Goal: Task Accomplishment & Management: Use online tool/utility

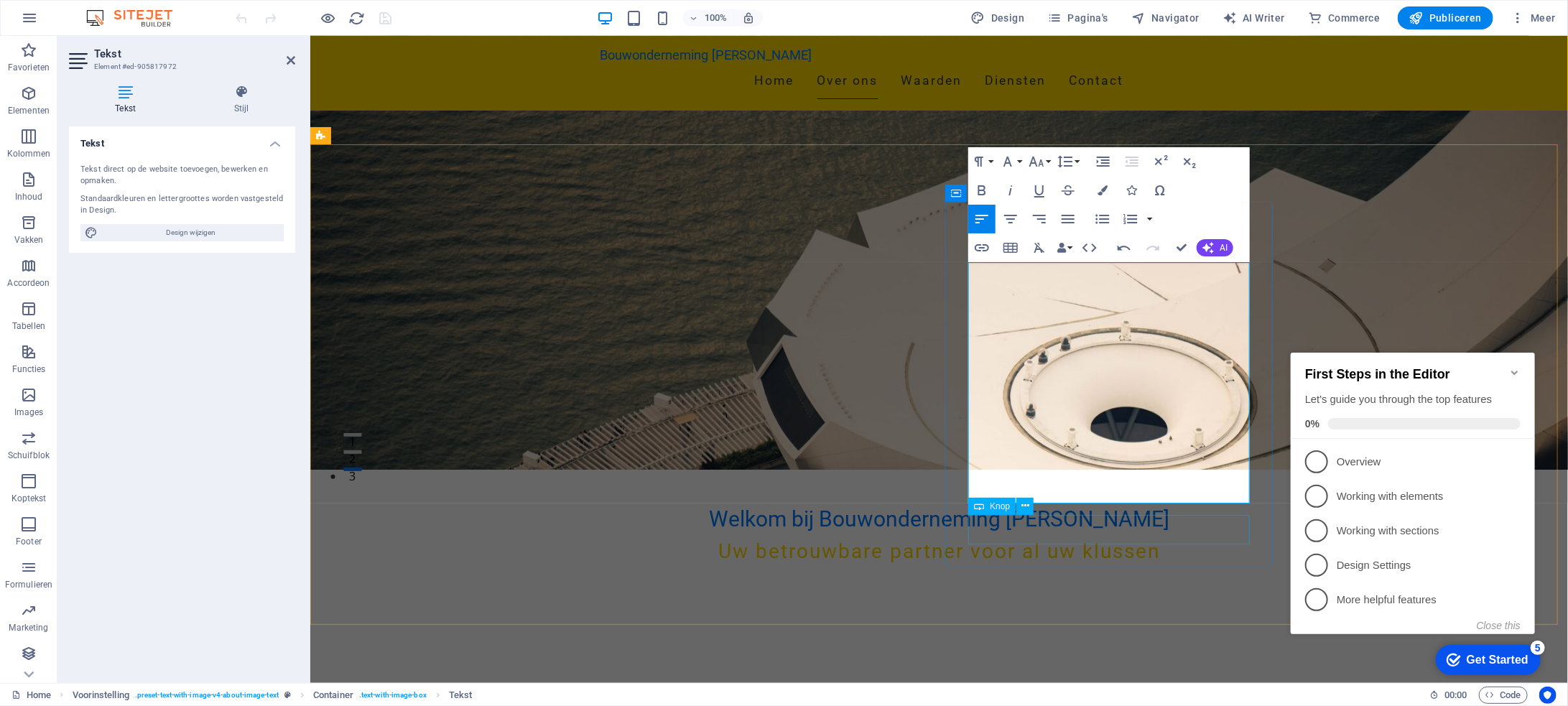
scroll to position [215, 0]
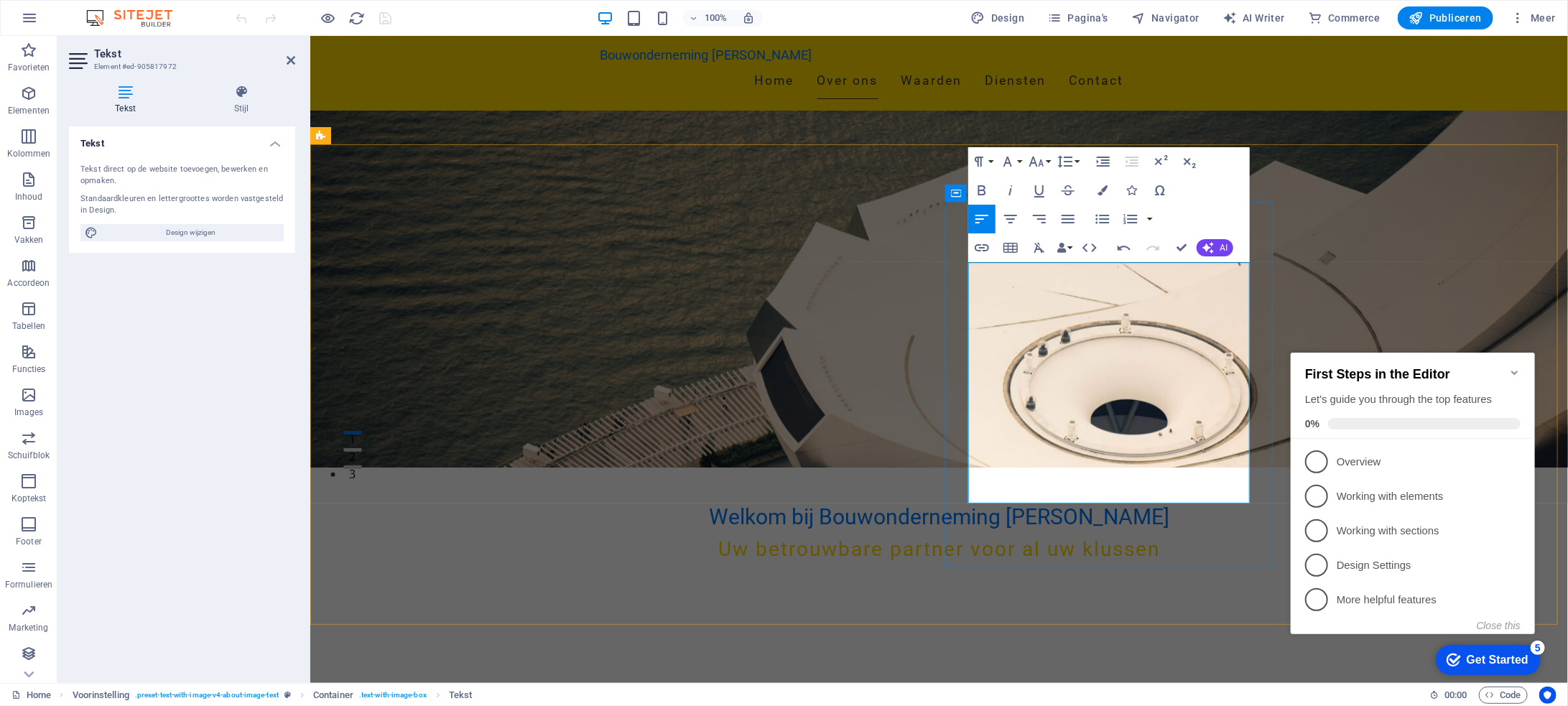
drag, startPoint x: 1212, startPoint y: 492, endPoint x: 988, endPoint y: 478, distance: 224.4
click at [986, 186] on icon "button" at bounding box center [982, 190] width 17 height 17
click at [984, 182] on icon "button" at bounding box center [982, 190] width 17 height 17
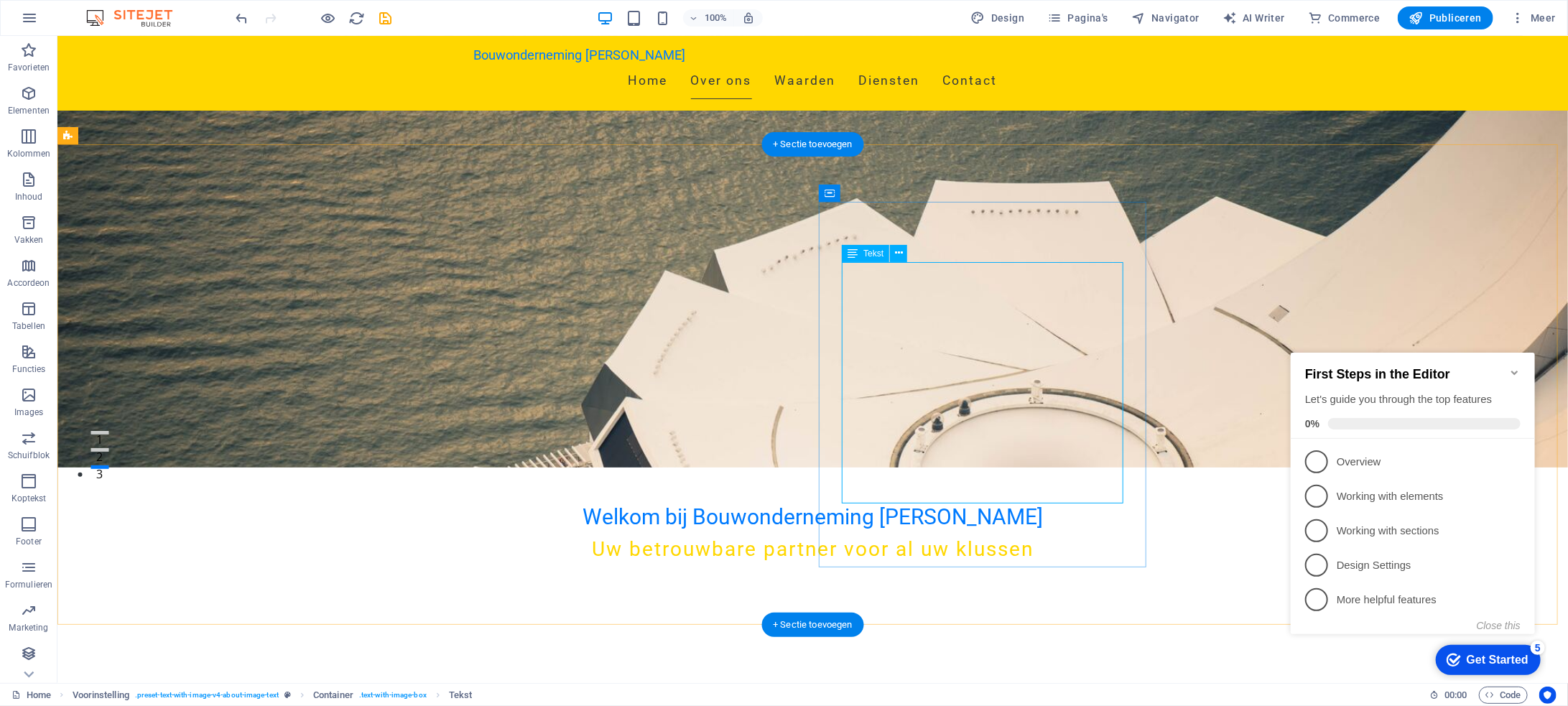
drag, startPoint x: 1101, startPoint y: 493, endPoint x: 848, endPoint y: 493, distance: 253.0
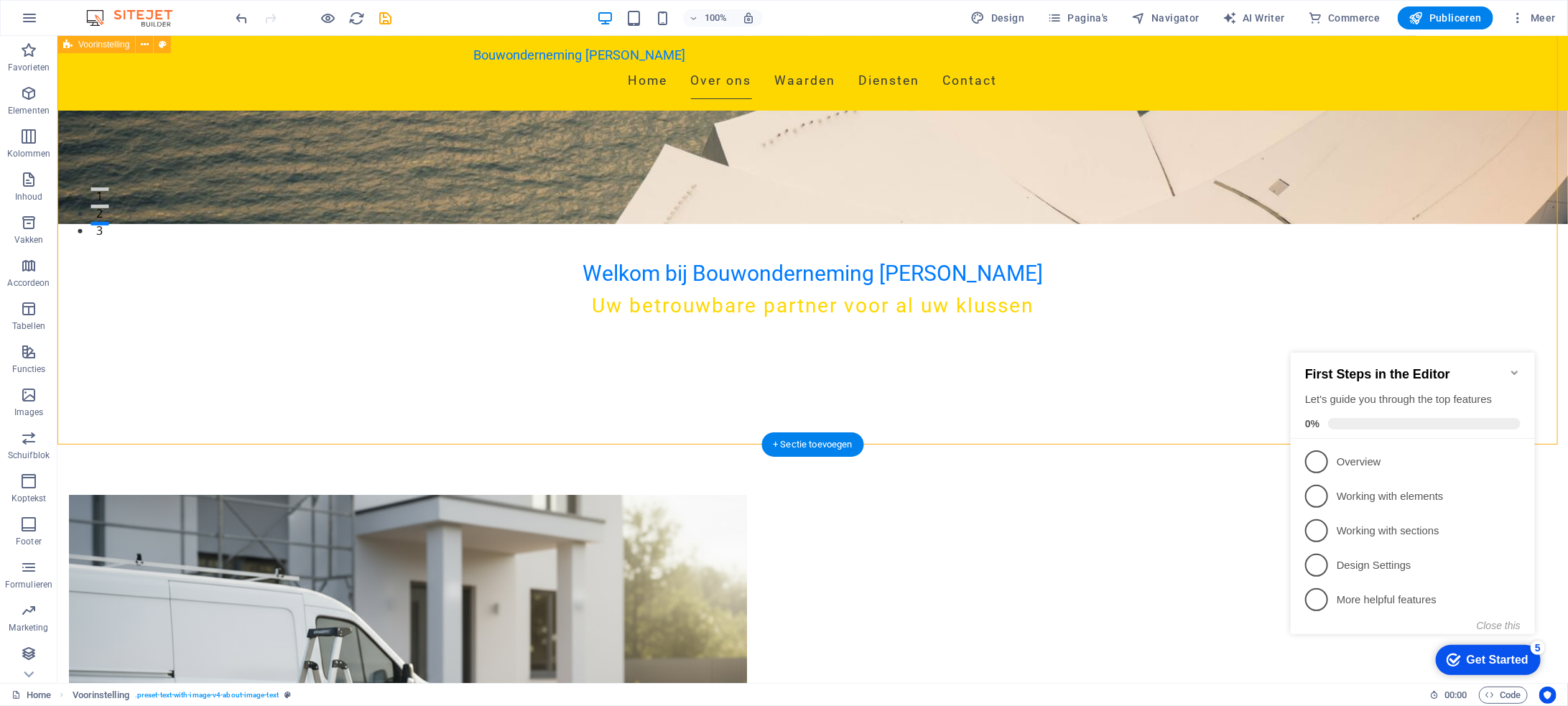
scroll to position [503, 0]
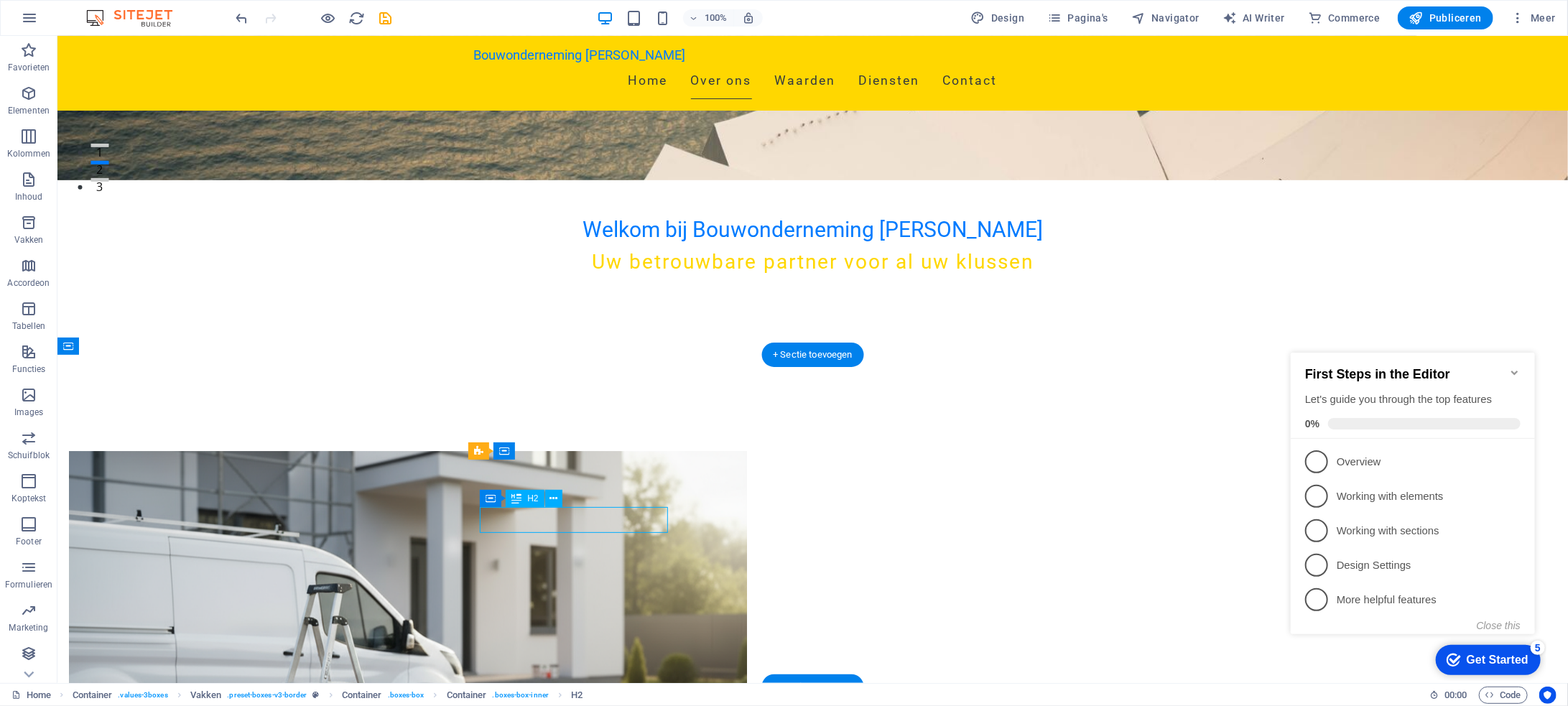
drag, startPoint x: 646, startPoint y: 518, endPoint x: 551, endPoint y: 520, distance: 95.0
drag, startPoint x: 502, startPoint y: 519, endPoint x: 563, endPoint y: 515, distance: 61.1
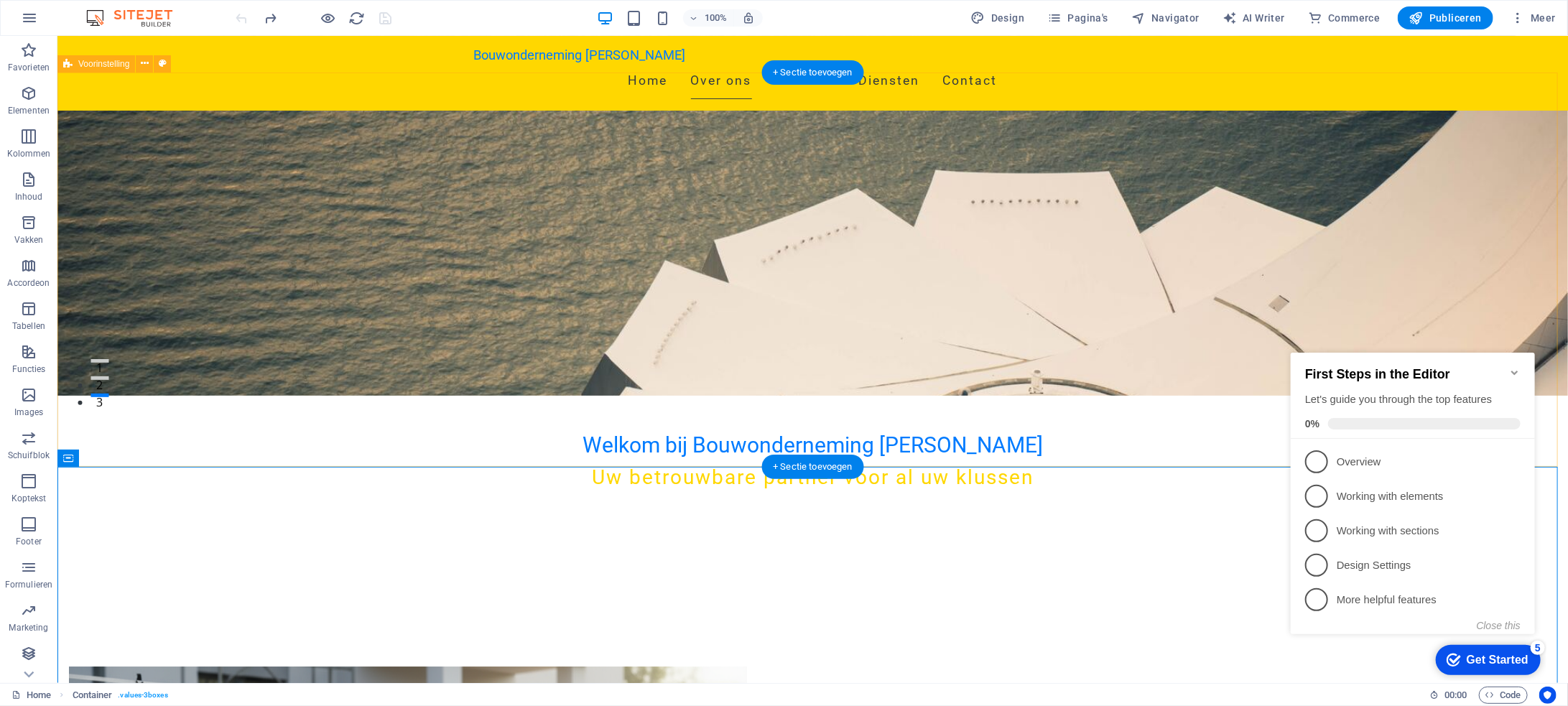
scroll to position [215, 0]
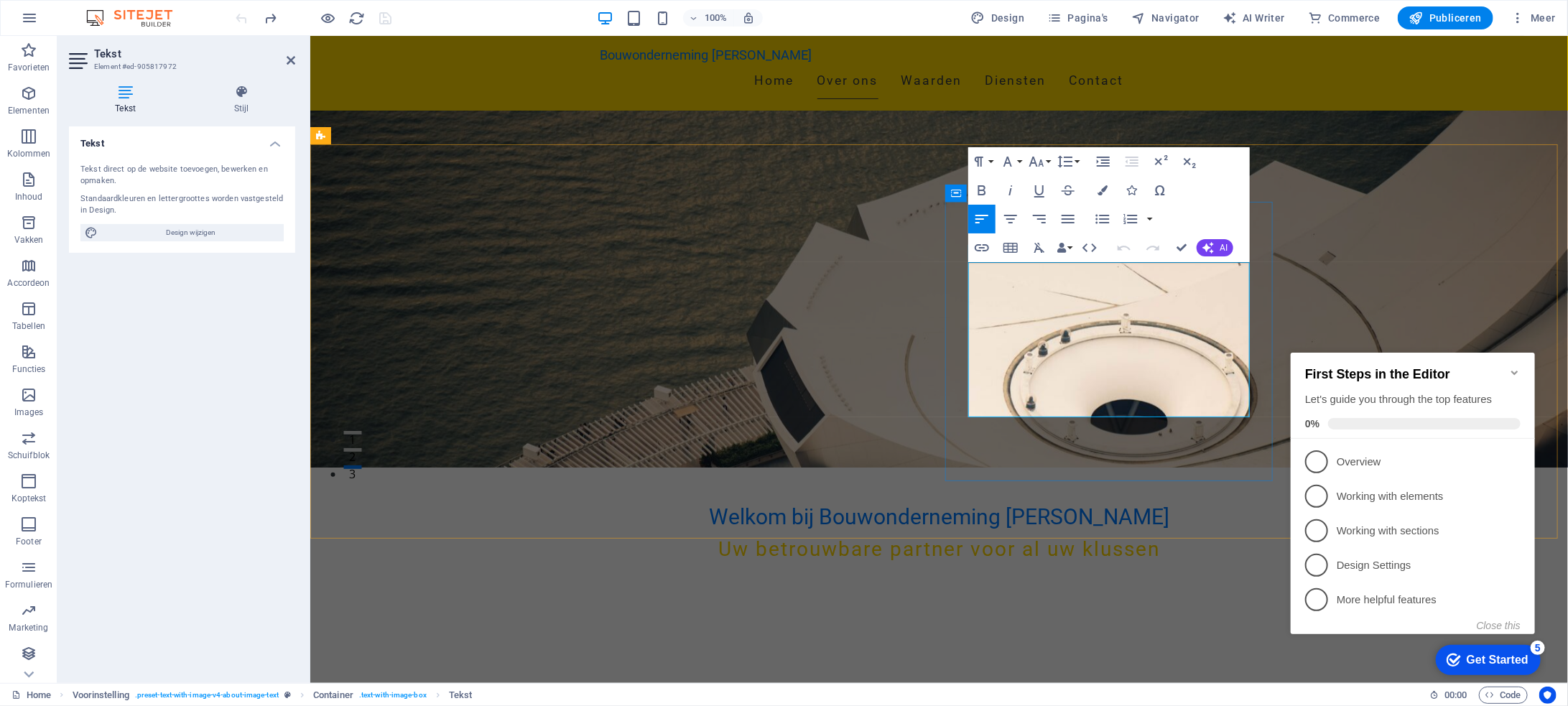
drag, startPoint x: 1175, startPoint y: 408, endPoint x: 1140, endPoint y: 276, distance: 136.6
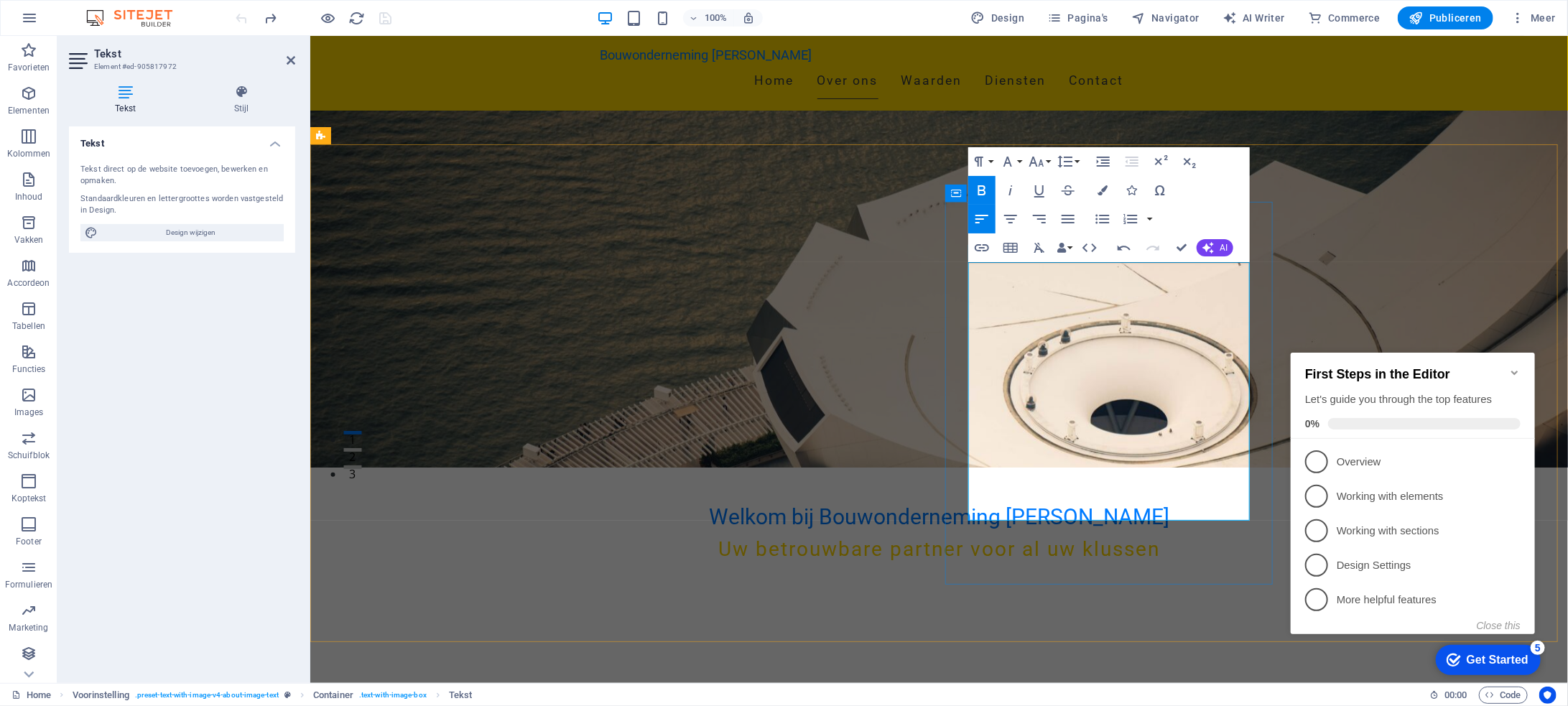
click at [1026, 524] on icon at bounding box center [1025, 524] width 8 height 15
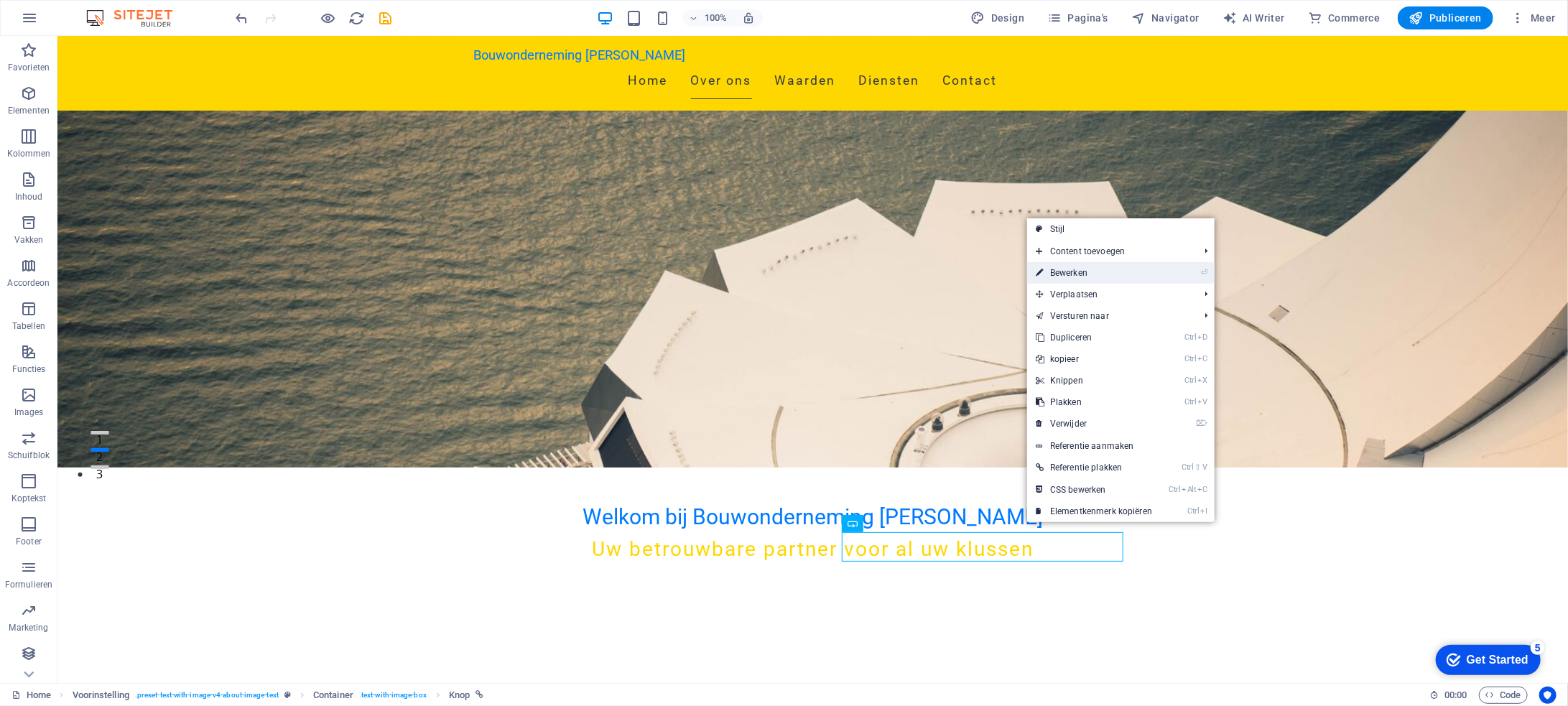
click at [1101, 270] on link "⏎ Bewerken" at bounding box center [1093, 273] width 134 height 21
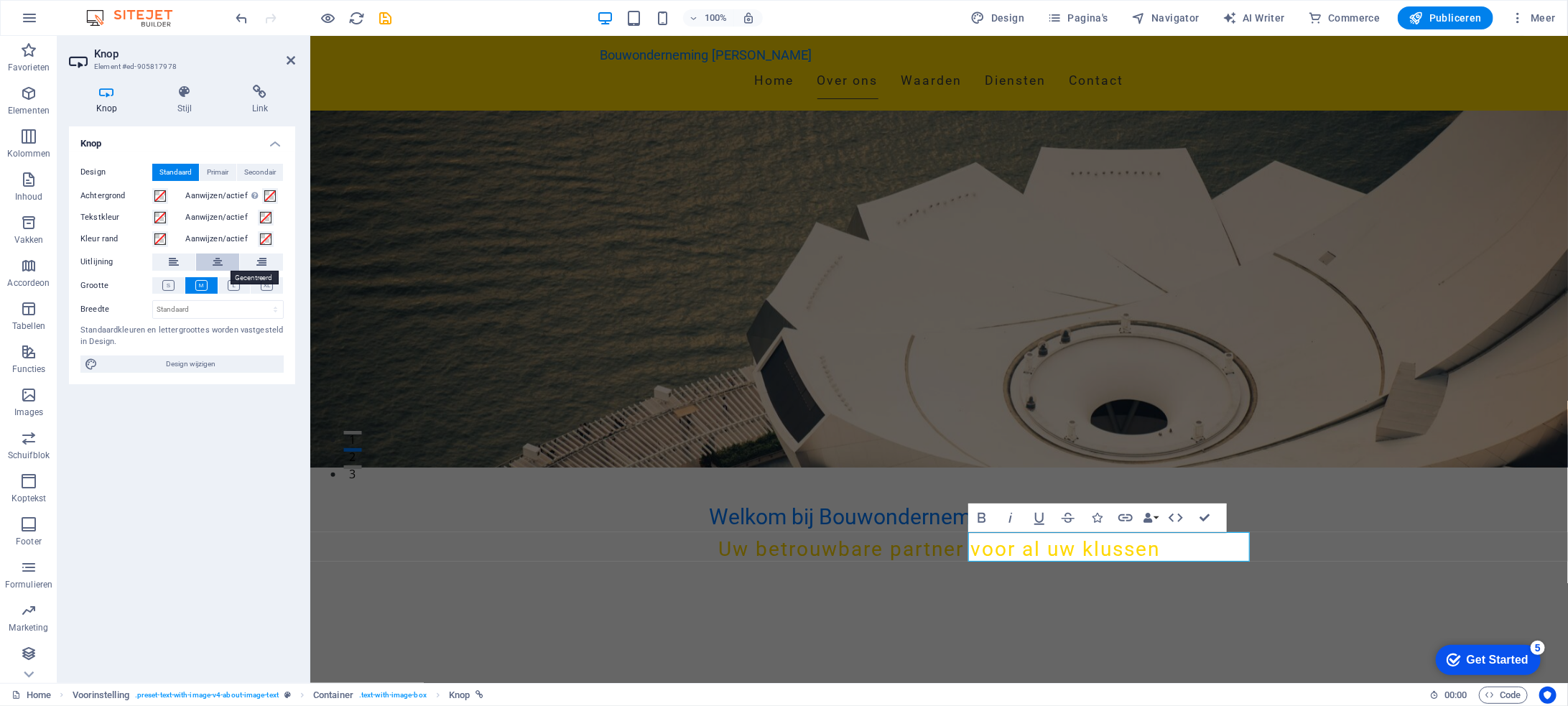
click at [216, 257] on icon at bounding box center [218, 262] width 10 height 17
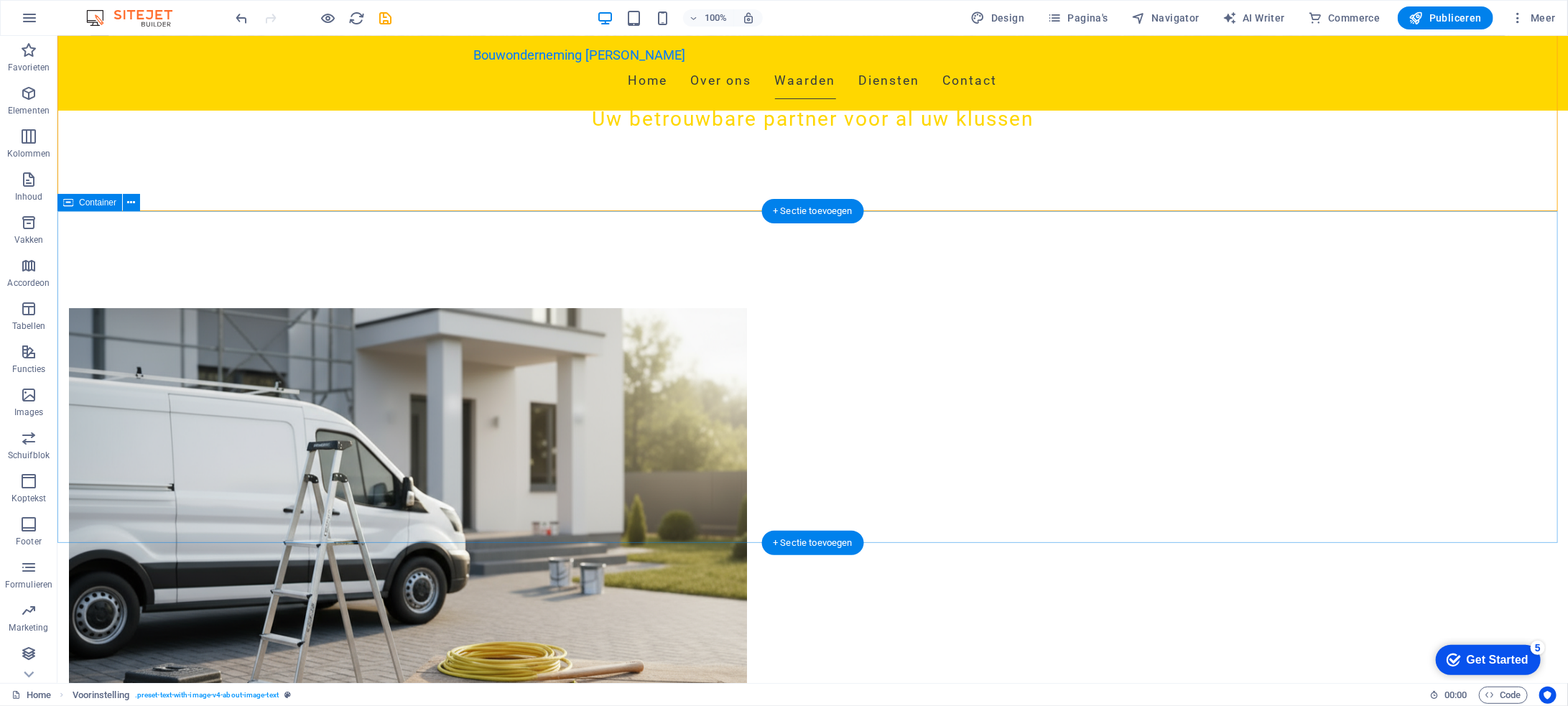
scroll to position [647, 0]
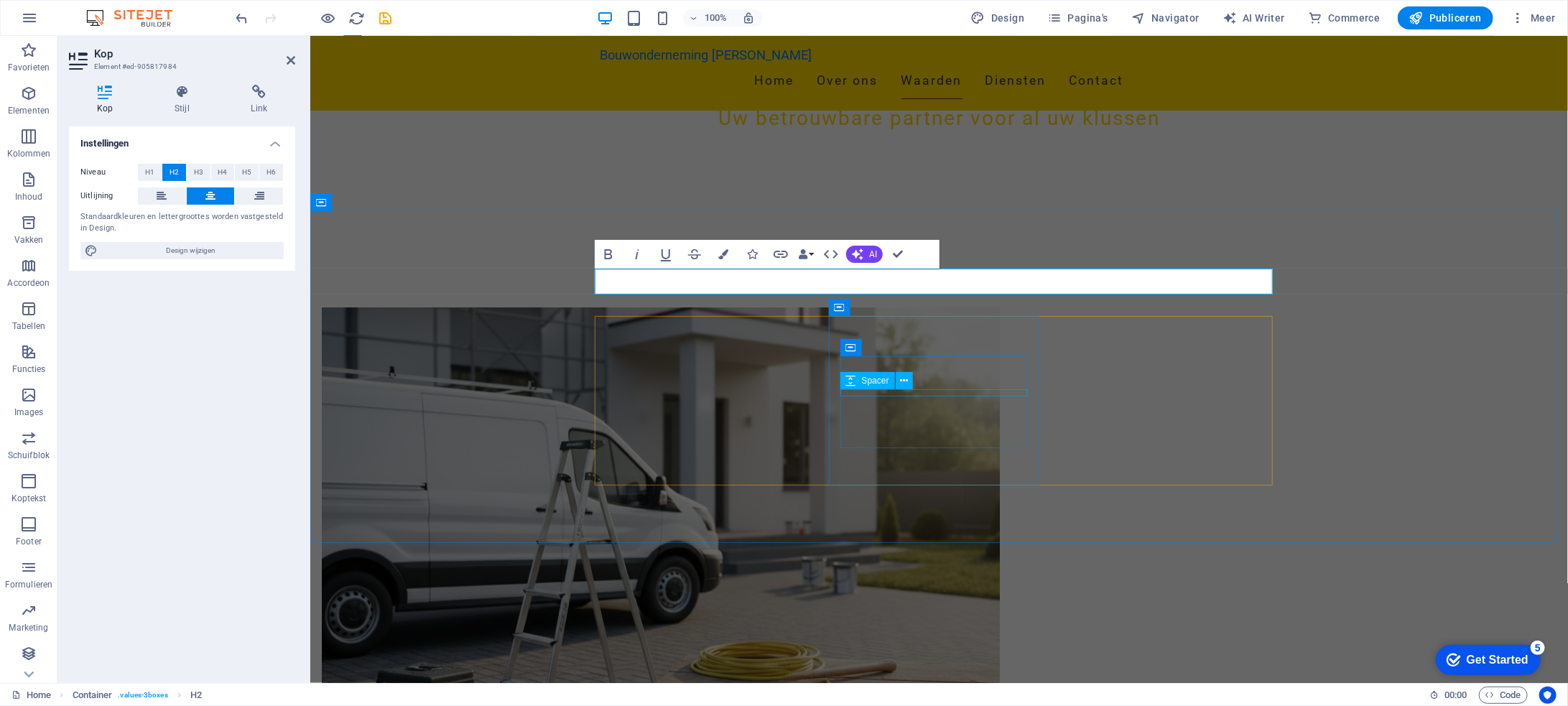
scroll to position [0, 2]
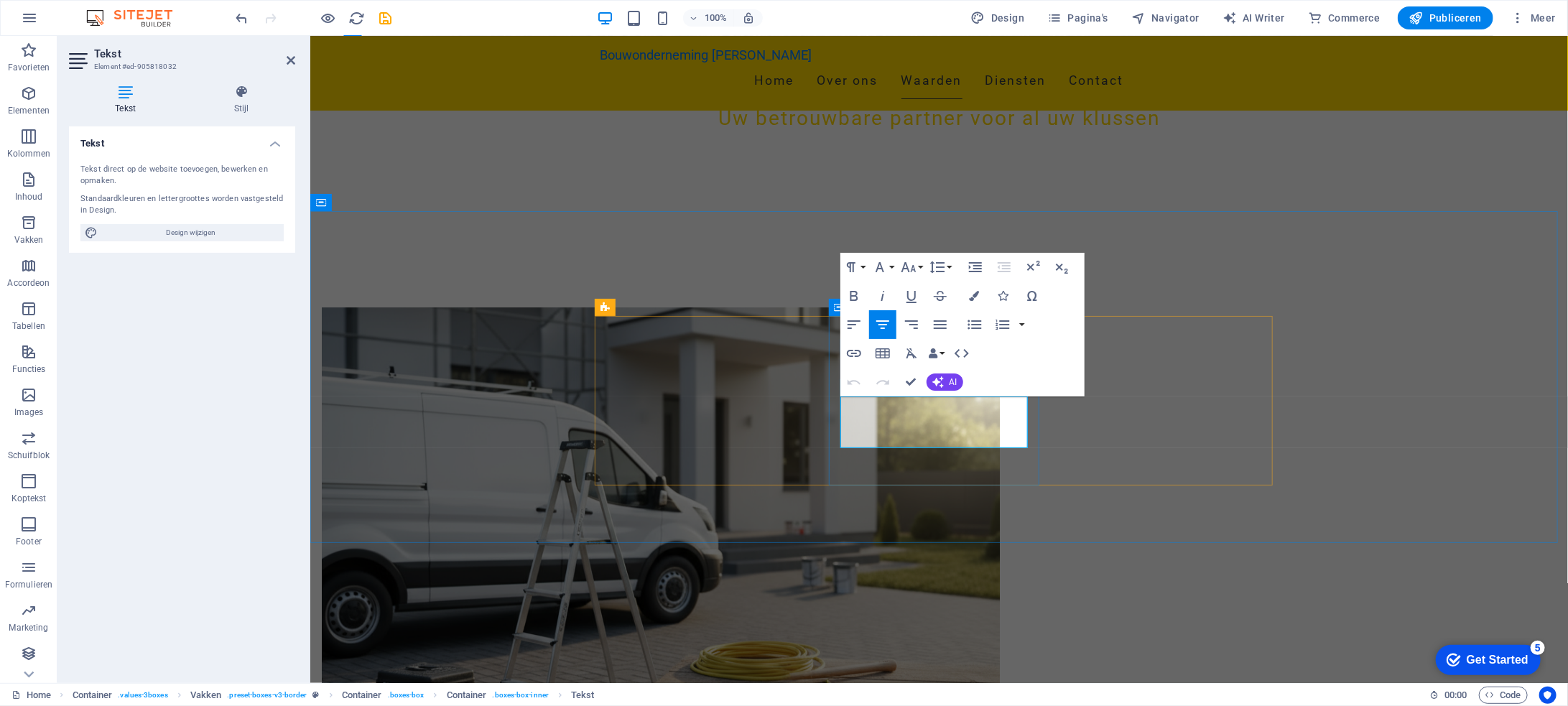
drag, startPoint x: 1012, startPoint y: 438, endPoint x: 851, endPoint y: 407, distance: 164.0
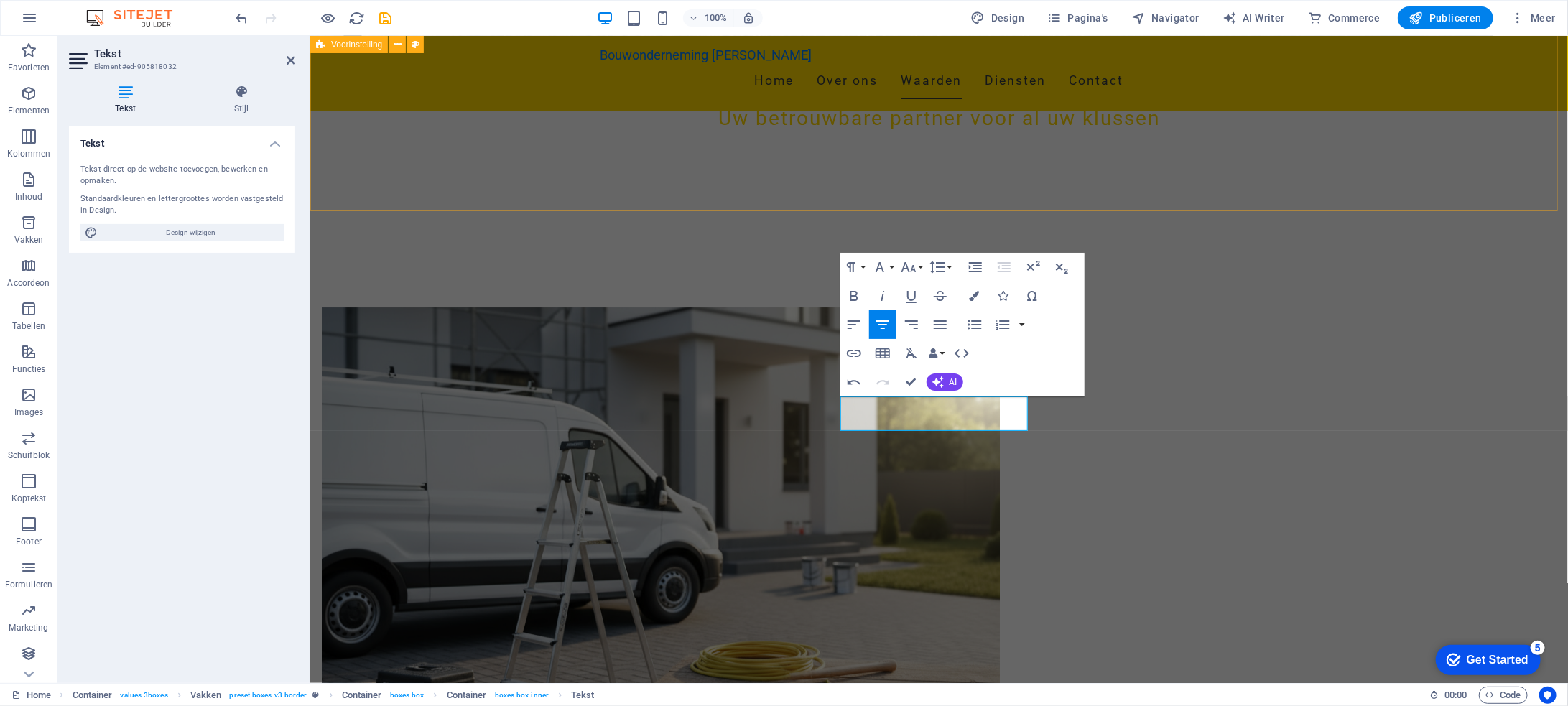
scroll to position [12, 2]
drag, startPoint x: 915, startPoint y: 379, endPoint x: 857, endPoint y: 344, distance: 67.7
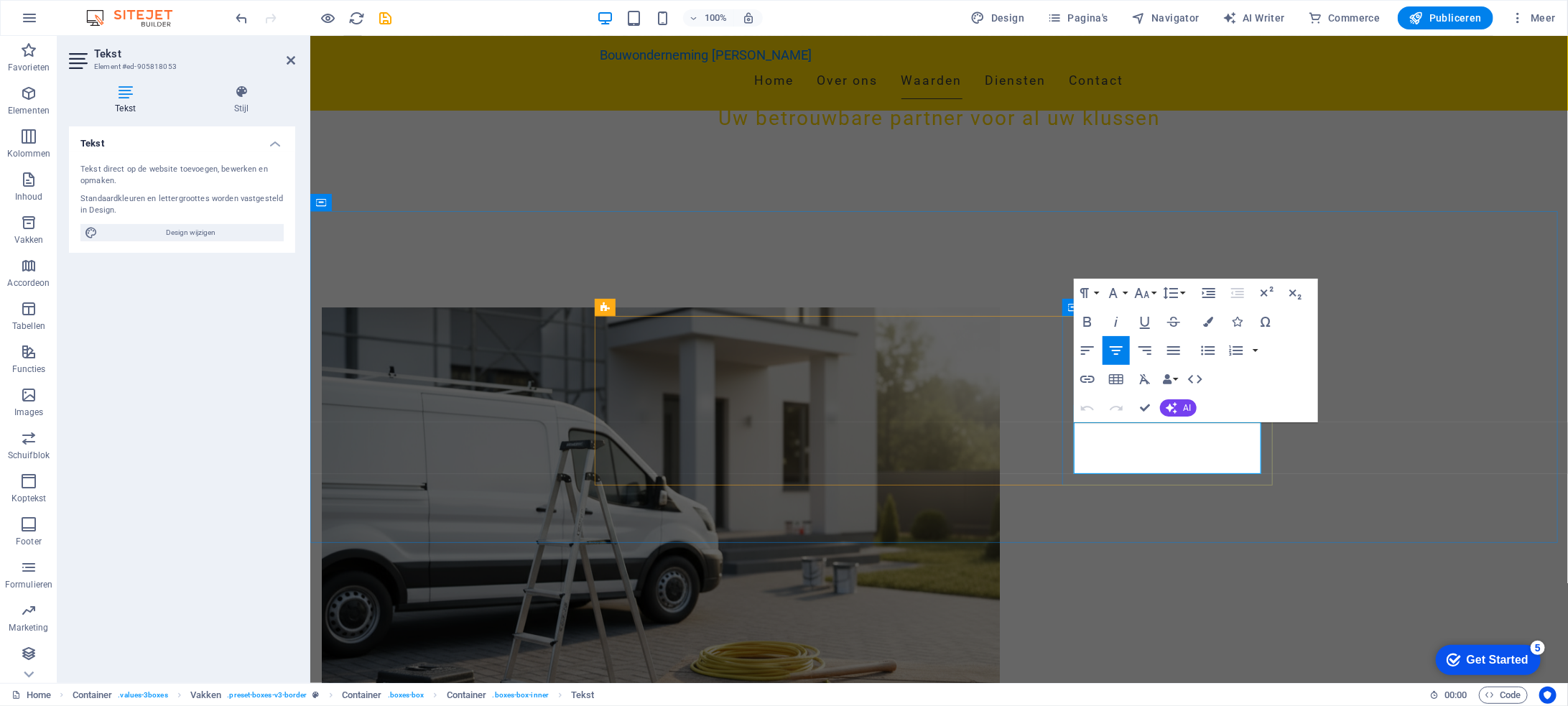
drag, startPoint x: 1190, startPoint y: 466, endPoint x: 1083, endPoint y: 434, distance: 111.7
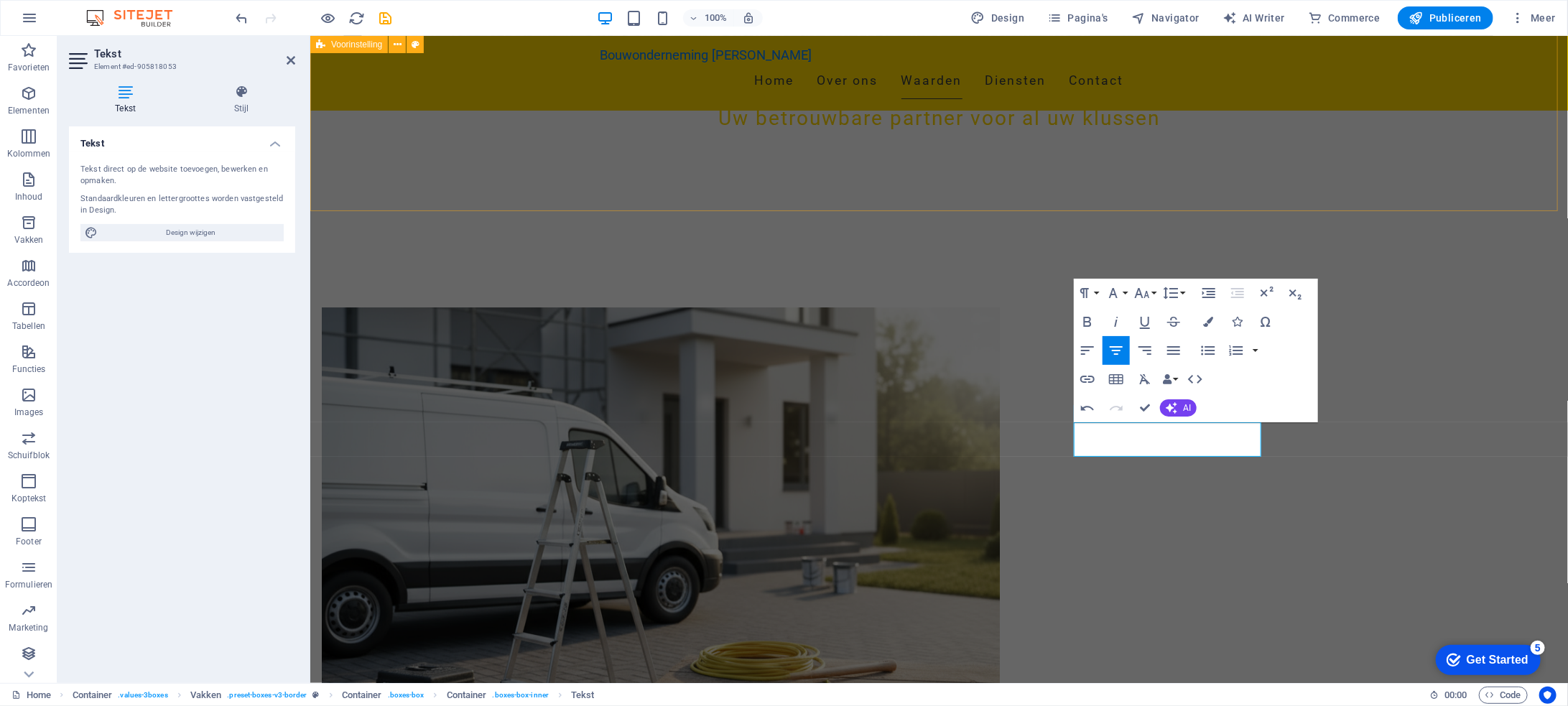
scroll to position [108, 2]
drag, startPoint x: 1144, startPoint y: 406, endPoint x: 1088, endPoint y: 367, distance: 68.2
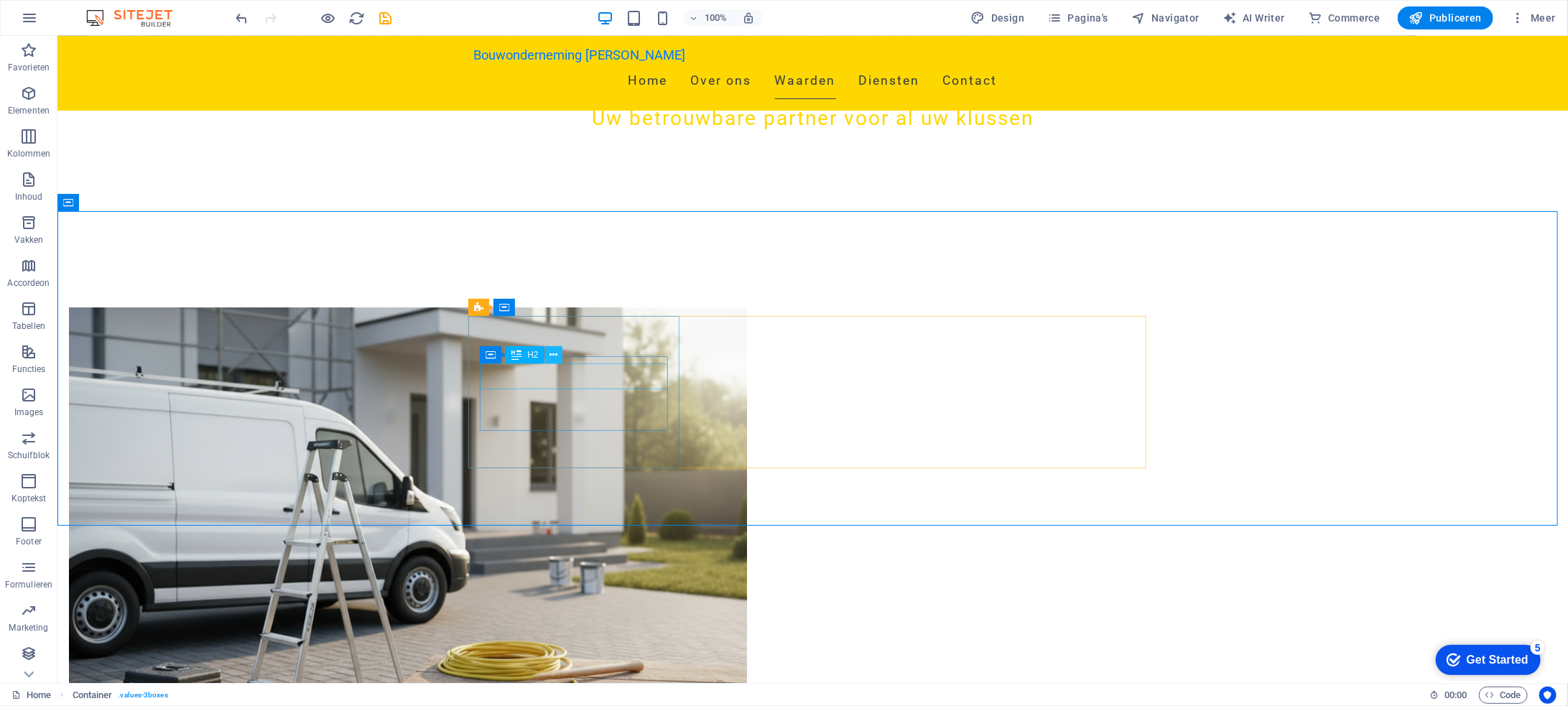
click at [553, 353] on icon at bounding box center [554, 355] width 8 height 15
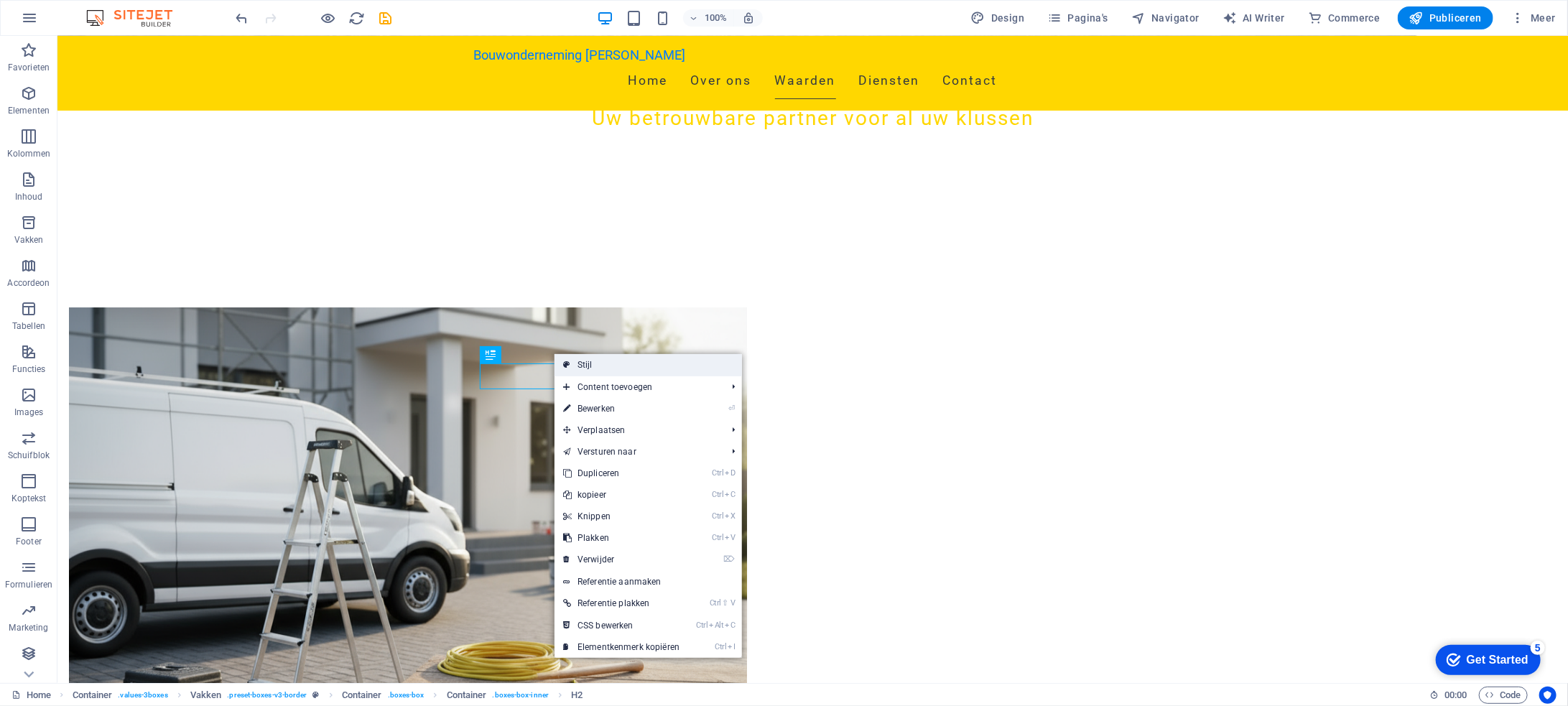
drag, startPoint x: 586, startPoint y: 363, endPoint x: 277, endPoint y: 325, distance: 311.3
click at [586, 363] on link "Stijl" at bounding box center [648, 365] width 187 height 21
select select "rem"
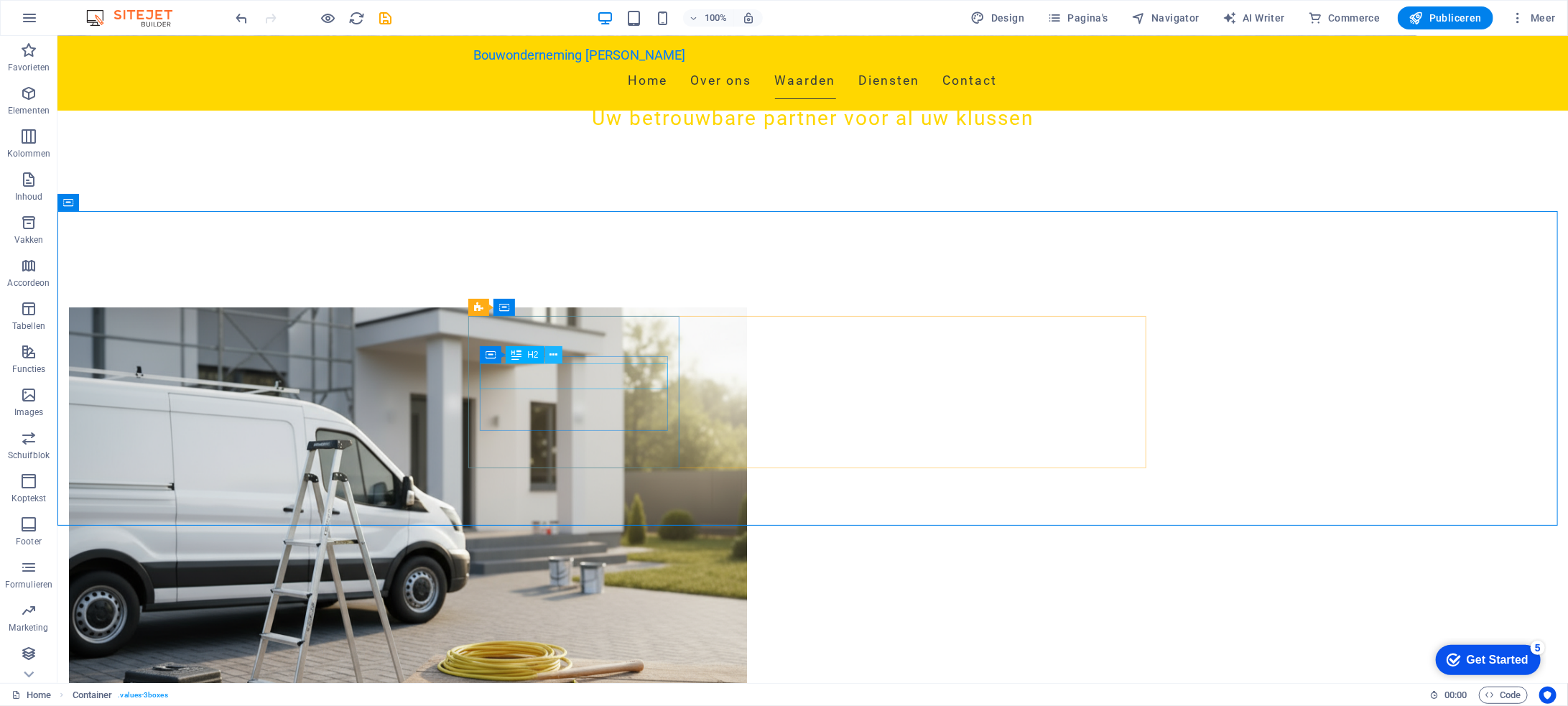
click at [551, 355] on icon at bounding box center [554, 355] width 8 height 15
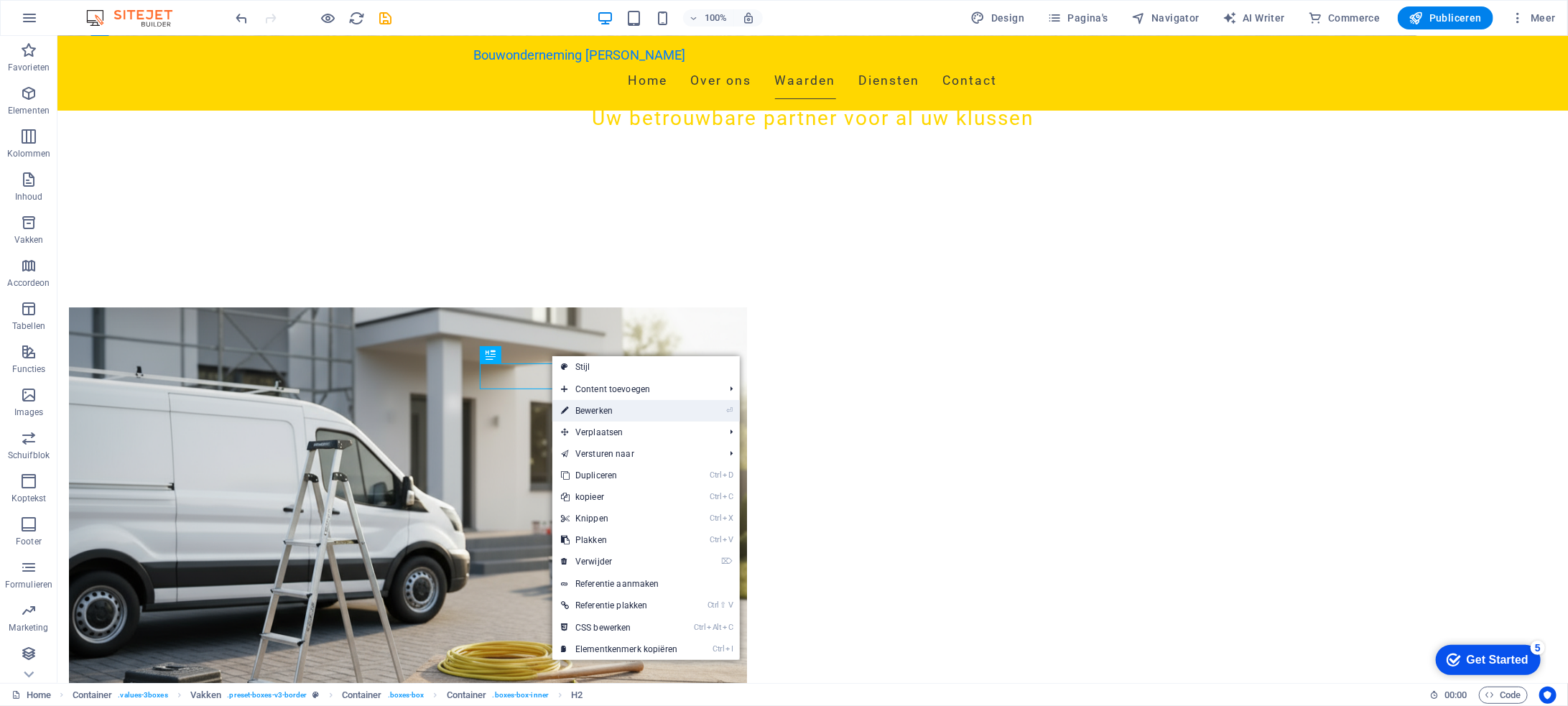
click at [593, 408] on link "⏎ Bewerken" at bounding box center [618, 411] width 134 height 21
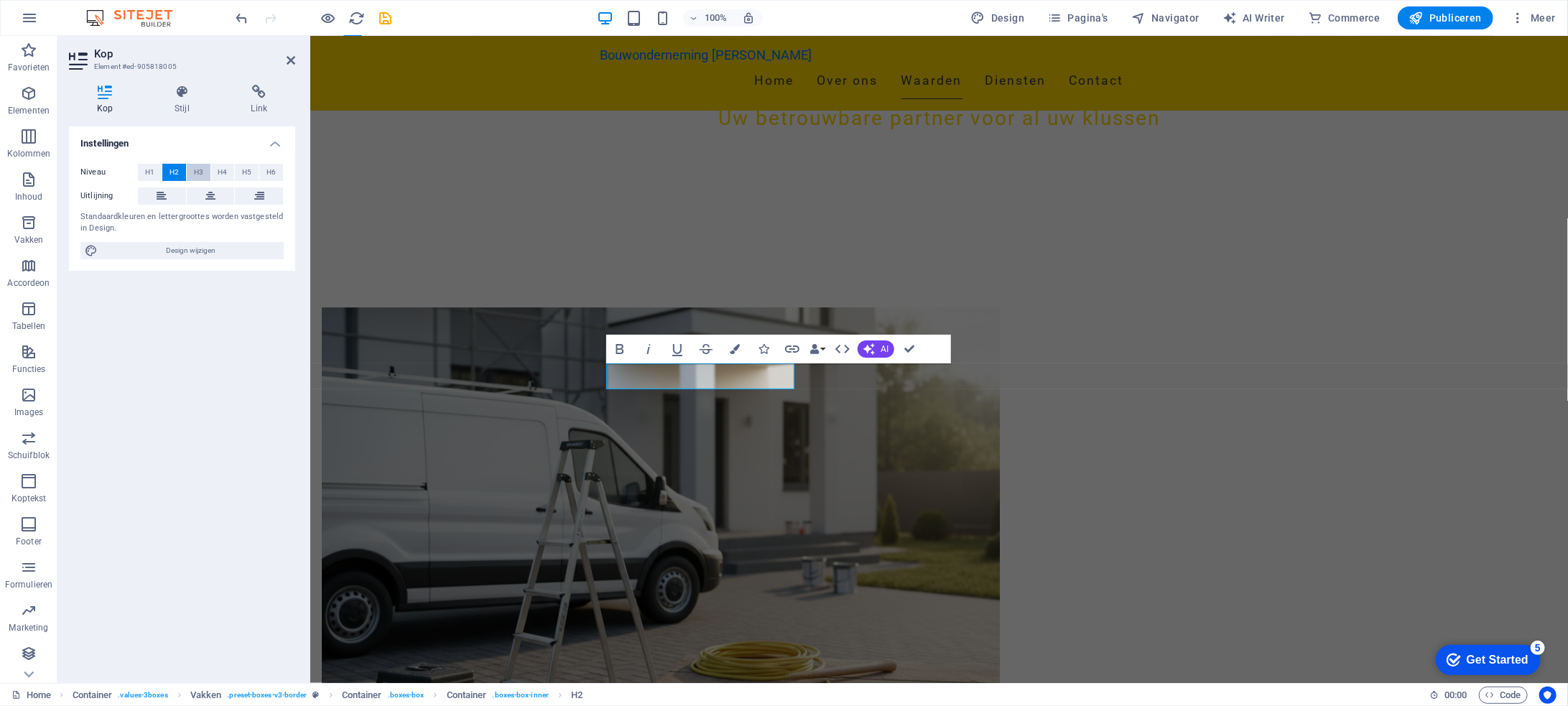
click at [194, 171] on span "H3" at bounding box center [198, 172] width 9 height 17
click at [219, 174] on span "H4" at bounding box center [222, 172] width 9 height 17
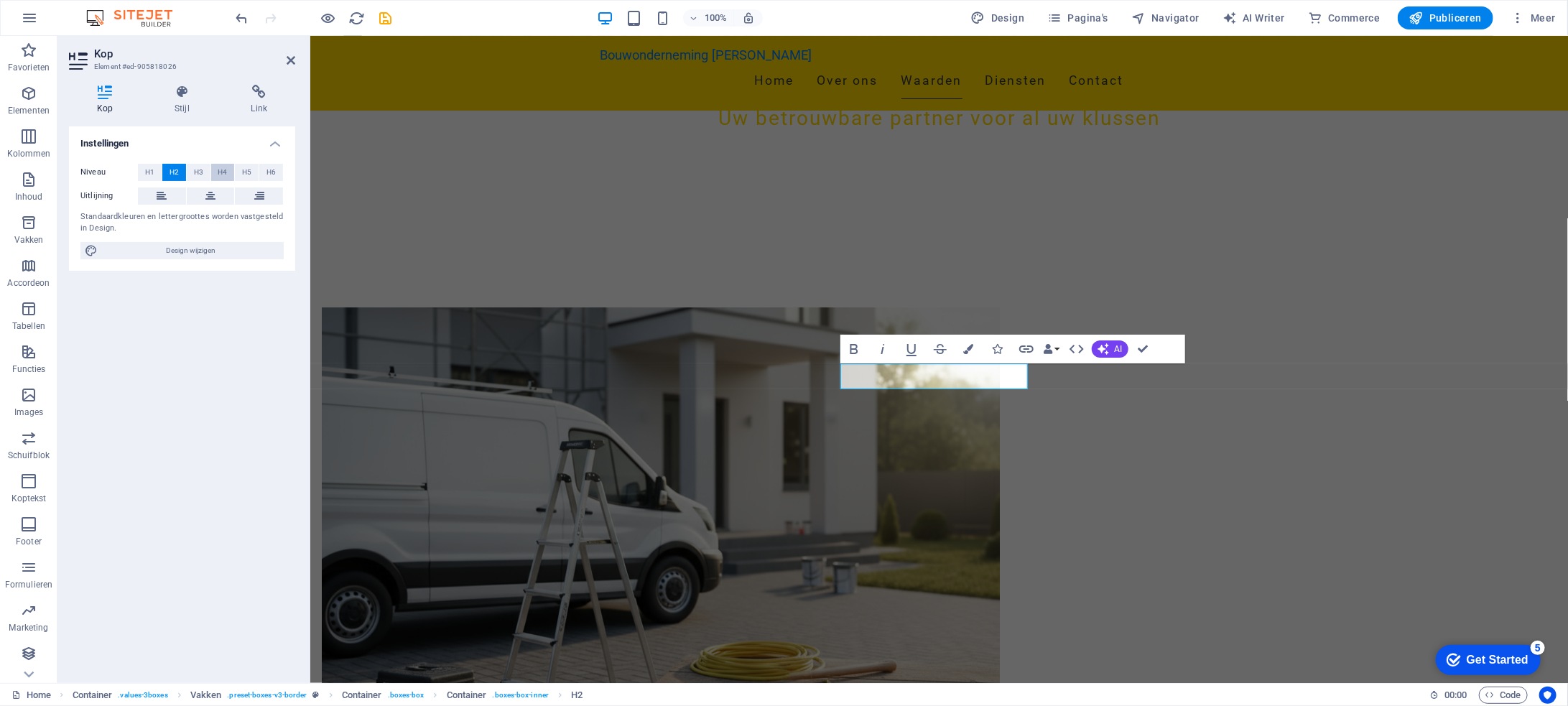
click at [226, 174] on span "H4" at bounding box center [222, 172] width 9 height 17
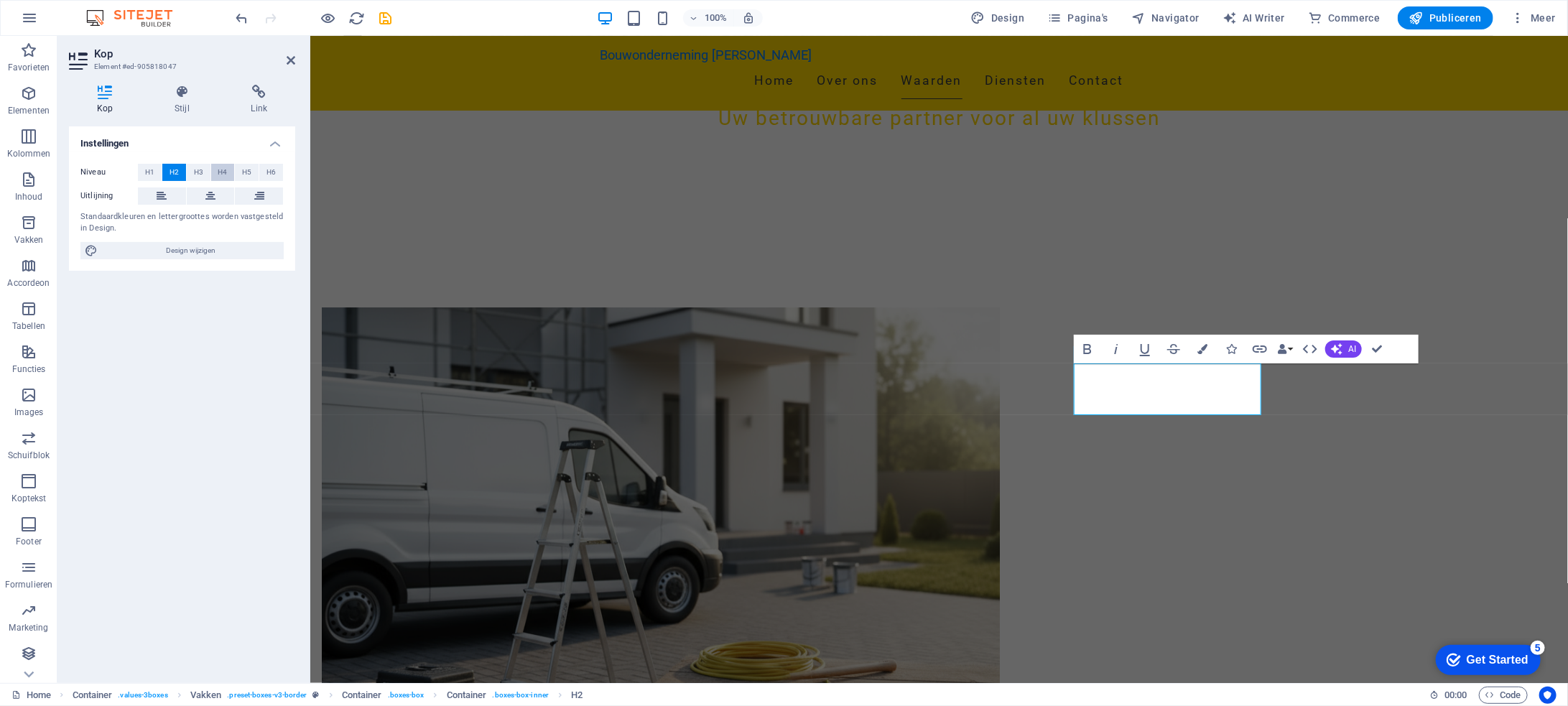
click at [226, 169] on span "H4" at bounding box center [222, 172] width 9 height 17
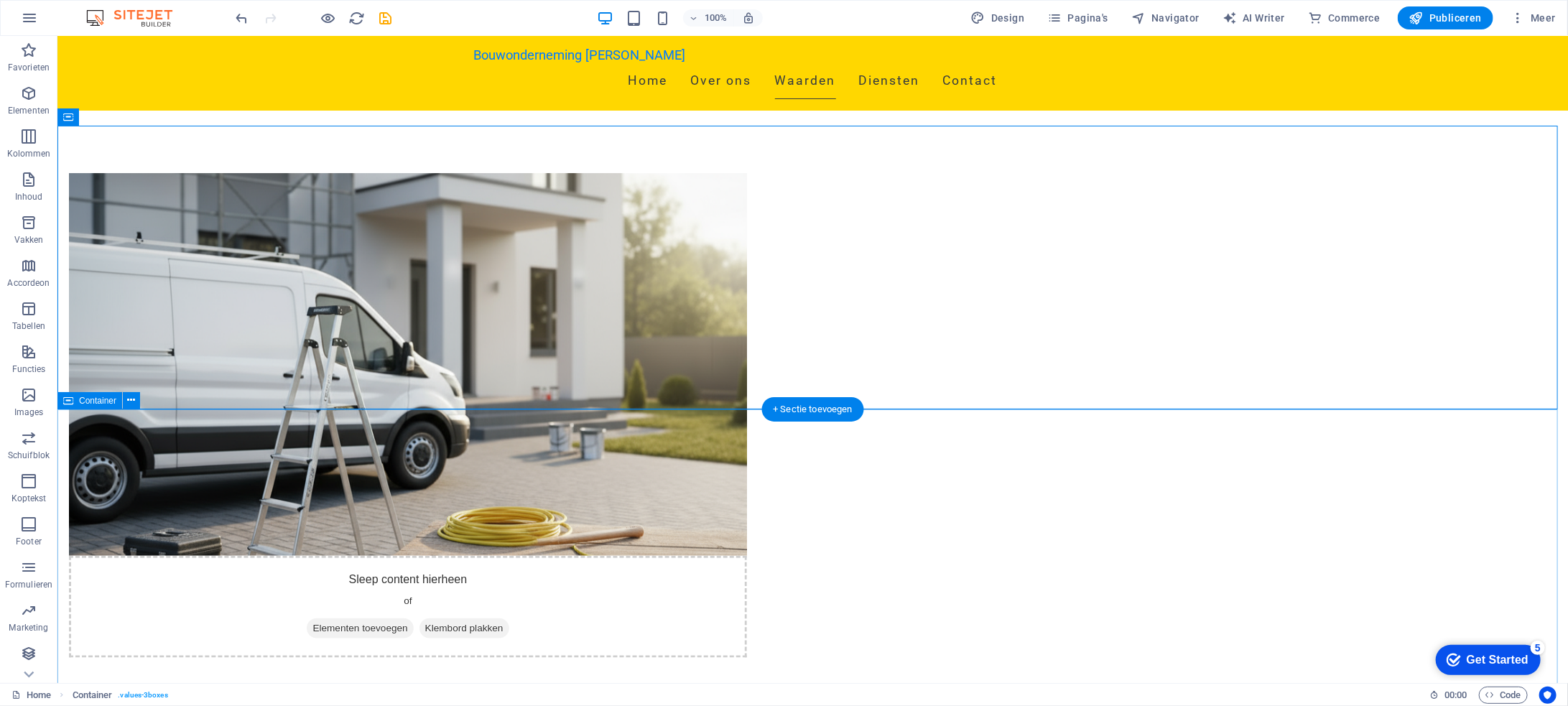
scroll to position [862, 0]
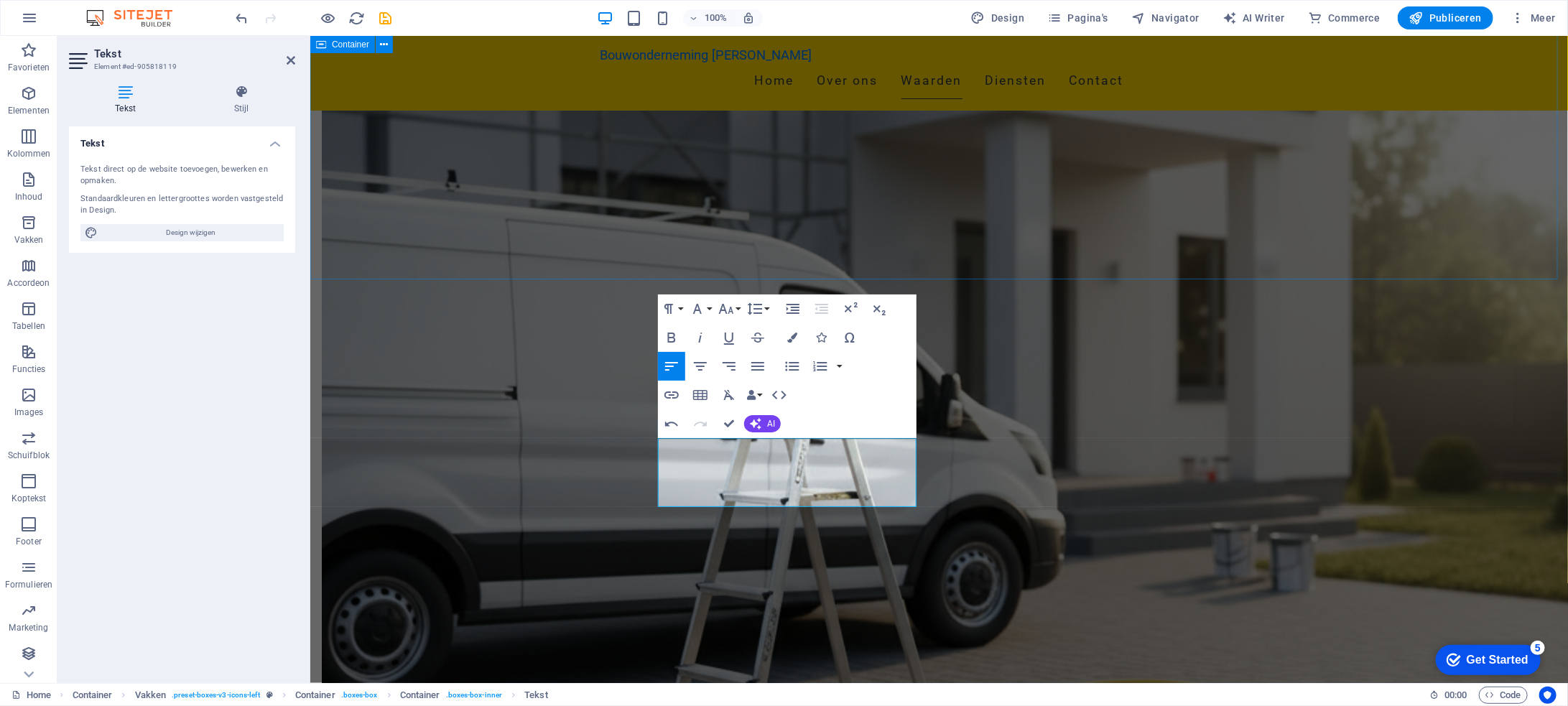
scroll to position [1299, 2]
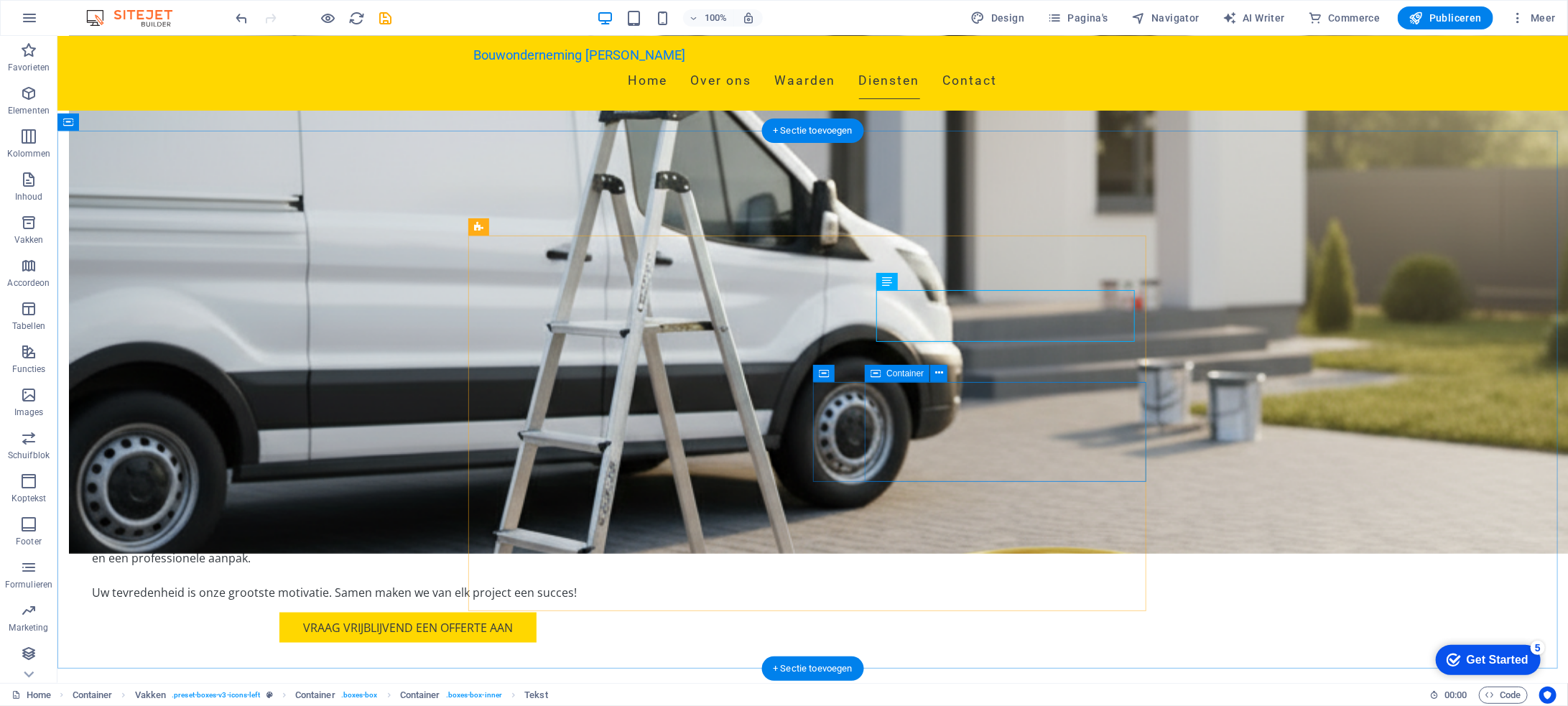
scroll to position [1077, 0]
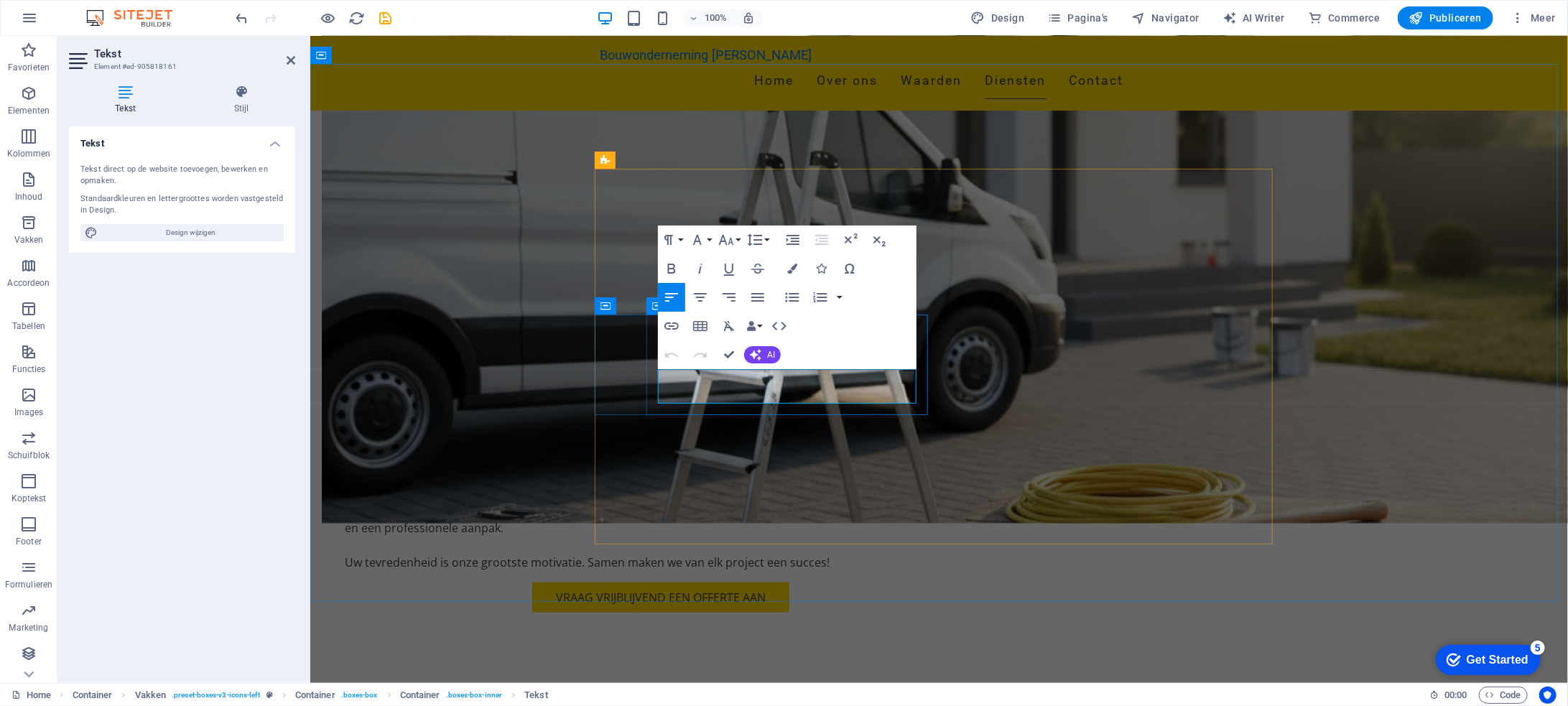
drag, startPoint x: 843, startPoint y: 394, endPoint x: 655, endPoint y: 381, distance: 188.4
drag, startPoint x: 729, startPoint y: 353, endPoint x: 672, endPoint y: 317, distance: 67.4
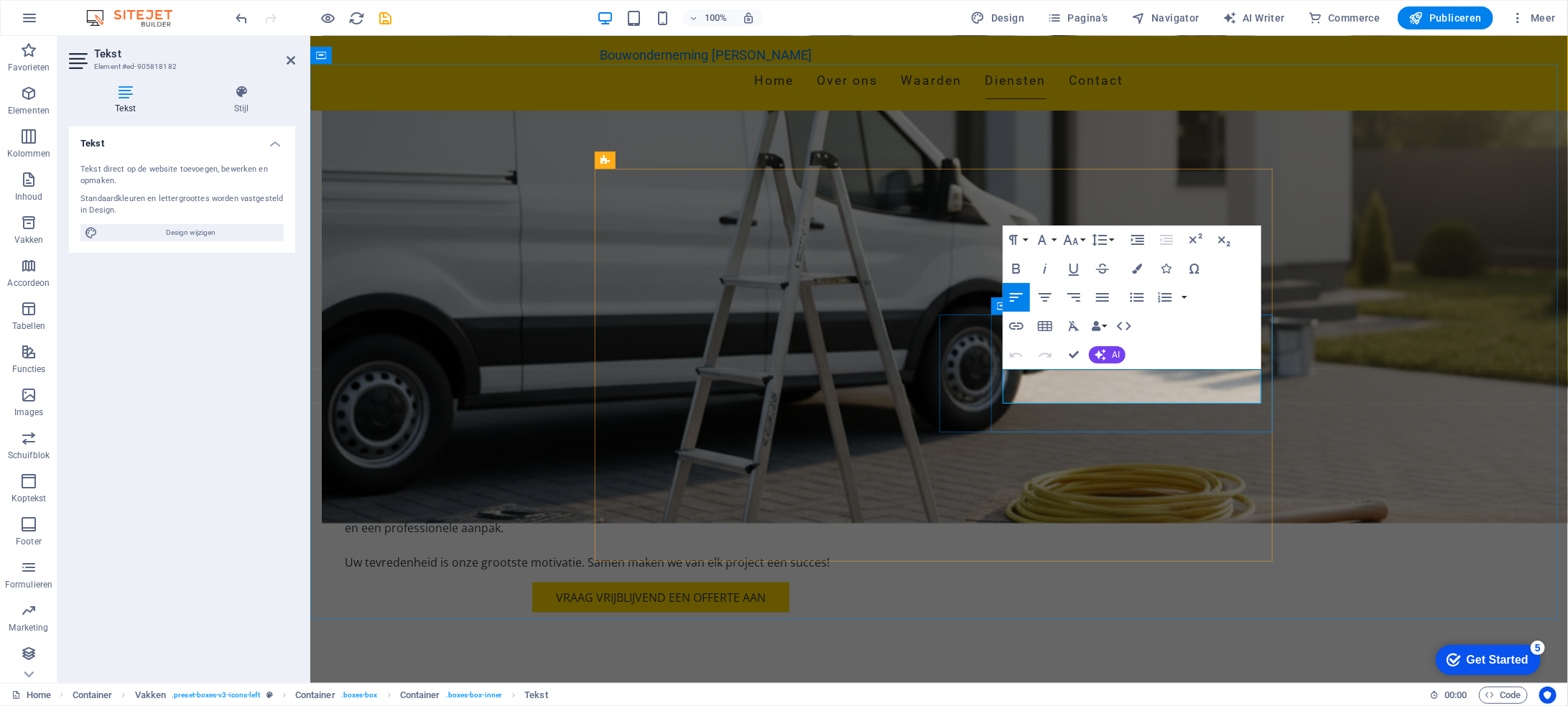
drag, startPoint x: 1075, startPoint y: 354, endPoint x: 1017, endPoint y: 318, distance: 68.3
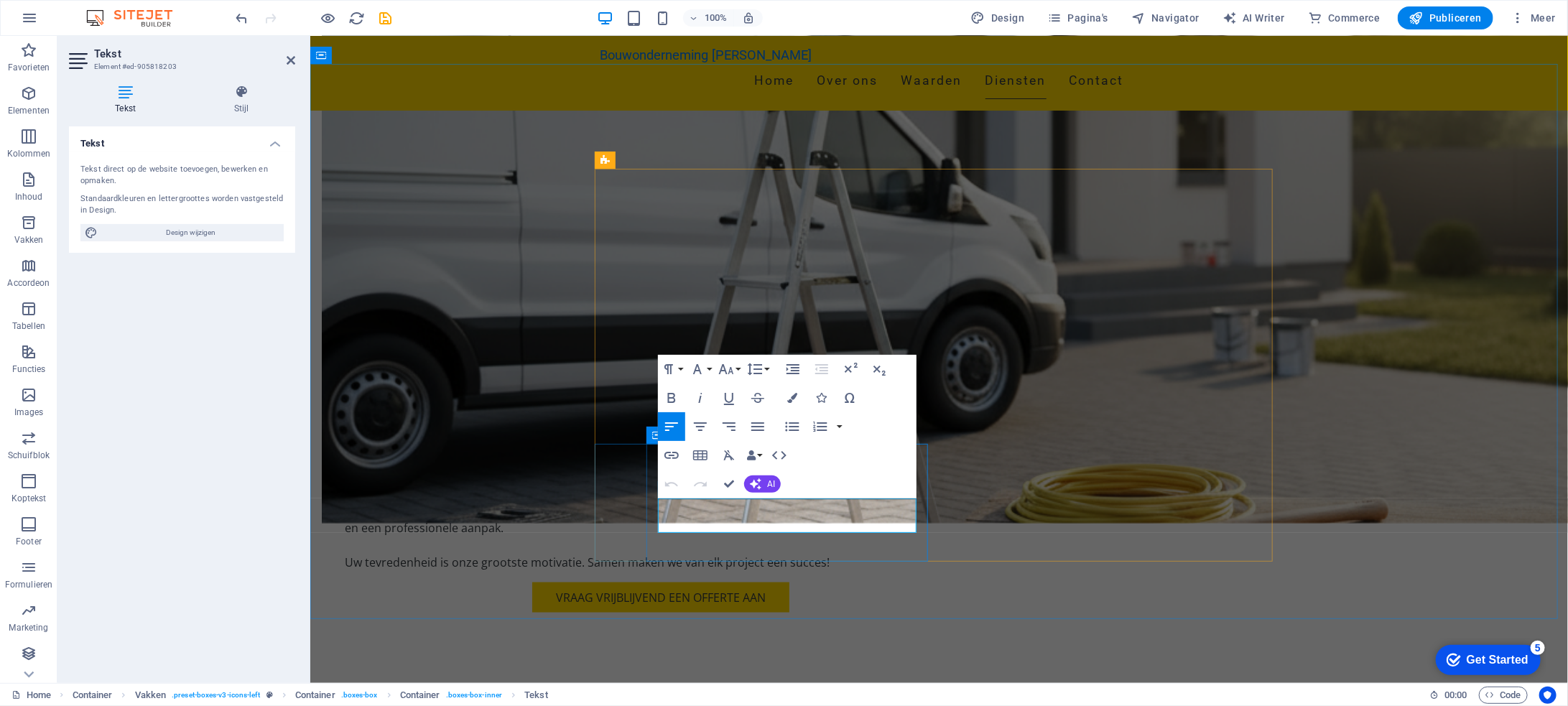
drag, startPoint x: 730, startPoint y: 524, endPoint x: 660, endPoint y: 506, distance: 72.3
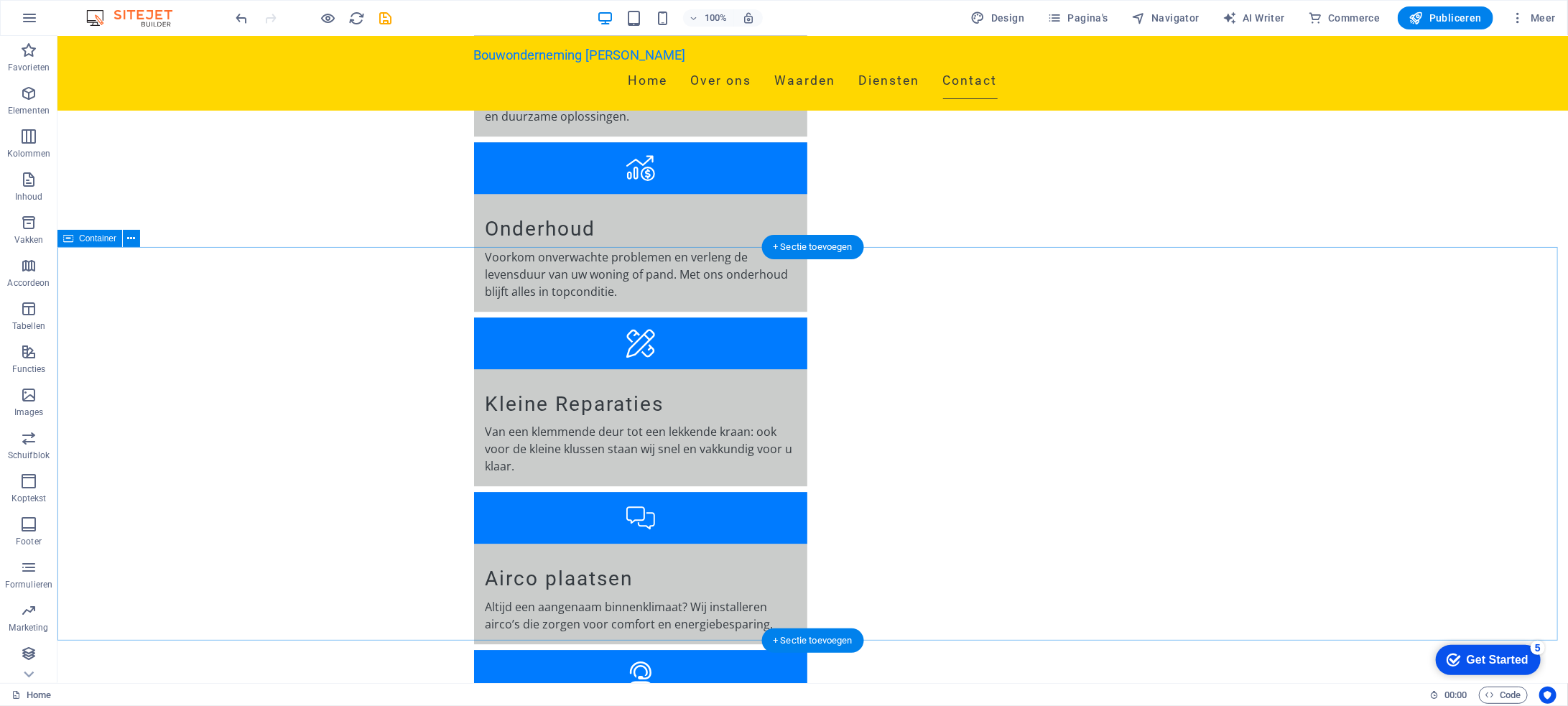
scroll to position [2659, 0]
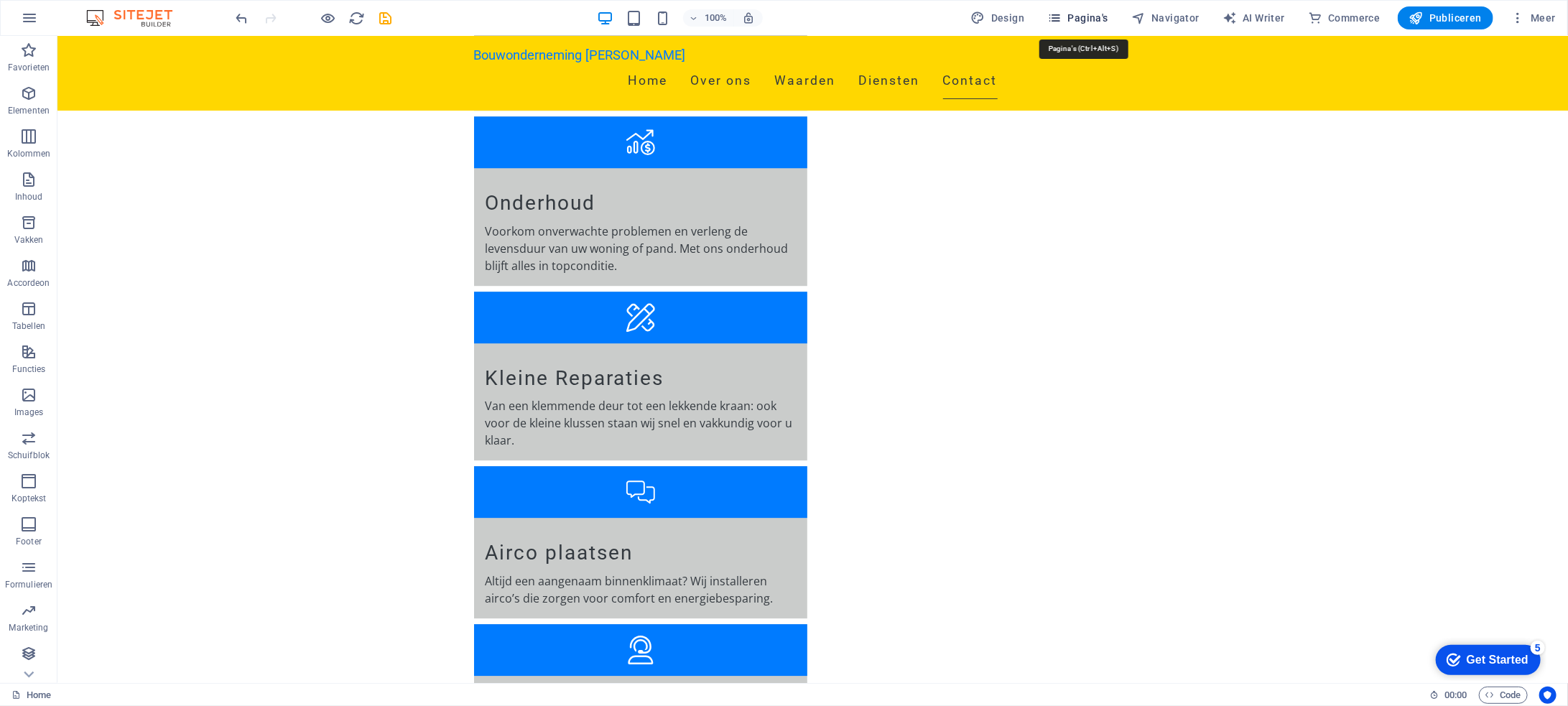
click at [1090, 13] on span "Pagina's" at bounding box center [1078, 17] width 61 height 14
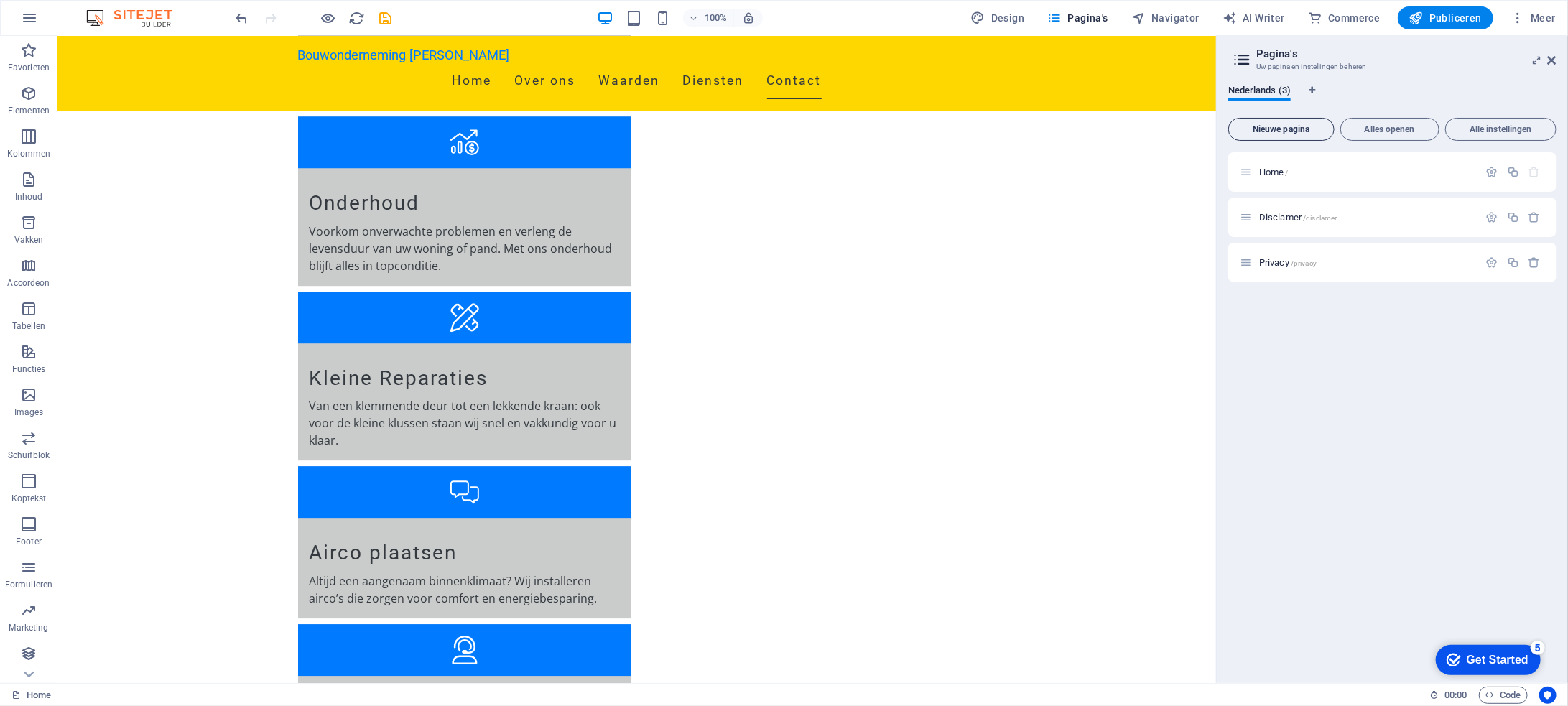
click at [1310, 127] on span "Nieuwe pagina" at bounding box center [1281, 129] width 94 height 8
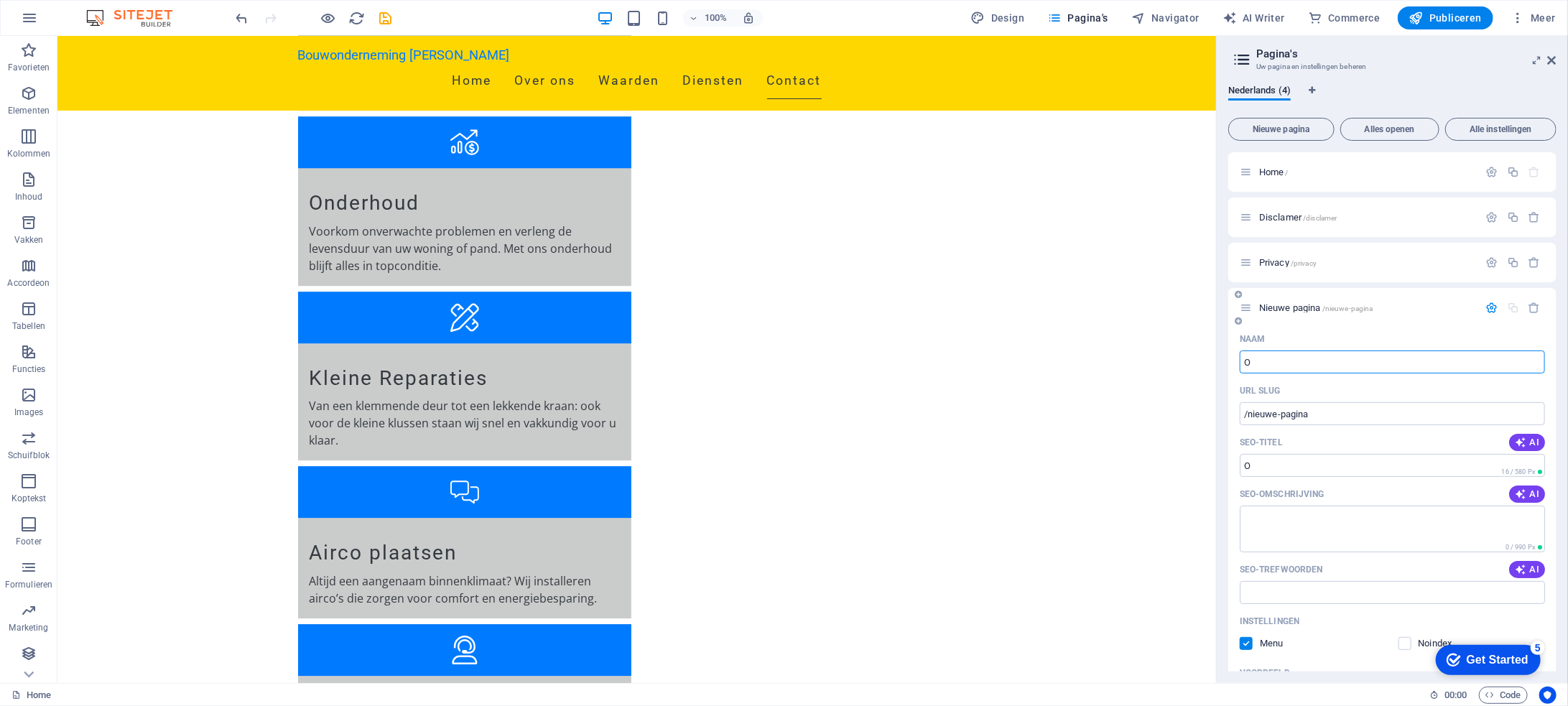
type input "Of"
type input "/o"
type input "Offerte"
type input "/offerte"
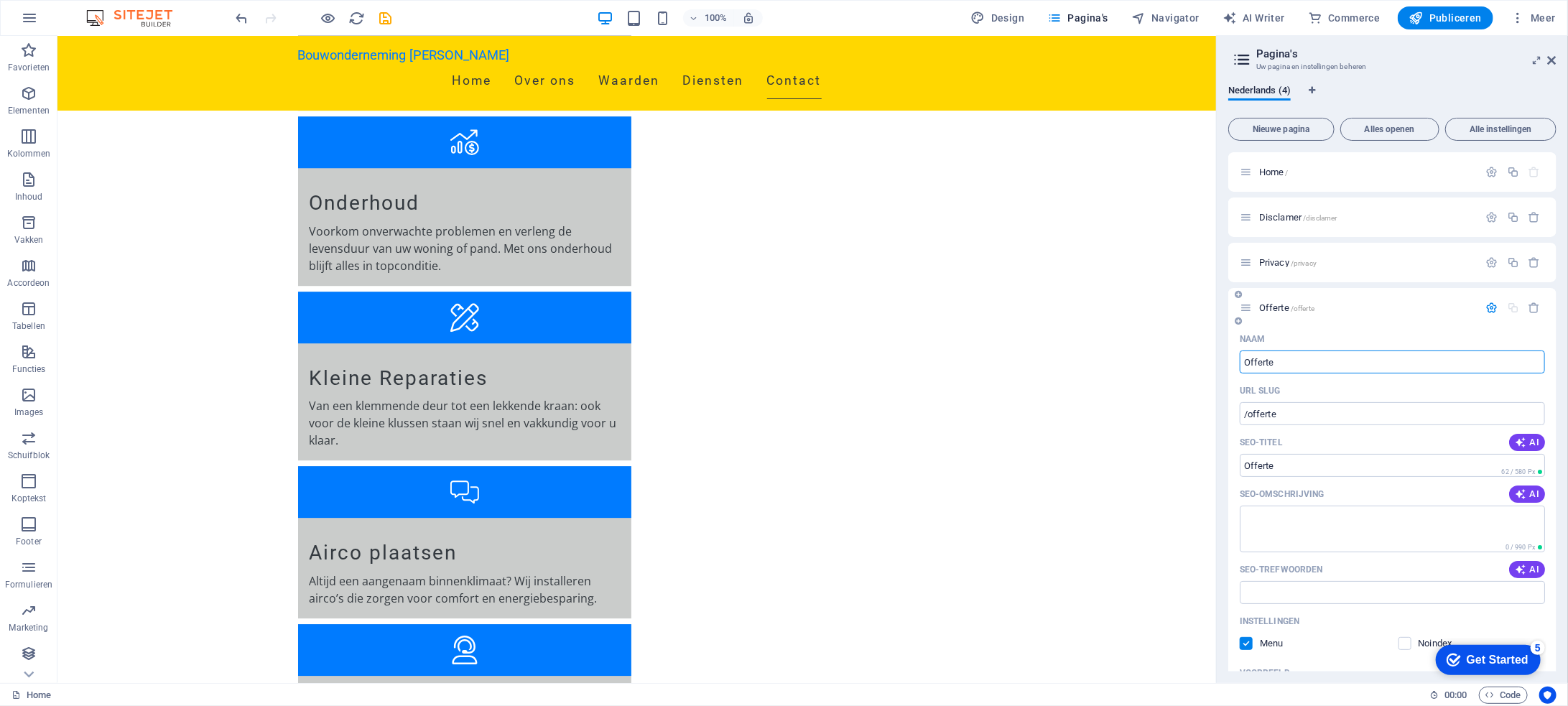
type input "Offerte"
click at [1308, 310] on span "/offerte" at bounding box center [1302, 309] width 24 height 8
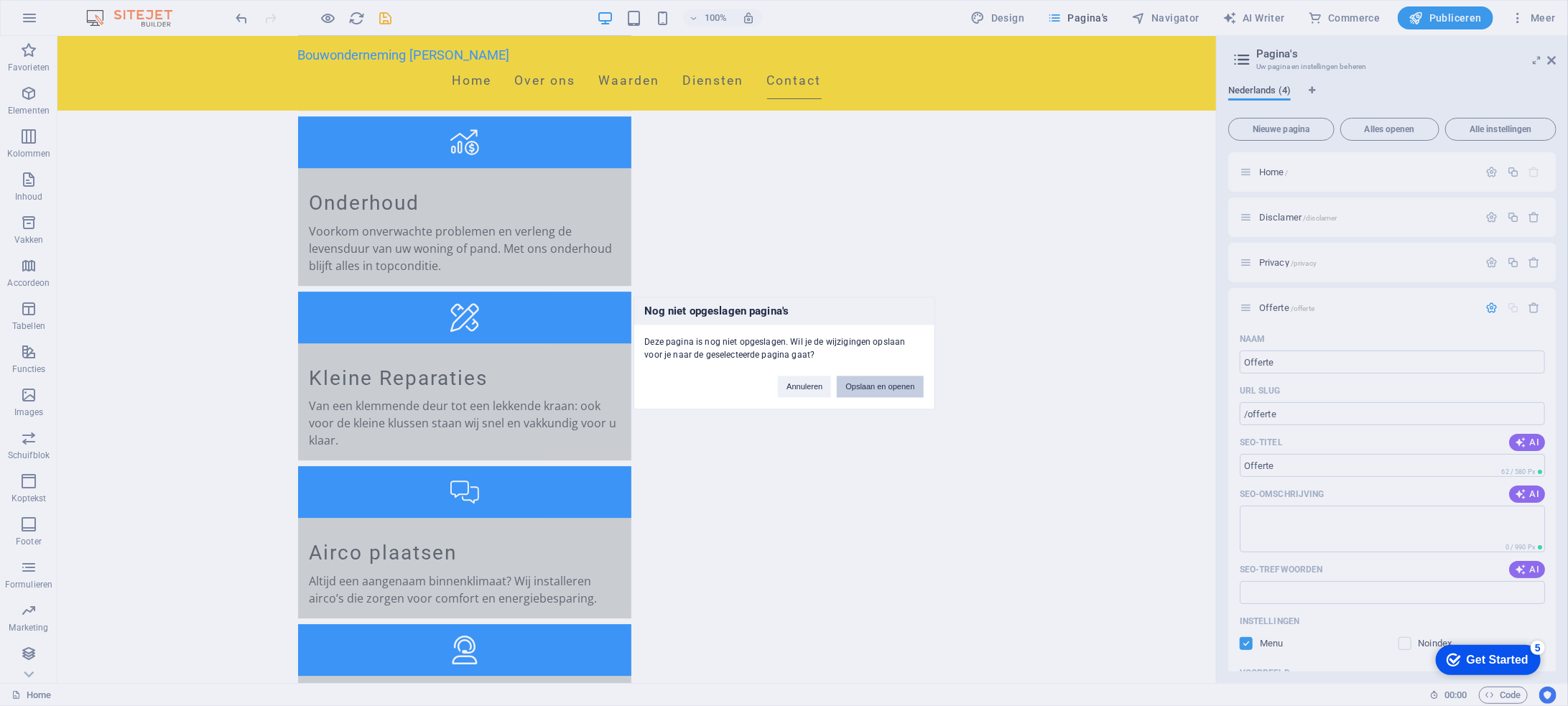
click at [877, 386] on button "Opslaan en openen" at bounding box center [880, 386] width 86 height 21
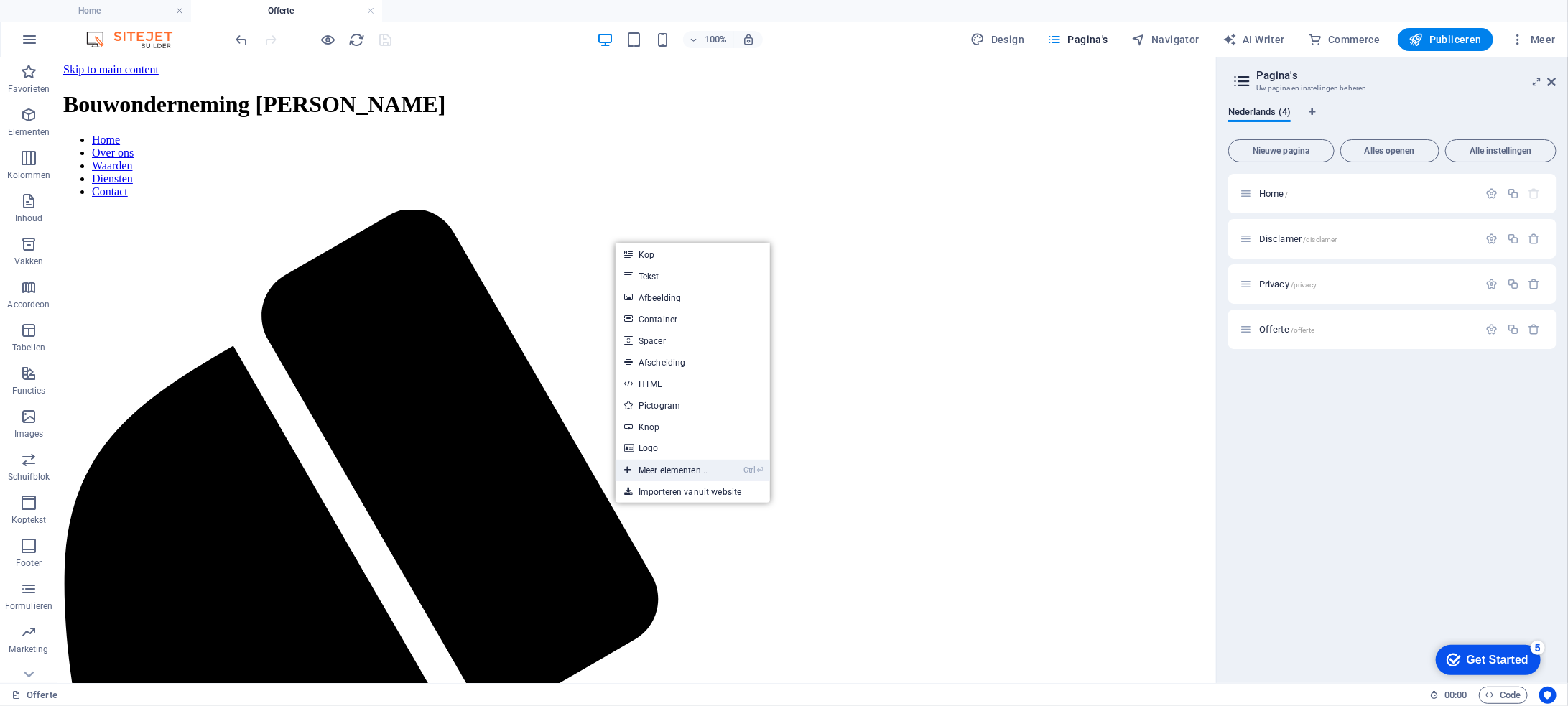
click at [703, 468] on link "Ctrl ⏎ Meer elementen..." at bounding box center [665, 471] width 100 height 21
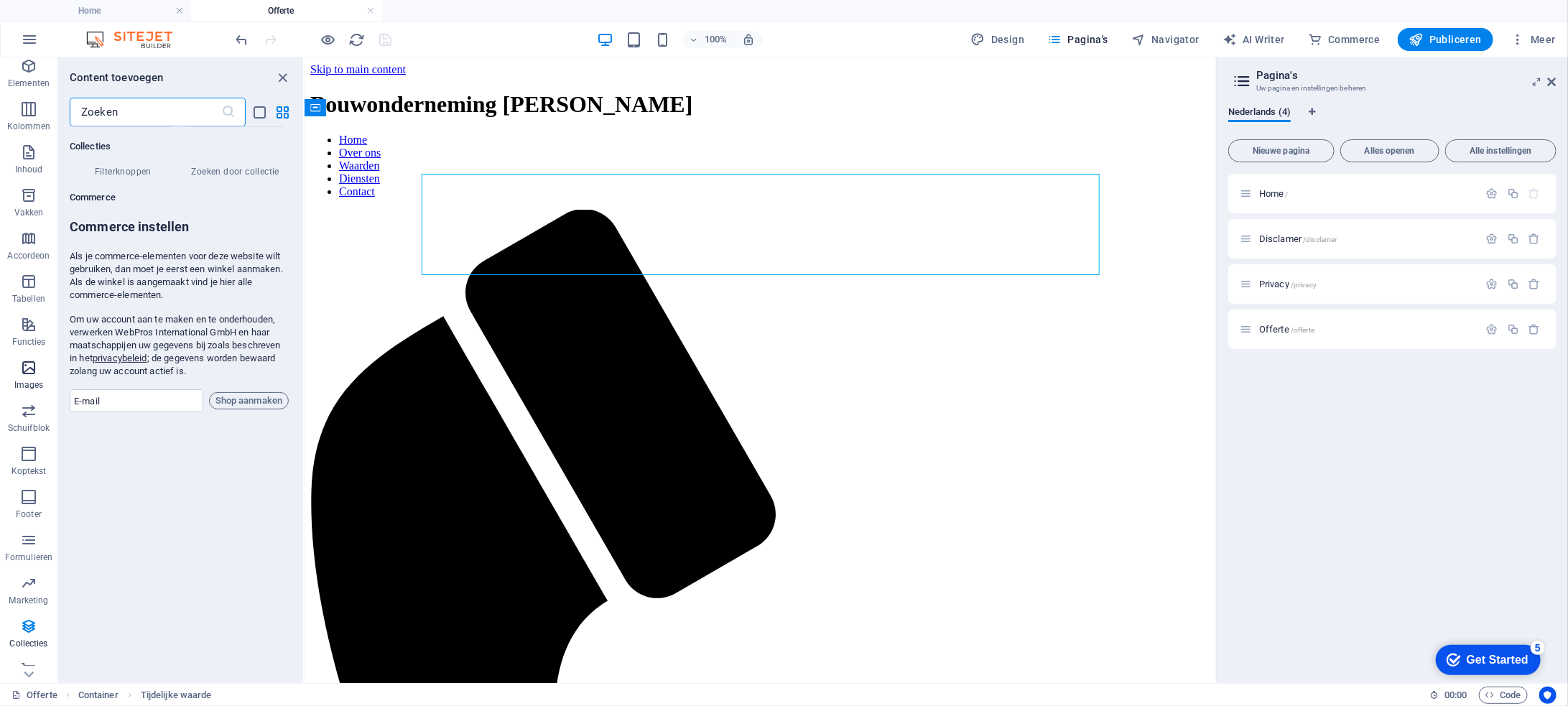
scroll to position [63, 0]
click at [30, 532] on icon "button" at bounding box center [28, 526] width 17 height 17
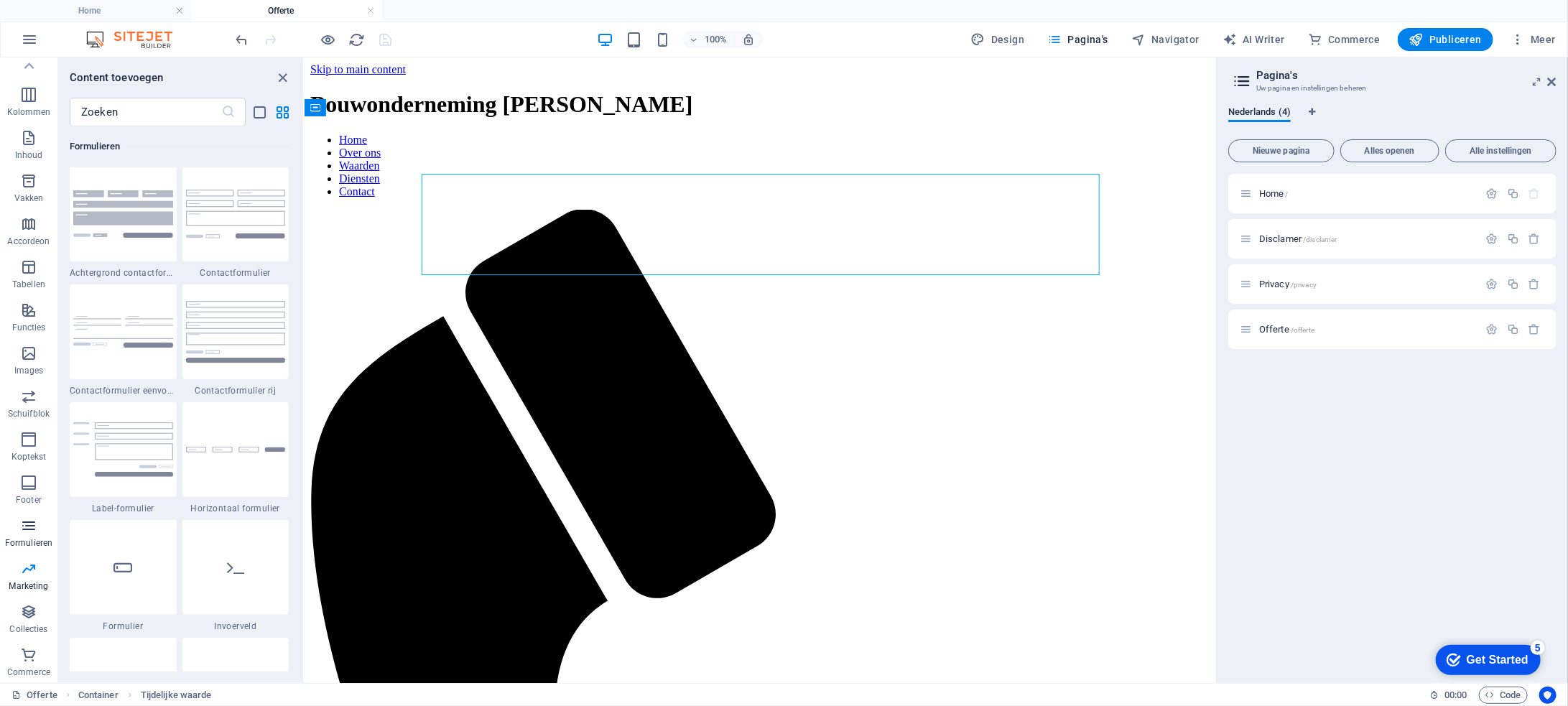
scroll to position [10491, 0]
click at [144, 216] on img at bounding box center [123, 215] width 100 height 47
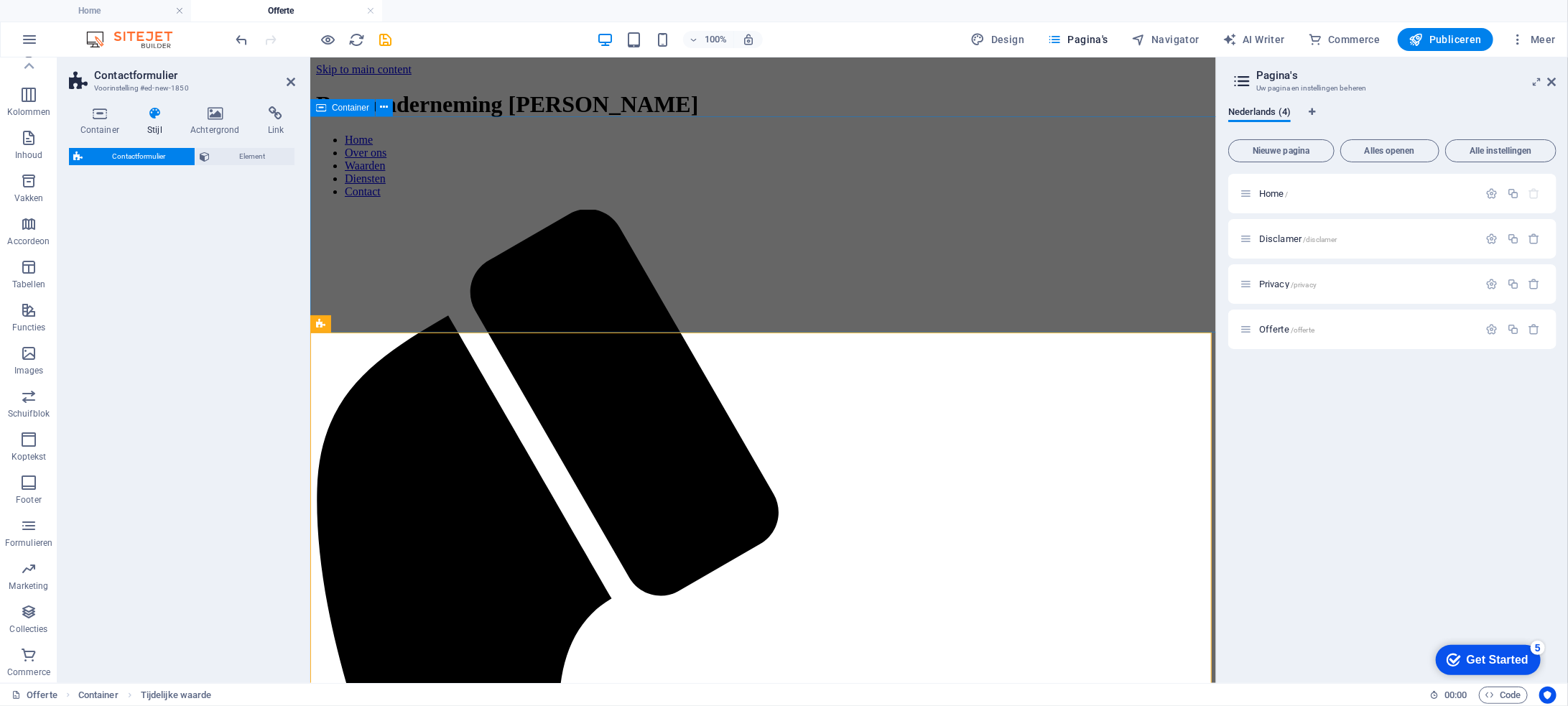
select select "rem"
select select "preset-contact-form-v3-background"
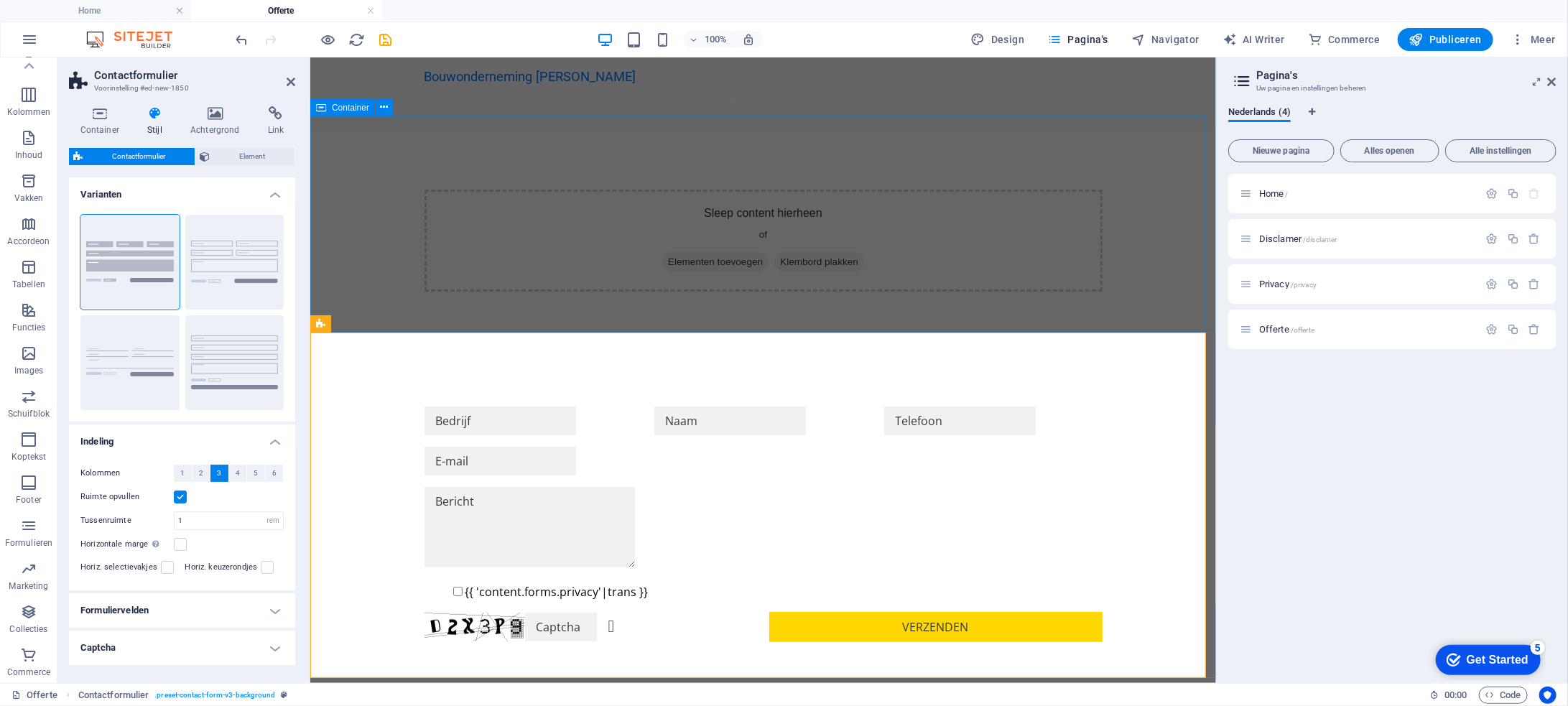
drag, startPoint x: 839, startPoint y: 293, endPoint x: 762, endPoint y: 215, distance: 109.6
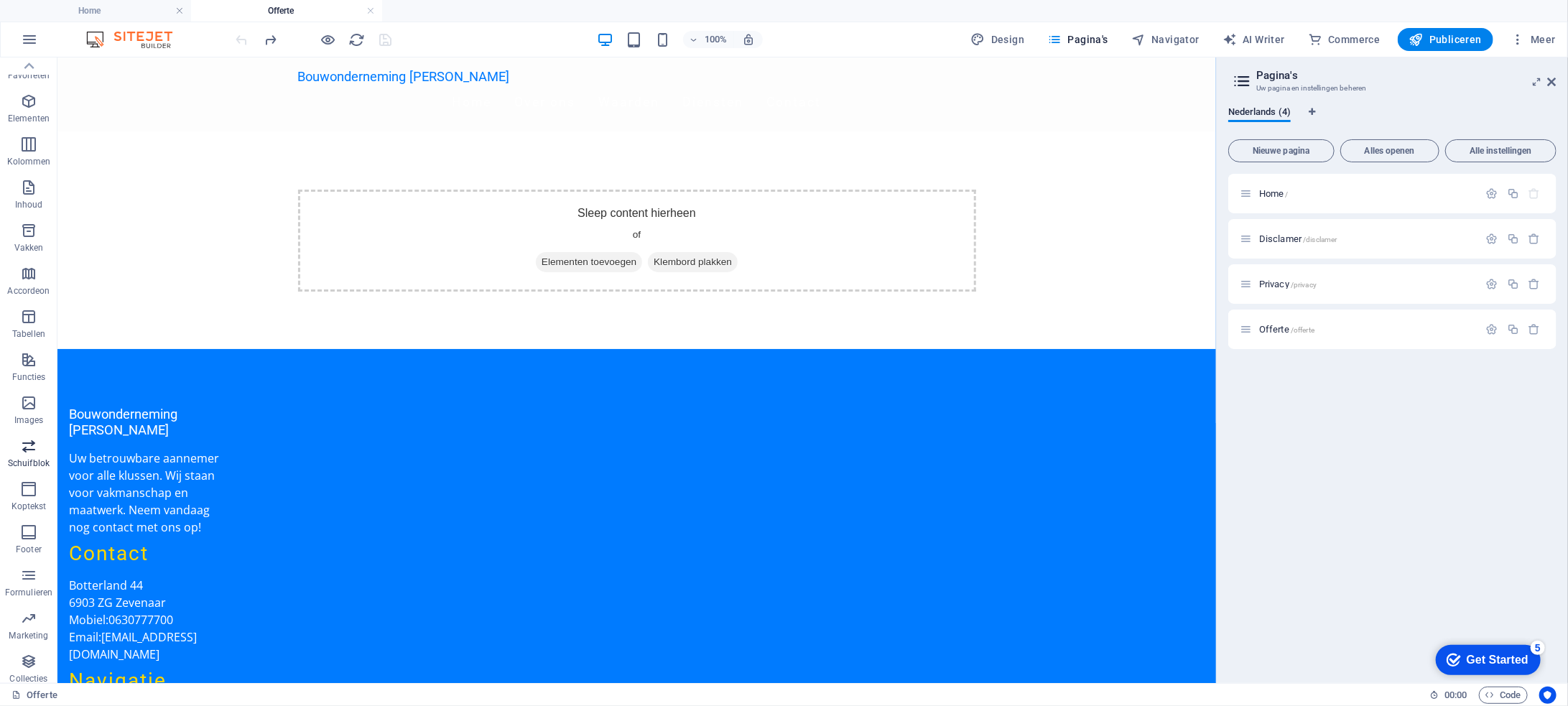
scroll to position [0, 0]
click at [36, 376] on icon "button" at bounding box center [28, 373] width 17 height 17
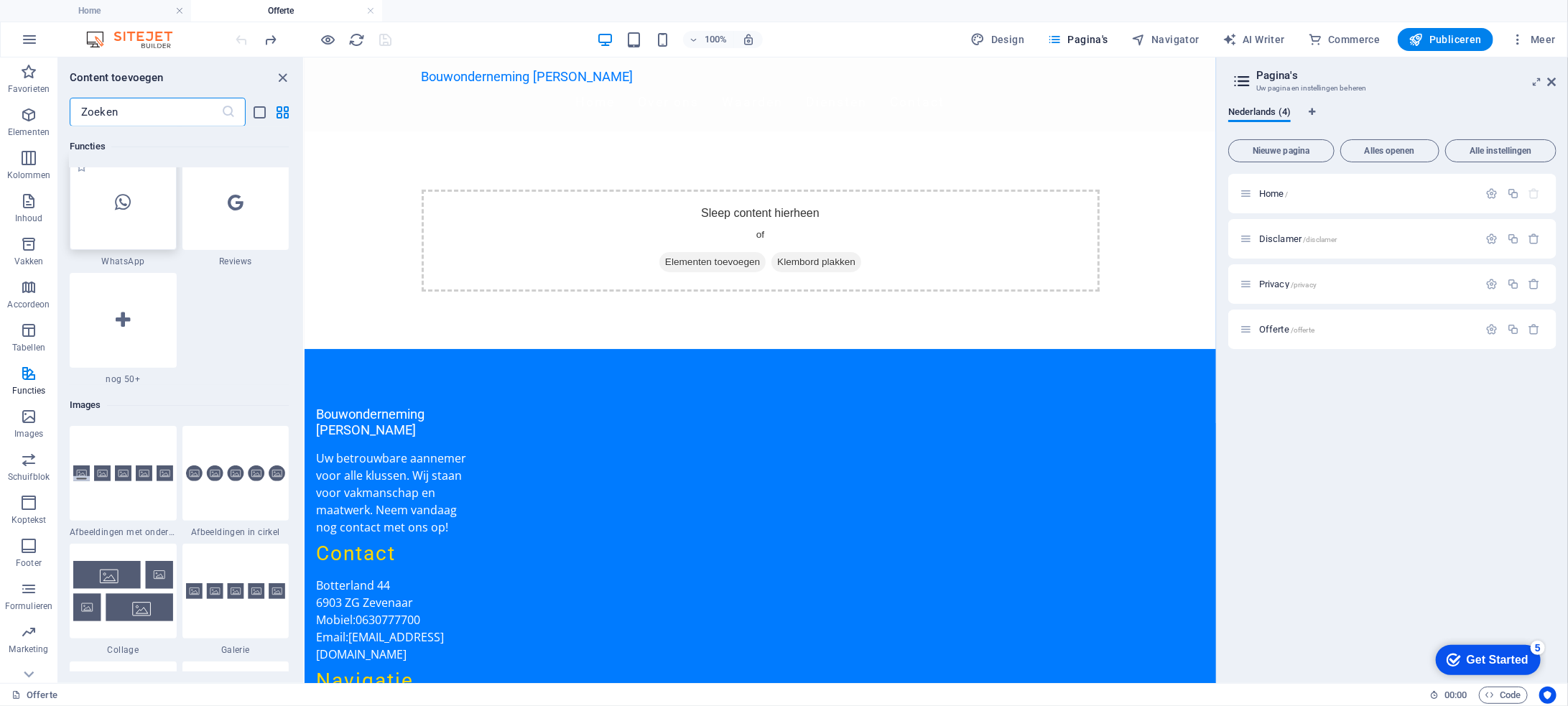
scroll to position [7038, 0]
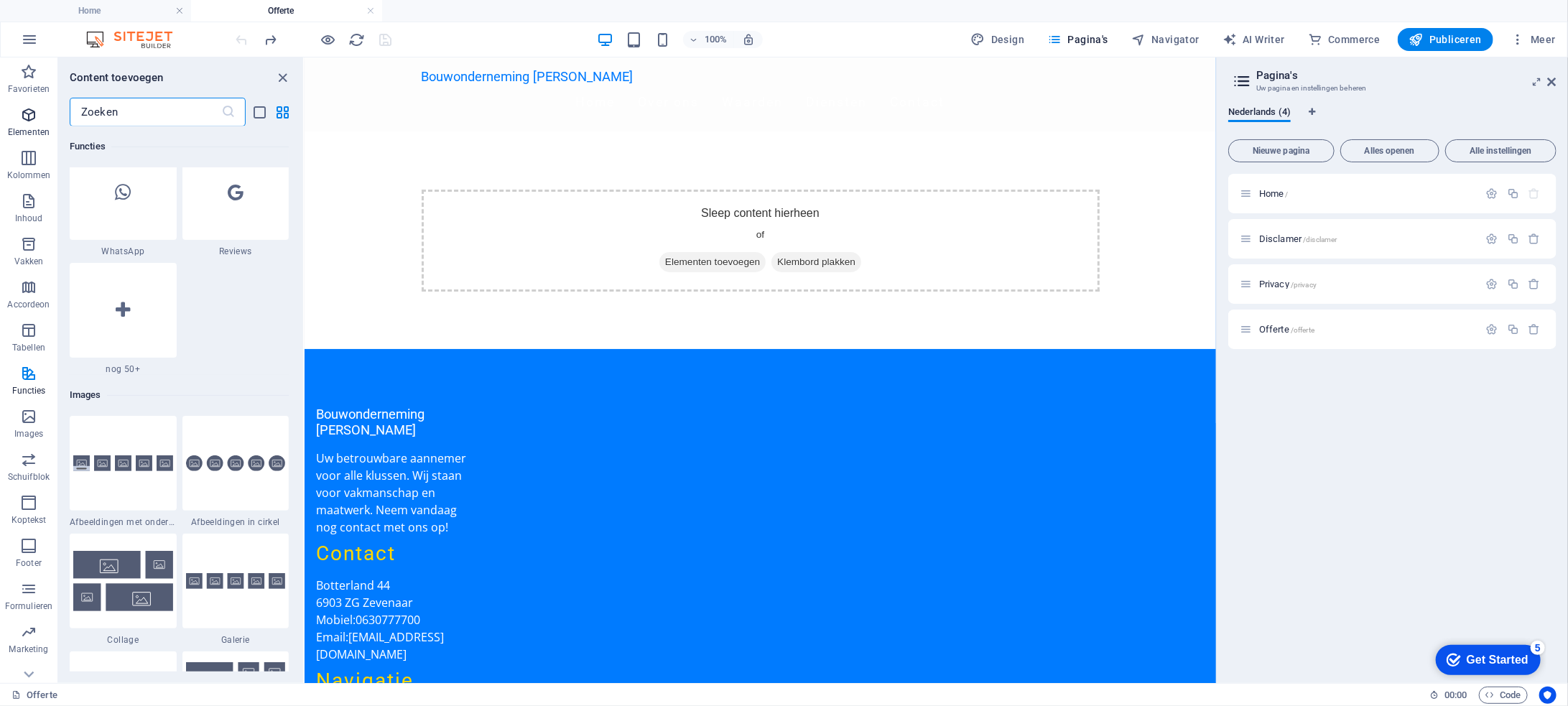
click at [36, 120] on icon "button" at bounding box center [28, 114] width 17 height 17
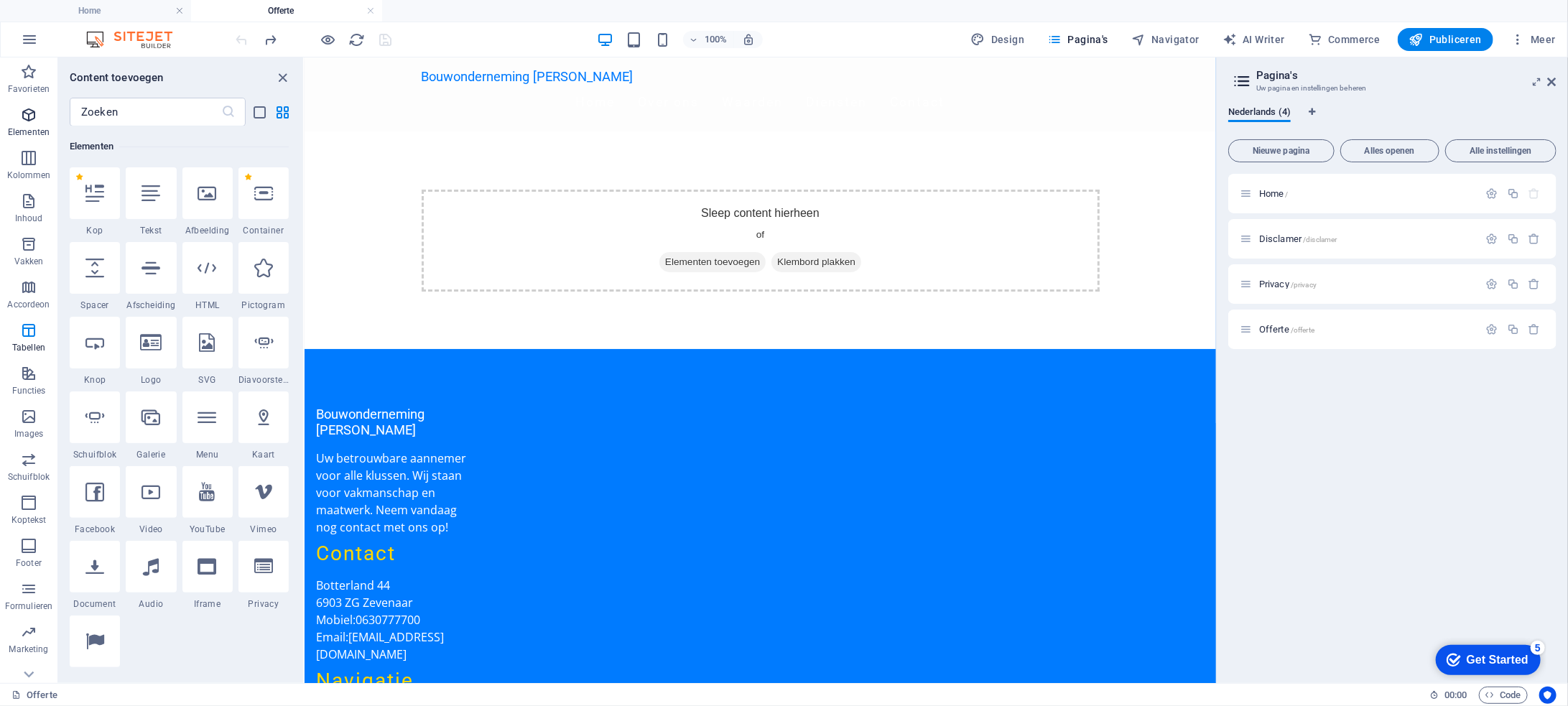
scroll to position [153, 0]
click at [32, 209] on icon "button" at bounding box center [28, 201] width 17 height 17
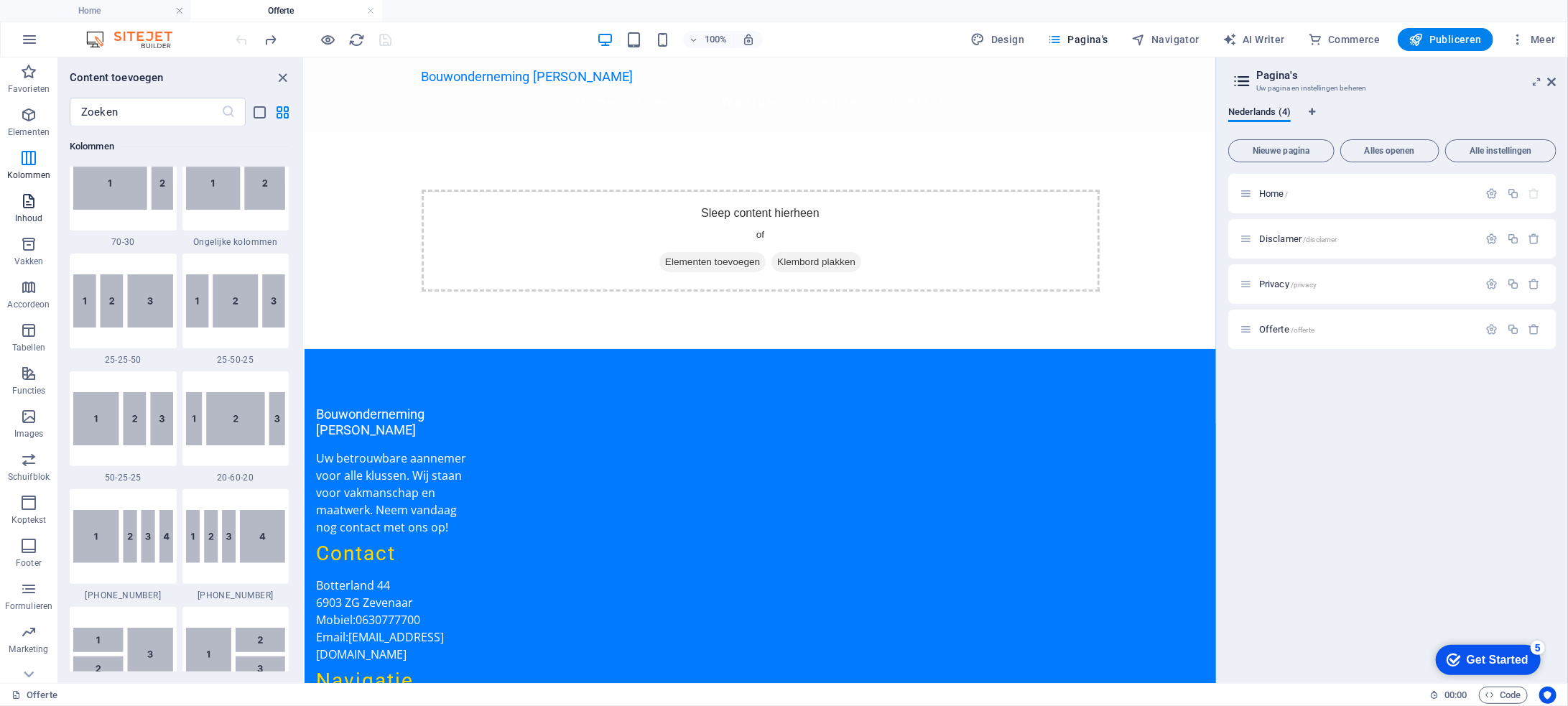
scroll to position [2514, 0]
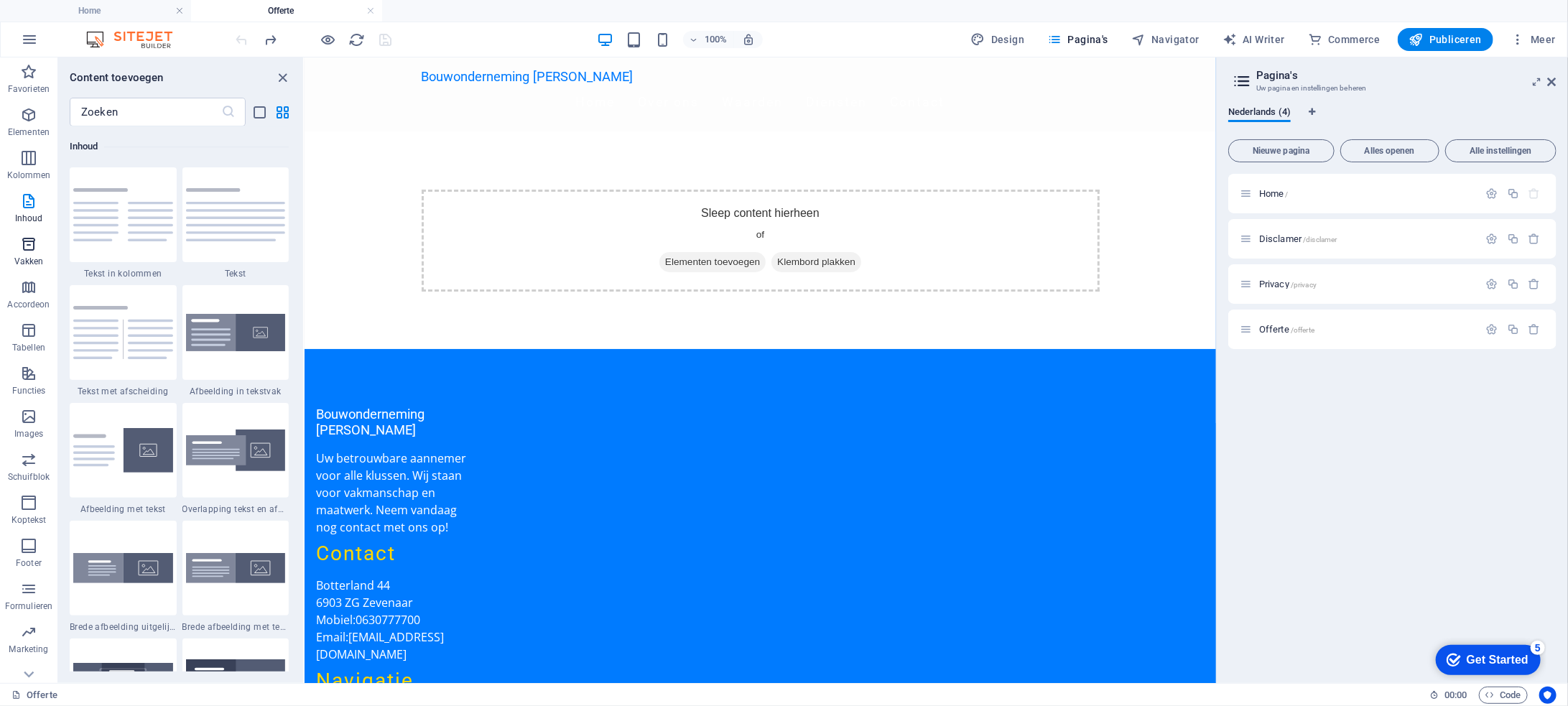
click at [31, 243] on icon "button" at bounding box center [28, 244] width 17 height 17
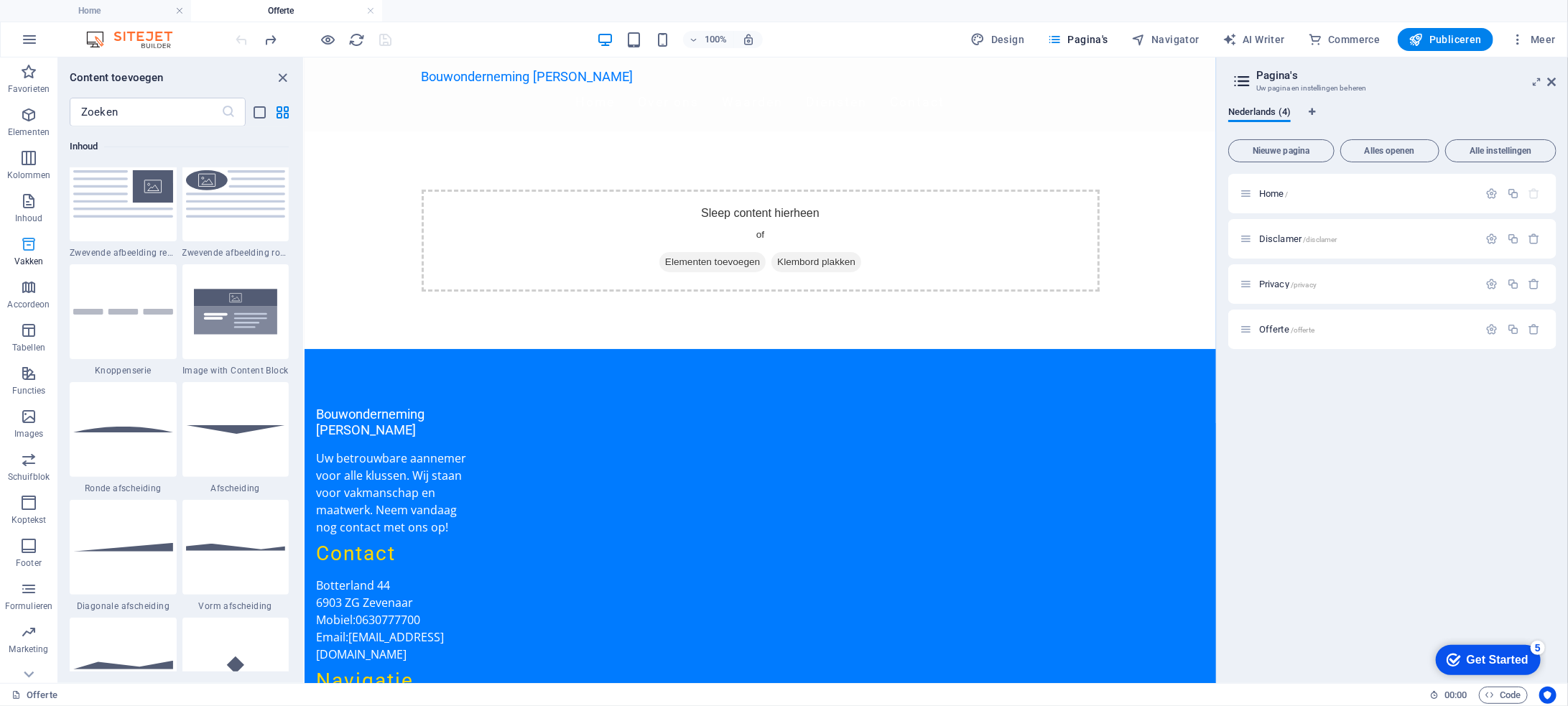
scroll to position [3964, 0]
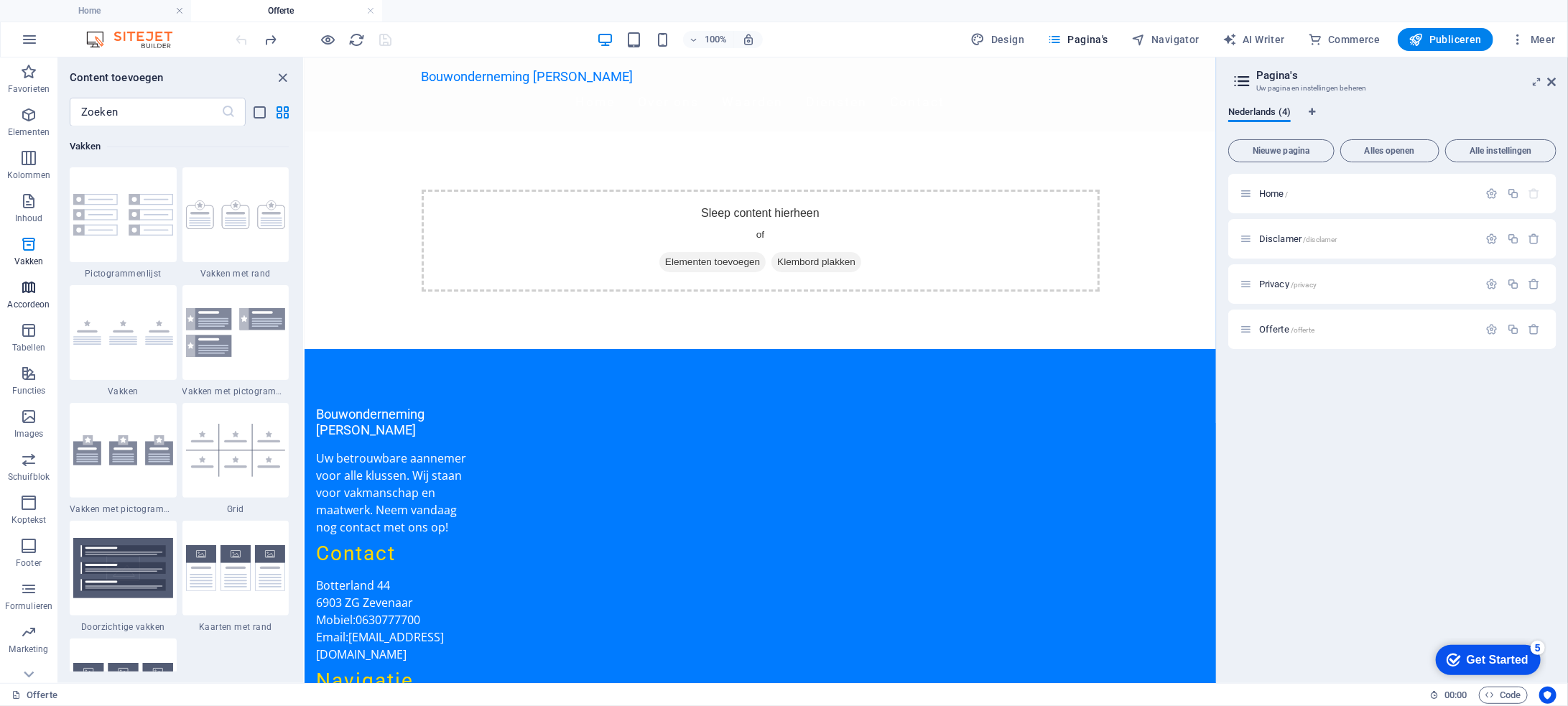
click at [25, 286] on icon "button" at bounding box center [28, 287] width 17 height 17
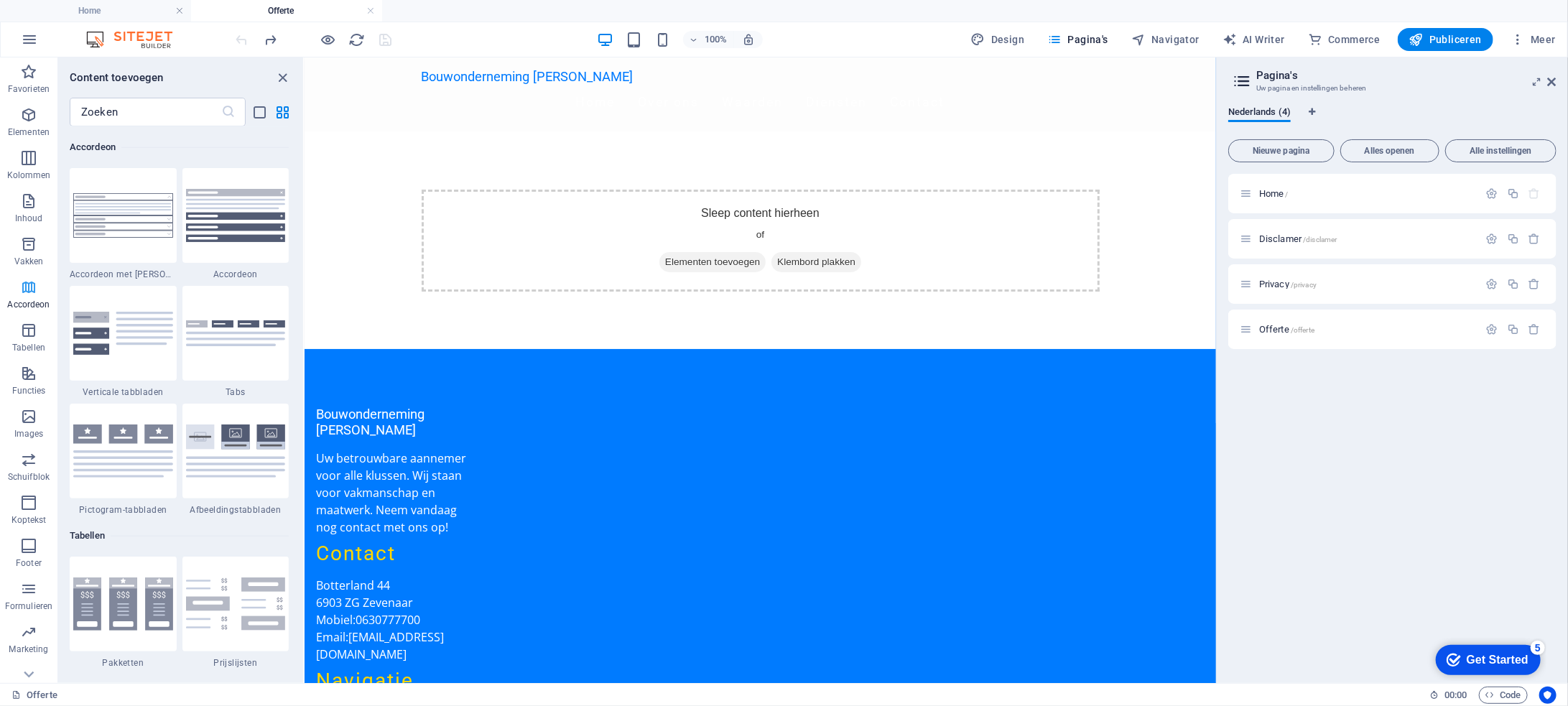
scroll to position [63, 0]
click at [30, 317] on icon "button" at bounding box center [28, 310] width 17 height 17
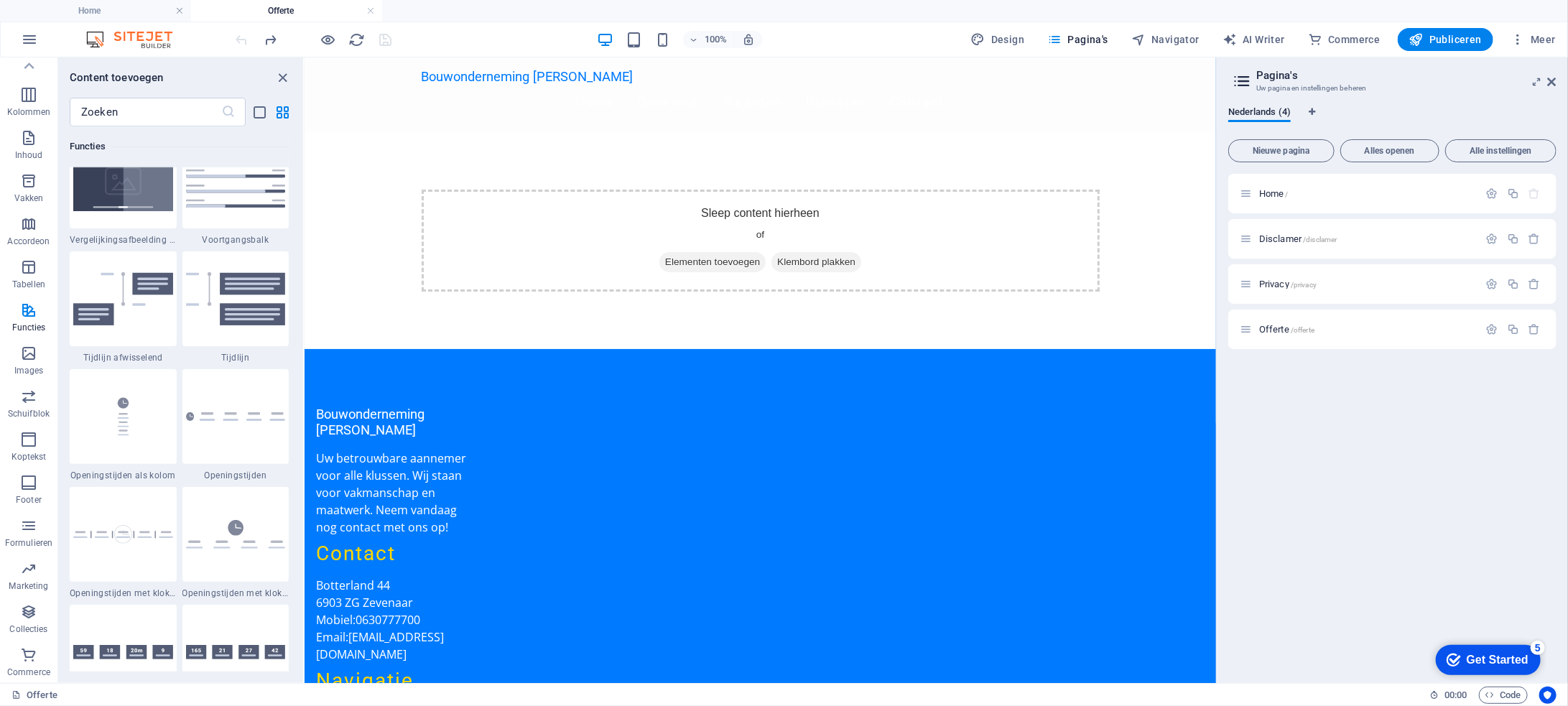
scroll to position [6032, 0]
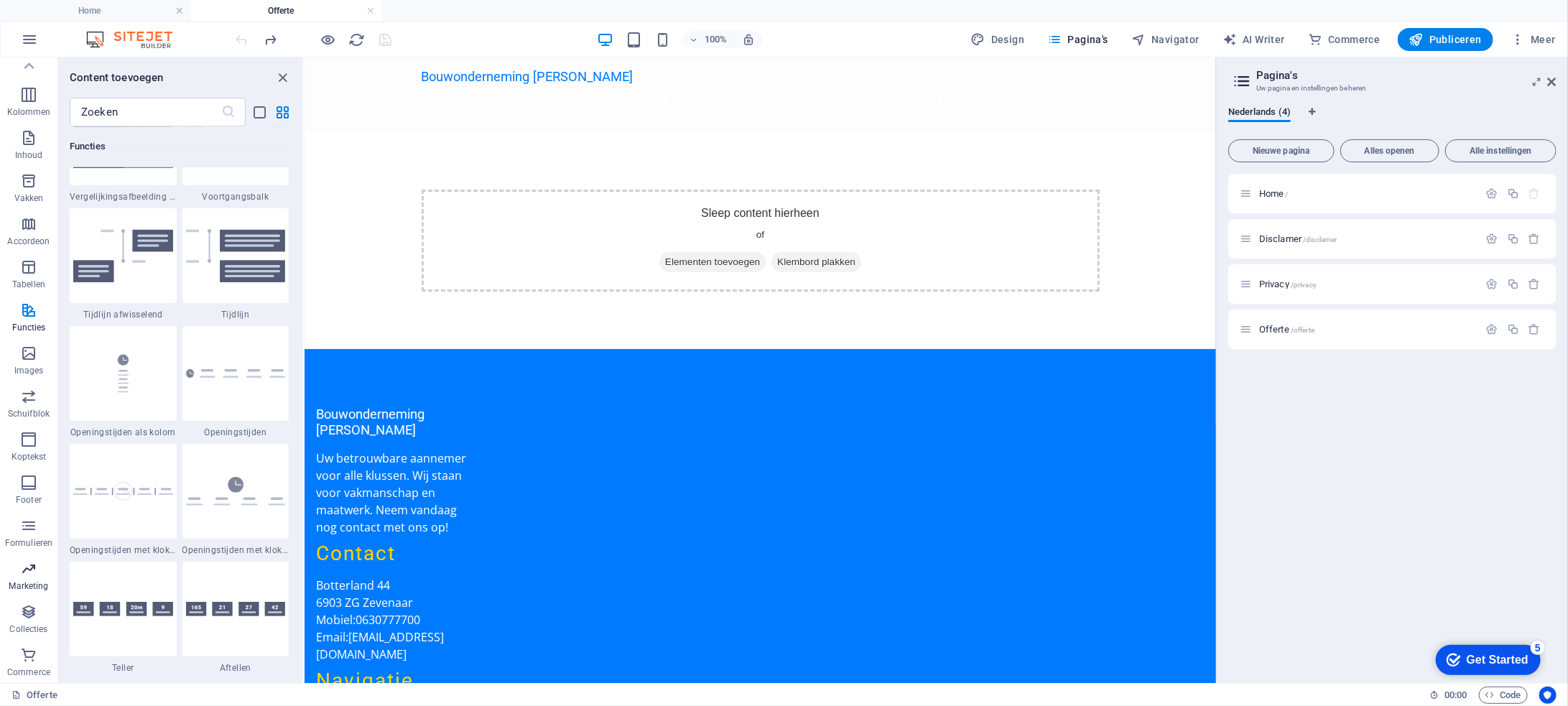
click at [33, 577] on icon "button" at bounding box center [28, 569] width 17 height 17
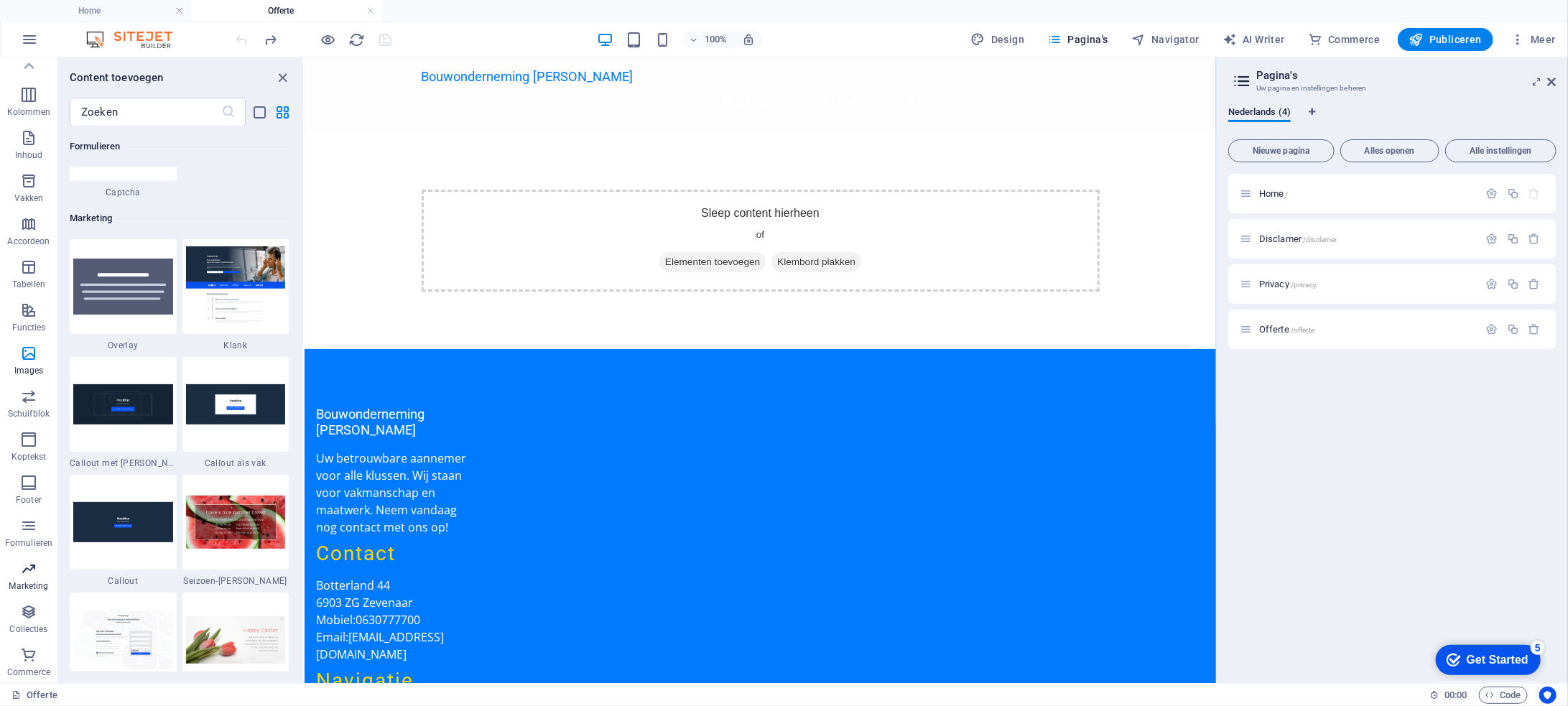
scroll to position [11705, 0]
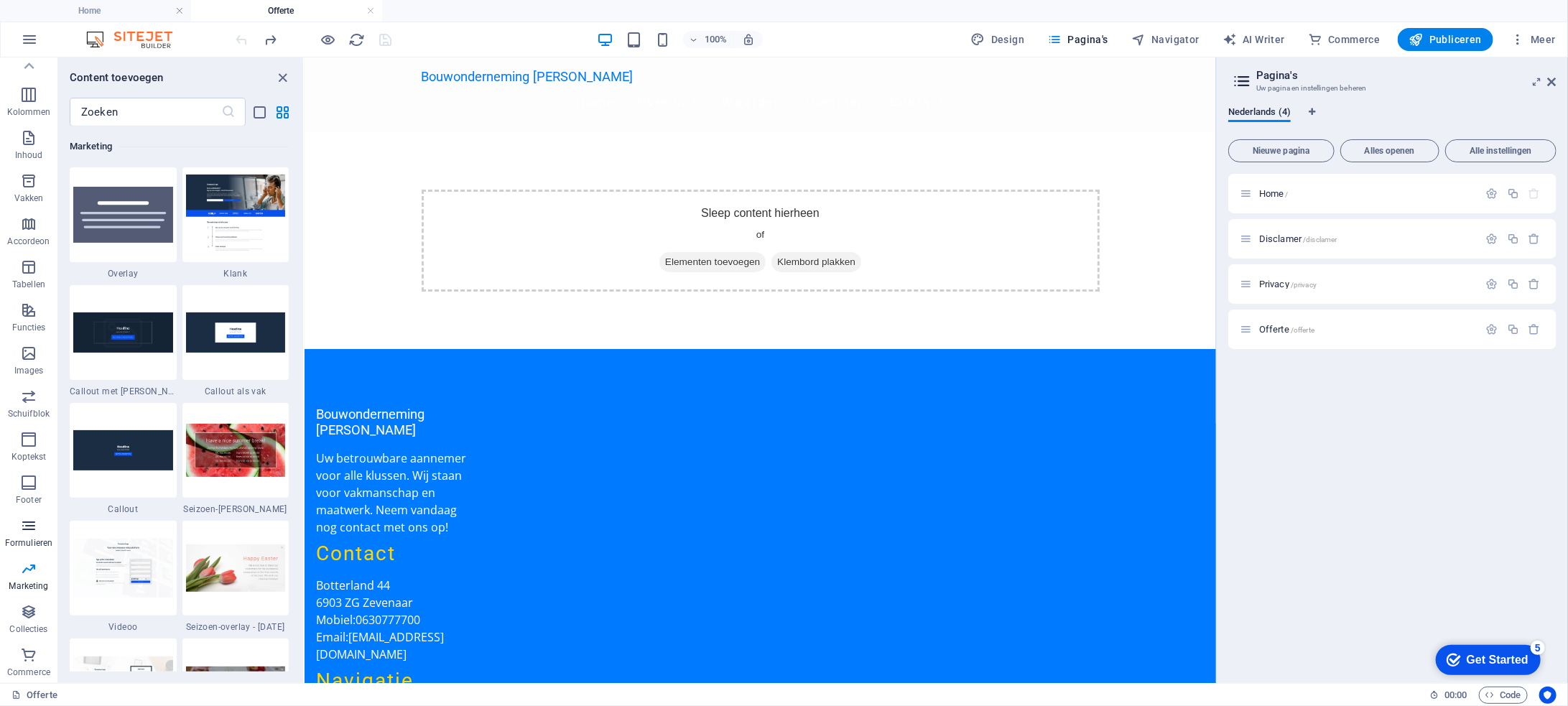
click at [32, 529] on icon "button" at bounding box center [28, 526] width 17 height 17
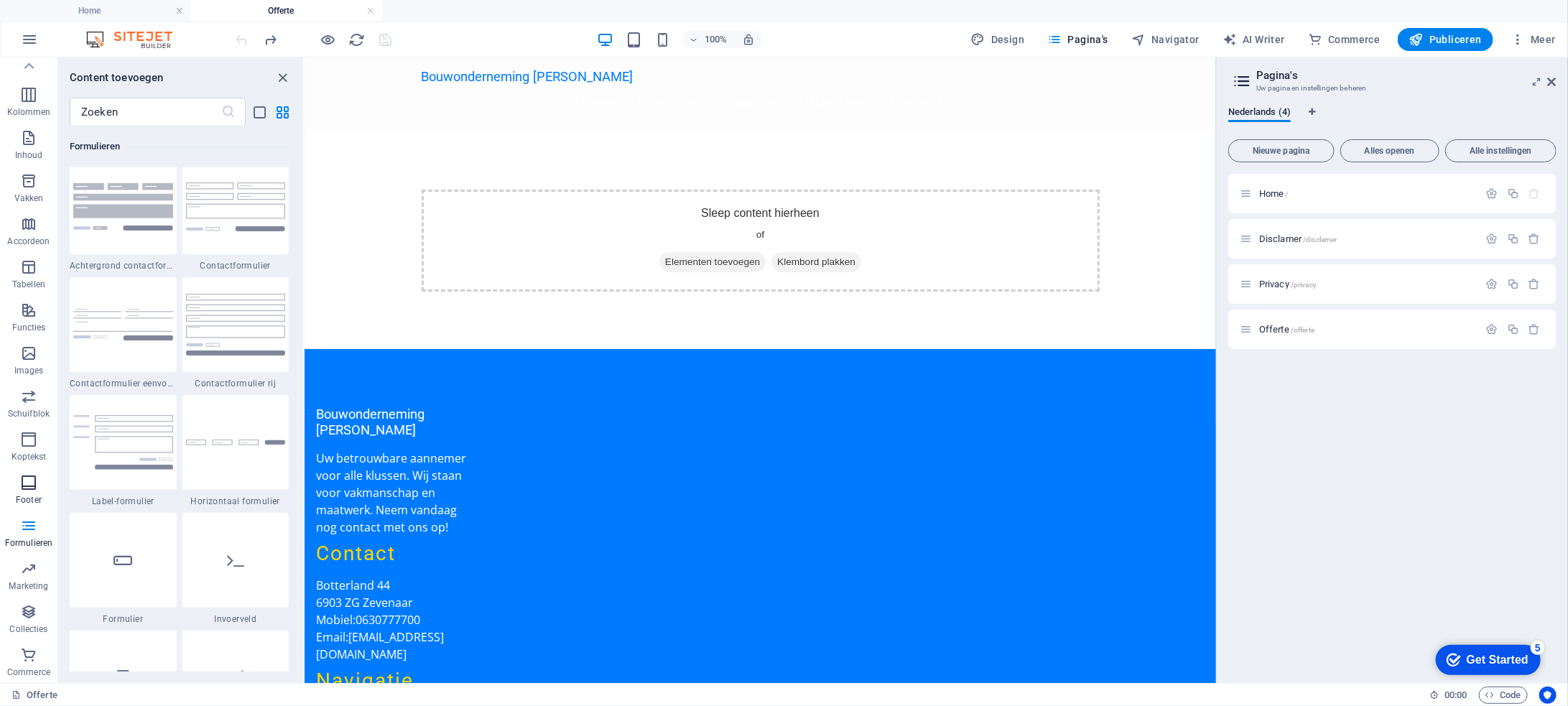
scroll to position [10491, 0]
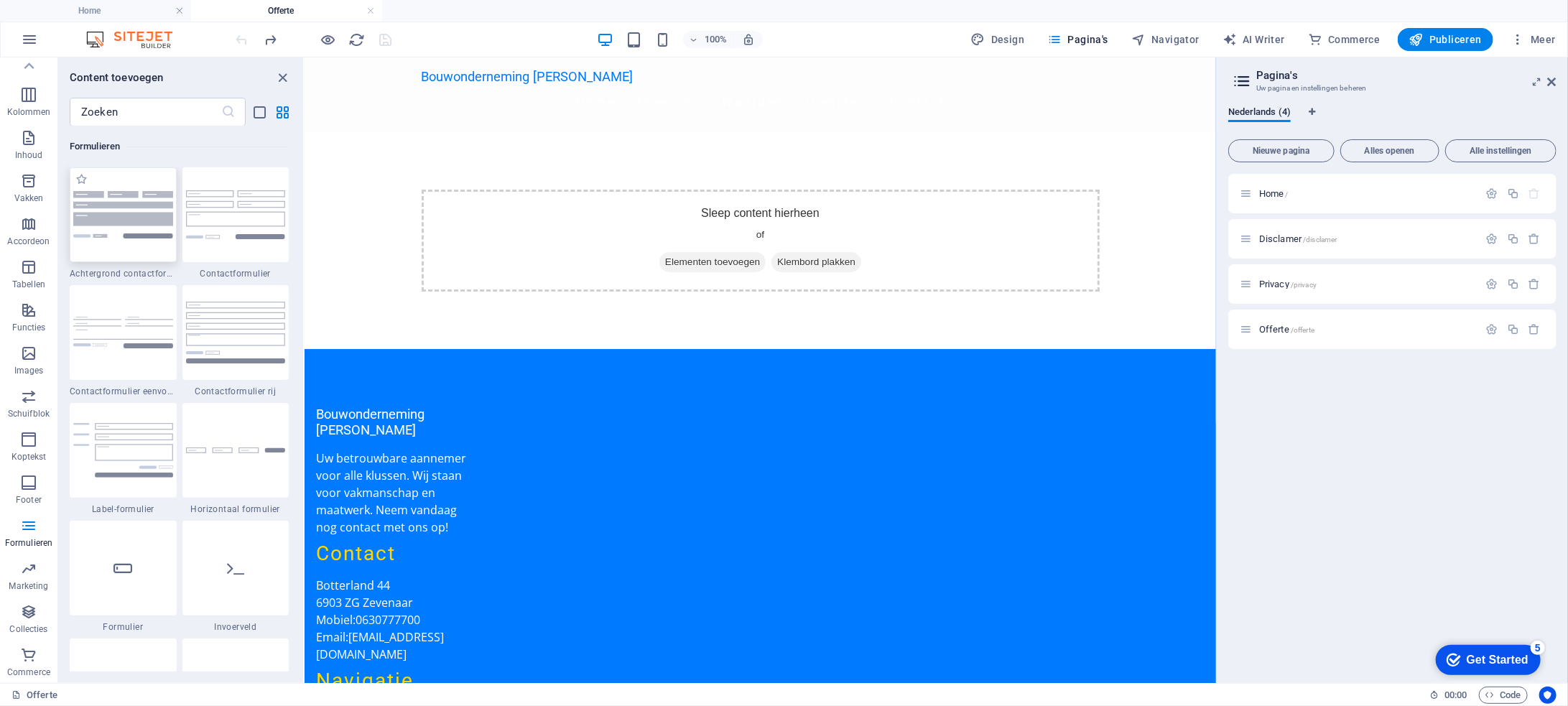
click at [138, 205] on img at bounding box center [123, 215] width 100 height 47
click at [134, 209] on img at bounding box center [123, 215] width 100 height 47
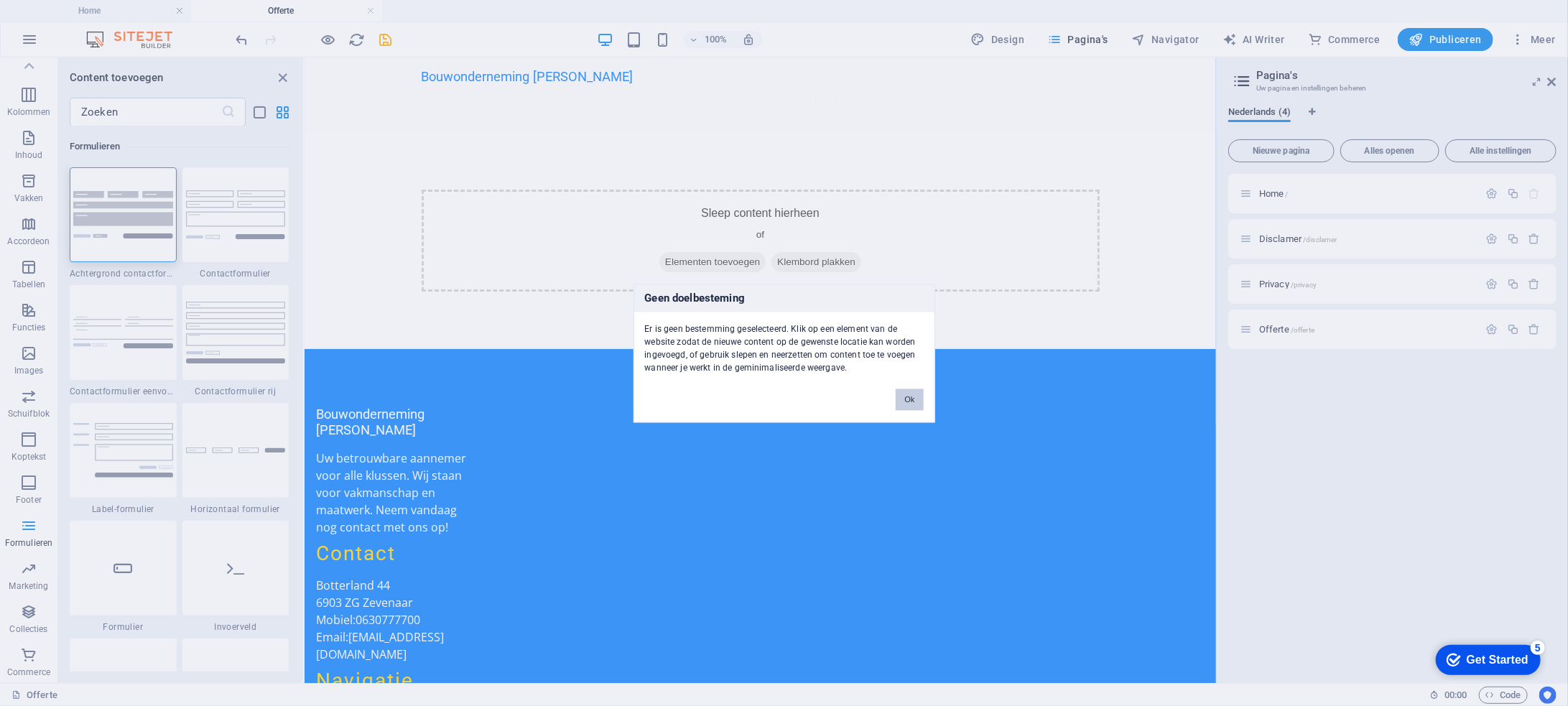
click at [911, 398] on button "Ok" at bounding box center [908, 399] width 27 height 21
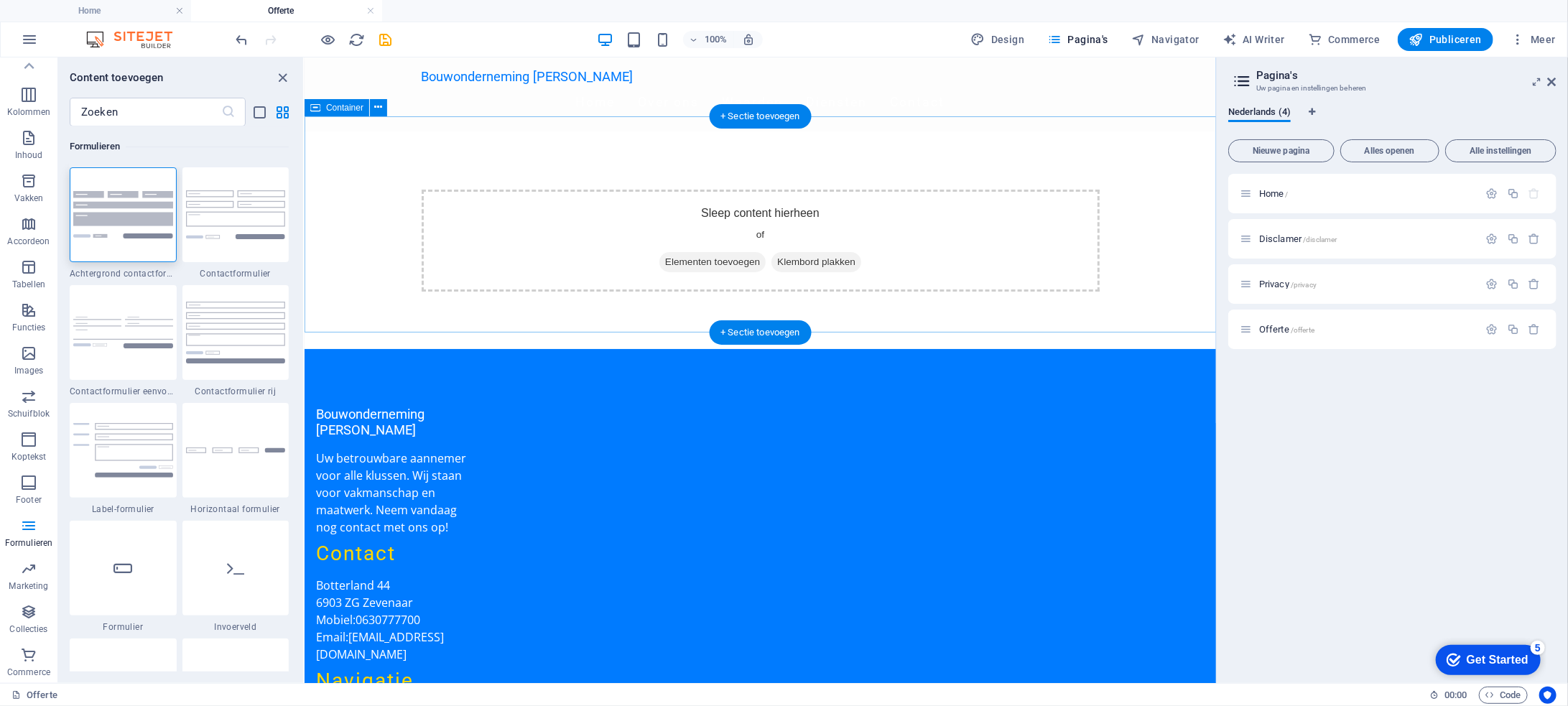
click at [652, 212] on div "Sleep content hierheen of Elementen toevoegen Klembord plakken" at bounding box center [759, 240] width 678 height 102
click at [152, 206] on img at bounding box center [123, 215] width 100 height 47
click at [305, 206] on div "Sleep hierheen om de bestaande content te vervangen. Druk op “Ctrl” als je een …" at bounding box center [761, 371] width 912 height 626
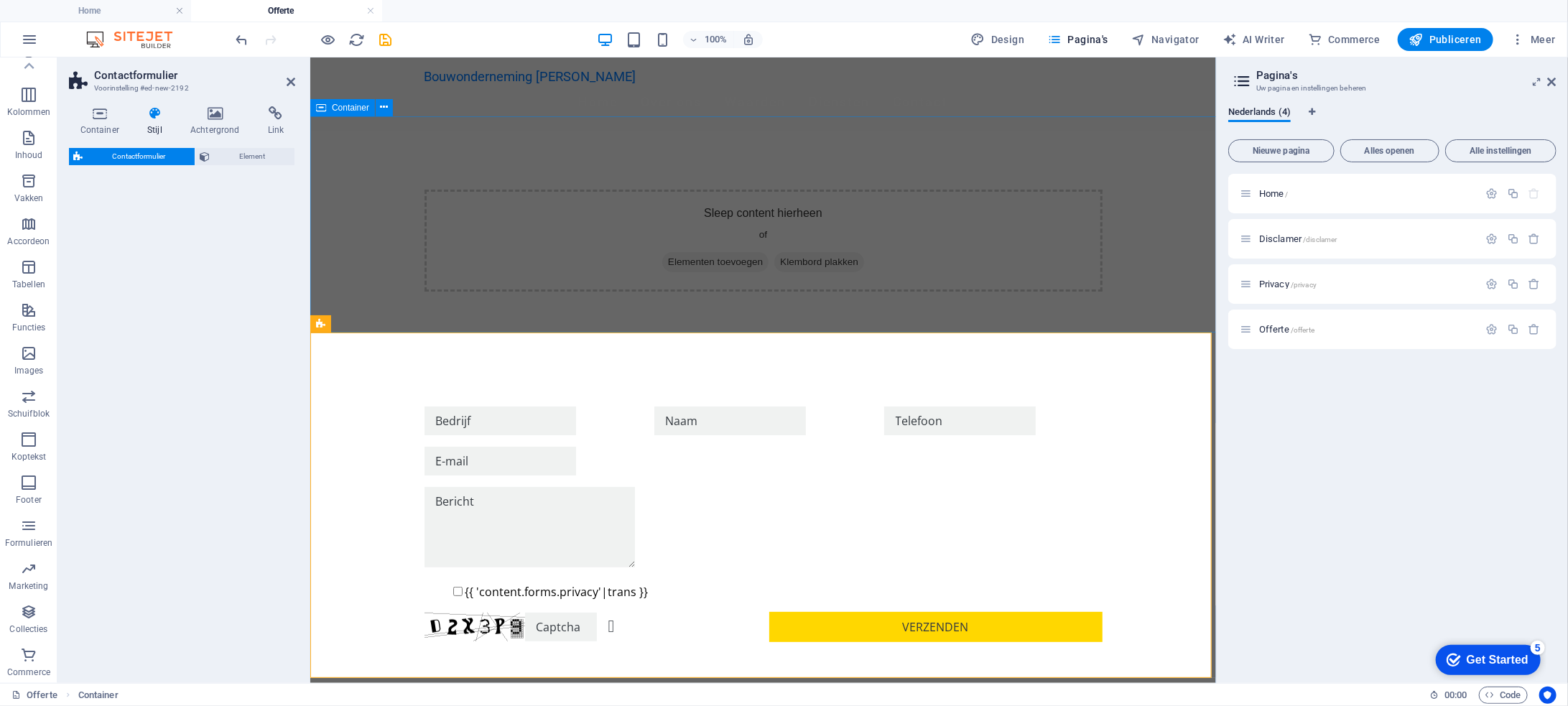
click at [626, 205] on div "Sleep content hierheen of Elementen toevoegen Klembord plakken" at bounding box center [762, 240] width 678 height 102
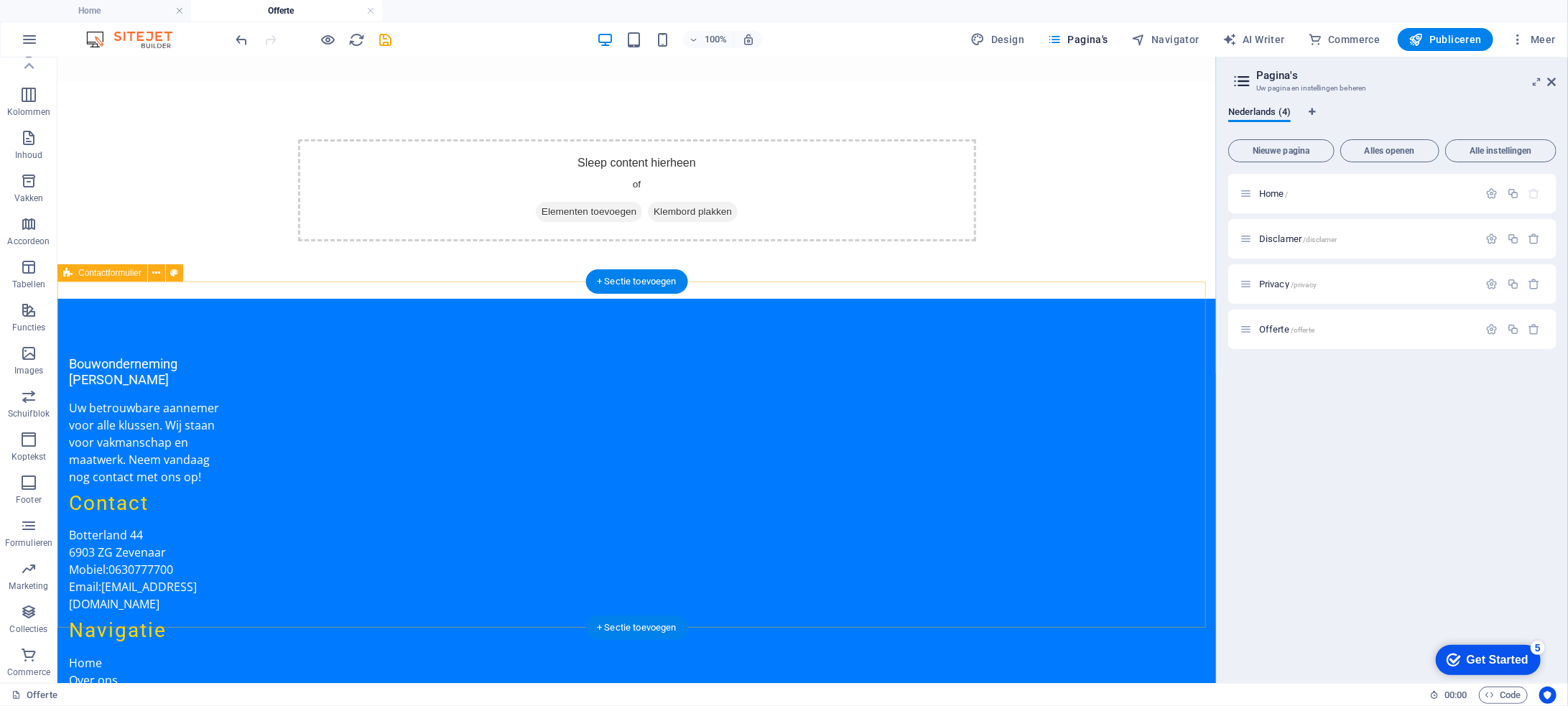
scroll to position [0, 0]
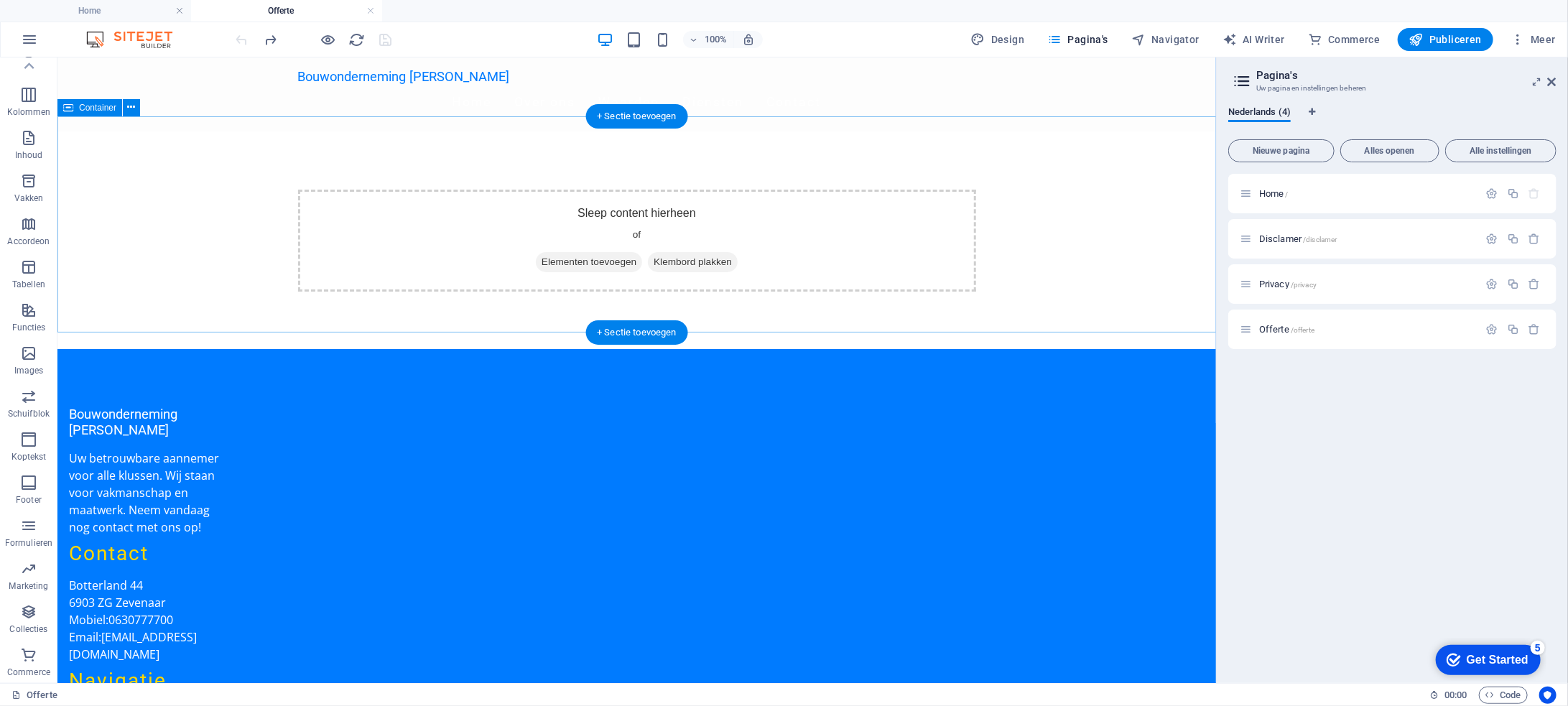
click at [605, 251] on span "Elementen toevoegen" at bounding box center [587, 261] width 106 height 20
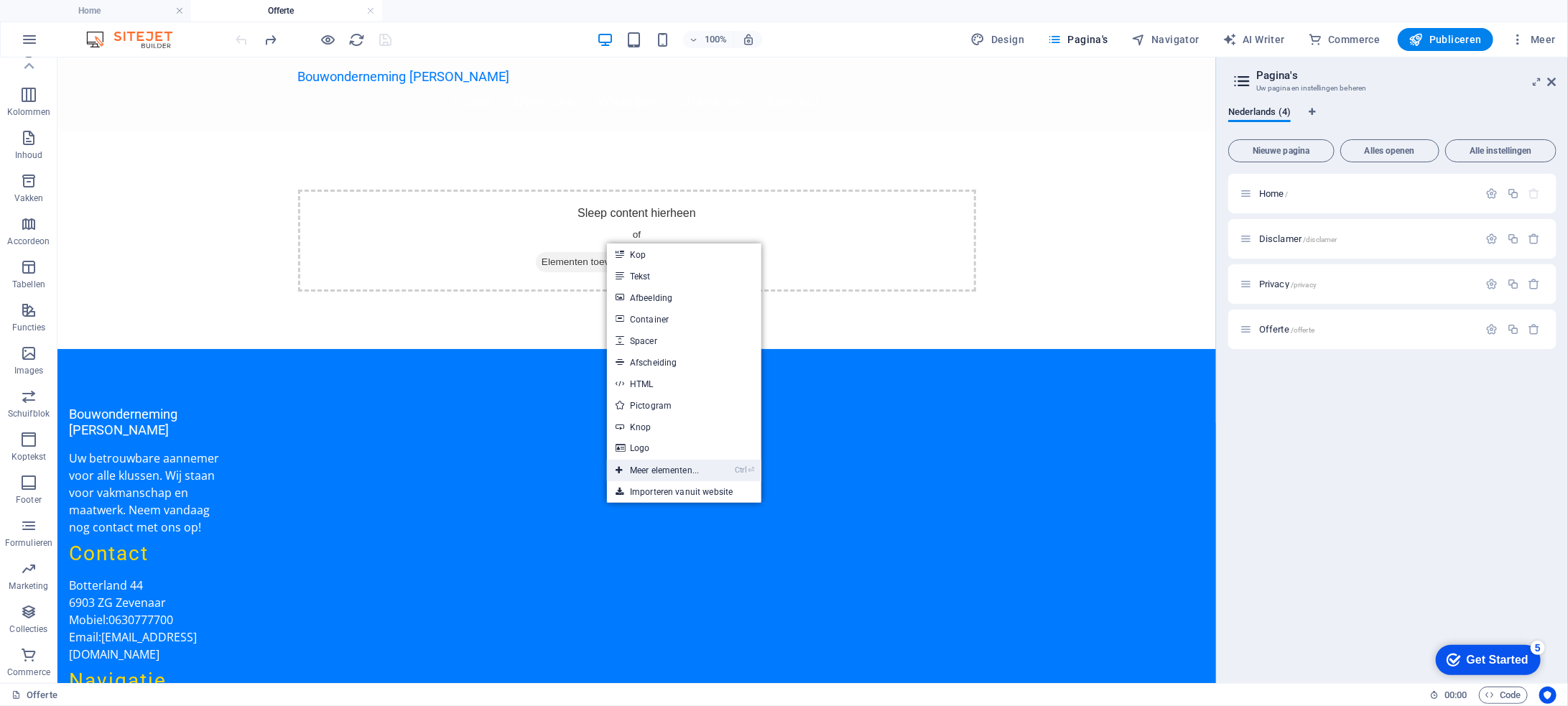
click at [700, 465] on link "Ctrl ⏎ Meer elementen..." at bounding box center [657, 471] width 100 height 21
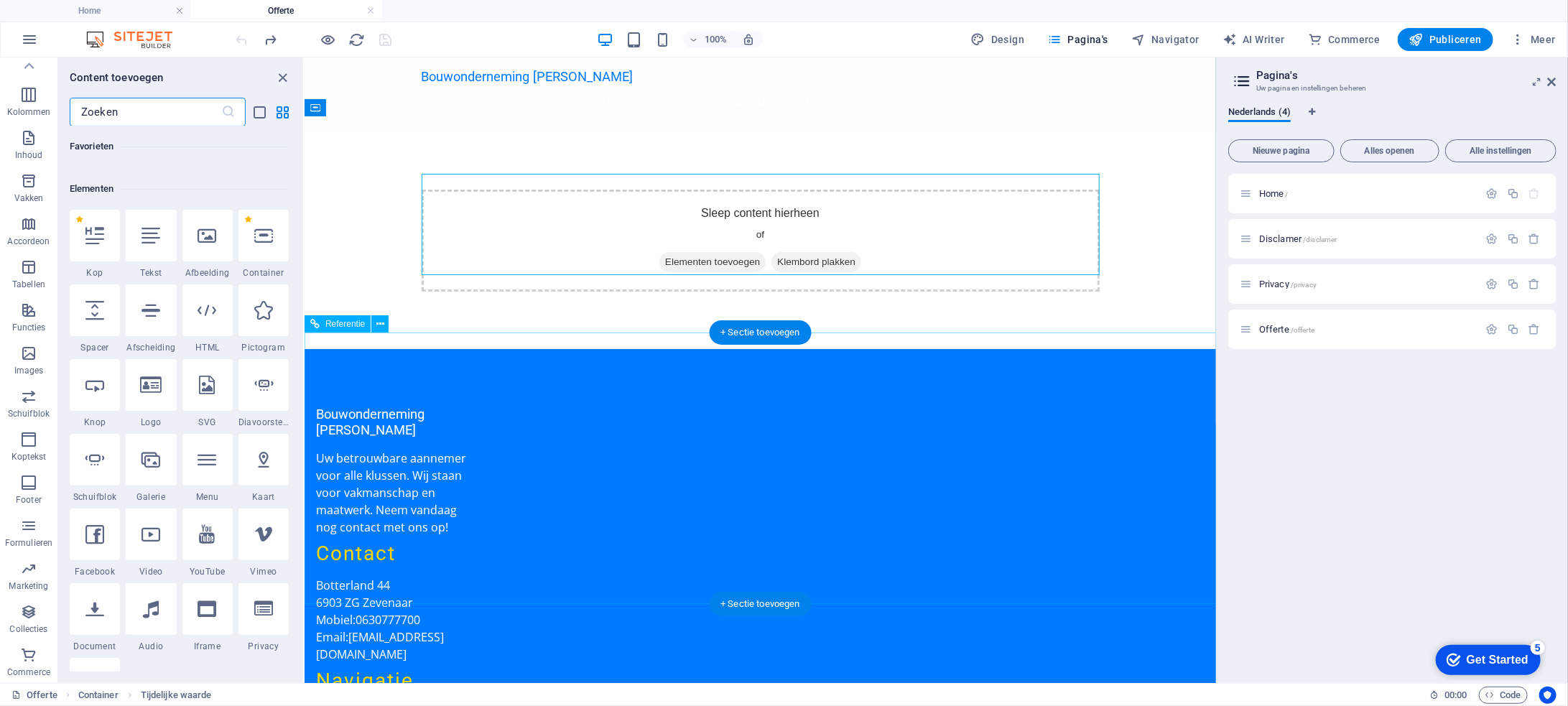
scroll to position [153, 0]
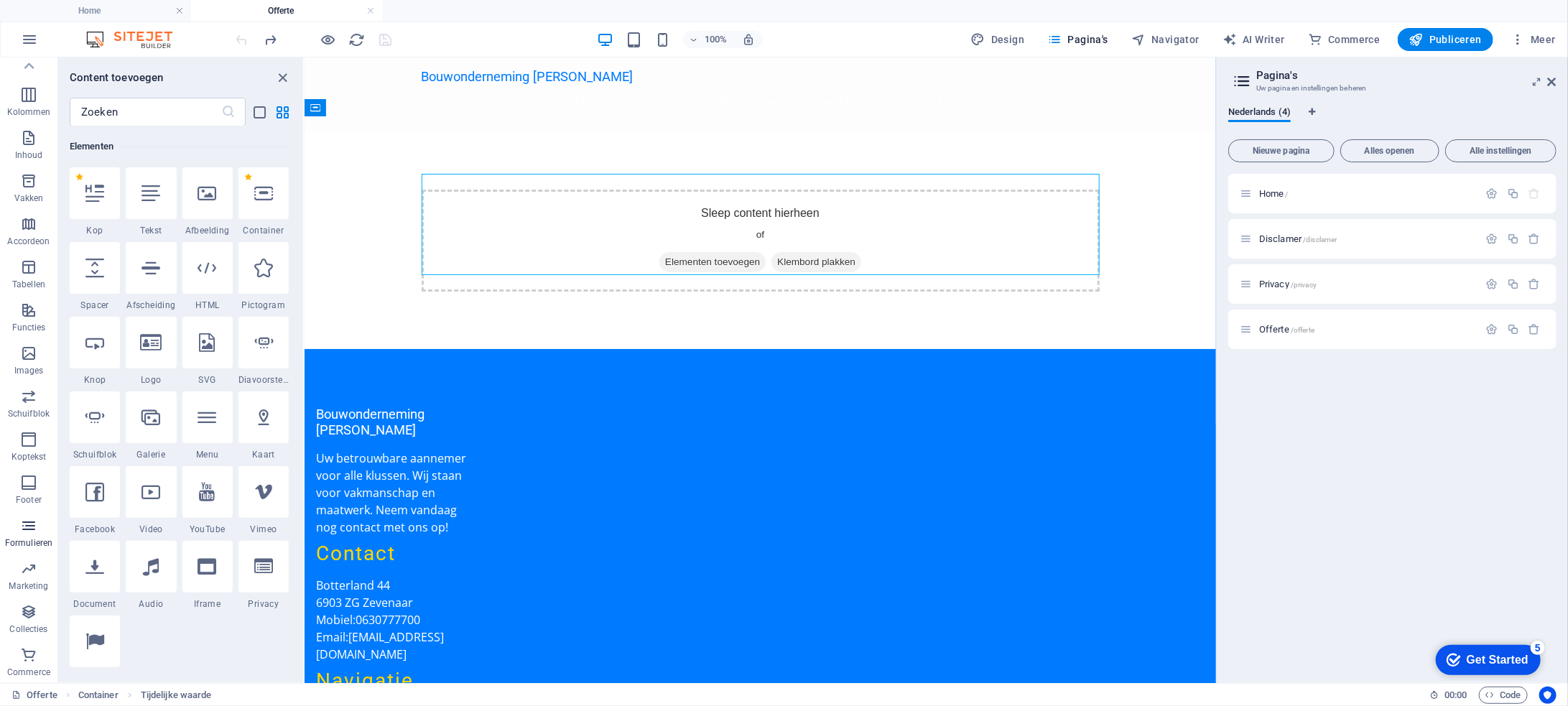
click at [32, 533] on icon "button" at bounding box center [28, 526] width 17 height 17
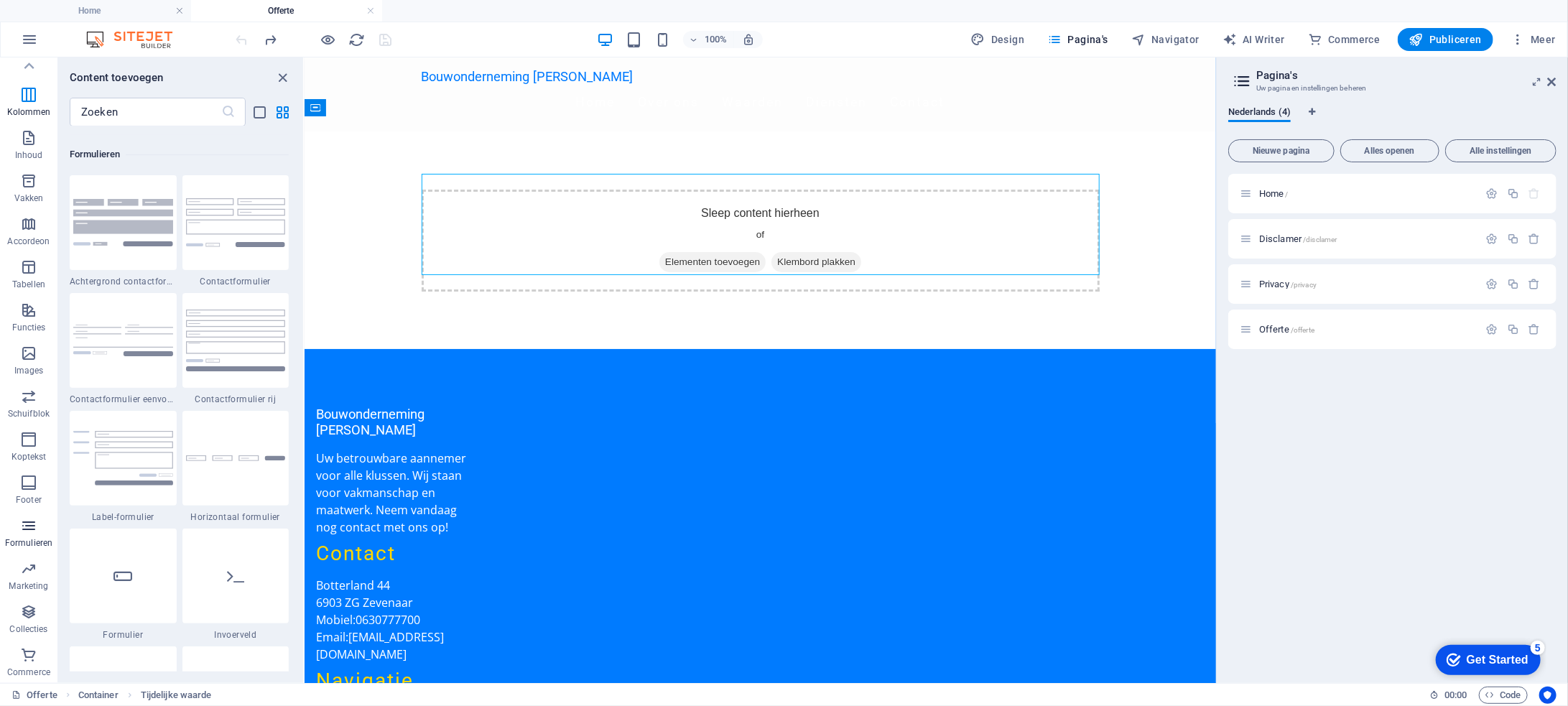
scroll to position [10491, 0]
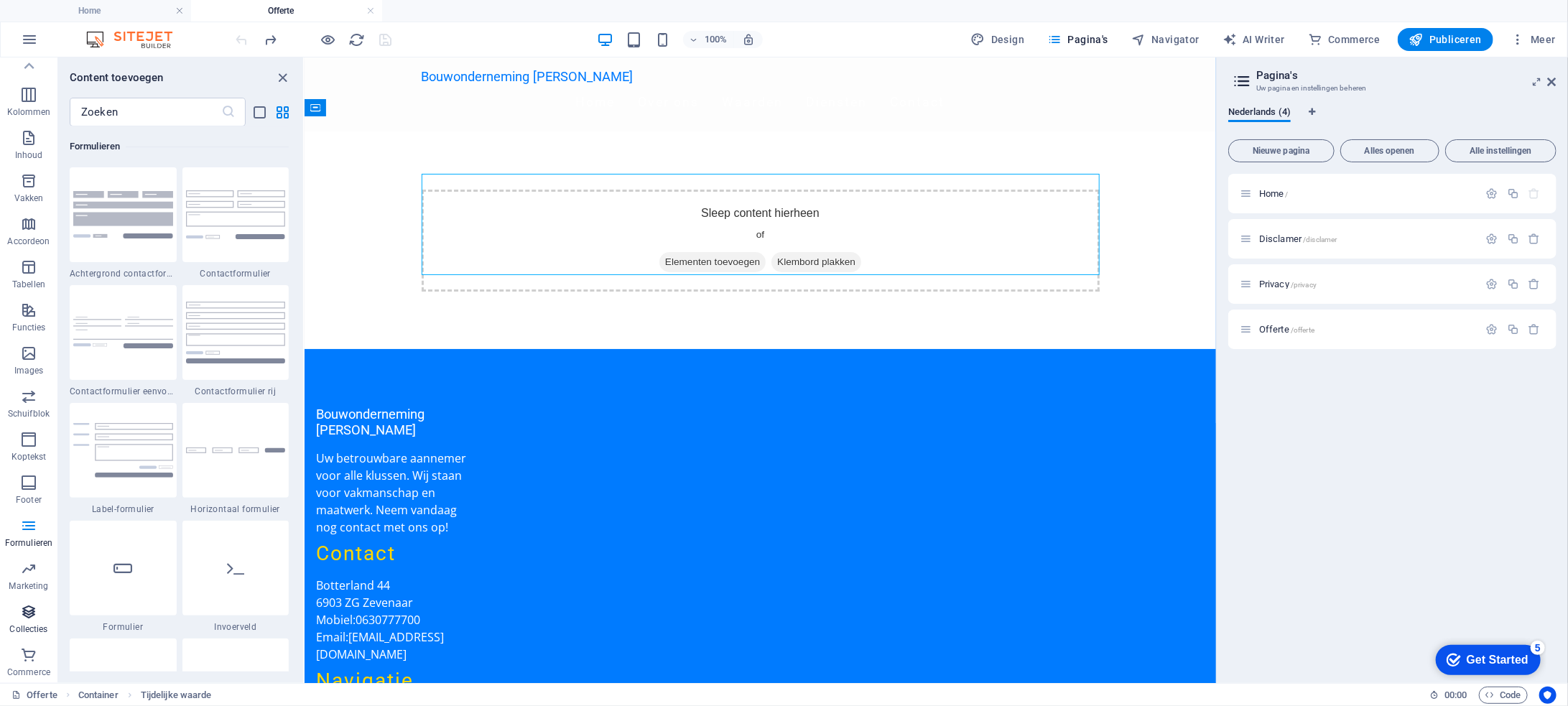
click at [30, 607] on icon "button" at bounding box center [28, 611] width 17 height 17
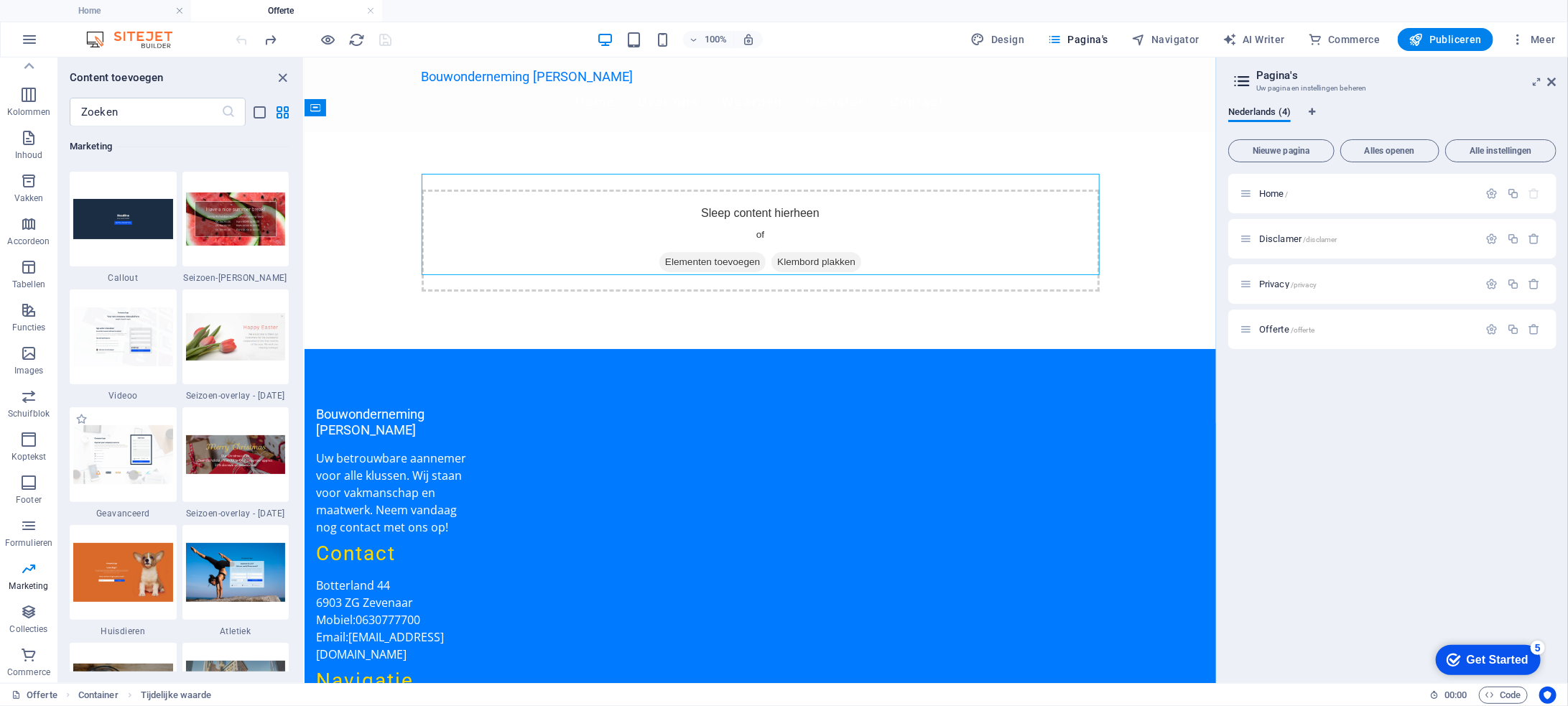
scroll to position [11933, 0]
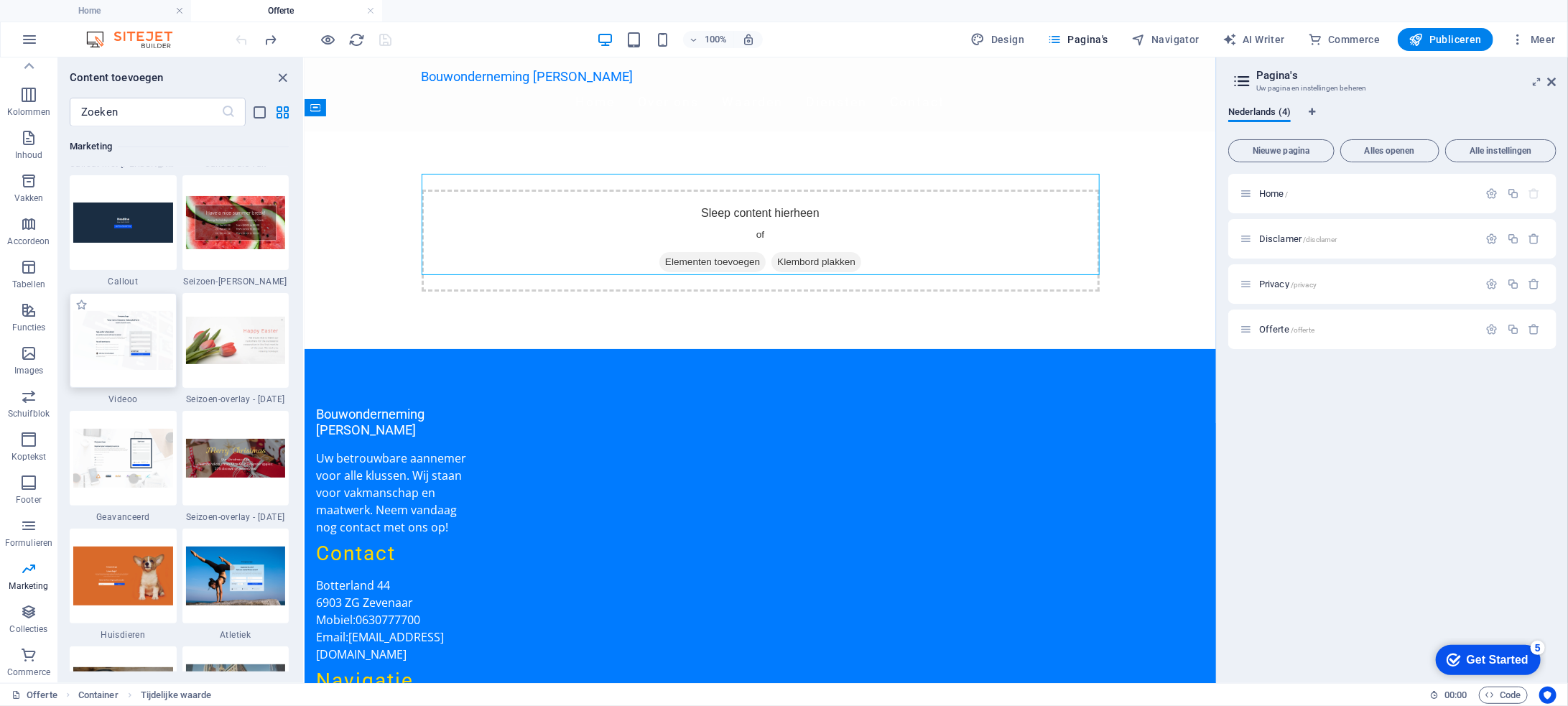
click at [151, 358] on img at bounding box center [123, 340] width 100 height 58
click at [305, 358] on div "Sleep hierheen om de bestaande content te vervangen. Druk op “Ctrl” als je een …" at bounding box center [761, 371] width 912 height 626
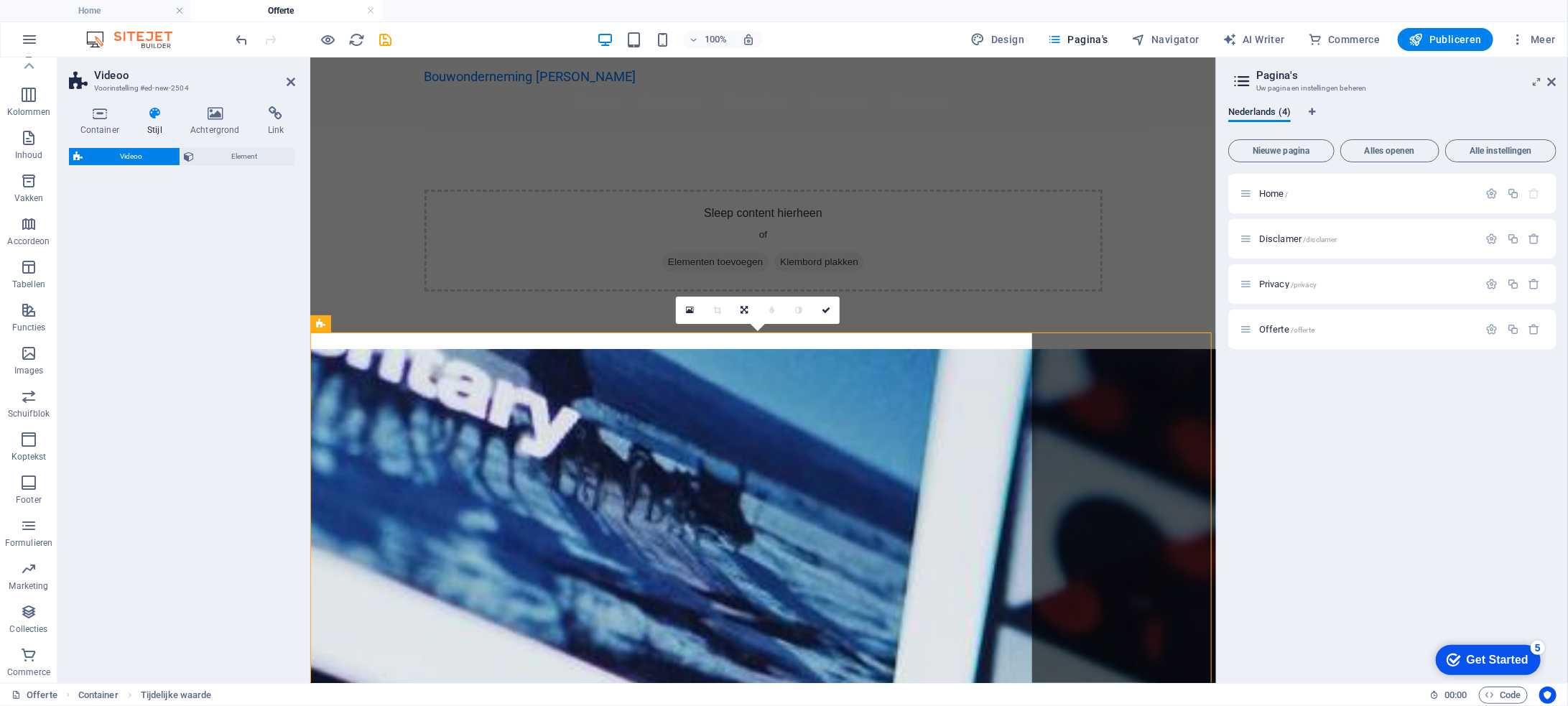
select select "%"
select select "rem"
select select "px"
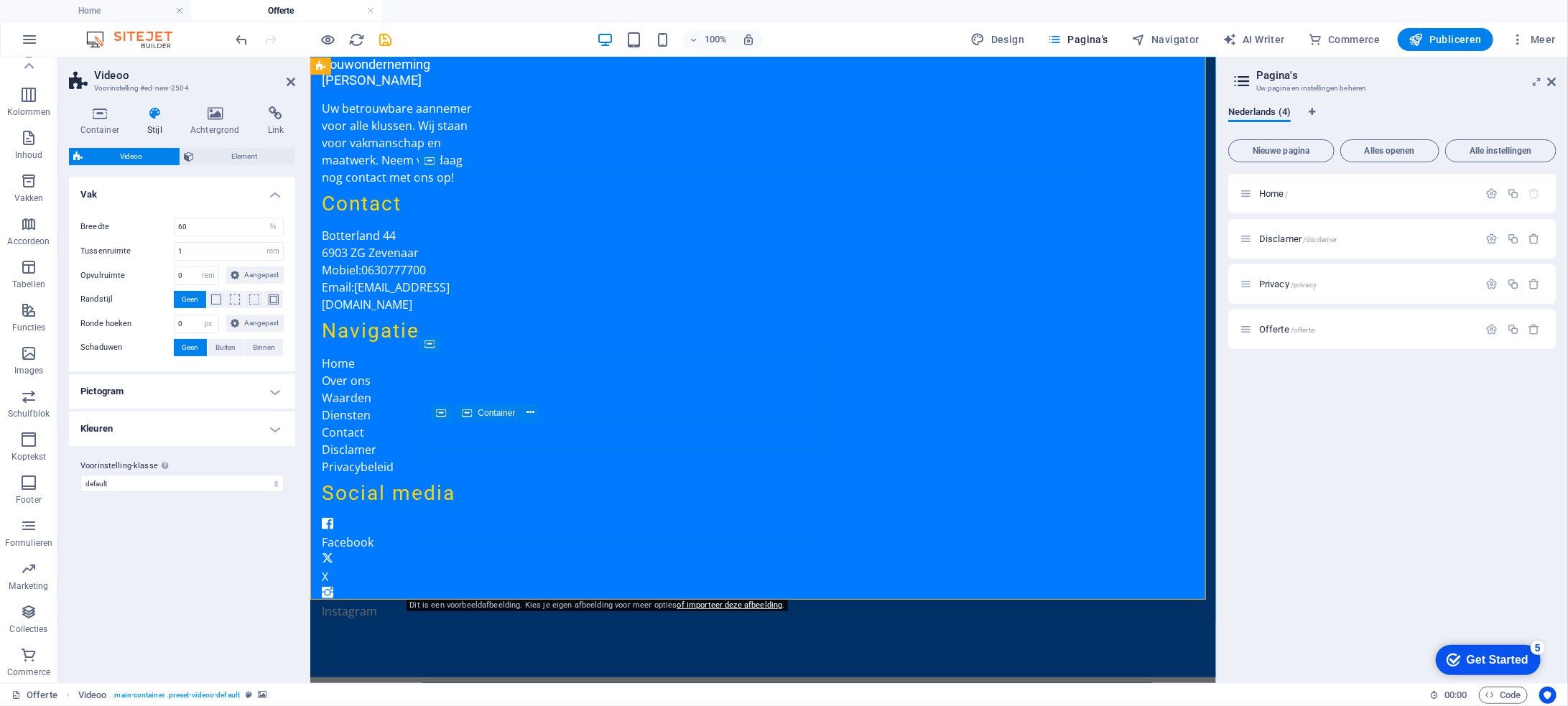
scroll to position [0, 0]
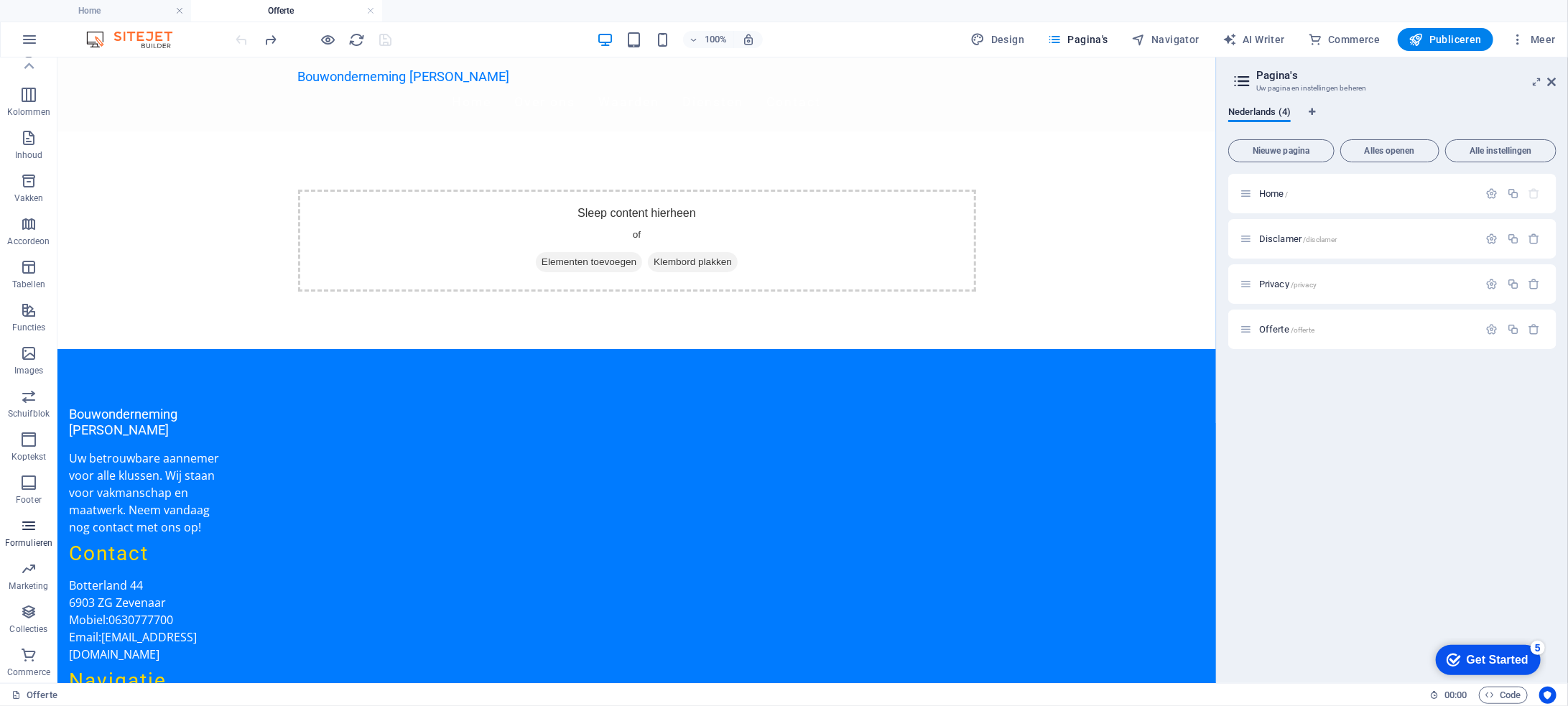
click at [34, 529] on icon "button" at bounding box center [28, 526] width 17 height 17
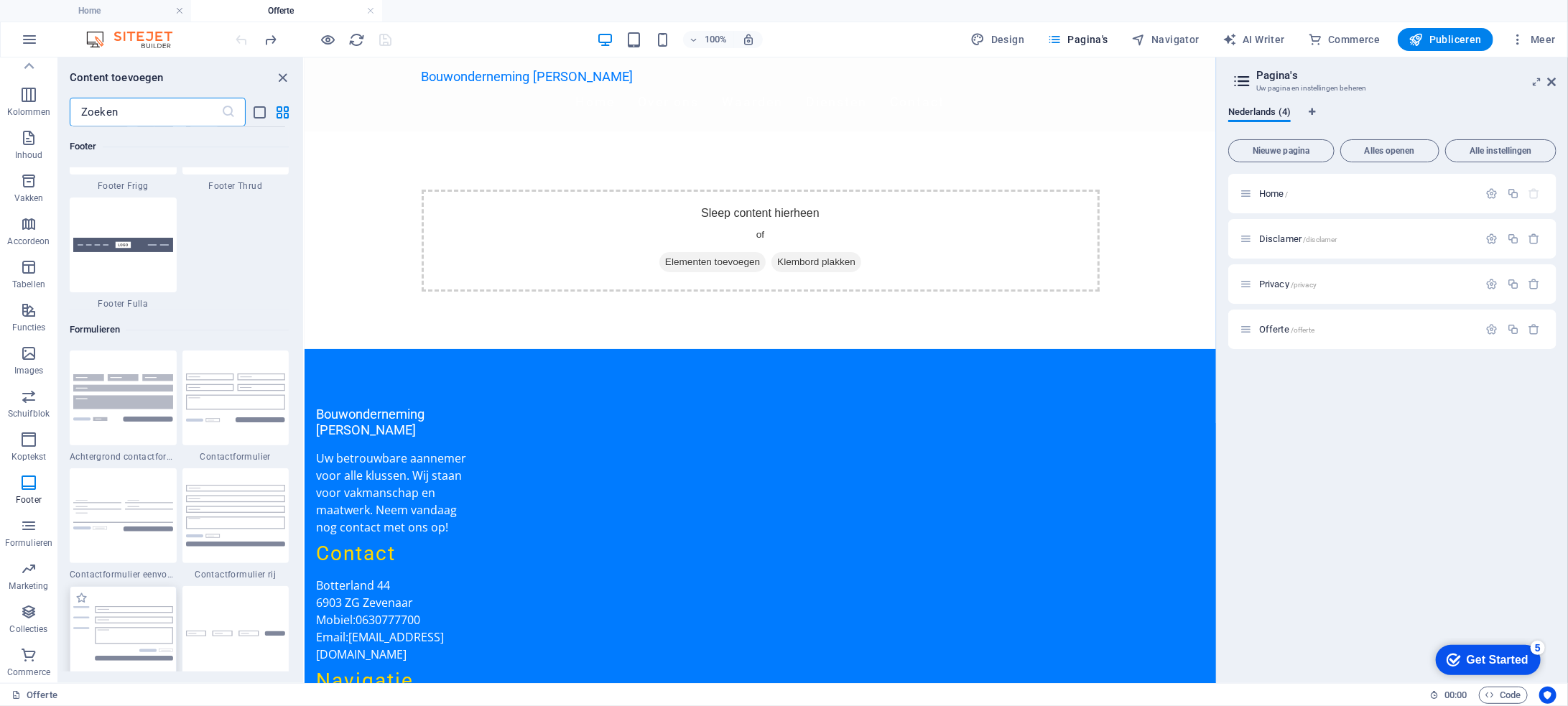
scroll to position [10276, 0]
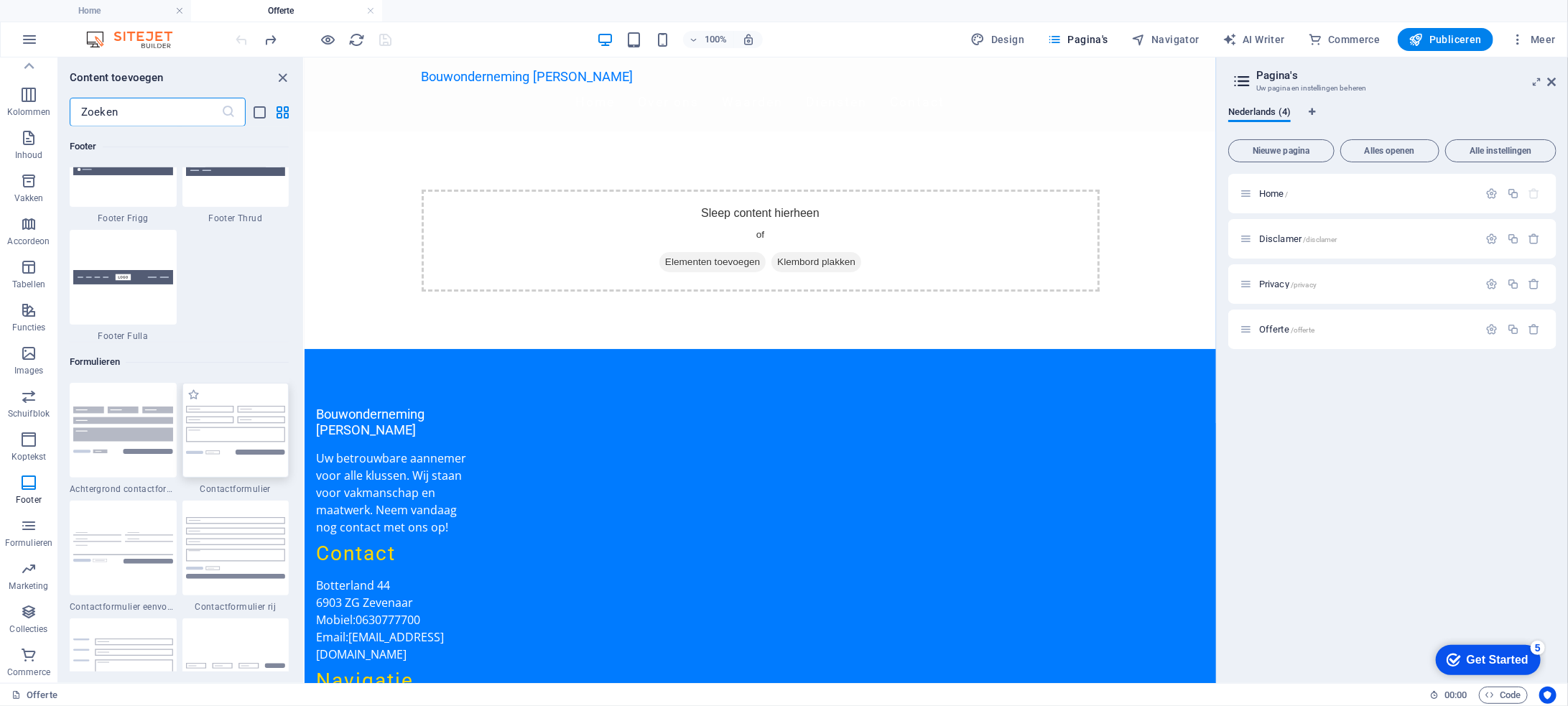
click at [219, 419] on img at bounding box center [236, 430] width 100 height 48
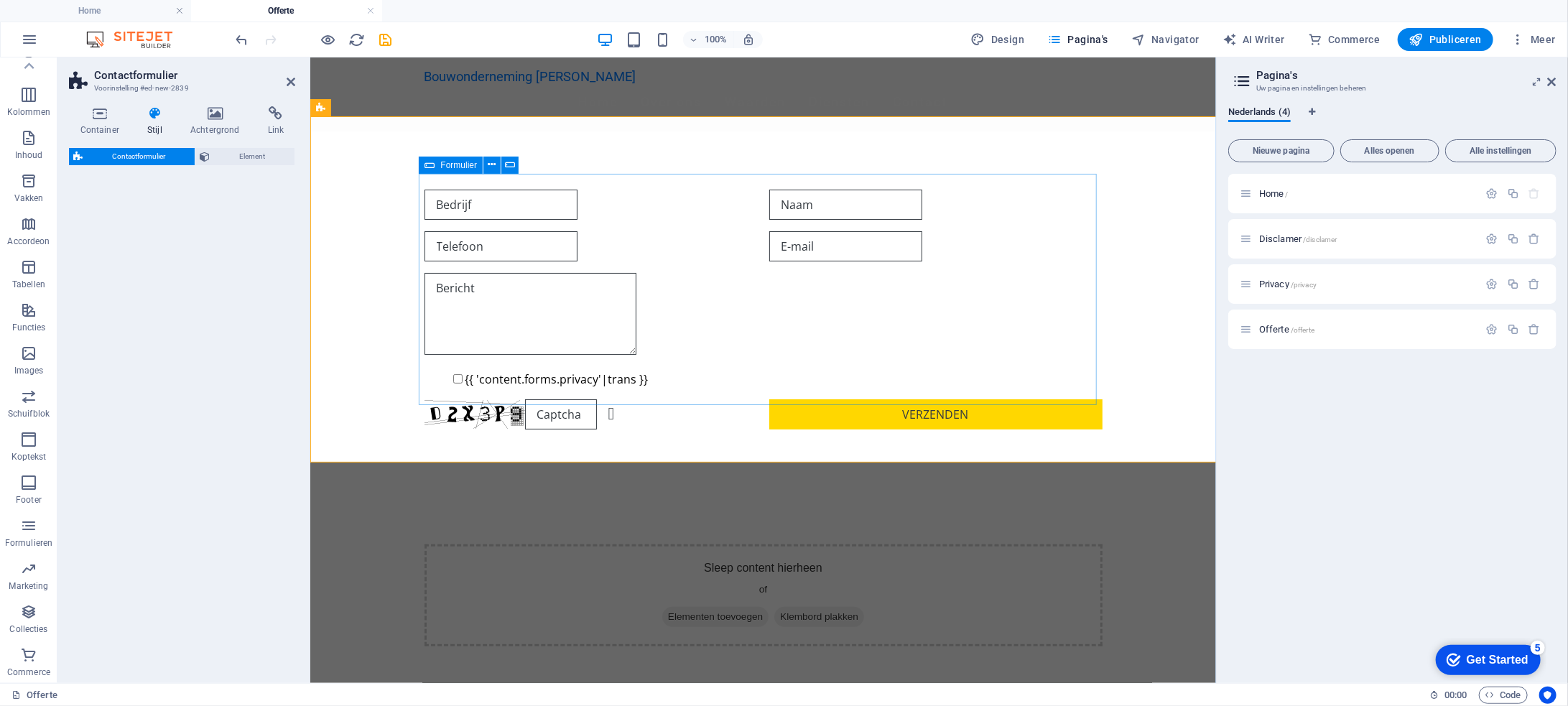
select select "rem"
select select "preset-contact-form-v3-default"
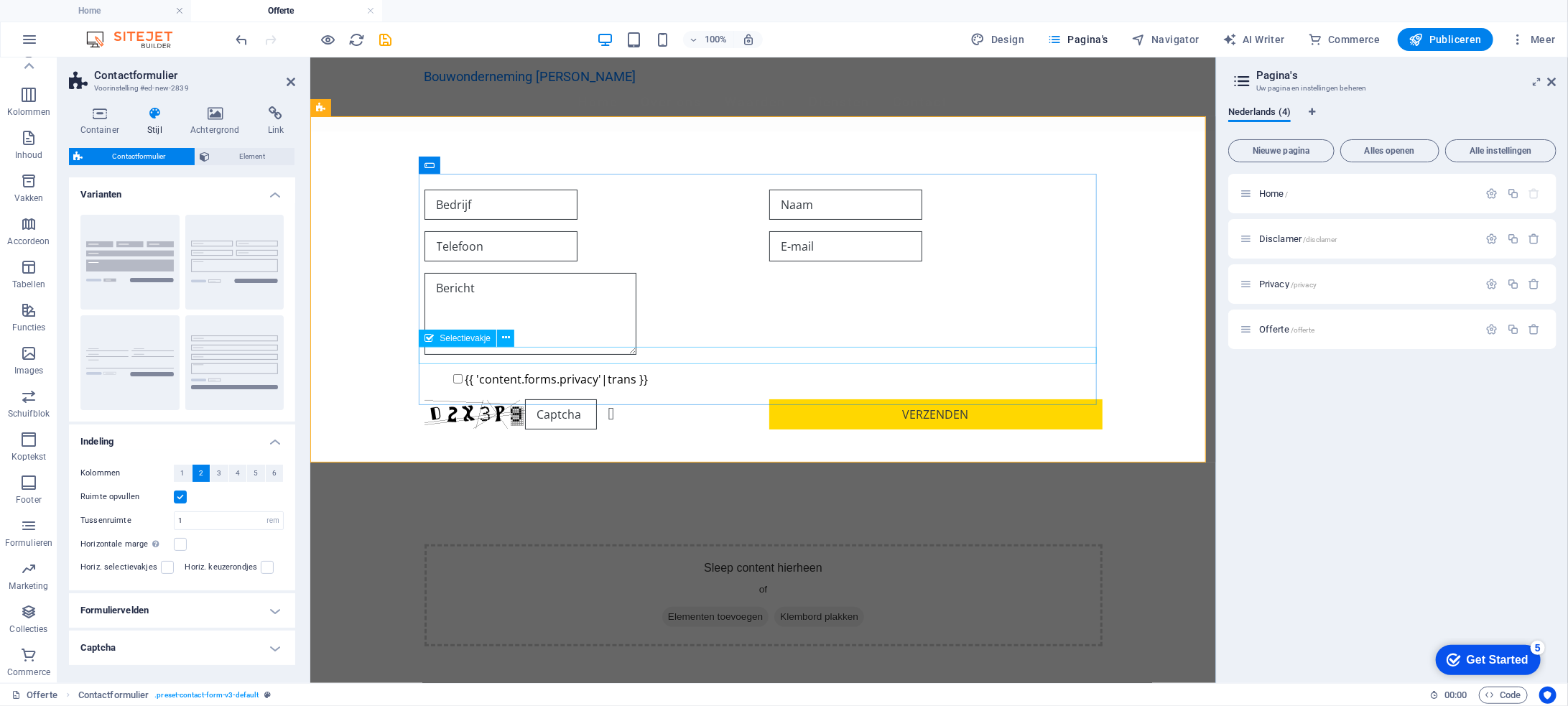
click at [563, 370] on div "{{ 'content.forms.privacy'|trans }}" at bounding box center [762, 378] width 678 height 17
click at [219, 473] on span "3" at bounding box center [218, 473] width 4 height 17
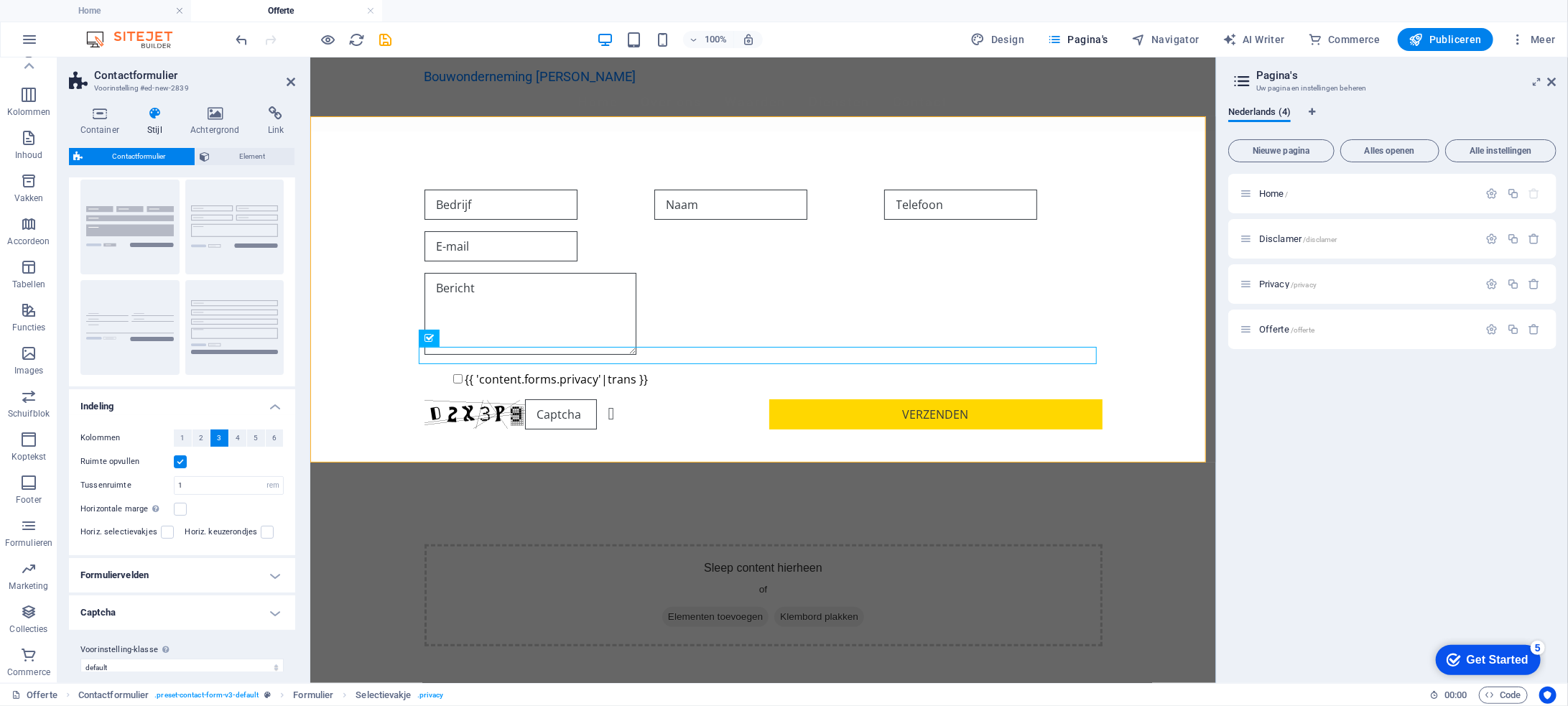
scroll to position [49, 0]
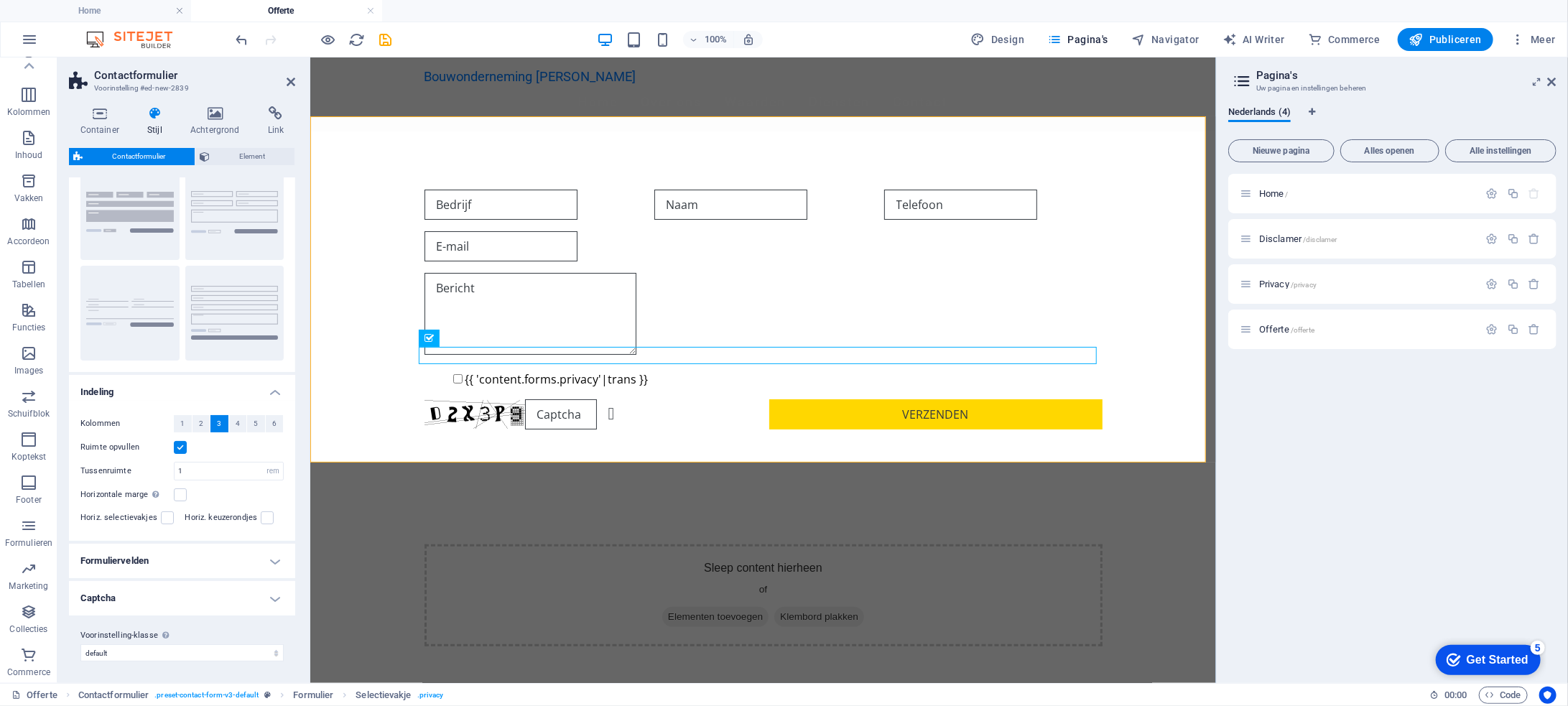
click at [275, 561] on h4 "Formuliervelden" at bounding box center [182, 561] width 226 height 35
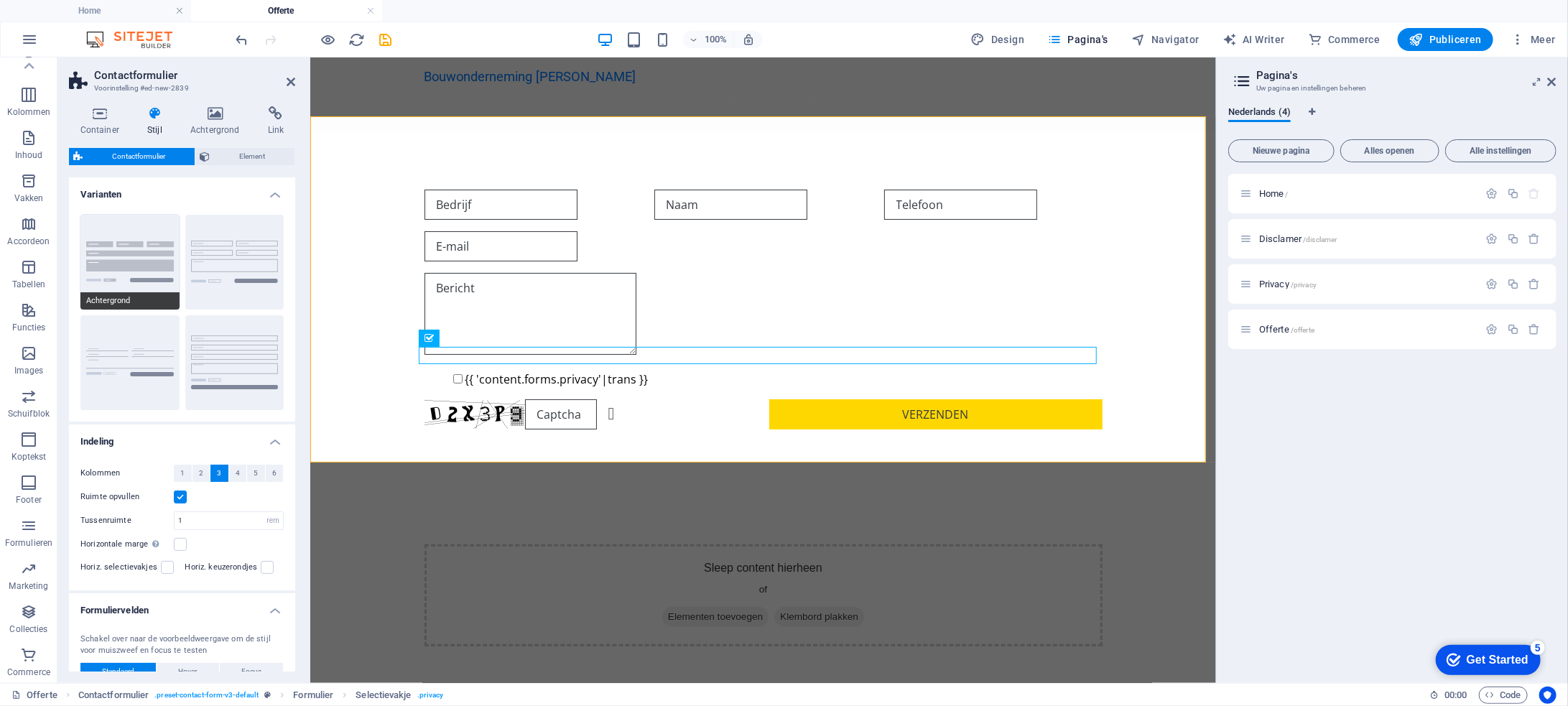
click at [150, 261] on button "Achtergrond" at bounding box center [130, 261] width 99 height 95
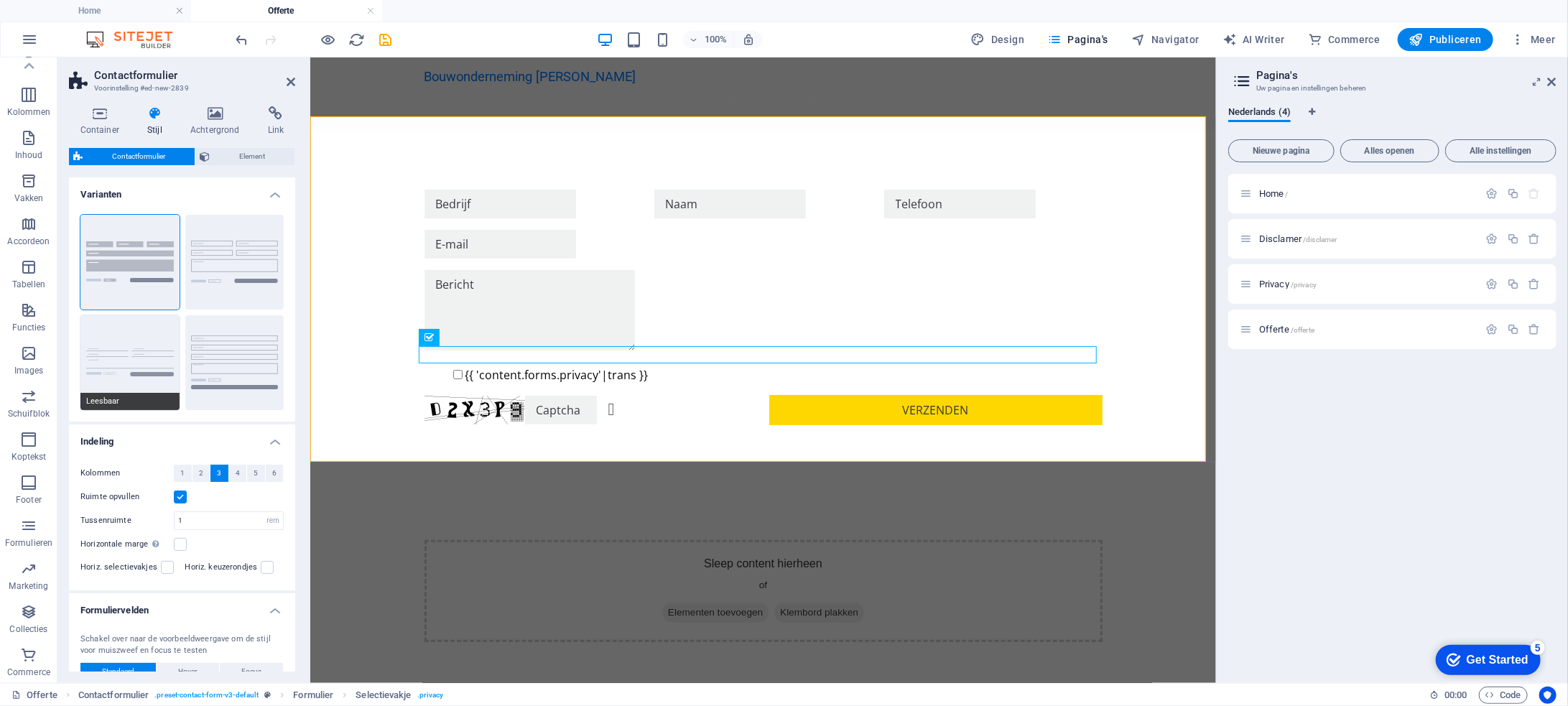
click at [155, 352] on button "Leesbaar" at bounding box center [130, 362] width 99 height 95
select select "DISABLED_OPTION_VALUE"
type input "0"
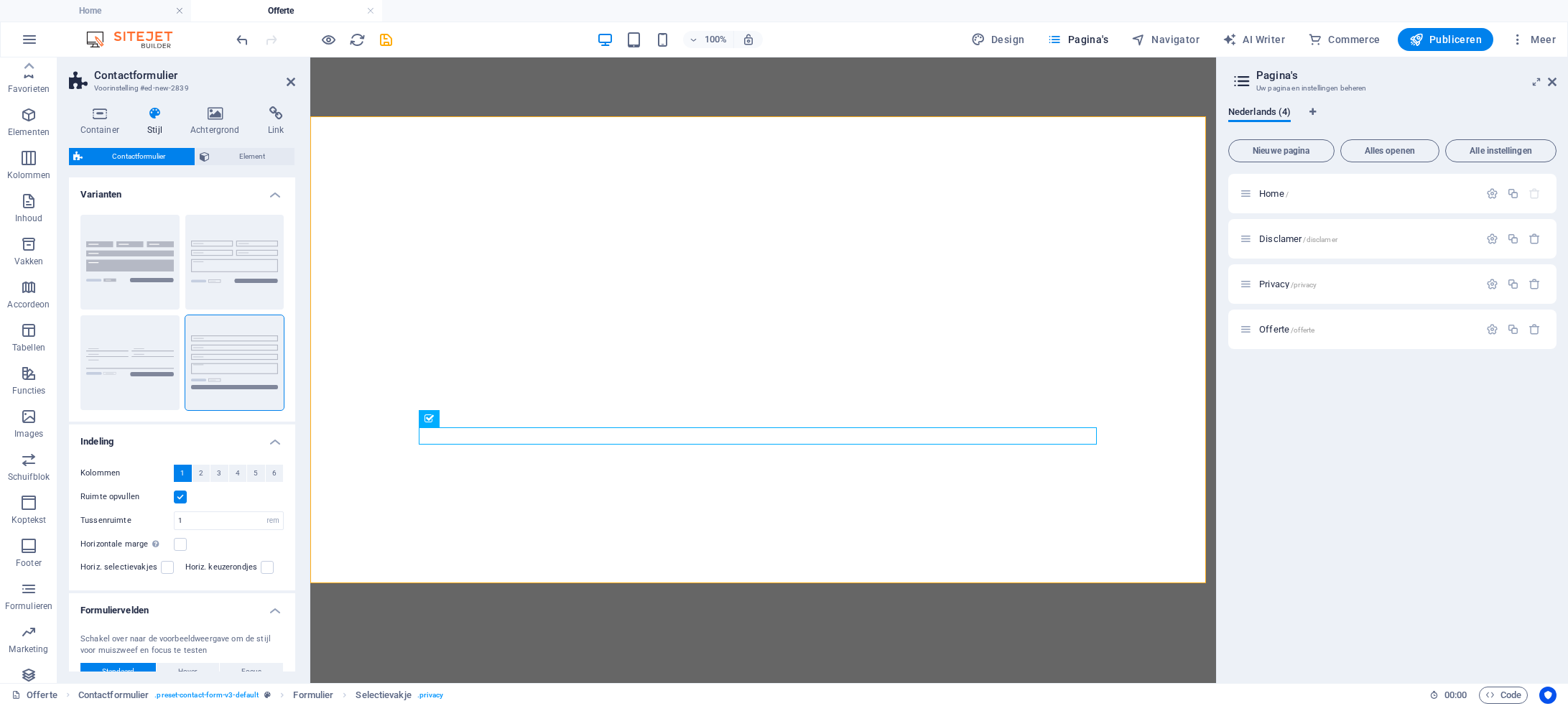
select select "rem"
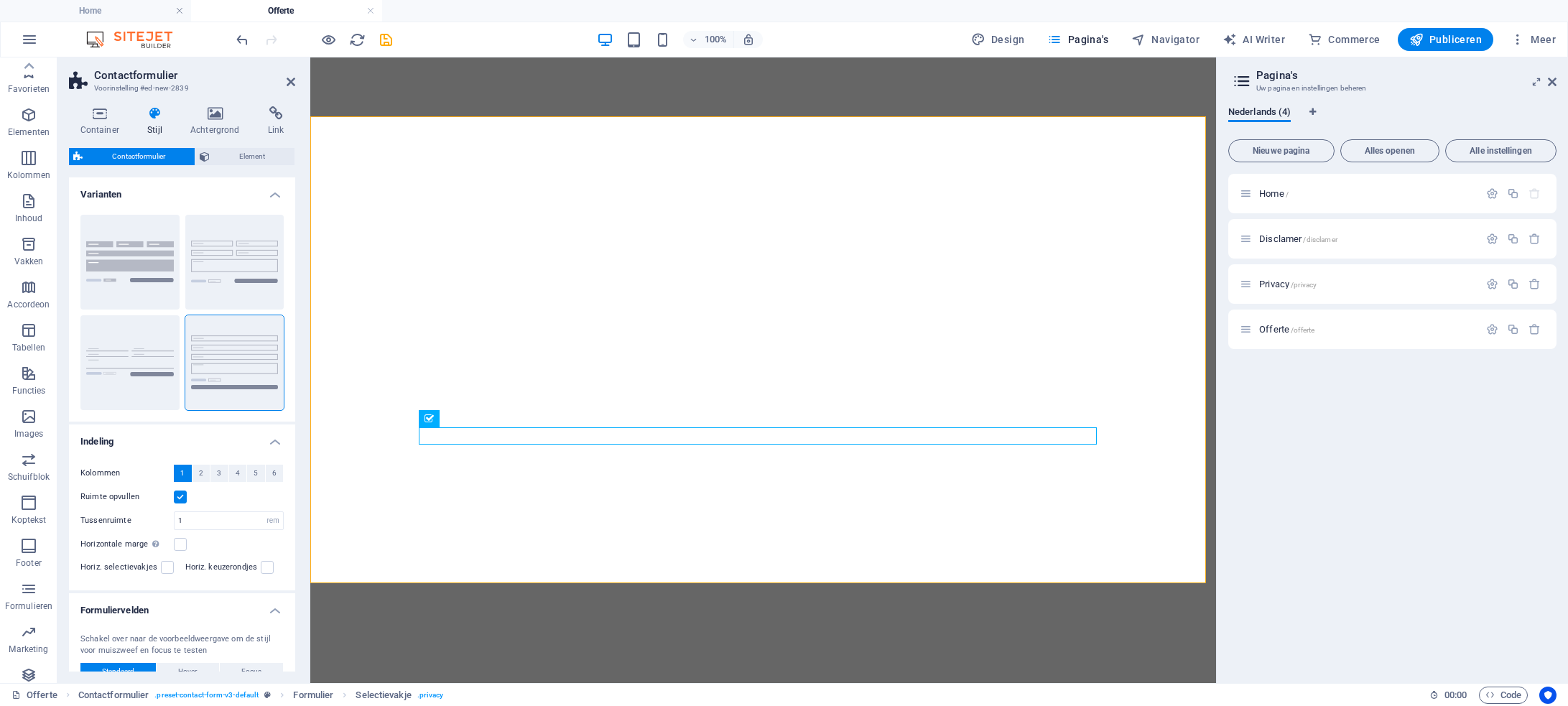
select select "px"
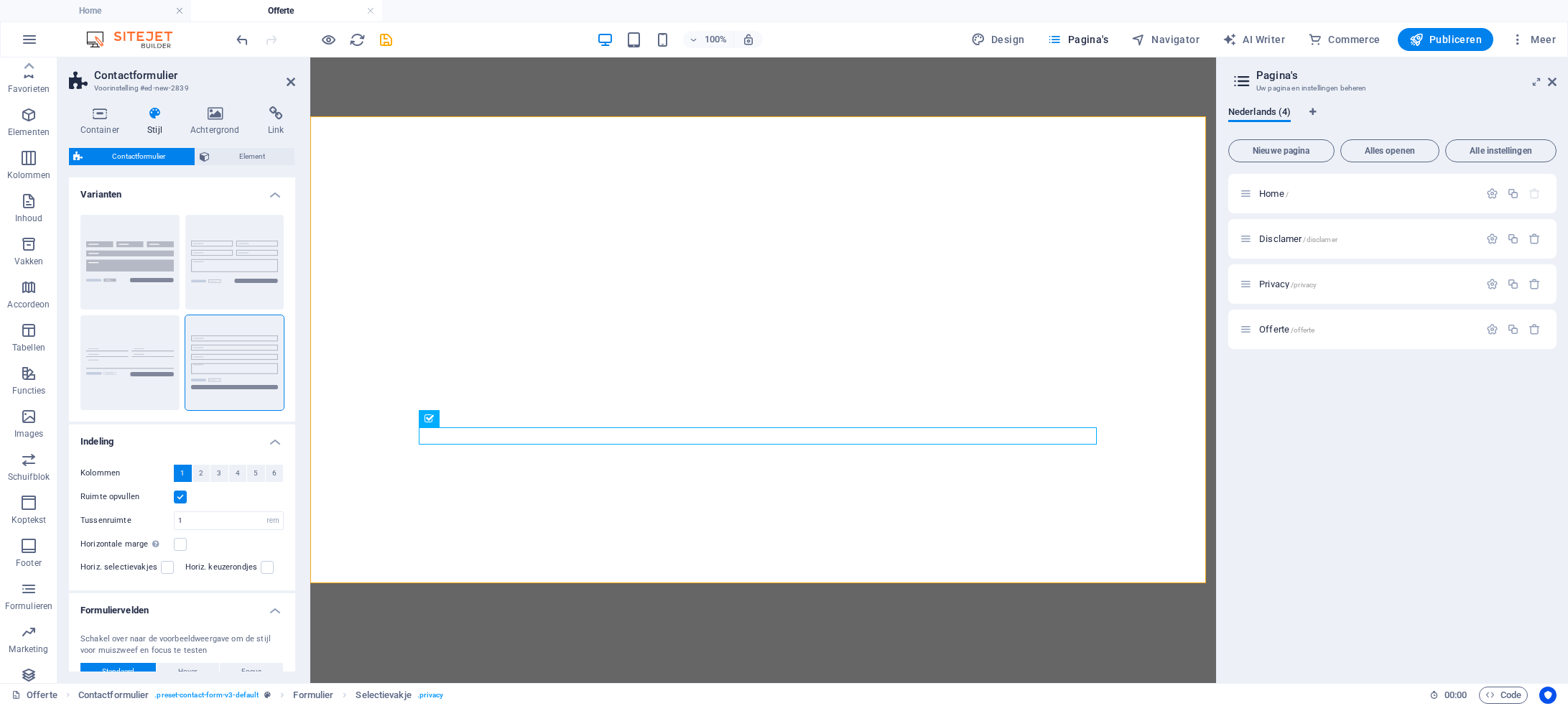
select select "px"
select select "preset-contact-form-v3-default"
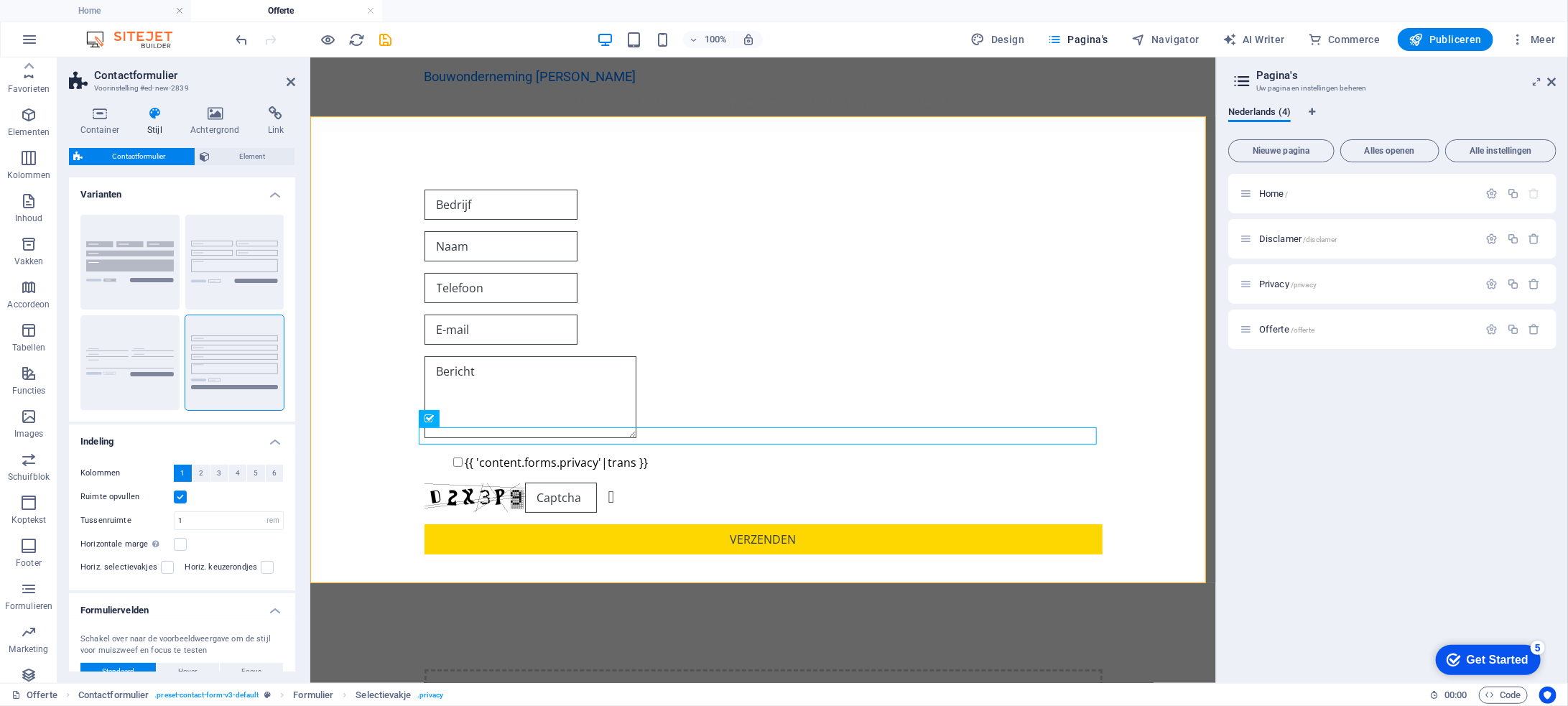
scroll to position [63, 0]
click at [29, 530] on icon "button" at bounding box center [28, 526] width 17 height 17
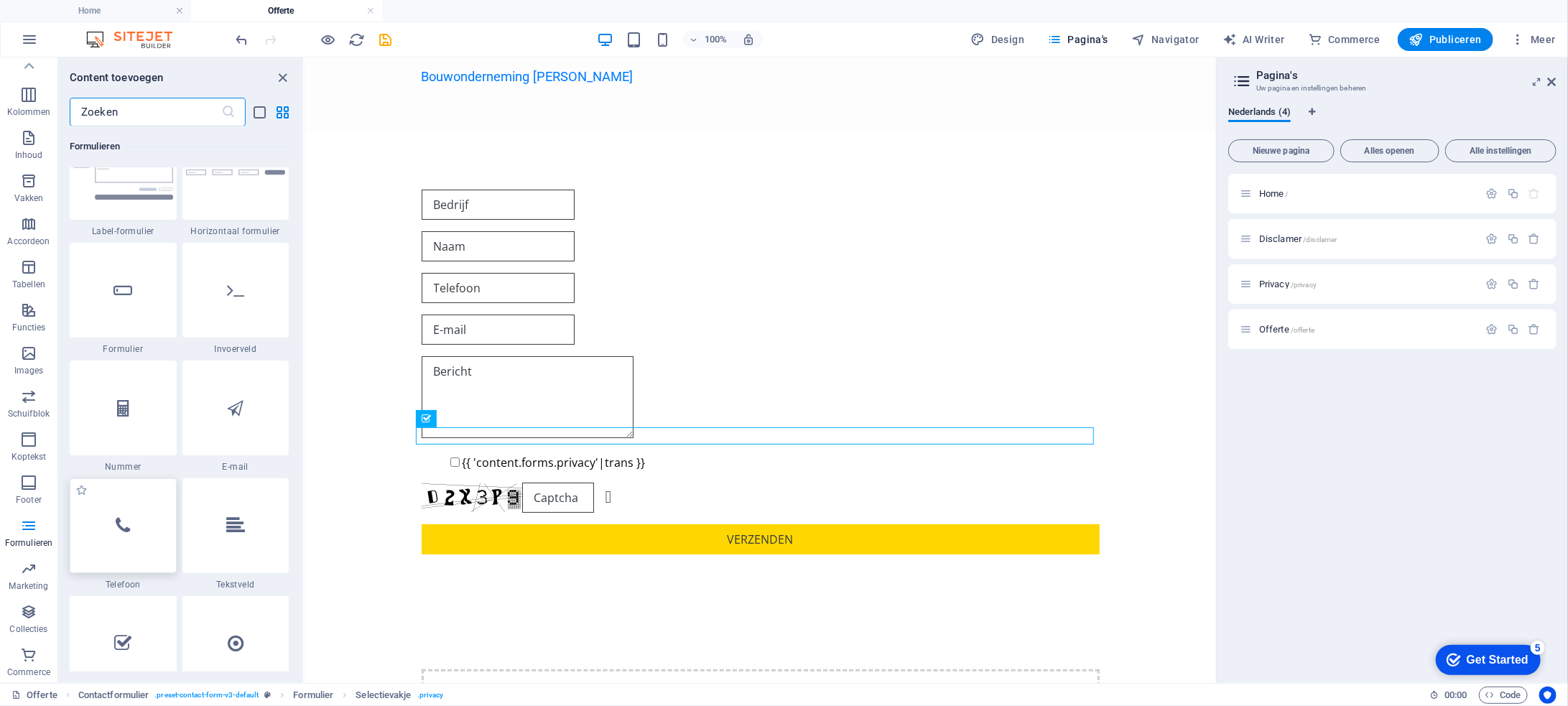
scroll to position [10707, 0]
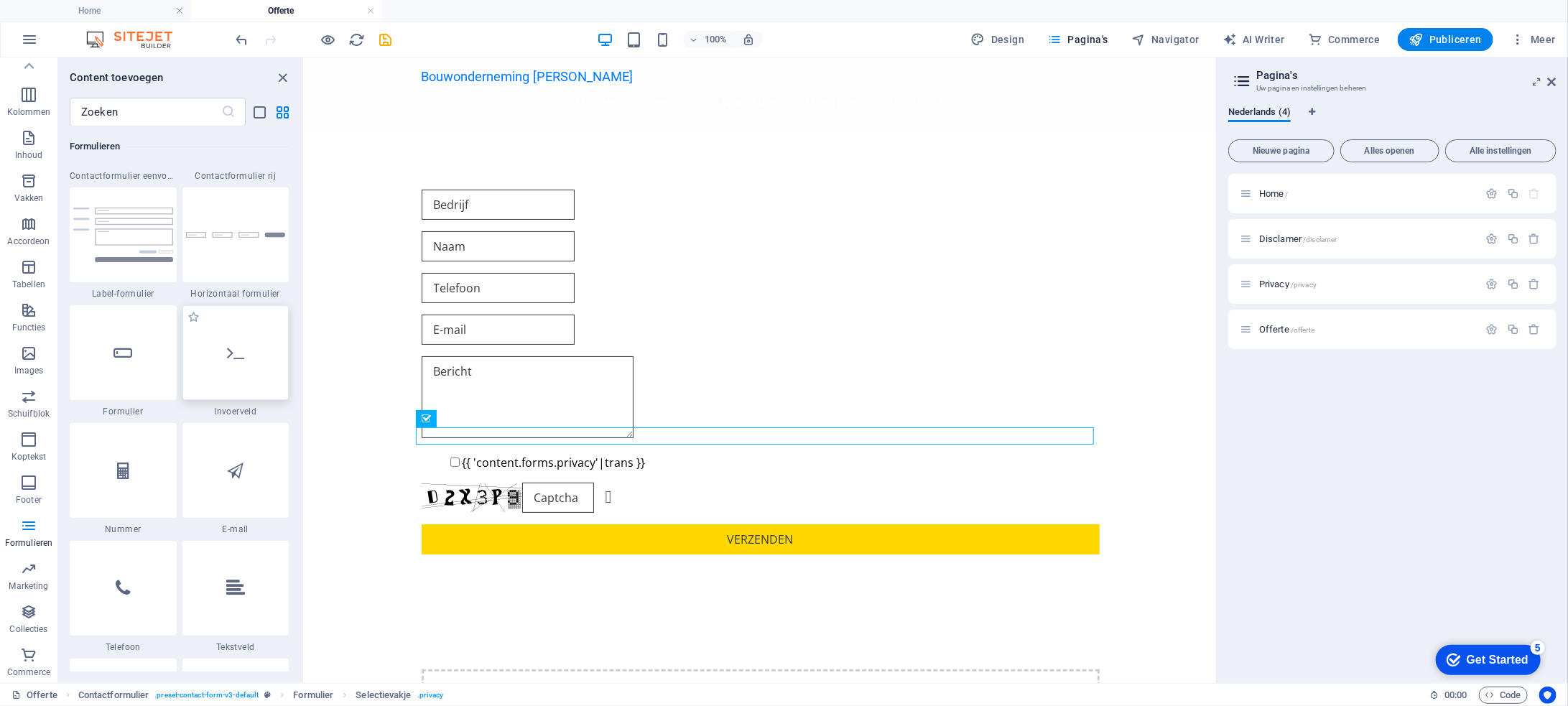
click at [239, 362] on icon at bounding box center [235, 353] width 17 height 19
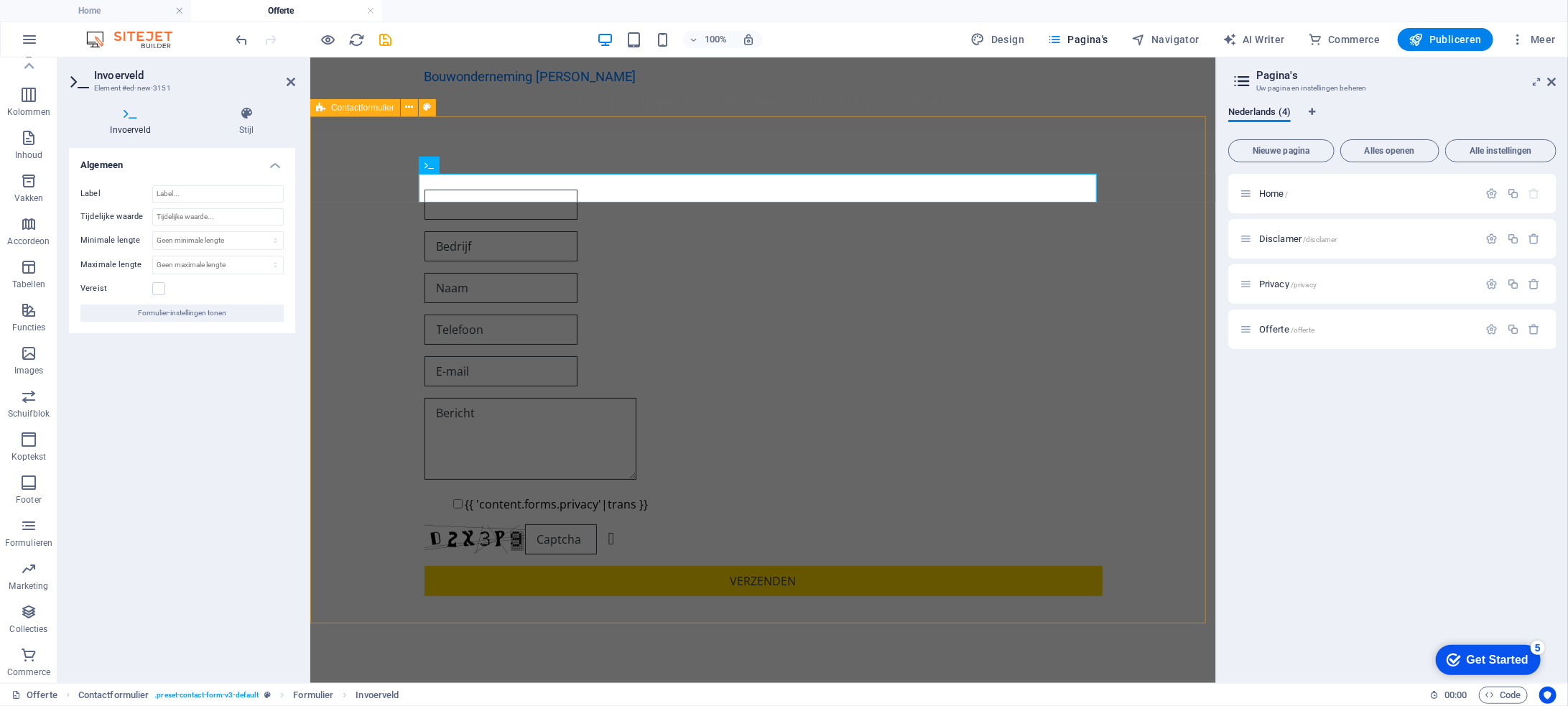
drag, startPoint x: 549, startPoint y: 418, endPoint x: 310, endPoint y: 357, distance: 246.7
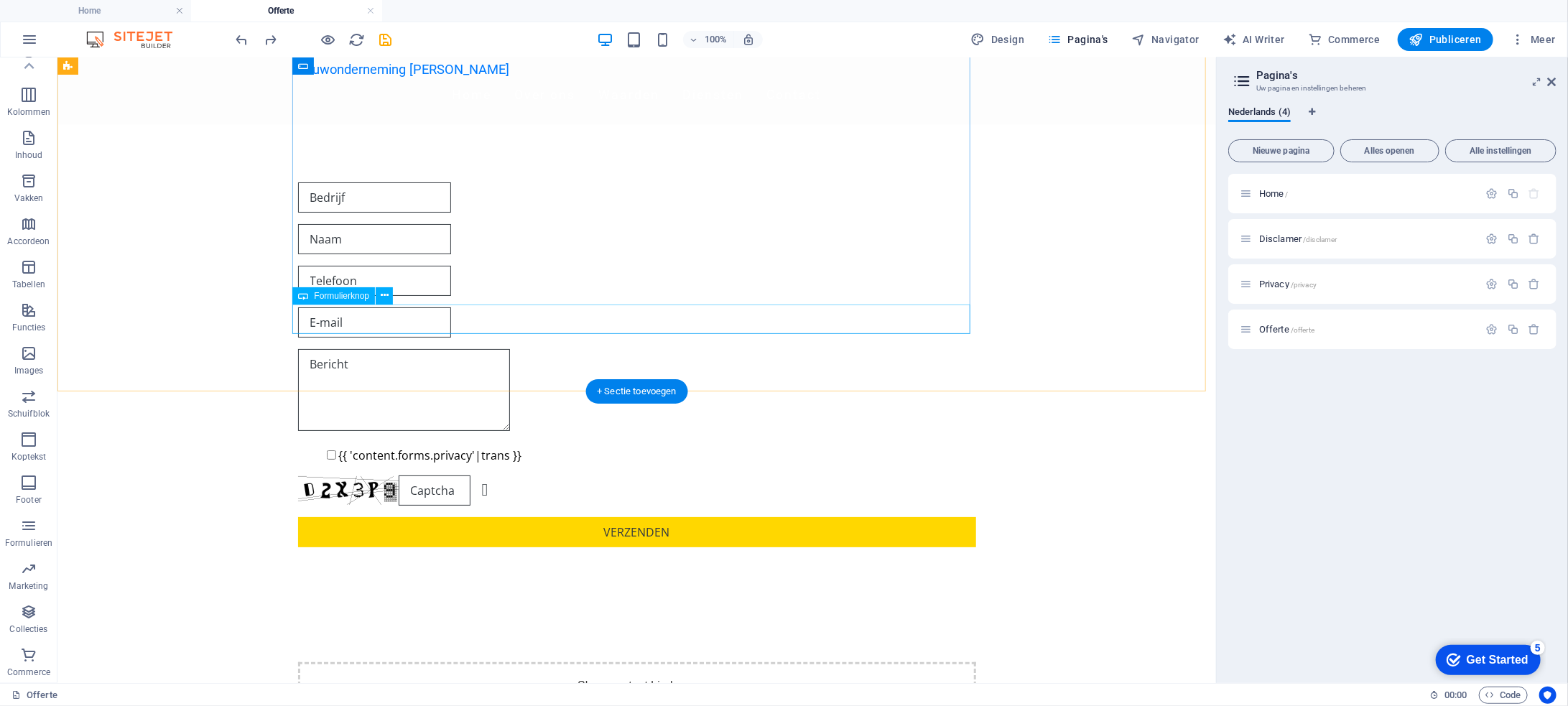
scroll to position [0, 0]
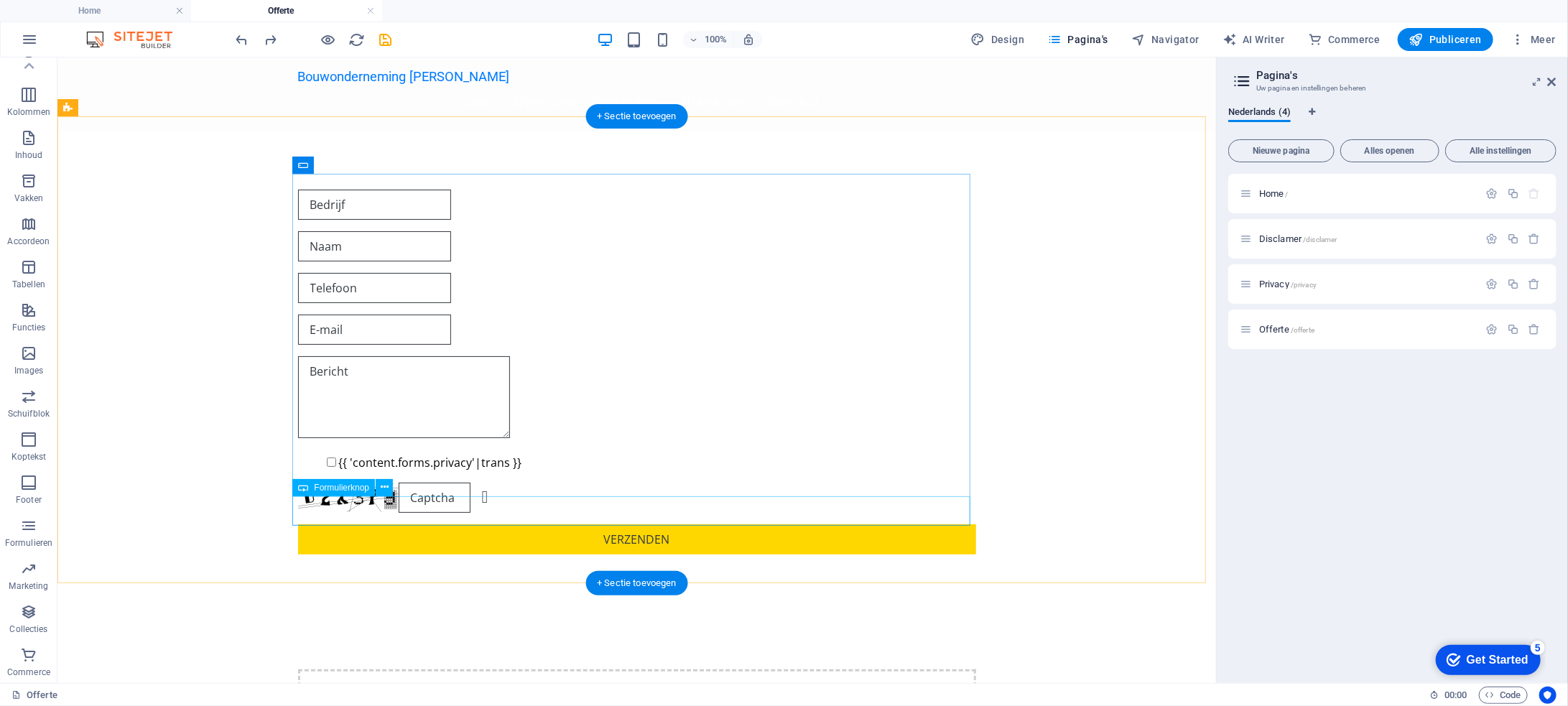
click at [643, 524] on div "Verzenden" at bounding box center [636, 538] width 678 height 30
click at [389, 485] on button at bounding box center [384, 487] width 17 height 17
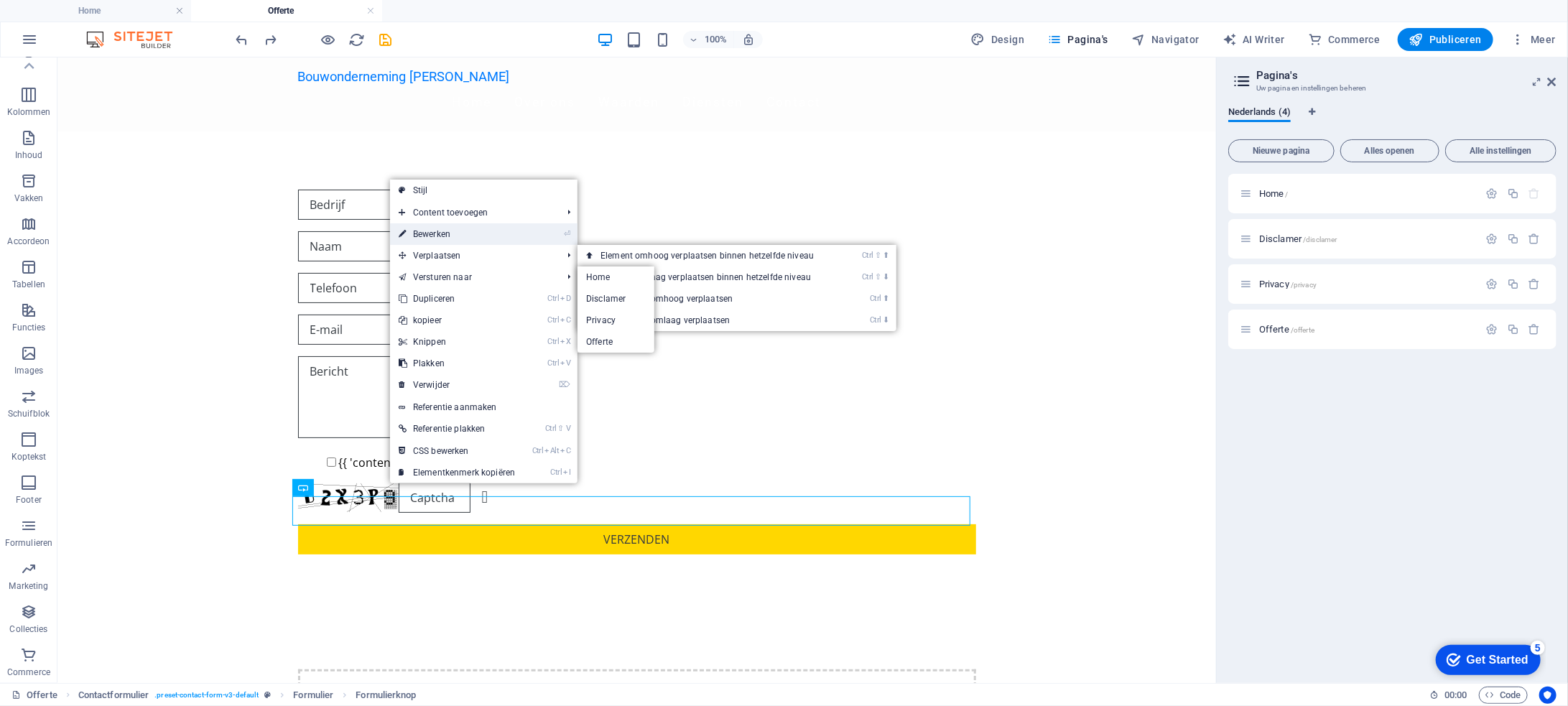
click at [432, 233] on link "⏎ Bewerken" at bounding box center [457, 234] width 134 height 21
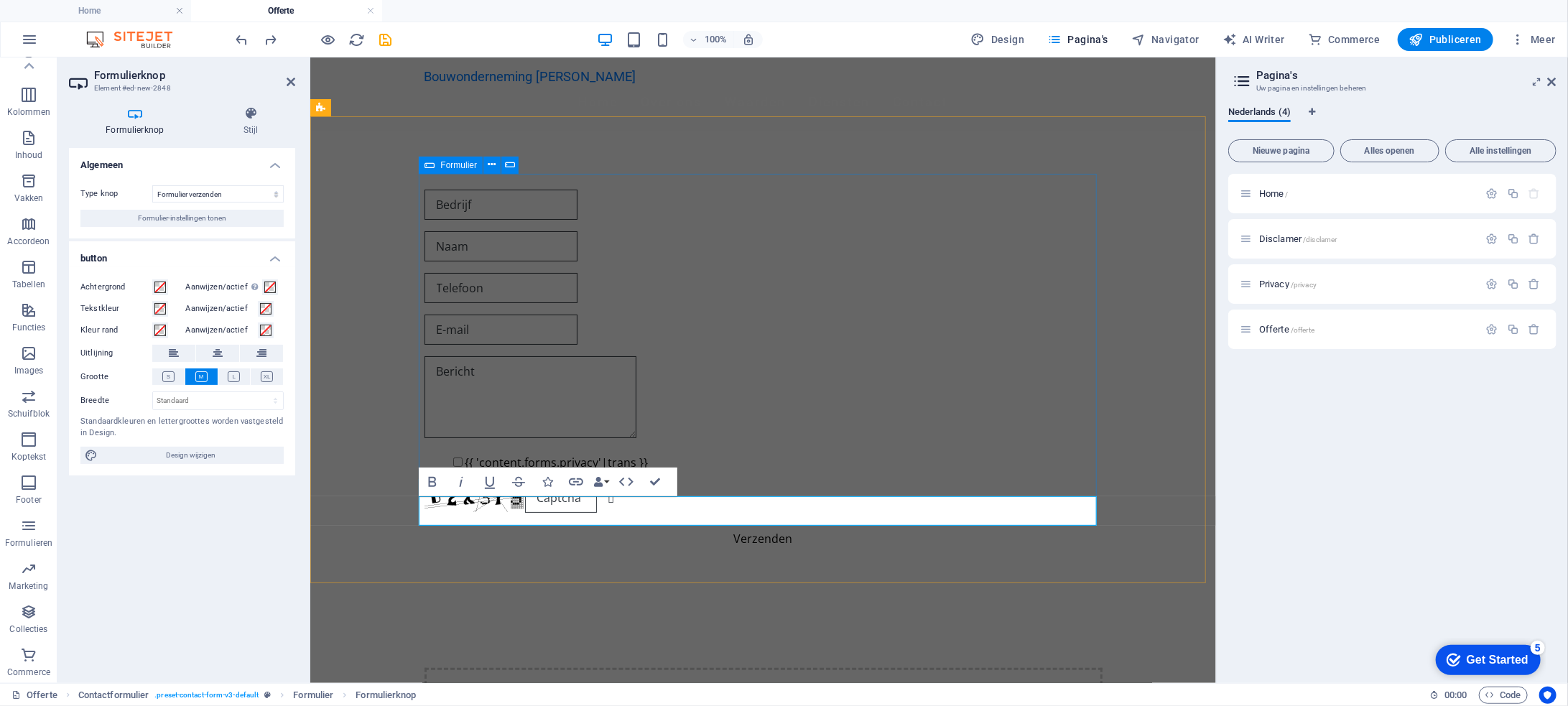
type button "Verzenden"
click at [424, 524] on button "Vraag" at bounding box center [762, 538] width 678 height 29
click at [424, 524] on button "Vraag uw" at bounding box center [762, 538] width 678 height 29
click at [424, 524] on button "Vraag uw offerte" at bounding box center [762, 538] width 678 height 29
drag, startPoint x: 661, startPoint y: 479, endPoint x: 615, endPoint y: 415, distance: 78.8
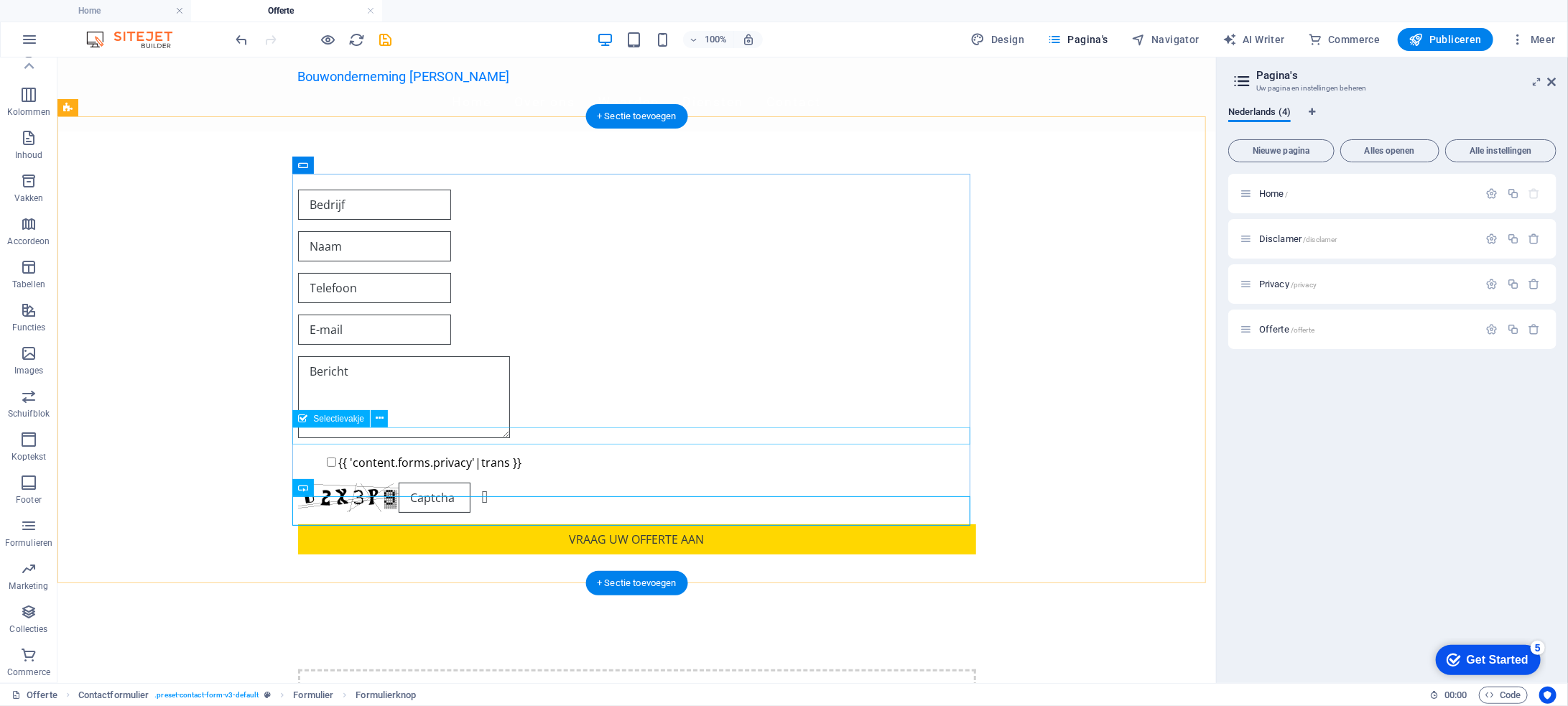
click at [494, 454] on div "{{ 'content.forms.privacy'|trans }}" at bounding box center [636, 462] width 678 height 17
click at [379, 420] on icon at bounding box center [379, 418] width 8 height 15
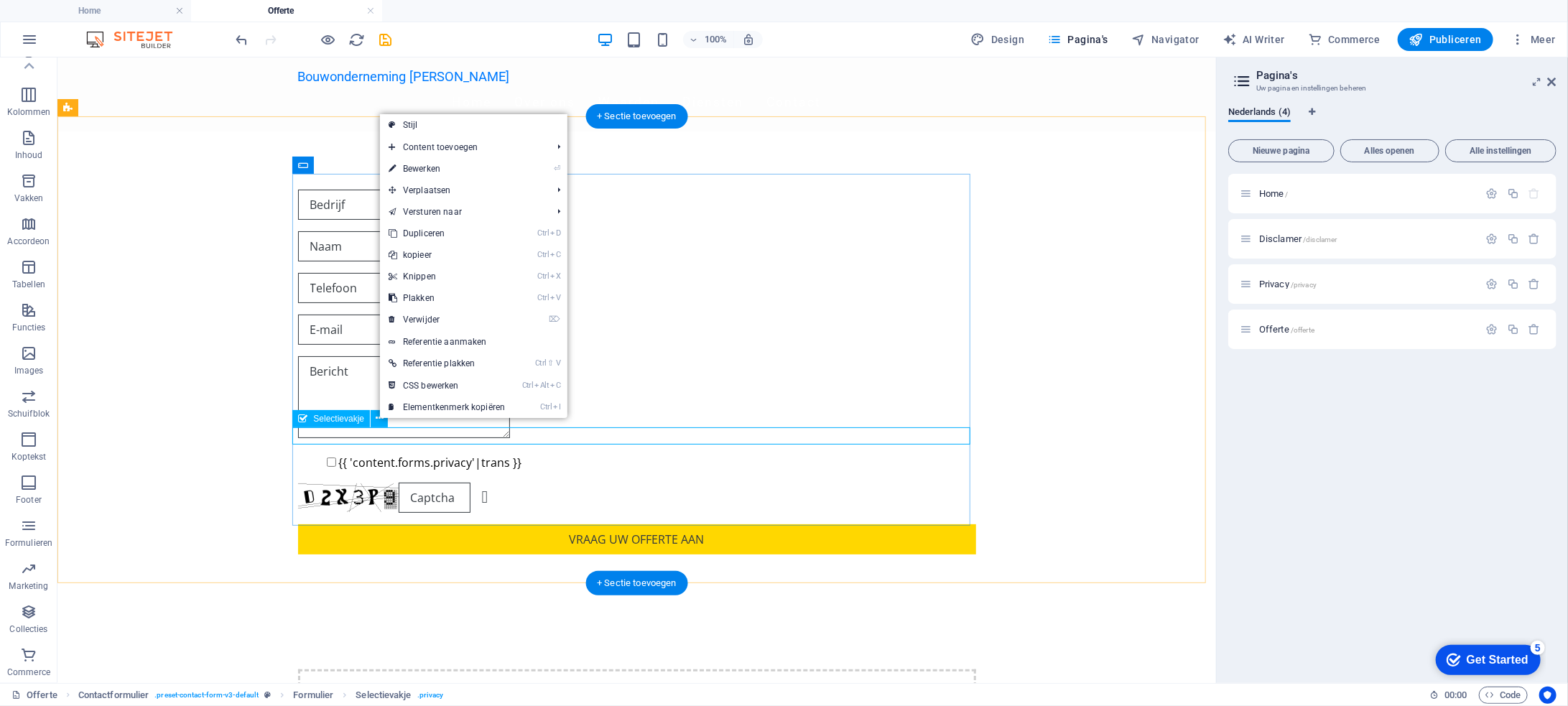
click at [380, 454] on div "{{ 'content.forms.privacy'|trans }}" at bounding box center [636, 462] width 678 height 17
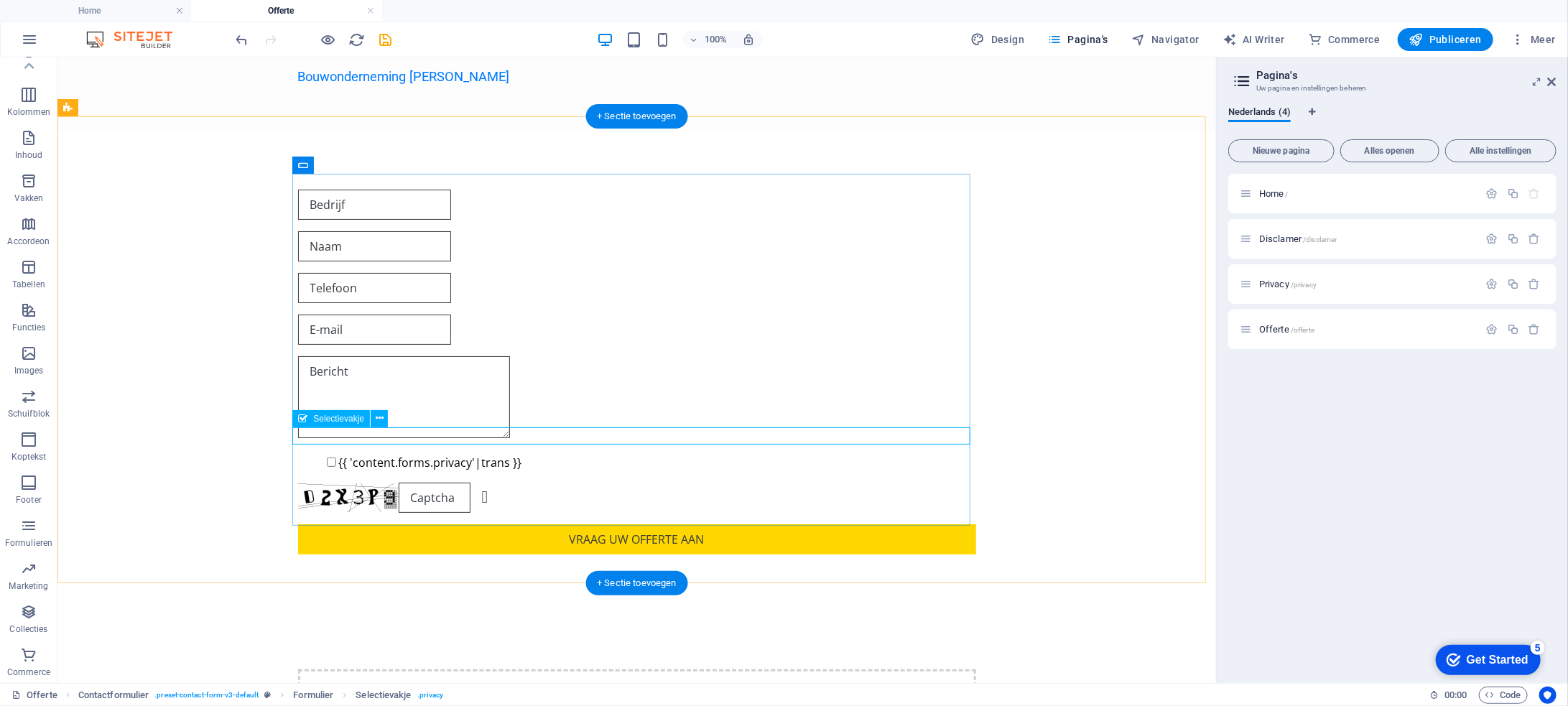
click at [389, 454] on div "{{ 'content.forms.privacy'|trans }}" at bounding box center [636, 462] width 678 height 17
click at [382, 415] on icon at bounding box center [379, 418] width 8 height 15
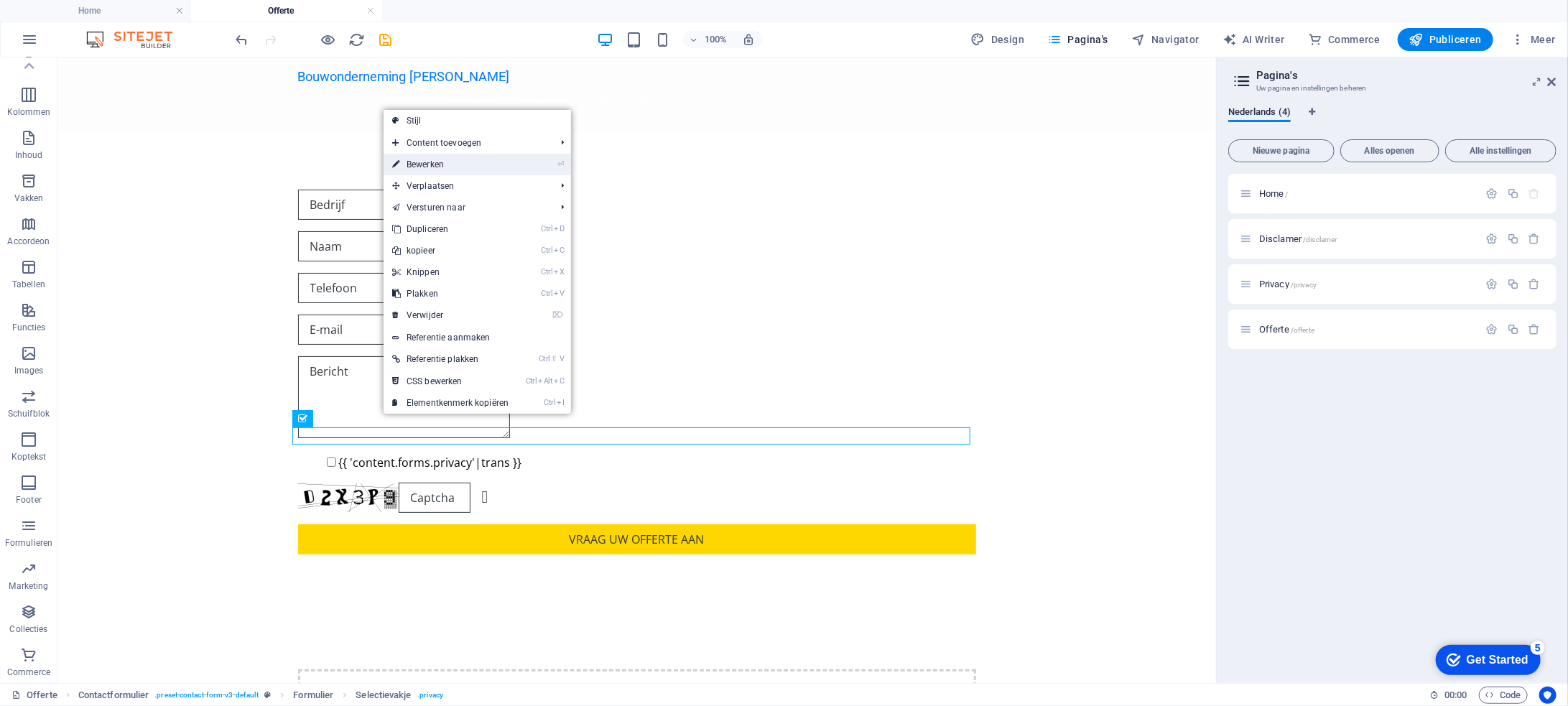
click at [465, 163] on link "⏎ Bewerken" at bounding box center [450, 164] width 134 height 21
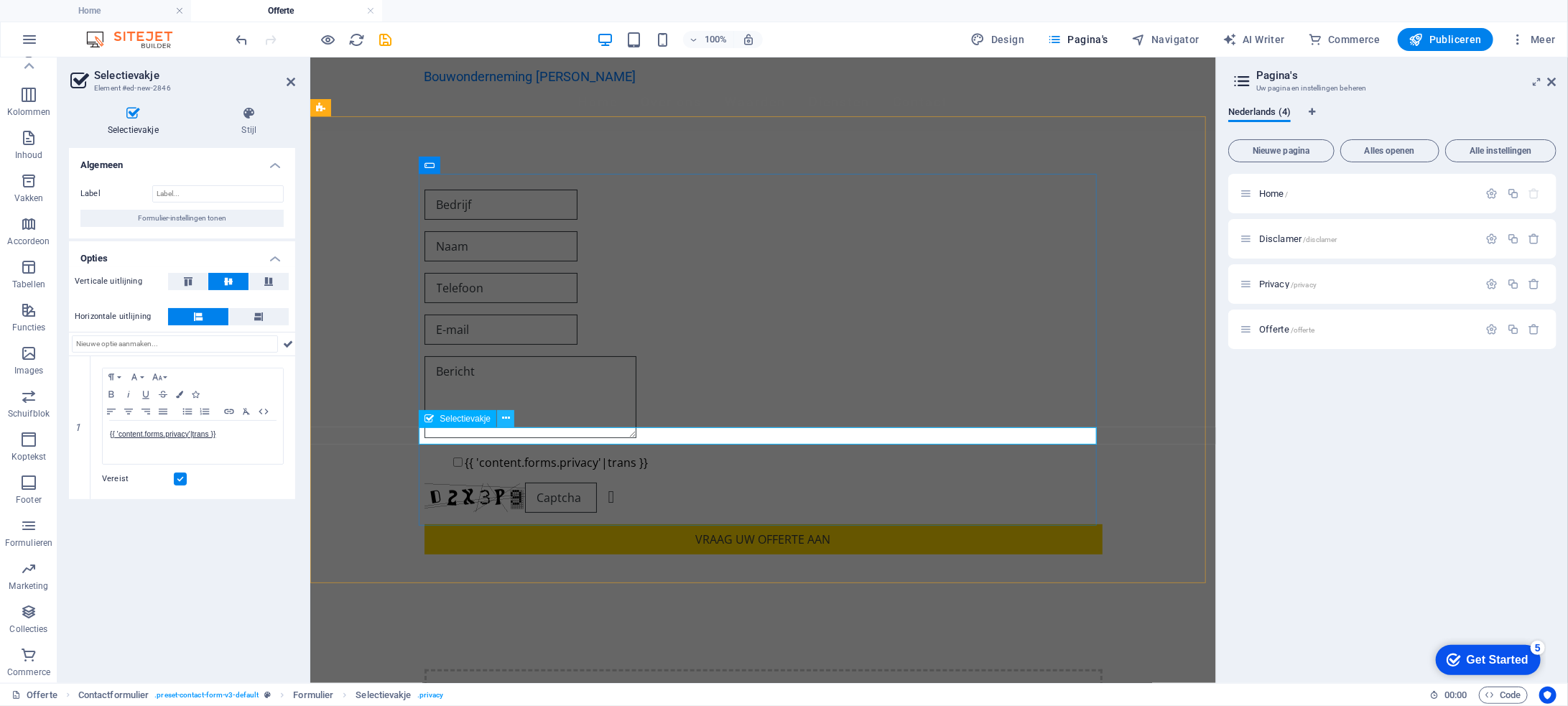
click at [507, 416] on icon at bounding box center [506, 418] width 8 height 15
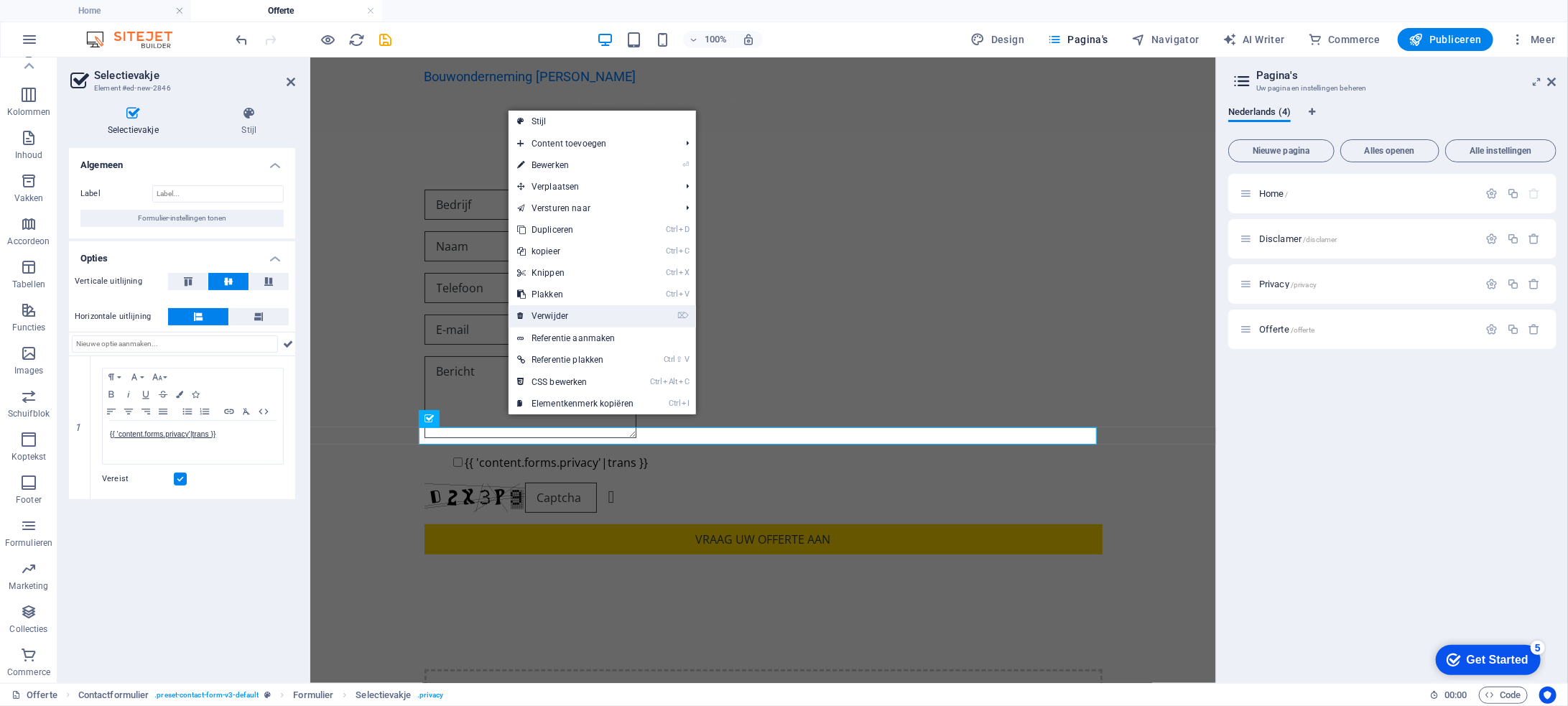
click at [589, 316] on link "⌦ Verwijder" at bounding box center [575, 316] width 134 height 21
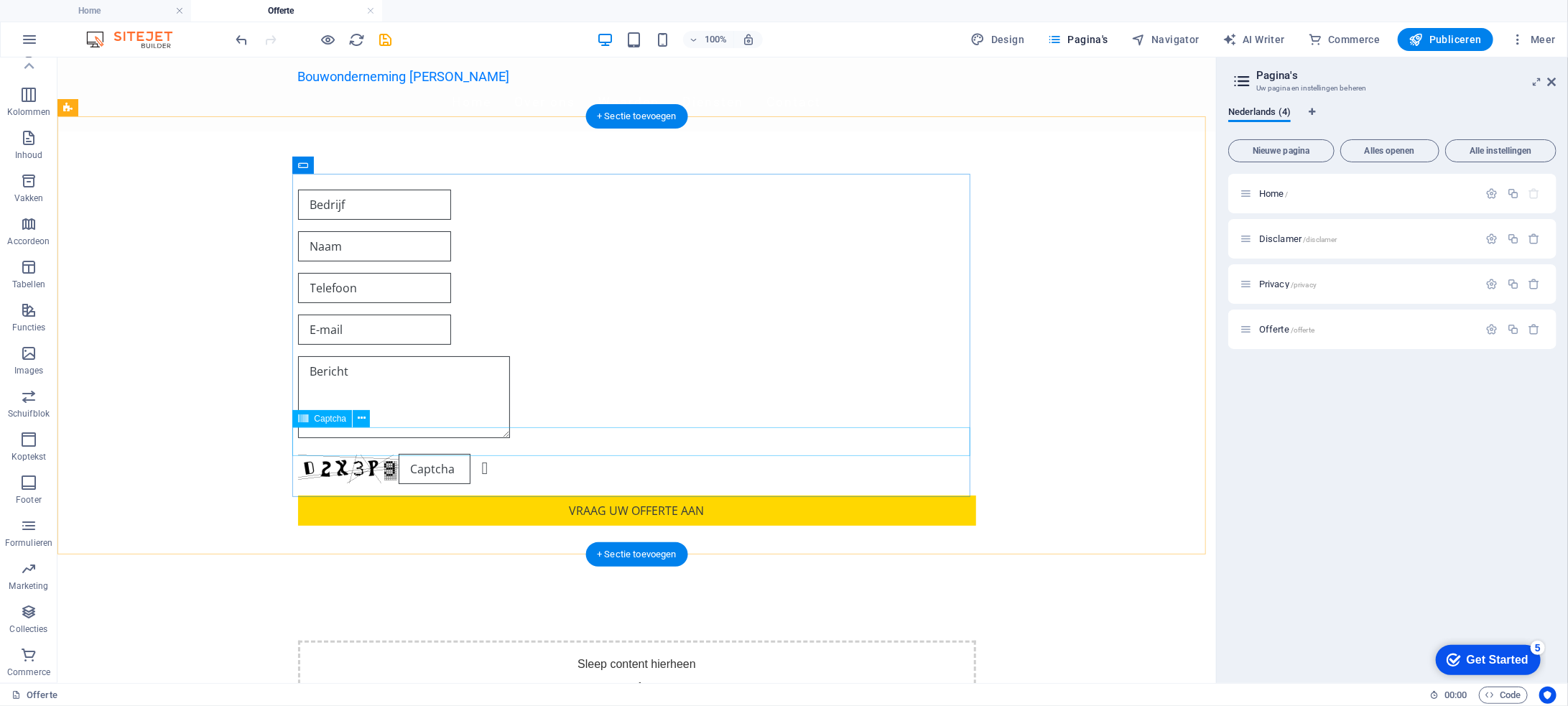
click at [574, 454] on div "Niet leesbaar? Opnieuw genereren" at bounding box center [636, 468] width 678 height 30
click at [590, 420] on div "Niet leesbaar? Opnieuw genereren Vraag uw offerte aan" at bounding box center [636, 357] width 678 height 348
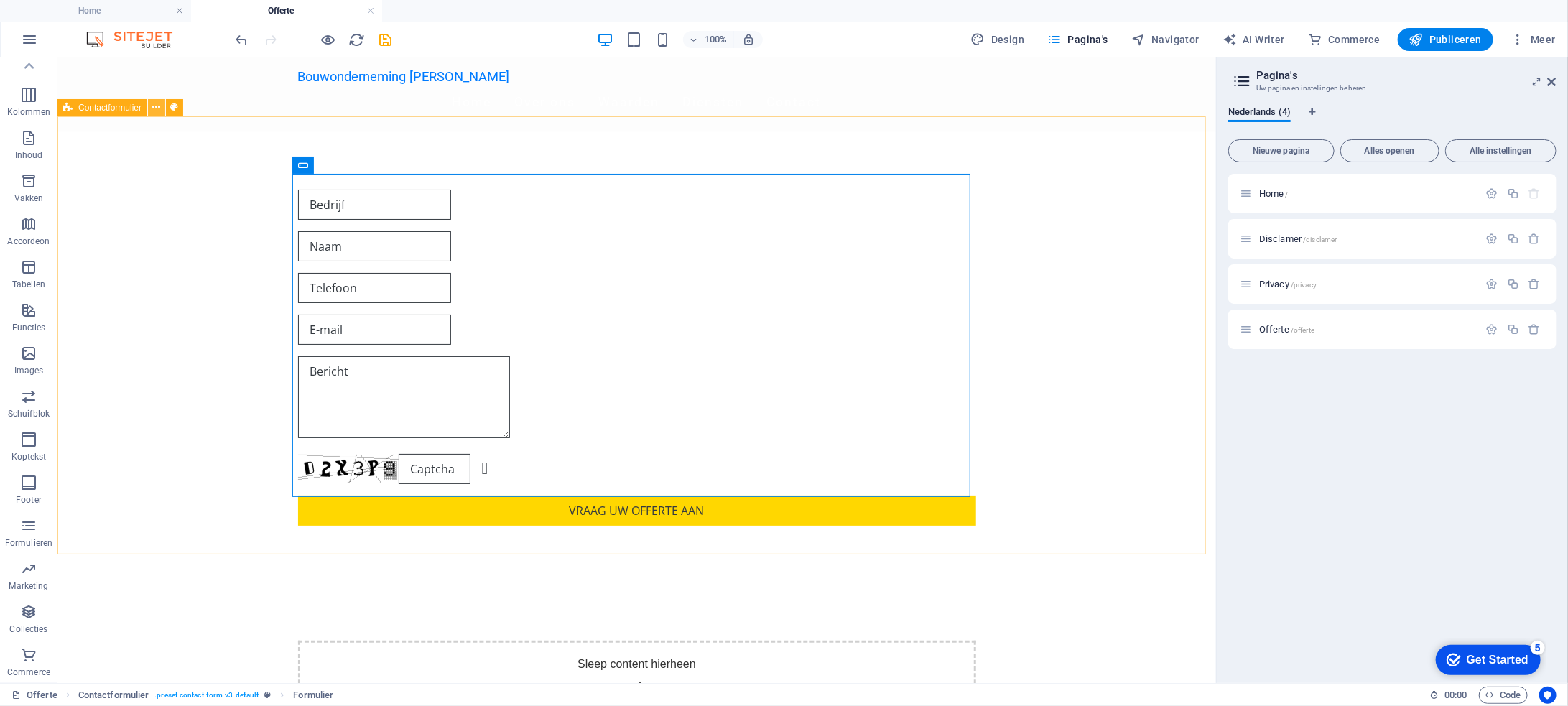
click at [159, 106] on icon at bounding box center [157, 108] width 8 height 15
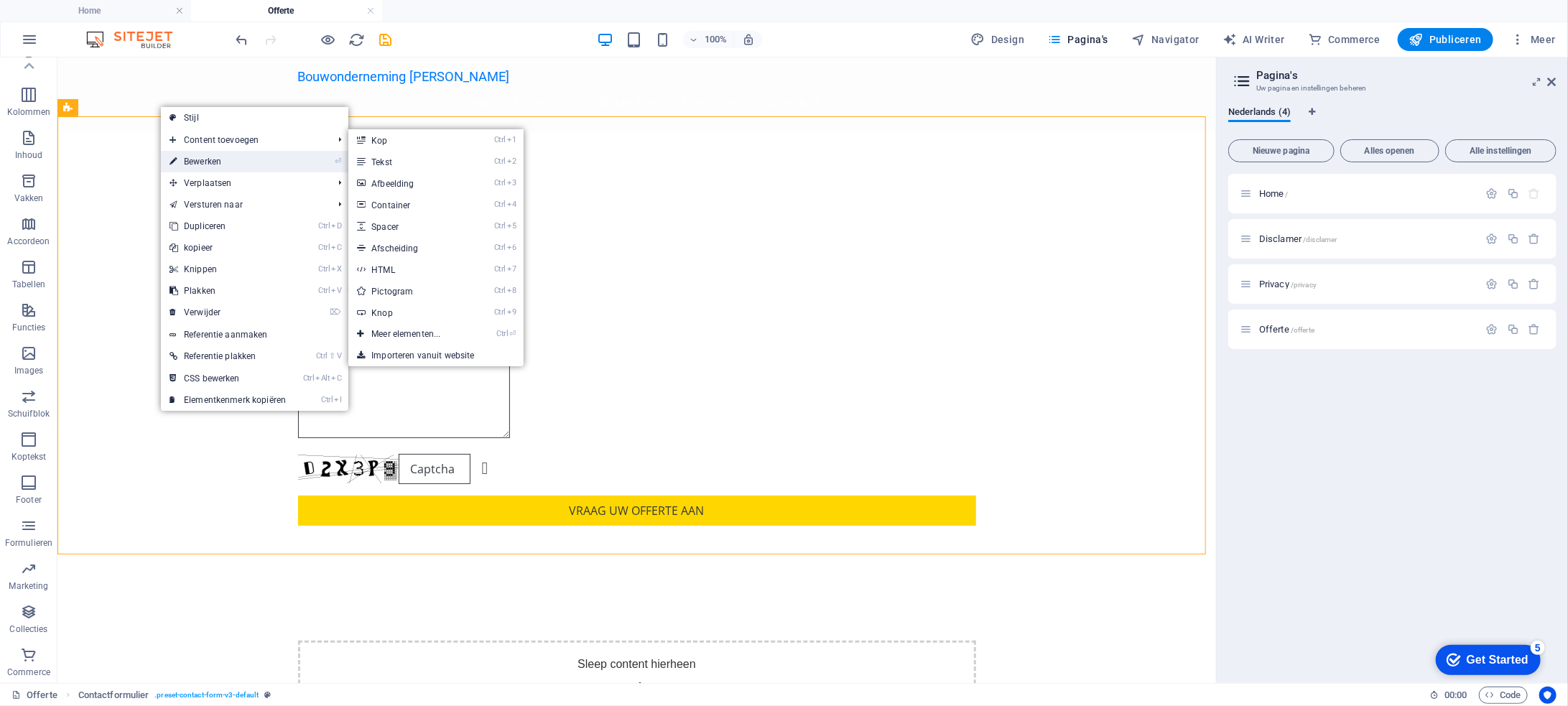
click at [210, 162] on link "⏎ Bewerken" at bounding box center [228, 162] width 134 height 21
select select "rem"
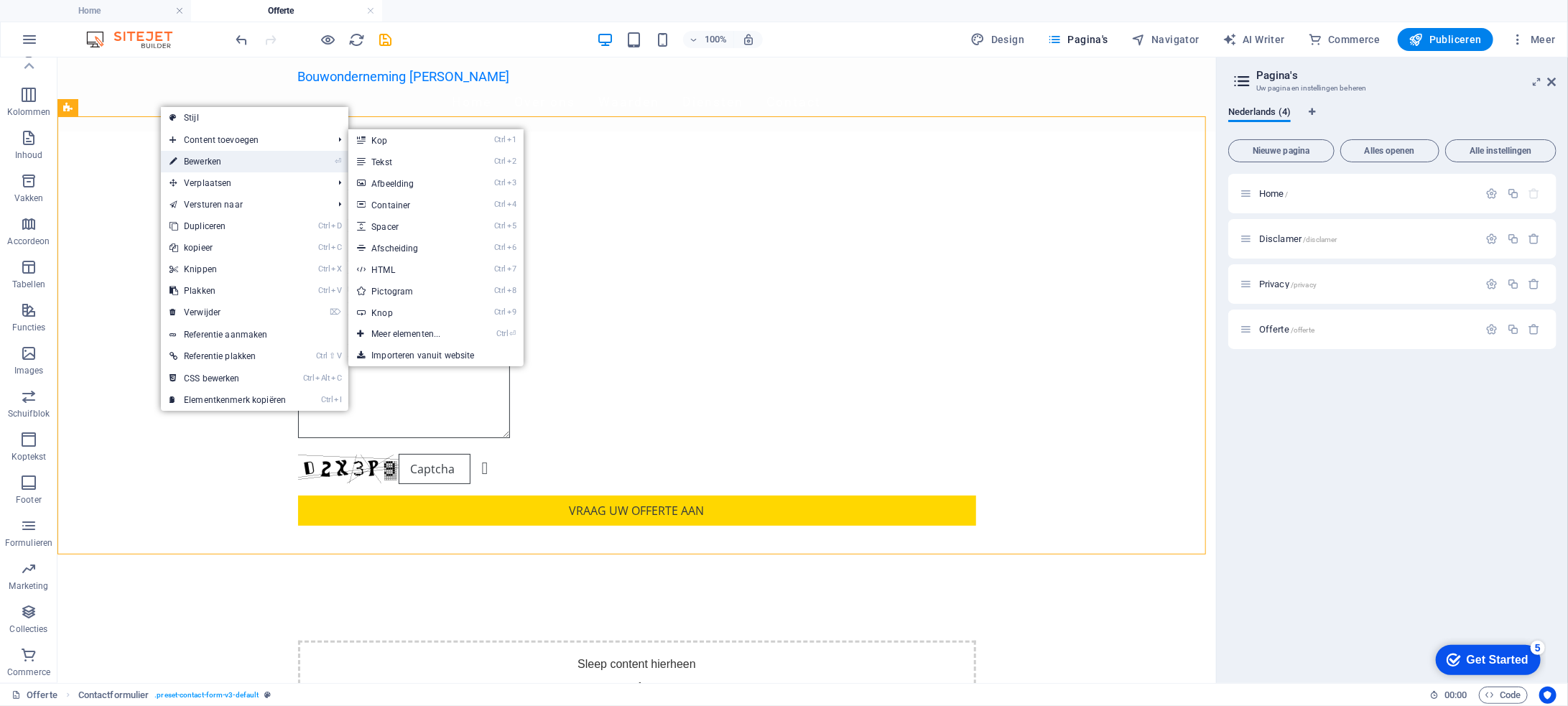
select select "rem"
select select "px"
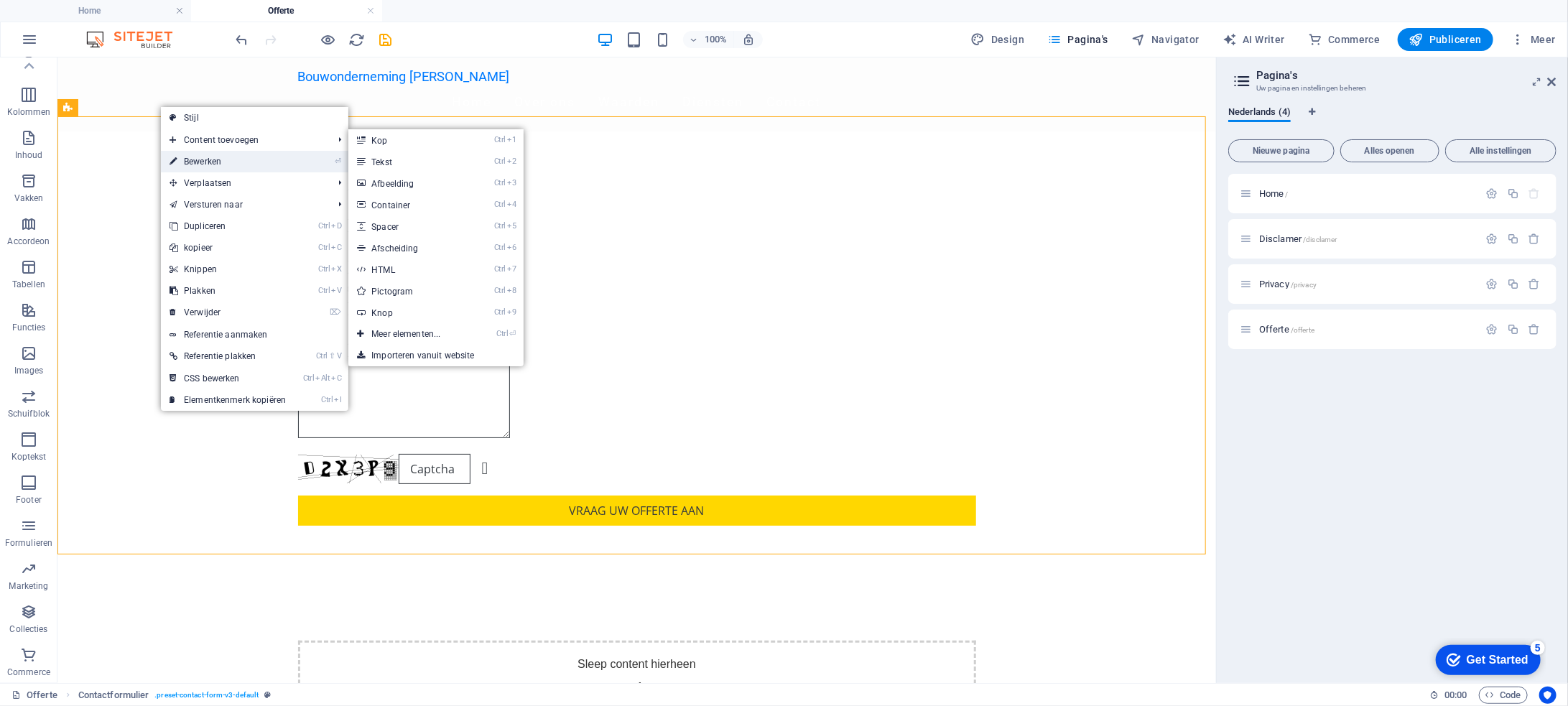
select select "px"
select select "preset-contact-form-v3-default"
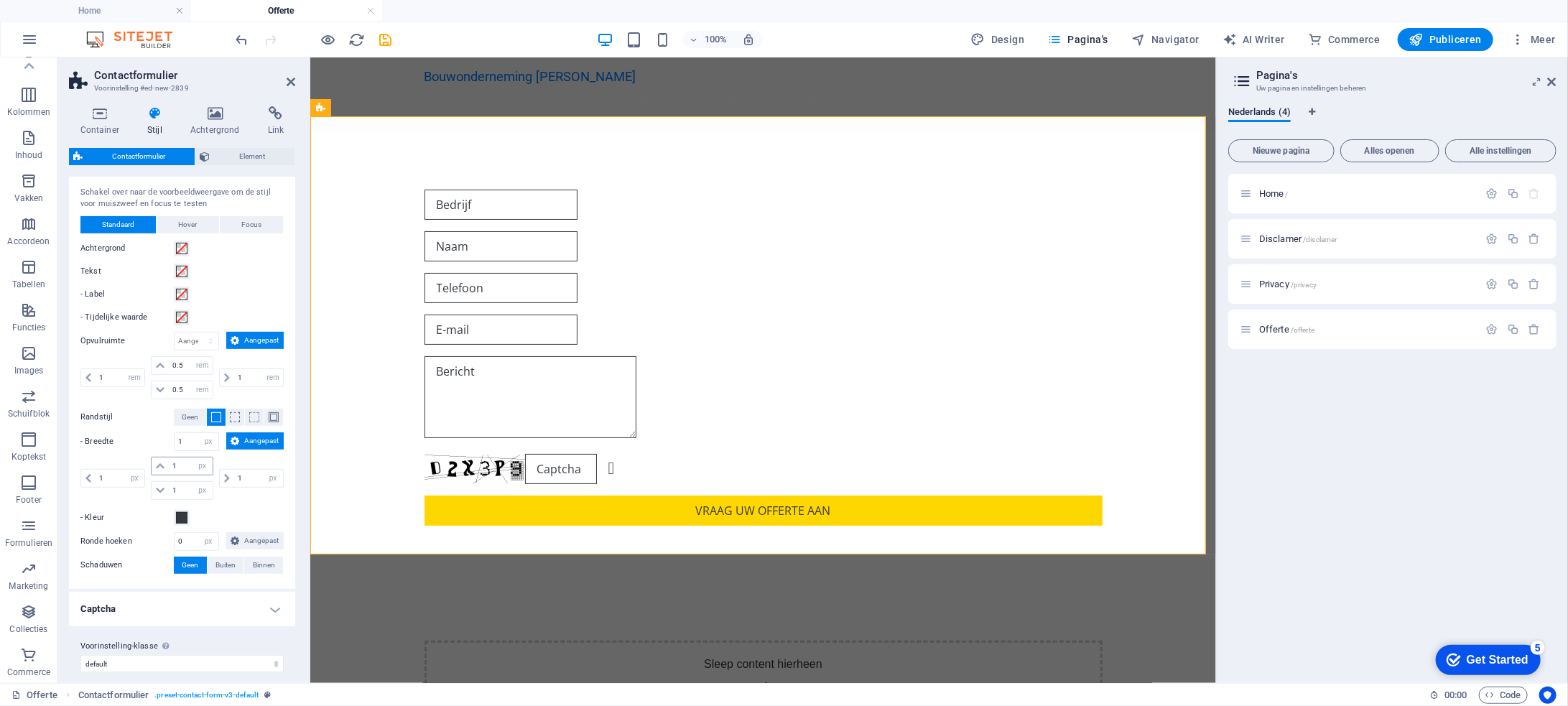
scroll to position [454, 0]
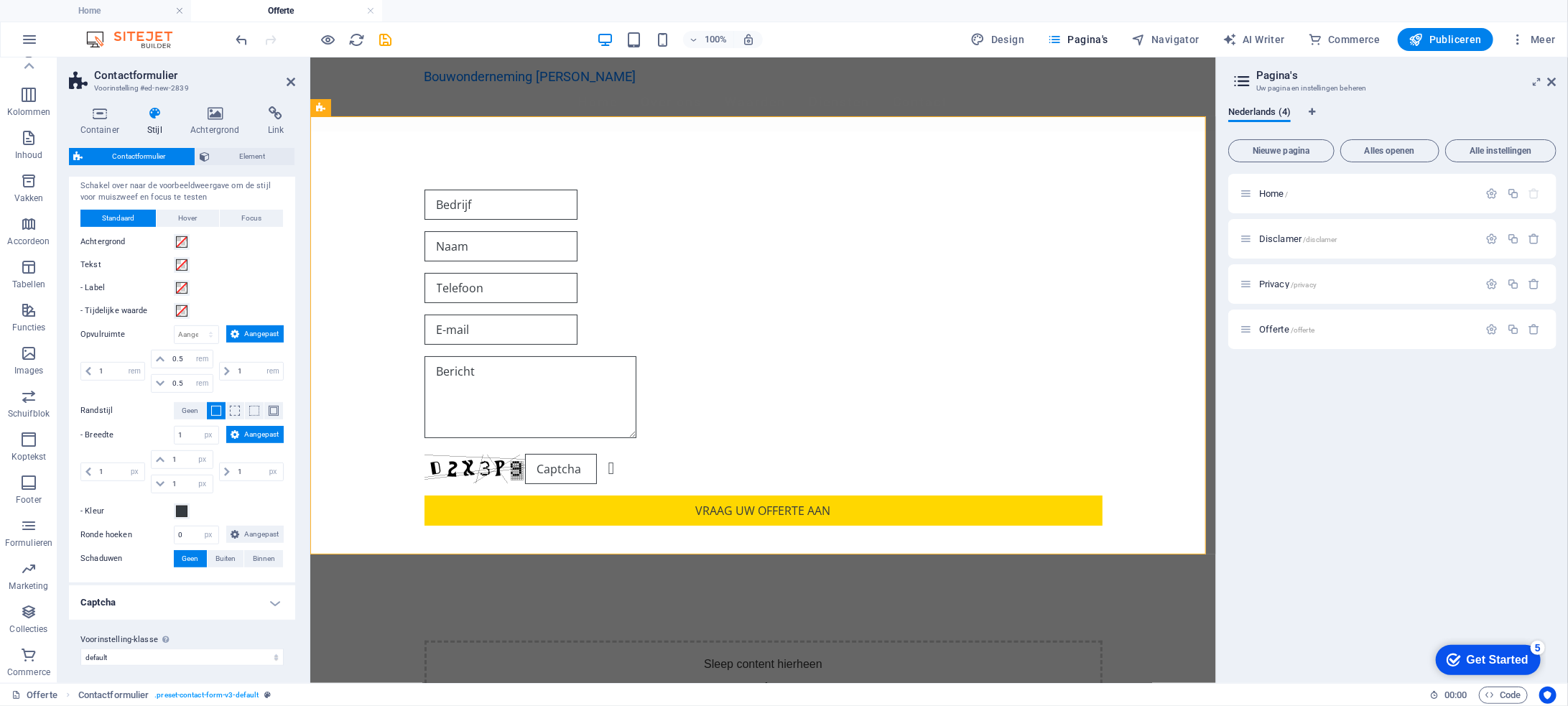
click at [277, 600] on h4 "Captcha" at bounding box center [182, 603] width 226 height 35
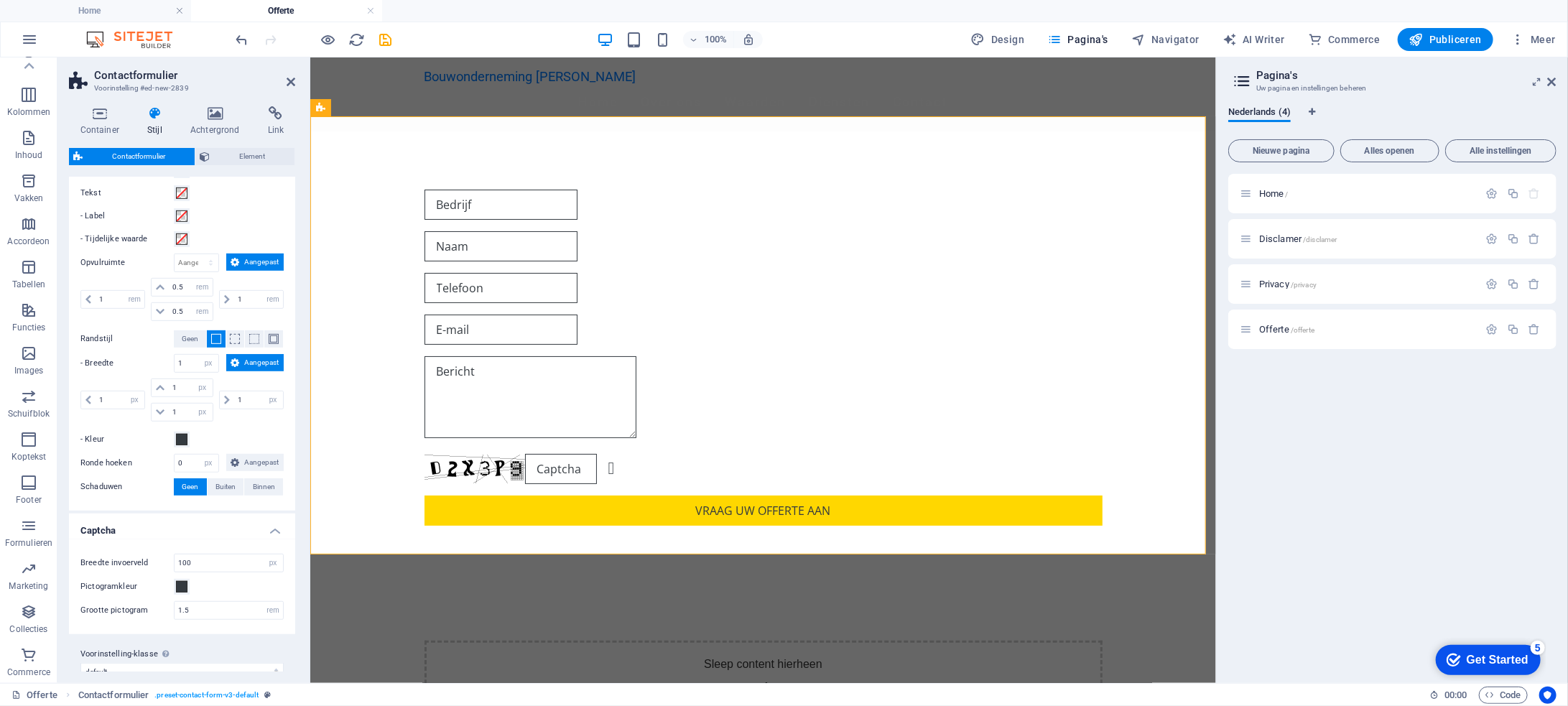
click at [278, 530] on h4 "Captcha" at bounding box center [182, 526] width 226 height 25
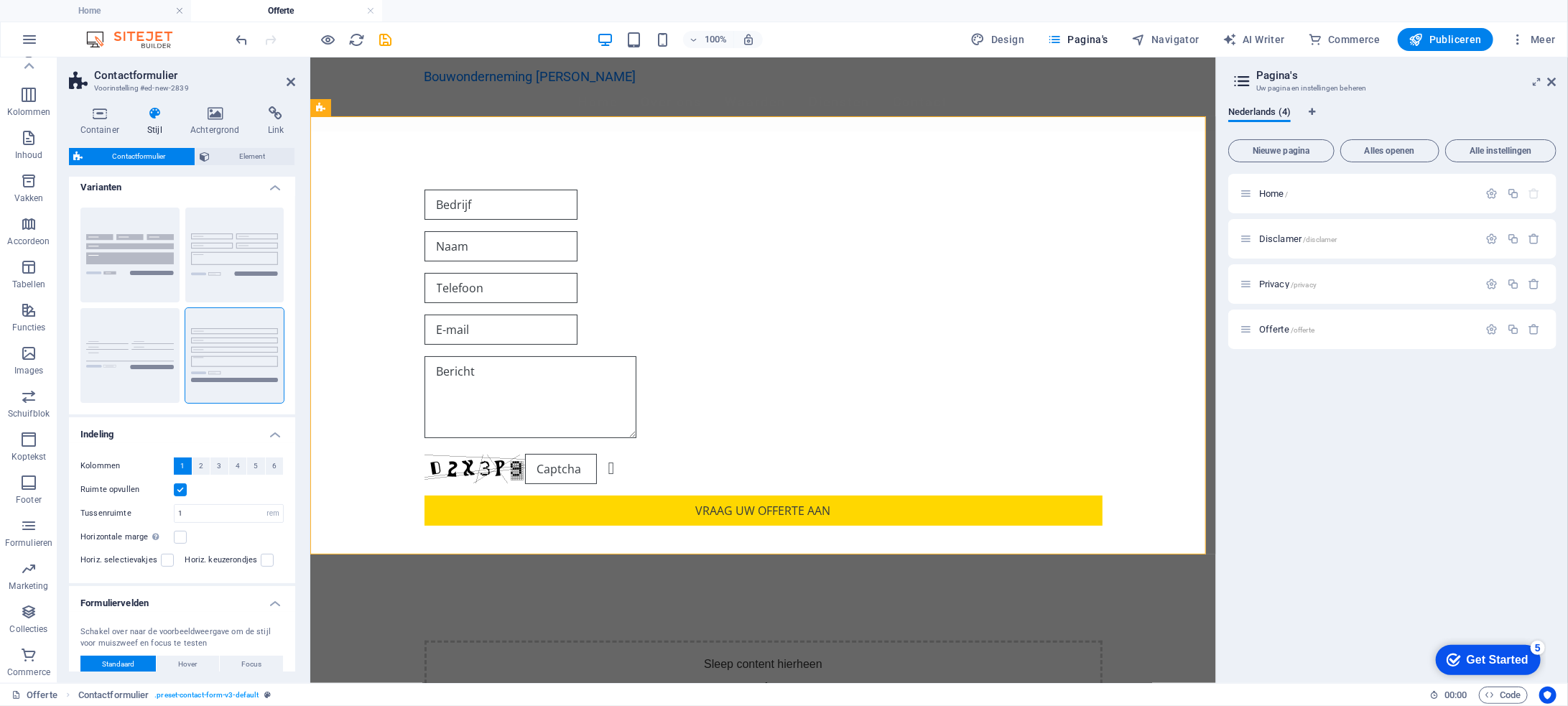
scroll to position [0, 0]
click at [243, 153] on span "Element" at bounding box center [252, 156] width 76 height 17
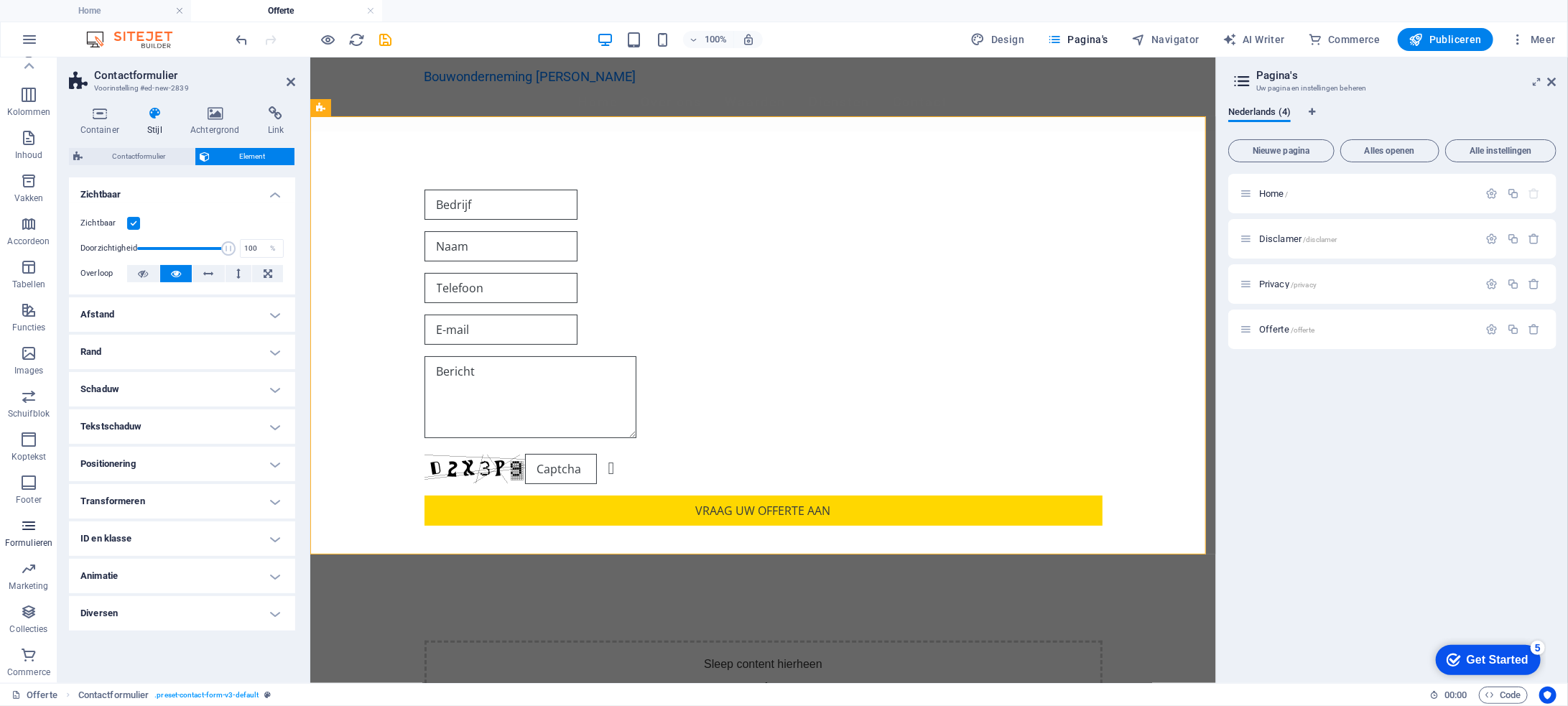
click at [30, 524] on icon "button" at bounding box center [28, 526] width 17 height 17
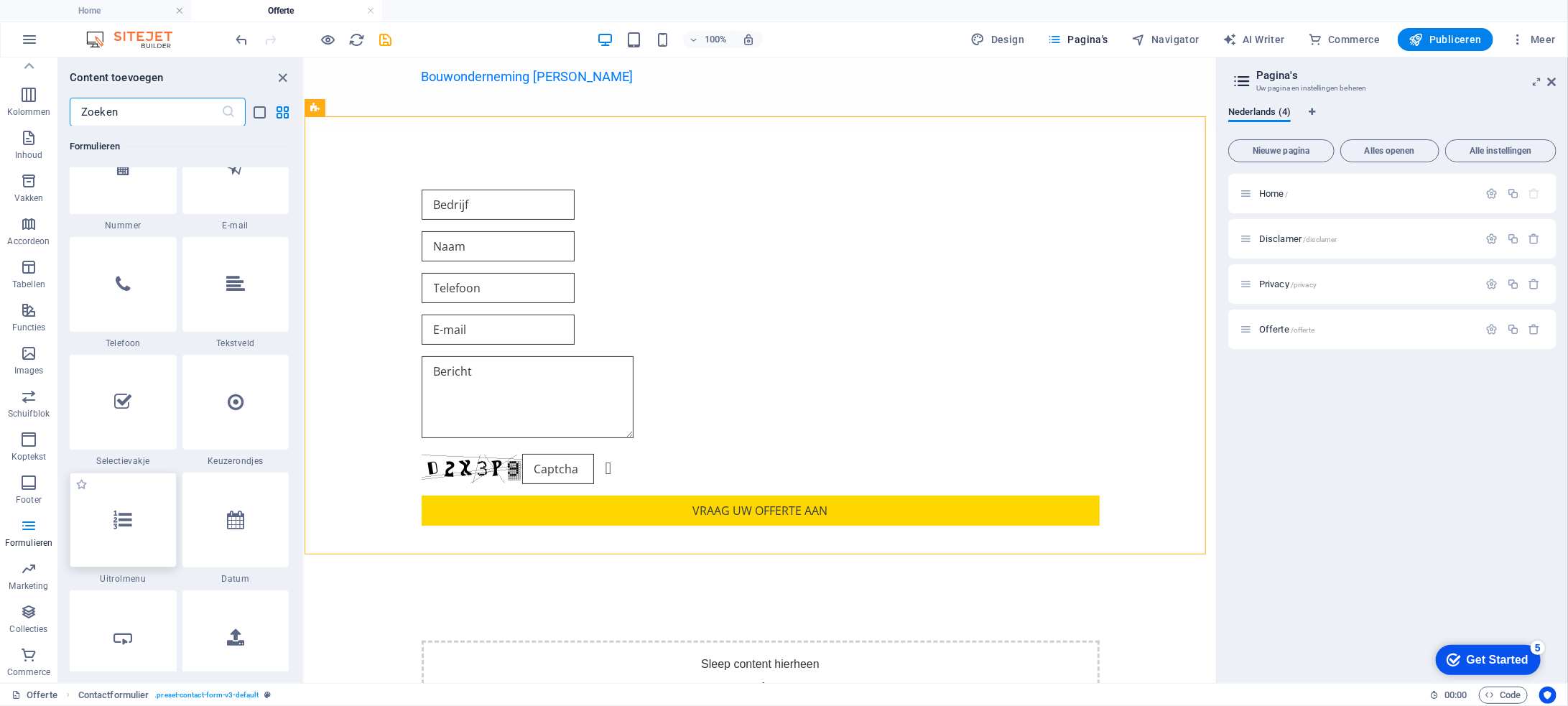
scroll to position [10994, 0]
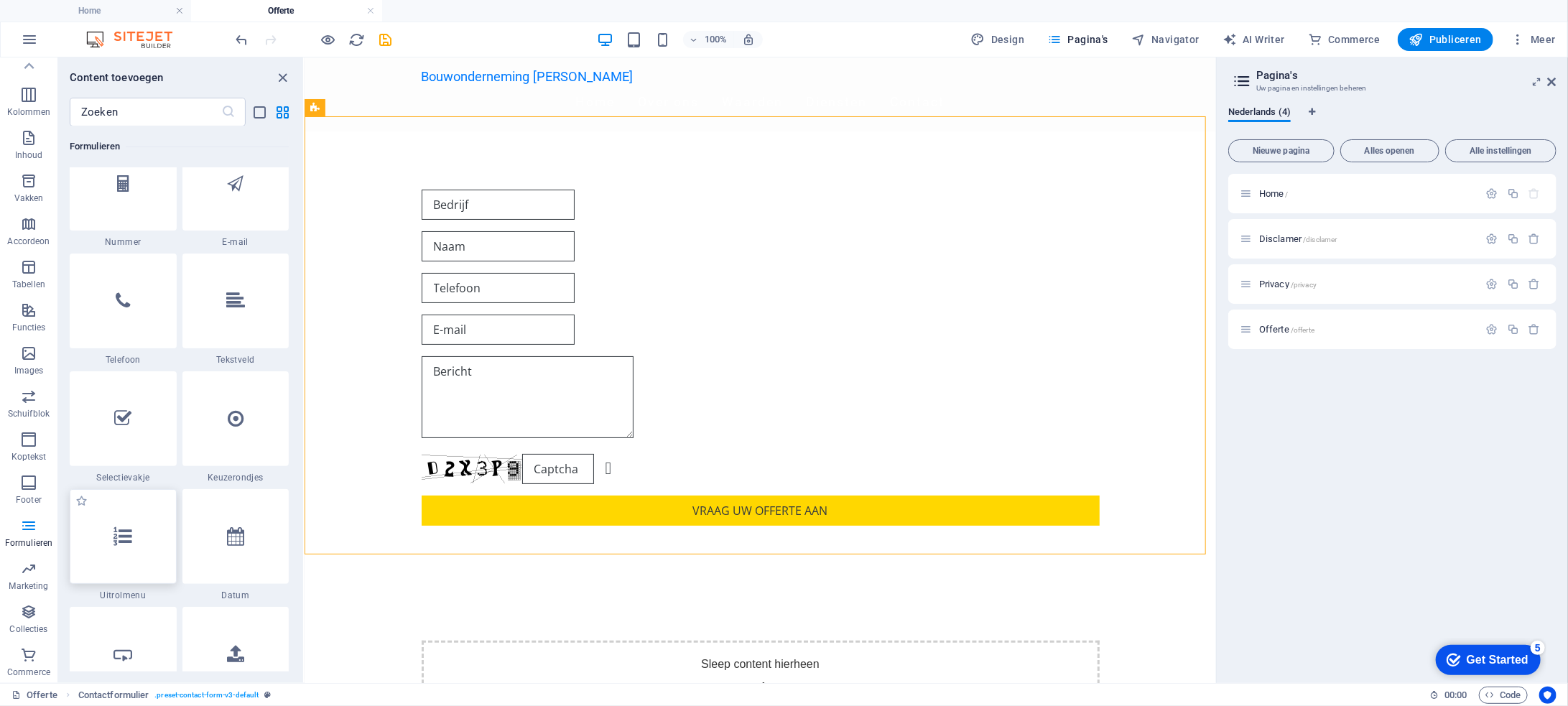
click at [129, 538] on icon at bounding box center [122, 537] width 19 height 19
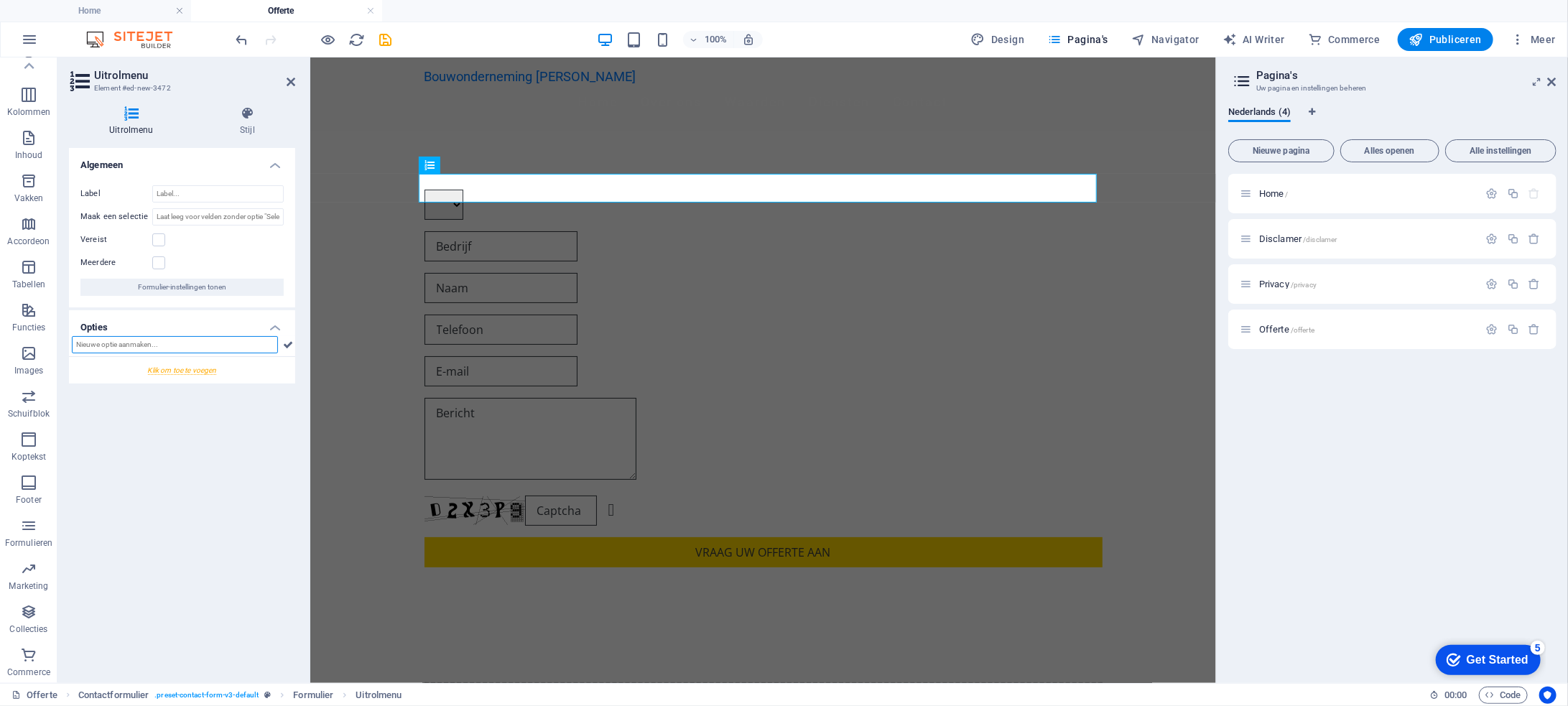
click at [260, 345] on input "text" at bounding box center [174, 344] width 206 height 17
click at [242, 344] on input "text" at bounding box center [174, 344] width 206 height 17
click at [145, 346] on input "text" at bounding box center [174, 344] width 206 height 17
paste input "Volledige Verbouwingen"
type input "Volledige Verbouwingen"
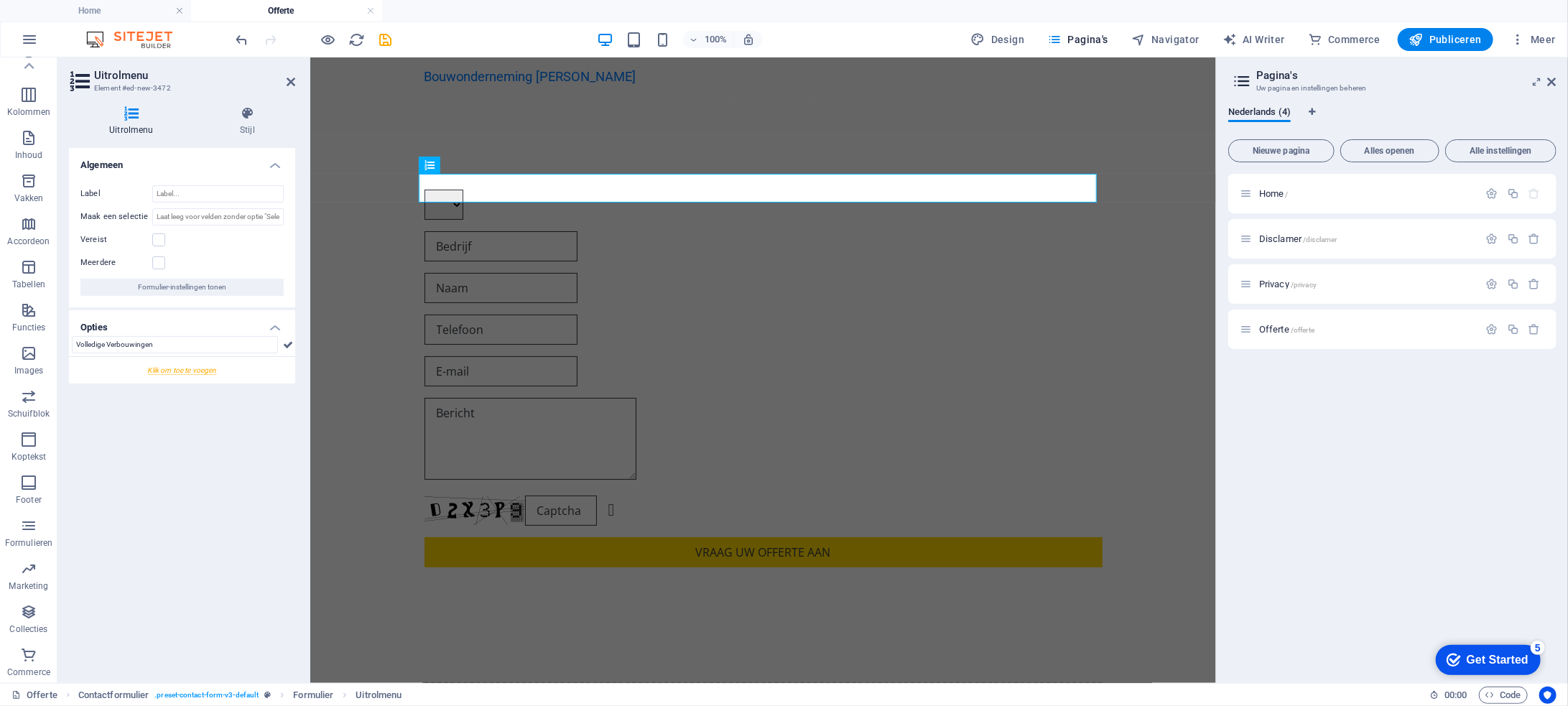
click at [202, 368] on div at bounding box center [182, 371] width 226 height 26
click at [170, 344] on input "Volledige Verbouwingen" at bounding box center [174, 344] width 206 height 17
click at [284, 345] on icon at bounding box center [287, 344] width 10 height 17
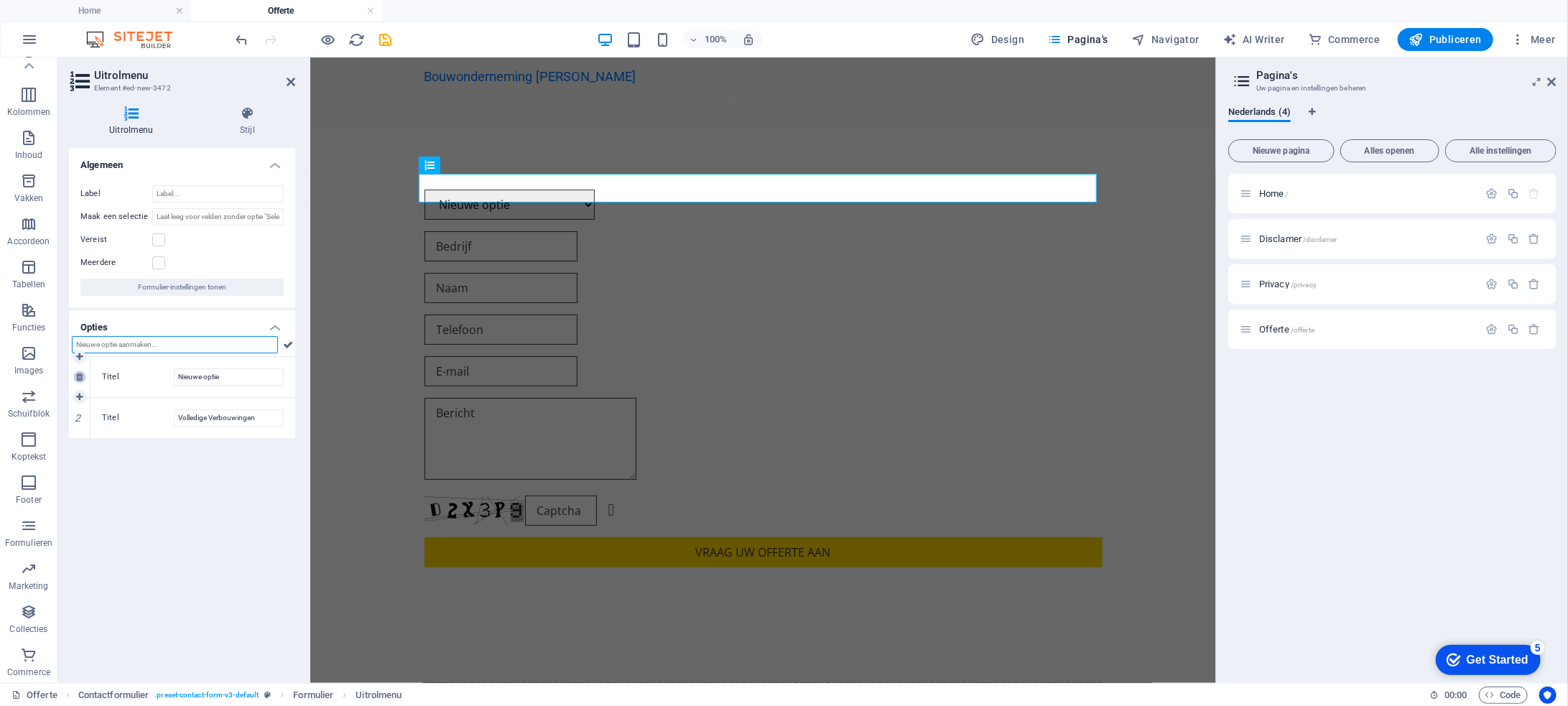
click at [83, 375] on icon at bounding box center [80, 377] width 7 height 8
click at [165, 346] on input "text" at bounding box center [174, 344] width 206 height 17
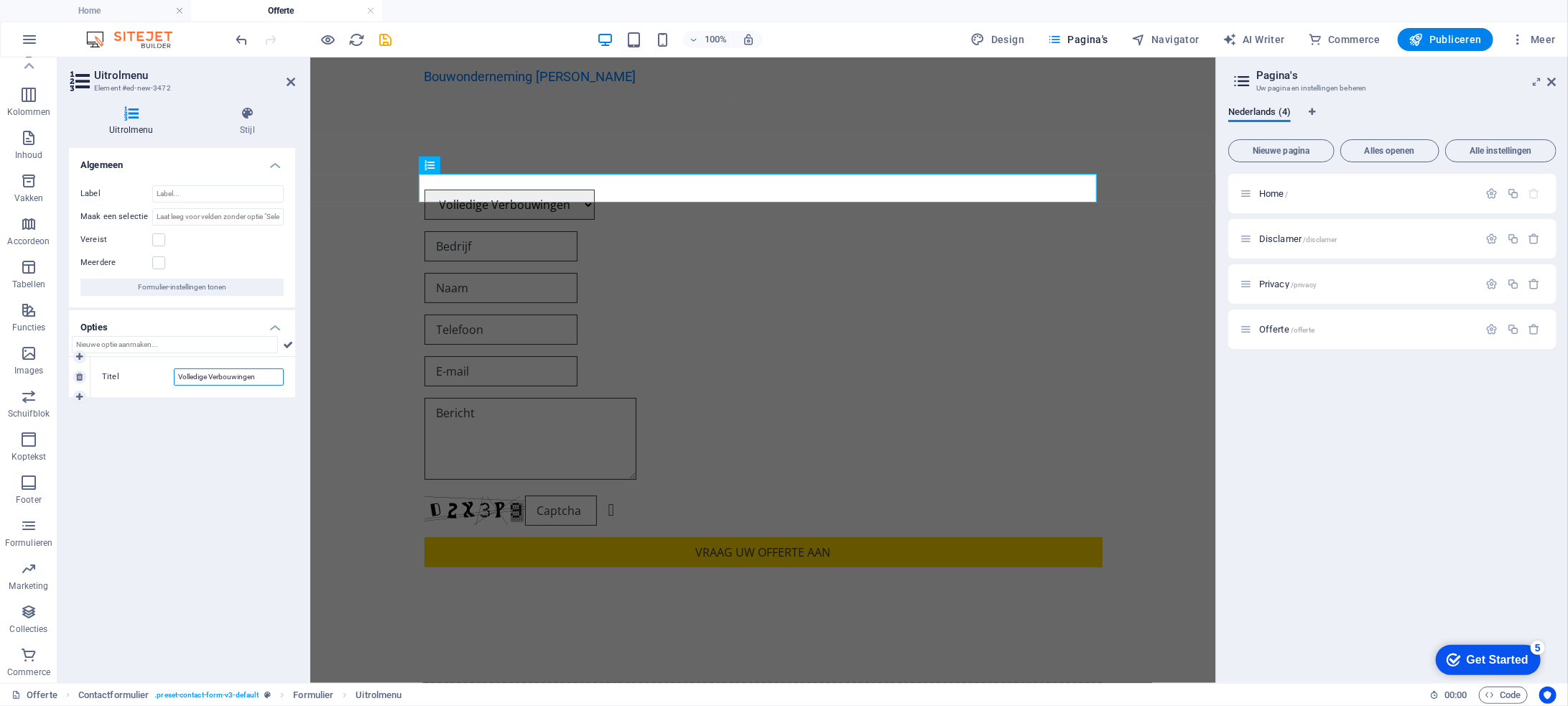
click at [255, 376] on input "Volledige Verbouwingen" at bounding box center [229, 377] width 110 height 17
type input "Volledige Verbouwing"
click at [185, 347] on input "text" at bounding box center [174, 344] width 206 height 17
paste input "Renovatie"
type input "Renovatie"
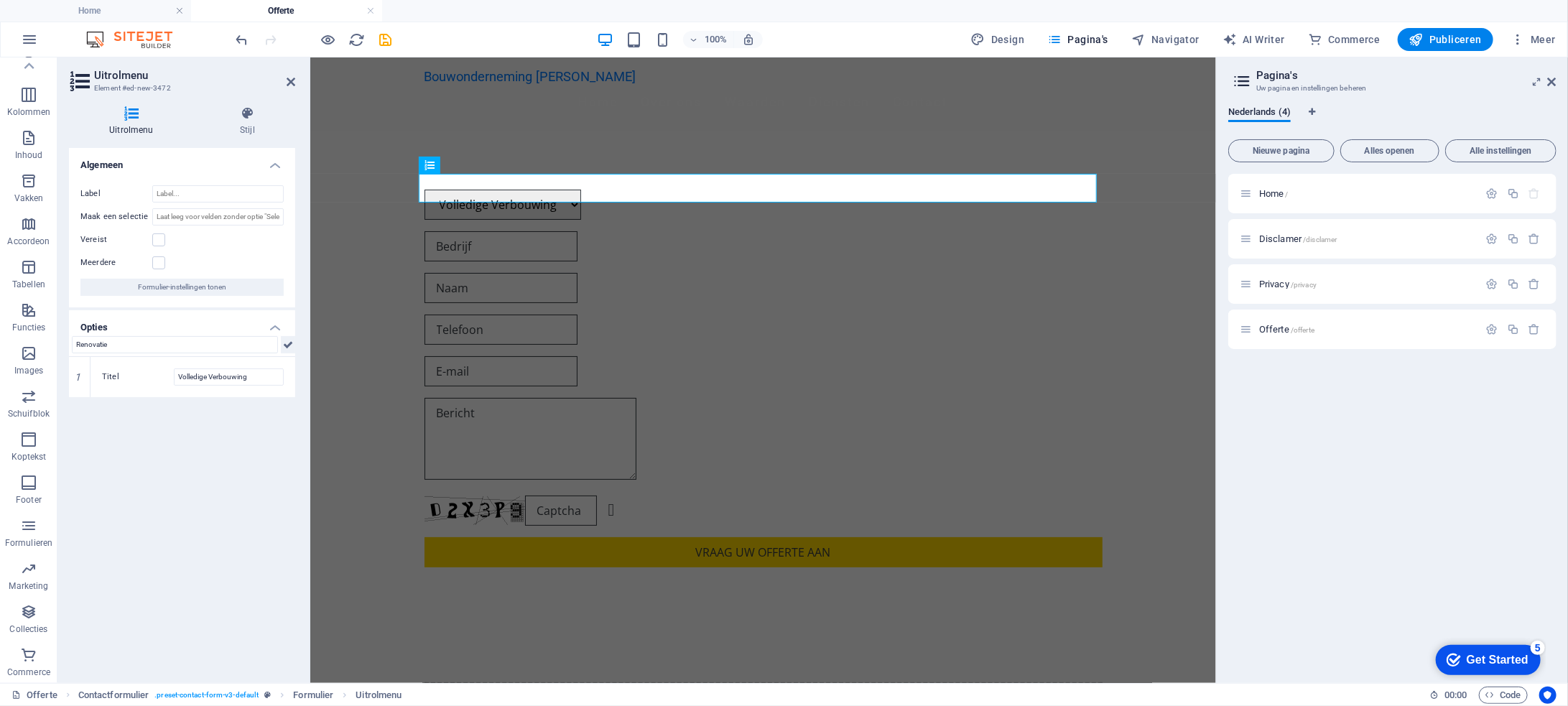
click at [291, 346] on icon at bounding box center [287, 344] width 10 height 17
click at [214, 346] on input "text" at bounding box center [174, 344] width 206 height 17
click at [200, 346] on input "text" at bounding box center [174, 344] width 206 height 17
paste input "Onderhoud"
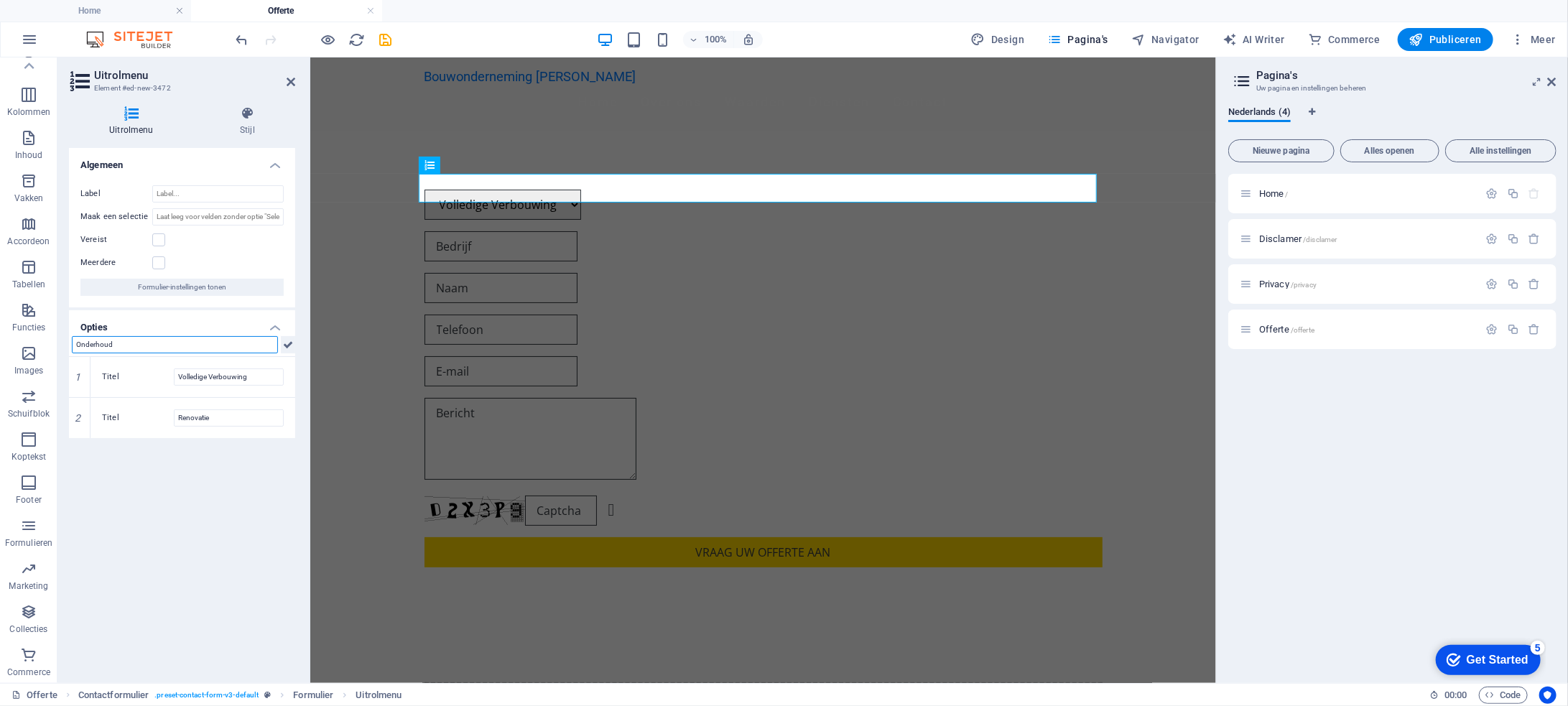
type input "Onderhoud"
click at [287, 346] on icon at bounding box center [287, 344] width 10 height 17
click at [193, 341] on input "text" at bounding box center [174, 344] width 206 height 17
paste input "Kleine Reparaties"
type input "Kleine Reparaties"
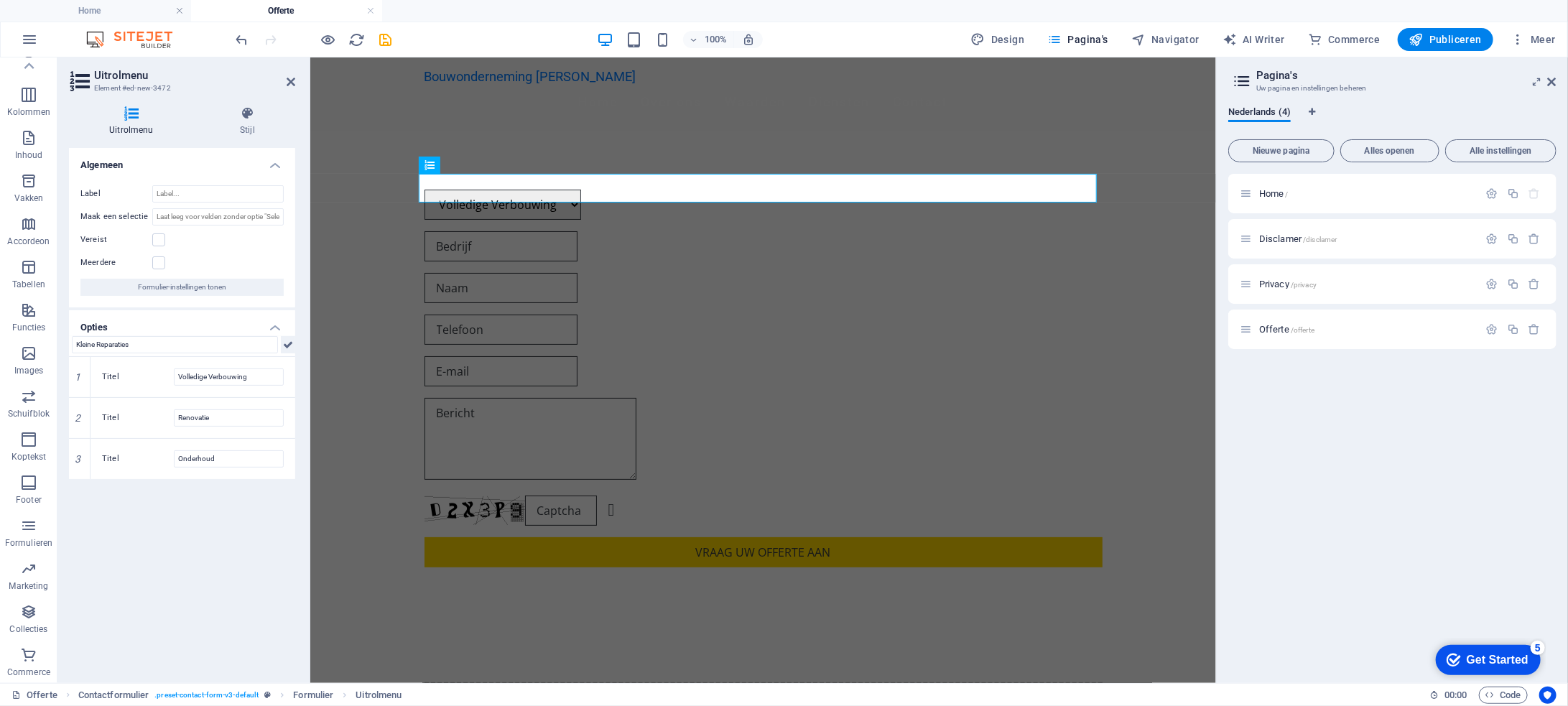
click at [292, 346] on icon at bounding box center [287, 344] width 10 height 17
click at [234, 345] on input "text" at bounding box center [174, 344] width 206 height 17
paste input "Airco plaatsen"
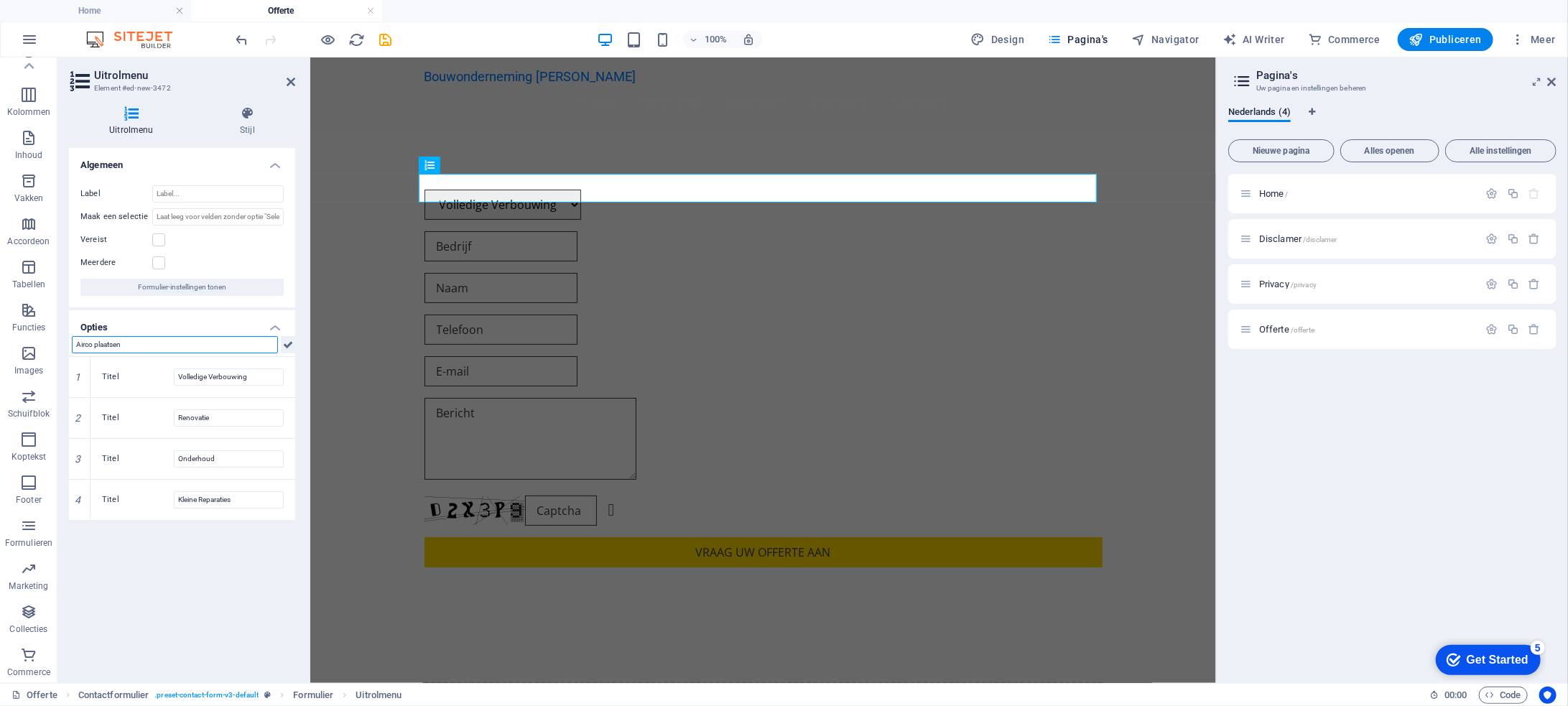
type input "Airco plaatsen"
click at [288, 350] on icon at bounding box center [287, 344] width 10 height 17
click at [221, 340] on input "text" at bounding box center [174, 344] width 206 height 17
paste input "Zonnepanelen"
type input "Zonnepanelen"
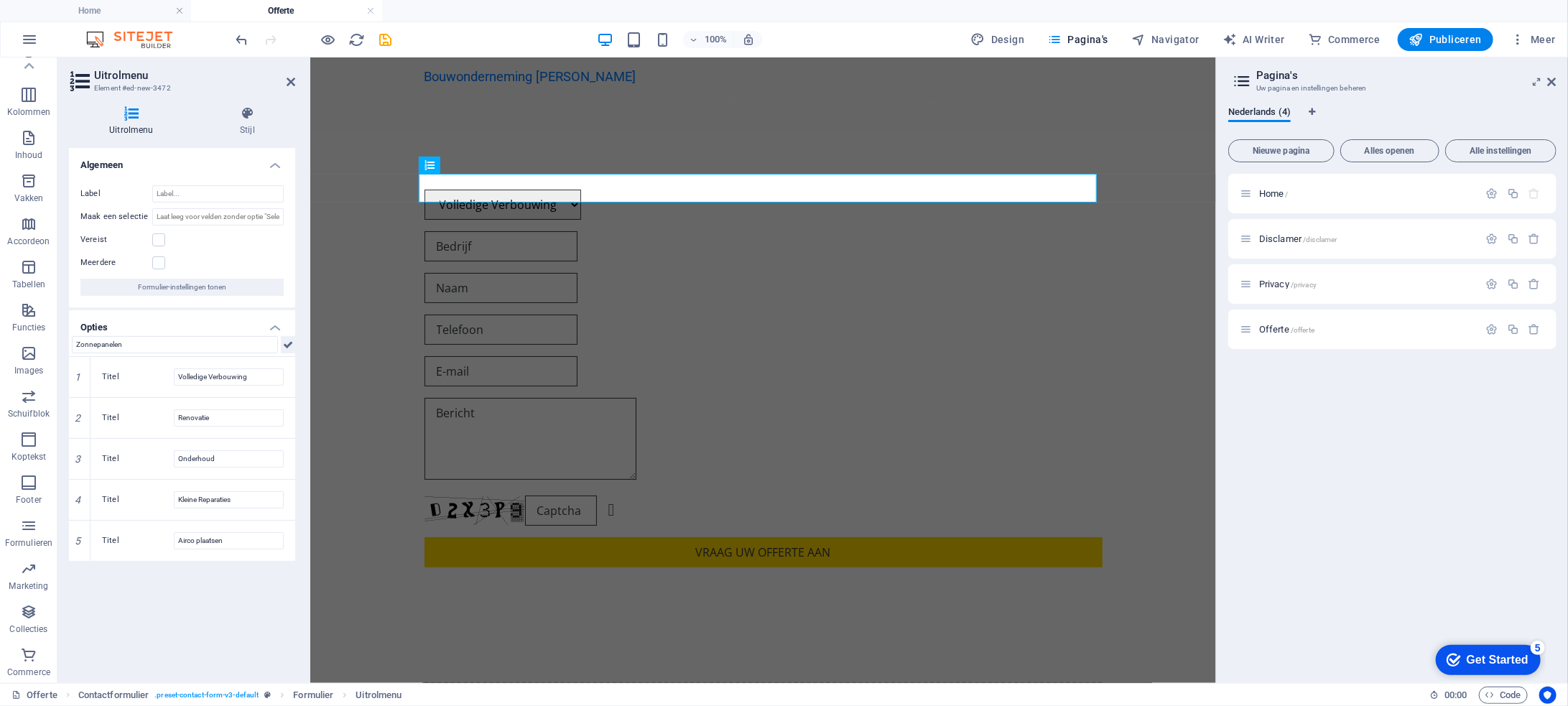
click at [287, 346] on icon at bounding box center [287, 344] width 10 height 17
click at [221, 194] on input "Label" at bounding box center [218, 194] width 131 height 17
click at [220, 194] on input "Label" at bounding box center [218, 194] width 131 height 17
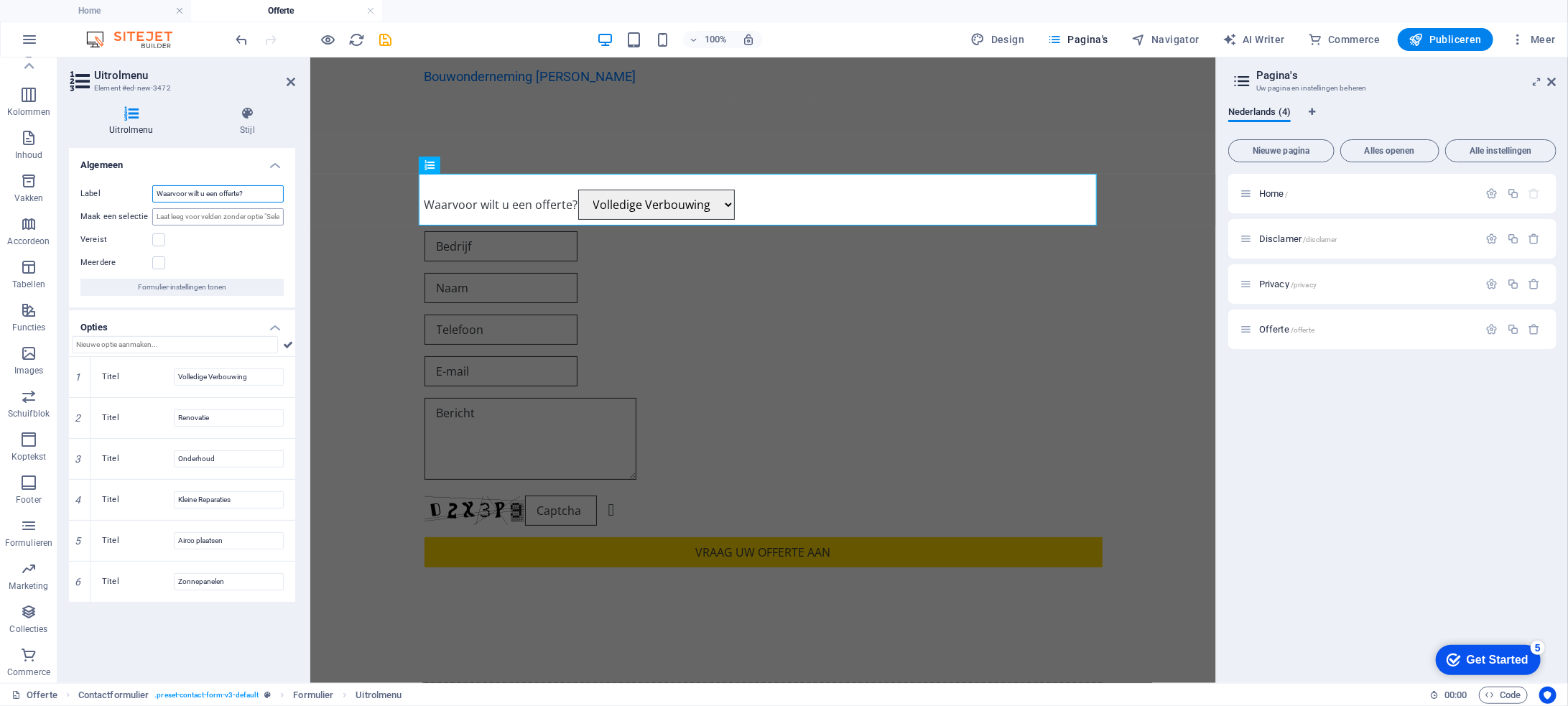
type input "Waarvoor wilt u een offerte?"
click at [226, 219] on input "Maak een selectie" at bounding box center [218, 217] width 131 height 17
drag, startPoint x: 535, startPoint y: 275, endPoint x: 313, endPoint y: 219, distance: 229.0
click at [286, 217] on div "Label Waarvoor wilt u een offerte? Maak een selectie Vereist Meerdere Formulier…" at bounding box center [182, 241] width 226 height 134
click at [270, 216] on input "Maak een selectie" at bounding box center [218, 217] width 131 height 17
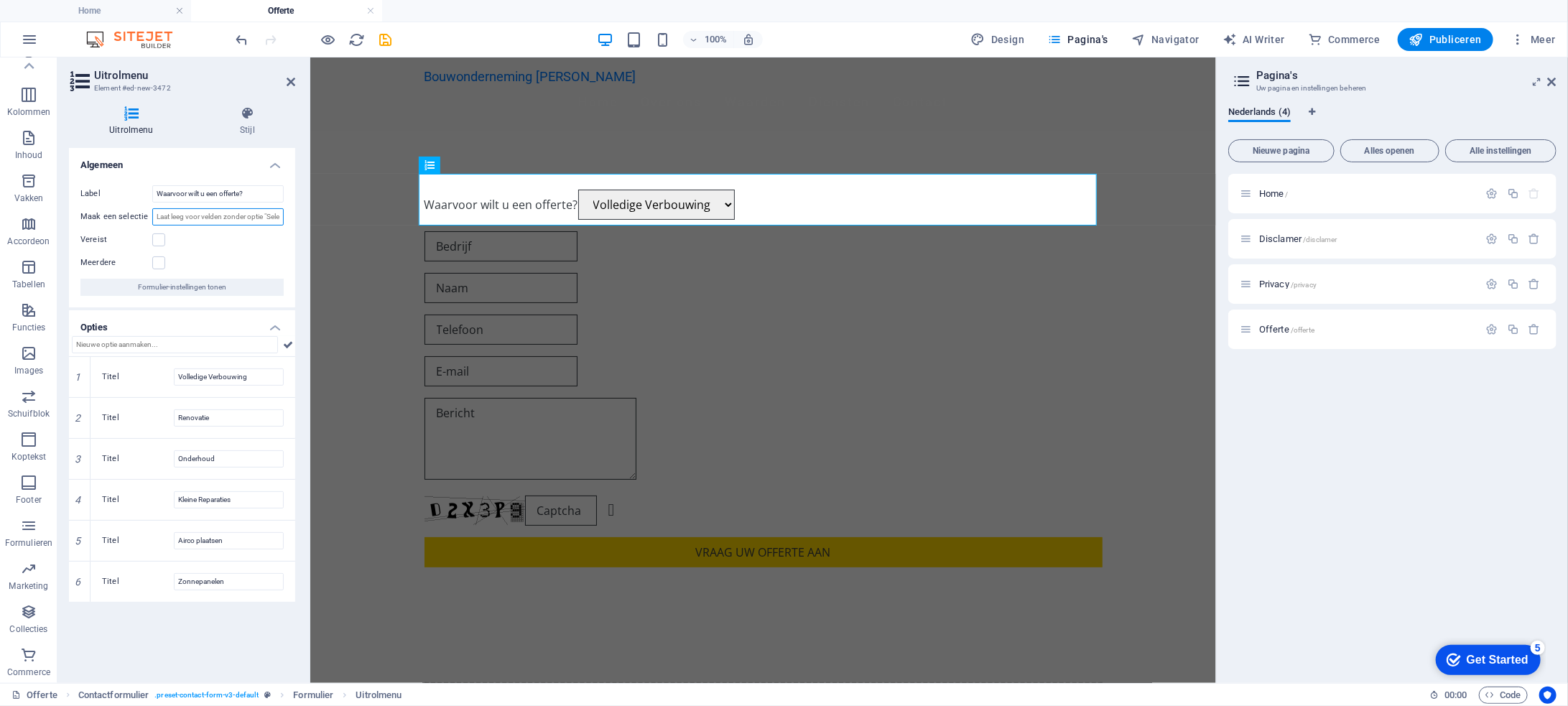
drag, startPoint x: 270, startPoint y: 216, endPoint x: 282, endPoint y: 215, distance: 12.0
click at [282, 215] on input "Maak een selectie" at bounding box center [218, 217] width 131 height 17
click at [386, 197] on div "Waarvoor wilt u een offerte? Volledige Verbouwing Renovatie Onderhoud Kleine Re…" at bounding box center [762, 378] width 906 height 493
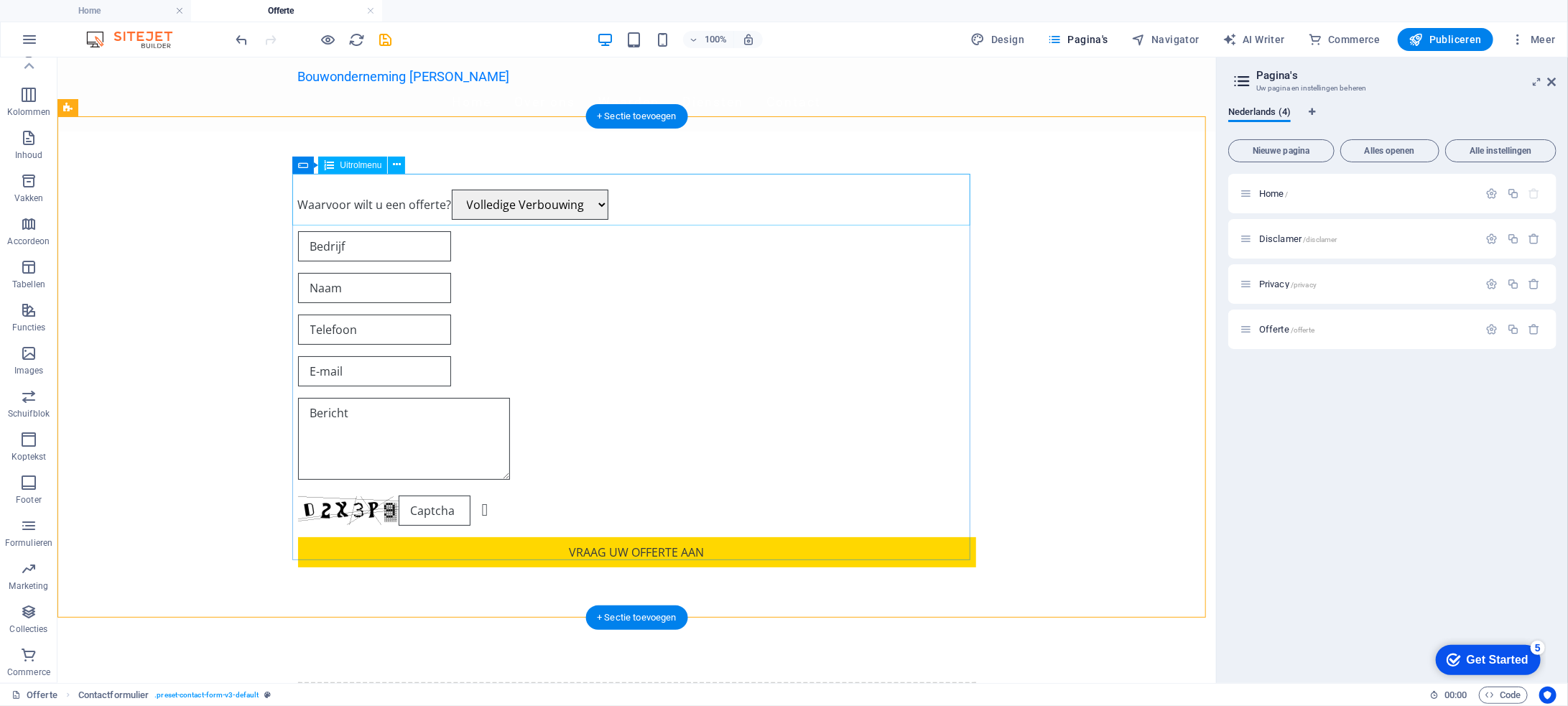
click at [441, 207] on div "Waarvoor wilt u een offerte? Volledige Verbouwing Renovatie Onderhoud Kleine Re…" at bounding box center [636, 204] width 678 height 30
click at [960, 206] on div "Waarvoor wilt u een offerte? Volledige Verbouwing Renovatie Onderhoud Kleine Re…" at bounding box center [636, 204] width 678 height 30
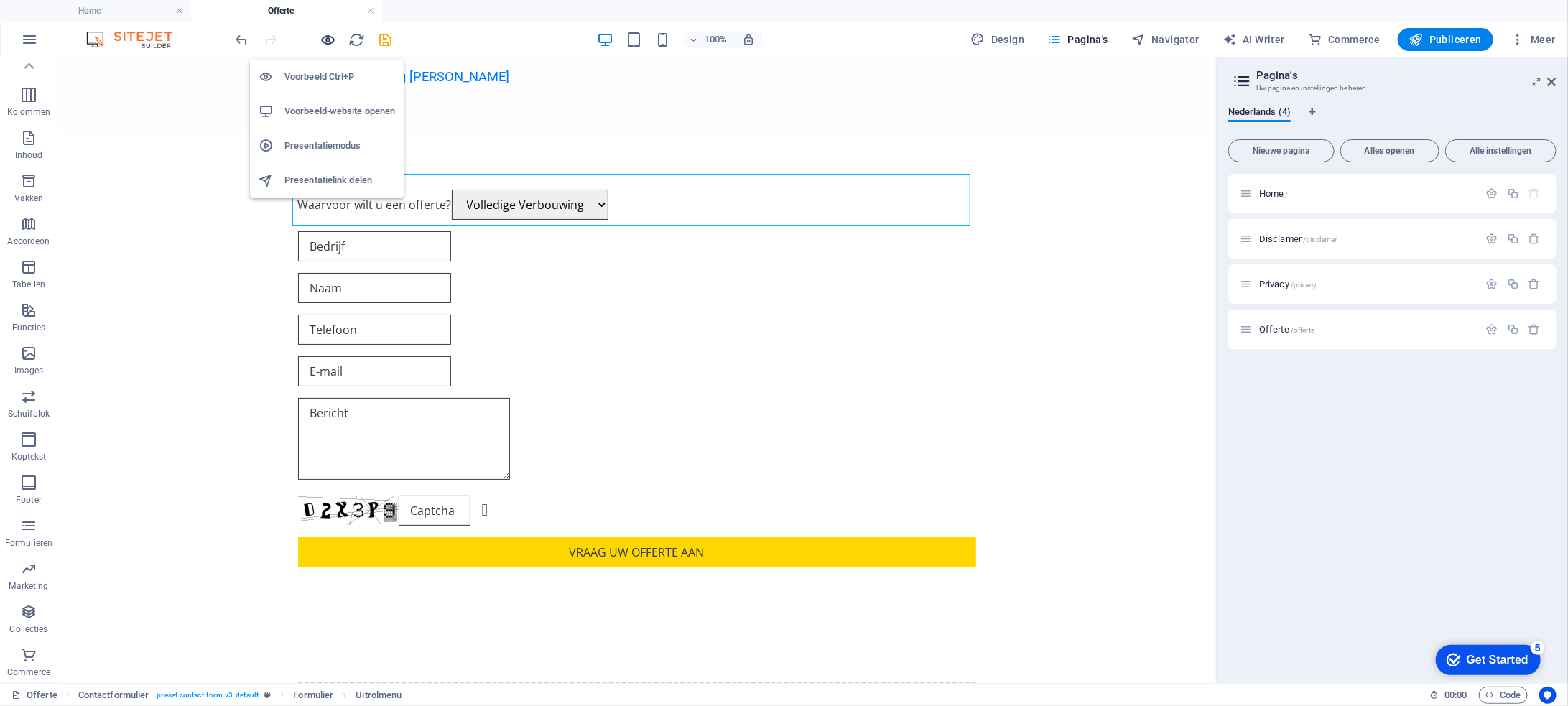
click at [329, 37] on icon "button" at bounding box center [329, 39] width 16 height 16
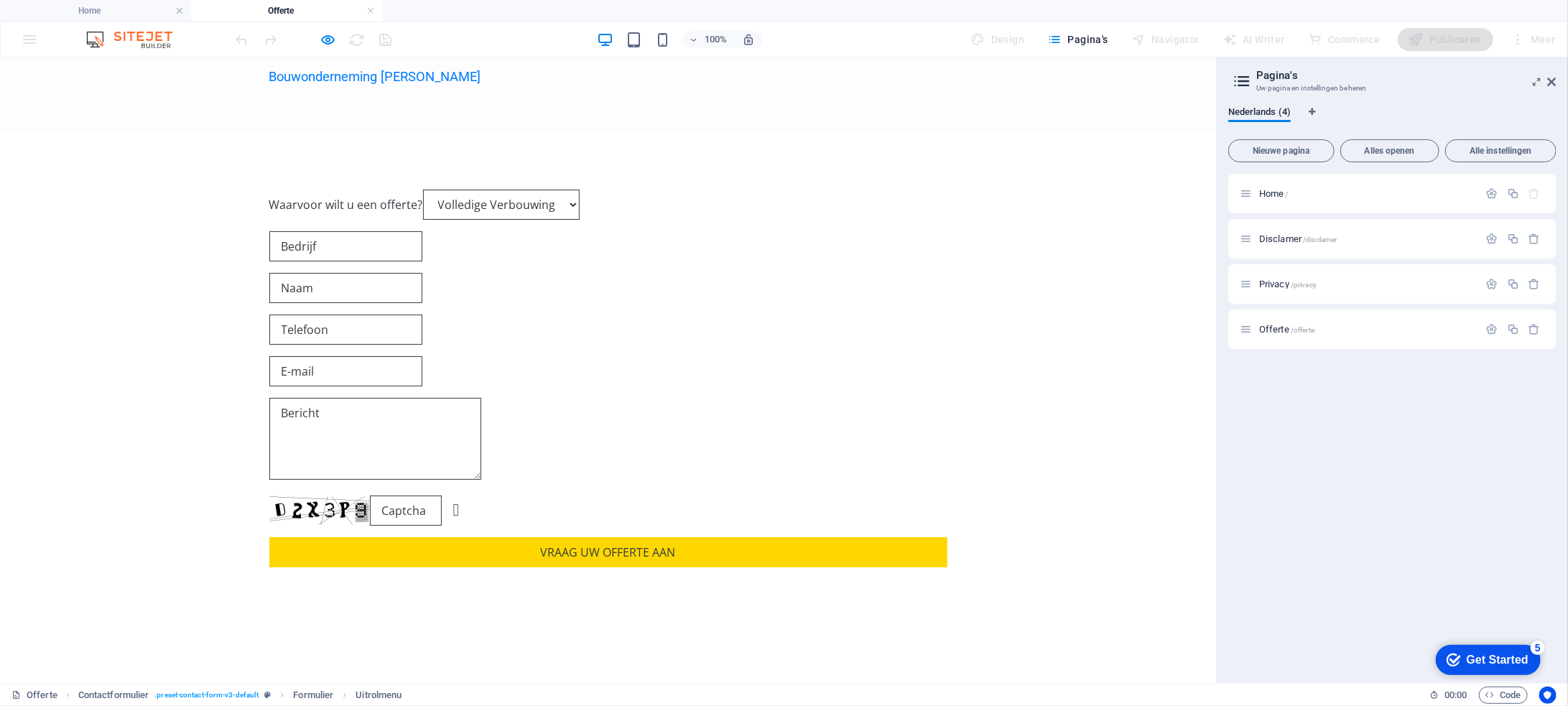
click at [580, 213] on select "Volledige Verbouwing Renovatie Onderhoud Kleine Reparaties Airco plaatsen Zonne…" at bounding box center [501, 204] width 157 height 30
click at [423, 189] on select "Volledige Verbouwing Renovatie Onderhoud Kleine Reparaties Airco plaatsen Zonne…" at bounding box center [501, 204] width 157 height 30
click at [580, 214] on select "Volledige Verbouwing Renovatie Onderhoud Kleine Reparaties Airco plaatsen Zonne…" at bounding box center [501, 204] width 157 height 30
select select "Volledige Verbouwing"
click at [423, 189] on select "Volledige Verbouwing Renovatie Onderhoud Kleine Reparaties Airco plaatsen Zonne…" at bounding box center [501, 204] width 157 height 30
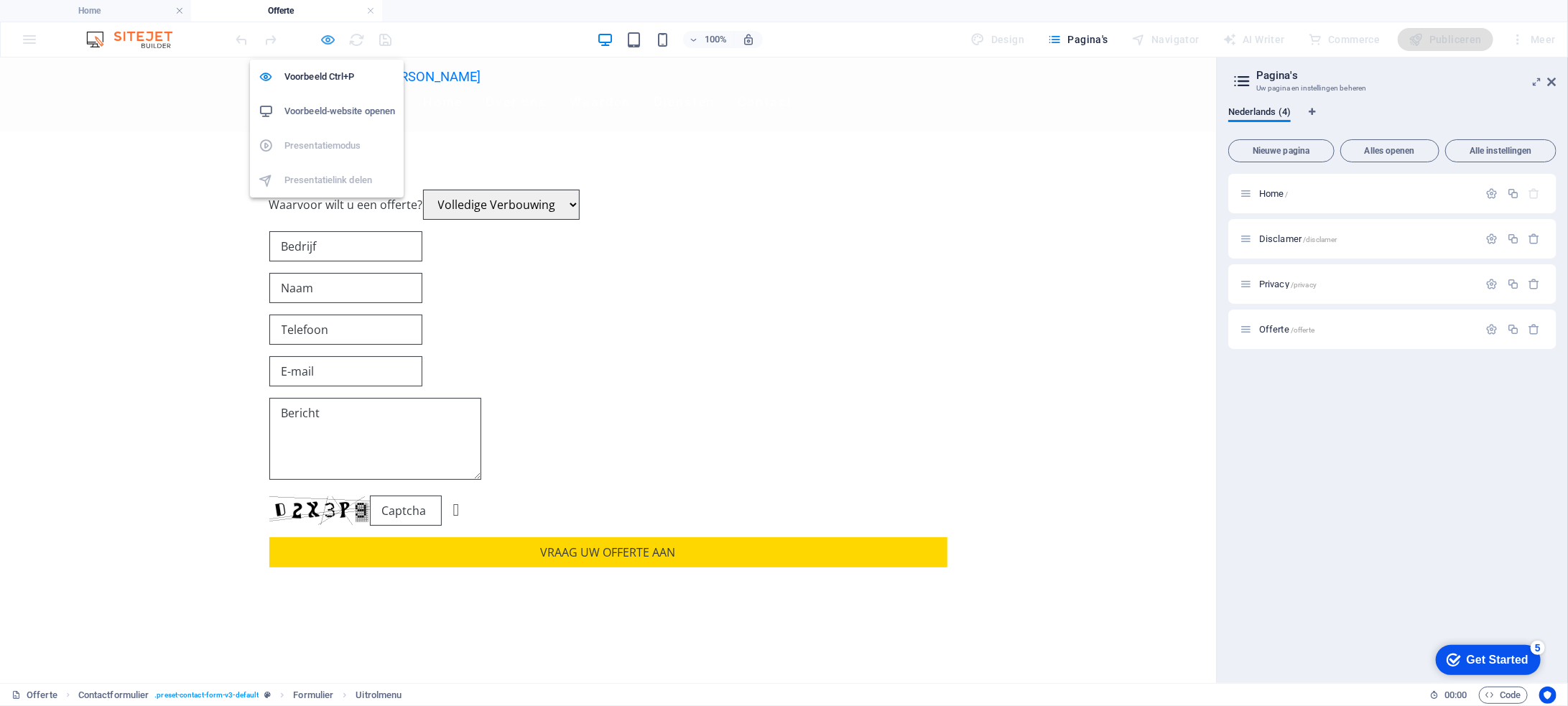
click at [323, 35] on icon "button" at bounding box center [329, 39] width 16 height 16
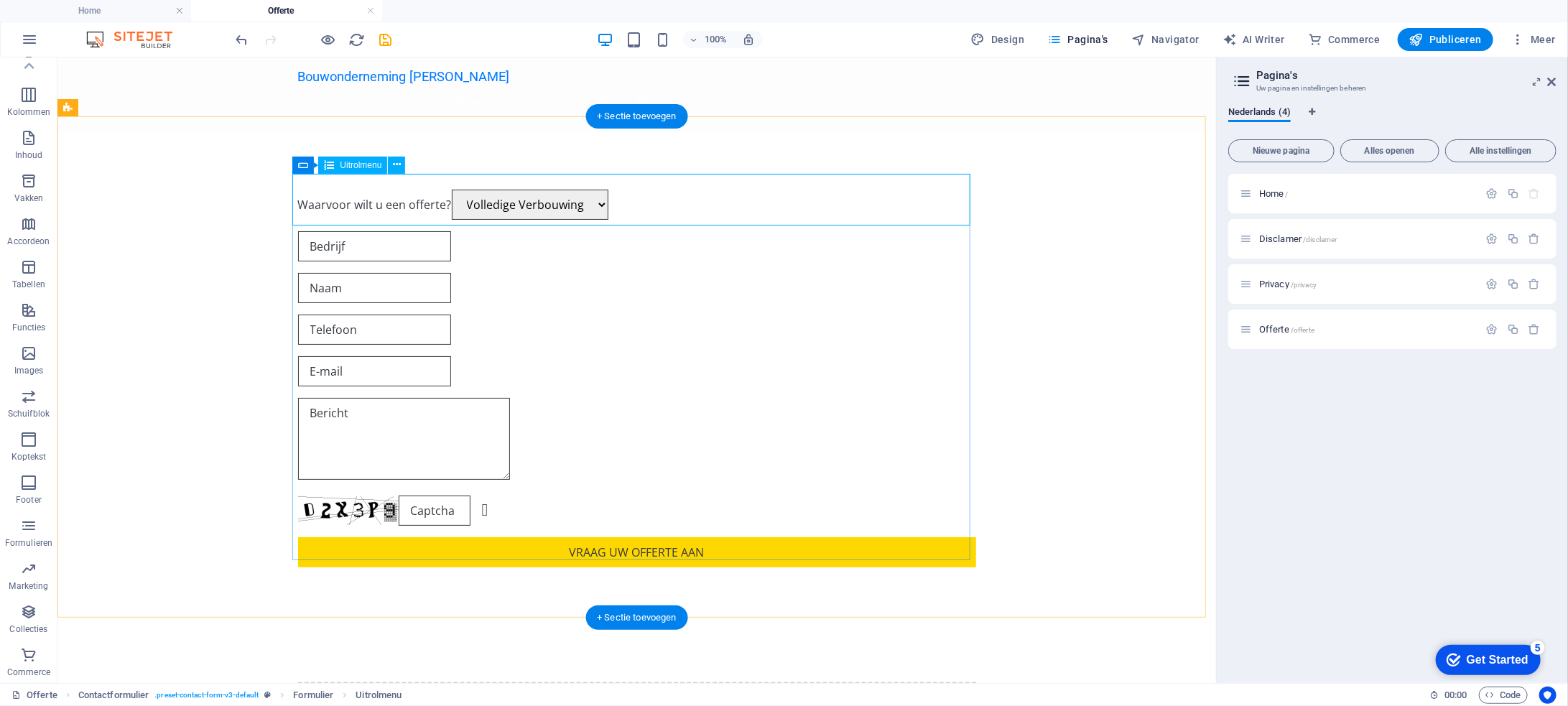
click at [404, 213] on div "Waarvoor wilt u een offerte? Volledige Verbouwing Renovatie Onderhoud Kleine Re…" at bounding box center [636, 204] width 678 height 30
click at [402, 209] on div "Waarvoor wilt u een offerte? Volledige Verbouwing Renovatie Onderhoud Kleine Re…" at bounding box center [636, 204] width 678 height 30
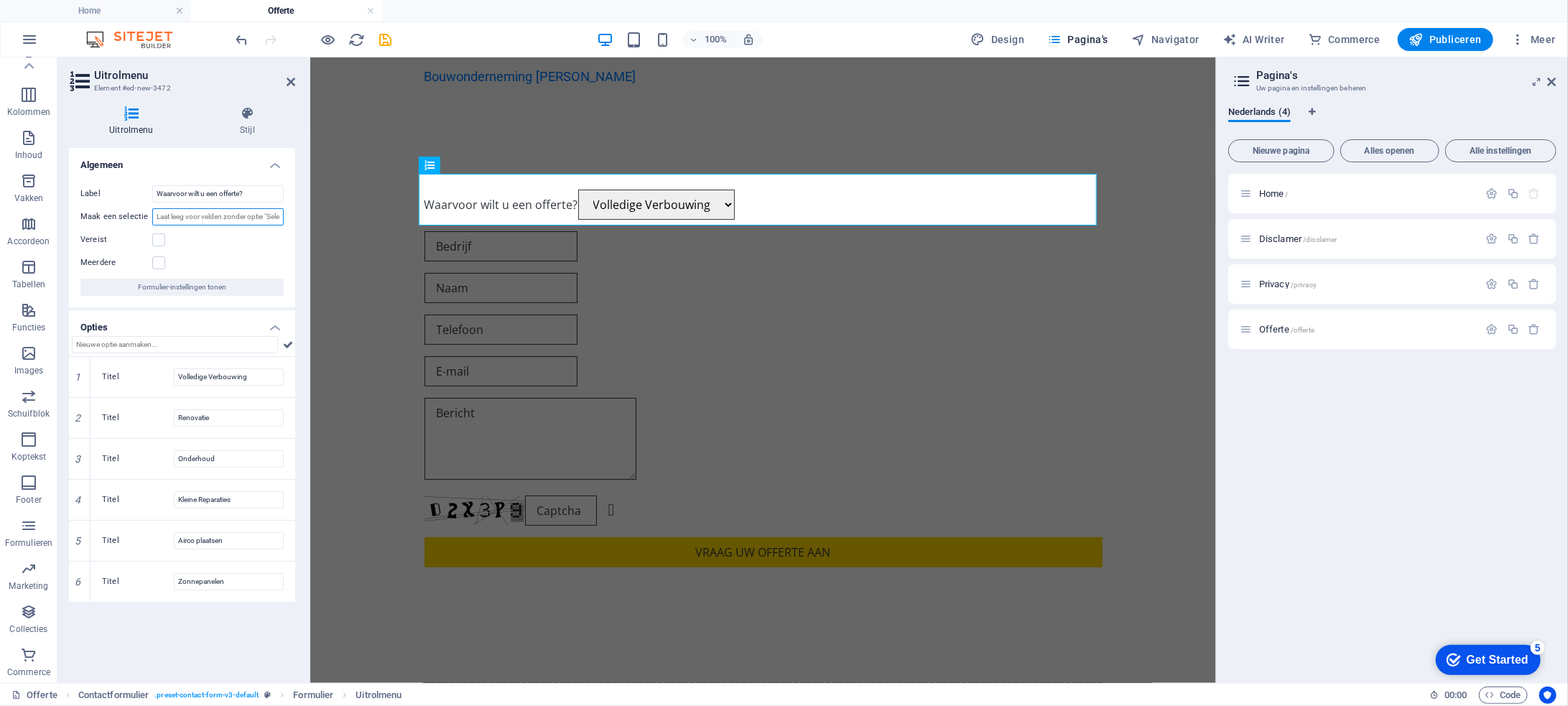
click at [255, 218] on input "Maak een selectie" at bounding box center [218, 217] width 131 height 17
type input "Maak een keuze"
click at [292, 344] on icon at bounding box center [287, 344] width 10 height 17
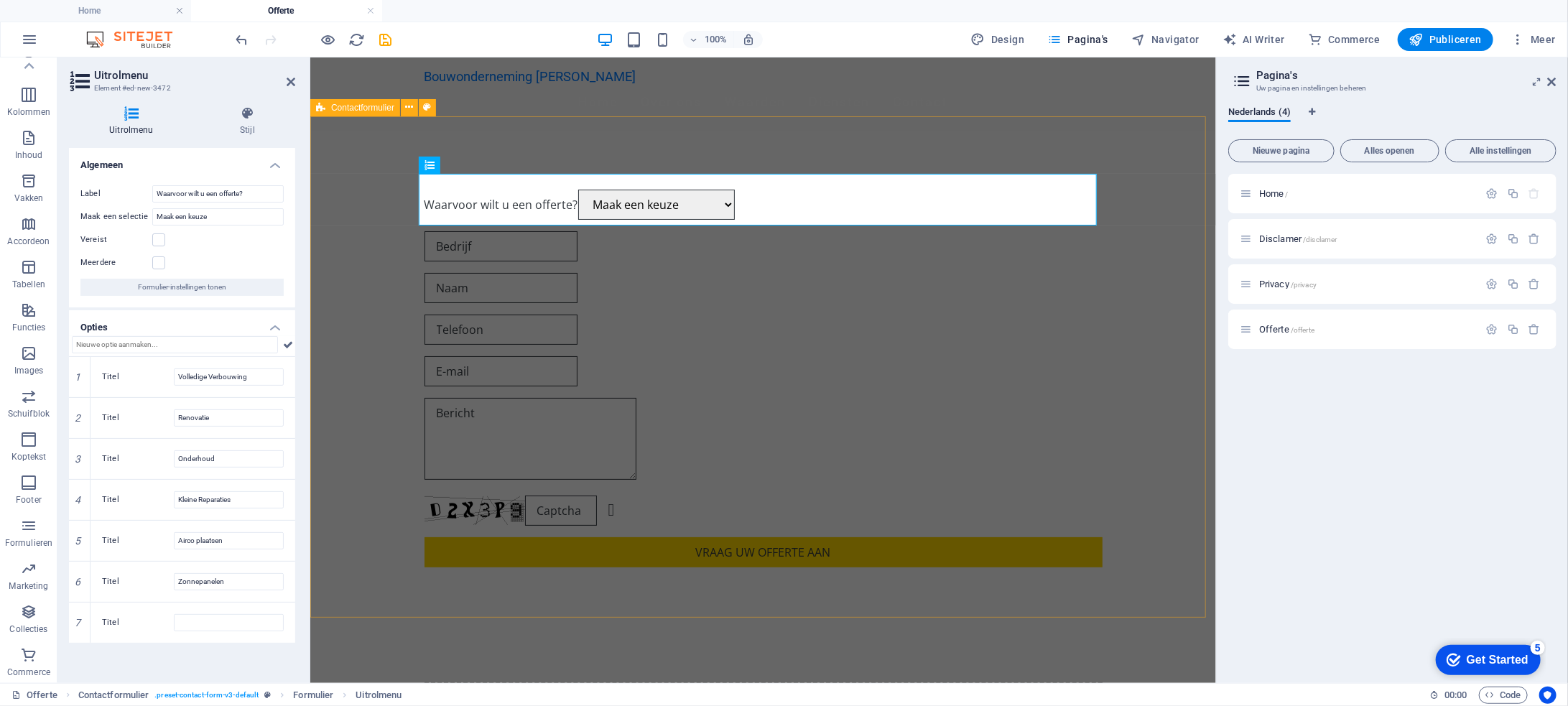
click at [377, 178] on div "Waarvoor wilt u een offerte? Maak een keuze Volledige Verbouwing Renovatie Onde…" at bounding box center [762, 378] width 906 height 493
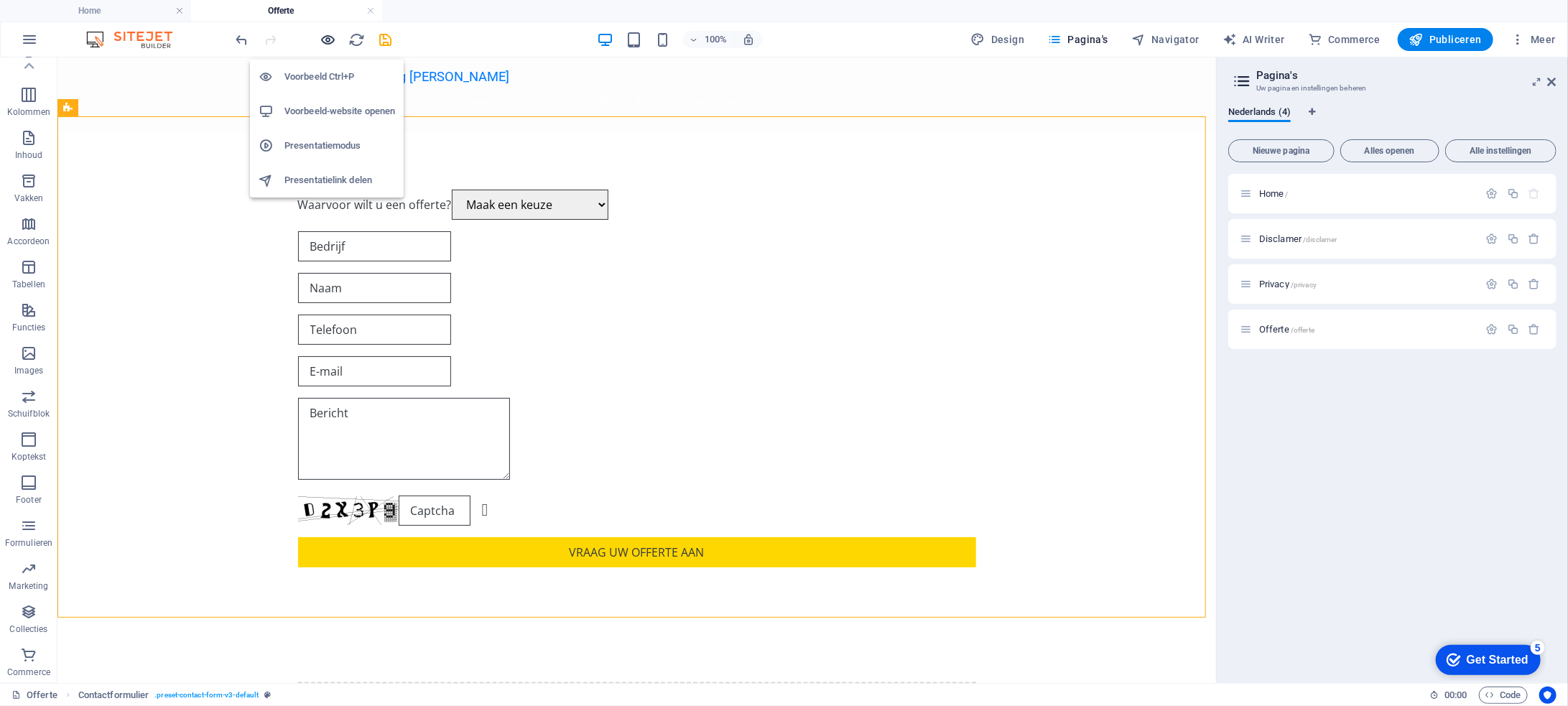
click at [328, 37] on icon "button" at bounding box center [329, 39] width 16 height 16
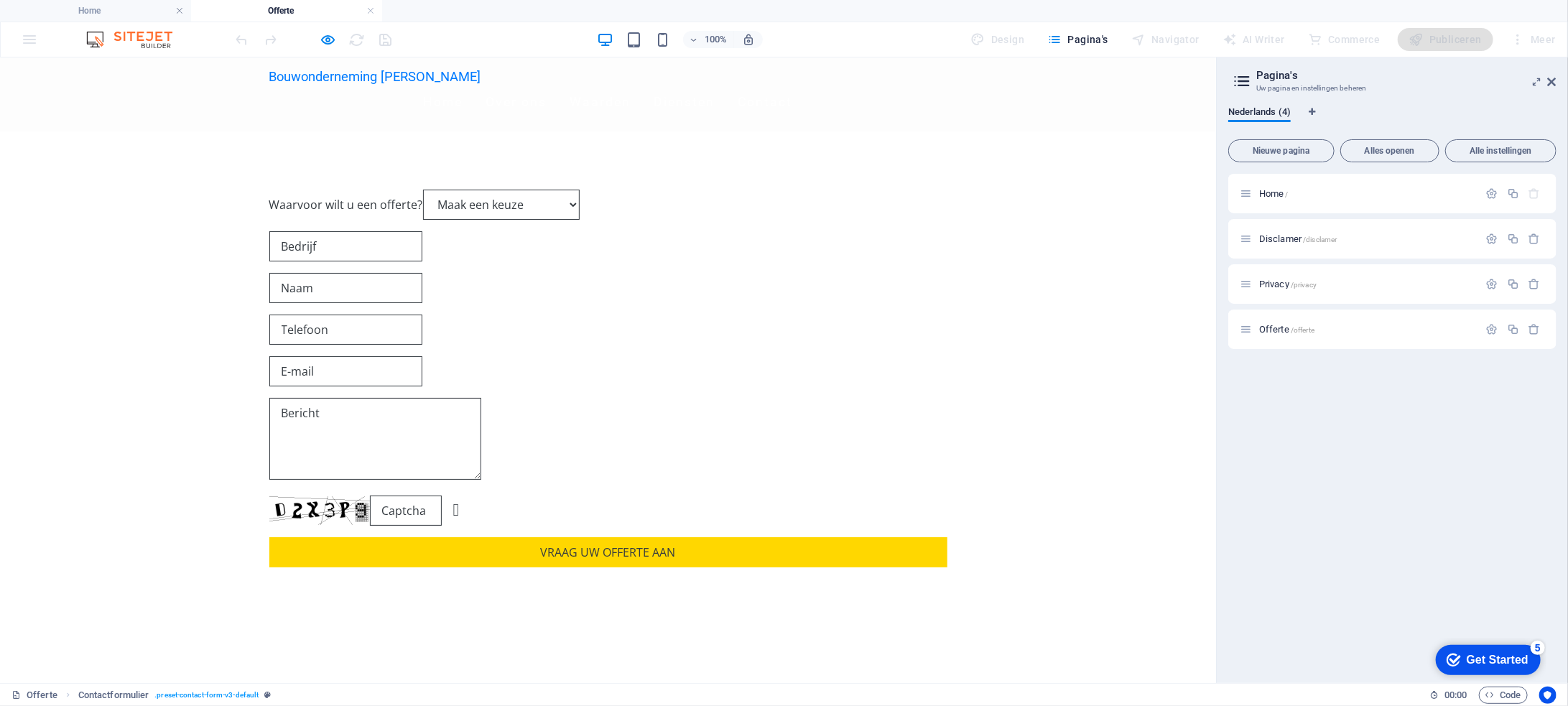
click at [580, 209] on select "Maak een keuze Volledige Verbouwing Renovatie Onderhoud Kleine Reparaties Airco…" at bounding box center [501, 204] width 157 height 30
click at [848, 162] on div "Waarvoor wilt u een offerte? Maak een keuze Volledige Verbouwing Renovatie Onde…" at bounding box center [608, 378] width 1216 height 493
click at [327, 40] on icon "button" at bounding box center [329, 39] width 16 height 16
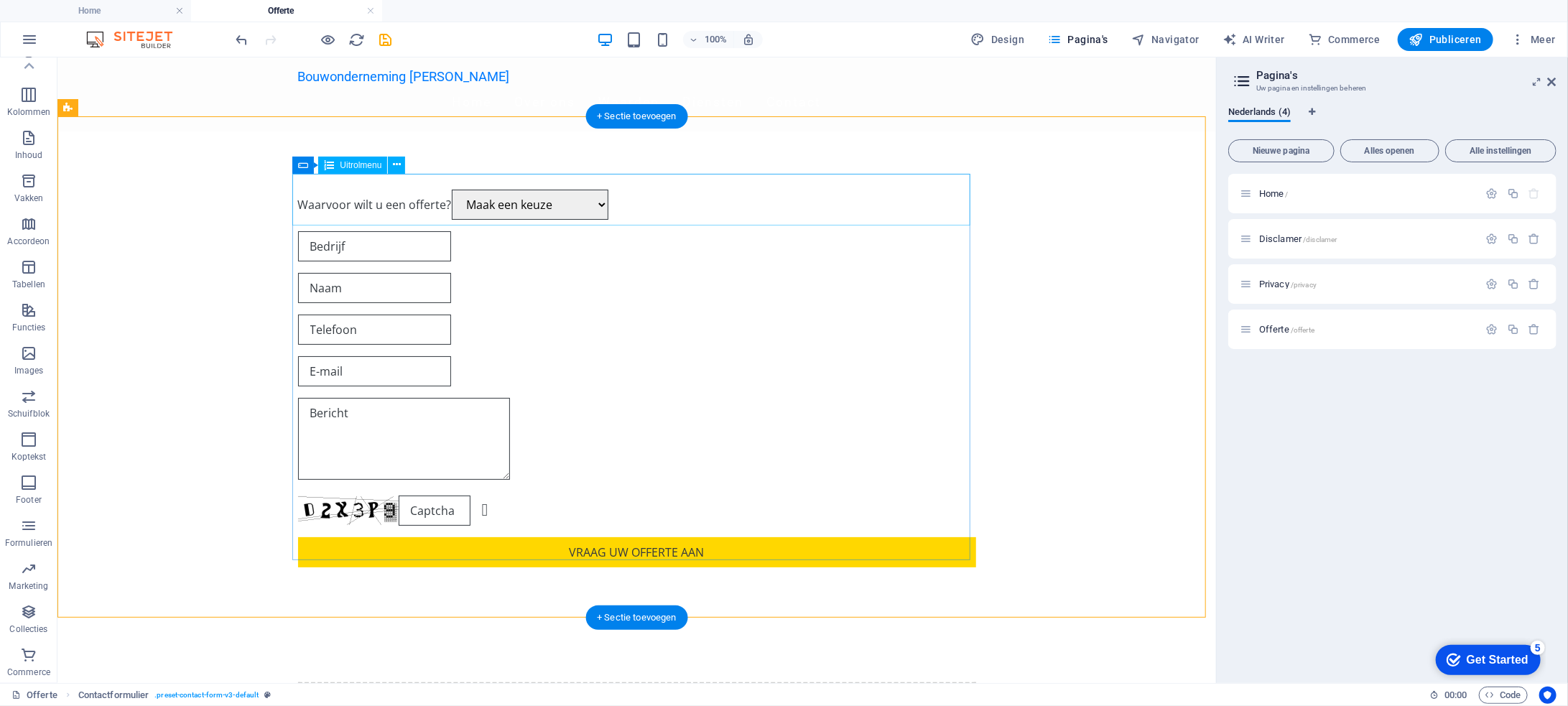
click at [504, 203] on div "Waarvoor wilt u een offerte? Maak een keuze Volledige Verbouwing Renovatie Onde…" at bounding box center [636, 204] width 678 height 30
click at [399, 163] on icon at bounding box center [397, 164] width 8 height 15
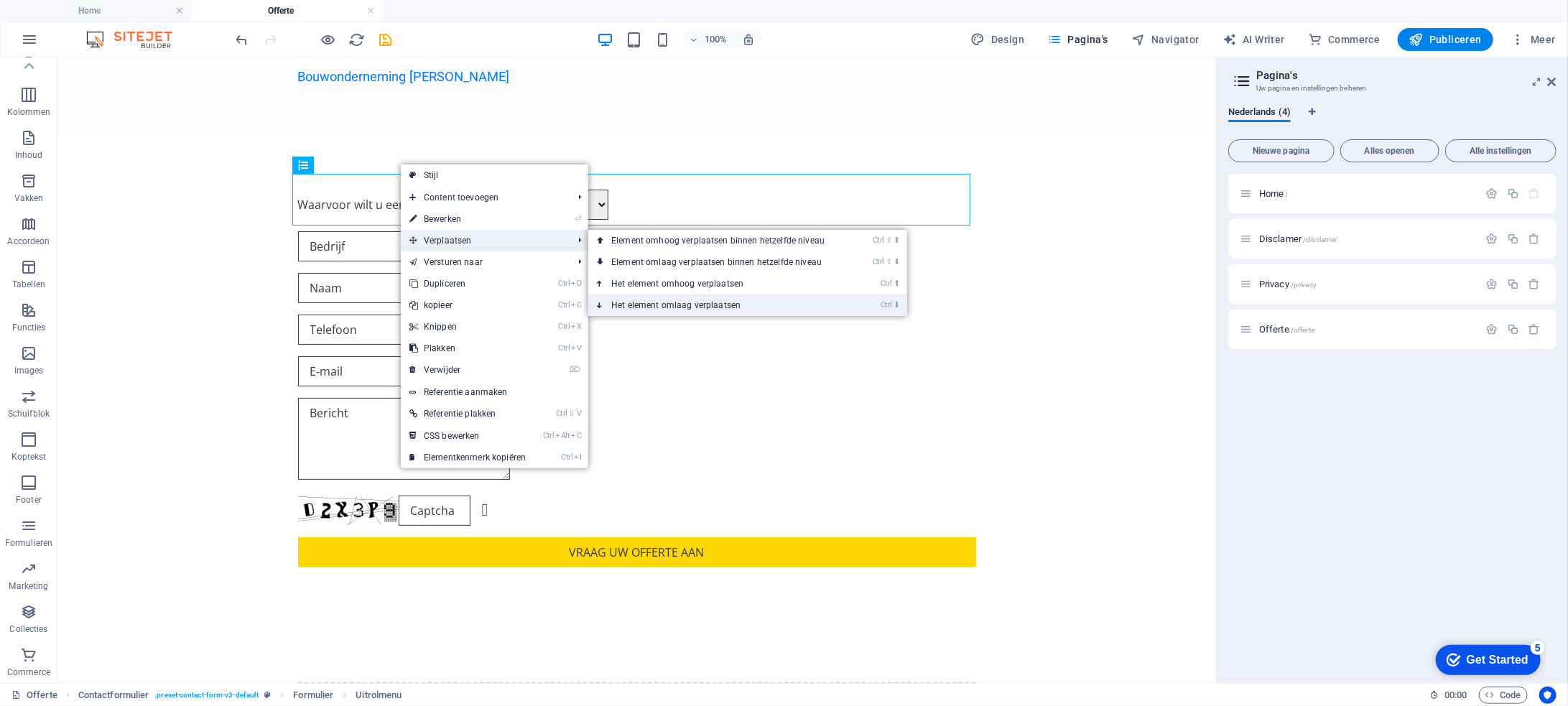
click at [655, 305] on link "Ctrl ⬇ Het element omlaag verplaatsen" at bounding box center [720, 305] width 265 height 21
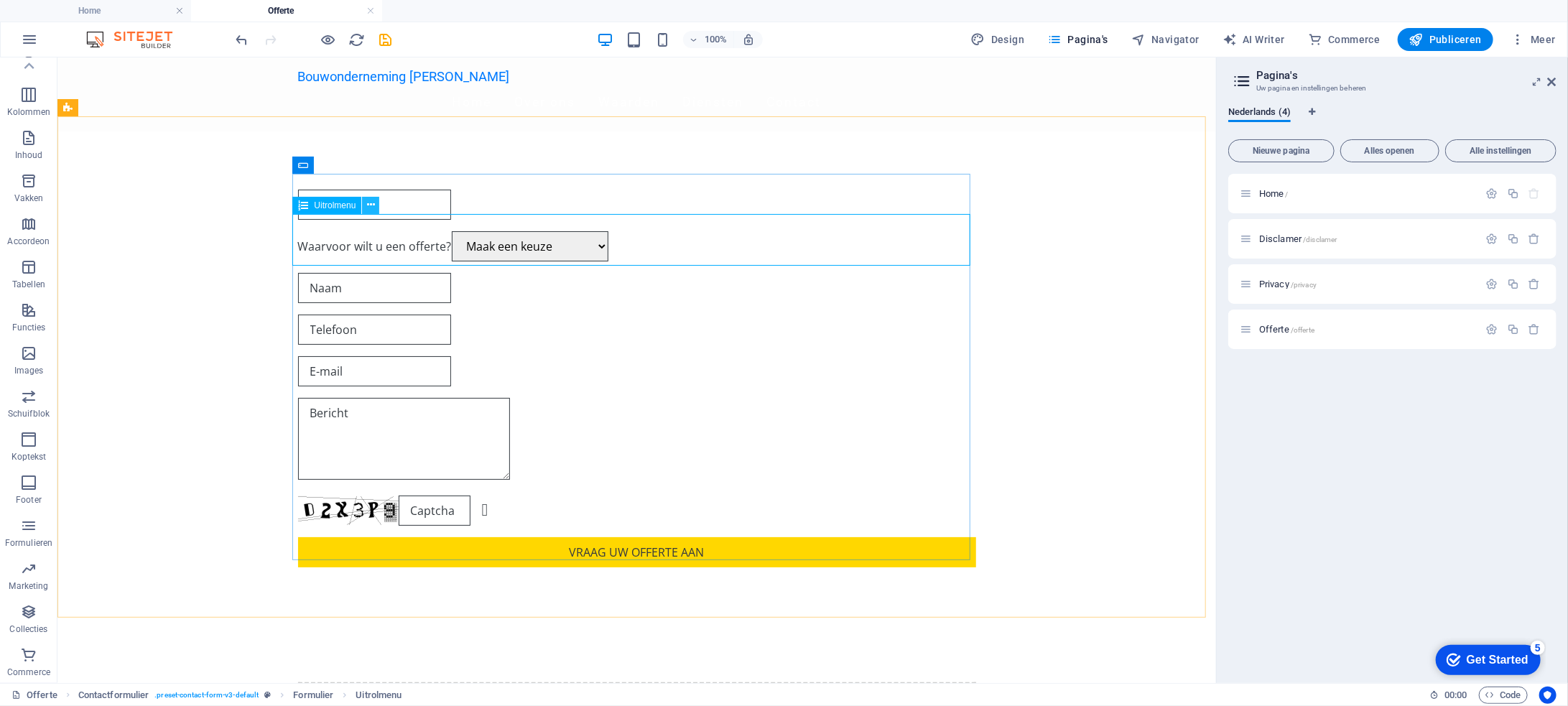
click at [370, 203] on icon at bounding box center [371, 205] width 8 height 15
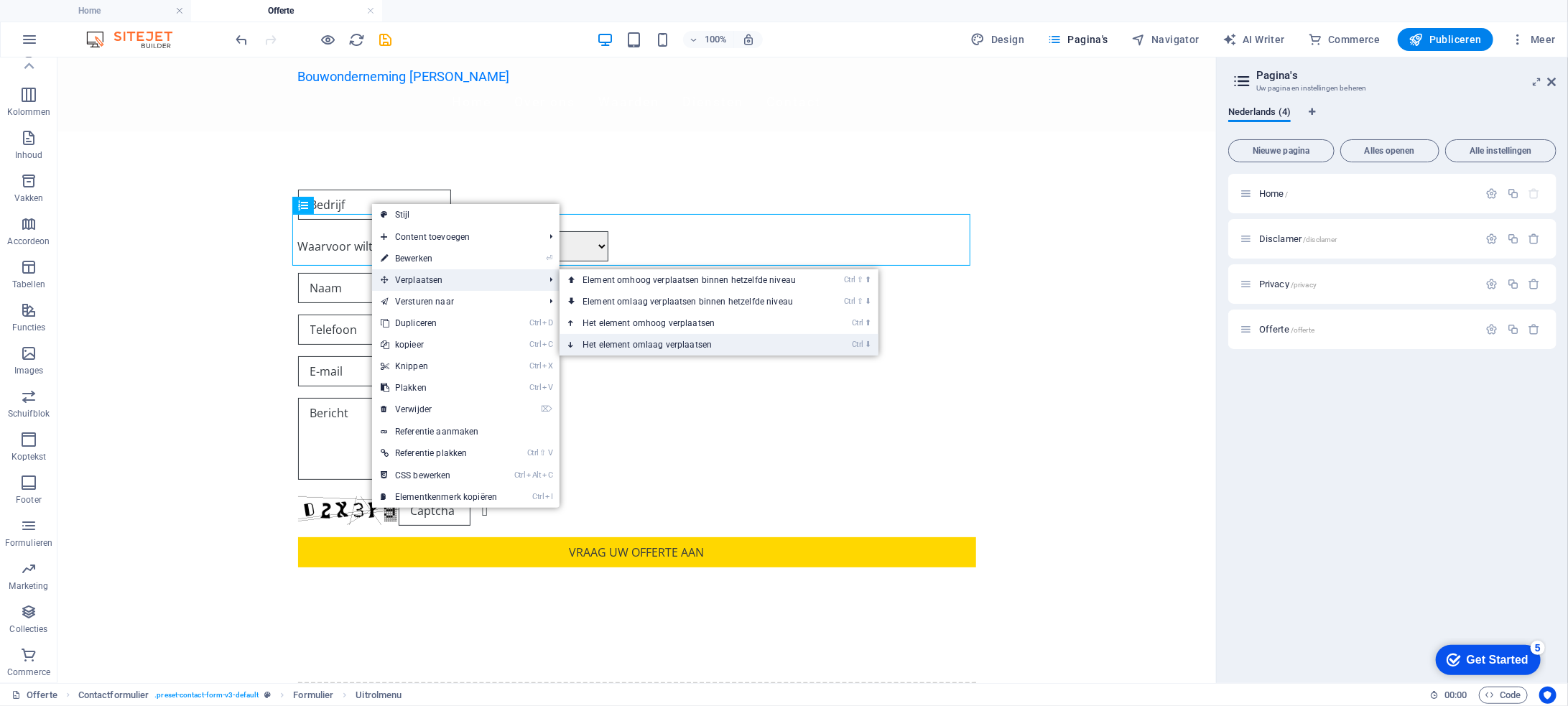
click at [631, 338] on link "Ctrl ⬇ Het element omlaag verplaatsen" at bounding box center [692, 345] width 265 height 21
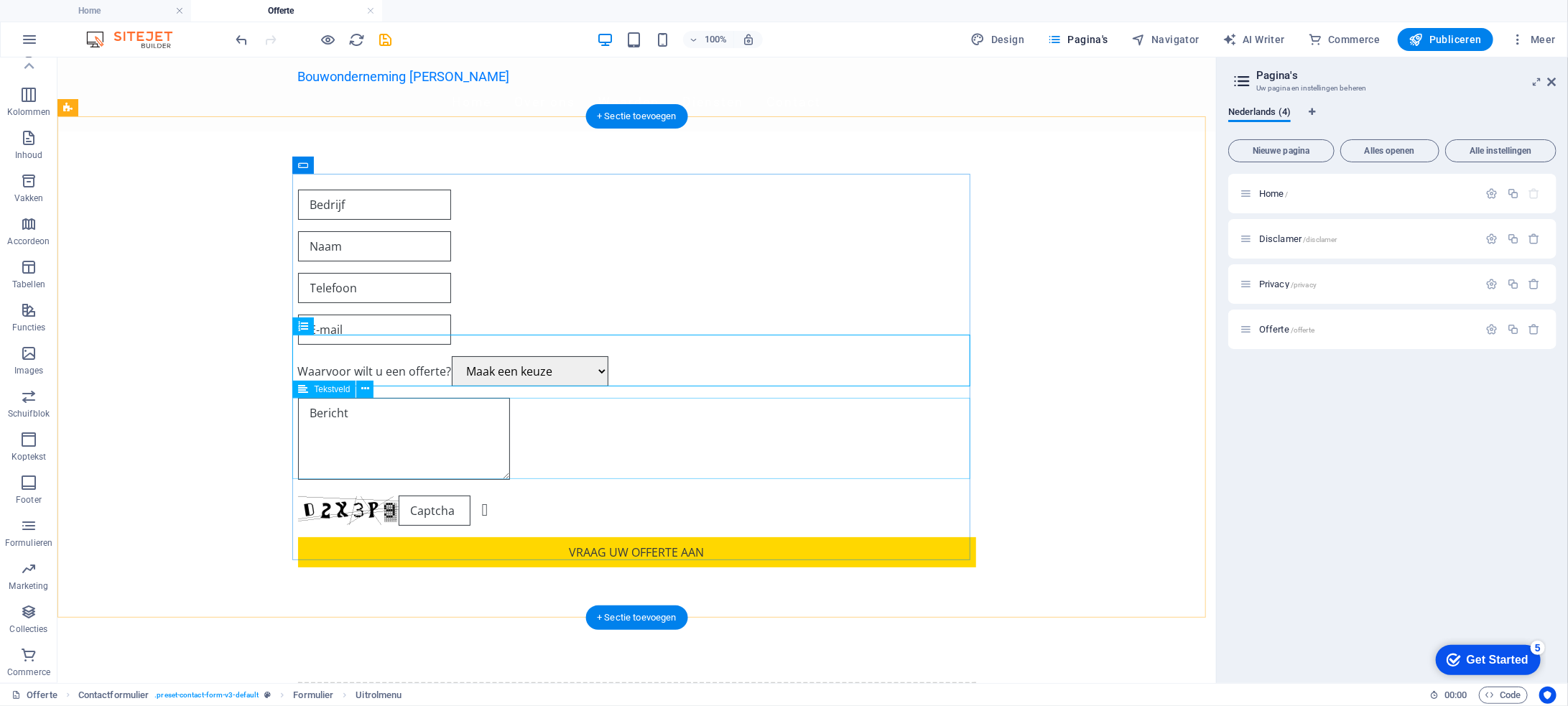
click at [437, 433] on div at bounding box center [636, 441] width 678 height 86
click at [420, 414] on div at bounding box center [636, 441] width 678 height 86
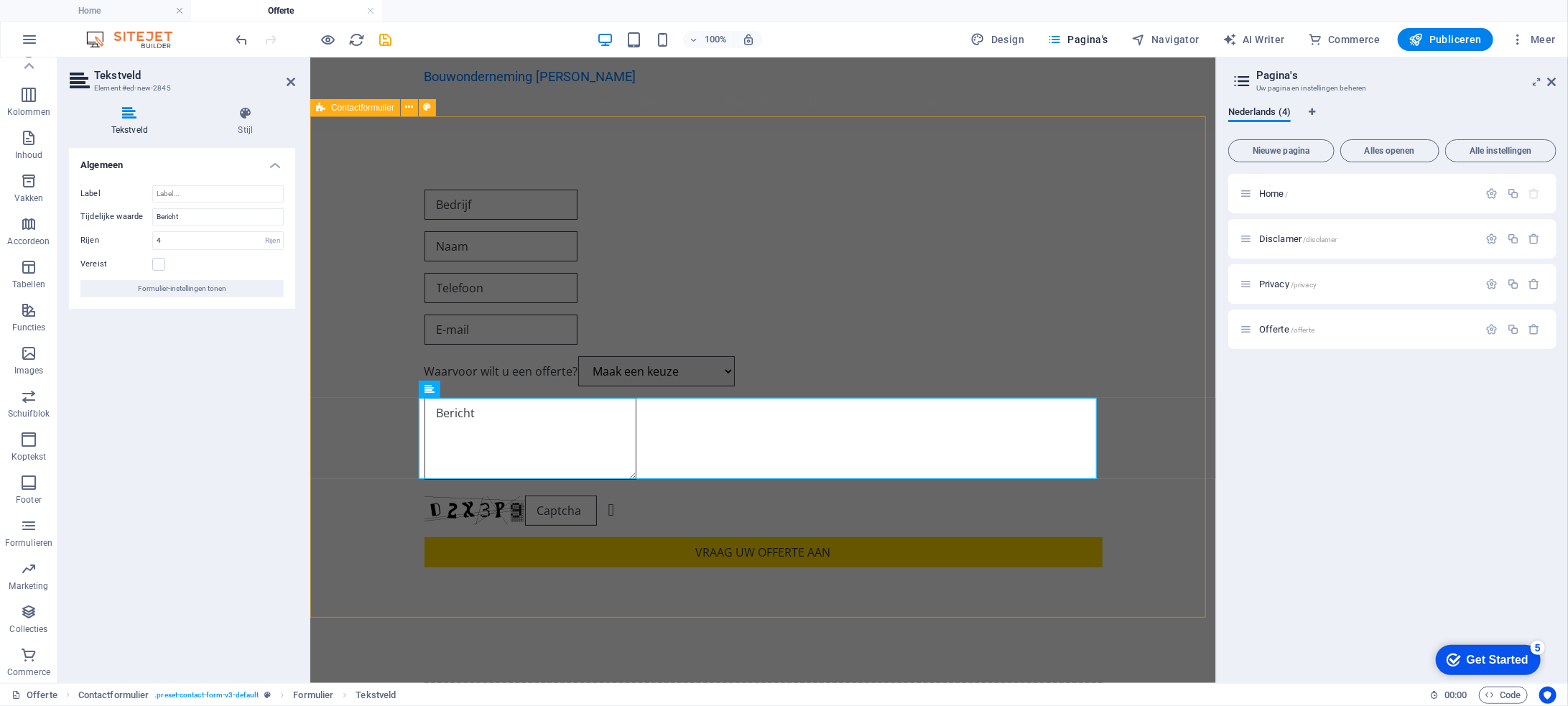
drag, startPoint x: 444, startPoint y: 414, endPoint x: 405, endPoint y: 414, distance: 39.0
click at [405, 414] on div "Waarvoor wilt u een offerte? Maak een keuze Volledige Verbouwing Renovatie Onde…" at bounding box center [762, 378] width 906 height 493
click at [352, 435] on div "Waarvoor wilt u een offerte? Maak een keuze Volledige Verbouwing Renovatie Onde…" at bounding box center [762, 378] width 906 height 493
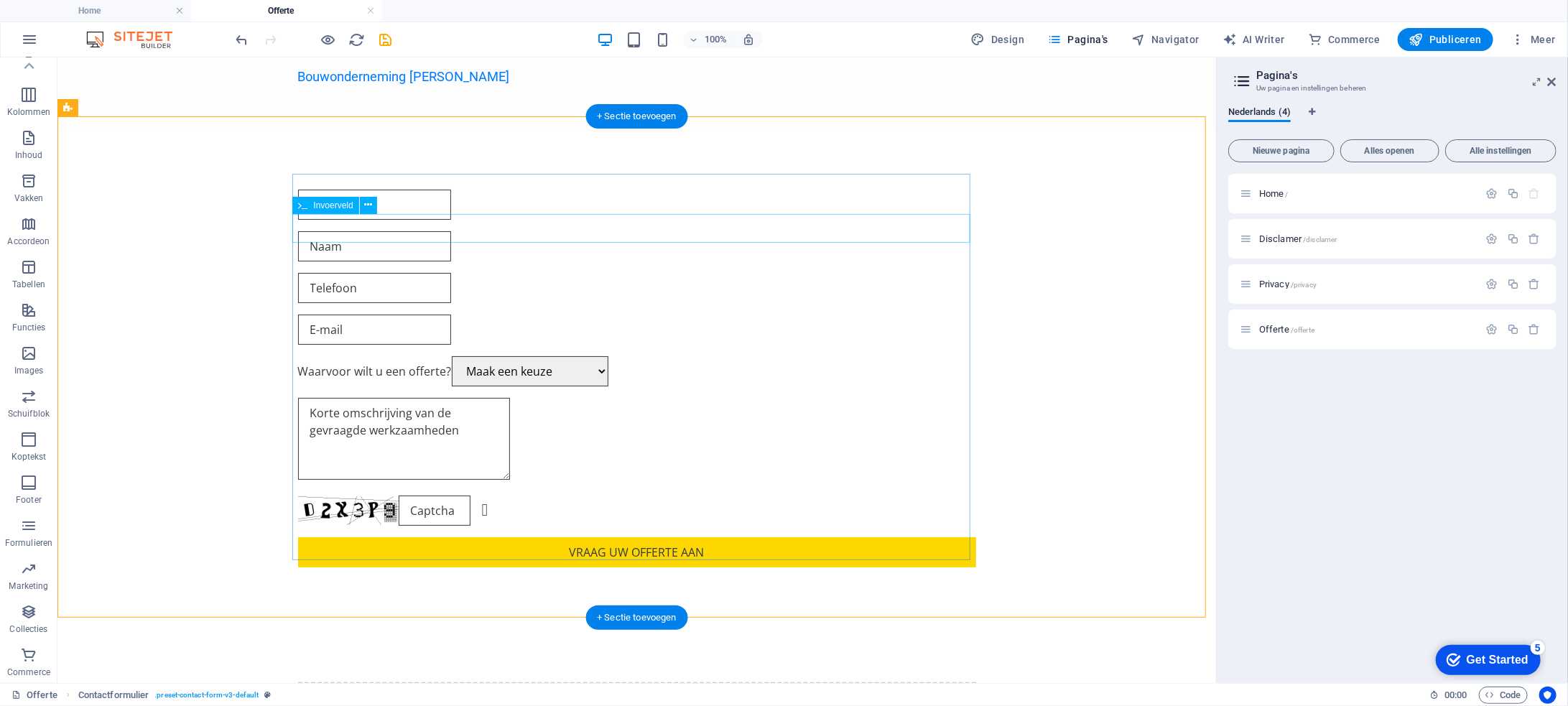
click at [380, 231] on div at bounding box center [636, 246] width 678 height 30
type textarea "Korte omschrijving van de gevraagde werkzaamheden"
click at [380, 231] on div at bounding box center [636, 246] width 678 height 30
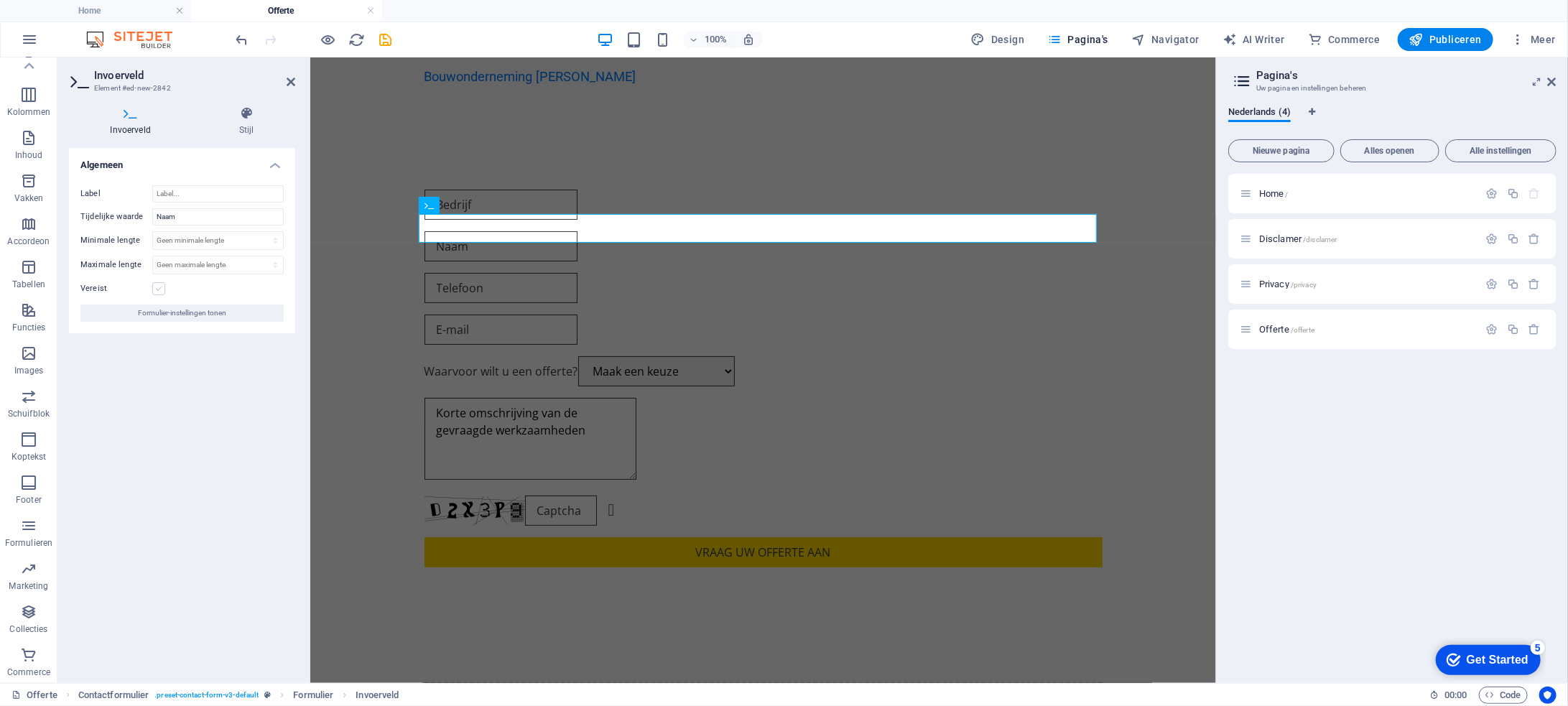
click at [156, 285] on label at bounding box center [159, 289] width 13 height 13
click at [0, 0] on input "Vereist" at bounding box center [0, 0] width 0 height 0
click at [532, 272] on div at bounding box center [762, 287] width 678 height 30
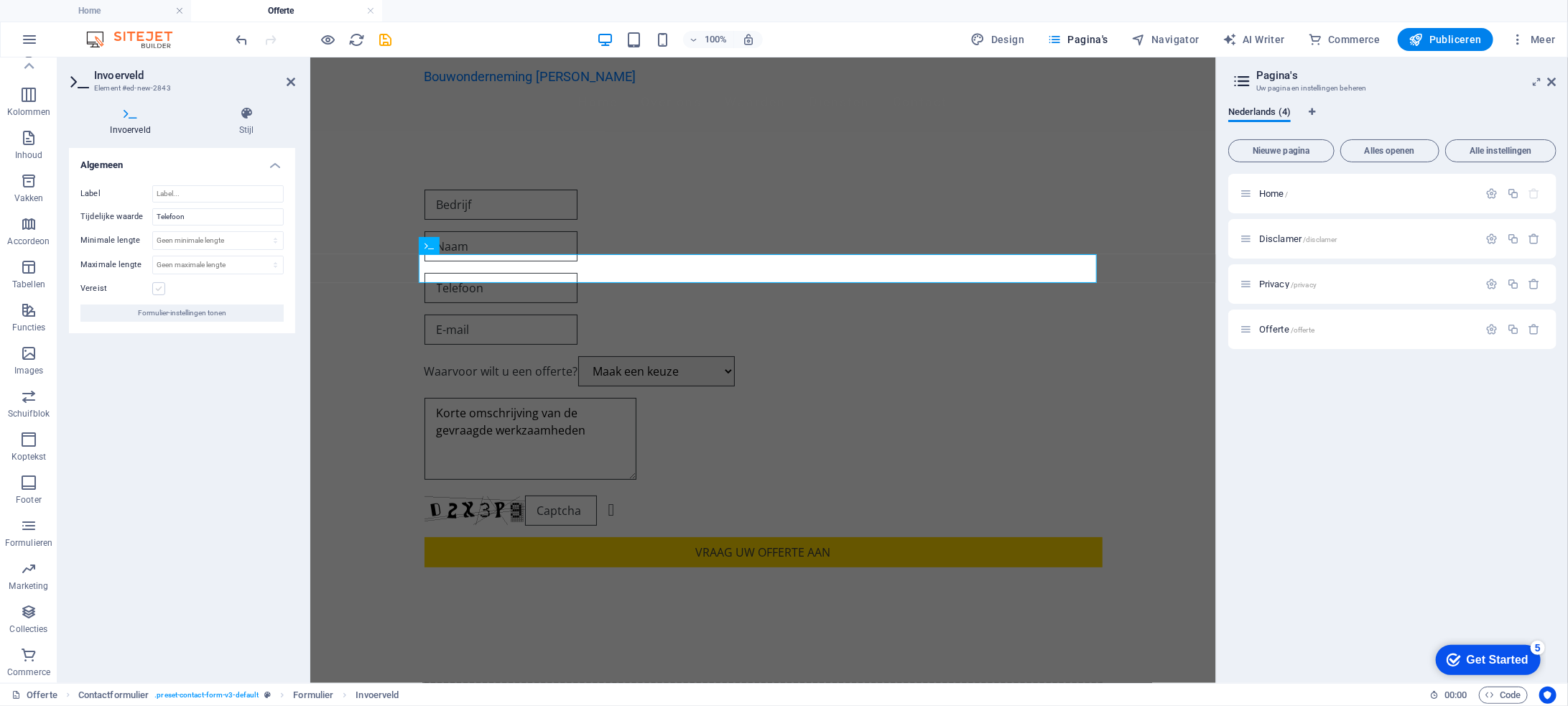
click at [159, 288] on label at bounding box center [159, 289] width 13 height 13
click at [0, 0] on input "Vereist" at bounding box center [0, 0] width 0 height 0
click at [499, 315] on div at bounding box center [762, 329] width 678 height 30
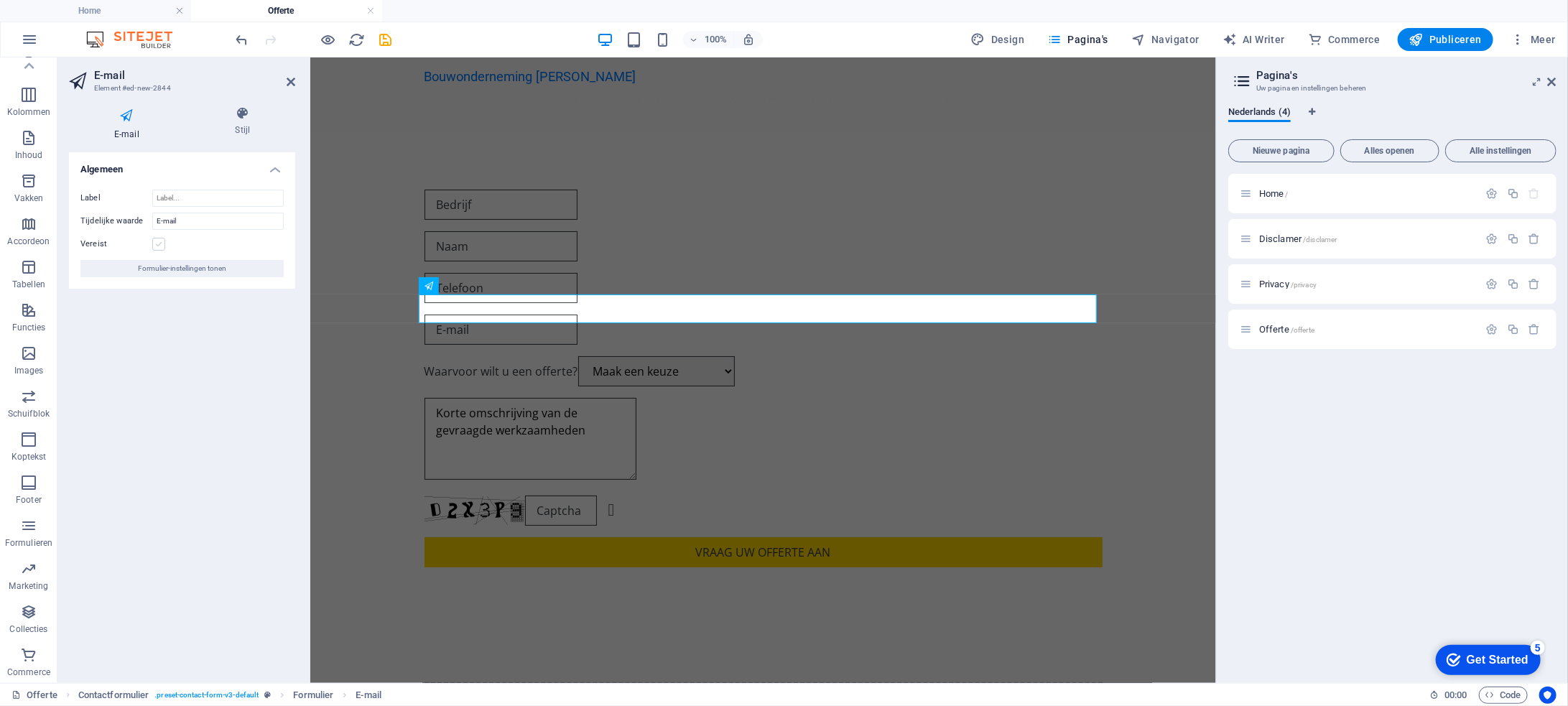
click at [158, 247] on label at bounding box center [159, 244] width 13 height 13
click at [0, 0] on input "Vereist" at bounding box center [0, 0] width 0 height 0
click at [159, 247] on label at bounding box center [159, 244] width 13 height 13
click at [0, 0] on input "Vereist" at bounding box center [0, 0] width 0 height 0
click at [159, 243] on label at bounding box center [159, 244] width 13 height 13
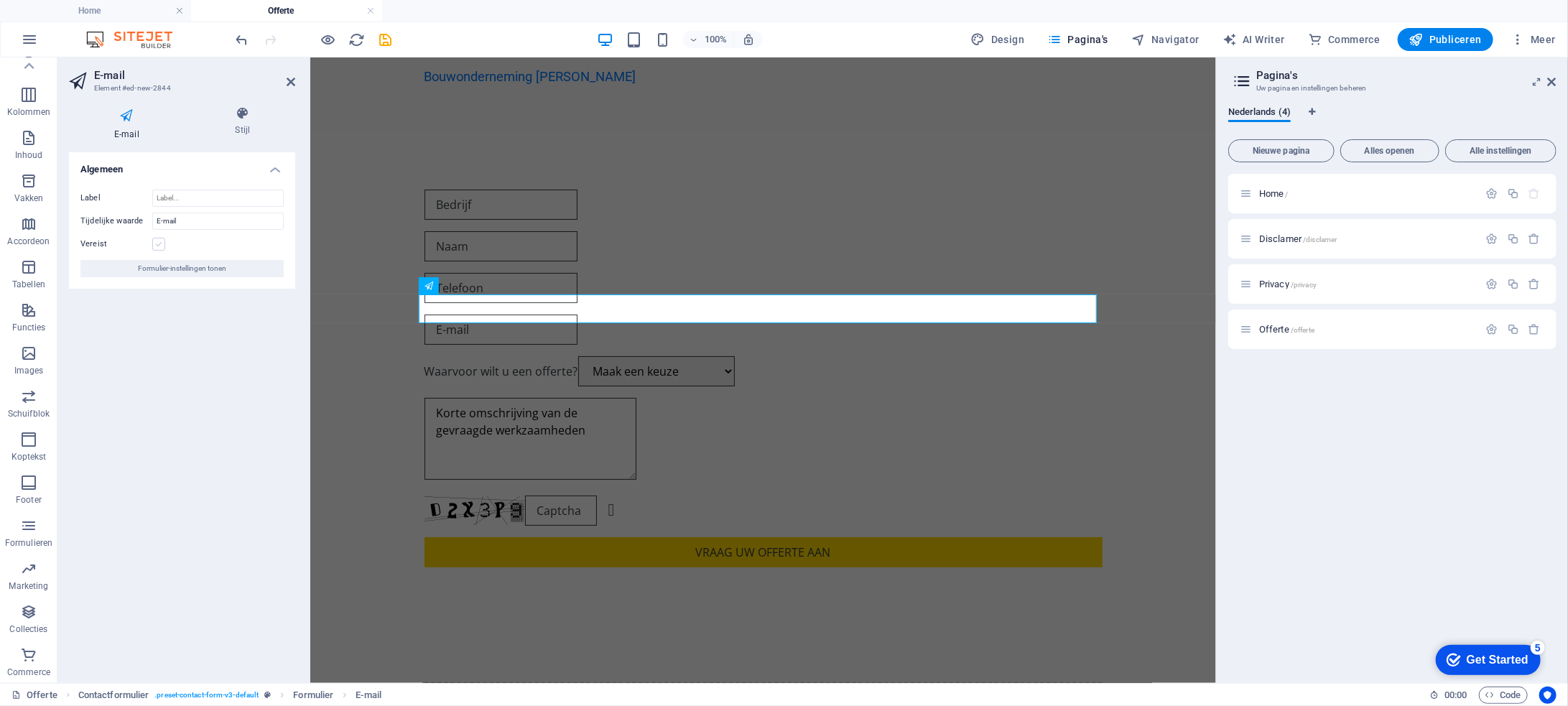
click at [0, 0] on input "Vereist" at bounding box center [0, 0] width 0 height 0
click at [512, 368] on div "Waarvoor wilt u een offerte? Maak een keuze Volledige Verbouwing Renovatie Onde…" at bounding box center [762, 371] width 678 height 30
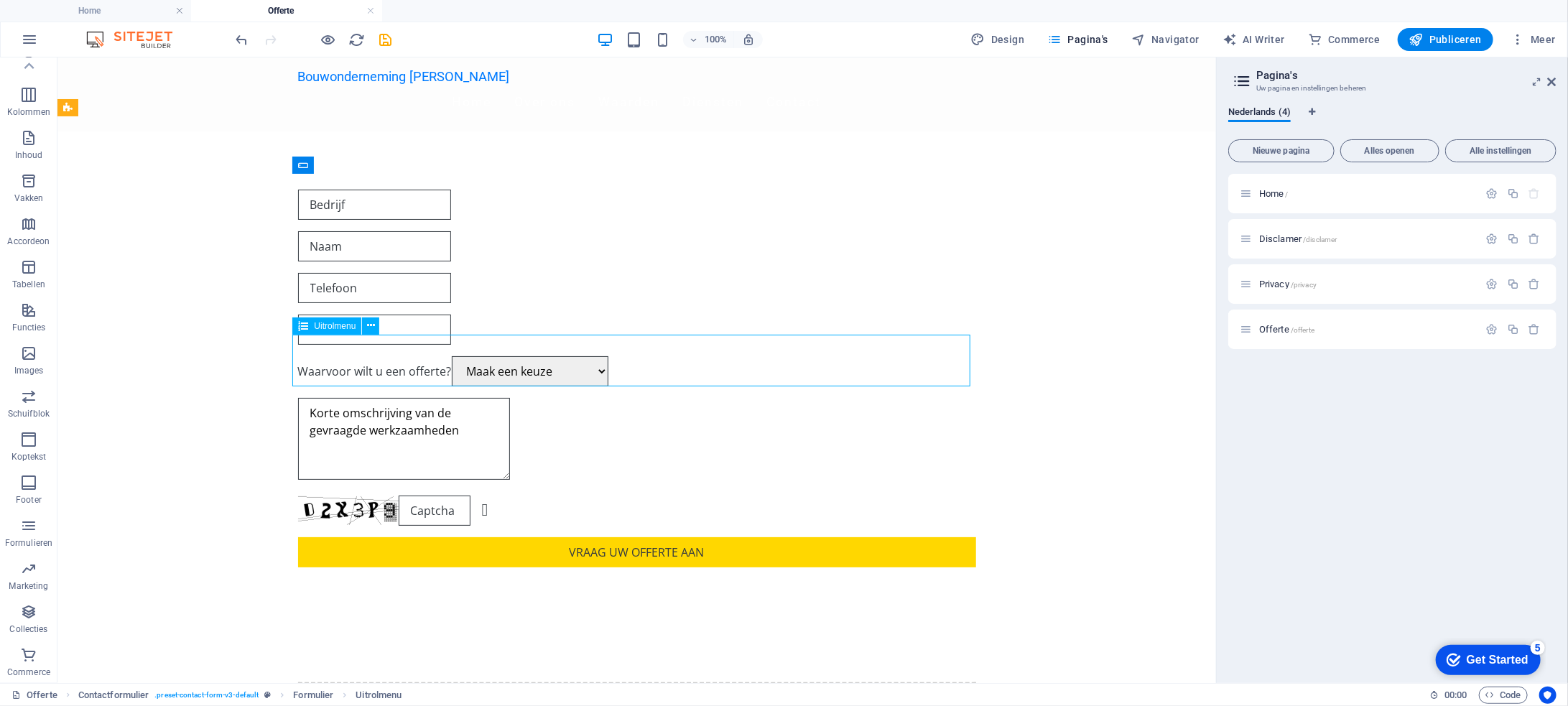
click at [512, 368] on div "Waarvoor wilt u een offerte? Maak een keuze Volledige Verbouwing Renovatie Onde…" at bounding box center [636, 371] width 678 height 30
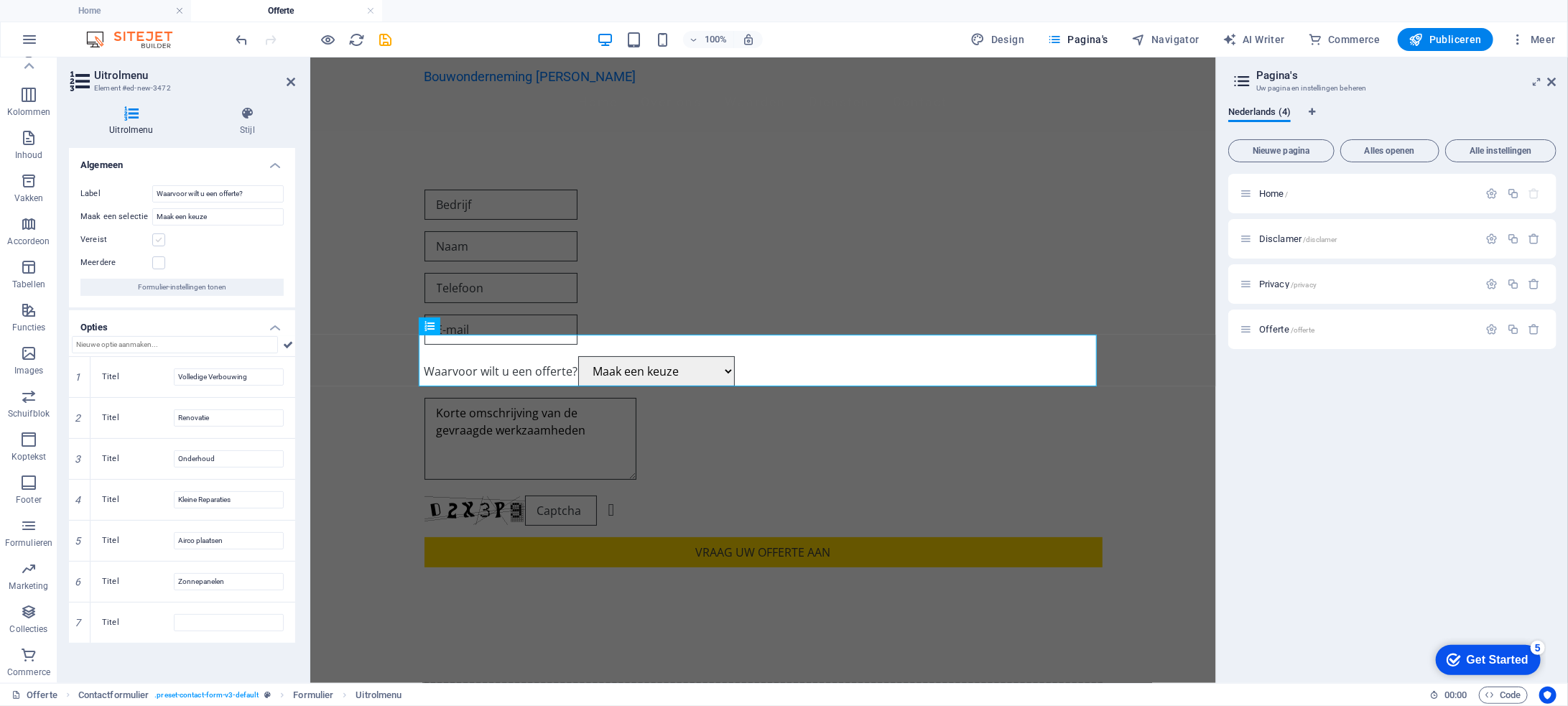
click at [159, 240] on label at bounding box center [159, 240] width 13 height 13
click at [0, 0] on input "Vereist" at bounding box center [0, 0] width 0 height 0
click at [159, 256] on label at bounding box center [159, 263] width 13 height 13
click at [0, 0] on input "Meerdere" at bounding box center [0, 0] width 0 height 0
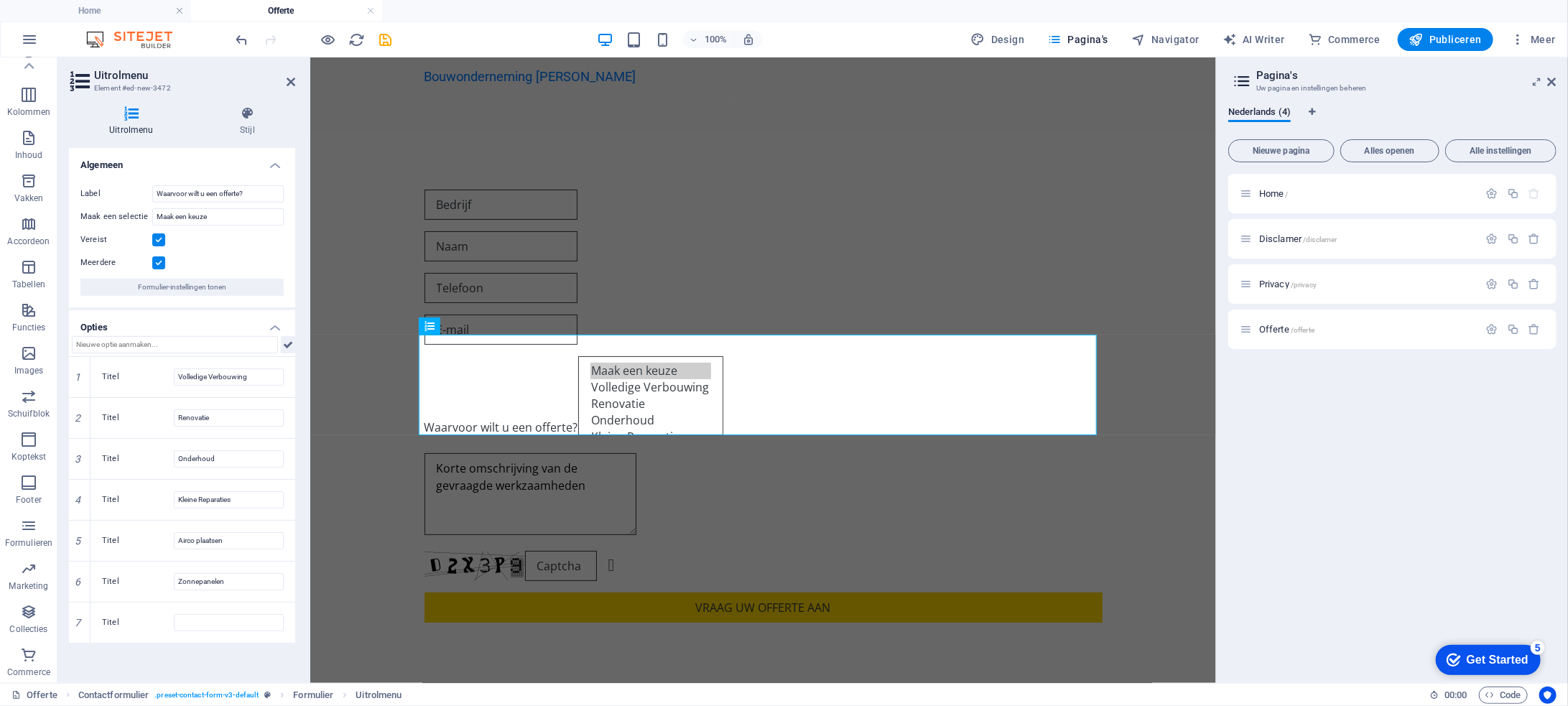
click at [292, 345] on icon at bounding box center [287, 344] width 10 height 17
click at [385, 427] on div "Waarvoor wilt u een offerte? Maak een keuze Volledige Verbouwing Renovatie Onde…" at bounding box center [762, 405] width 906 height 548
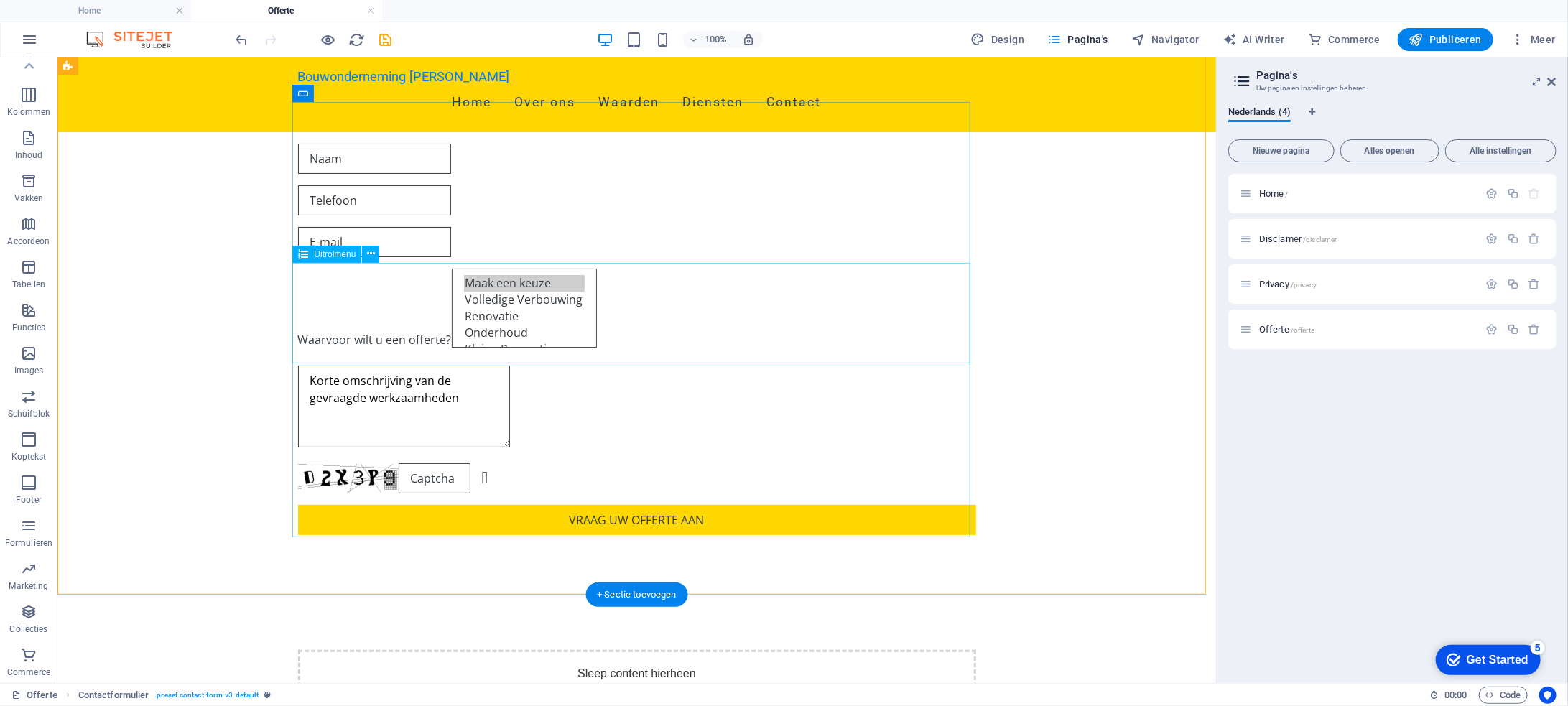
scroll to position [0, 0]
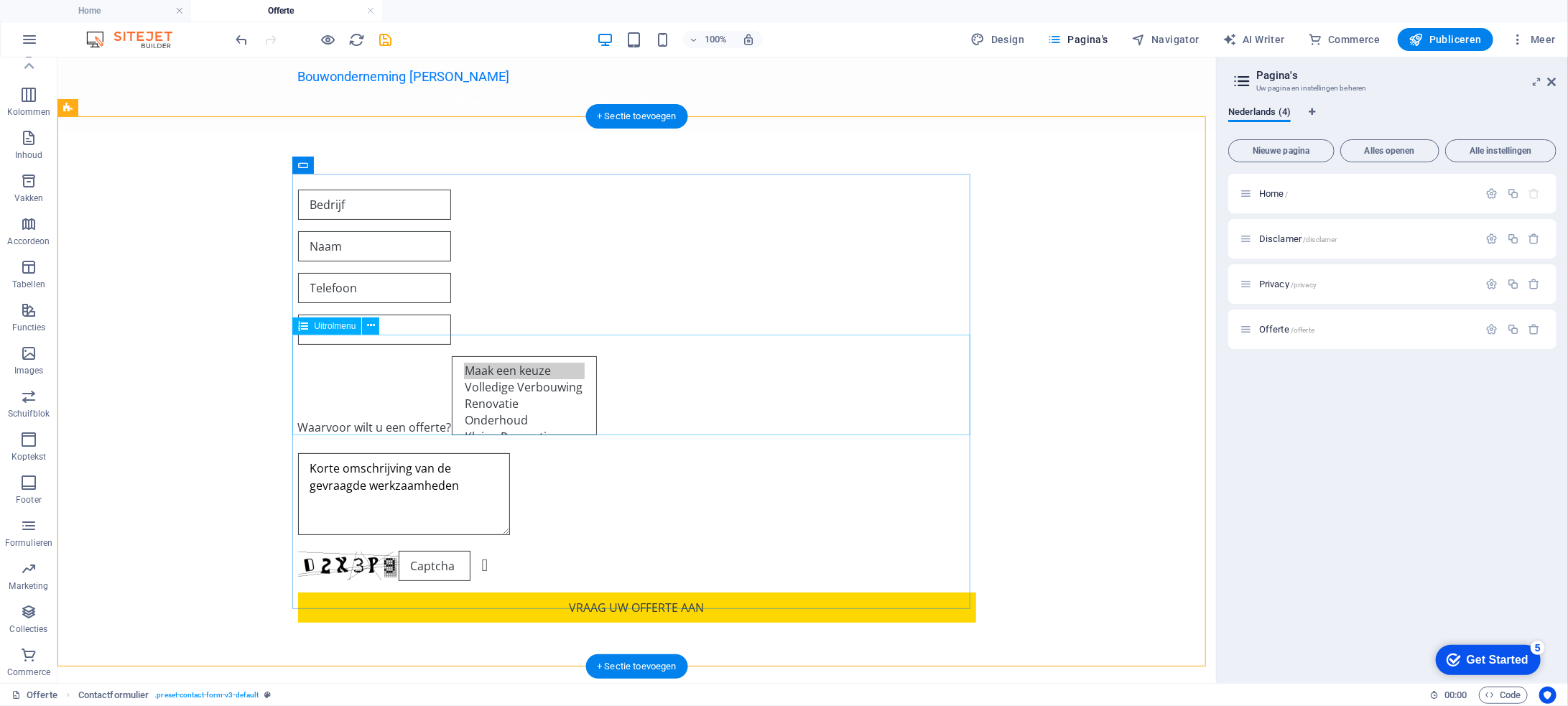
click at [482, 382] on div "Waarvoor wilt u een offerte? Maak een keuze Volledige Verbouwing Renovatie Onde…" at bounding box center [636, 399] width 678 height 85
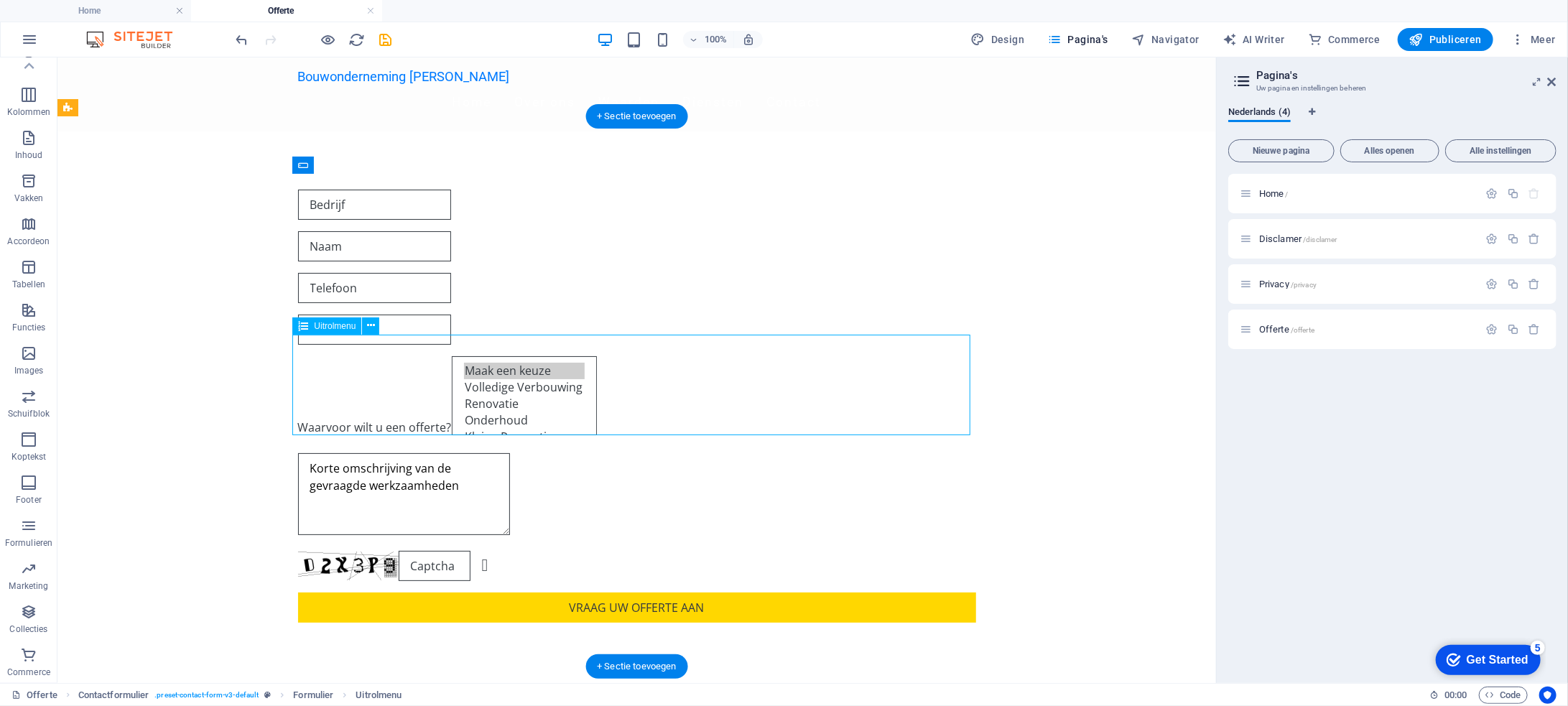
click at [360, 382] on div "Waarvoor wilt u een offerte? Maak een keuze Volledige Verbouwing Renovatie Onde…" at bounding box center [636, 399] width 678 height 85
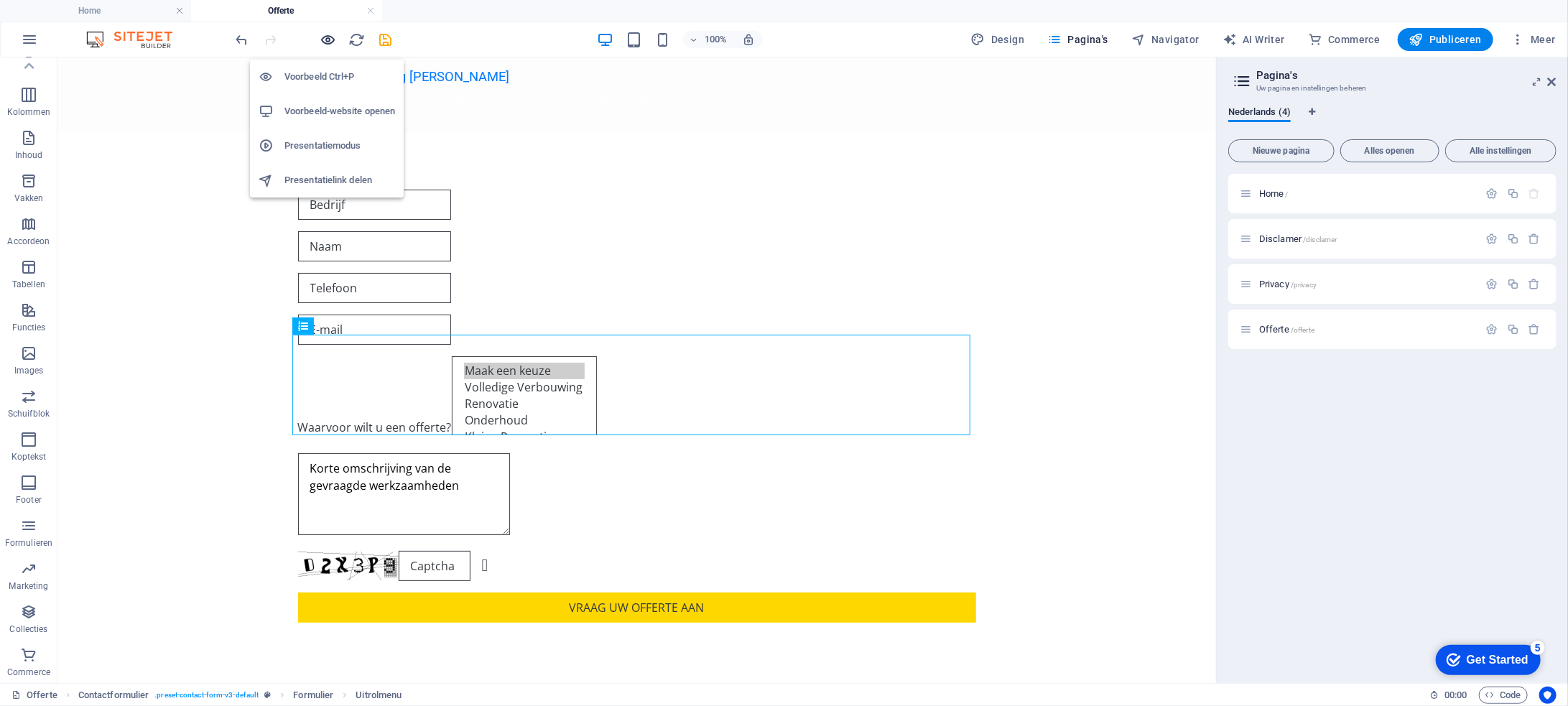
click at [329, 38] on icon "button" at bounding box center [329, 39] width 16 height 16
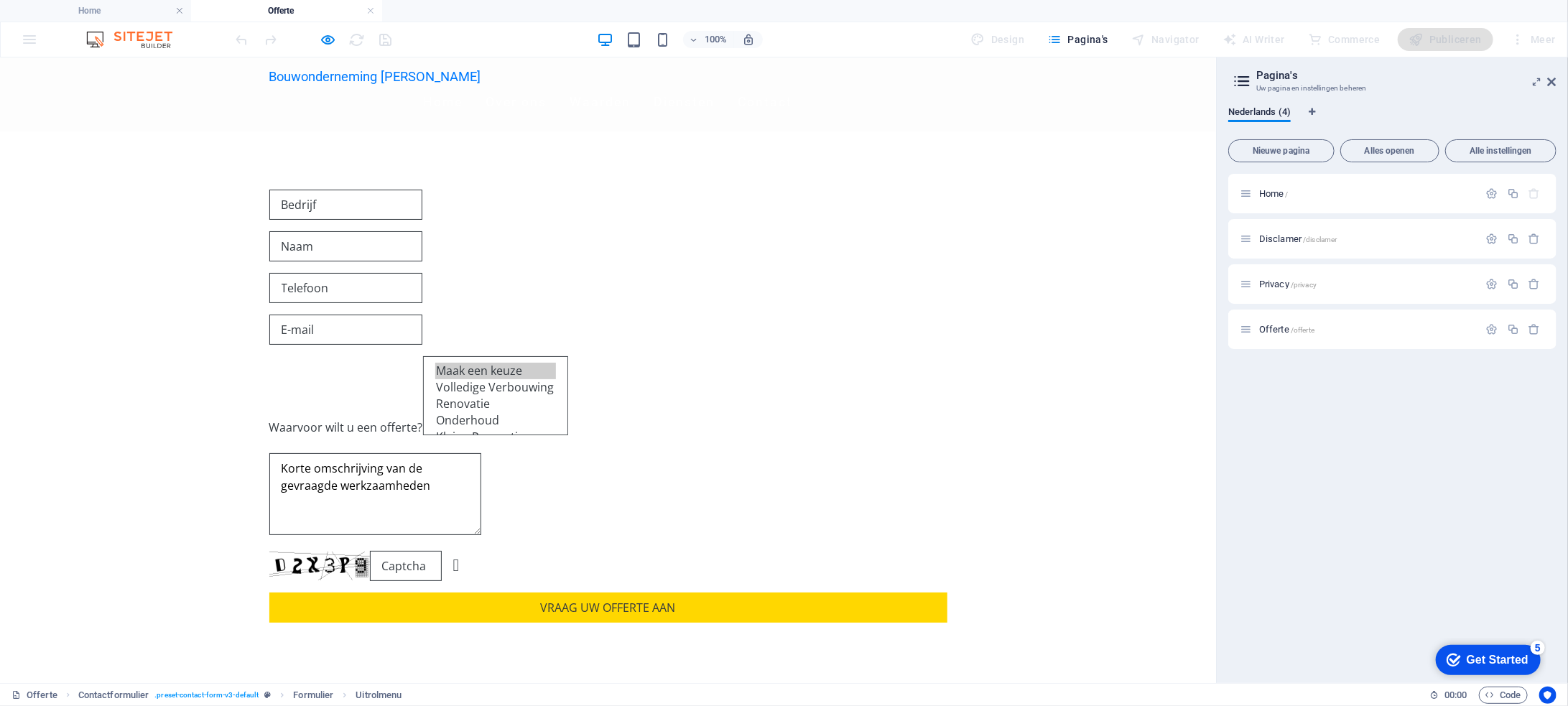
click at [435, 386] on option "Volledige Verbouwing" at bounding box center [495, 387] width 121 height 16
click at [435, 403] on option "Renovatie" at bounding box center [495, 404] width 121 height 16
click at [435, 392] on option "Volledige Verbouwing" at bounding box center [495, 387] width 121 height 16
select select "Volledige Verbouwing"
click at [435, 416] on option "Onderhoud" at bounding box center [495, 420] width 121 height 16
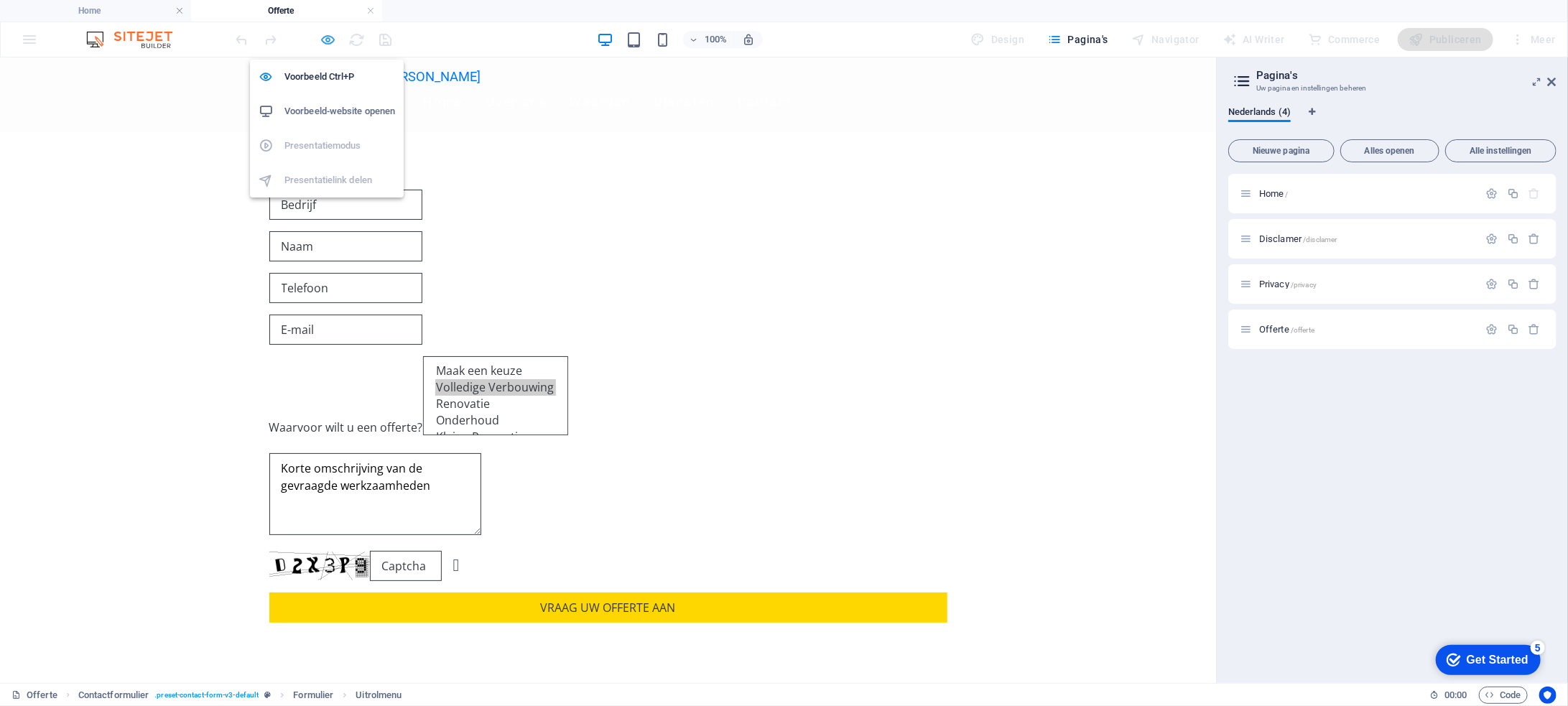
click at [328, 38] on icon "button" at bounding box center [329, 39] width 16 height 16
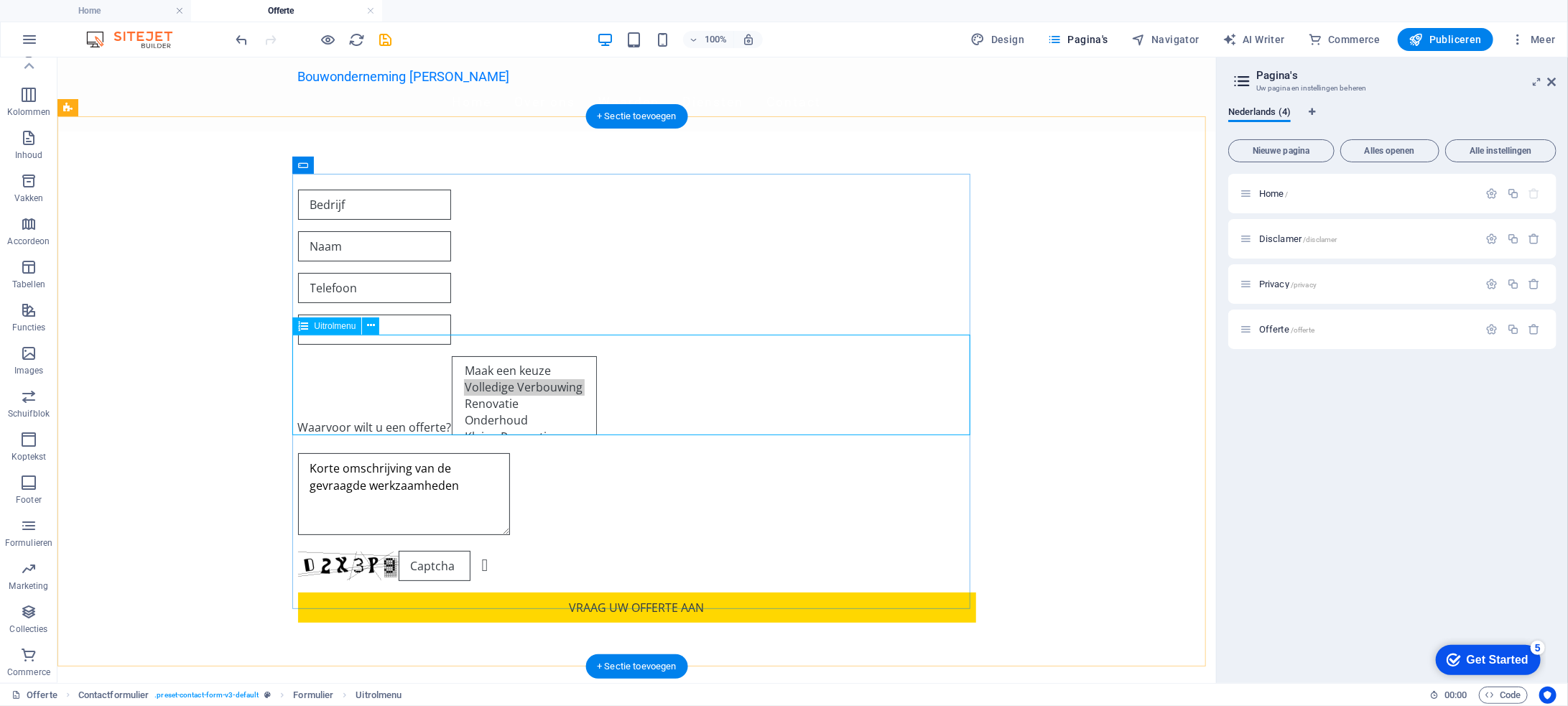
click at [324, 389] on div "Waarvoor wilt u een offerte? Maak een keuze Volledige Verbouwing Renovatie Onde…" at bounding box center [636, 399] width 678 height 85
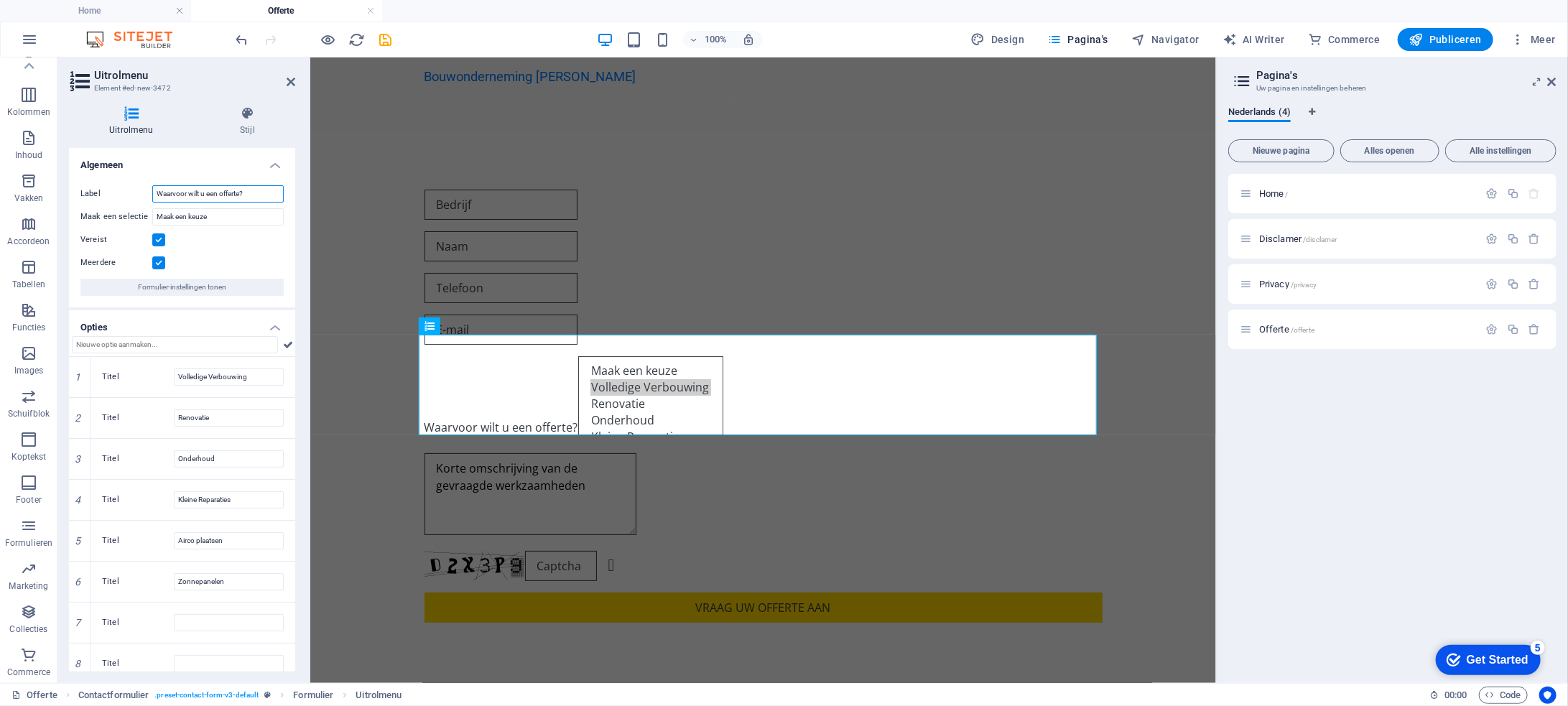
drag, startPoint x: 264, startPoint y: 197, endPoint x: 134, endPoint y: 197, distance: 130.0
click at [134, 197] on div "Label Waarvoor wilt u een offerte?" at bounding box center [182, 194] width 203 height 17
drag, startPoint x: 183, startPoint y: 219, endPoint x: 99, endPoint y: 217, distance: 84.0
click at [99, 217] on div "Maak een selectie Maak een keuze" at bounding box center [182, 217] width 203 height 17
click at [334, 242] on div "Waarvoor wilt u een offerte? Volledige Verbouwing Renovatie Onderhoud Kleine Re…" at bounding box center [762, 405] width 906 height 548
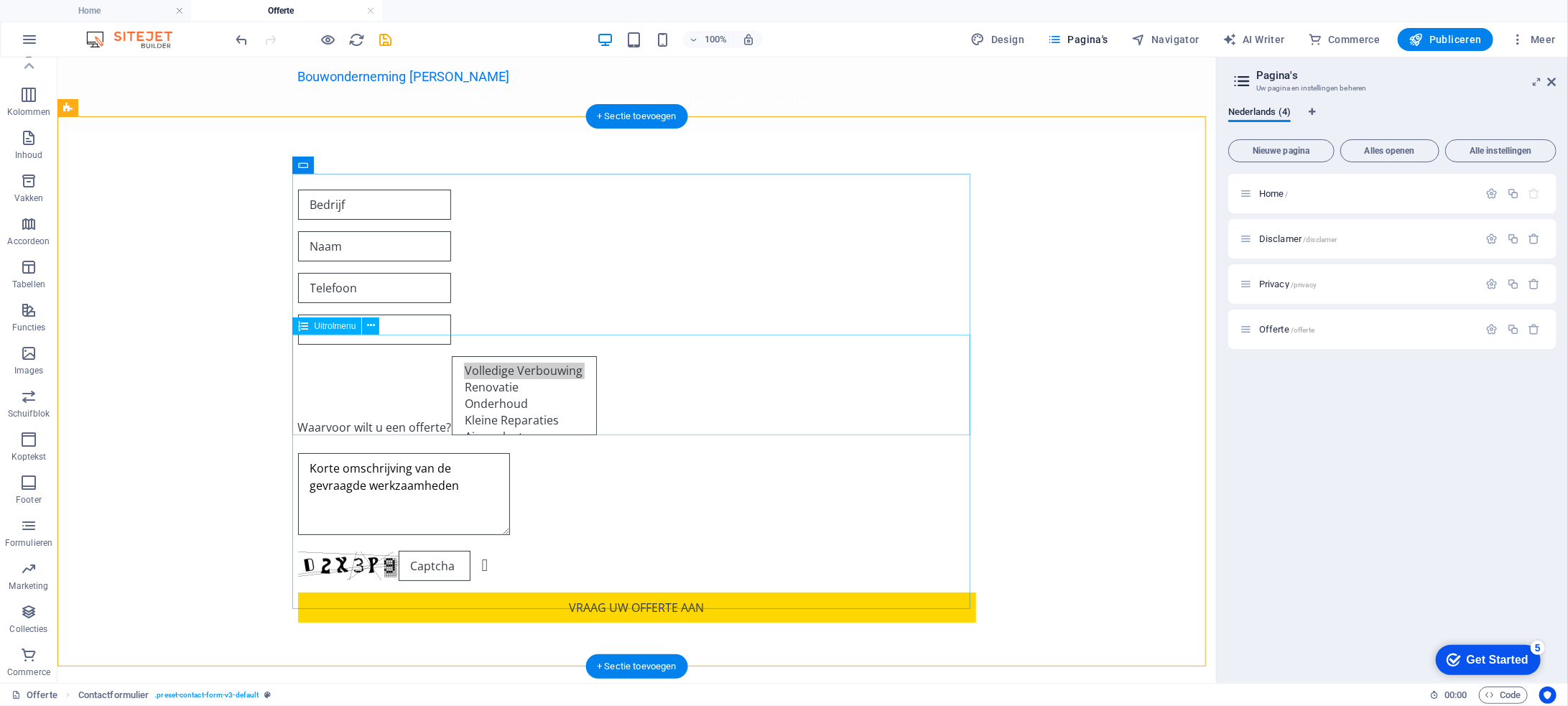
click at [402, 367] on div "Waarvoor wilt u een offerte? Volledige Verbouwing Renovatie Onderhoud Kleine Re…" at bounding box center [636, 399] width 678 height 85
click at [248, 292] on div "Waarvoor wilt u een offerte? Volledige Verbouwing Renovatie Onderhoud Kleine Re…" at bounding box center [636, 405] width 1158 height 548
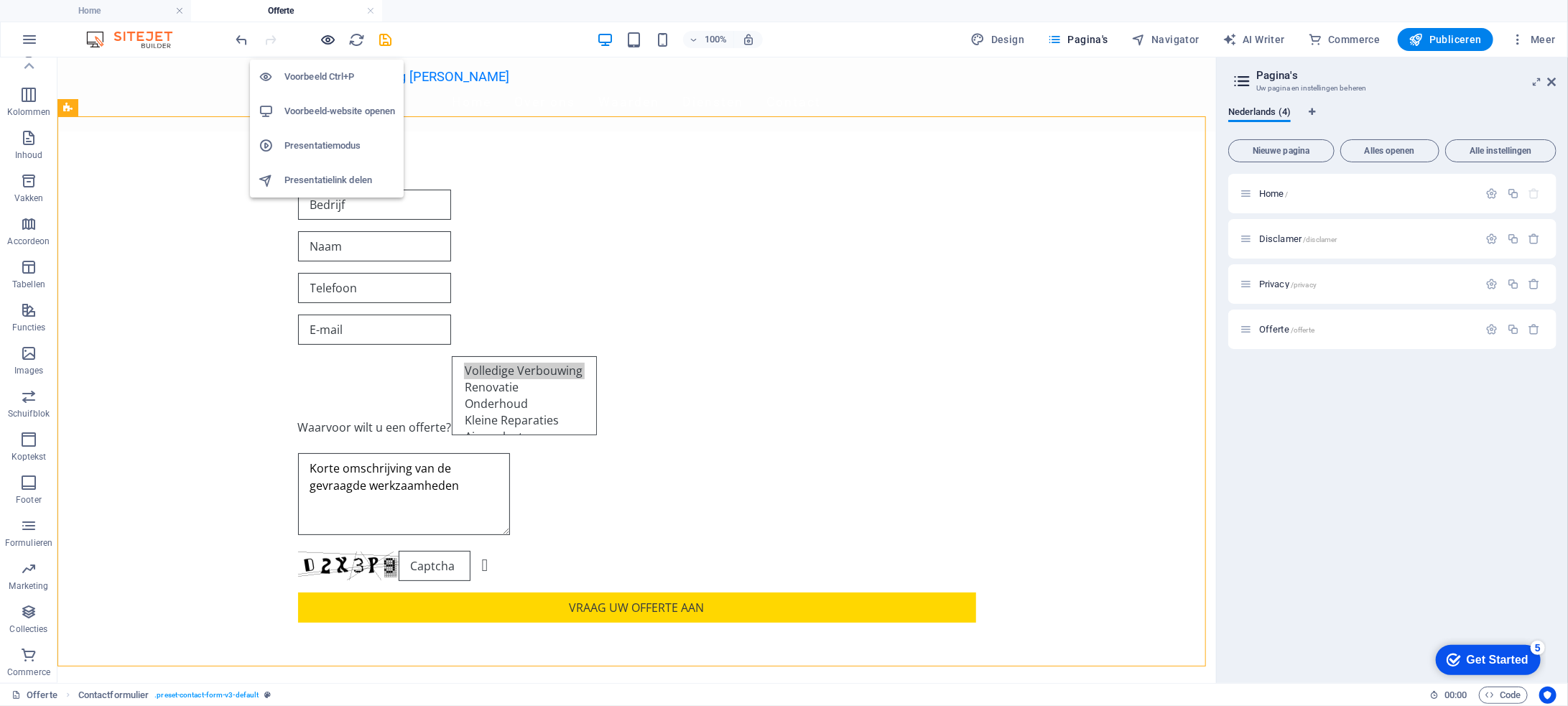
click at [330, 37] on icon "button" at bounding box center [329, 39] width 16 height 16
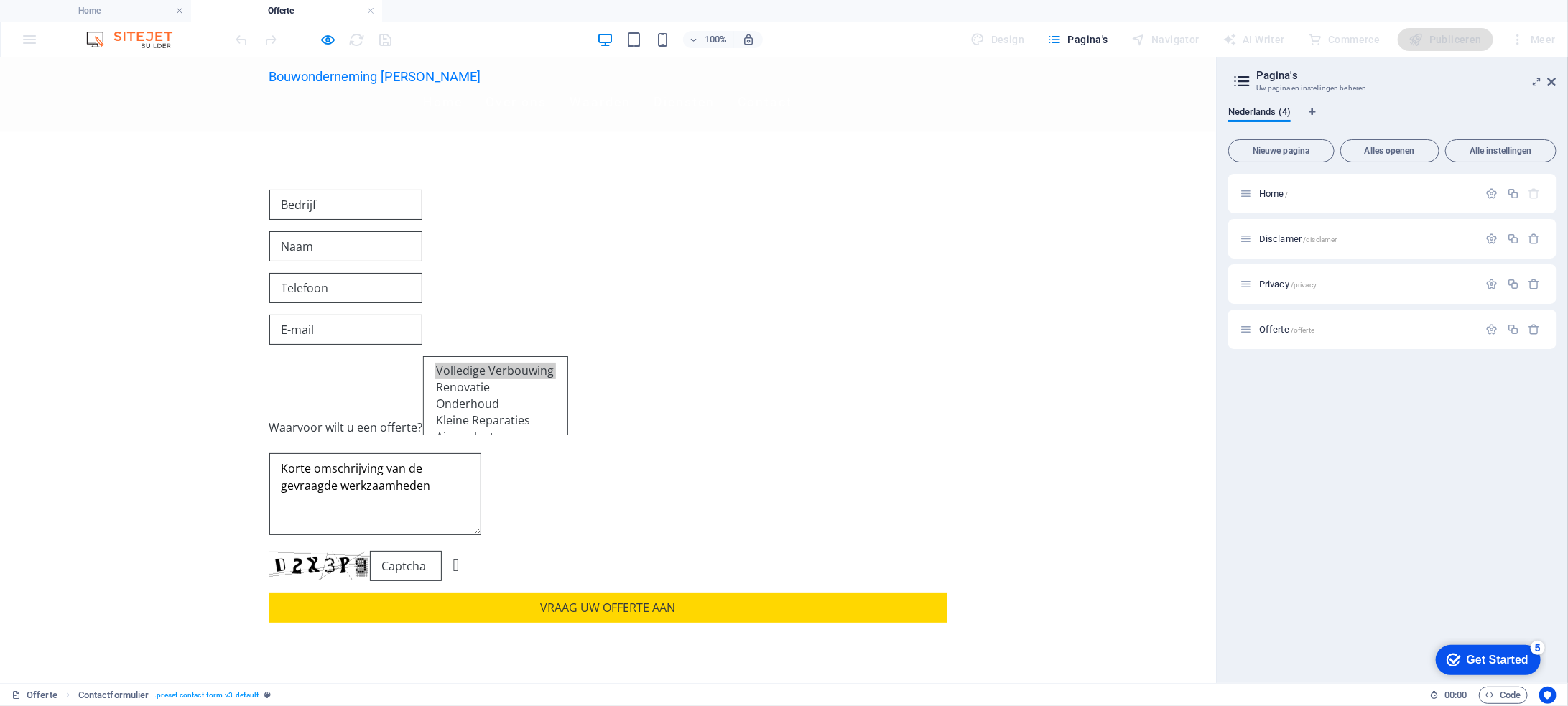
click at [435, 401] on option "Onderhoud" at bounding box center [495, 404] width 121 height 16
click at [435, 389] on option "Renovatie" at bounding box center [495, 387] width 121 height 16
select select "Volledige Verbouwing"
click at [435, 368] on option "Volledige Verbouwing" at bounding box center [495, 371] width 121 height 16
click at [435, 369] on option "Volledige Verbouwing" at bounding box center [495, 371] width 121 height 16
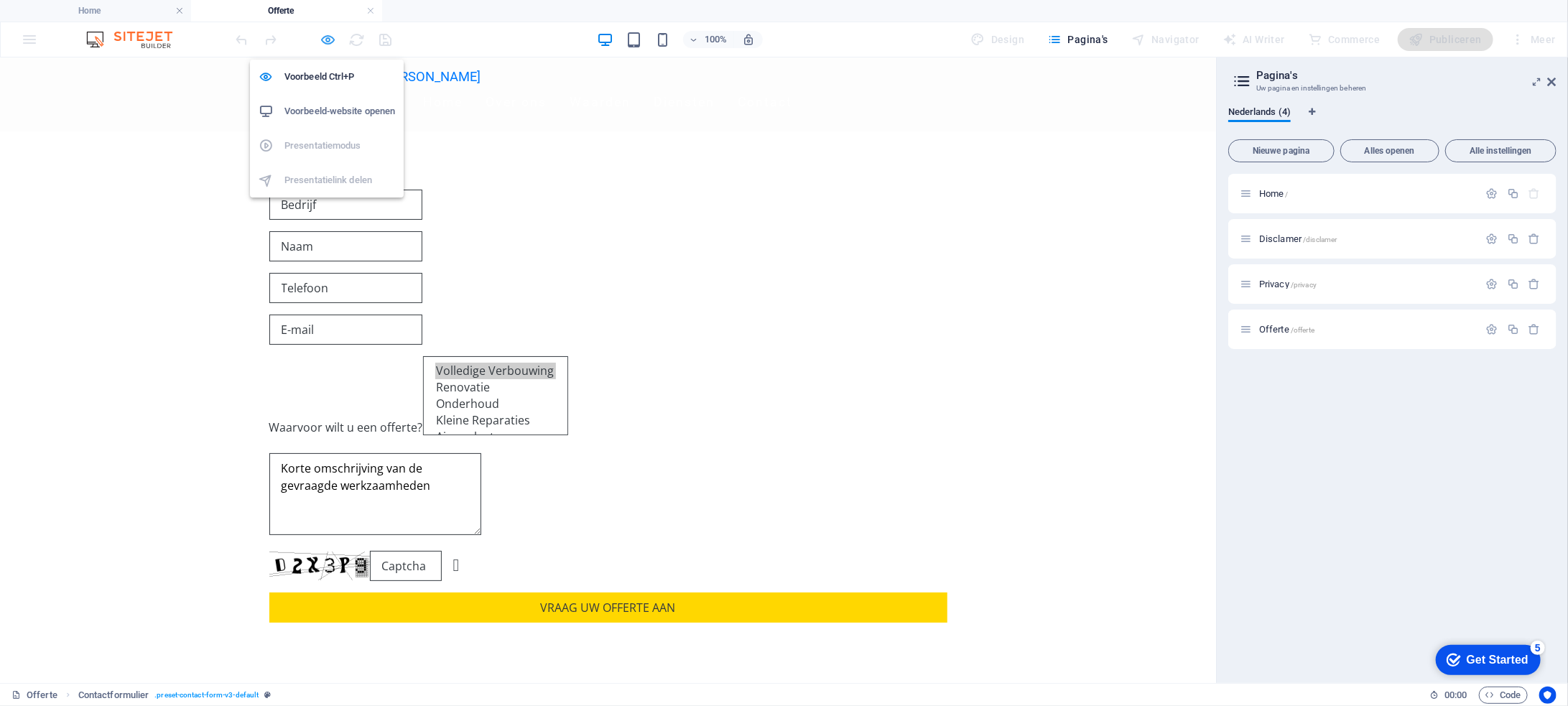
click at [331, 37] on icon "button" at bounding box center [329, 39] width 16 height 16
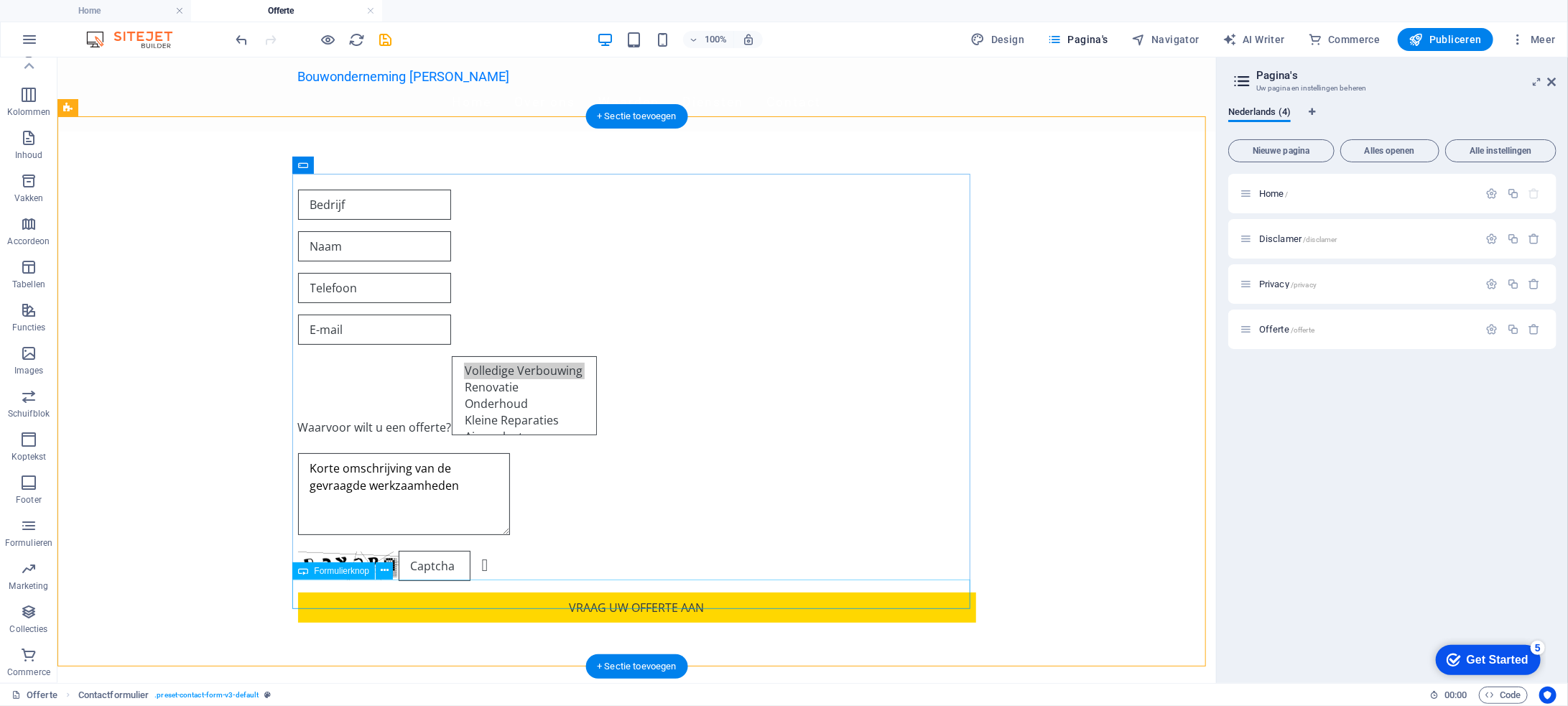
click at [666, 592] on div "Vraag uw offerte aan" at bounding box center [636, 607] width 678 height 30
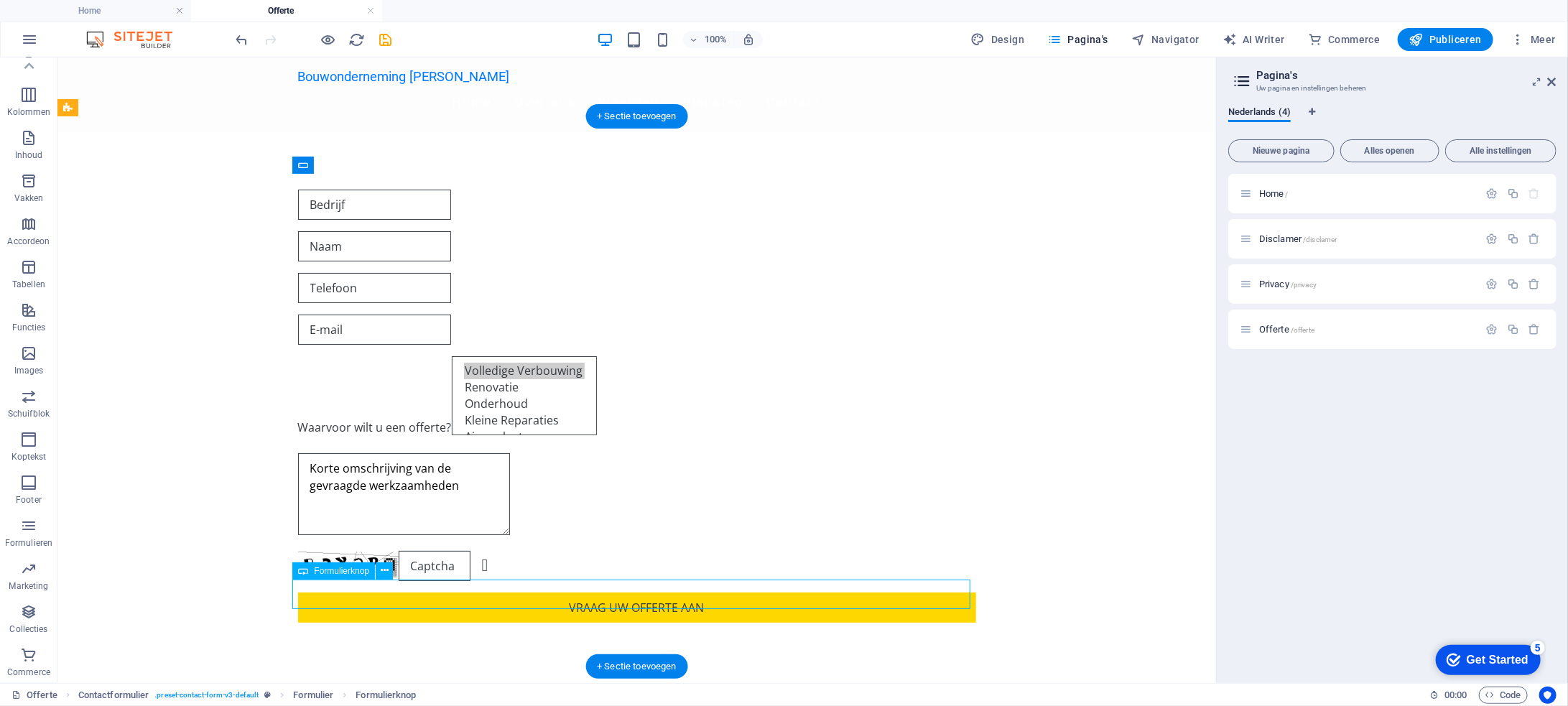
click at [666, 592] on div "Vraag uw offerte aan" at bounding box center [636, 607] width 678 height 30
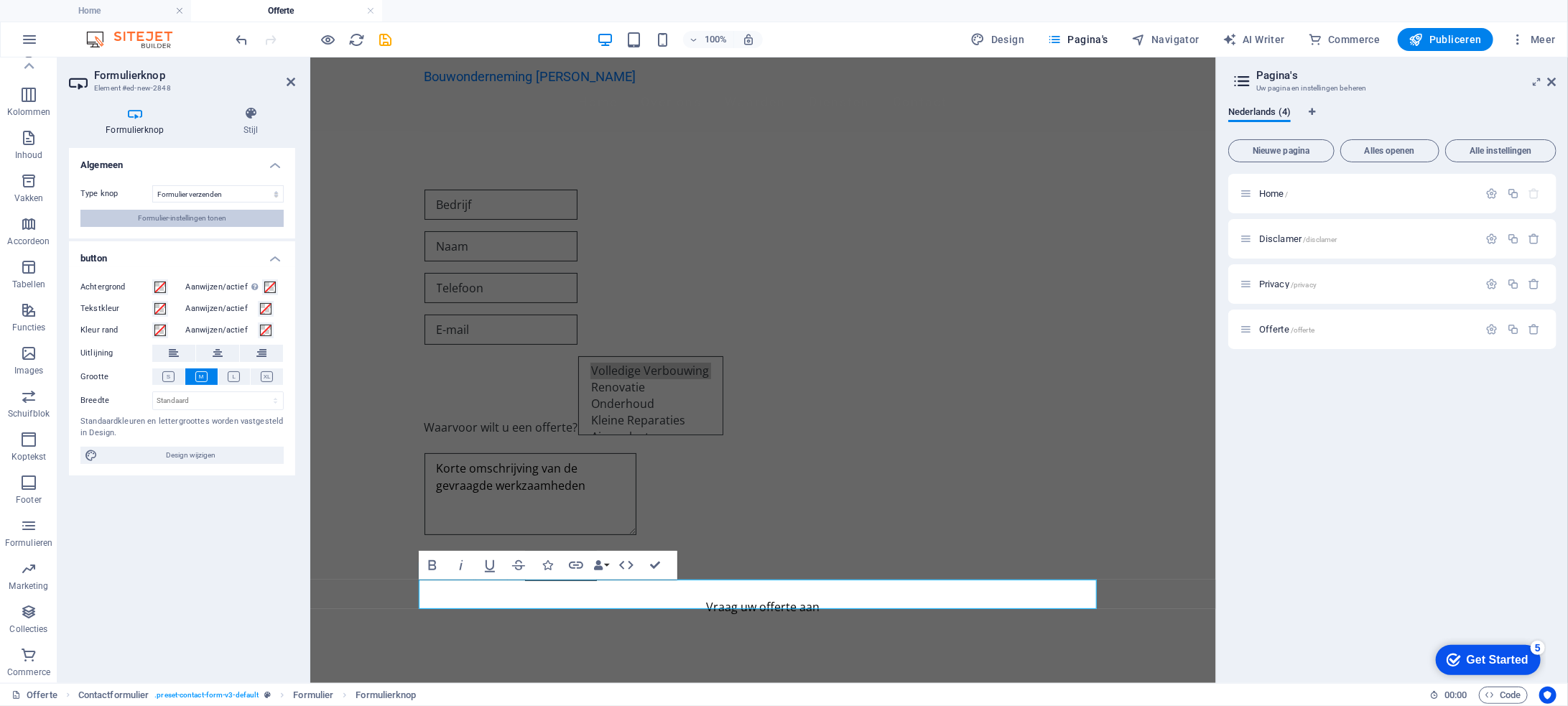
click at [230, 215] on button "Formulier-instellingen tonen" at bounding box center [182, 218] width 203 height 17
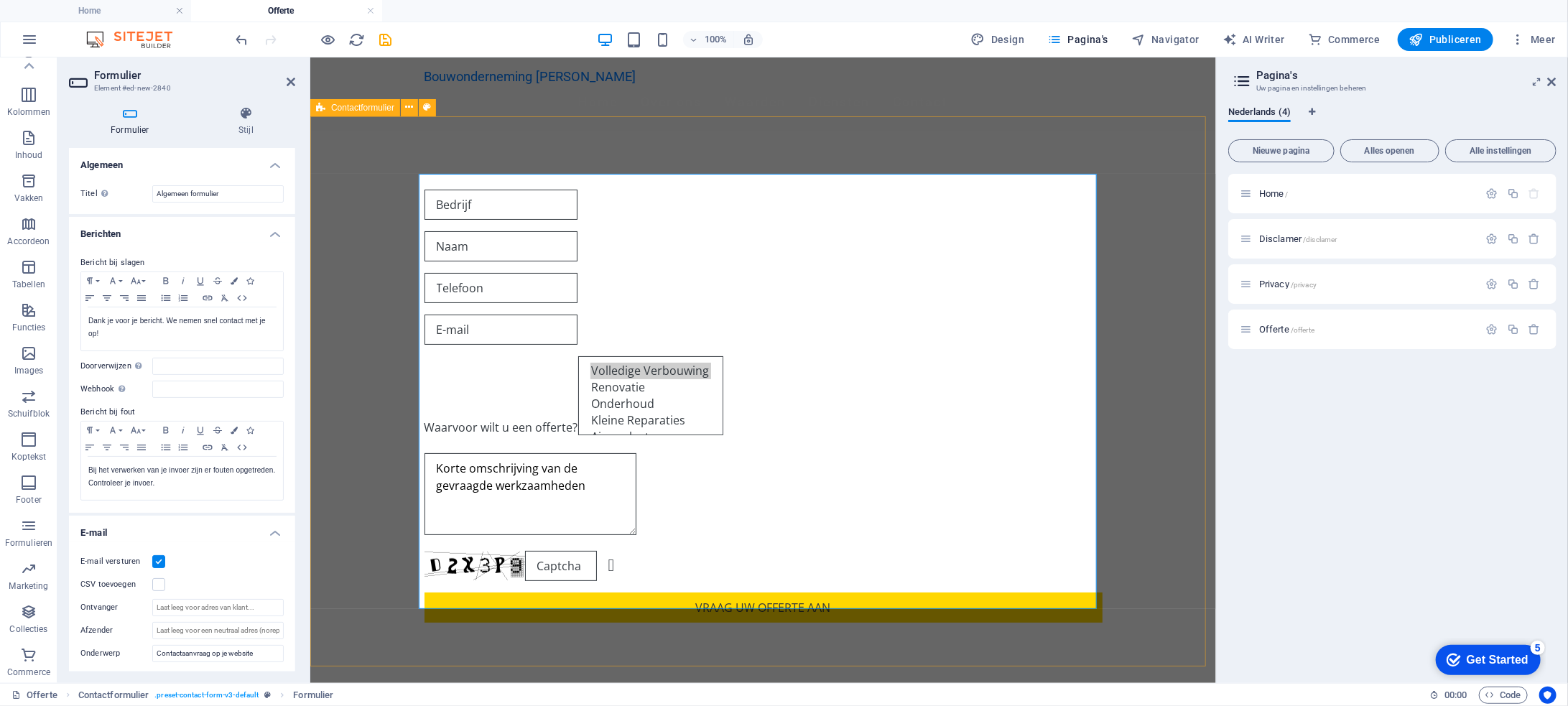
click at [641, 151] on div "Waarvoor wilt u een offerte? Volledige Verbouwing Renovatie Onderhoud Kleine Re…" at bounding box center [762, 405] width 906 height 548
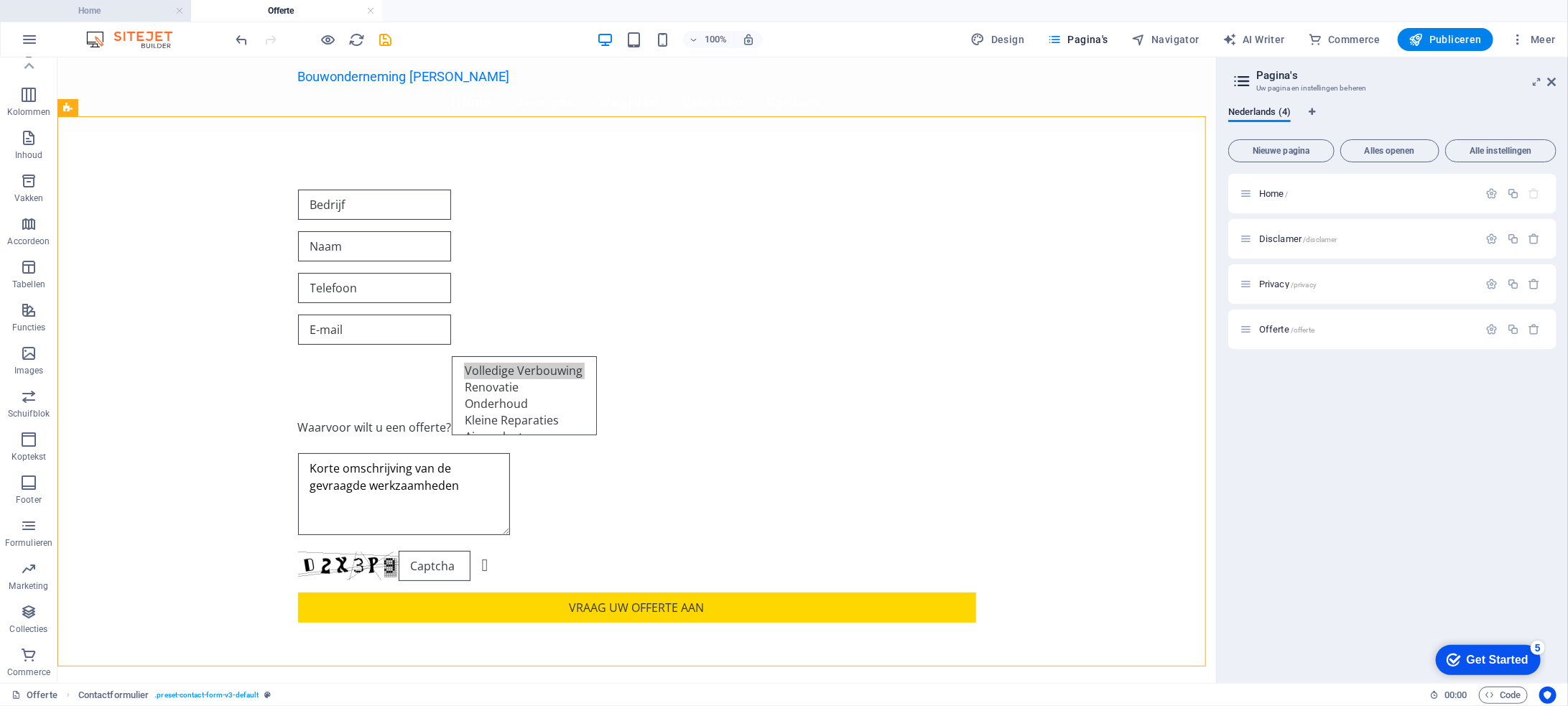
click at [110, 12] on h4 "Home" at bounding box center [95, 10] width 191 height 16
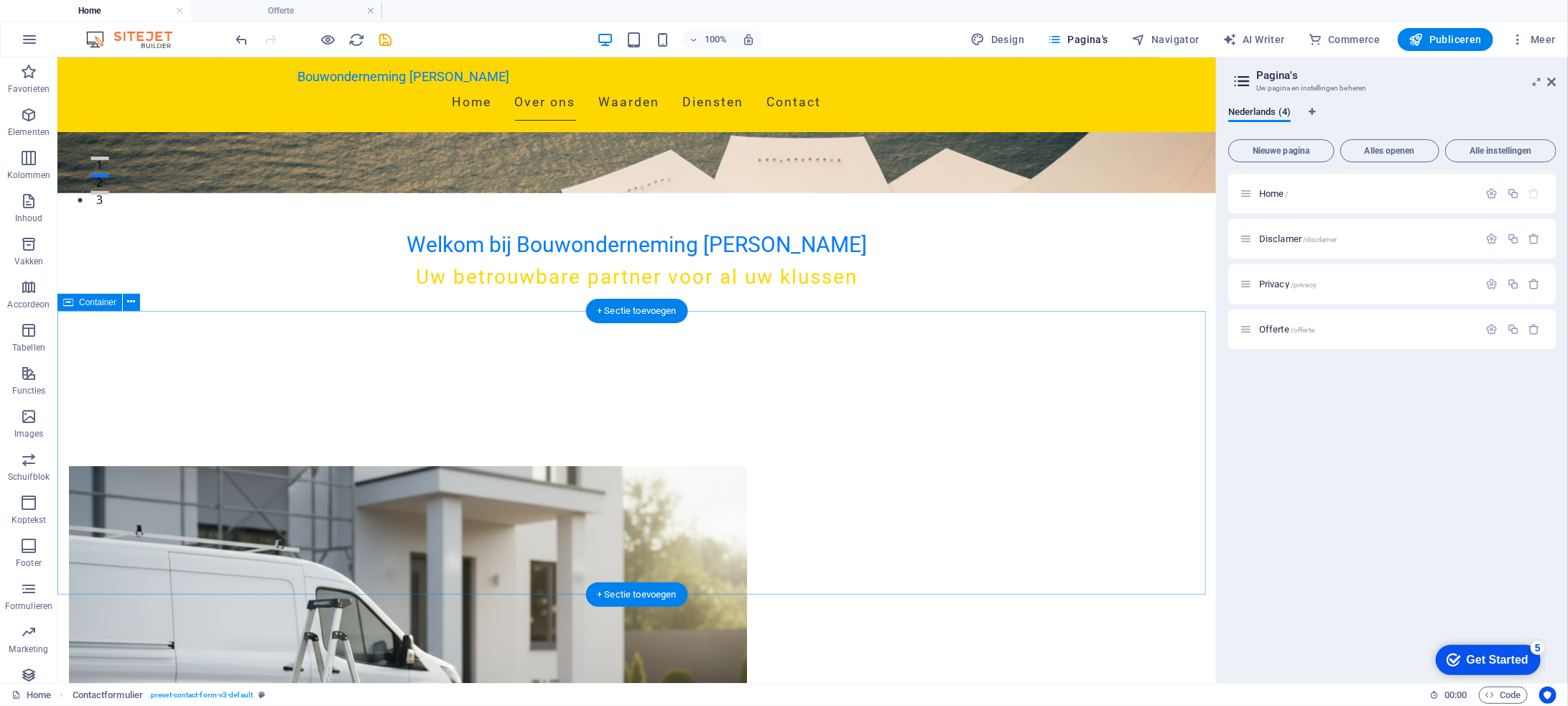
scroll to position [438, 0]
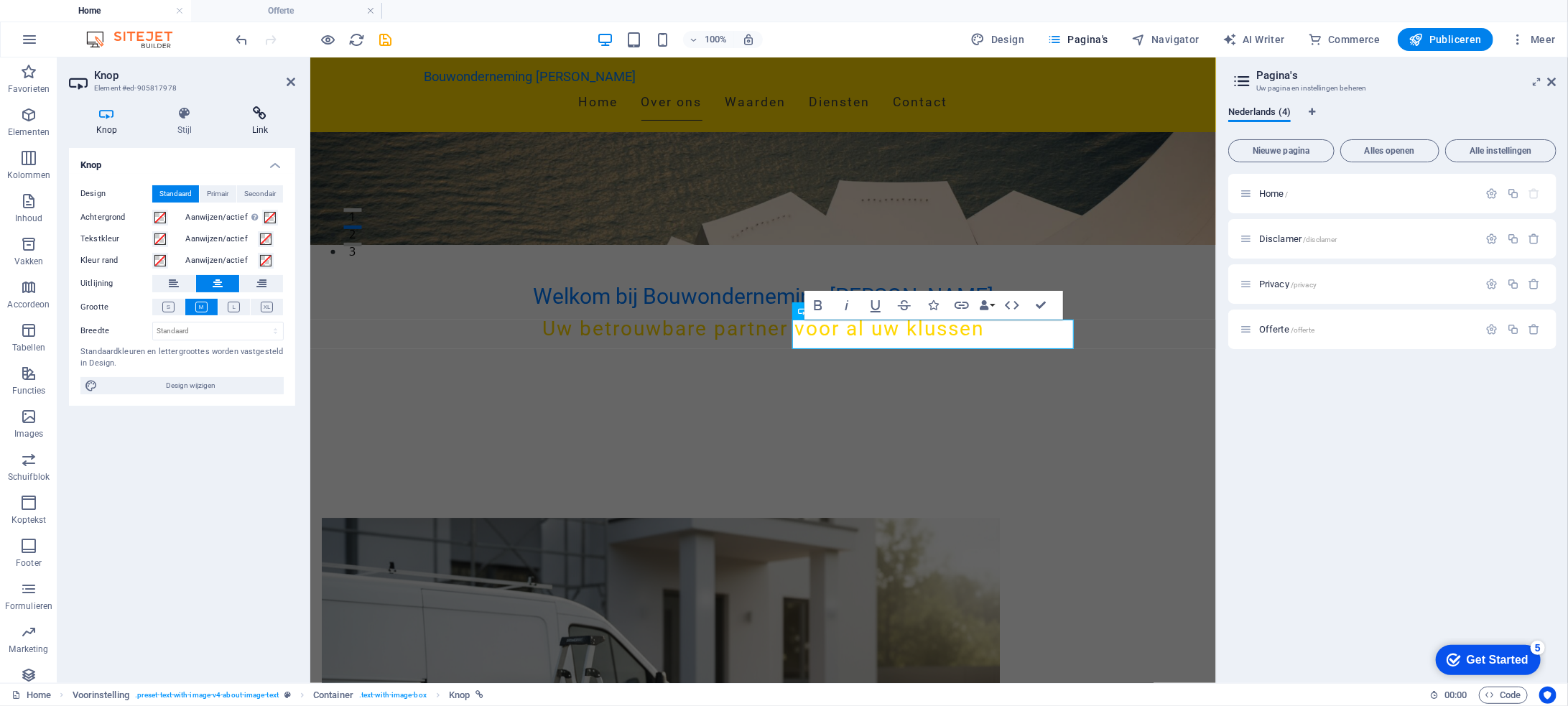
click at [260, 119] on icon at bounding box center [260, 113] width 71 height 14
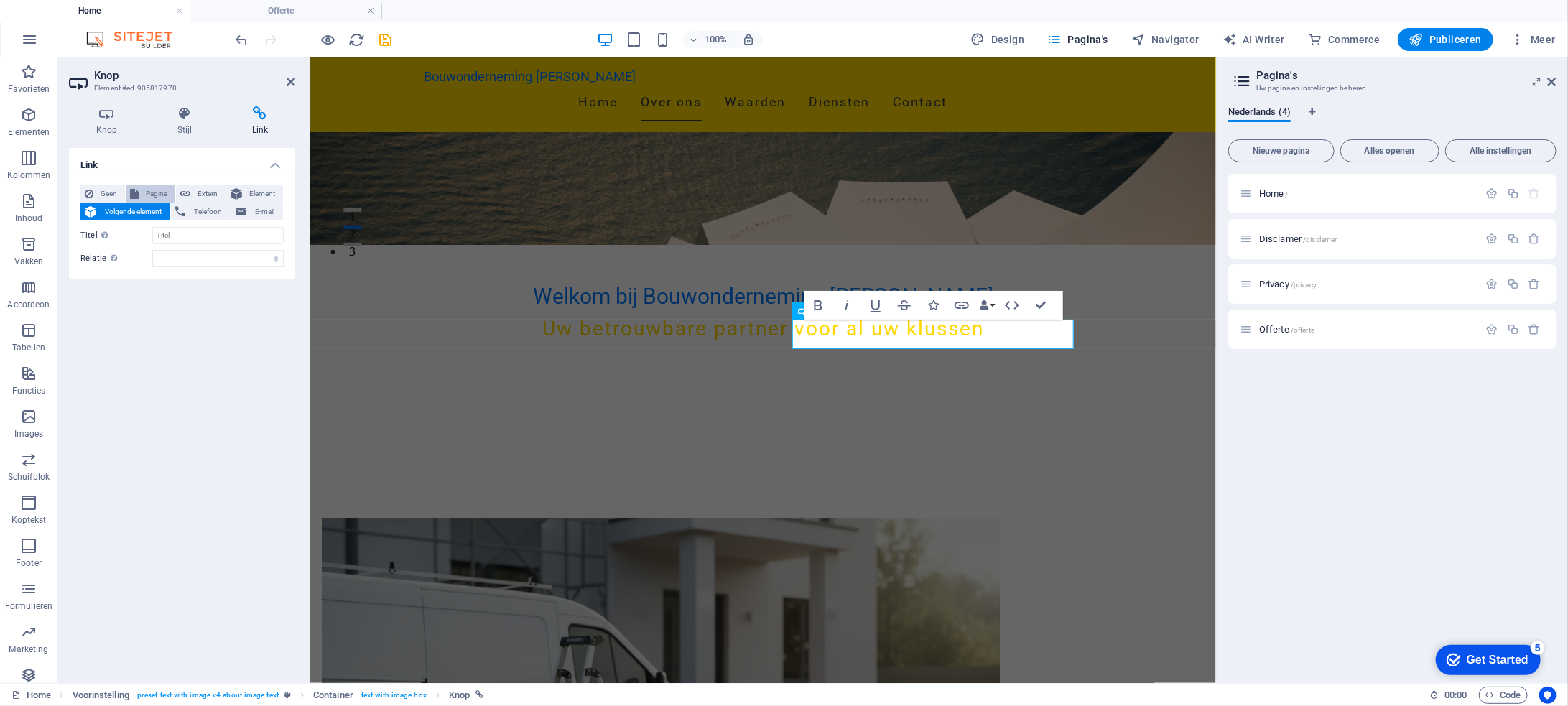
click at [159, 190] on span "Pagina" at bounding box center [157, 194] width 28 height 17
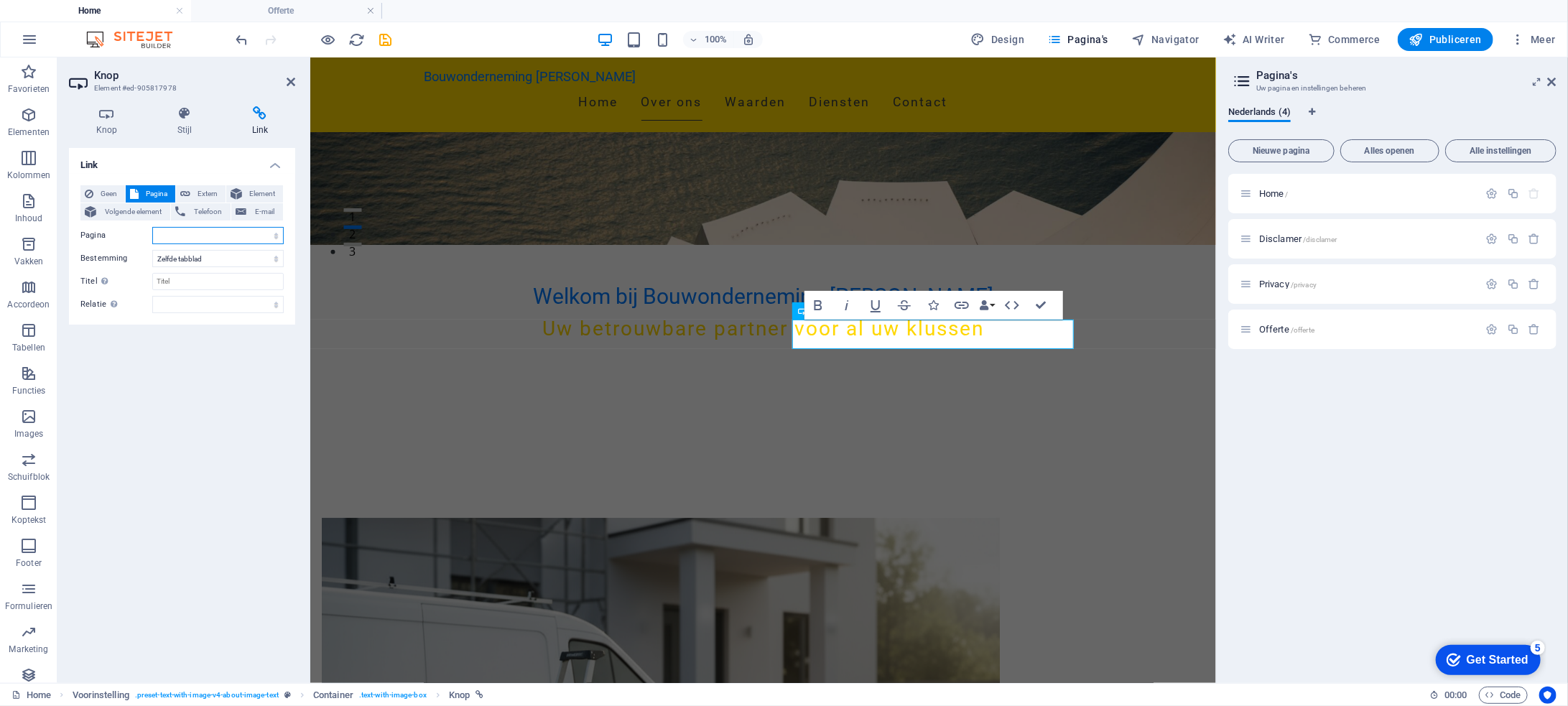
click at [195, 237] on select "Home Disclamer Privacy Offerte" at bounding box center [218, 235] width 131 height 17
select select "3"
click at [152, 227] on select "Home Disclamer Privacy Offerte" at bounding box center [218, 235] width 131 height 17
click at [292, 82] on icon at bounding box center [291, 82] width 8 height 12
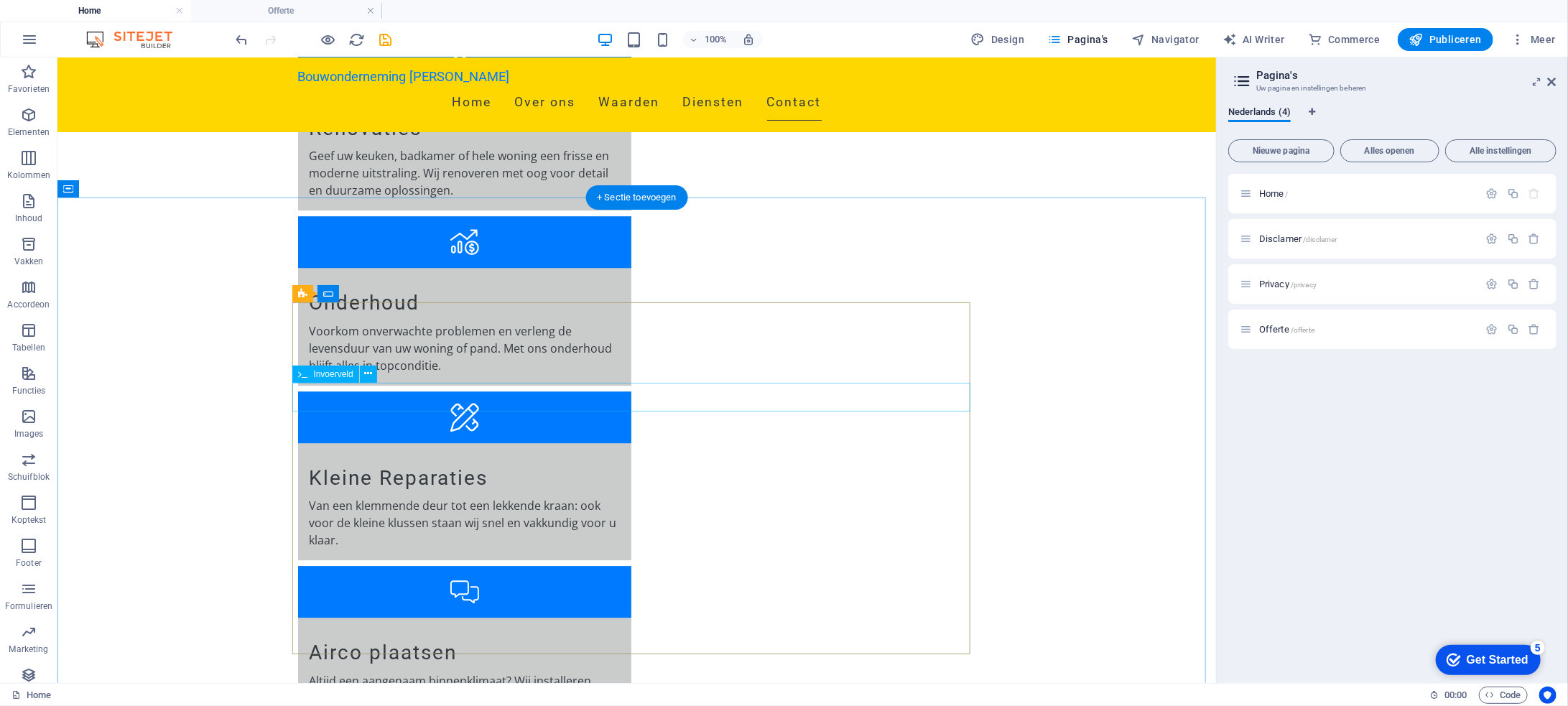
scroll to position [2594, 0]
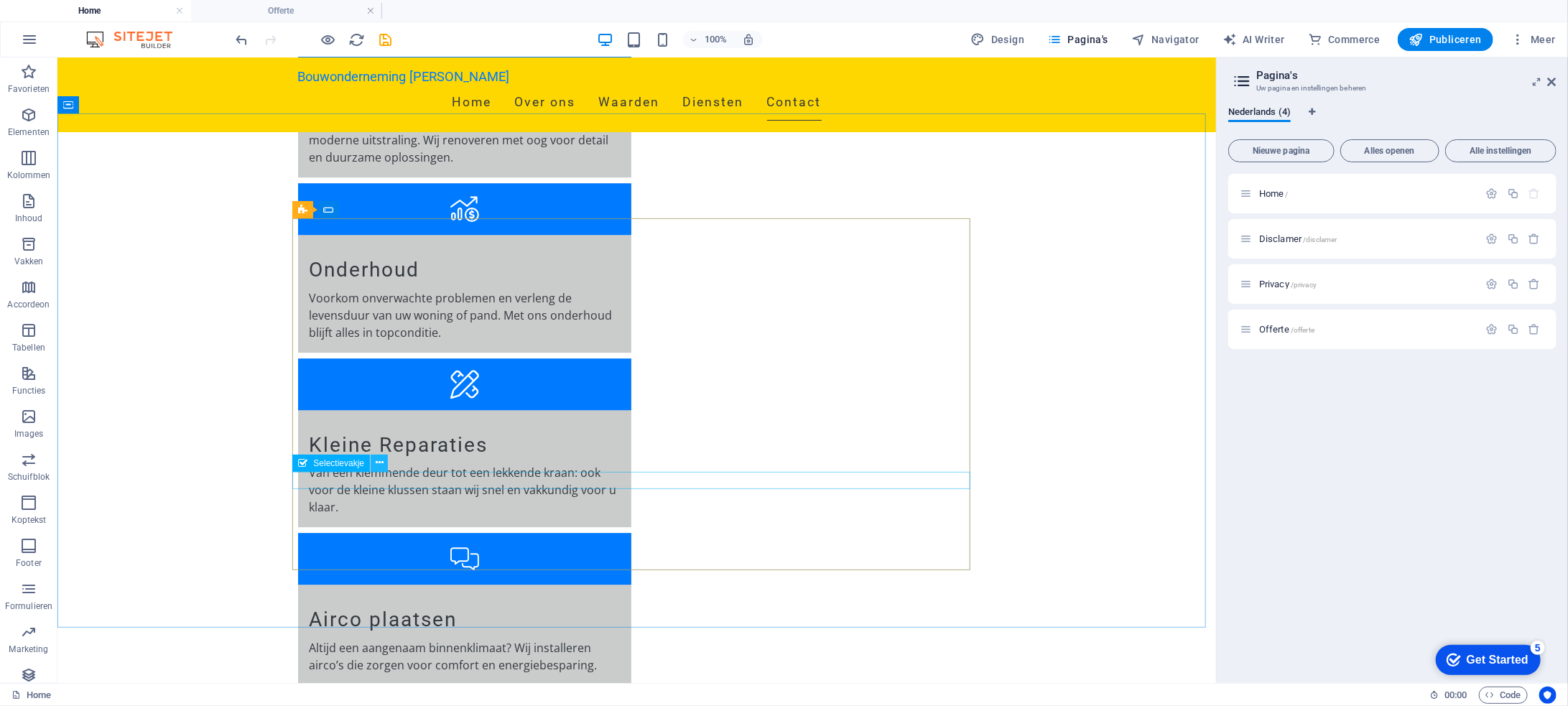
click at [377, 464] on icon at bounding box center [379, 463] width 8 height 15
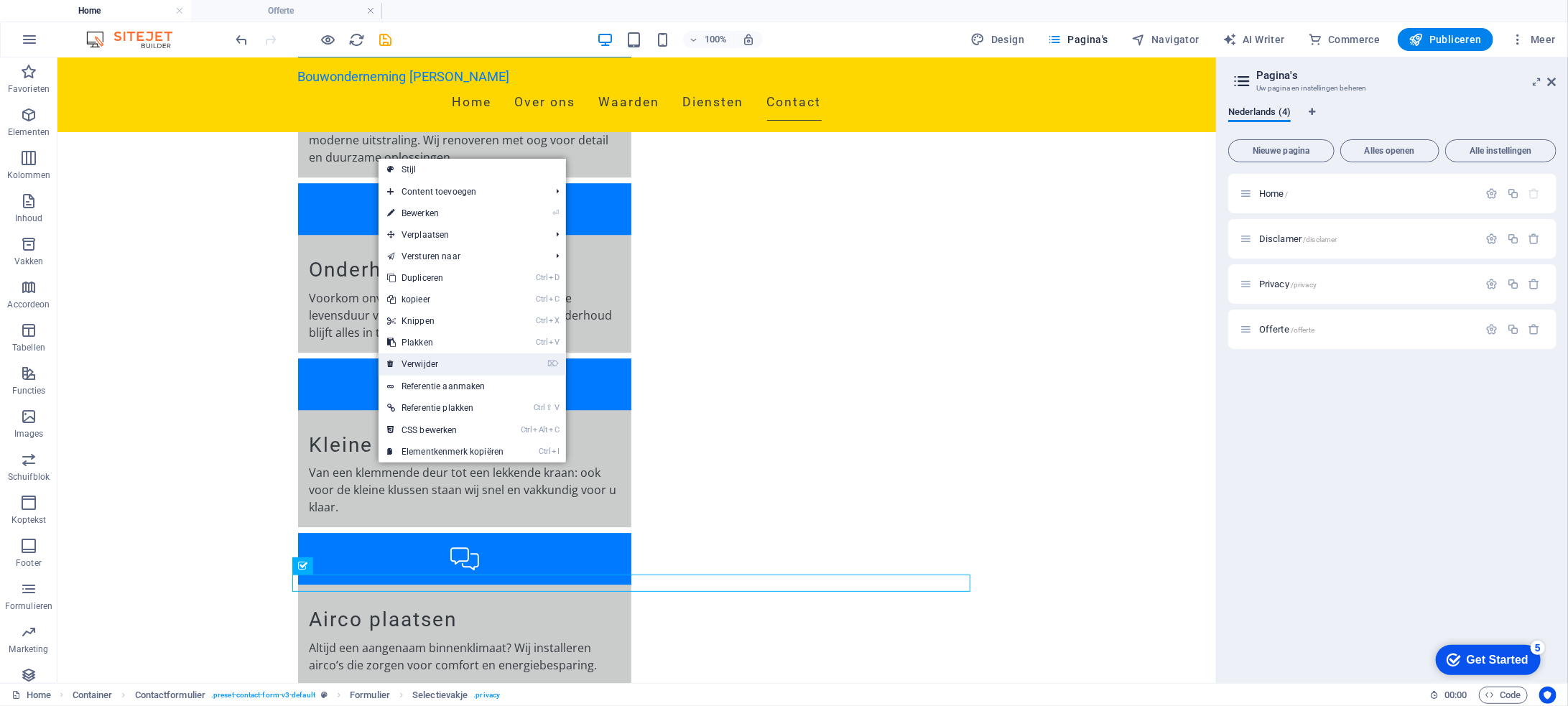
click at [448, 364] on link "⌦ Verwijder" at bounding box center [445, 364] width 134 height 21
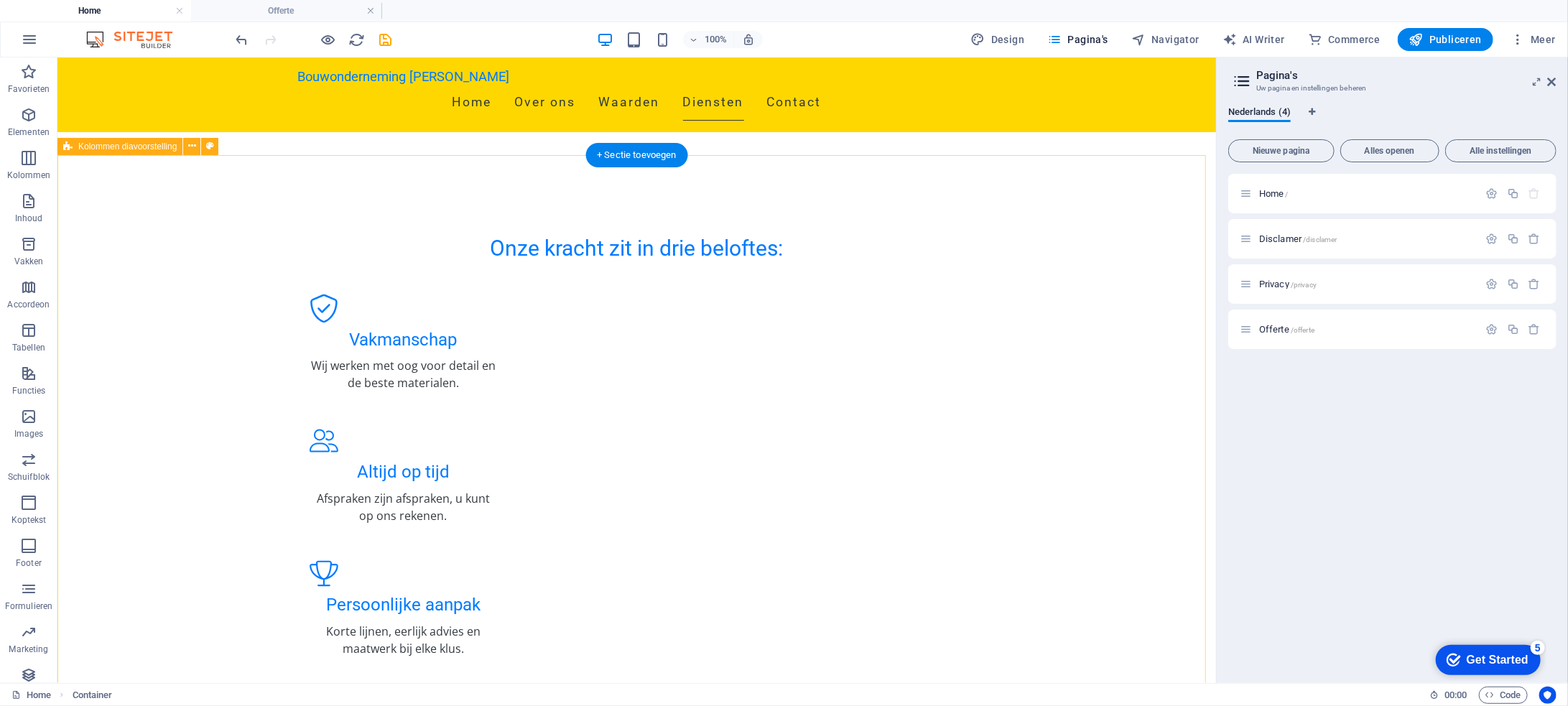
scroll to position [1444, 0]
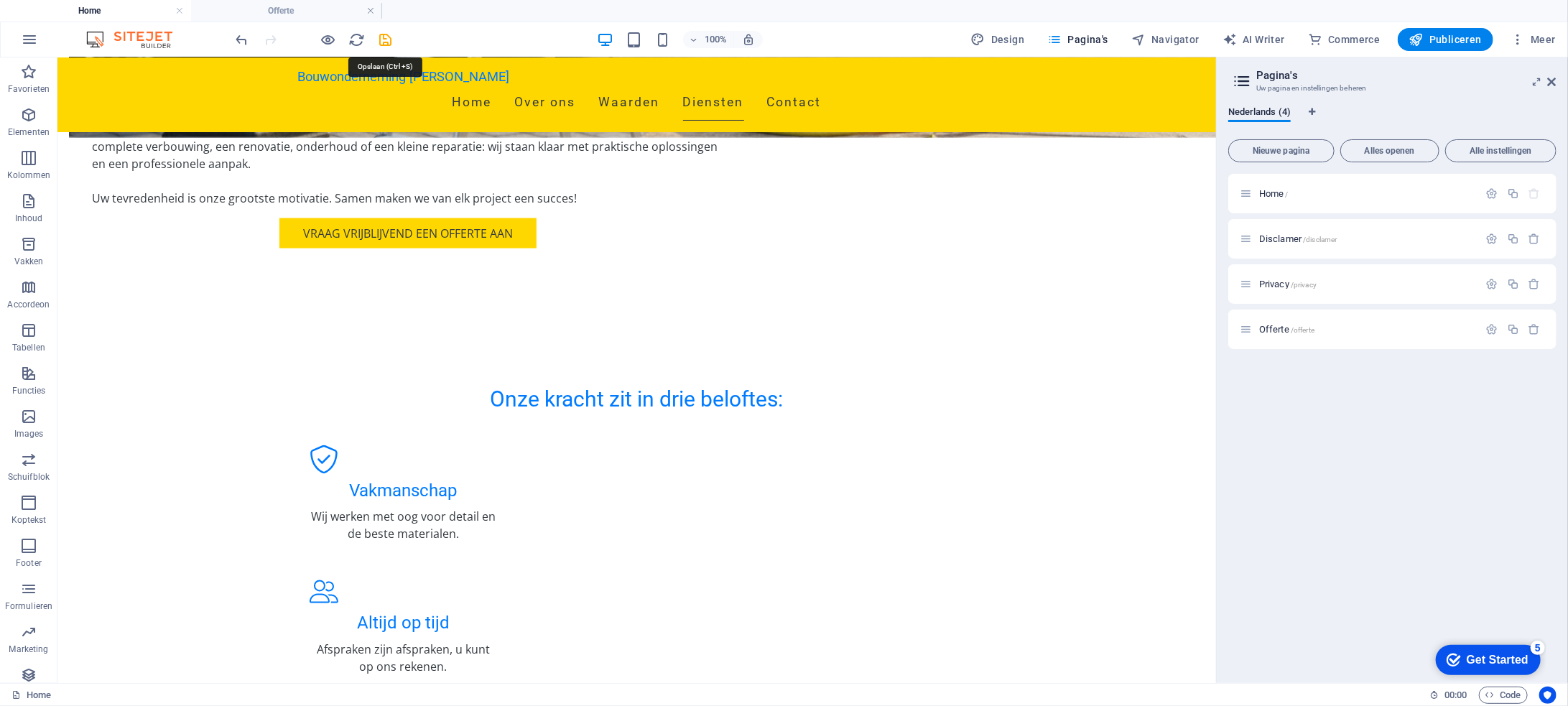
click at [386, 39] on icon "save" at bounding box center [386, 39] width 16 height 16
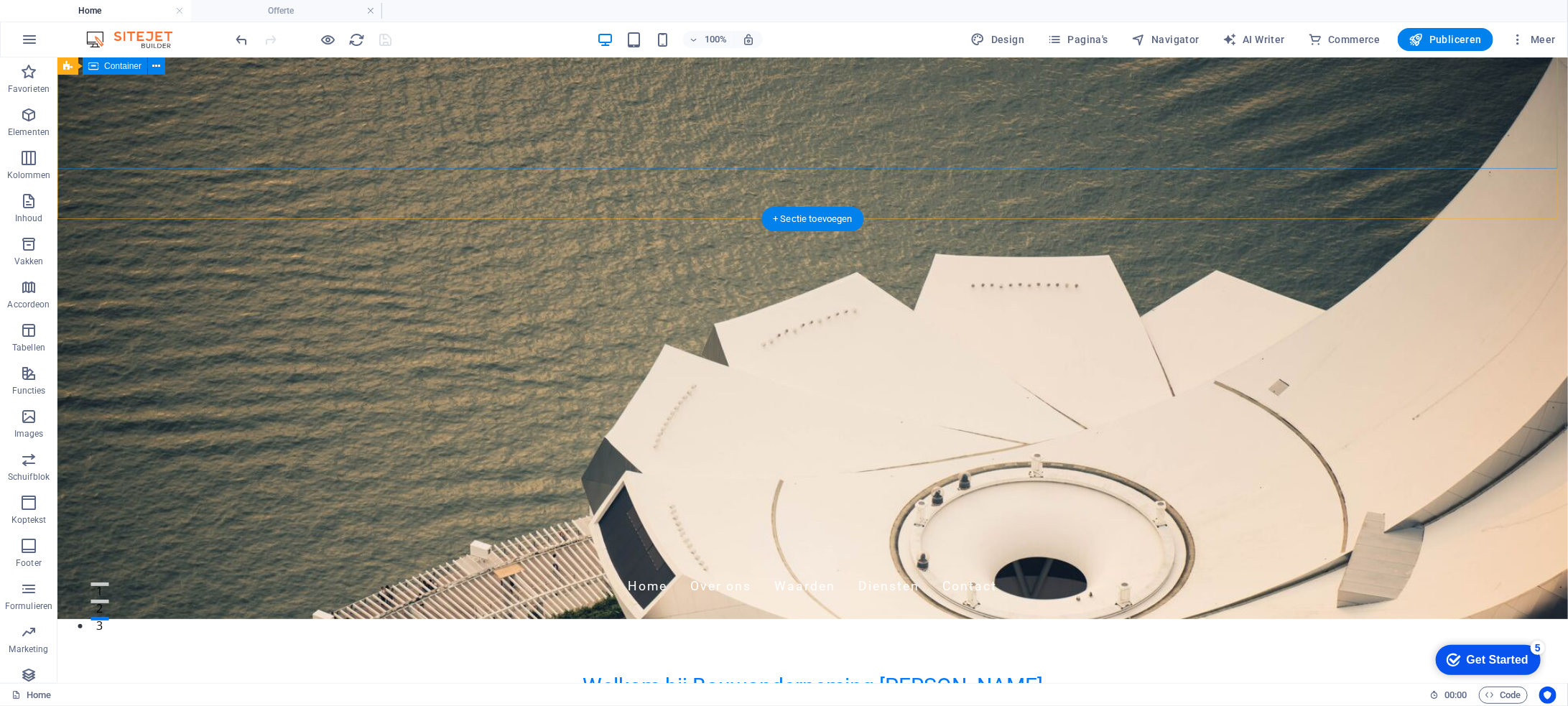
scroll to position [0, 0]
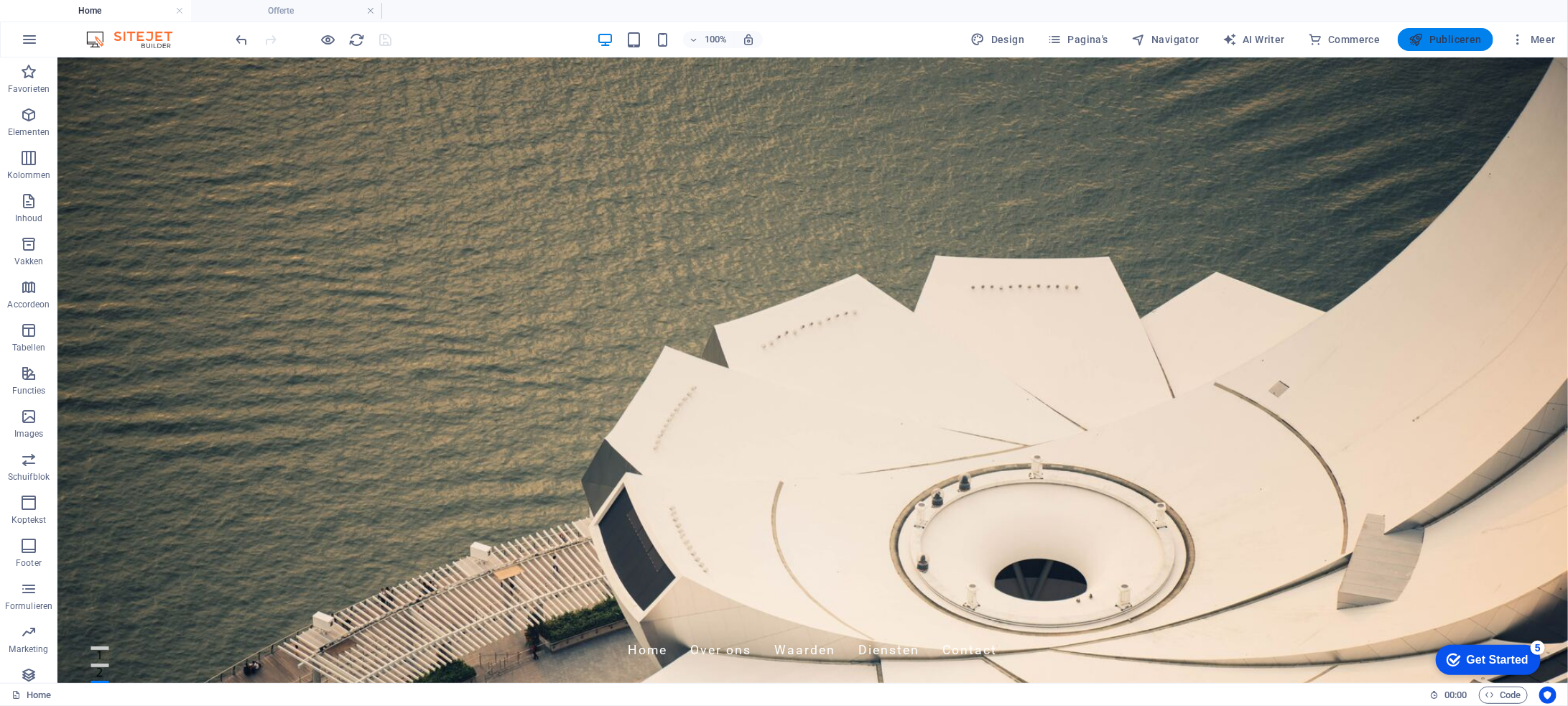
click at [1471, 43] on span "Publiceren" at bounding box center [1445, 39] width 72 height 14
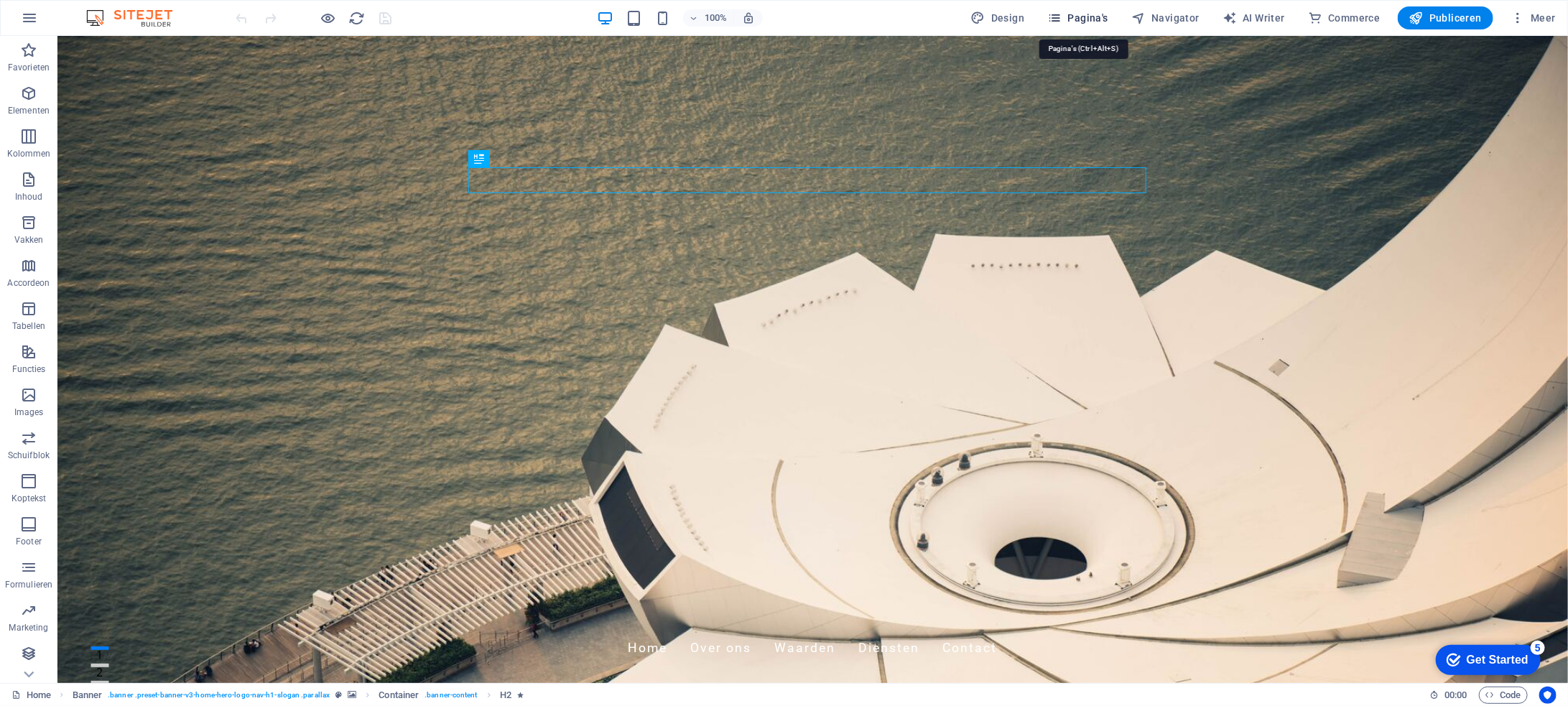
click at [1095, 16] on span "Pagina's" at bounding box center [1078, 17] width 61 height 14
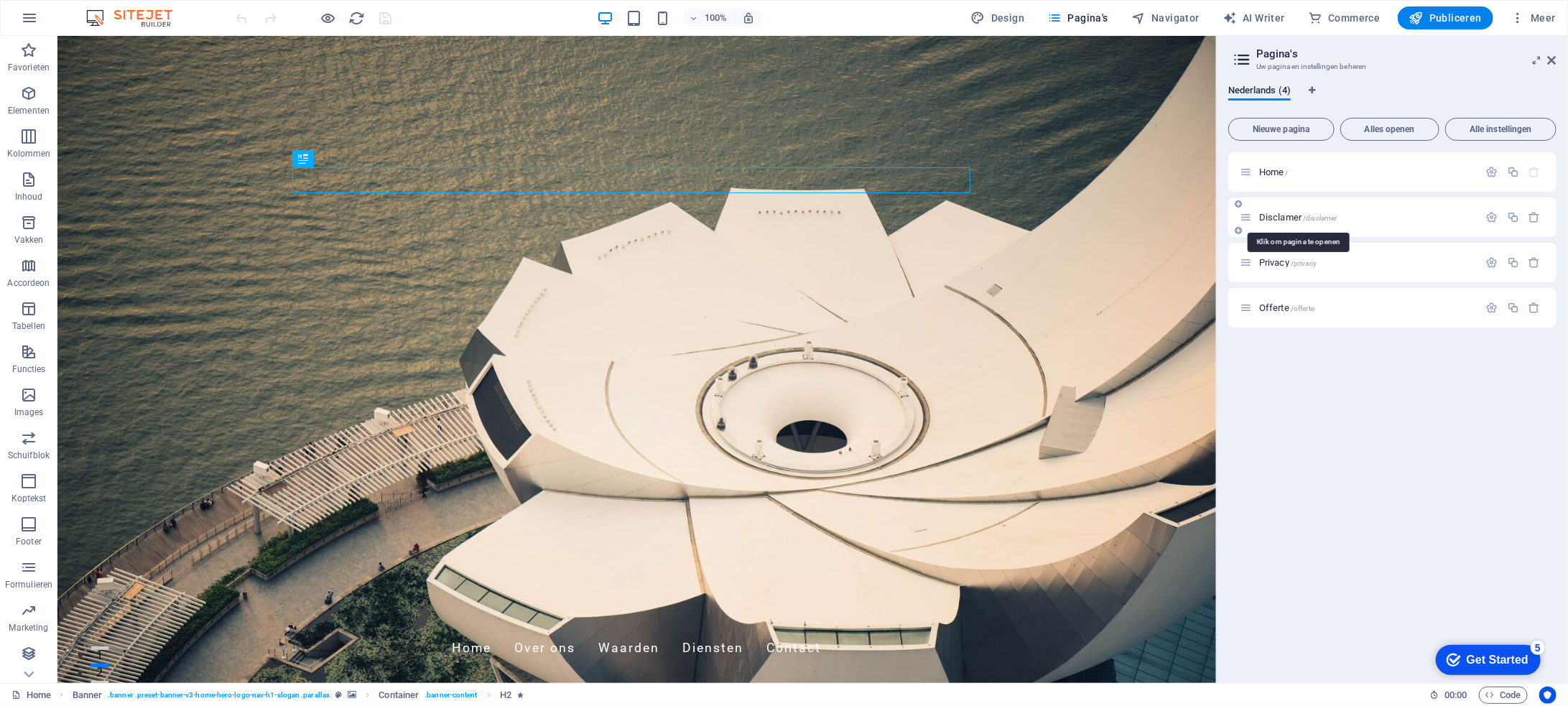
click at [1289, 217] on span "Disclamer /disclamer" at bounding box center [1298, 217] width 78 height 11
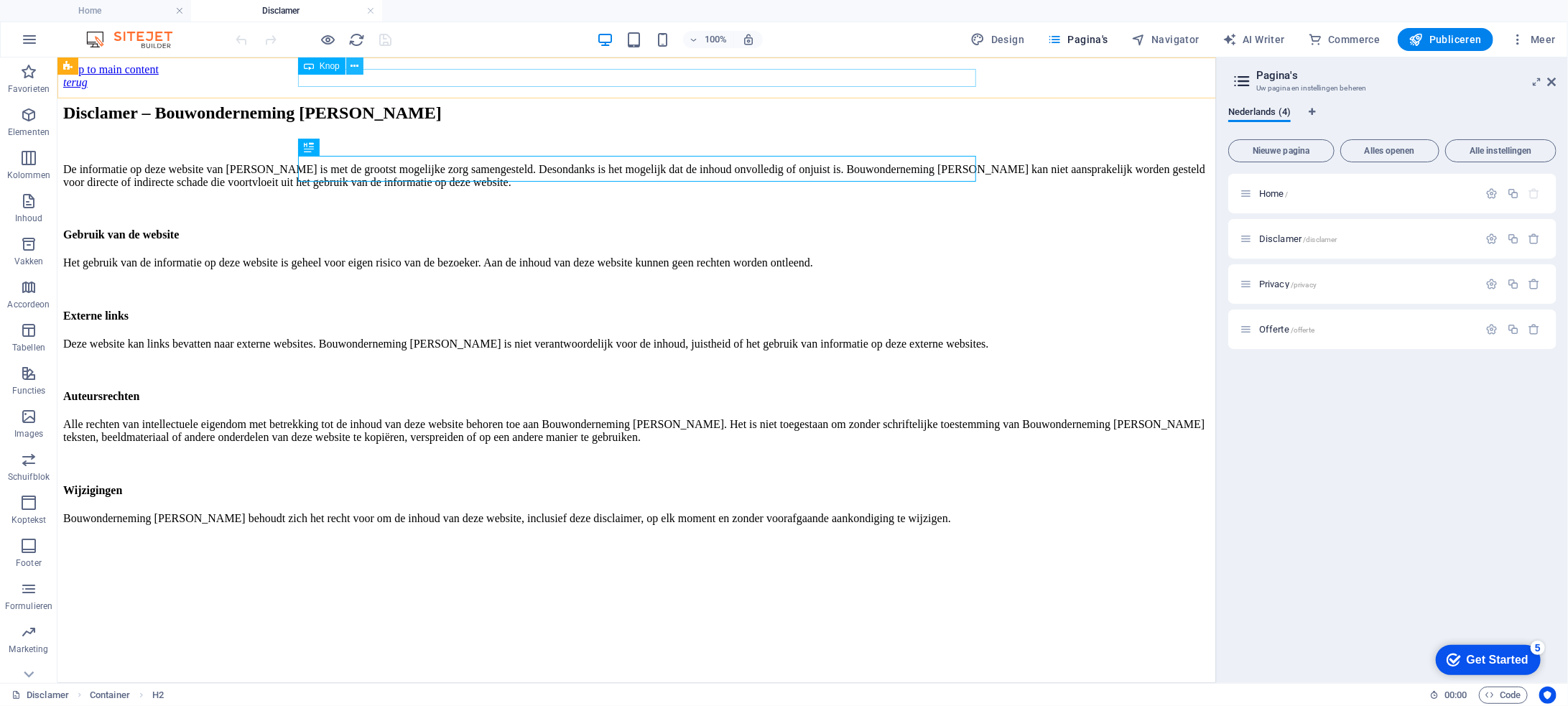
click at [353, 67] on icon at bounding box center [355, 67] width 8 height 15
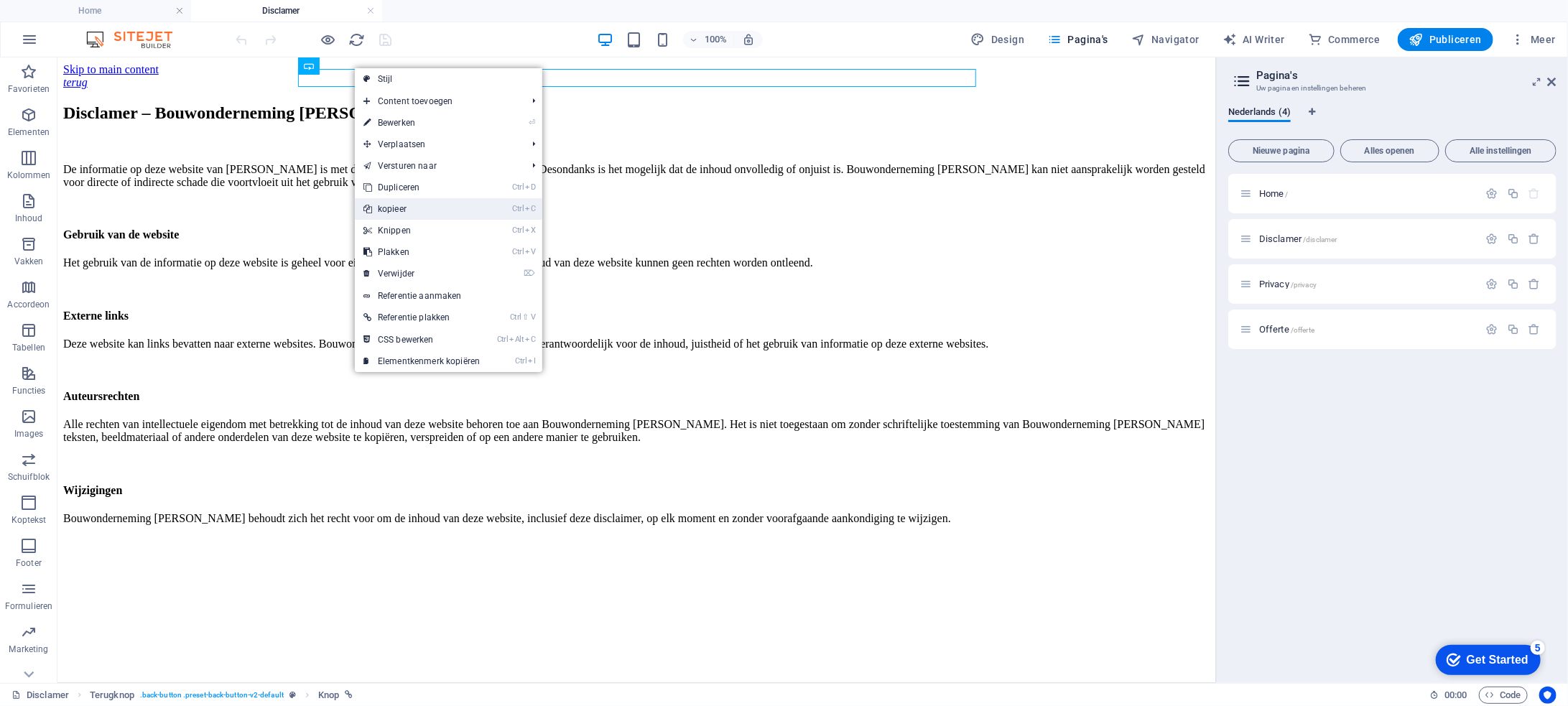
click at [409, 203] on link "Ctrl C kopieer" at bounding box center [421, 209] width 134 height 21
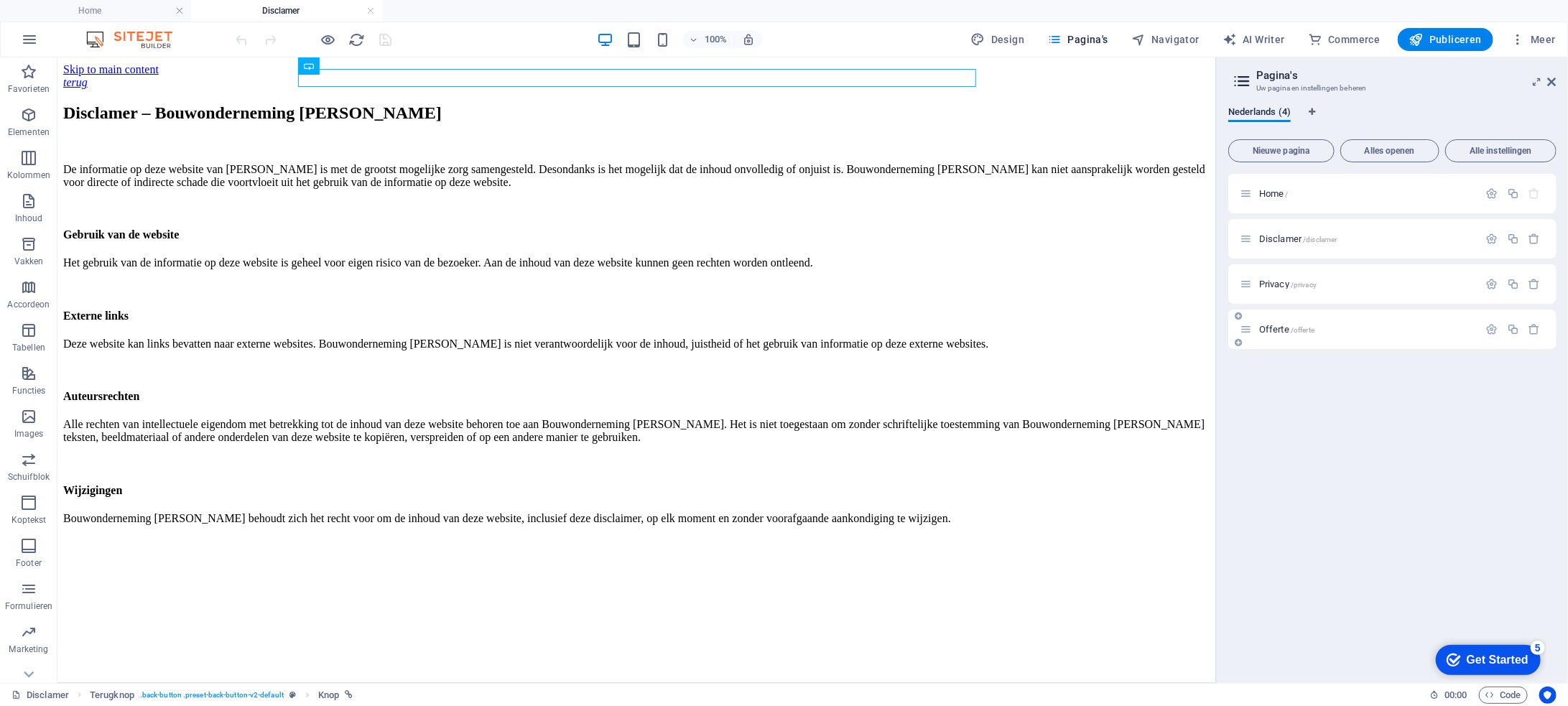
click at [1308, 330] on span "/offerte" at bounding box center [1302, 330] width 24 height 8
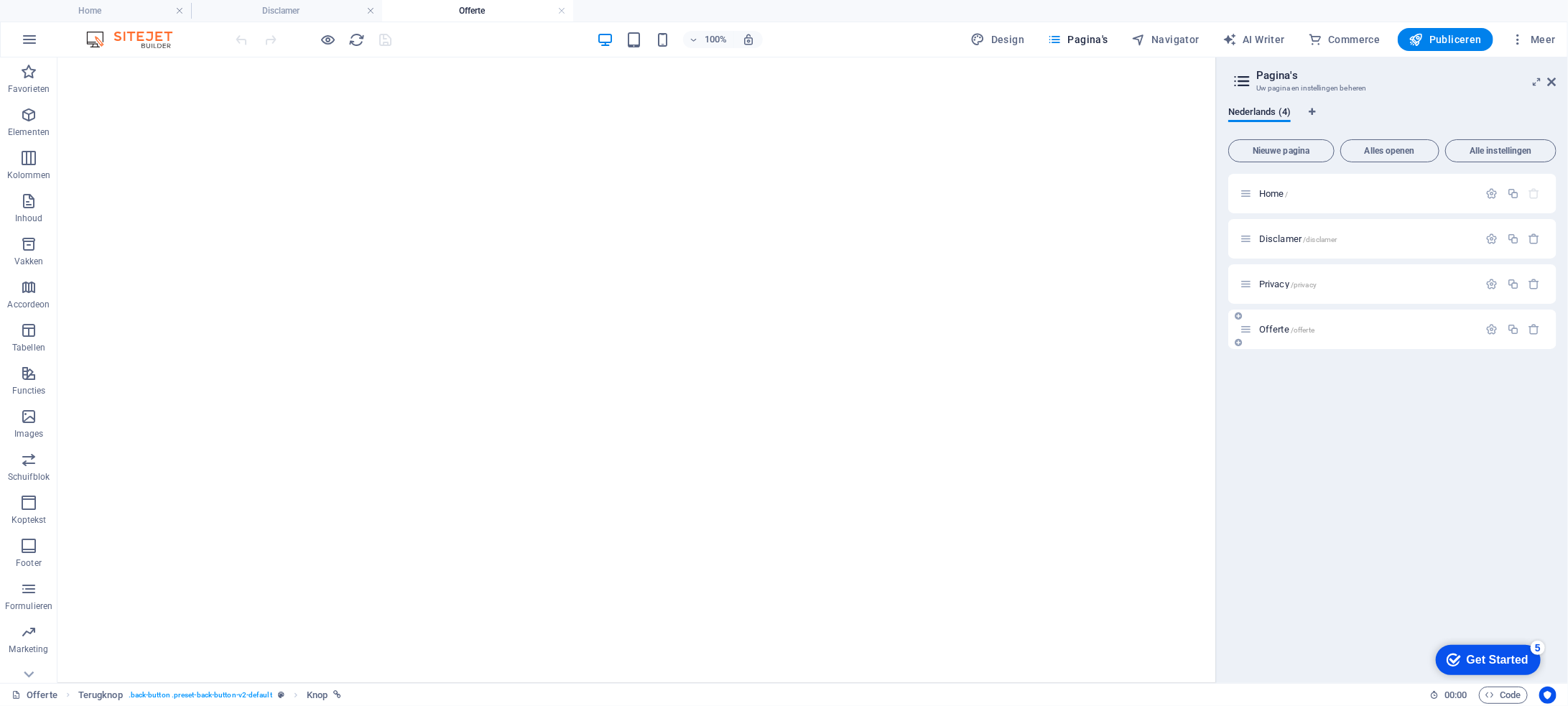
select select
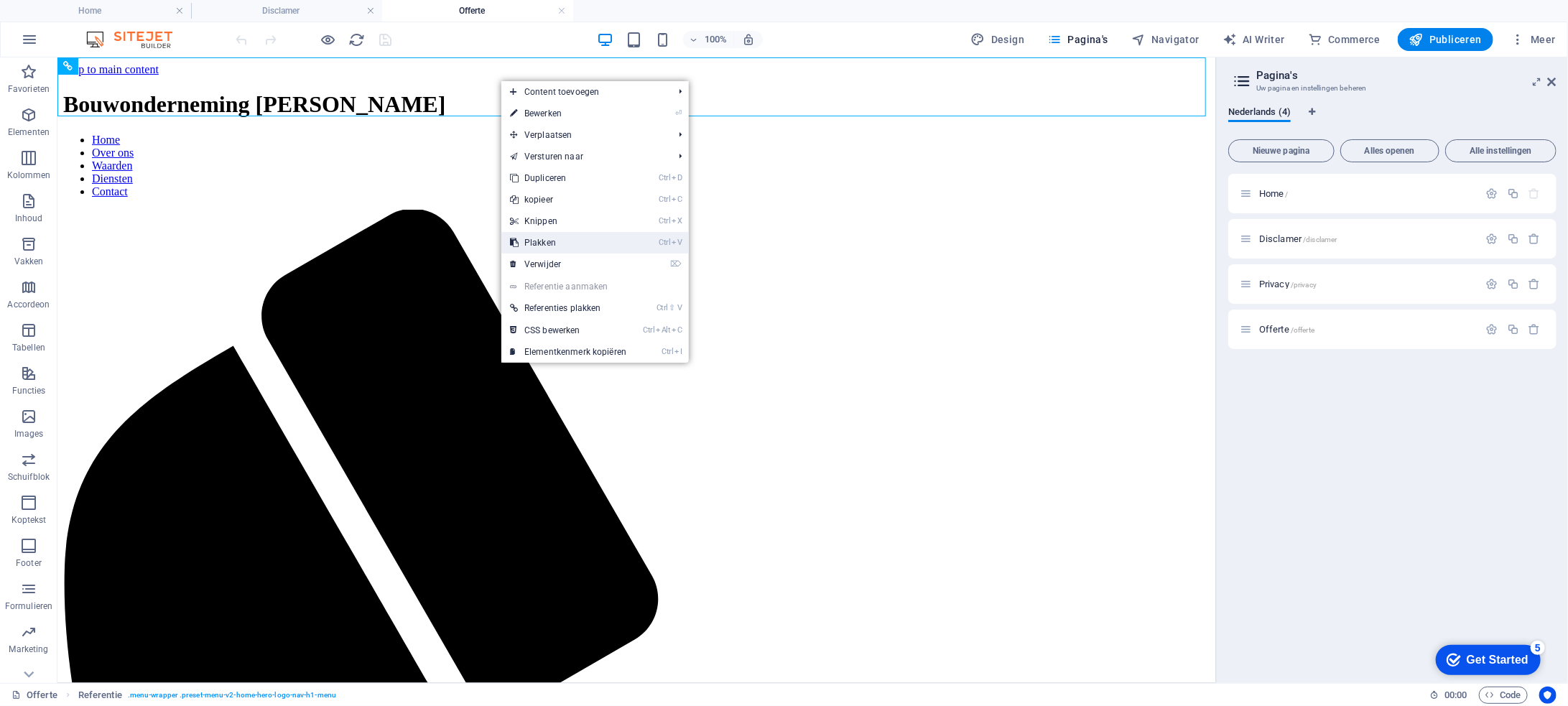
click at [568, 240] on link "Ctrl V Plakken" at bounding box center [568, 242] width 134 height 21
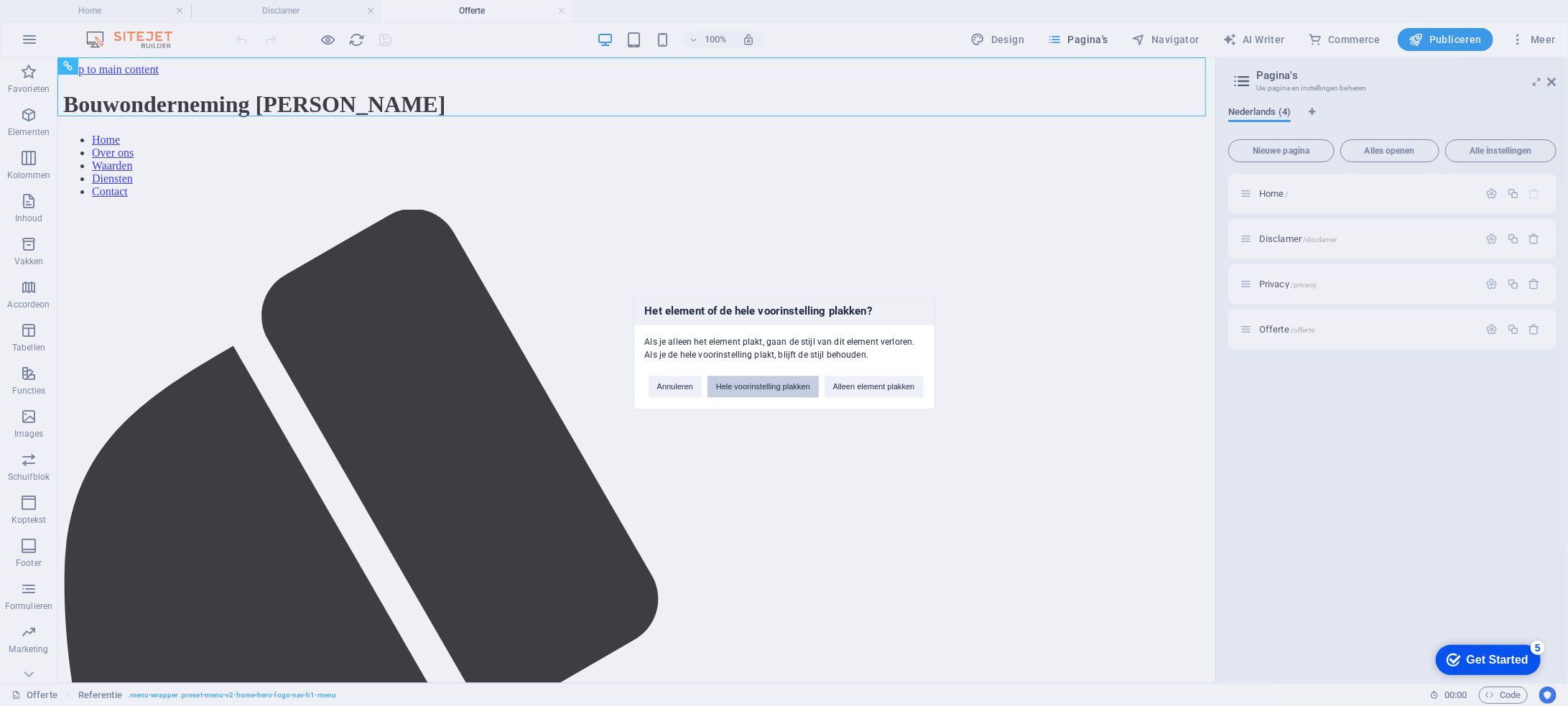
click at [759, 384] on button "Hele voorinstelling plakken" at bounding box center [763, 386] width 112 height 21
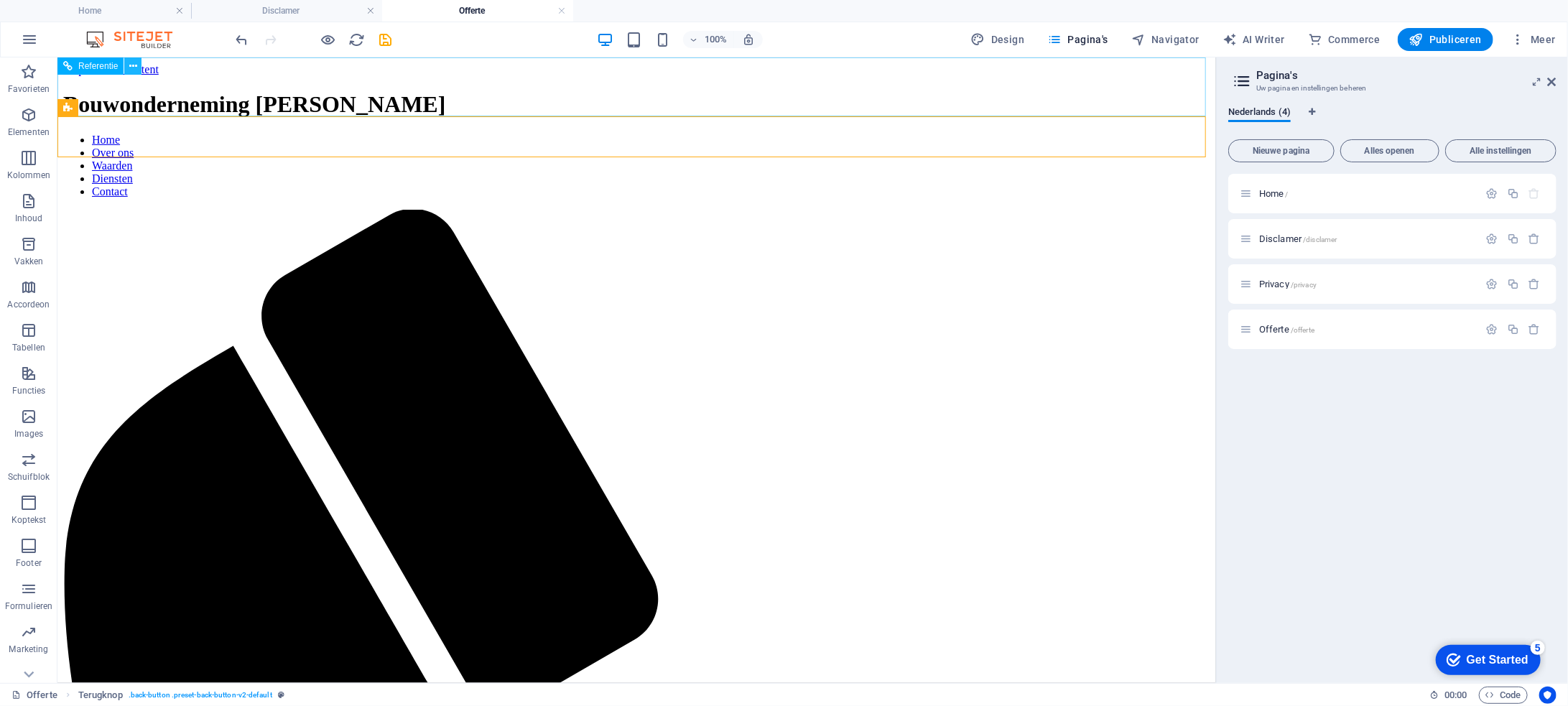
click at [134, 64] on icon at bounding box center [133, 67] width 8 height 15
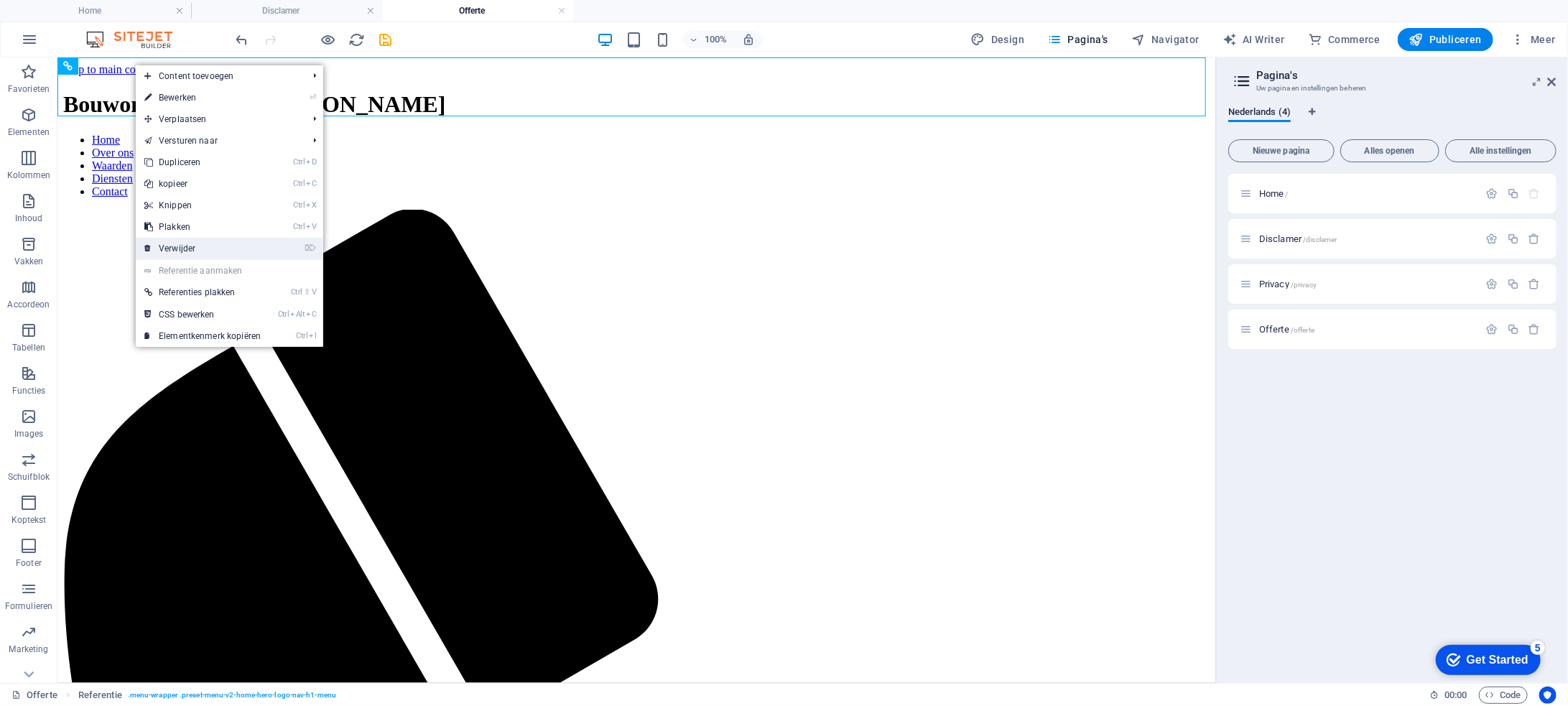
click at [210, 246] on link "⌦ Verwijder" at bounding box center [202, 248] width 134 height 21
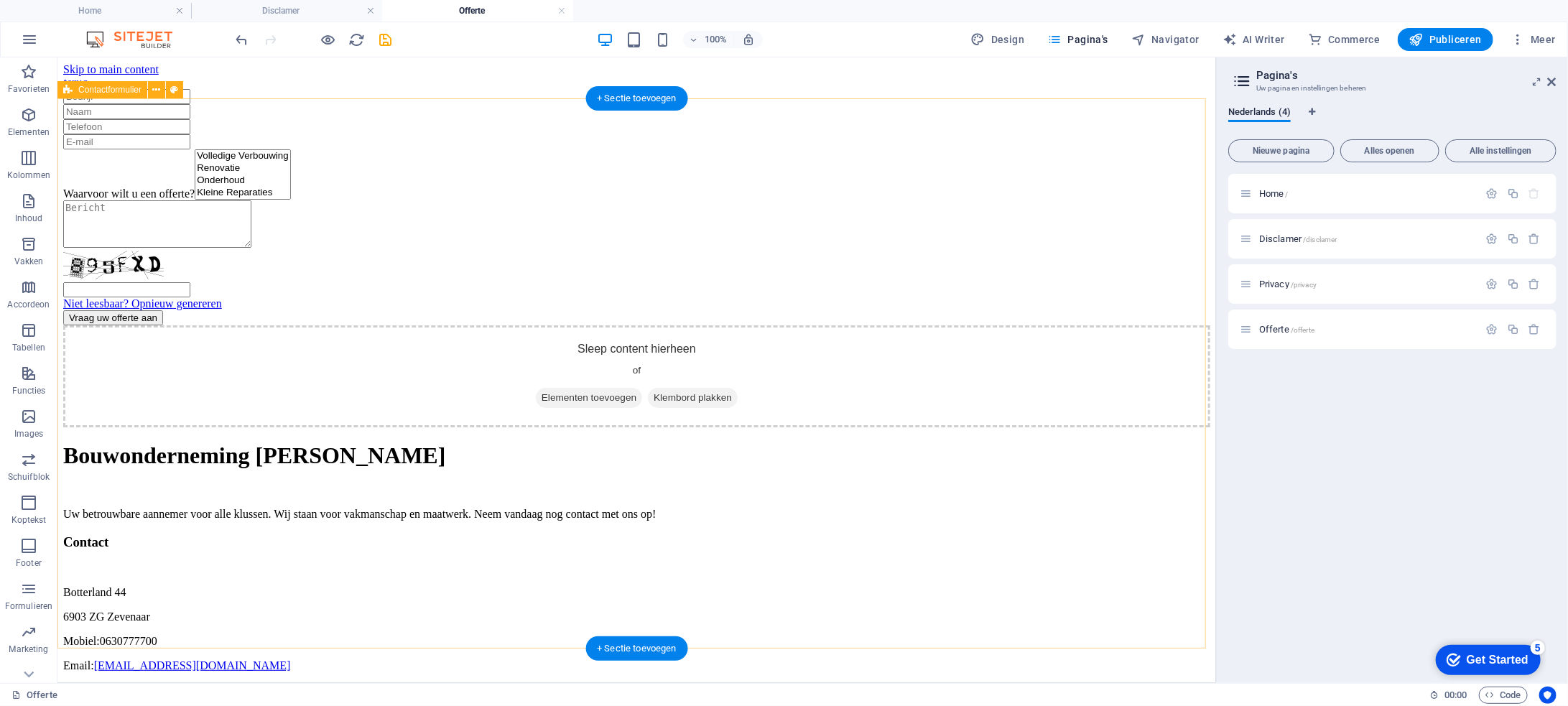
click at [174, 166] on div "Waarvoor wilt u een offerte? Volledige Verbouwing Renovatie Onderhoud Kleine Re…" at bounding box center [636, 207] width 1147 height 237
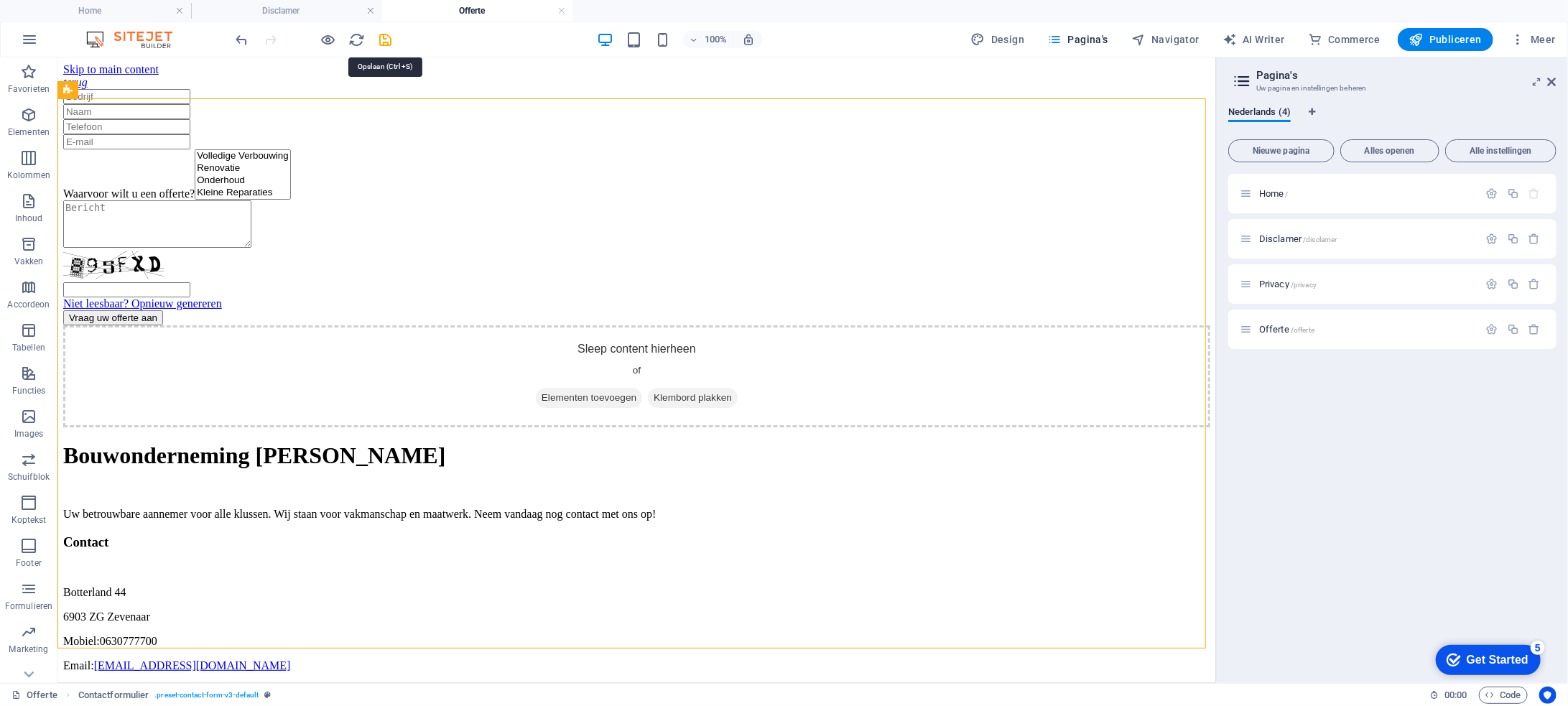
drag, startPoint x: 386, startPoint y: 37, endPoint x: 398, endPoint y: 35, distance: 12.2
click at [387, 37] on icon "save" at bounding box center [386, 39] width 16 height 16
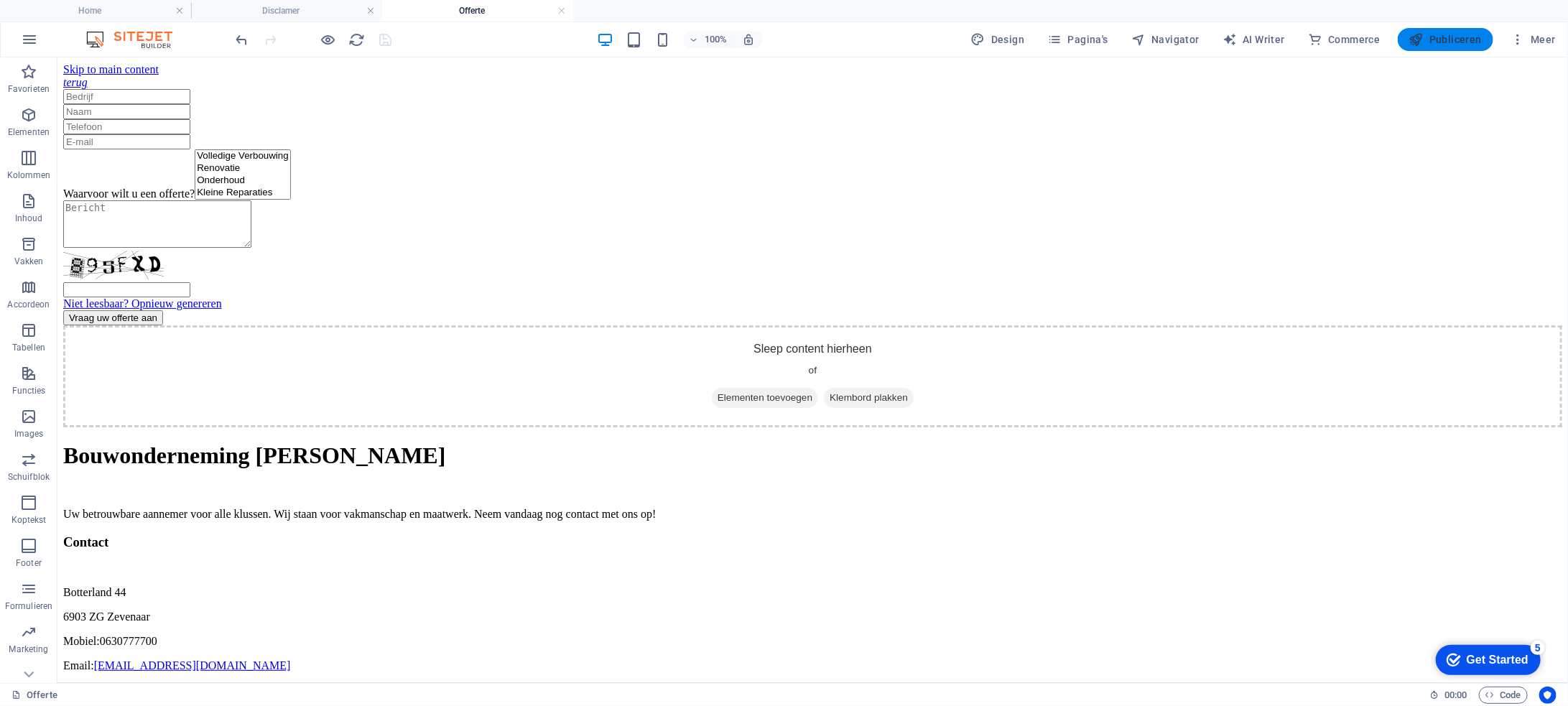
click at [1466, 42] on span "Publiceren" at bounding box center [1445, 39] width 72 height 14
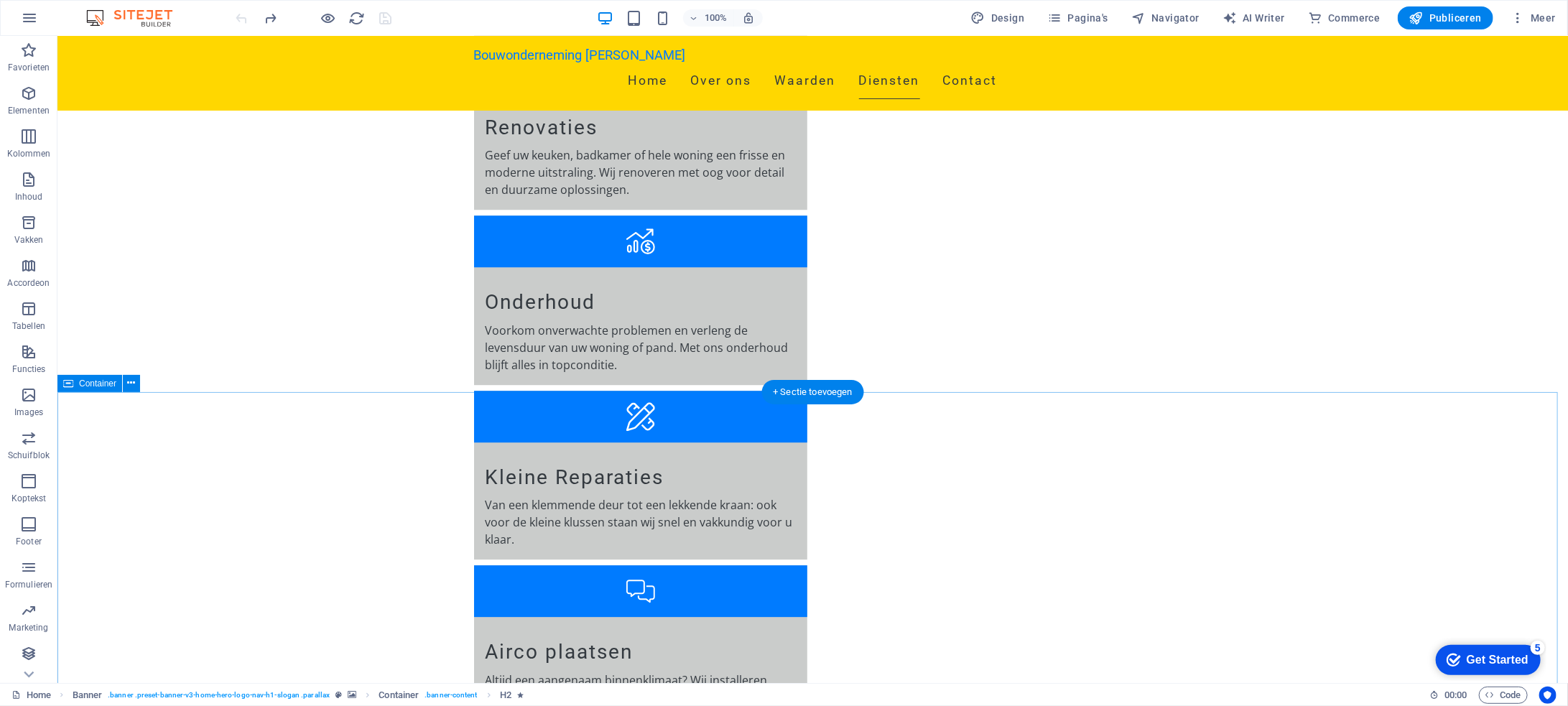
scroll to position [2730, 0]
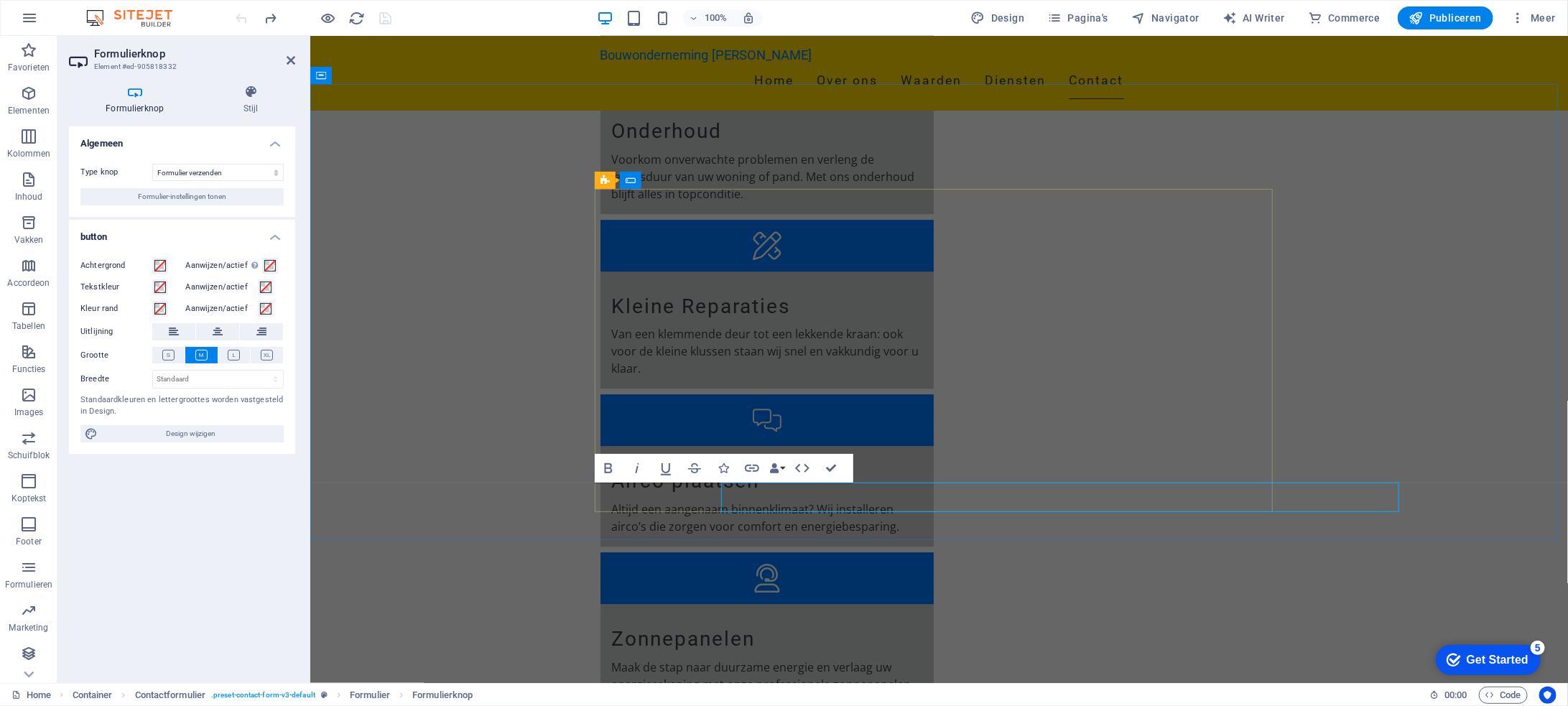
scroll to position [2596, 0]
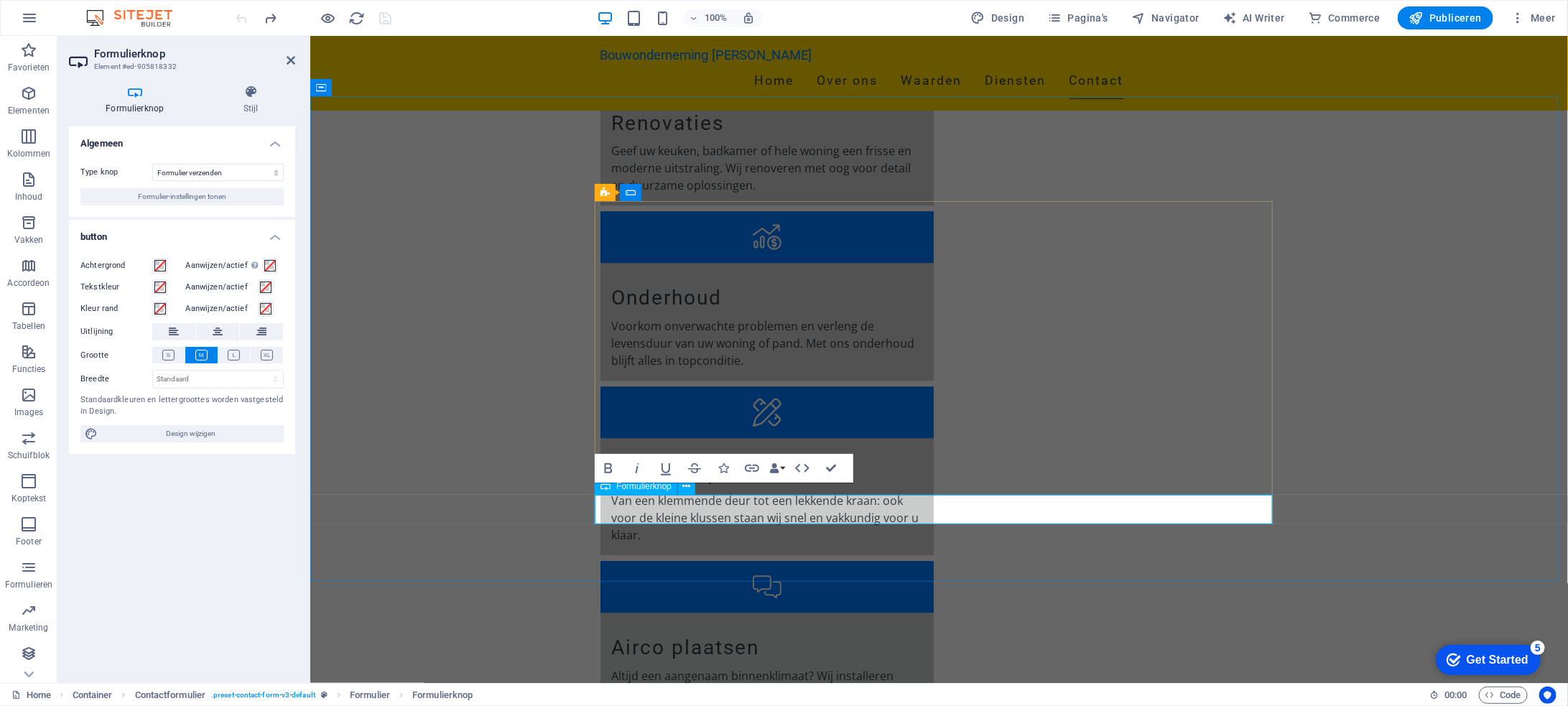
type button "Submit"
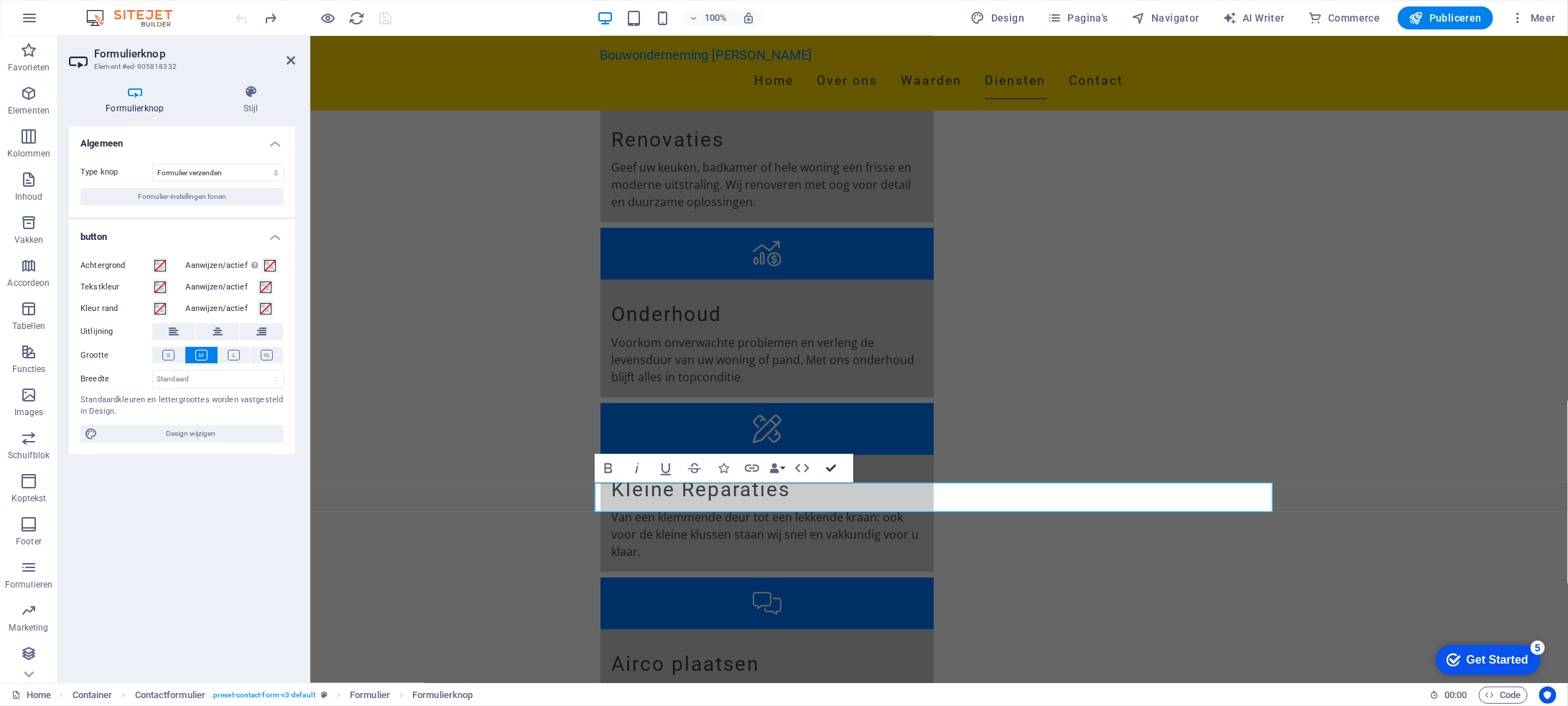
scroll to position [2536, 0]
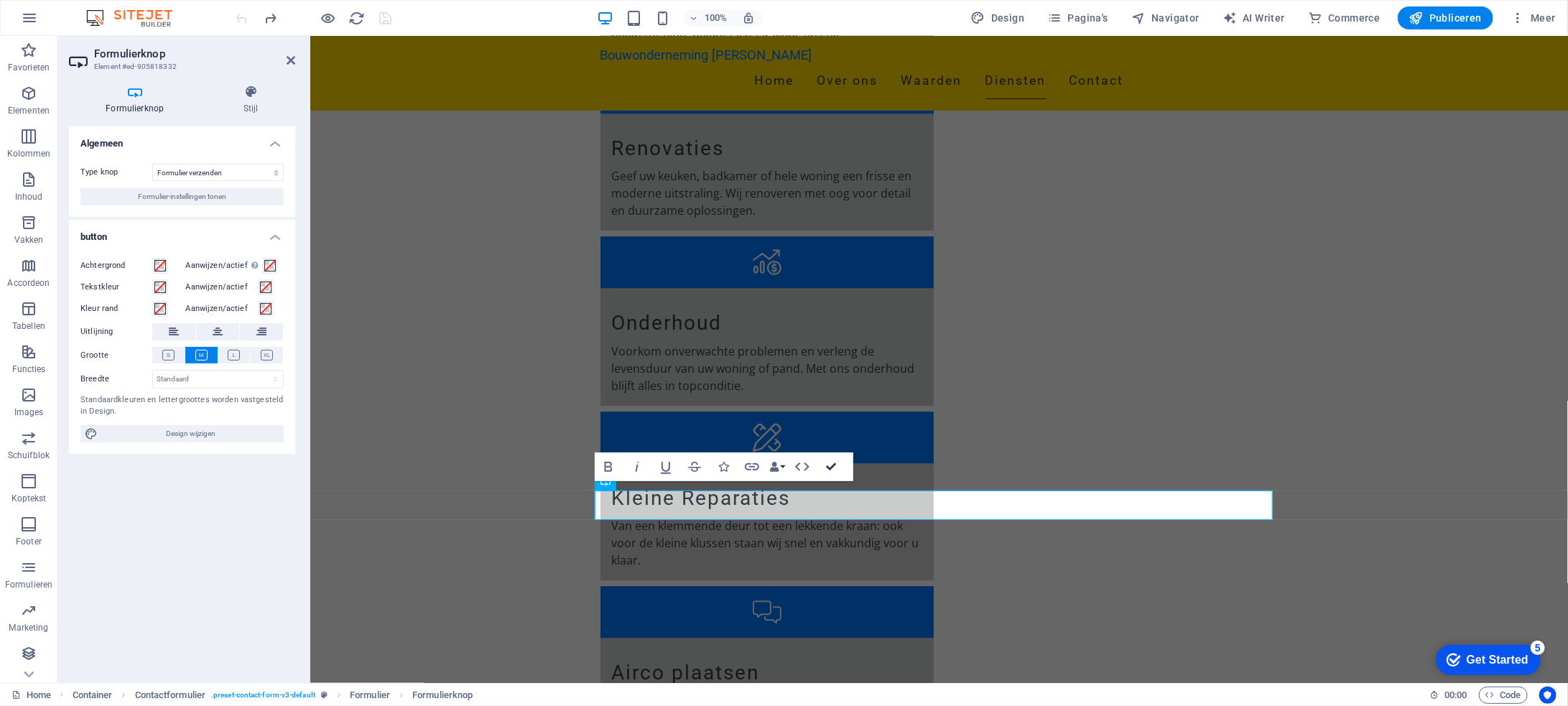
drag, startPoint x: 836, startPoint y: 465, endPoint x: 779, endPoint y: 429, distance: 67.4
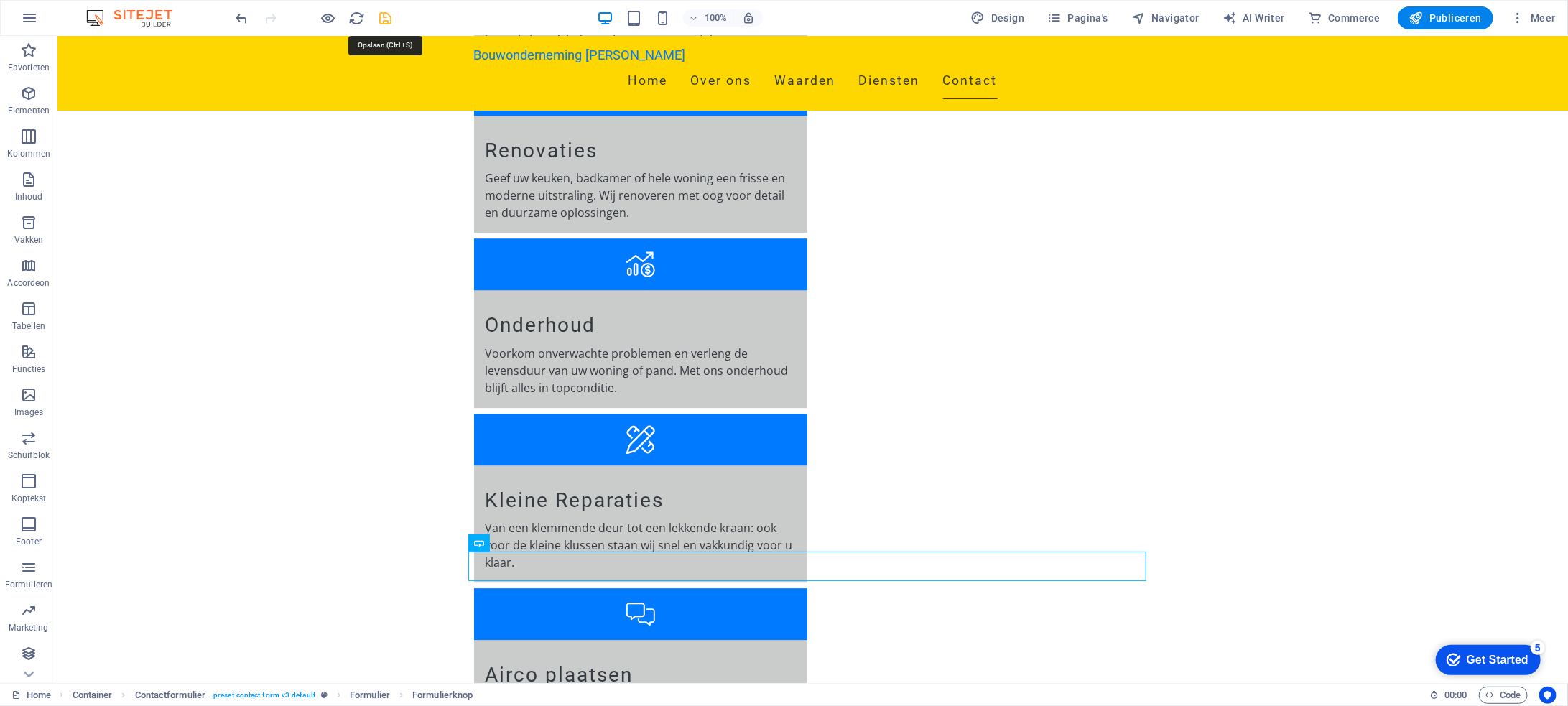
click at [387, 20] on icon "save" at bounding box center [386, 18] width 16 height 16
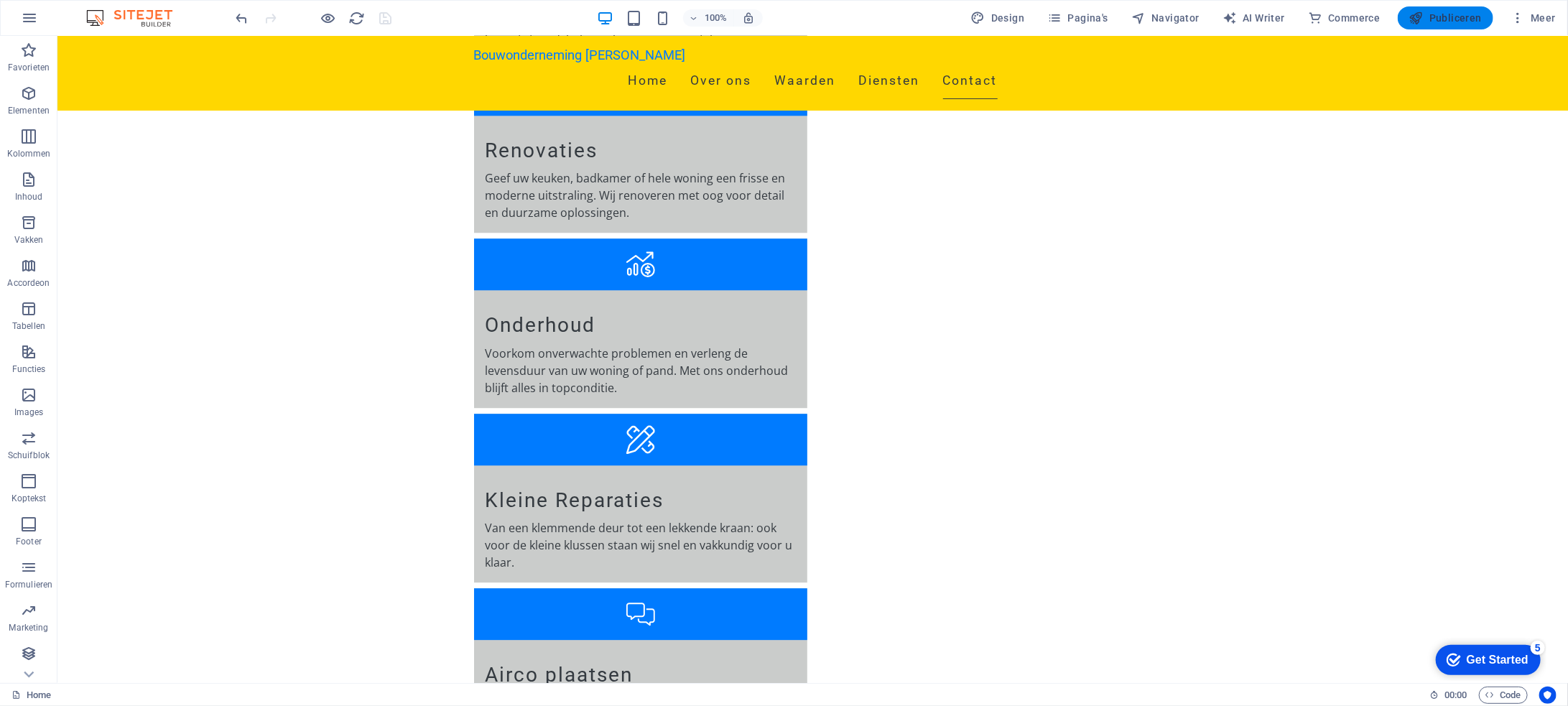
click at [1455, 13] on span "Publiceren" at bounding box center [1445, 17] width 72 height 14
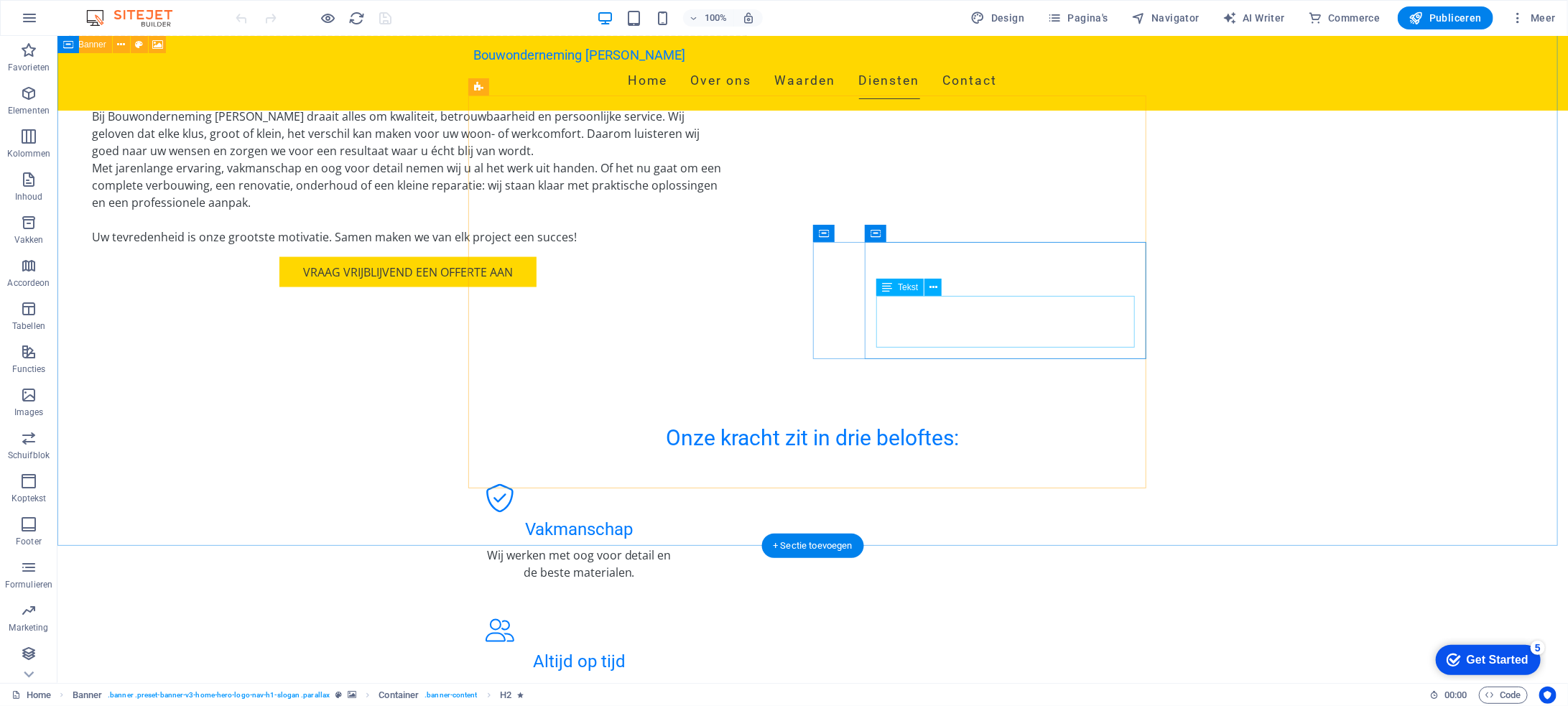
scroll to position [1581, 0]
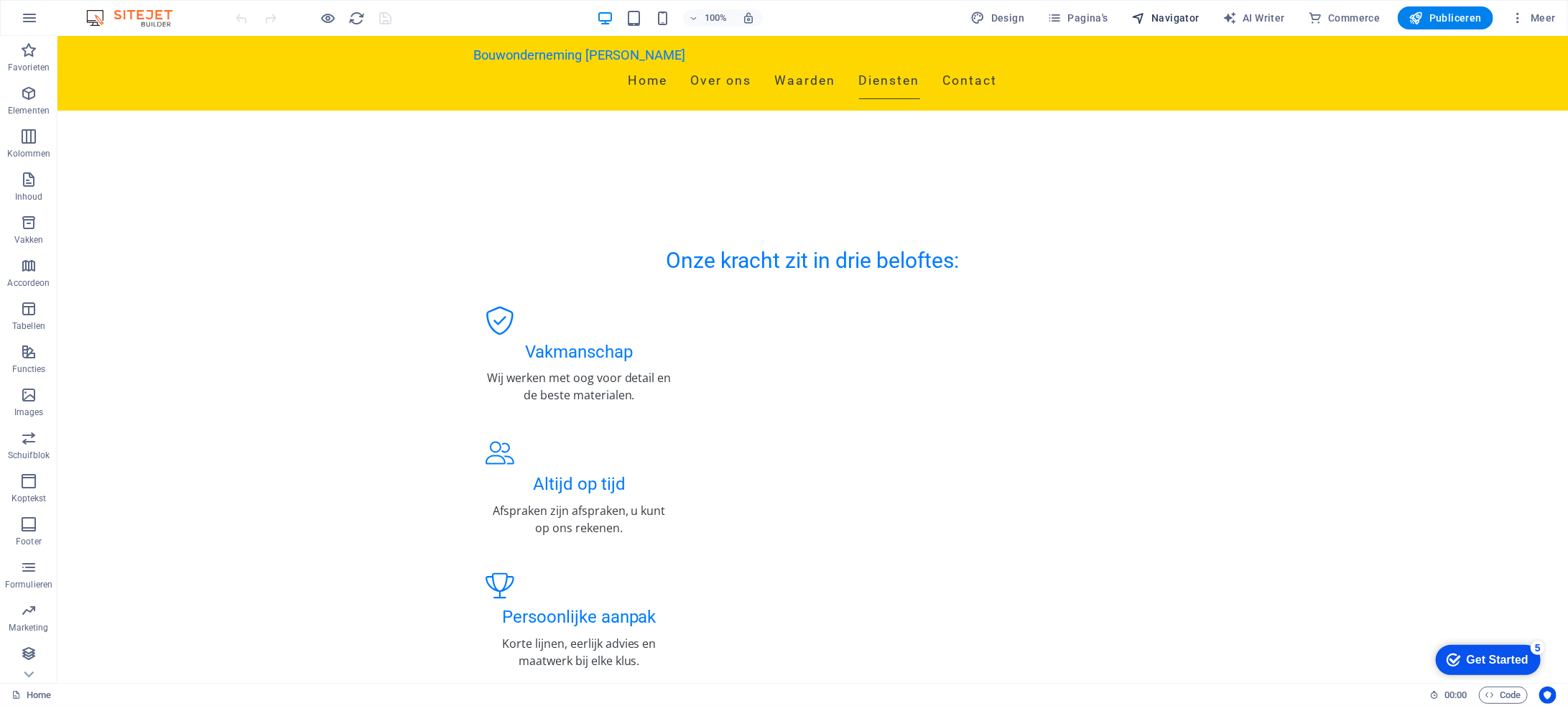
click at [1194, 19] on span "Navigator" at bounding box center [1165, 17] width 68 height 14
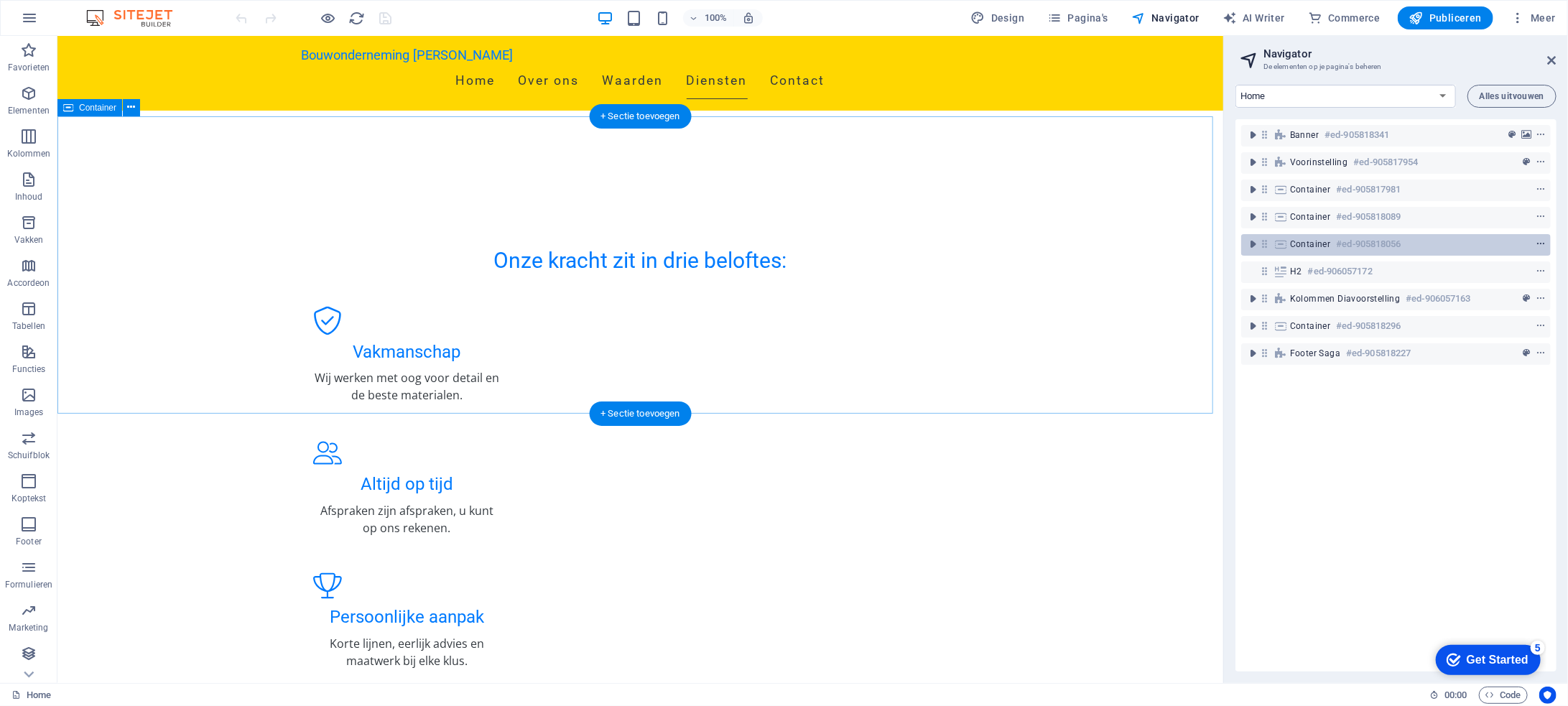
click at [1535, 242] on icon "context-menu" at bounding box center [1540, 244] width 10 height 10
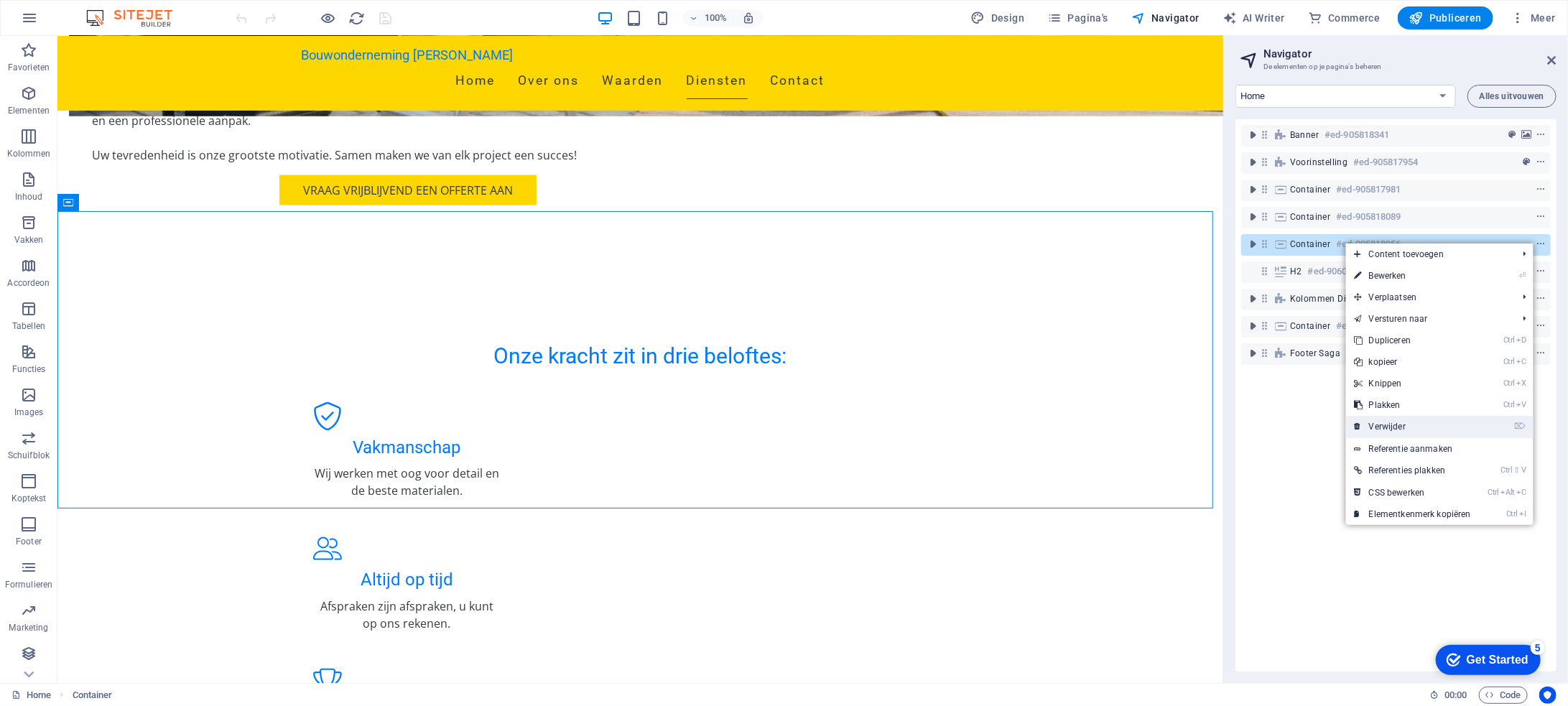
click at [1391, 420] on link "⌦ Verwijder" at bounding box center [1412, 427] width 134 height 21
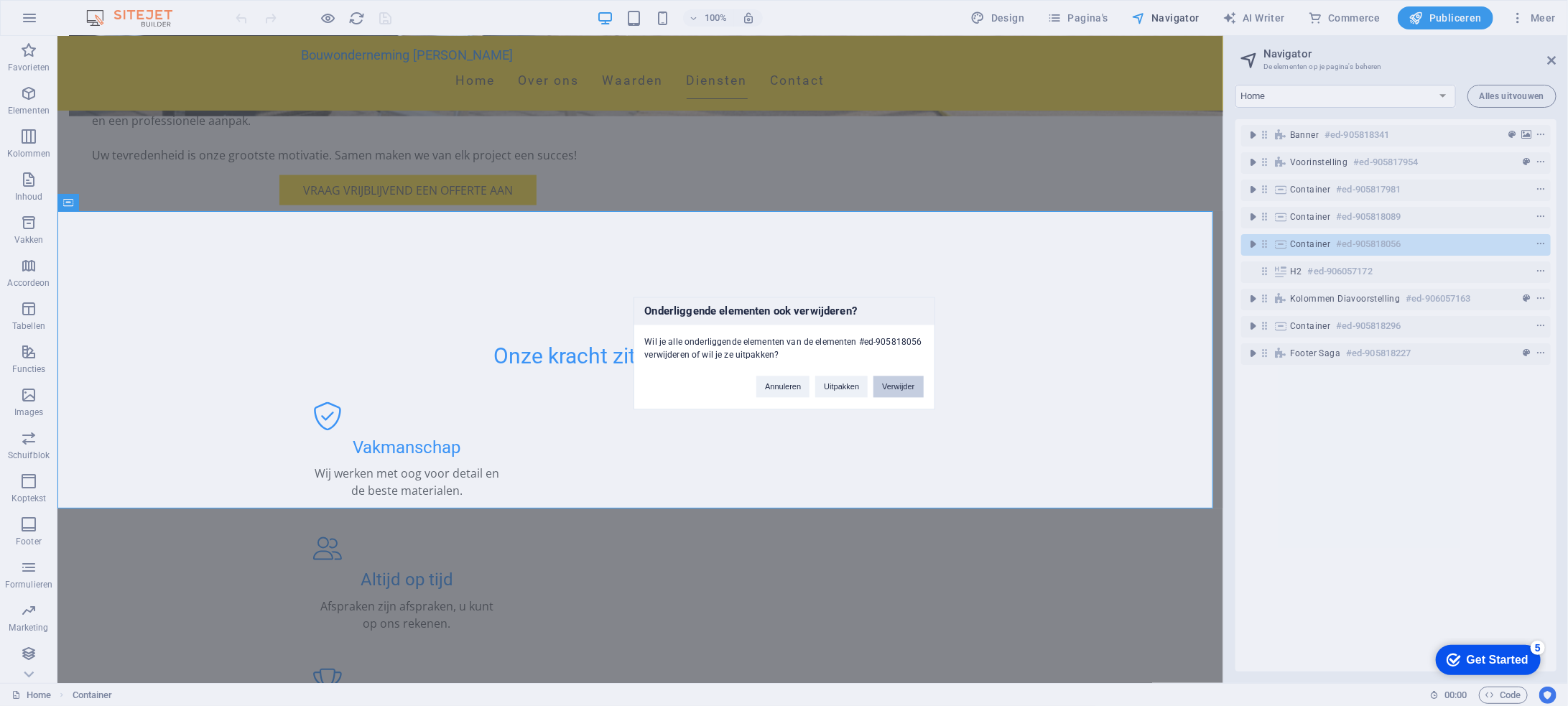
click at [912, 381] on button "Verwijder" at bounding box center [898, 386] width 49 height 21
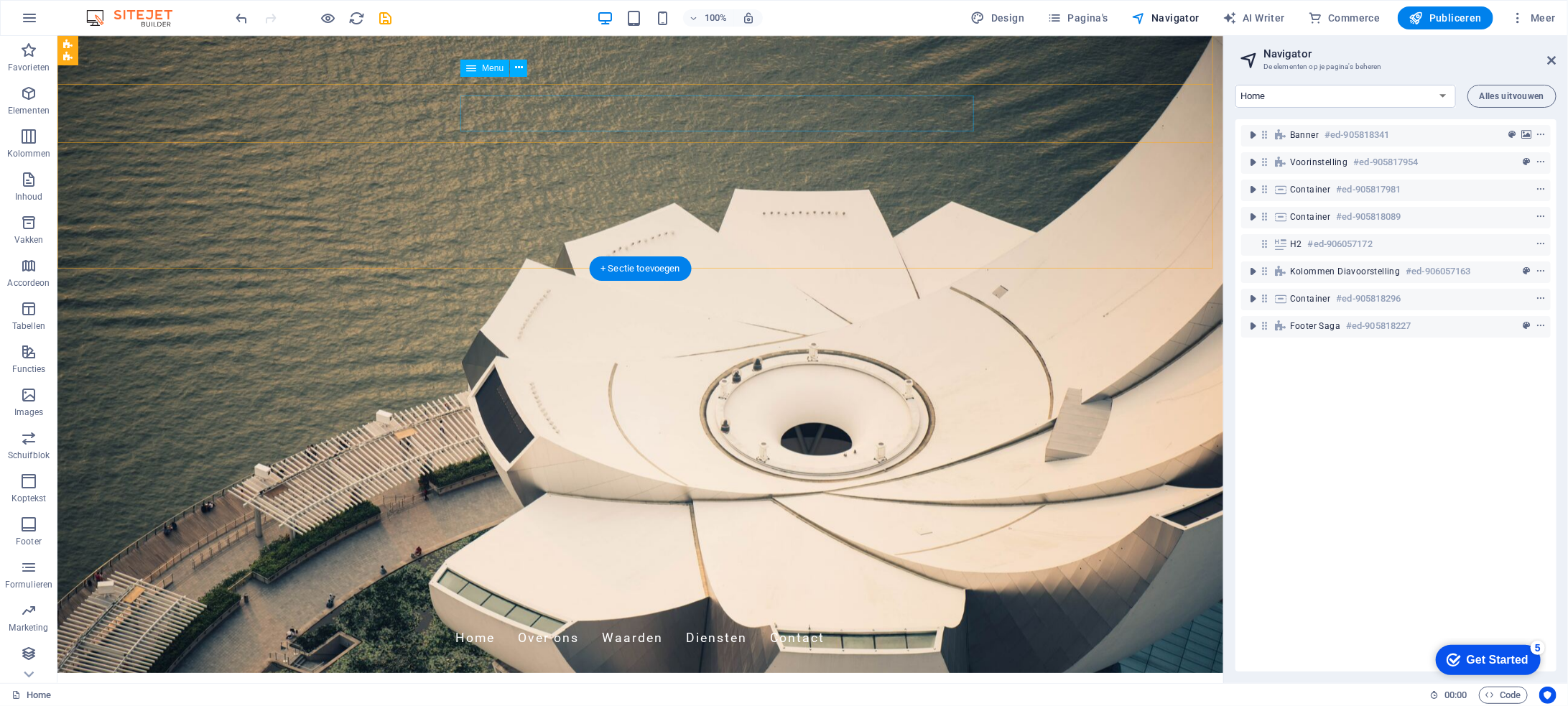
scroll to position [0, 0]
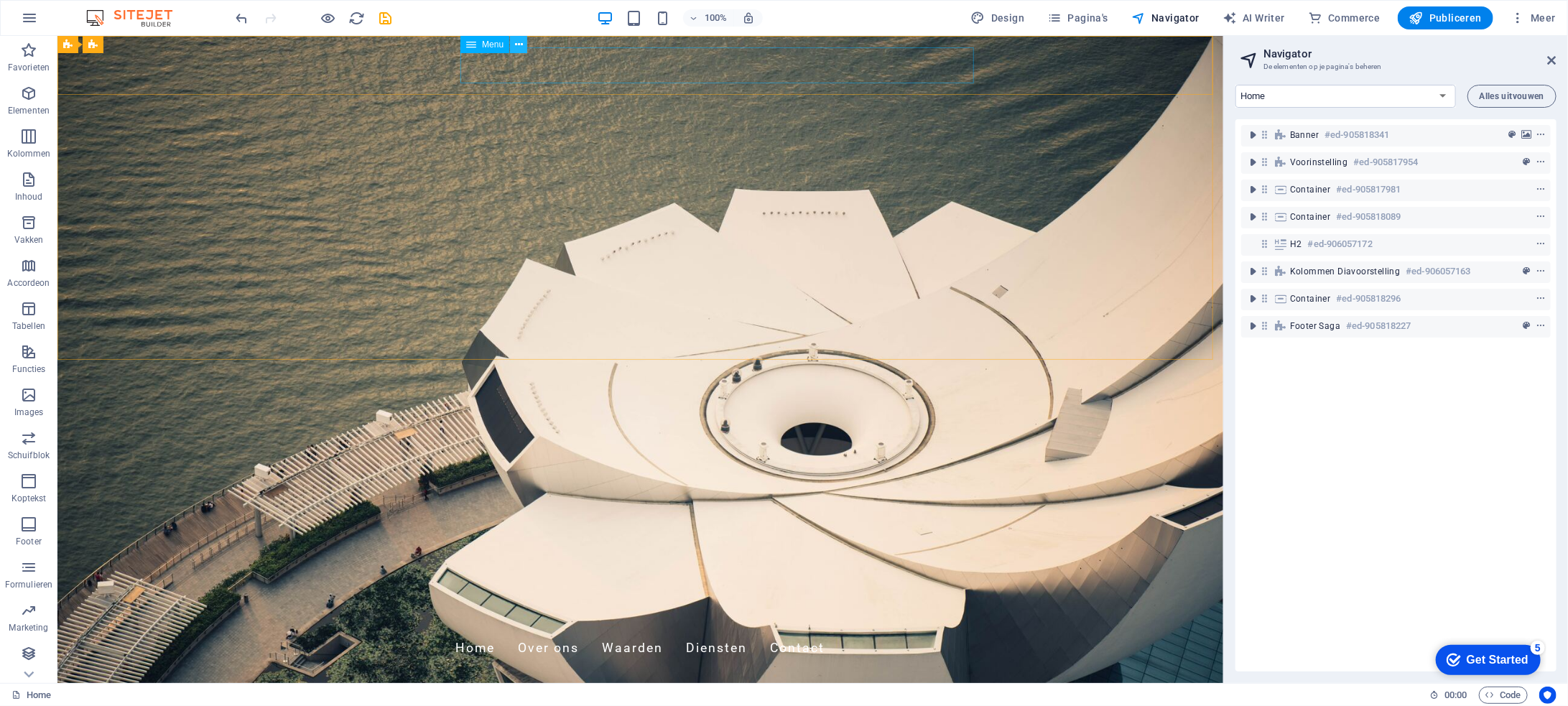
click at [521, 47] on icon at bounding box center [519, 44] width 8 height 15
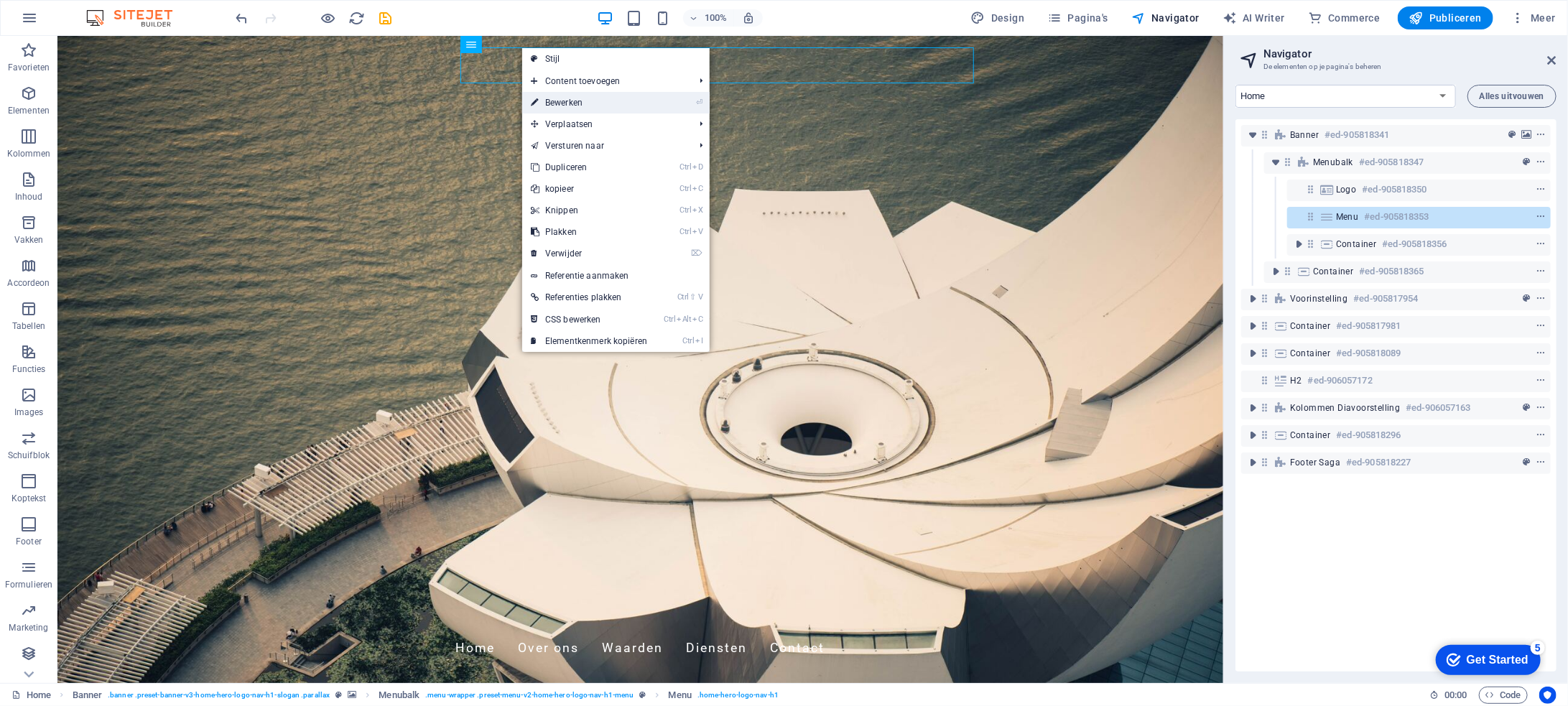
click at [573, 94] on link "⏎ Bewerken" at bounding box center [589, 103] width 134 height 21
select select
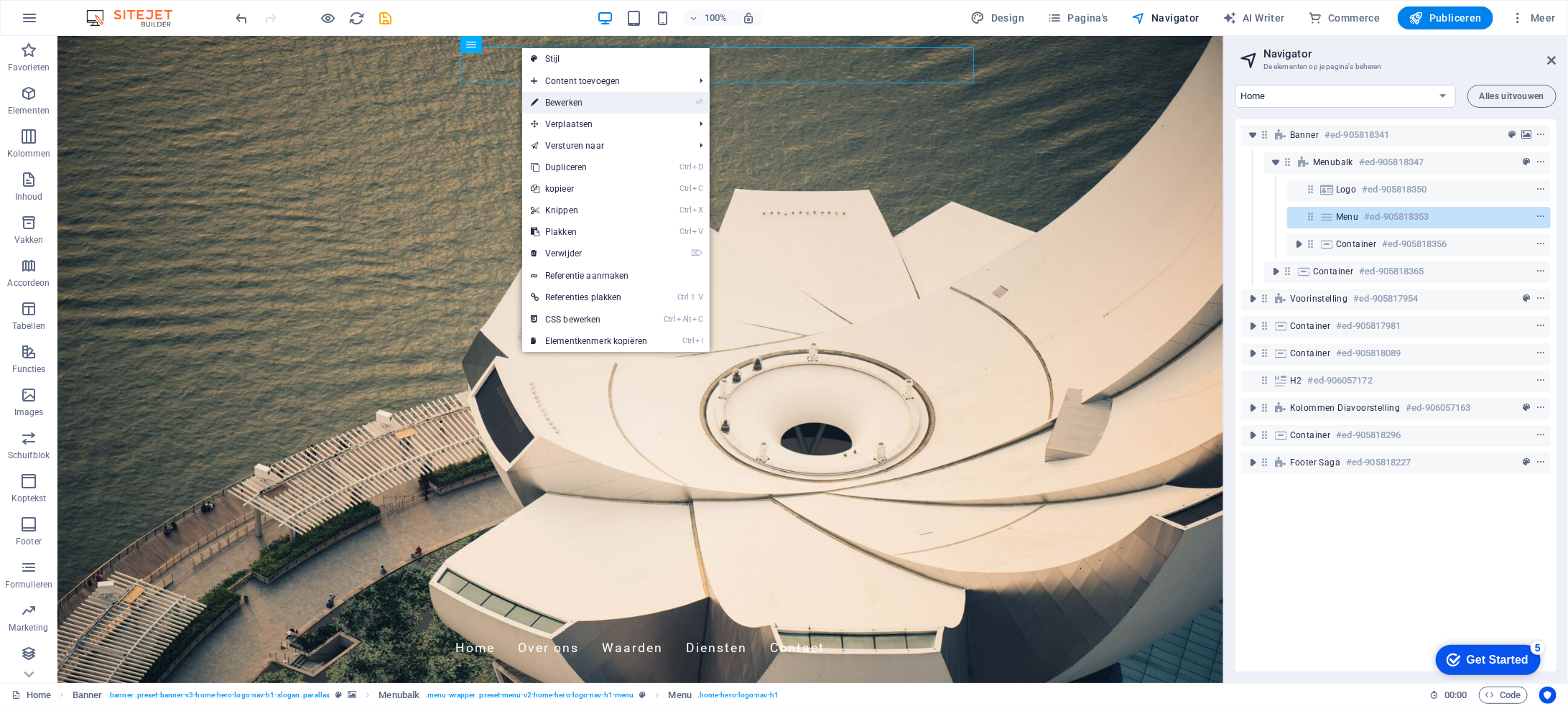
select select
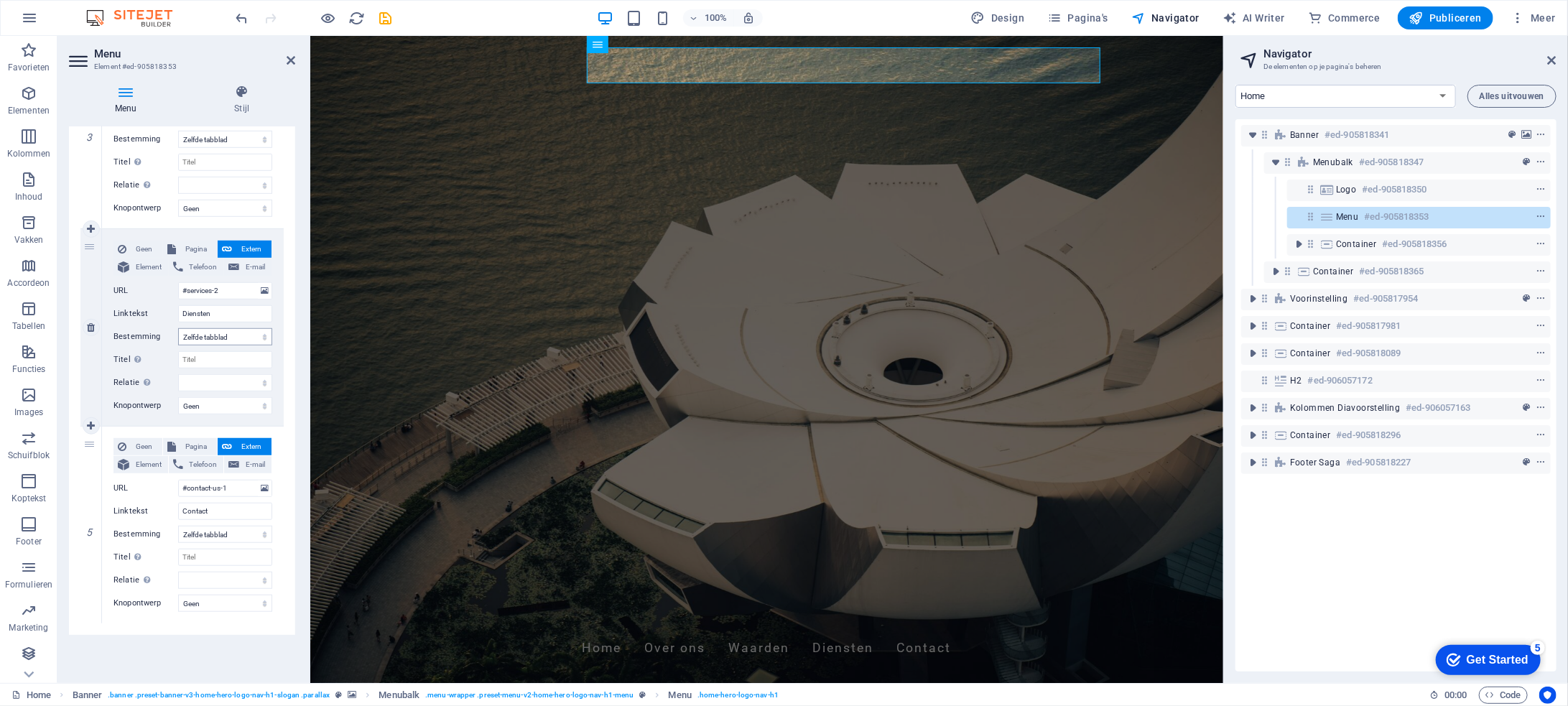
scroll to position [627, 0]
click at [93, 424] on icon at bounding box center [91, 425] width 8 height 10
select select
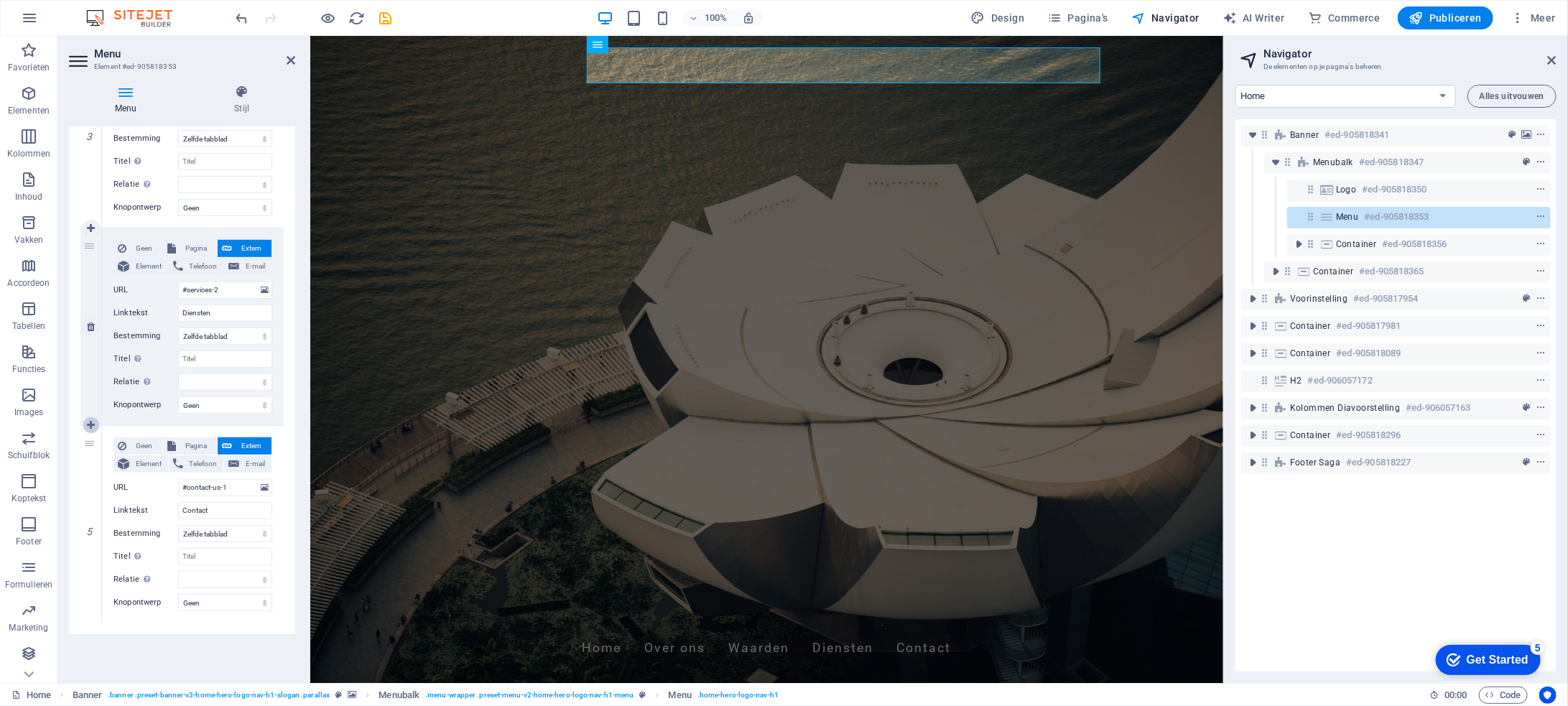
select select
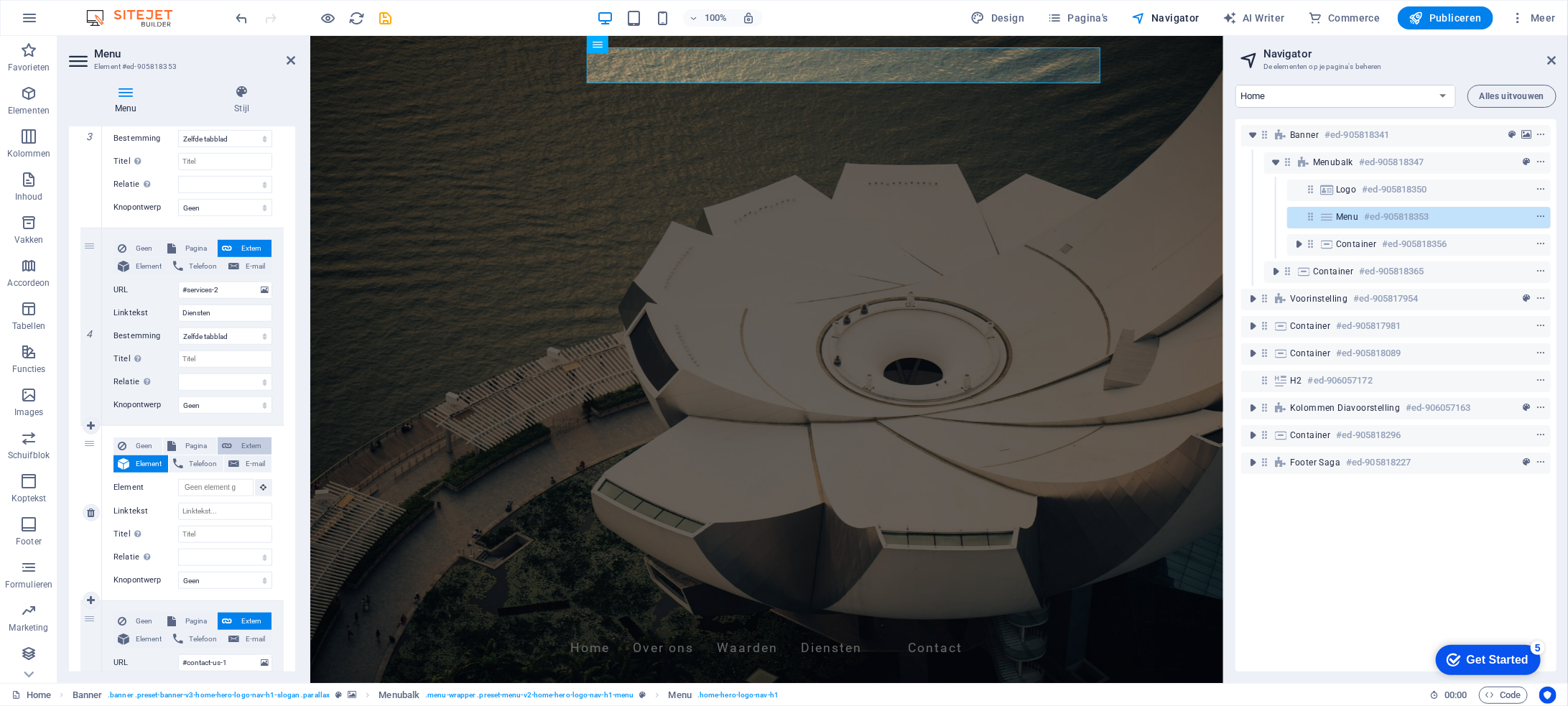
click at [251, 443] on span "Extern" at bounding box center [252, 445] width 31 height 17
select select
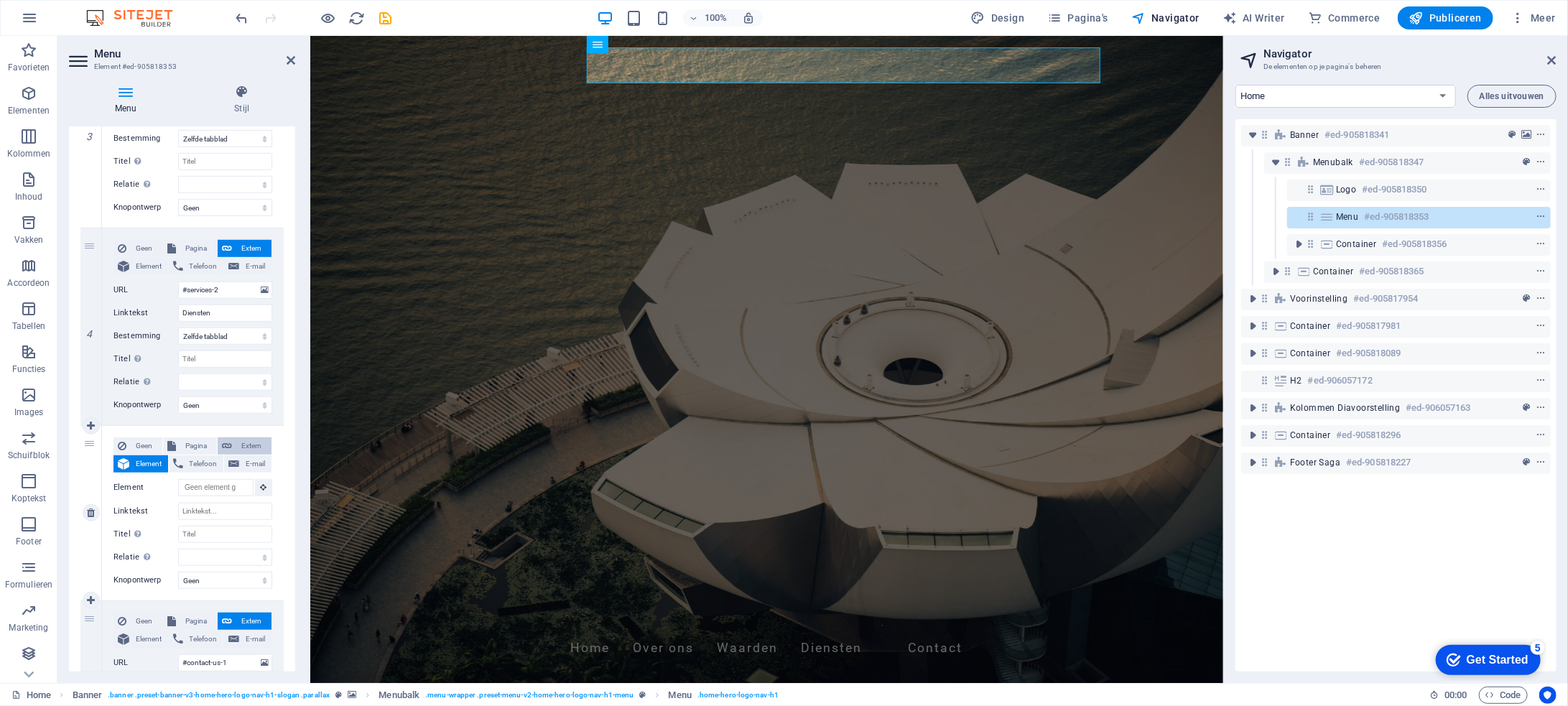
select select "blank"
select select
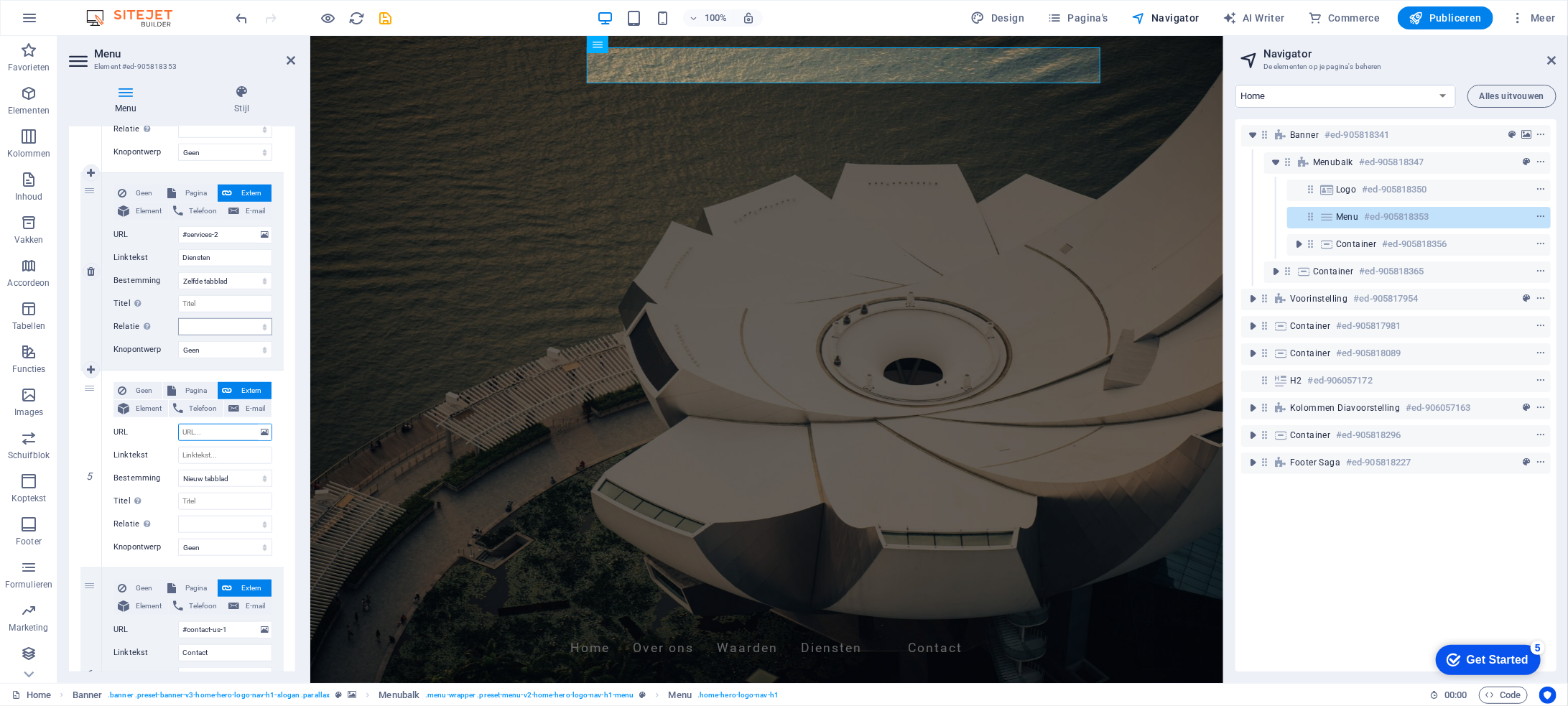
scroll to position [699, 0]
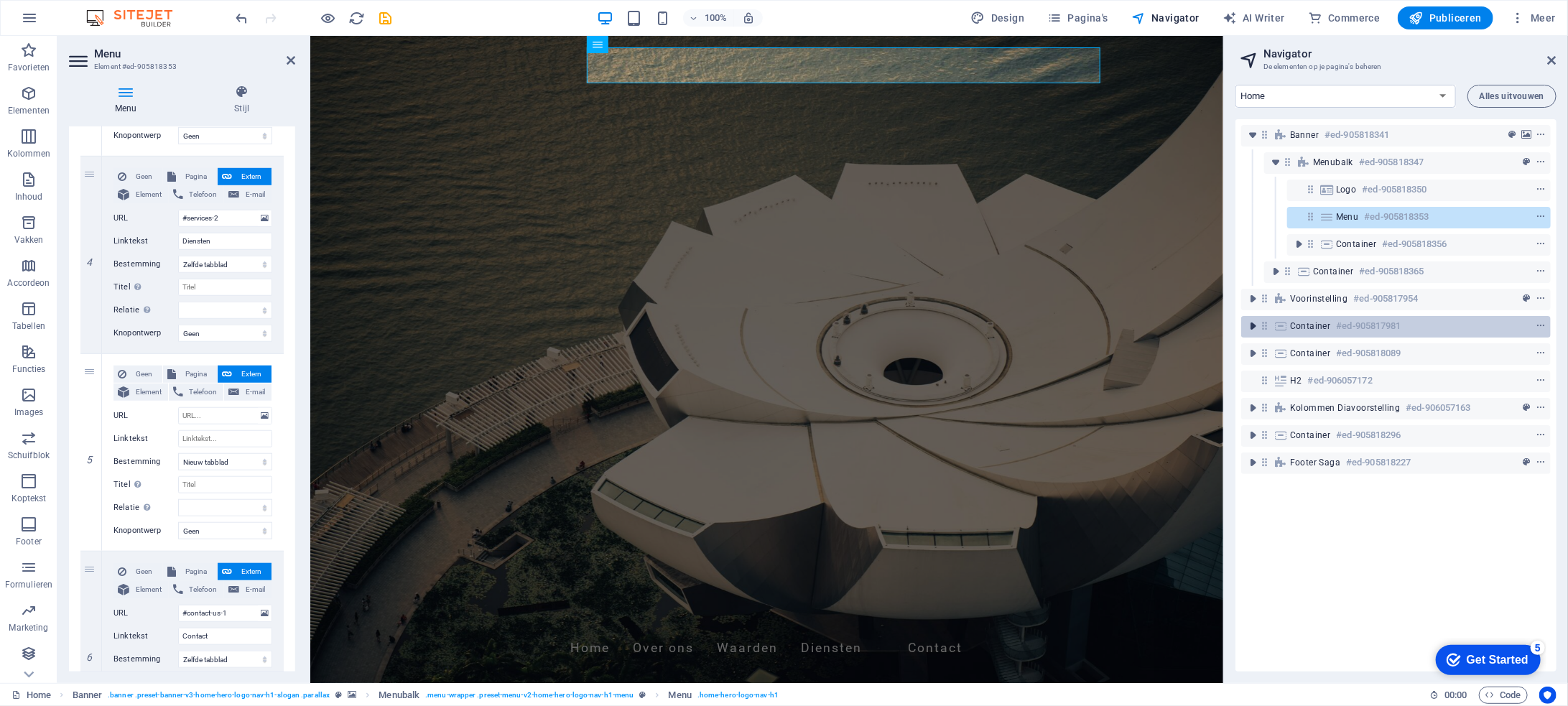
click at [1253, 329] on icon "toggle-expand" at bounding box center [1252, 325] width 14 height 14
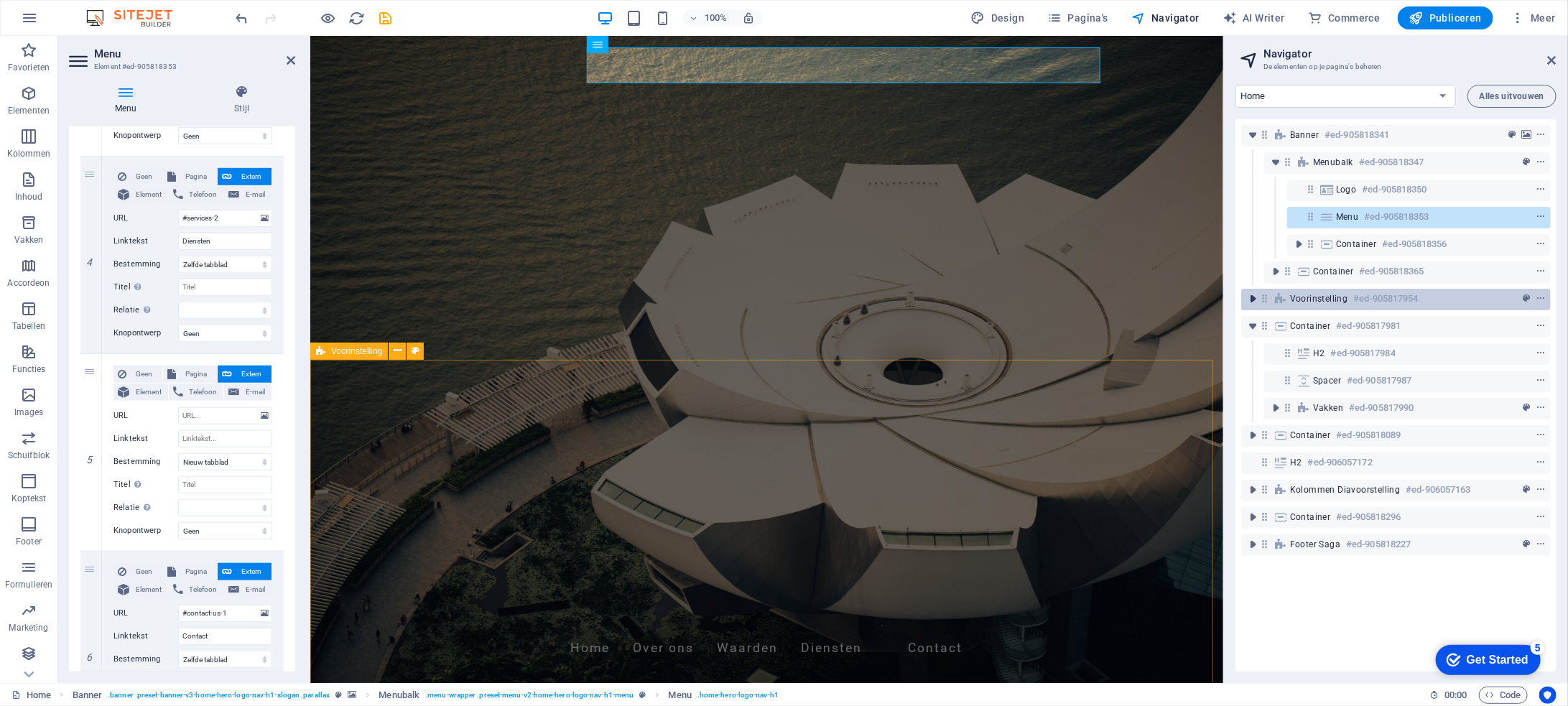
click at [1248, 294] on icon "toggle-expand" at bounding box center [1252, 298] width 14 height 14
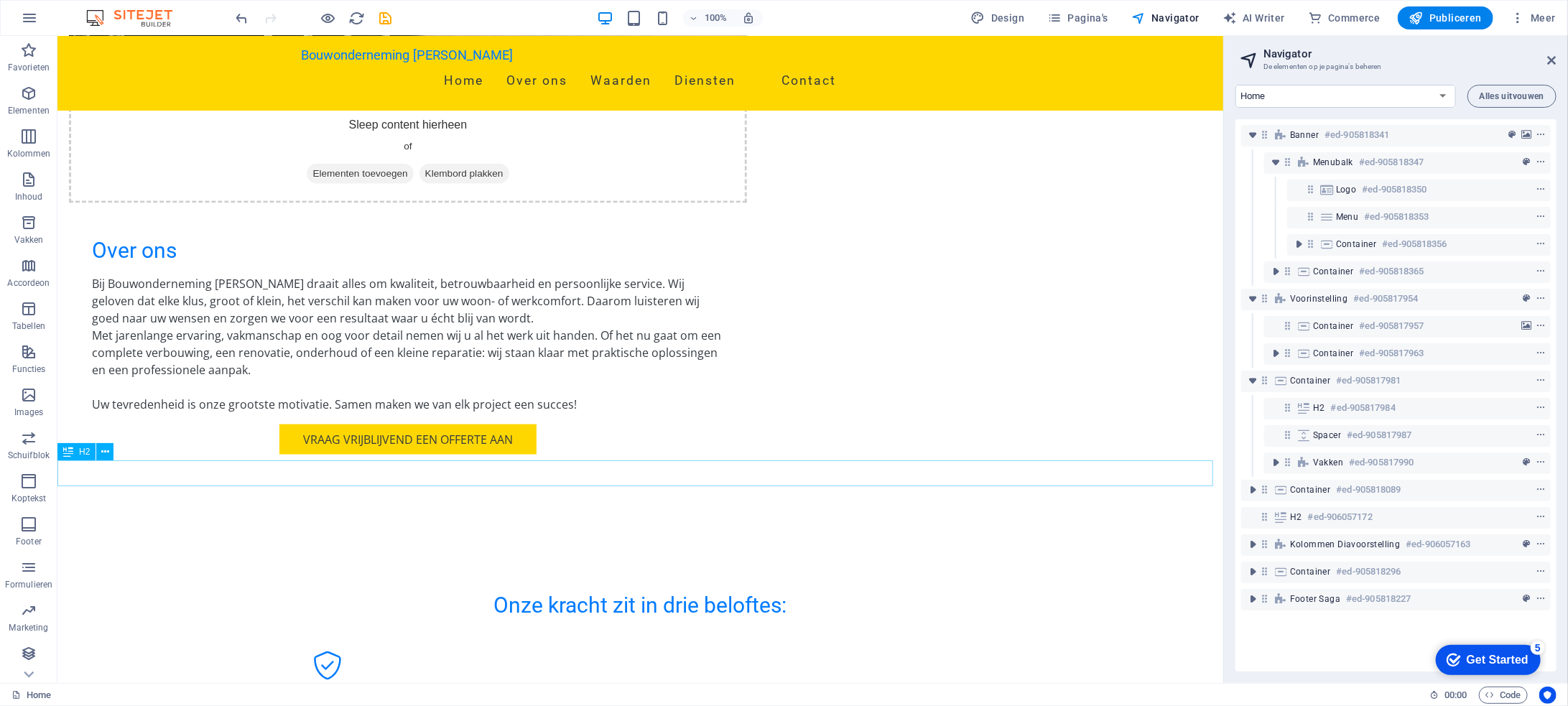
scroll to position [1294, 0]
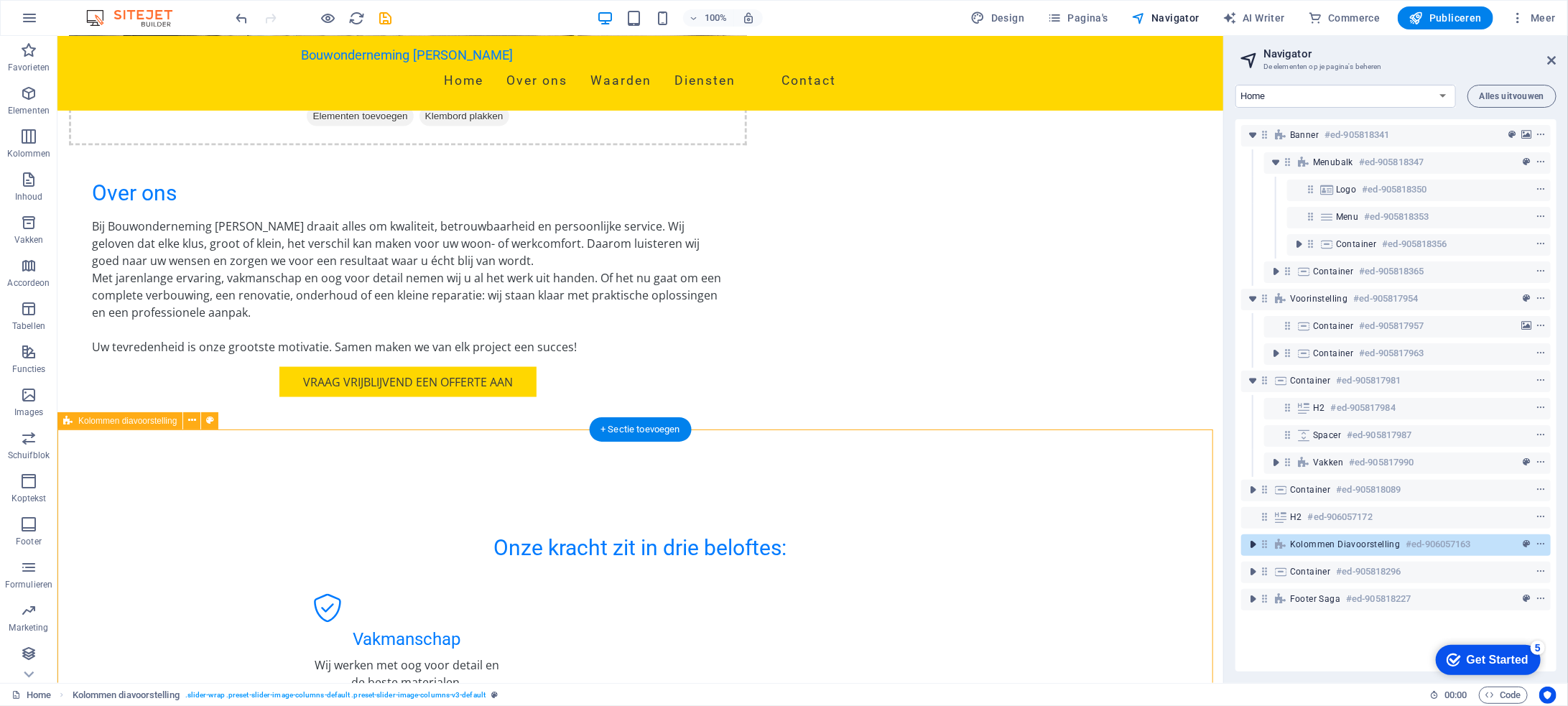
click at [1253, 540] on icon "toggle-expand" at bounding box center [1252, 544] width 14 height 14
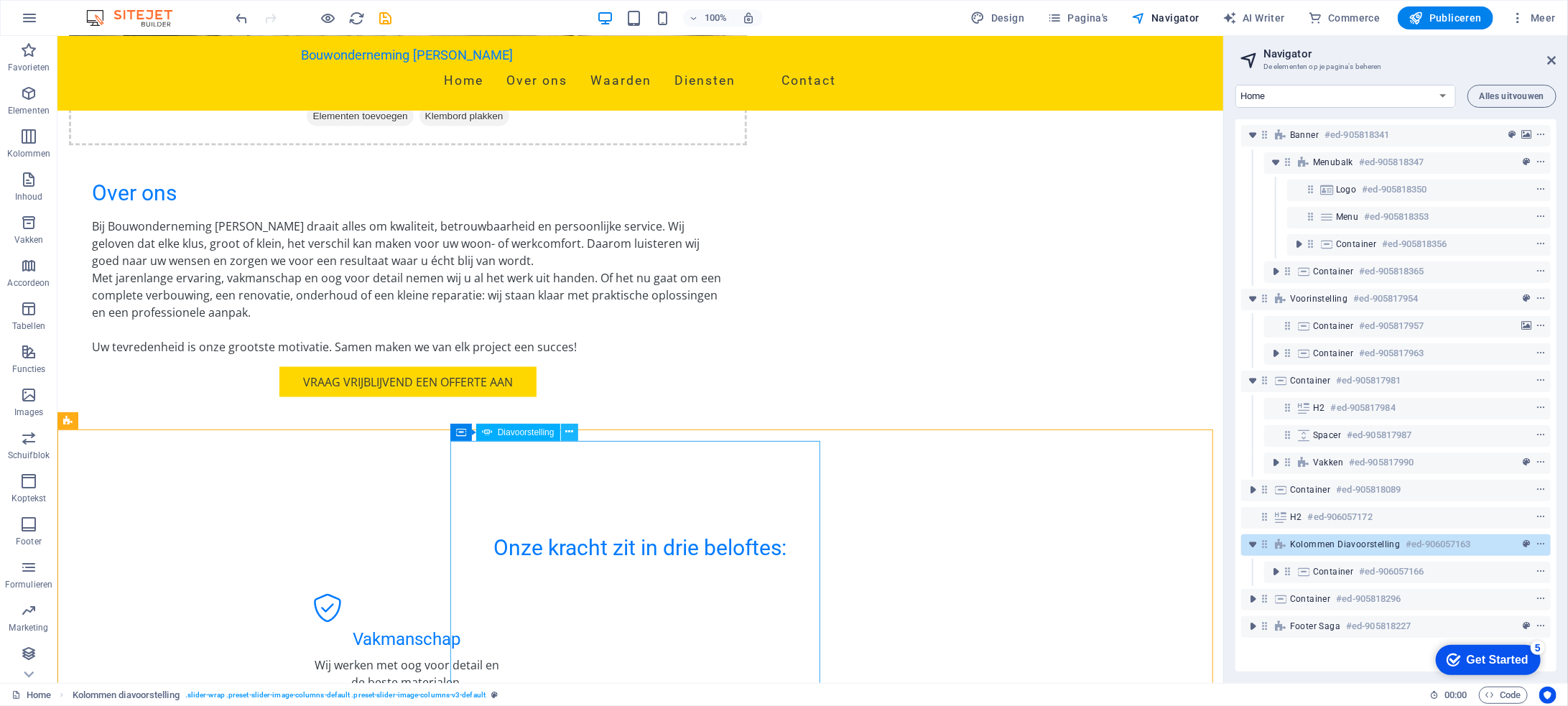
click at [567, 431] on icon at bounding box center [569, 432] width 8 height 15
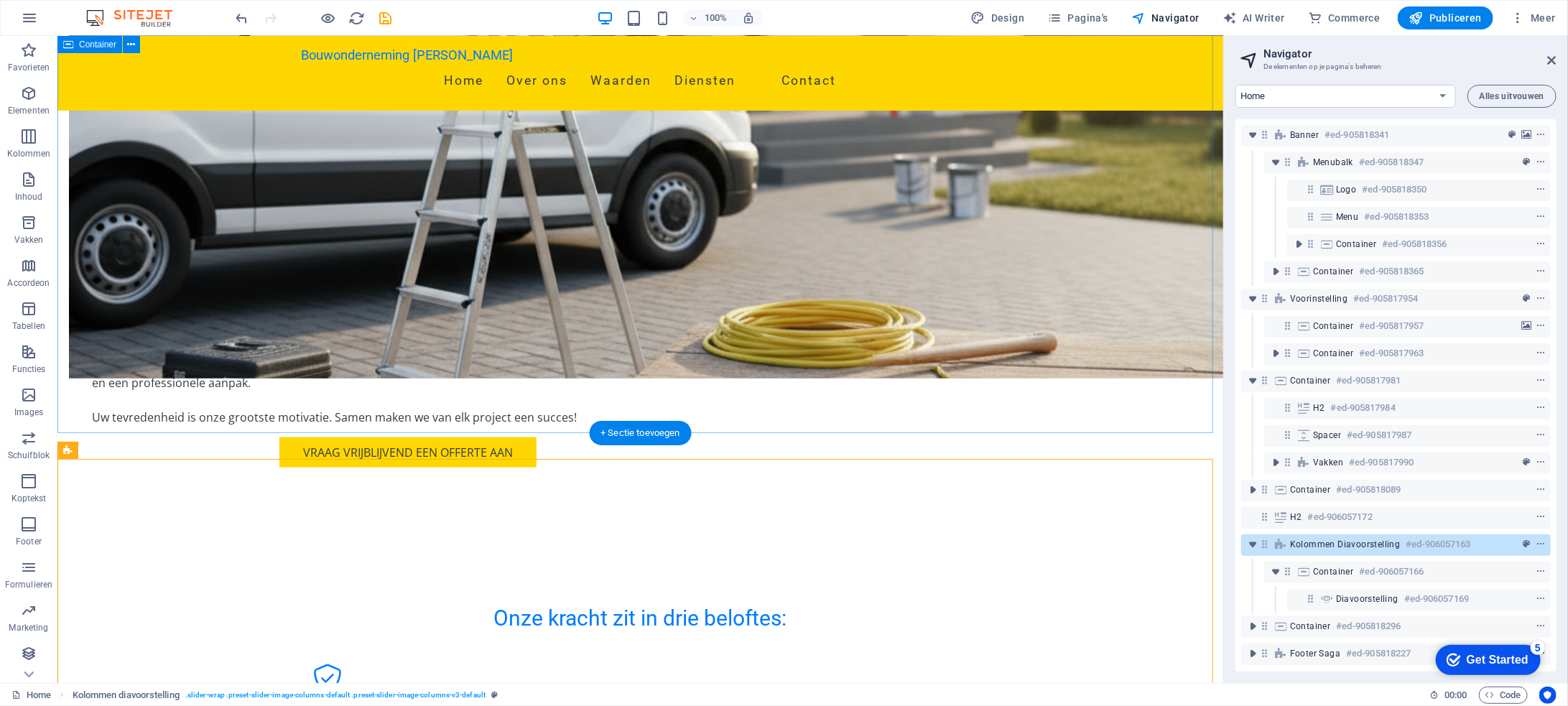
scroll to position [1077, 0]
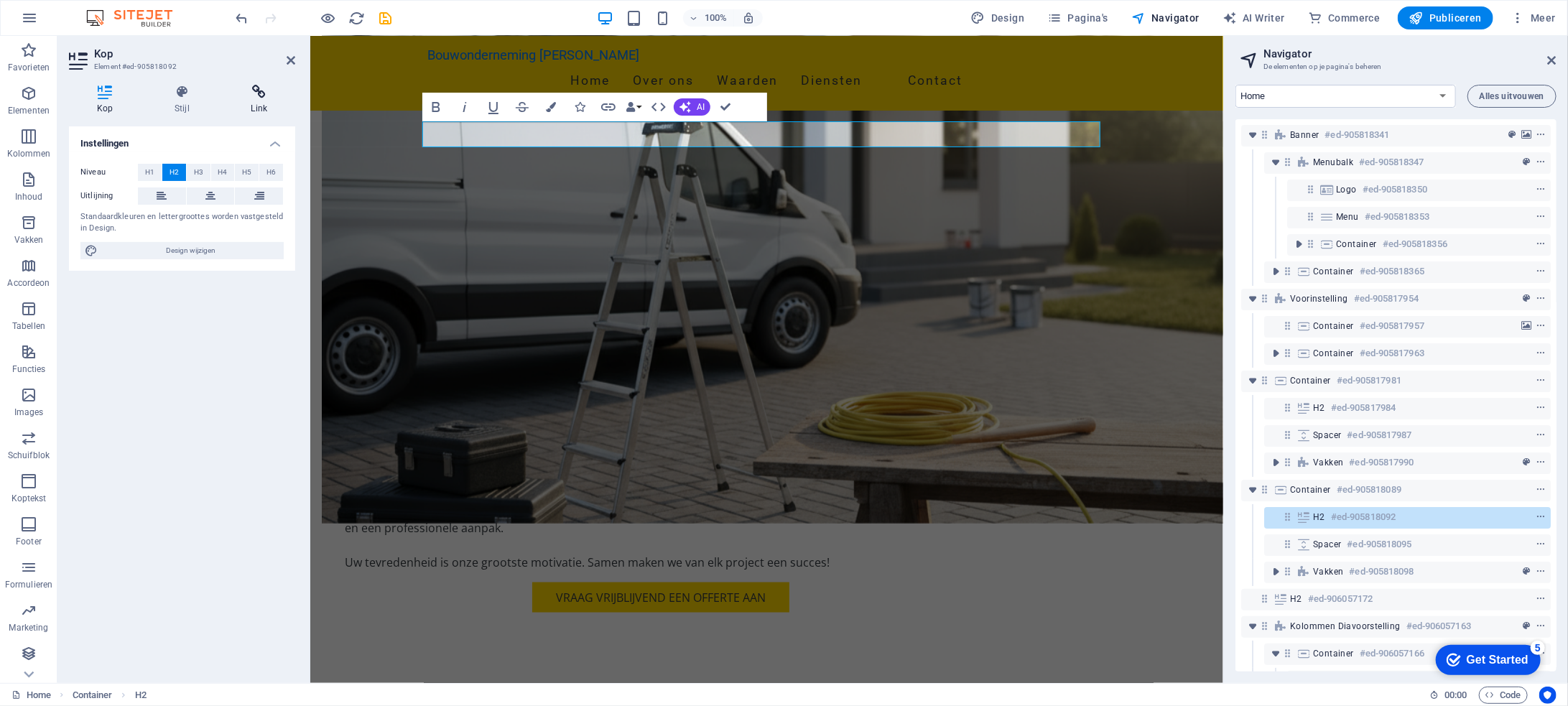
click at [261, 95] on icon at bounding box center [259, 91] width 71 height 14
click at [185, 98] on icon at bounding box center [182, 91] width 71 height 14
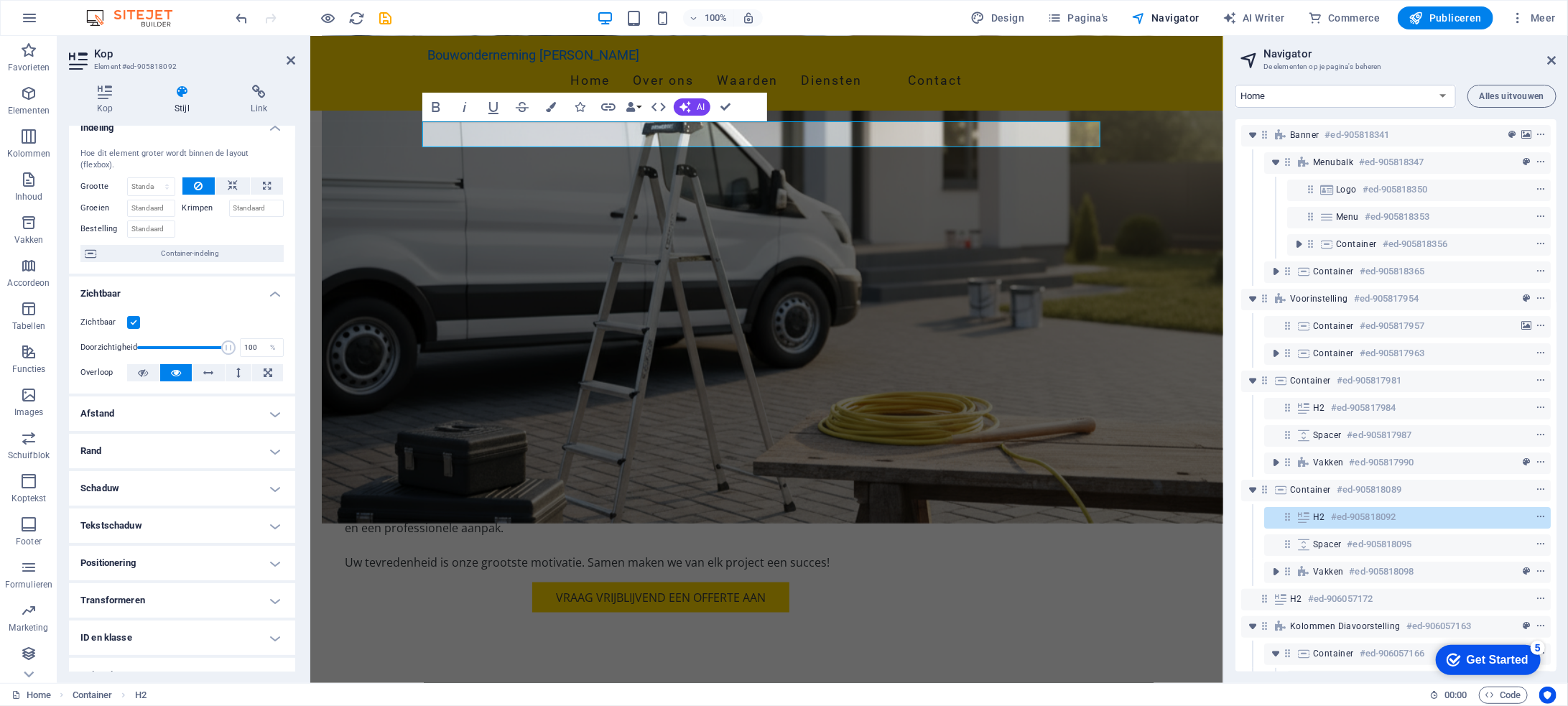
scroll to position [0, 0]
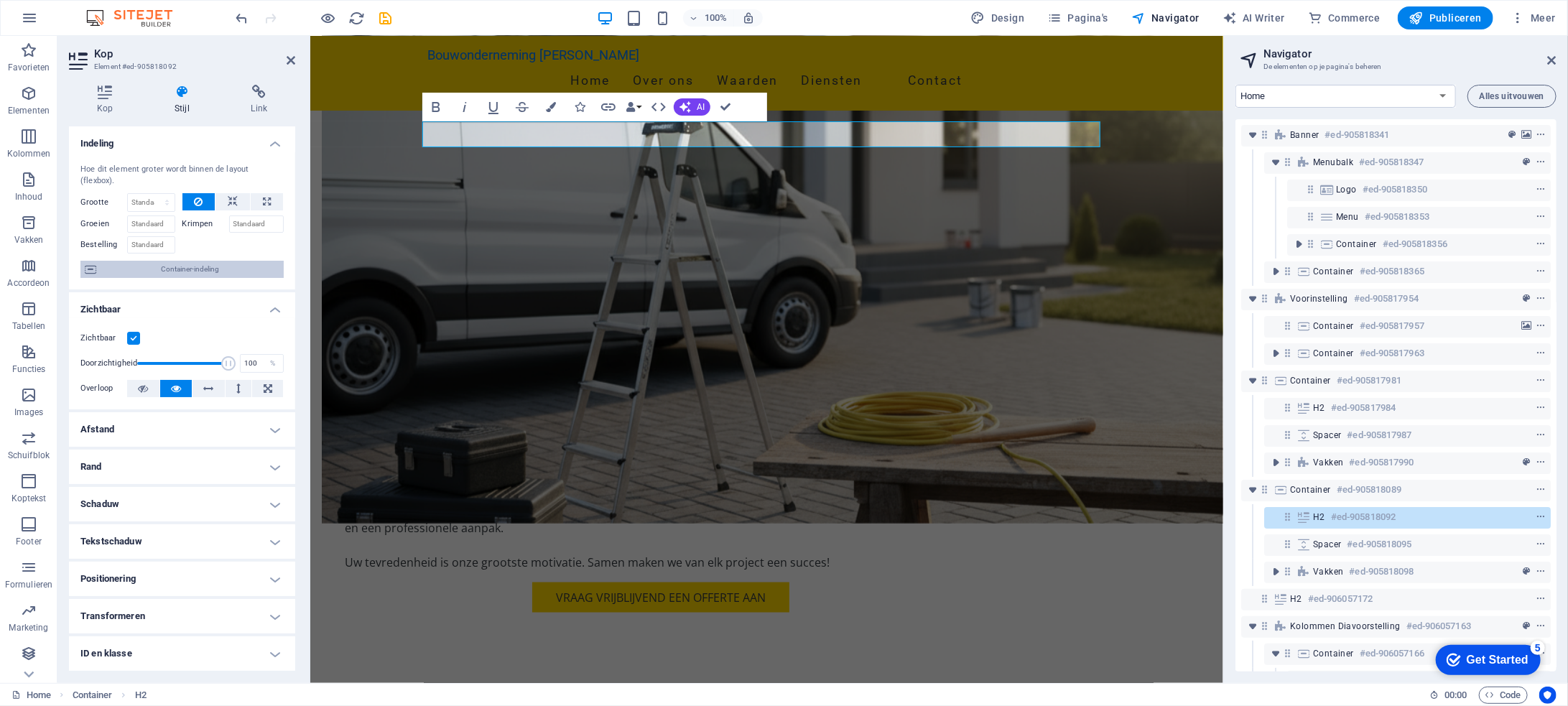
click at [180, 261] on span "Container-indeling" at bounding box center [190, 269] width 179 height 17
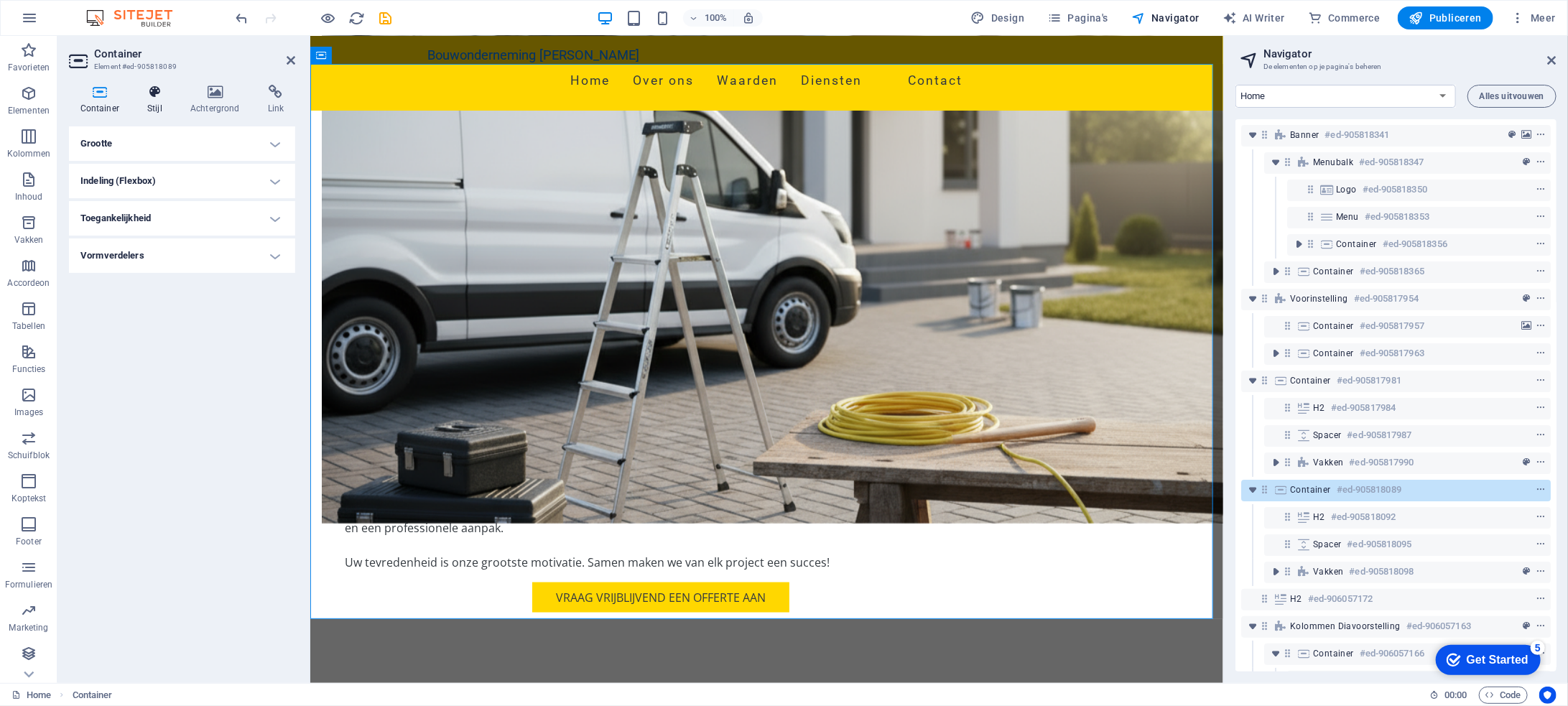
click at [150, 104] on h4 "Stijl" at bounding box center [158, 99] width 43 height 30
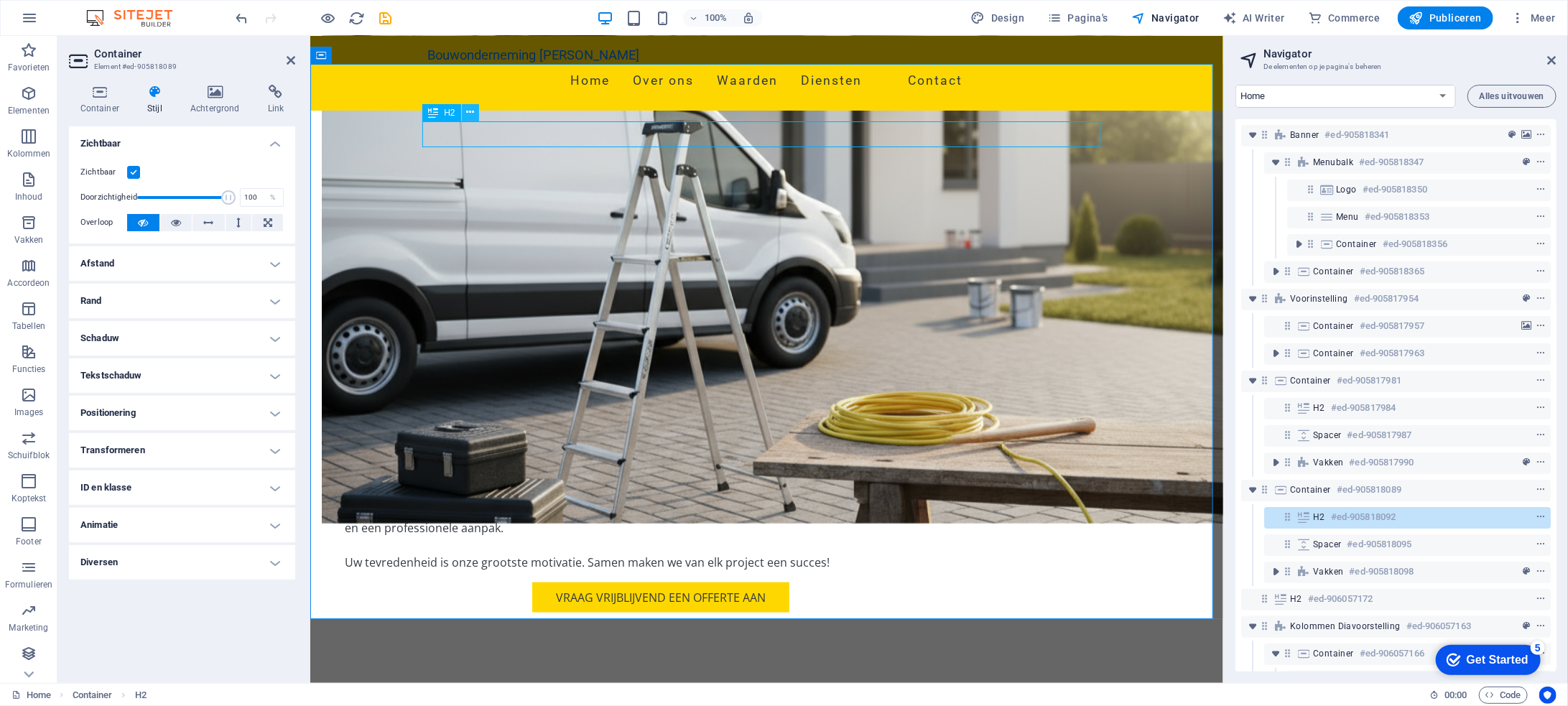
click at [470, 112] on icon at bounding box center [470, 113] width 8 height 15
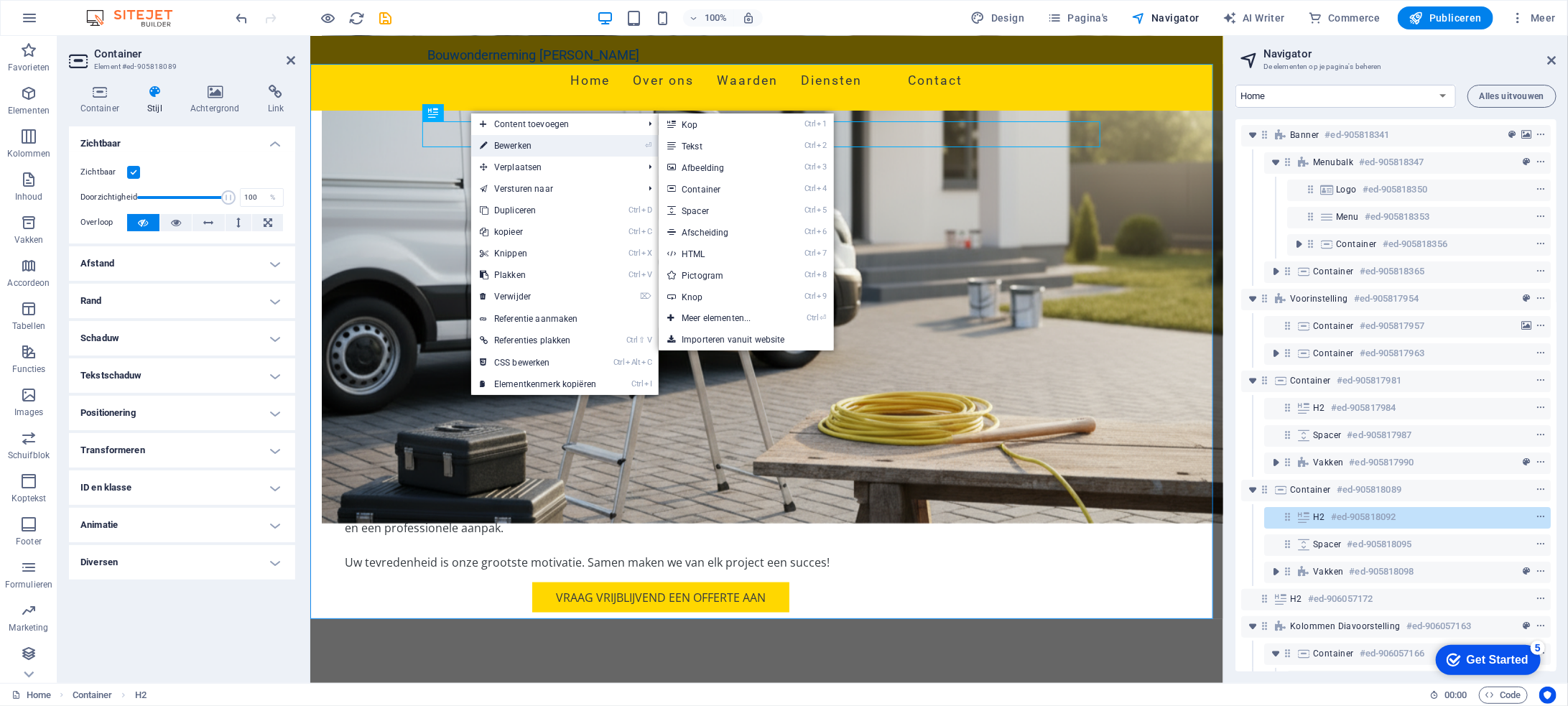
click at [490, 140] on link "⏎ Bewerken" at bounding box center [538, 145] width 134 height 21
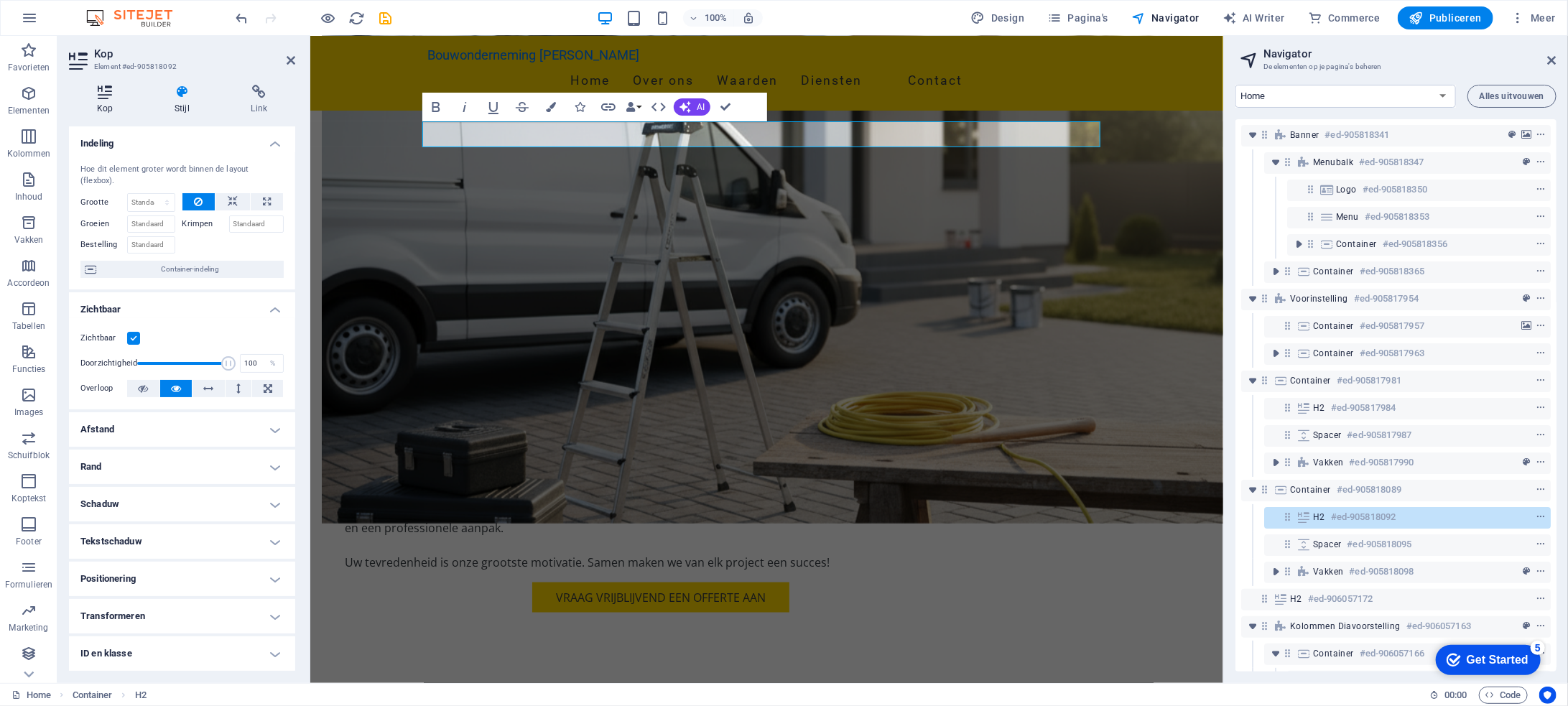
click at [107, 102] on h4 "Kop" at bounding box center [108, 99] width 77 height 30
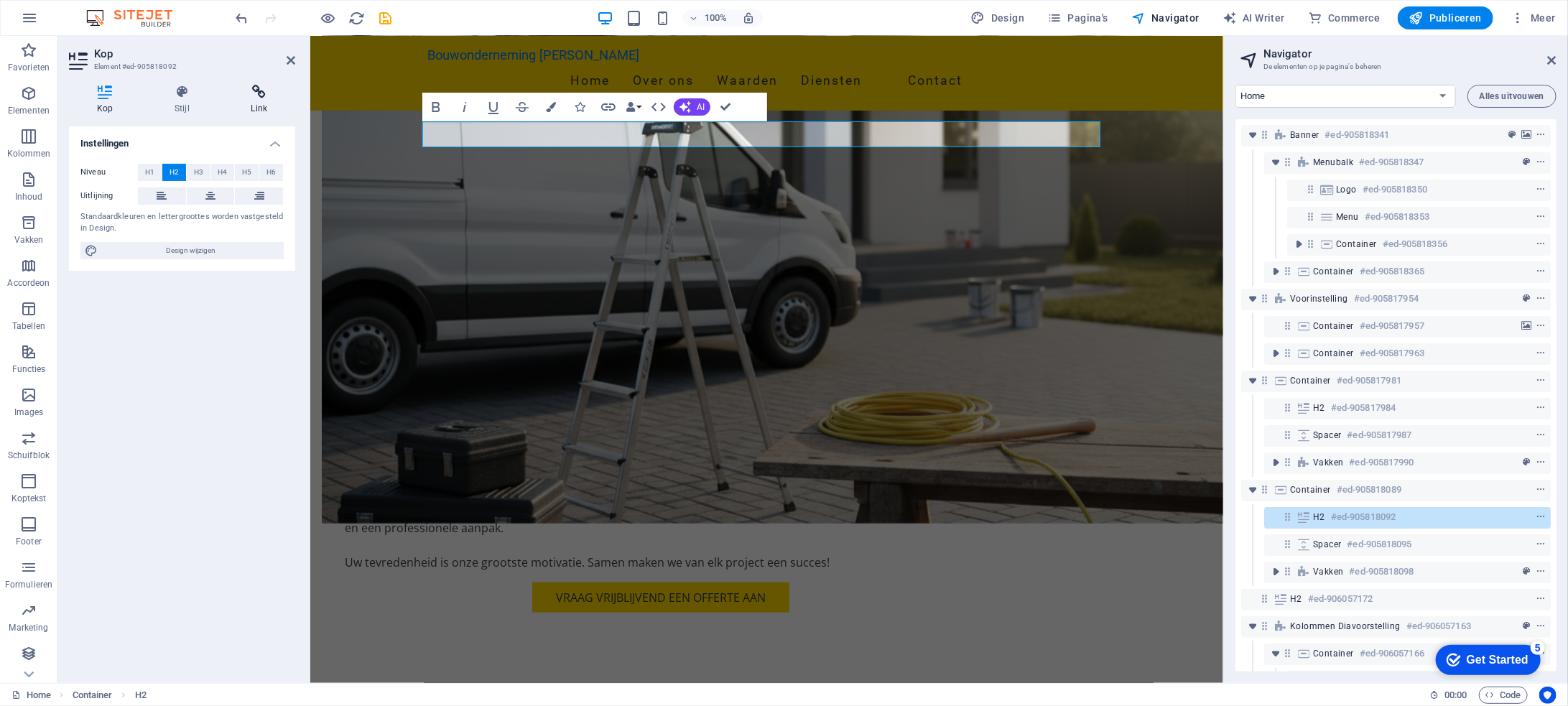
click at [267, 101] on h4 "Link" at bounding box center [259, 99] width 71 height 30
click at [178, 95] on icon at bounding box center [182, 91] width 71 height 14
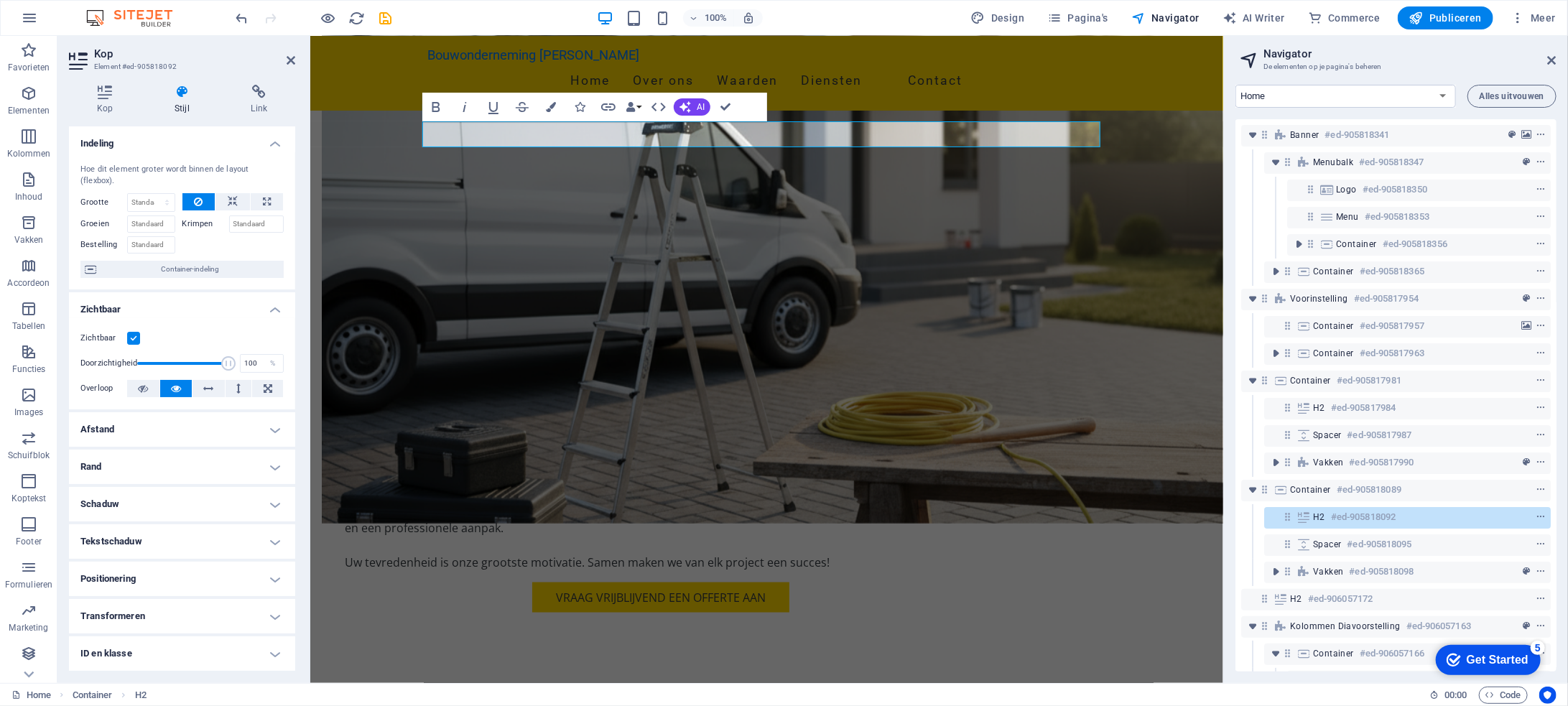
scroll to position [60, 0]
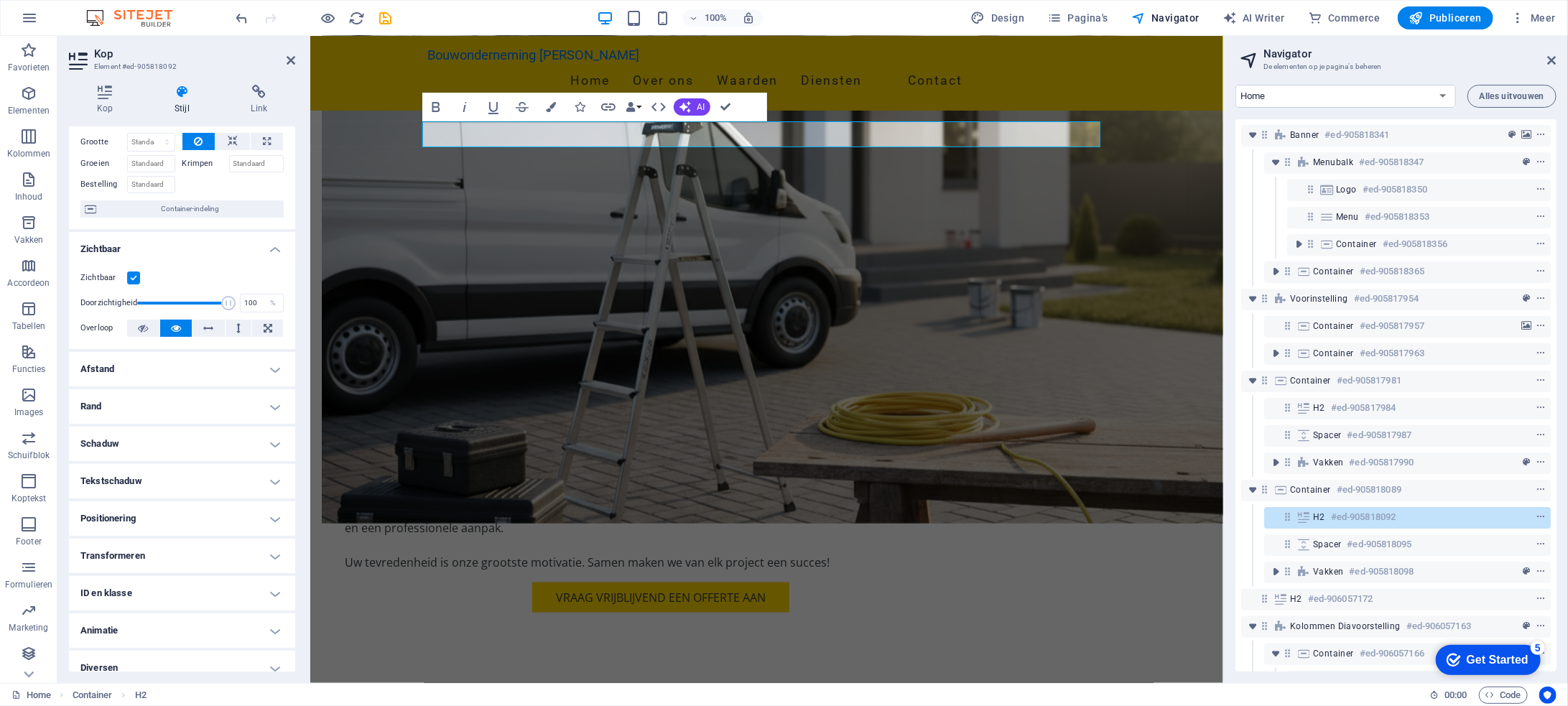
click at [269, 580] on h4 "ID en klasse" at bounding box center [182, 593] width 226 height 35
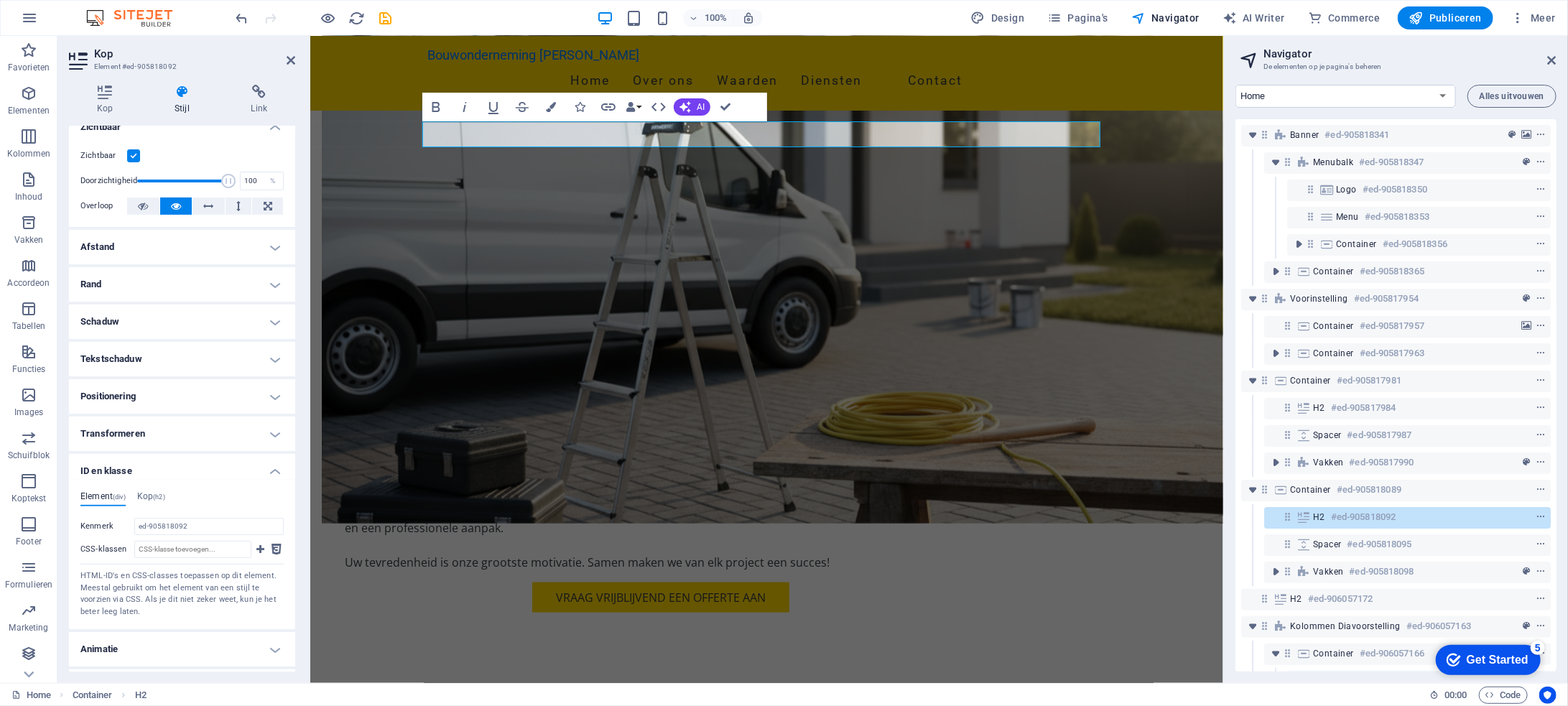
scroll to position [201, 0]
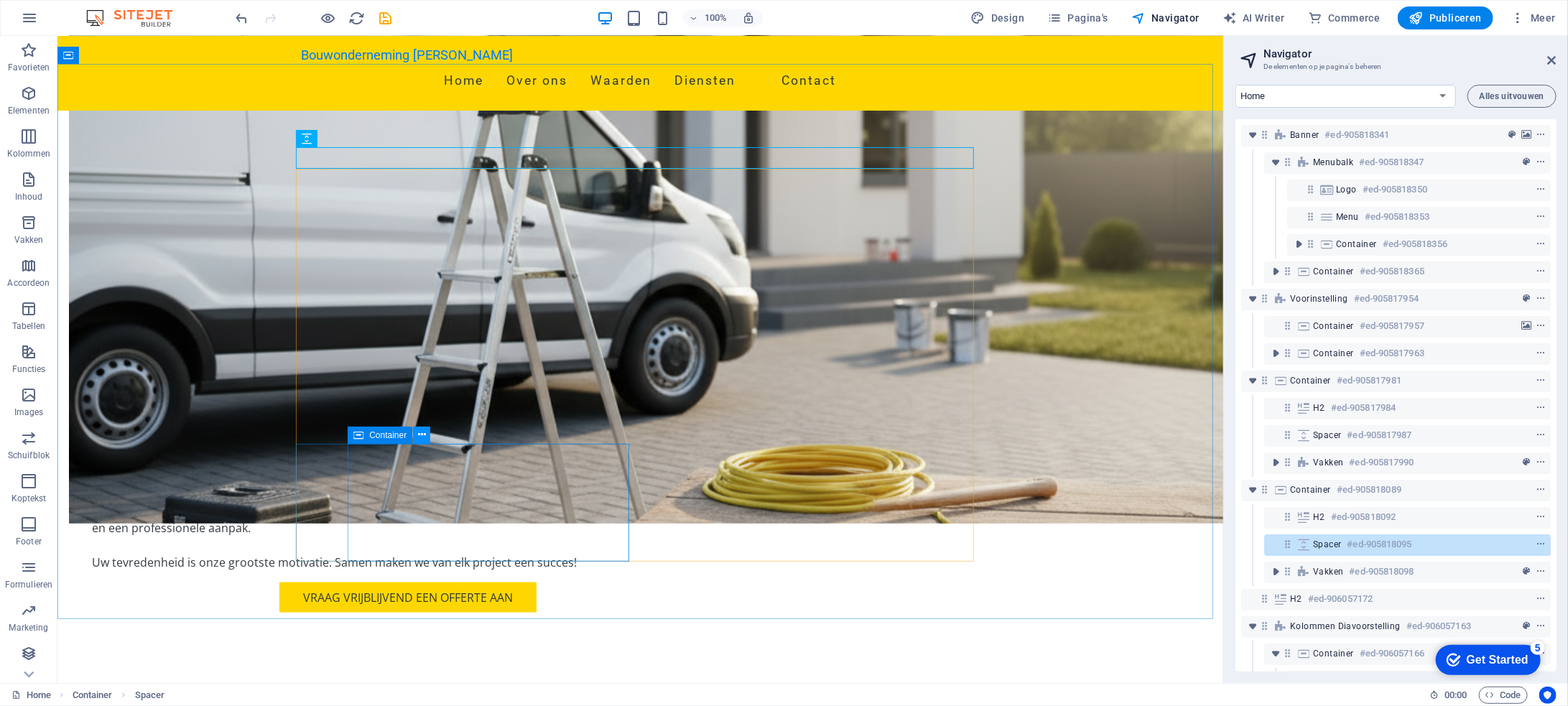
click at [425, 435] on icon at bounding box center [422, 435] width 8 height 15
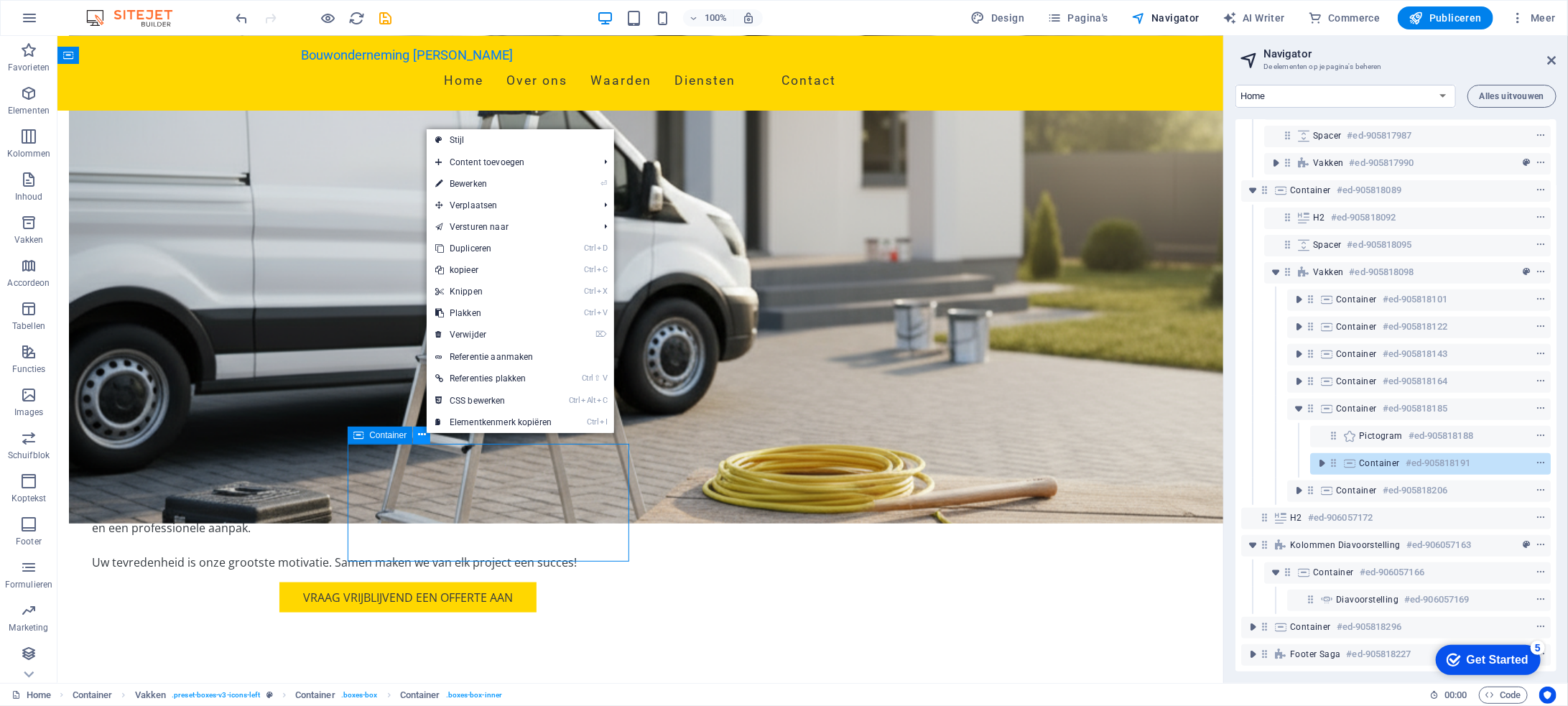
scroll to position [310, 0]
click at [498, 179] on link "⏎ Bewerken" at bounding box center [493, 184] width 134 height 21
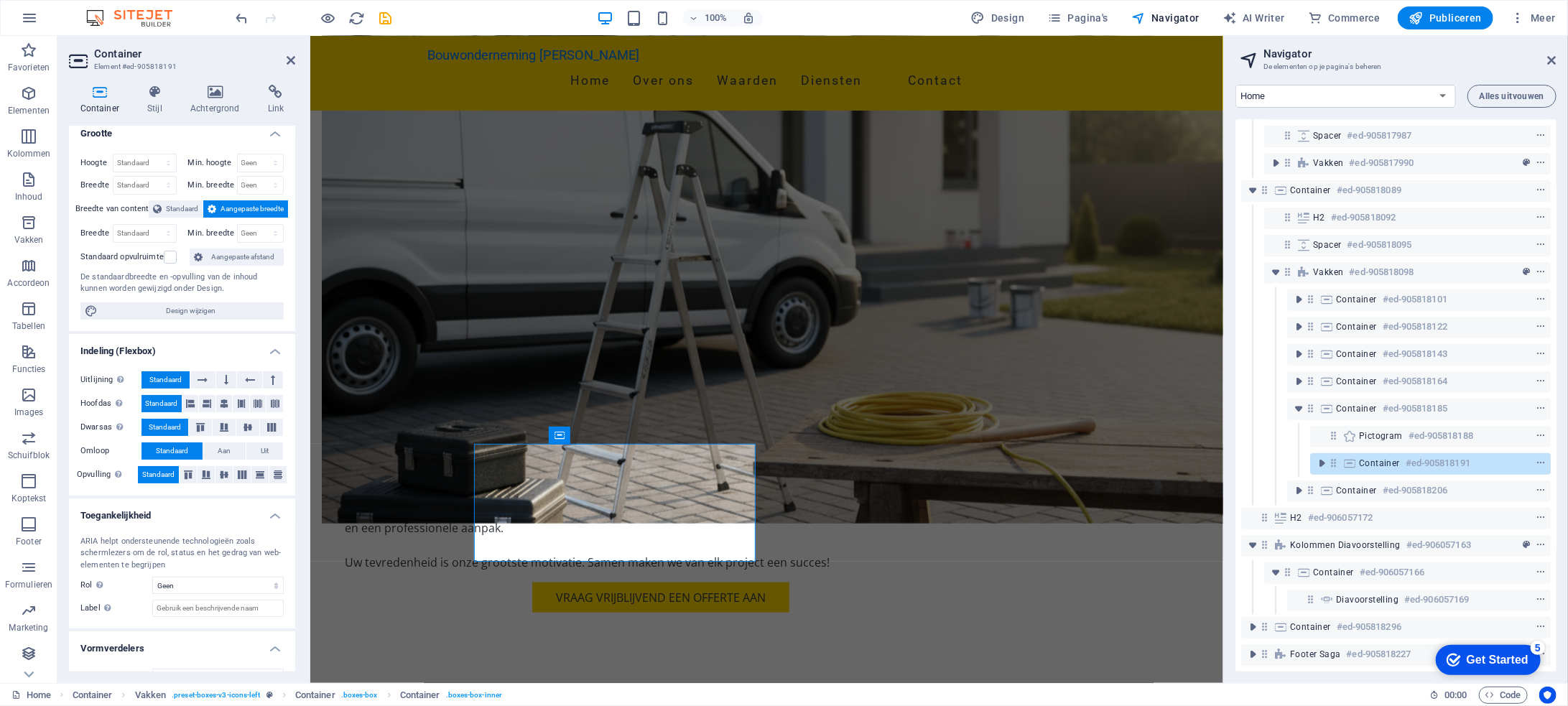
scroll to position [0, 0]
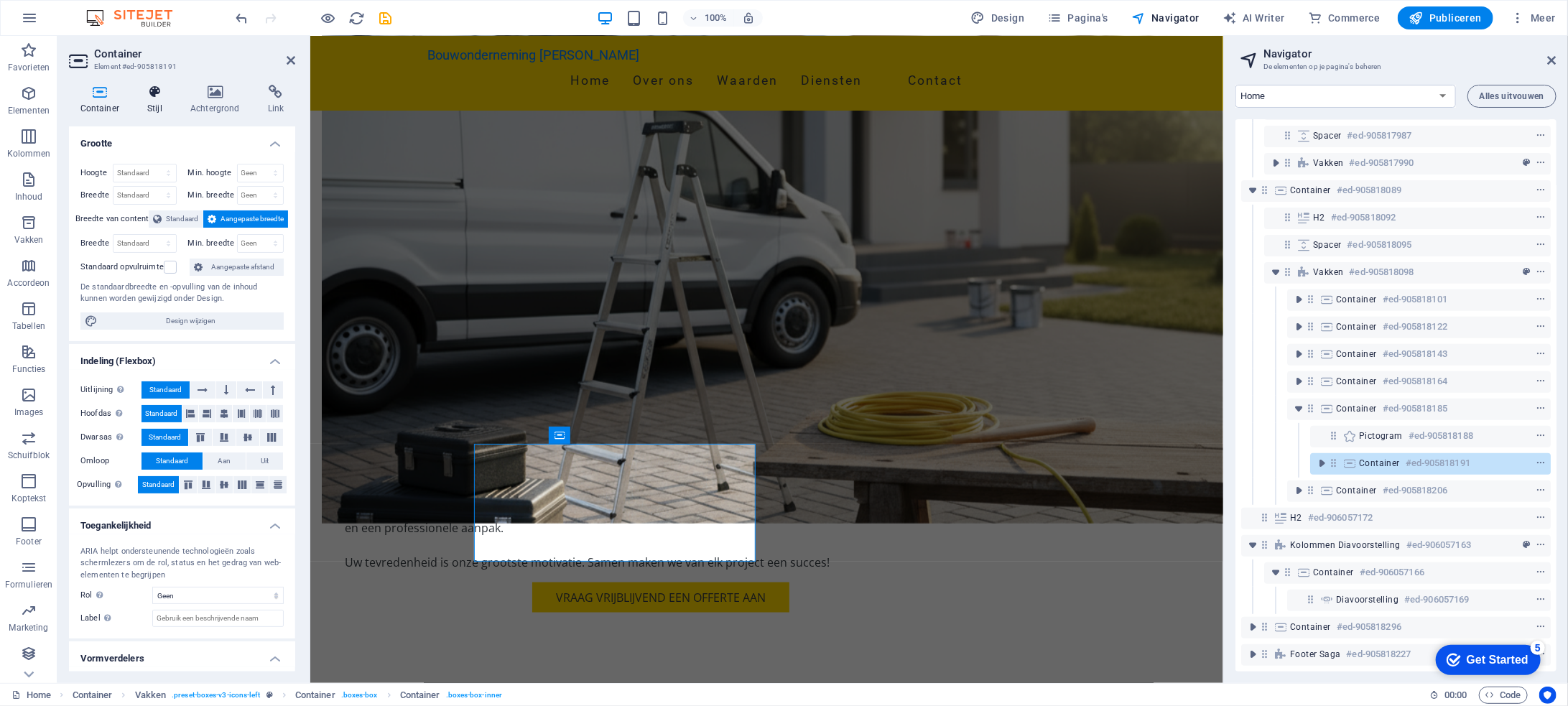
click at [159, 91] on icon at bounding box center [154, 91] width 37 height 14
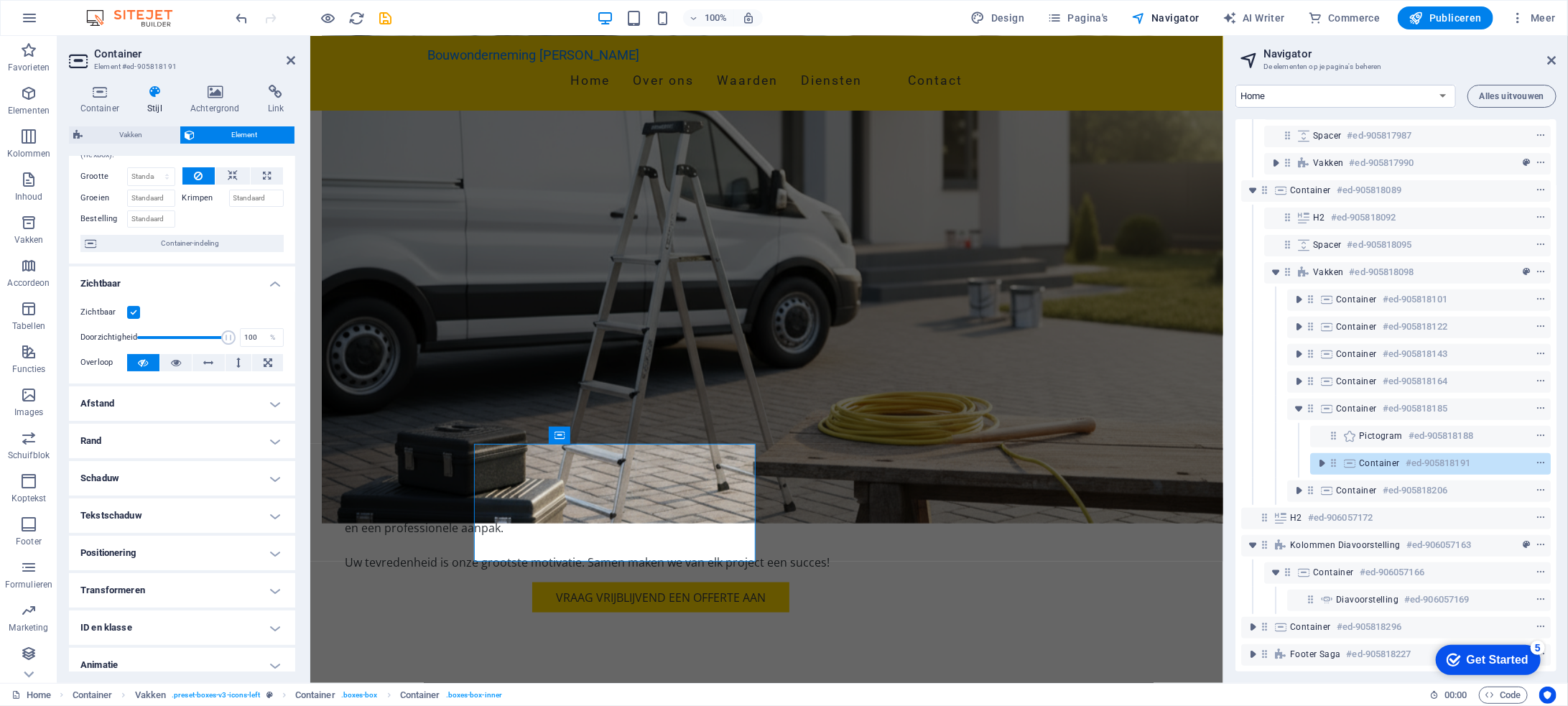
scroll to position [90, 0]
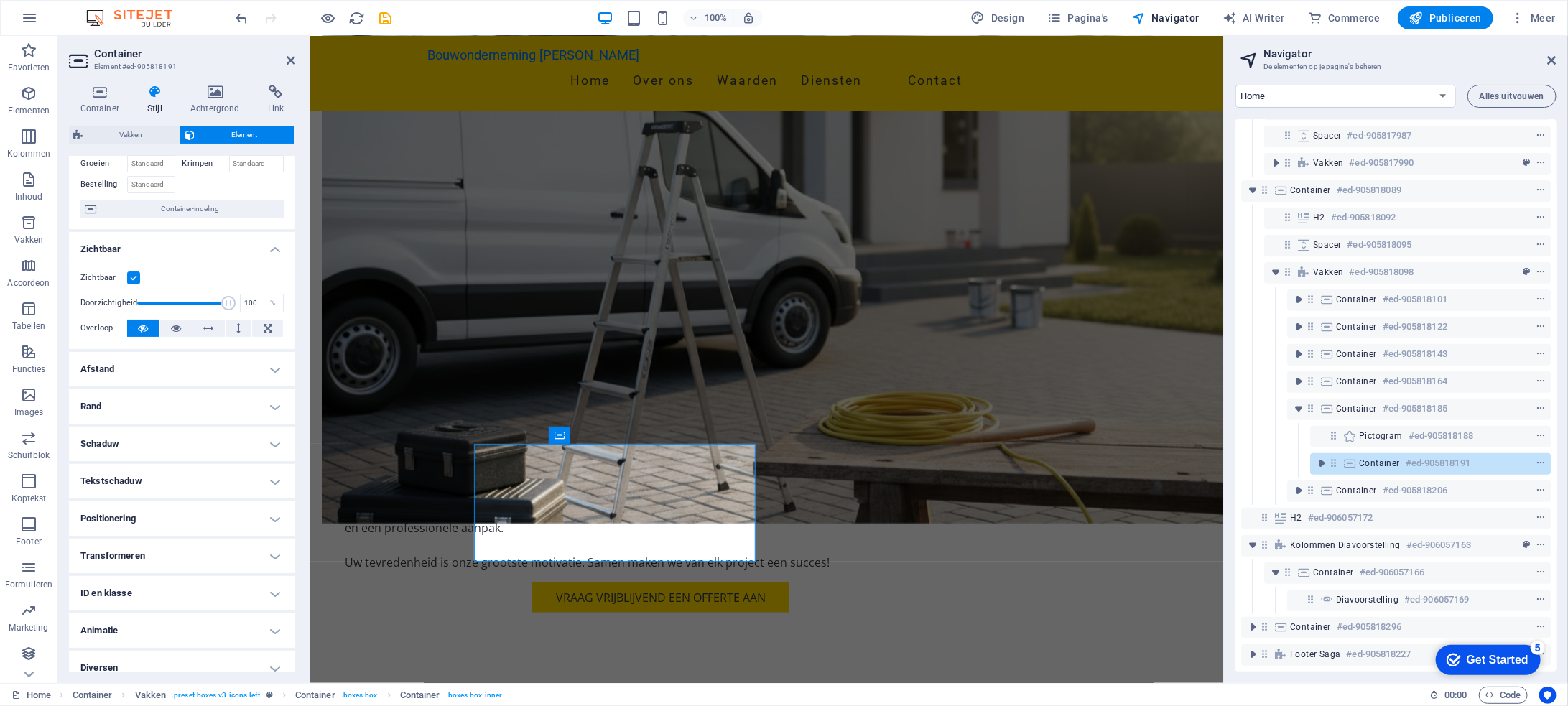
click at [198, 580] on h4 "ID en klasse" at bounding box center [182, 593] width 226 height 35
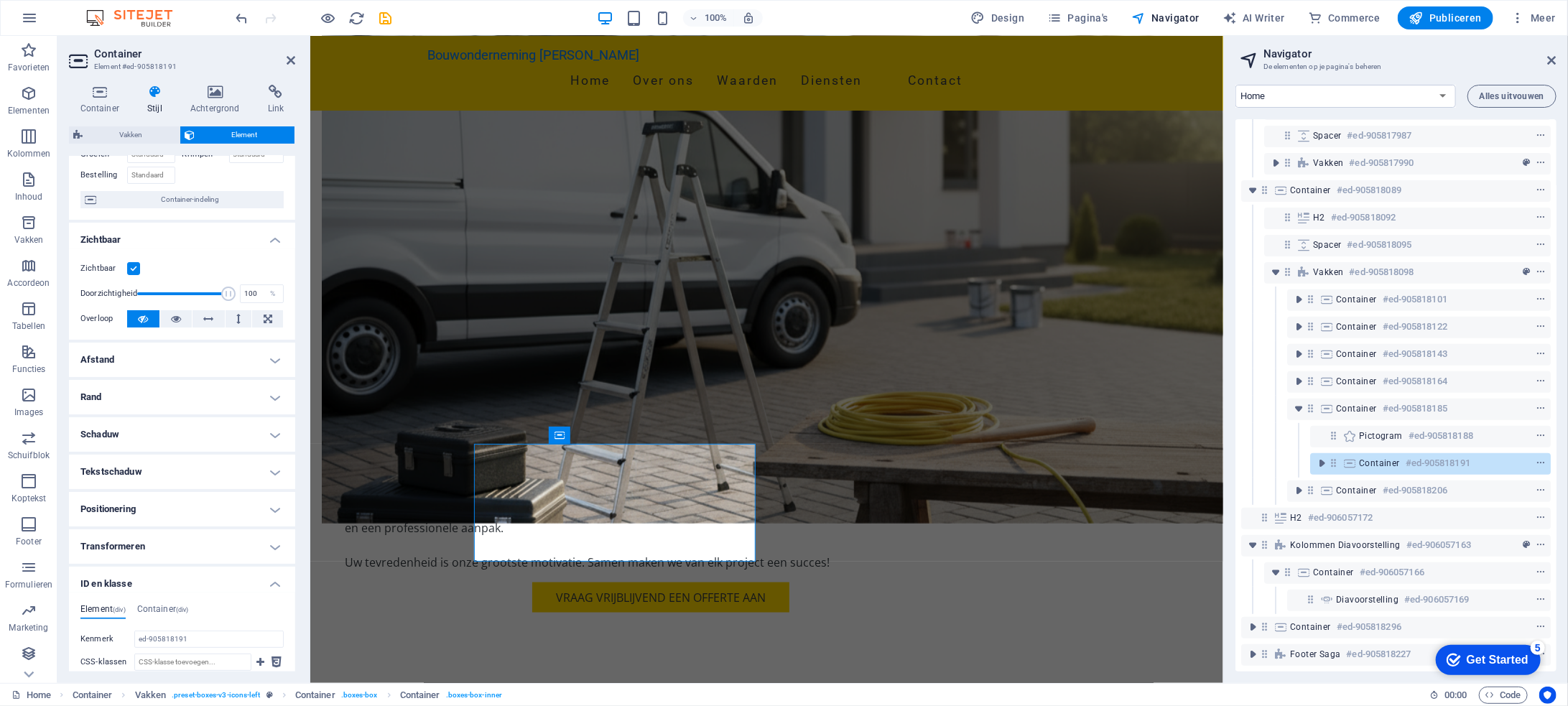
scroll to position [0, 0]
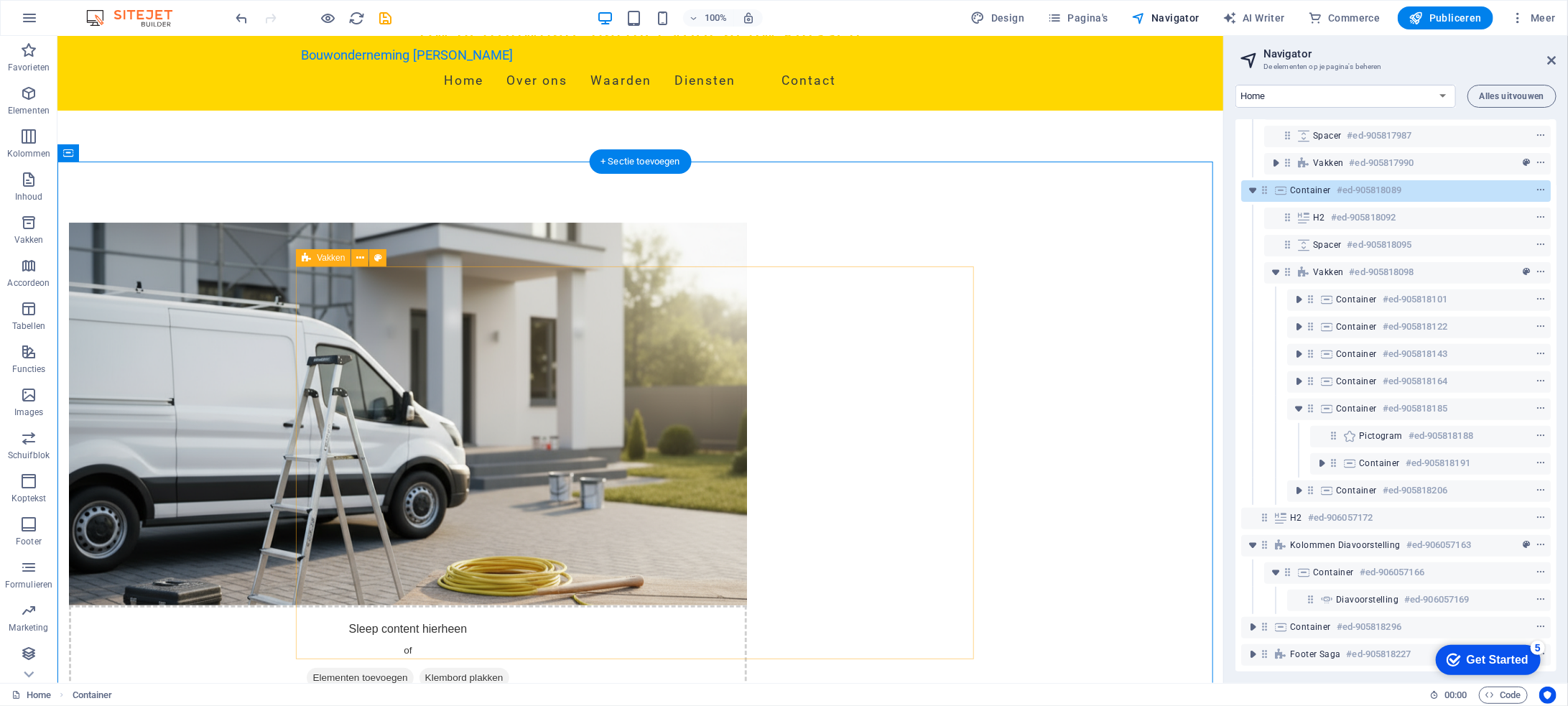
scroll to position [647, 0]
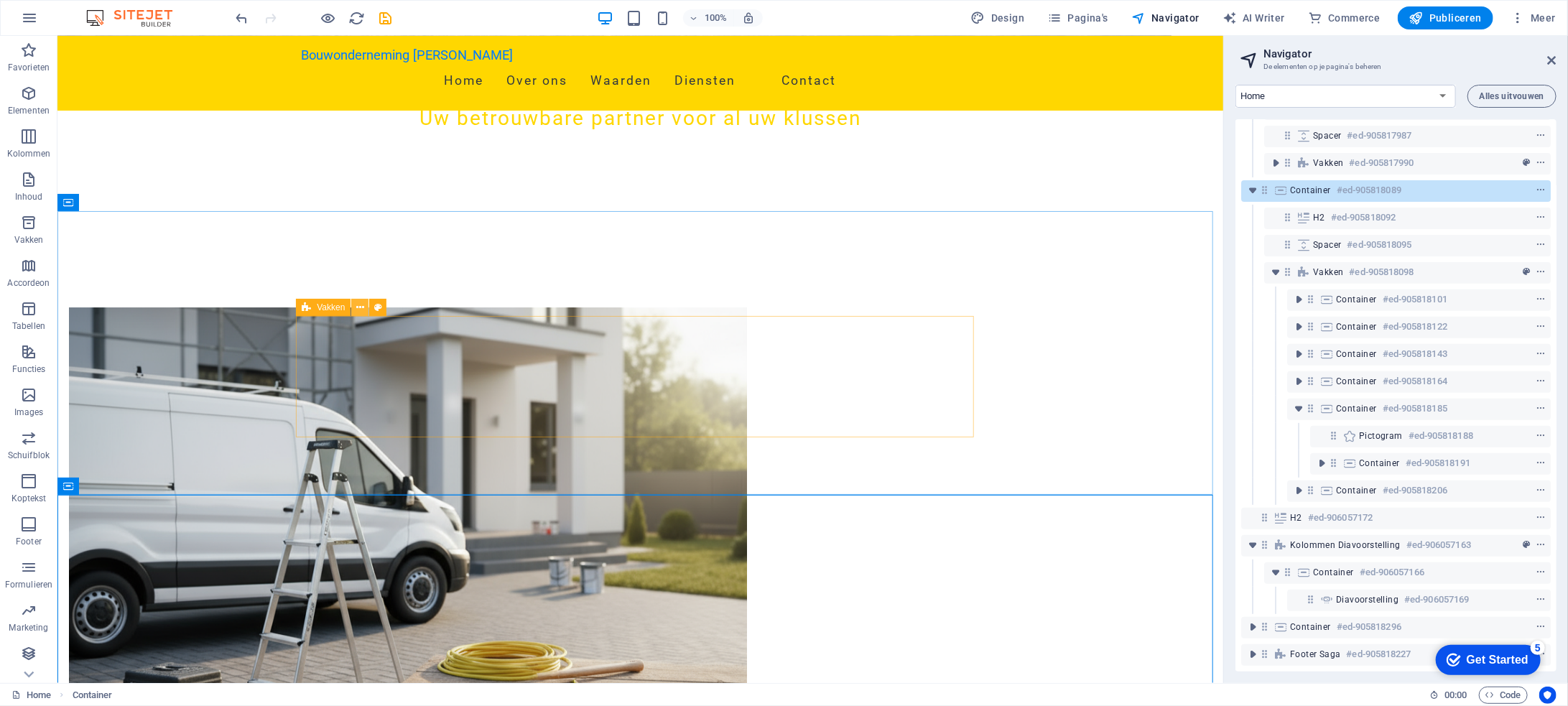
click at [359, 305] on icon at bounding box center [361, 307] width 8 height 15
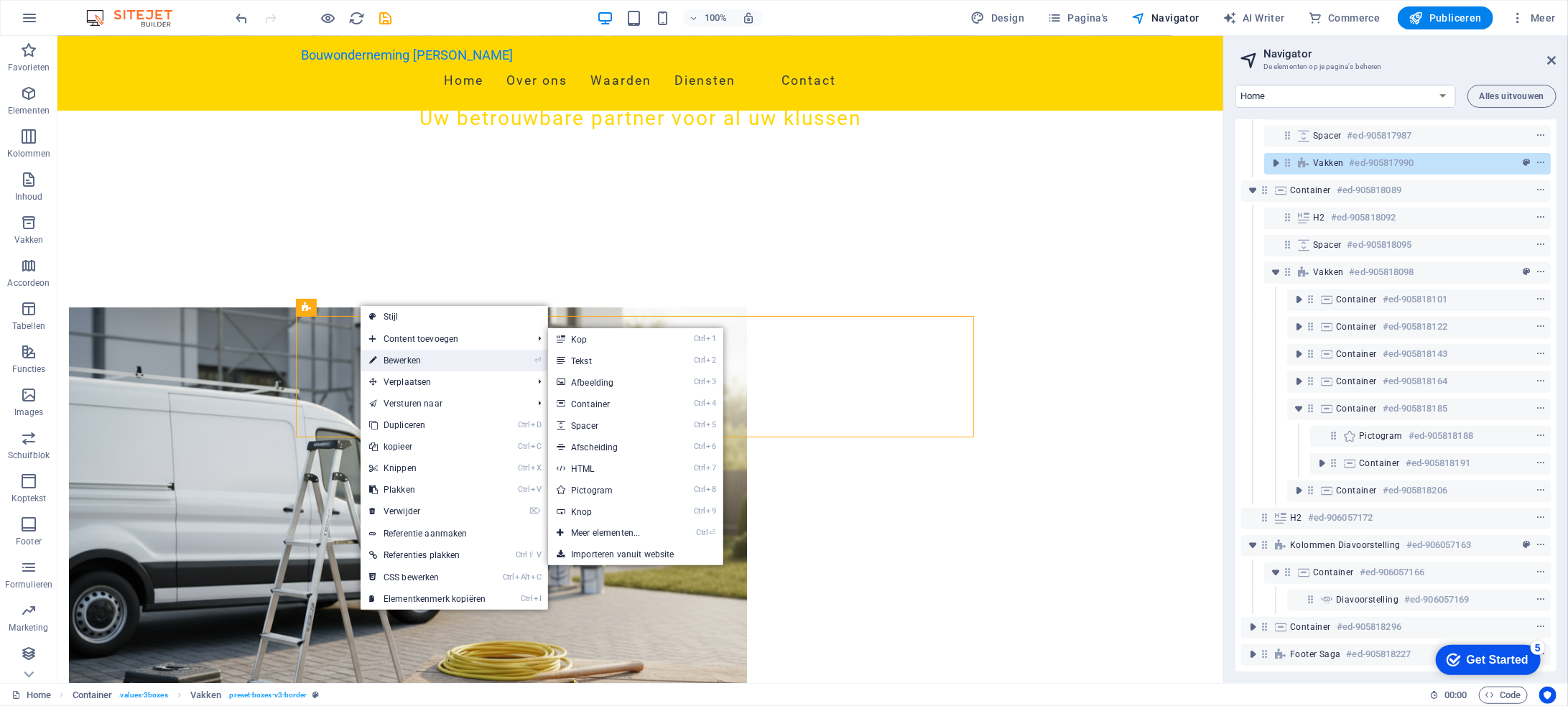
click at [402, 355] on link "⏎ Bewerken" at bounding box center [427, 361] width 134 height 21
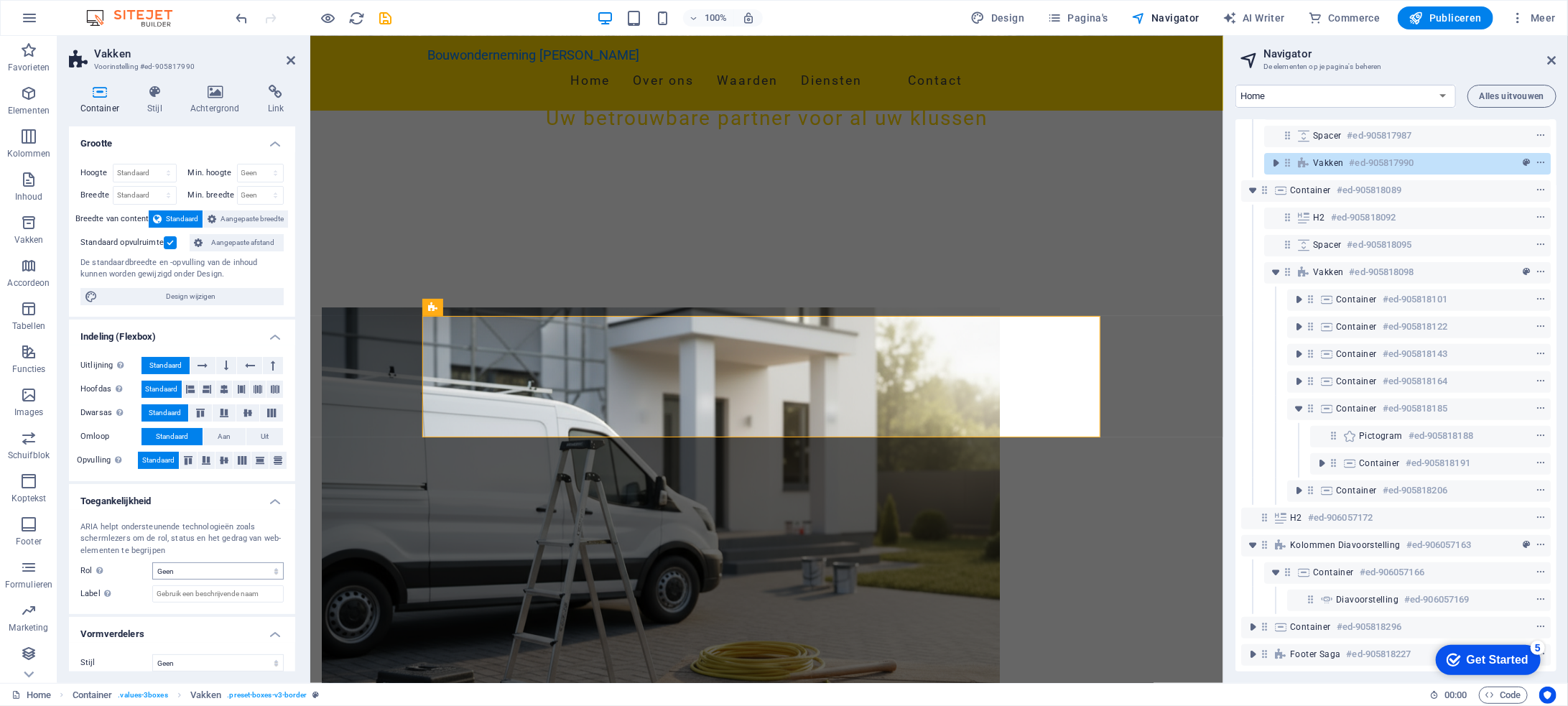
scroll to position [9, 0]
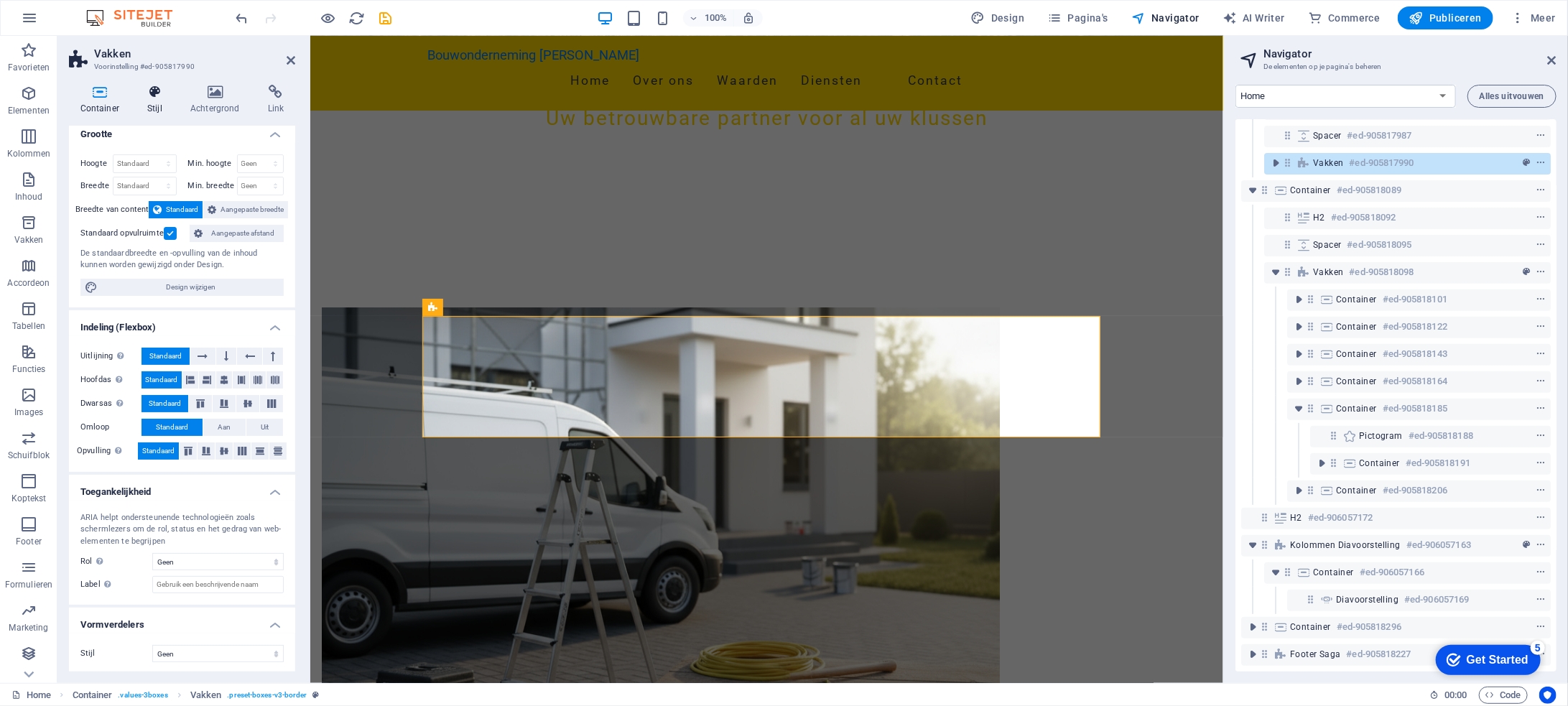
click at [154, 95] on icon at bounding box center [154, 91] width 37 height 14
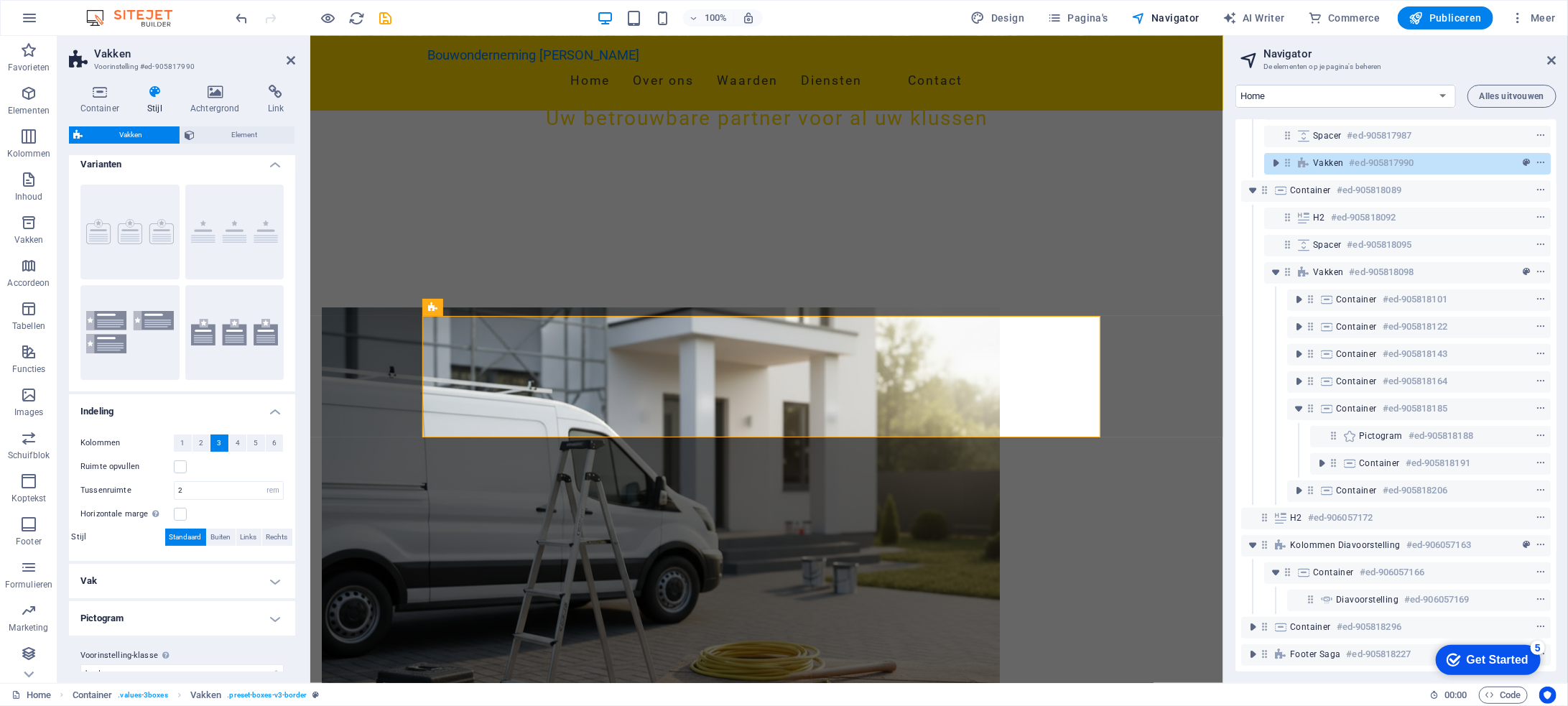
scroll to position [0, 0]
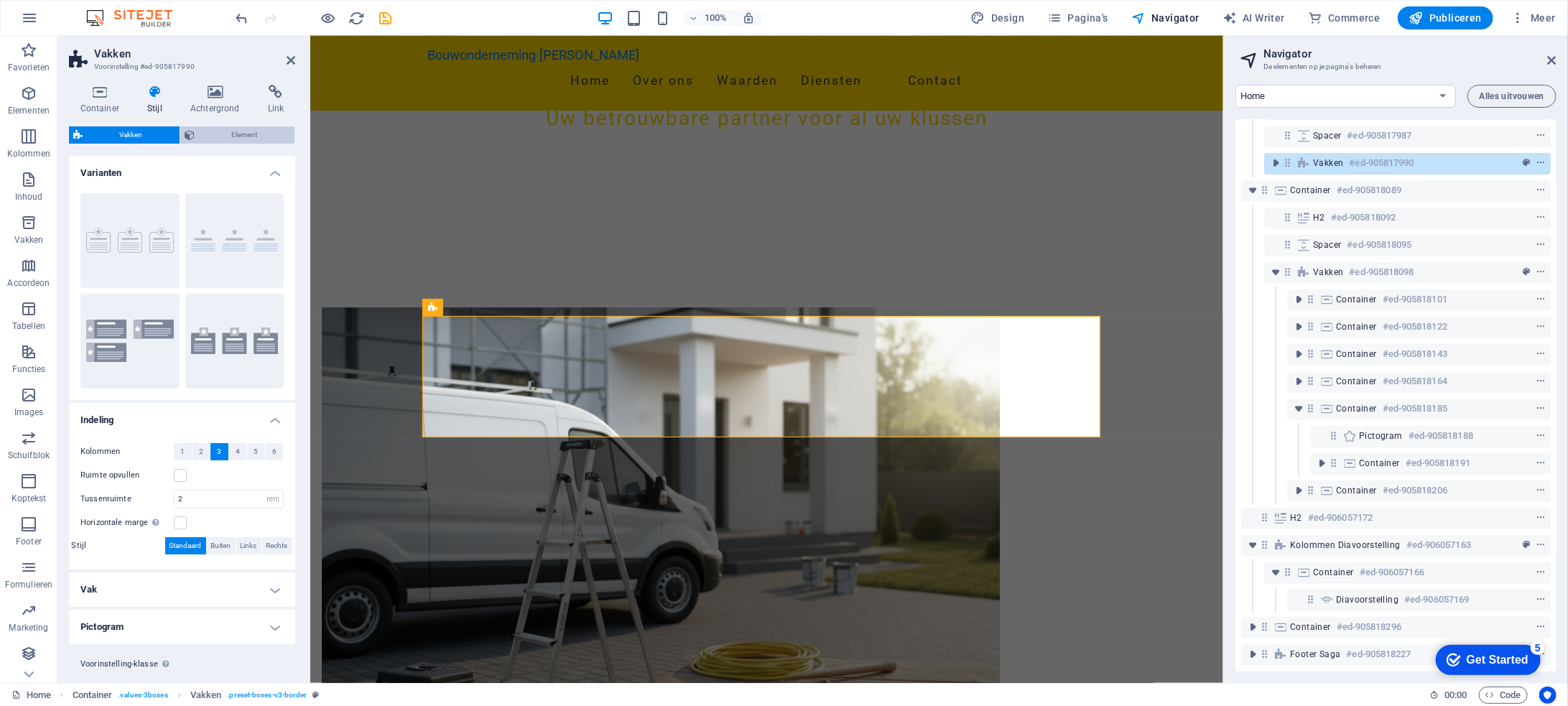
click at [254, 131] on span "Element" at bounding box center [244, 135] width 91 height 17
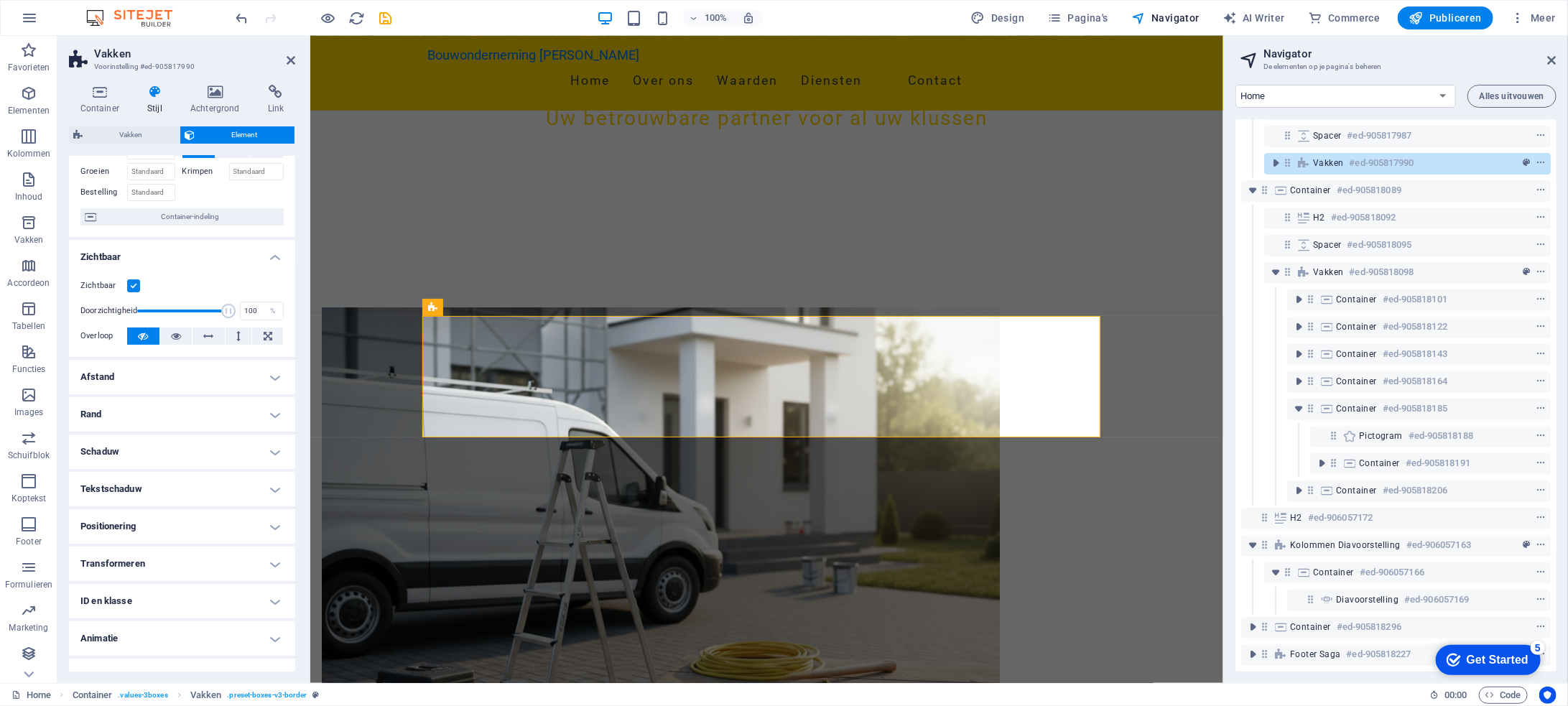
scroll to position [90, 0]
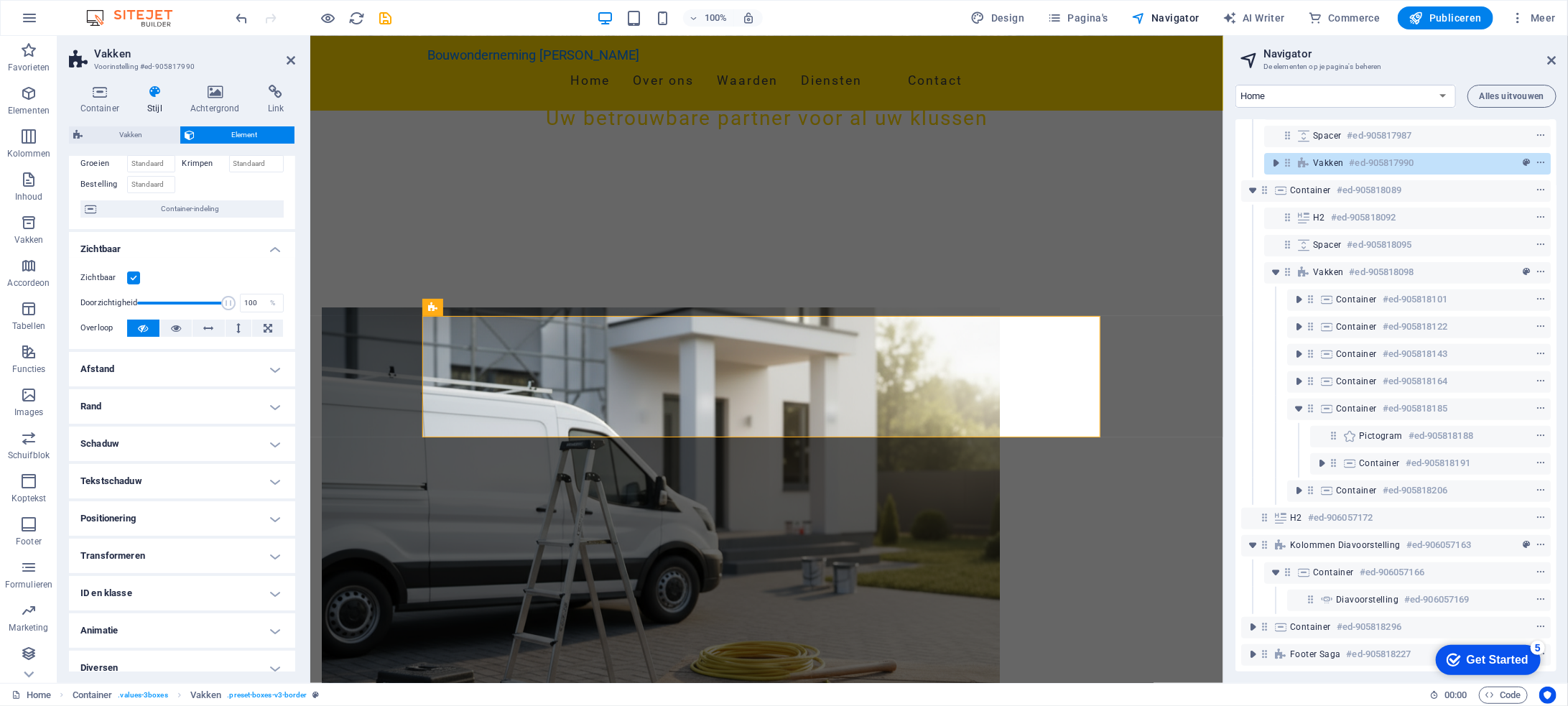
click at [146, 586] on h4 "ID en klasse" at bounding box center [182, 593] width 226 height 35
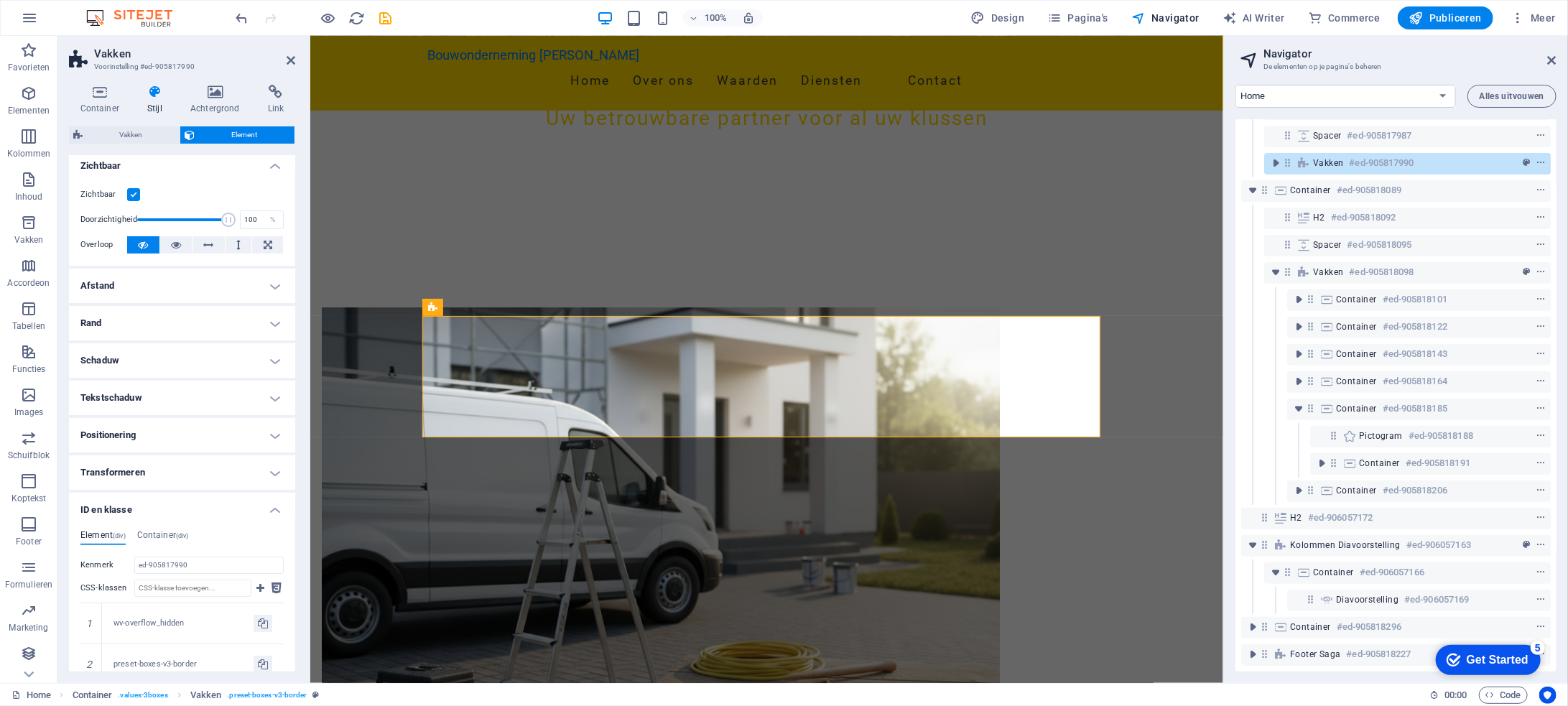
scroll to position [233, 0]
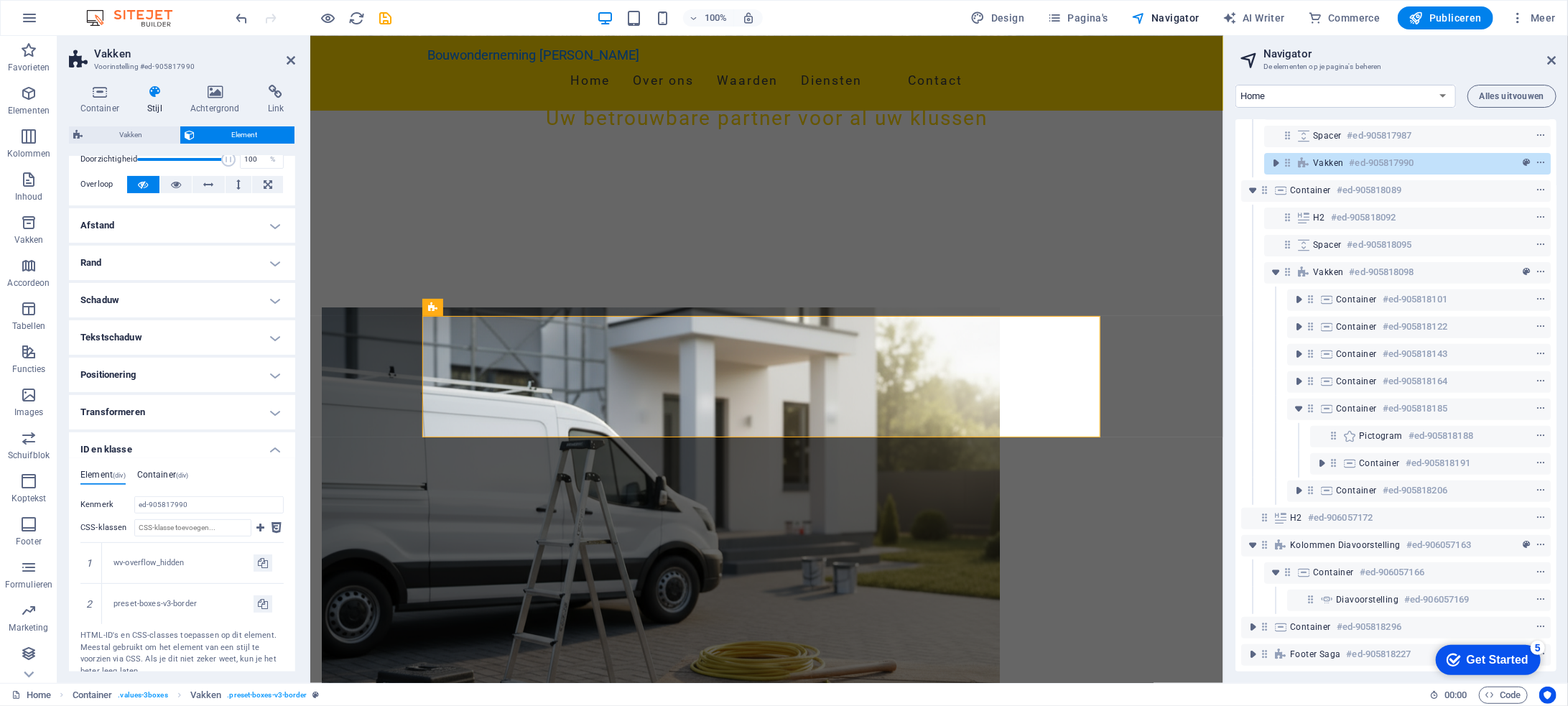
click at [174, 470] on h4 "Container (div)" at bounding box center [163, 478] width 52 height 16
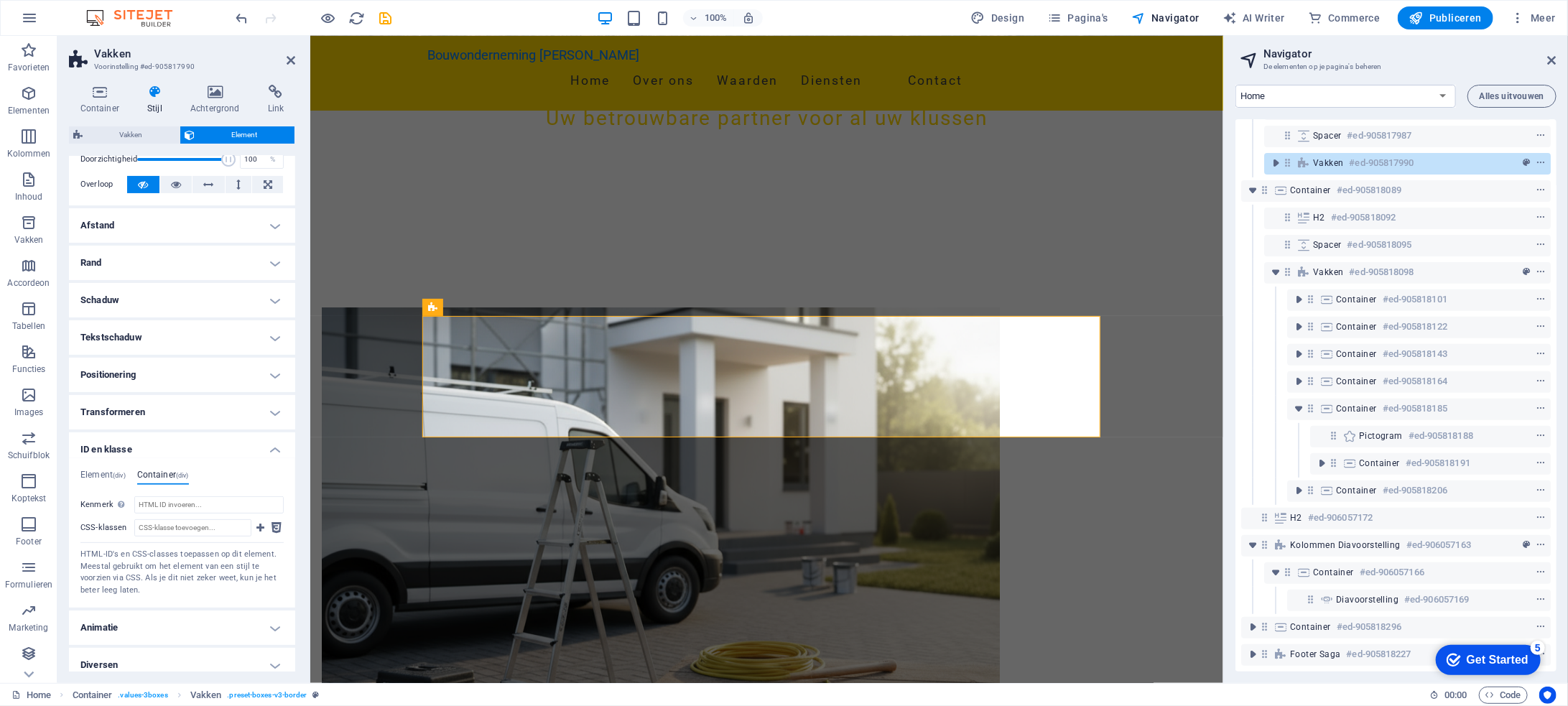
scroll to position [231, 0]
click at [101, 473] on h4 "Element (div)" at bounding box center [103, 480] width 45 height 16
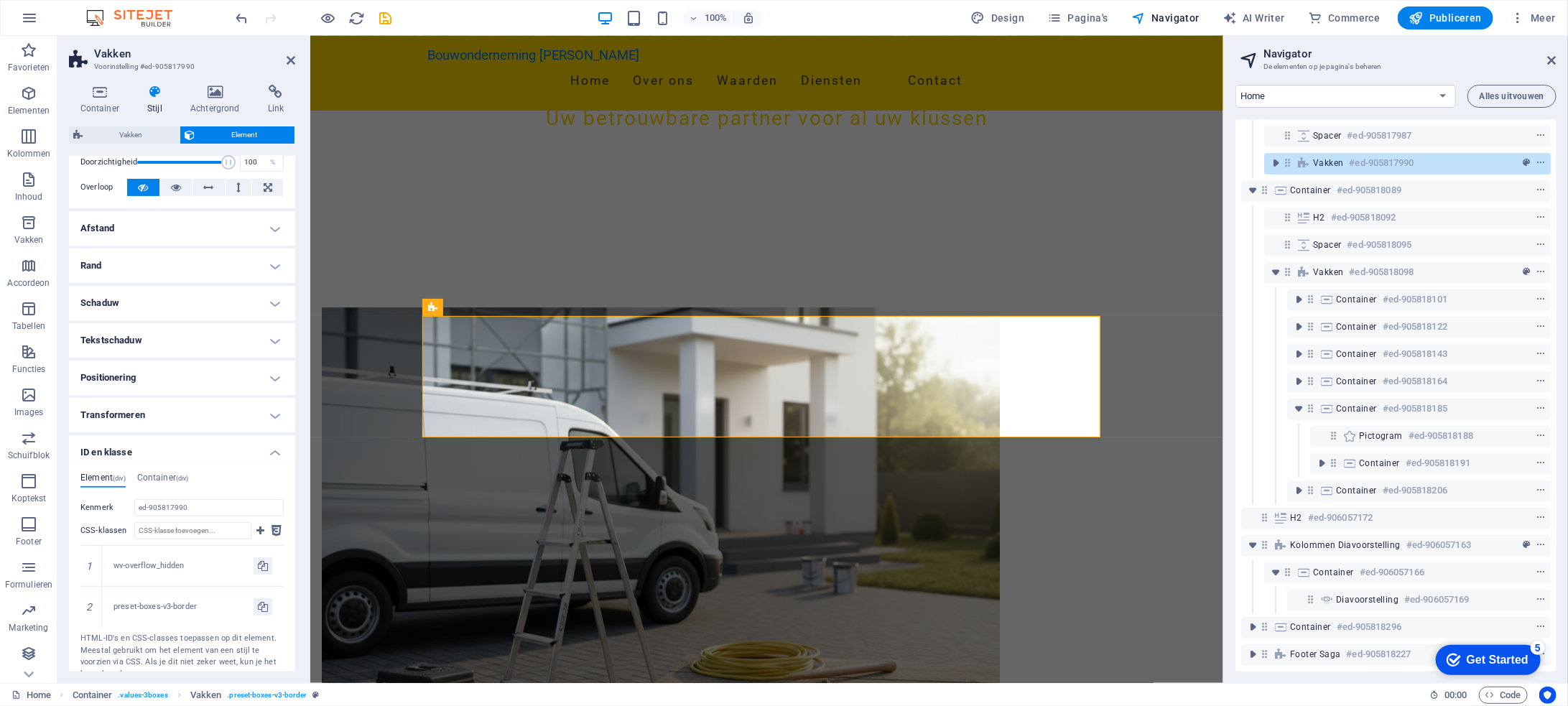
scroll to position [233, 0]
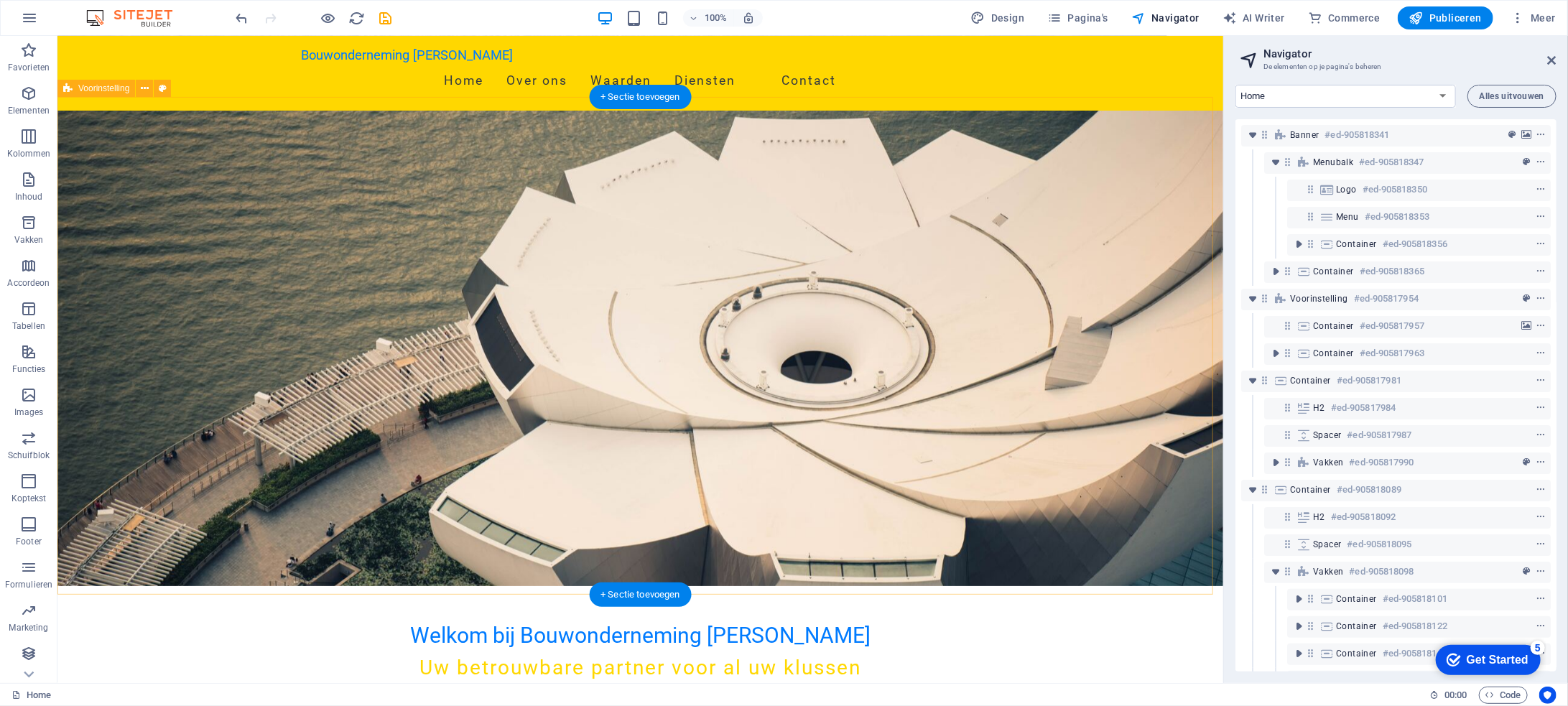
scroll to position [0, 0]
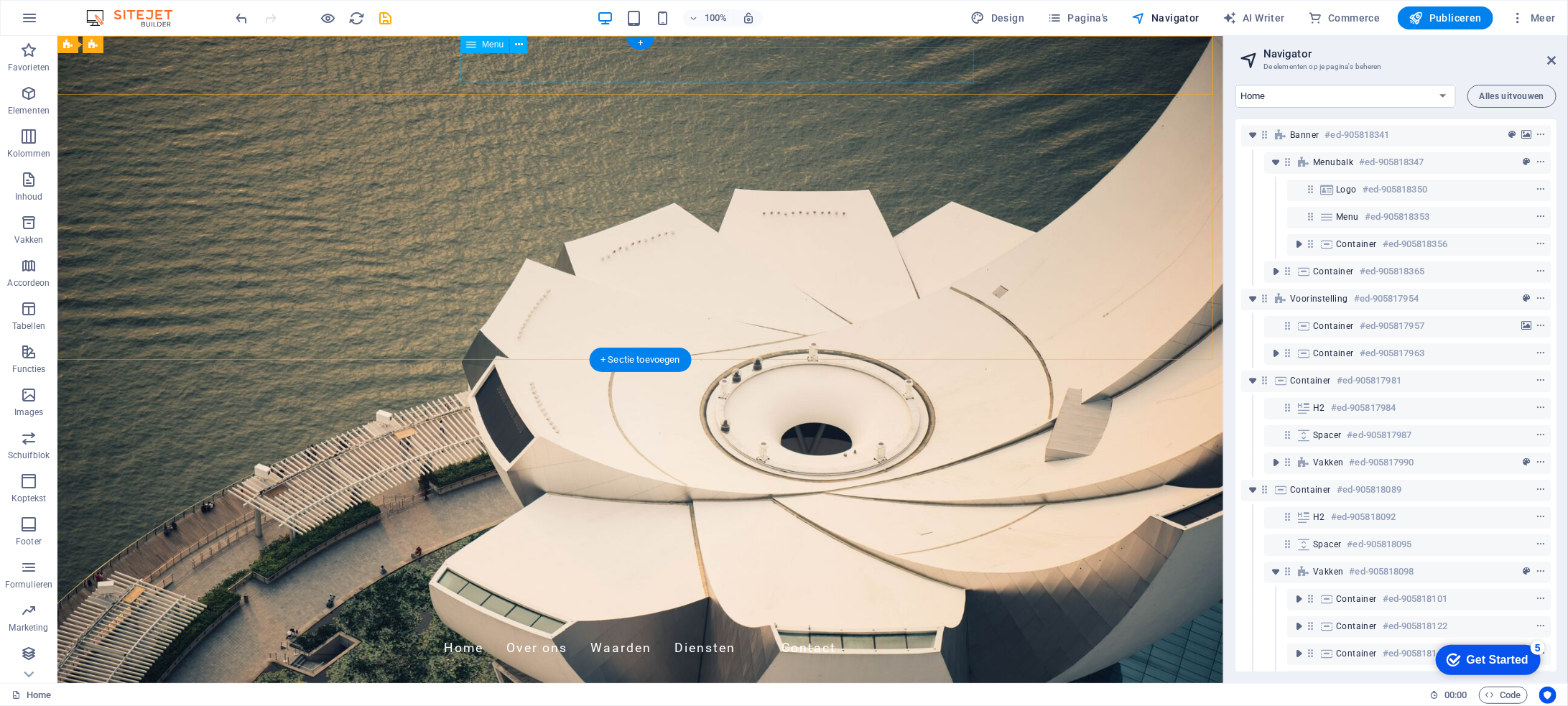
click at [841, 630] on nav "Home Over ons Waarden Diensten Contact" at bounding box center [639, 648] width 678 height 36
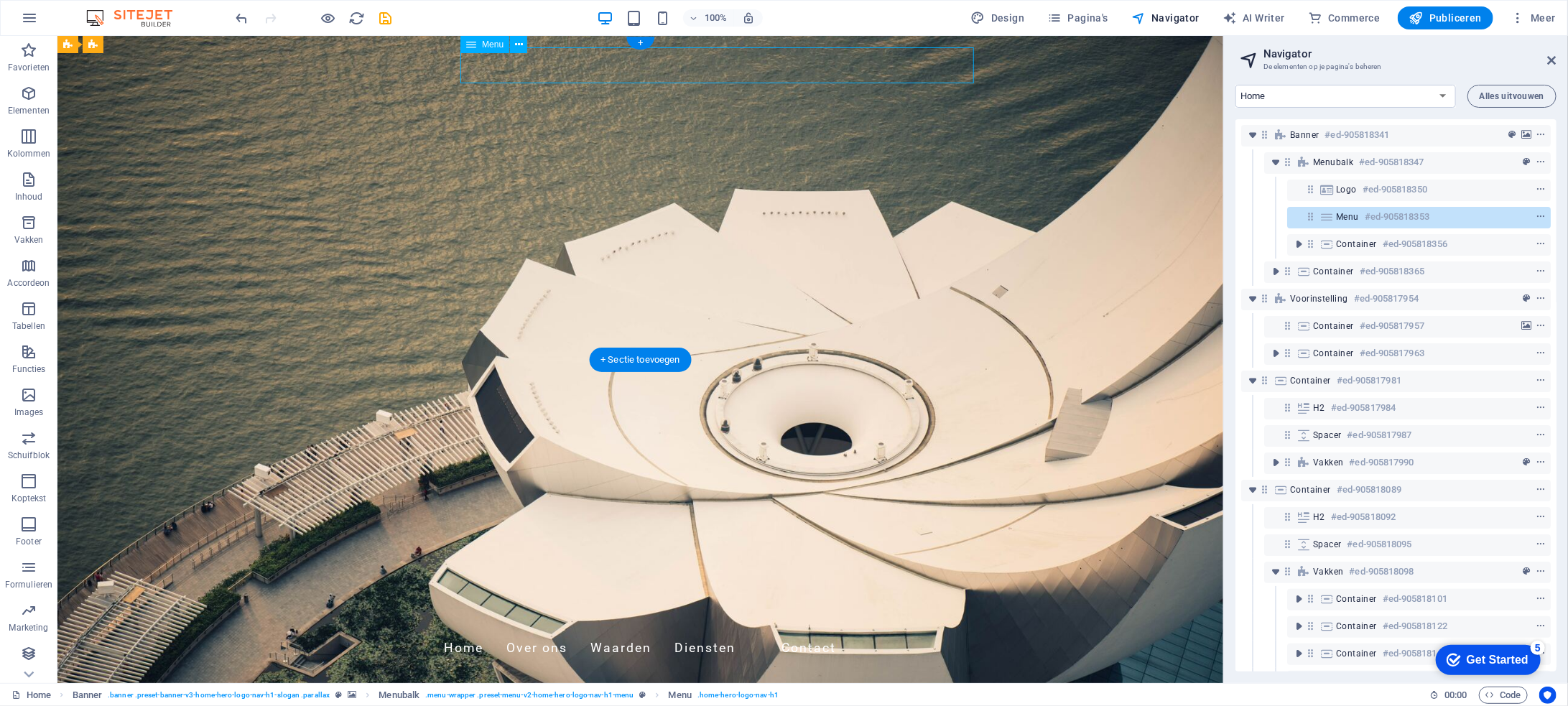
click at [841, 630] on nav "Home Over ons Waarden Diensten Contact" at bounding box center [639, 648] width 678 height 36
select select
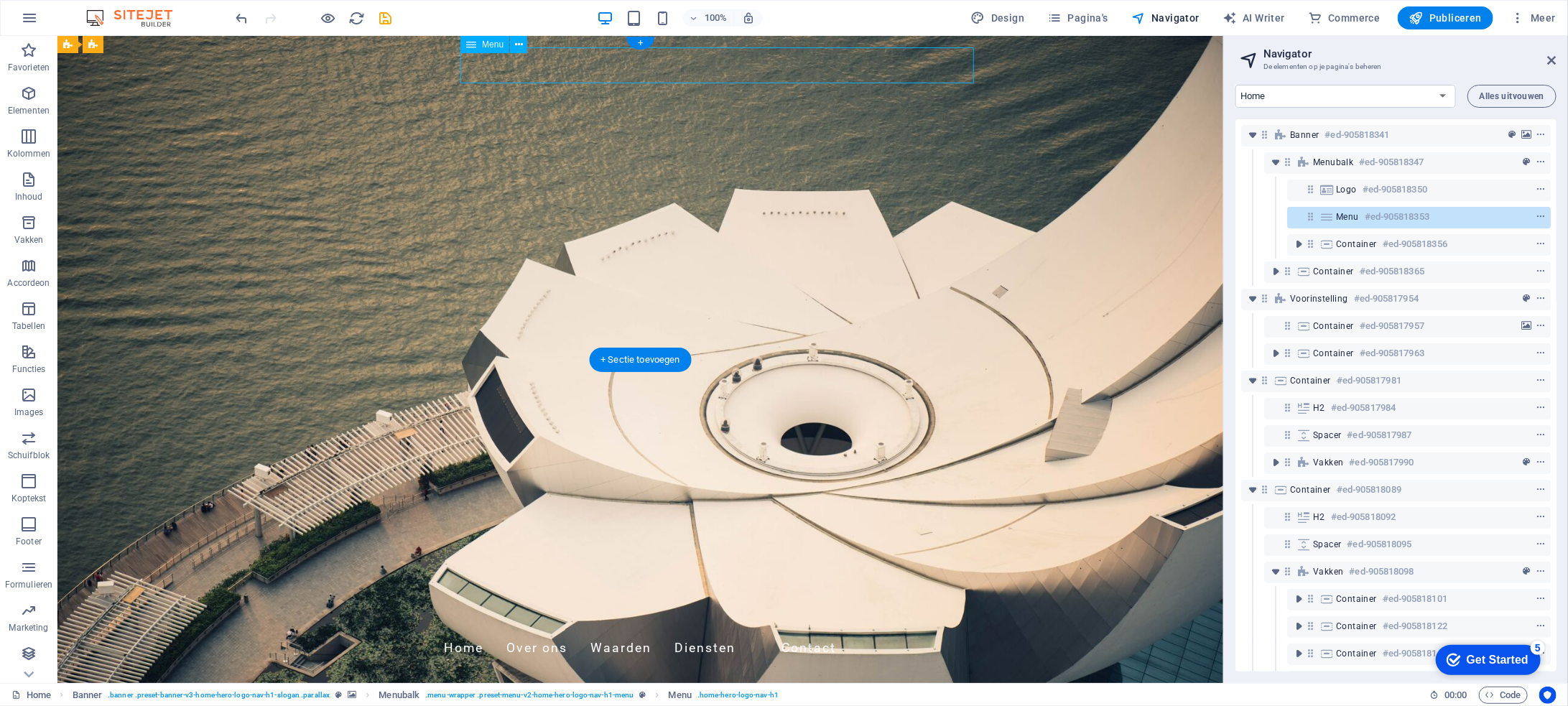
select select
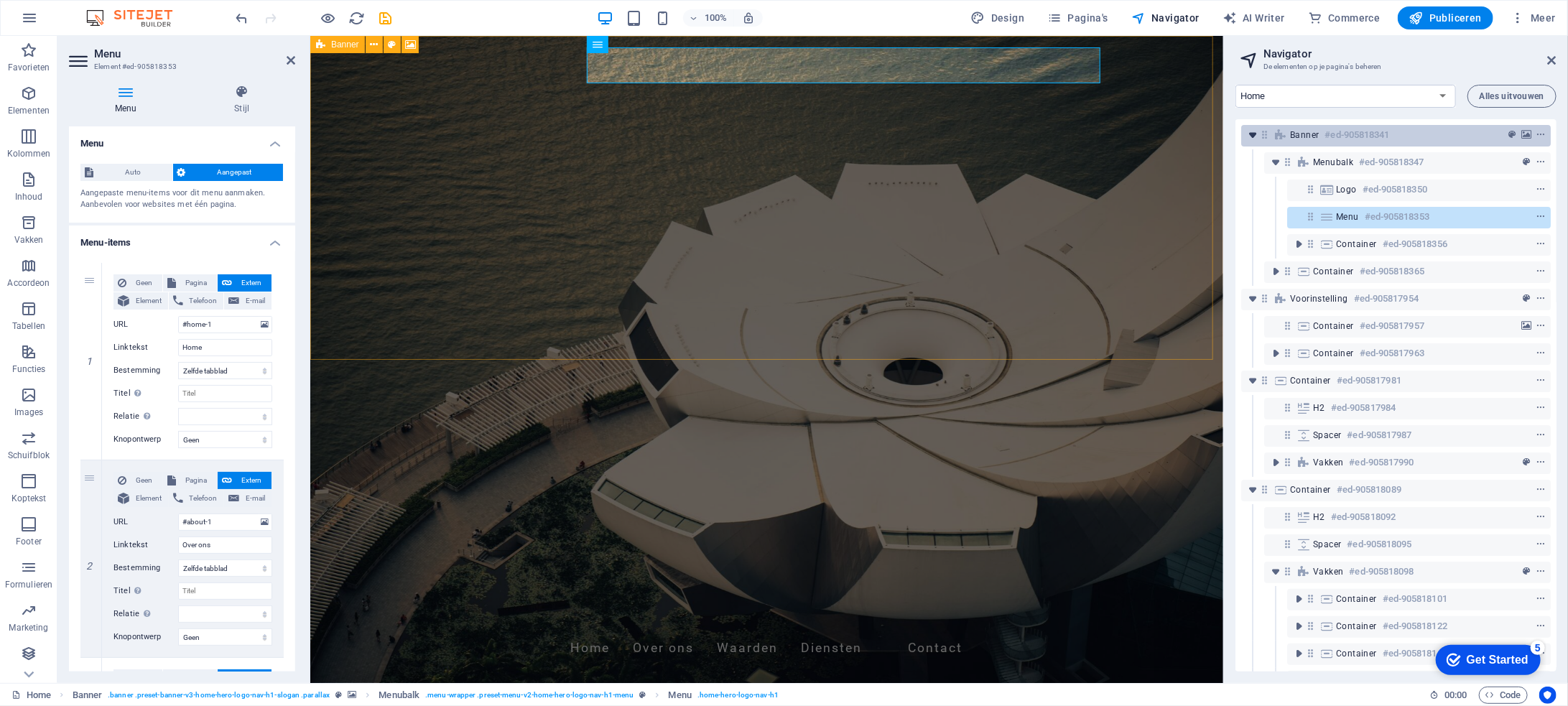
click at [1253, 134] on icon "toggle-expand" at bounding box center [1252, 135] width 14 height 14
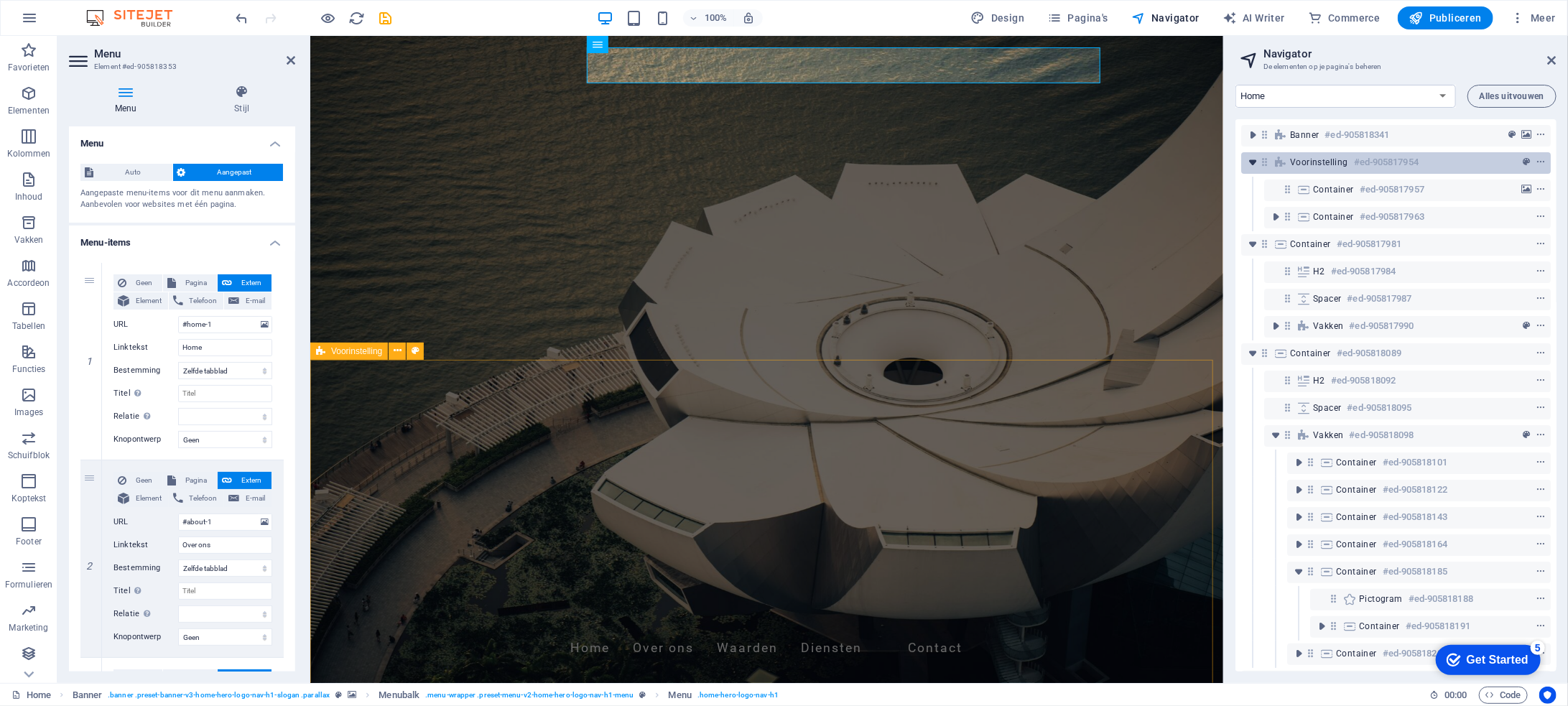
click at [1250, 160] on icon "toggle-expand" at bounding box center [1252, 162] width 14 height 14
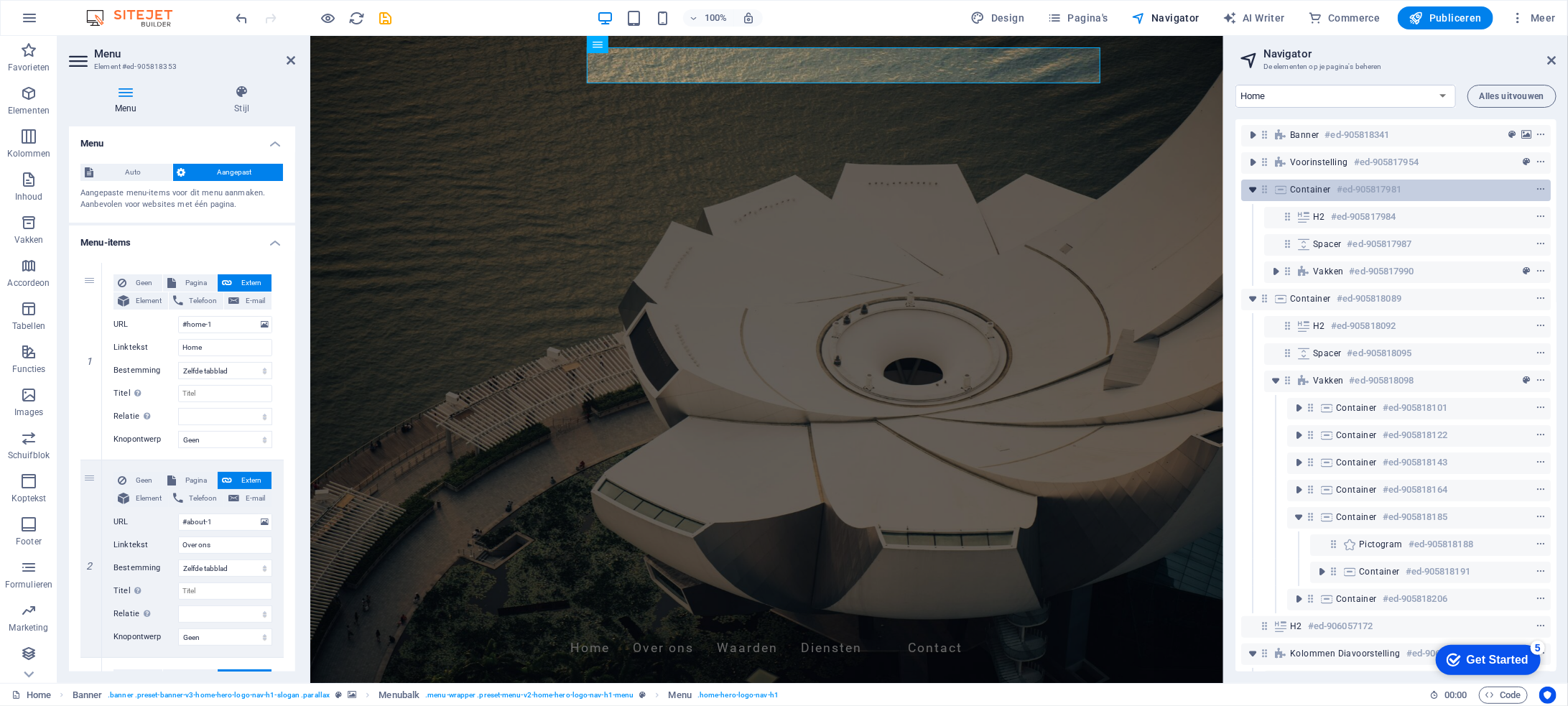
click at [1249, 183] on icon "toggle-expand" at bounding box center [1252, 189] width 14 height 14
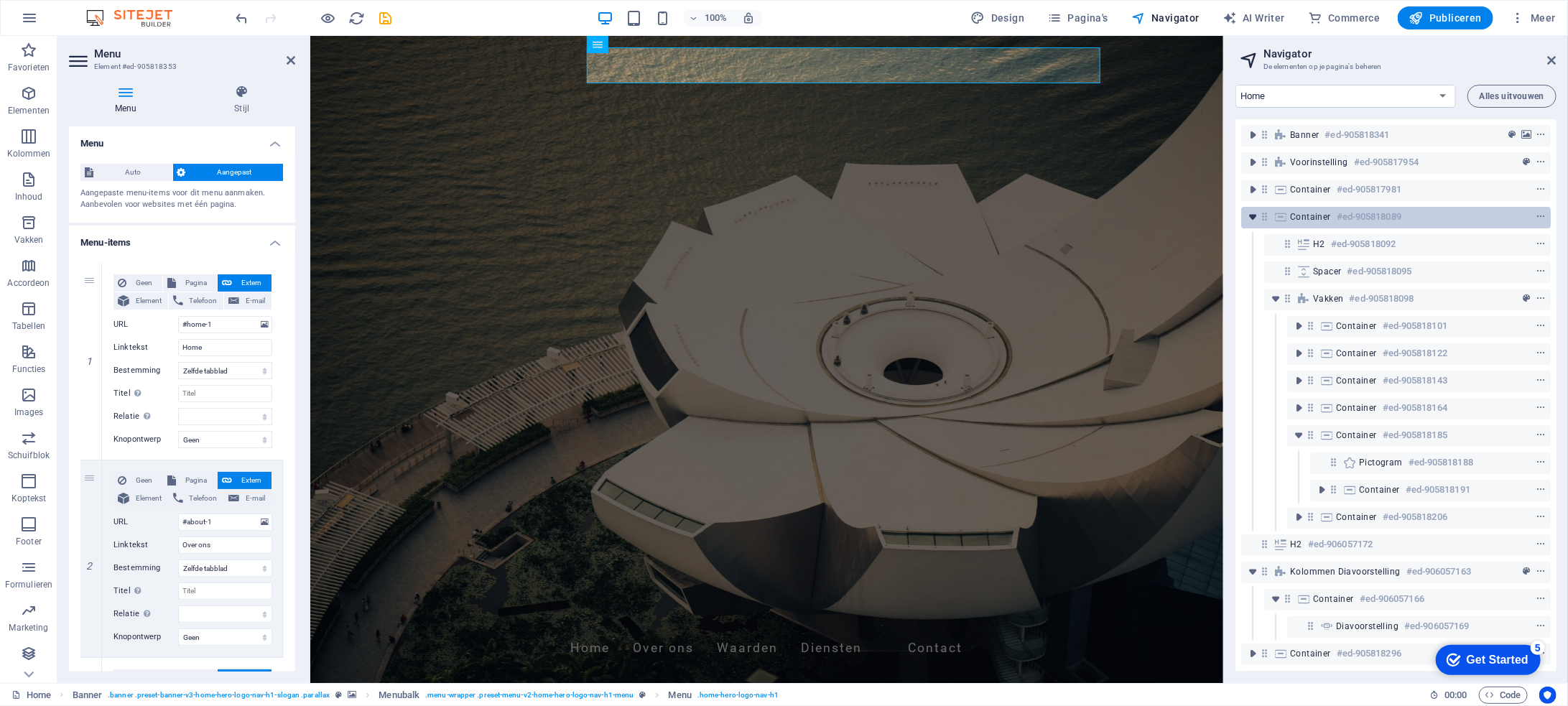
click at [1249, 215] on icon "toggle-expand" at bounding box center [1252, 216] width 14 height 14
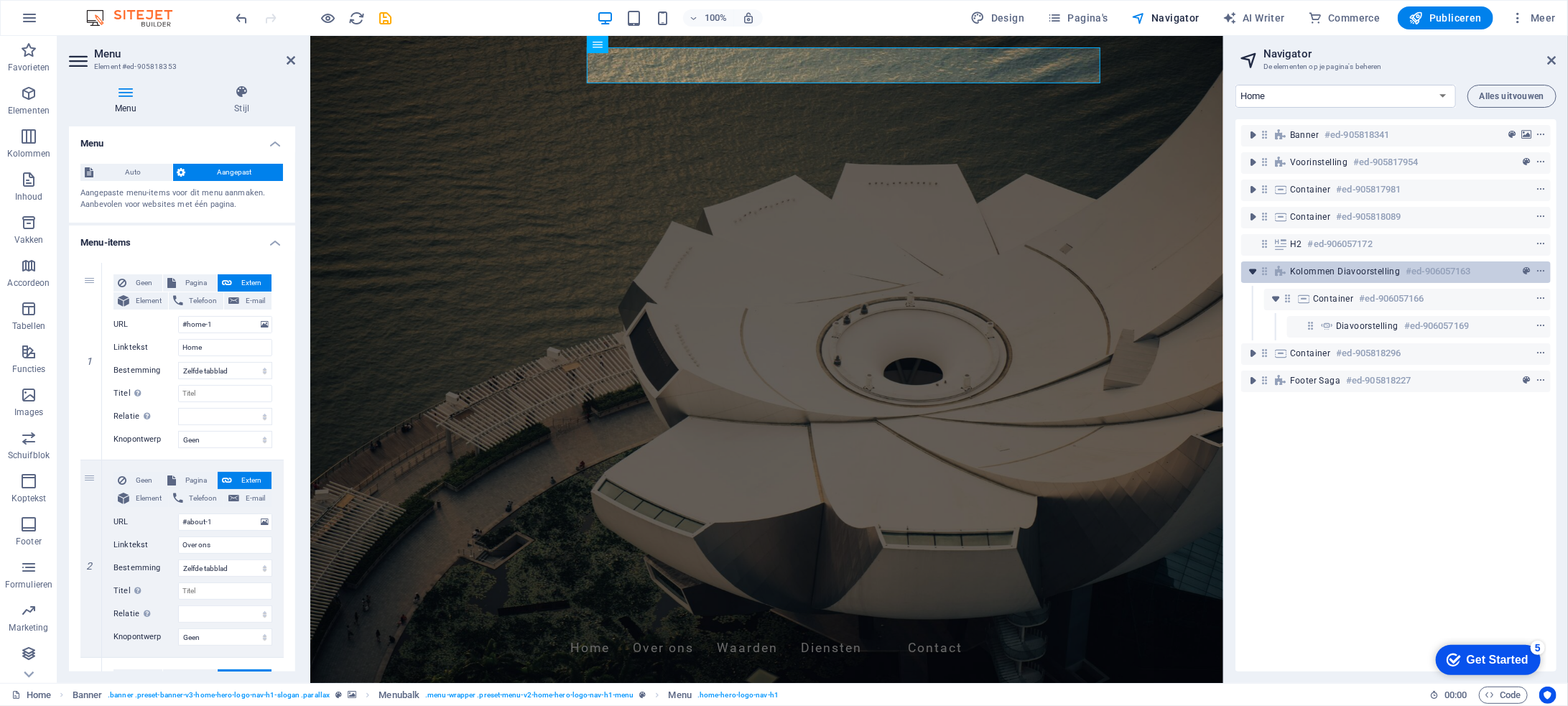
click at [1250, 274] on icon "toggle-expand" at bounding box center [1252, 271] width 14 height 14
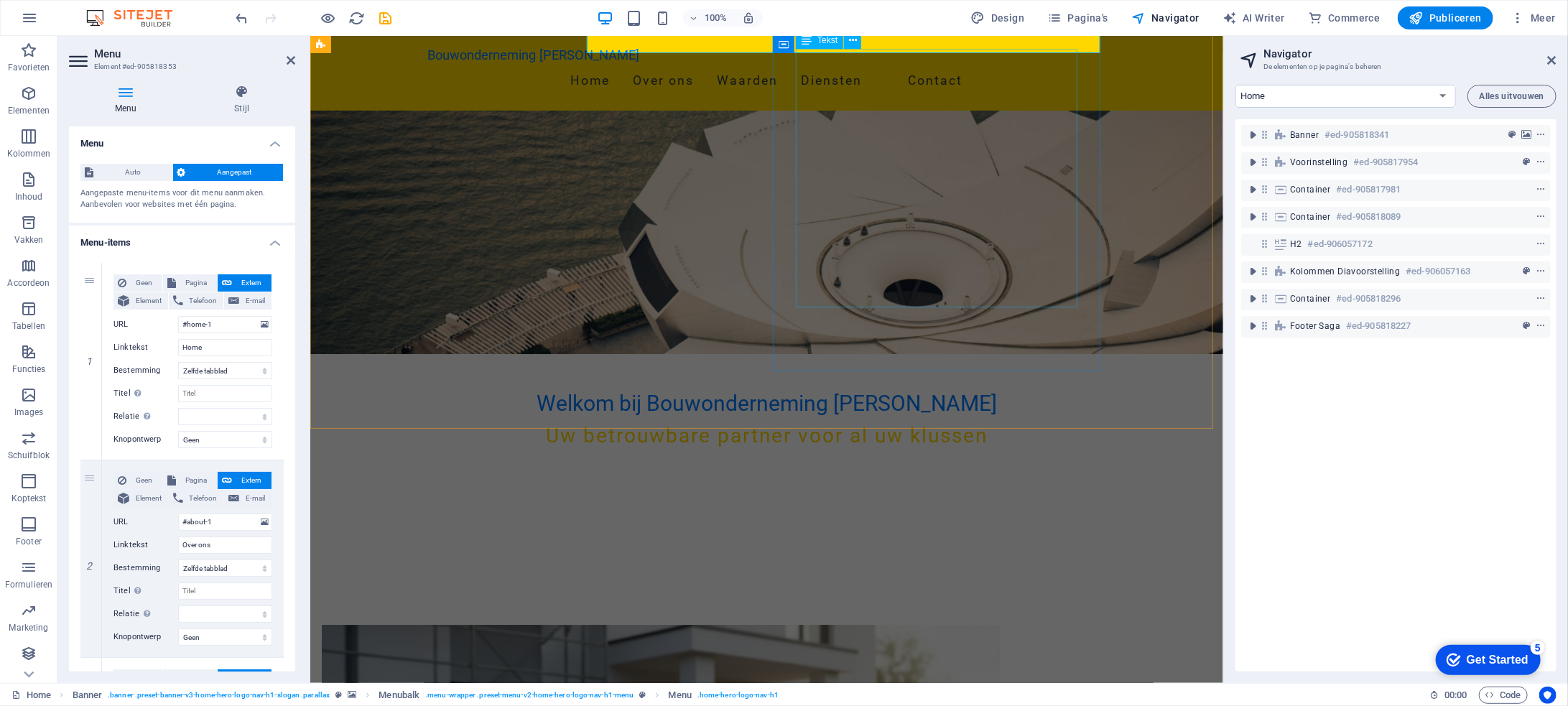
scroll to position [431, 0]
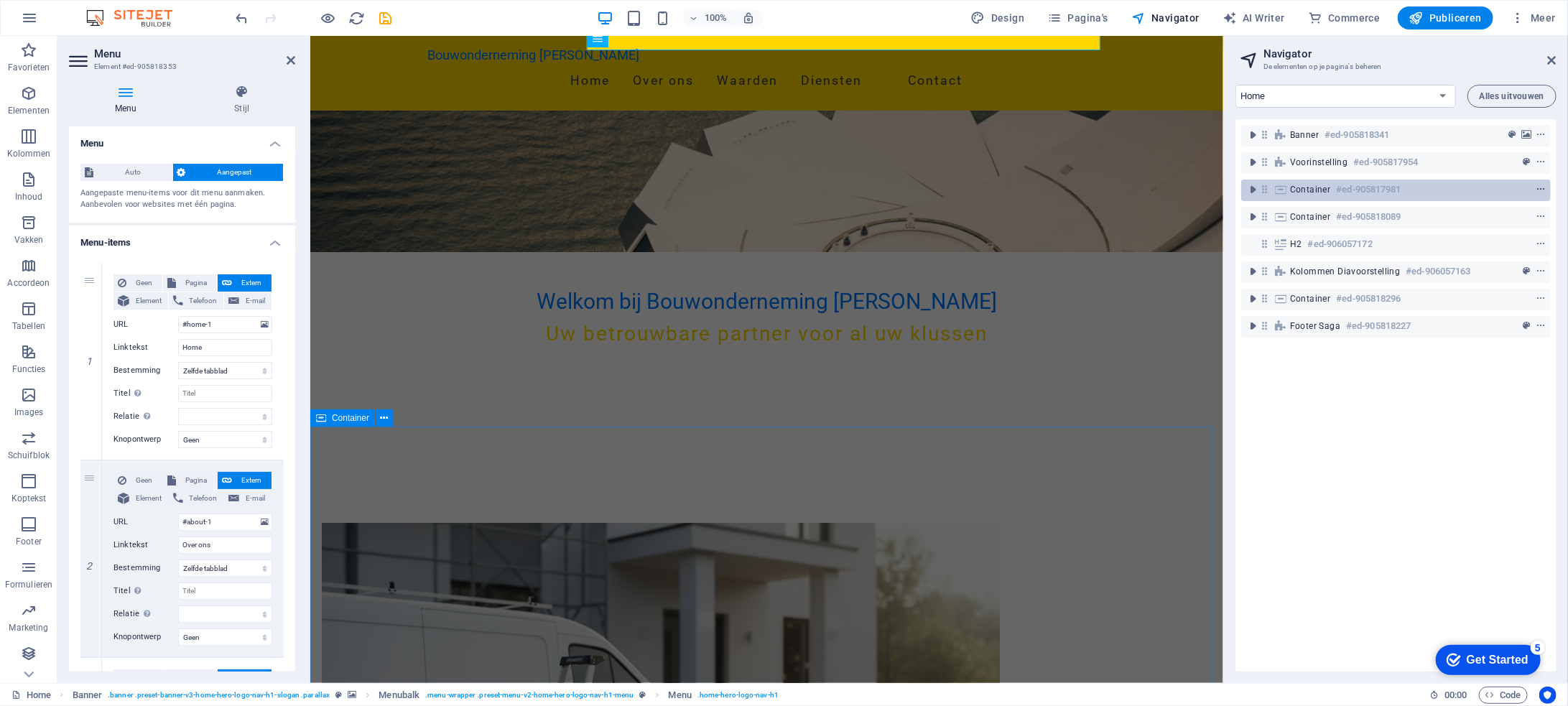
click at [1537, 187] on icon "context-menu" at bounding box center [1540, 190] width 10 height 10
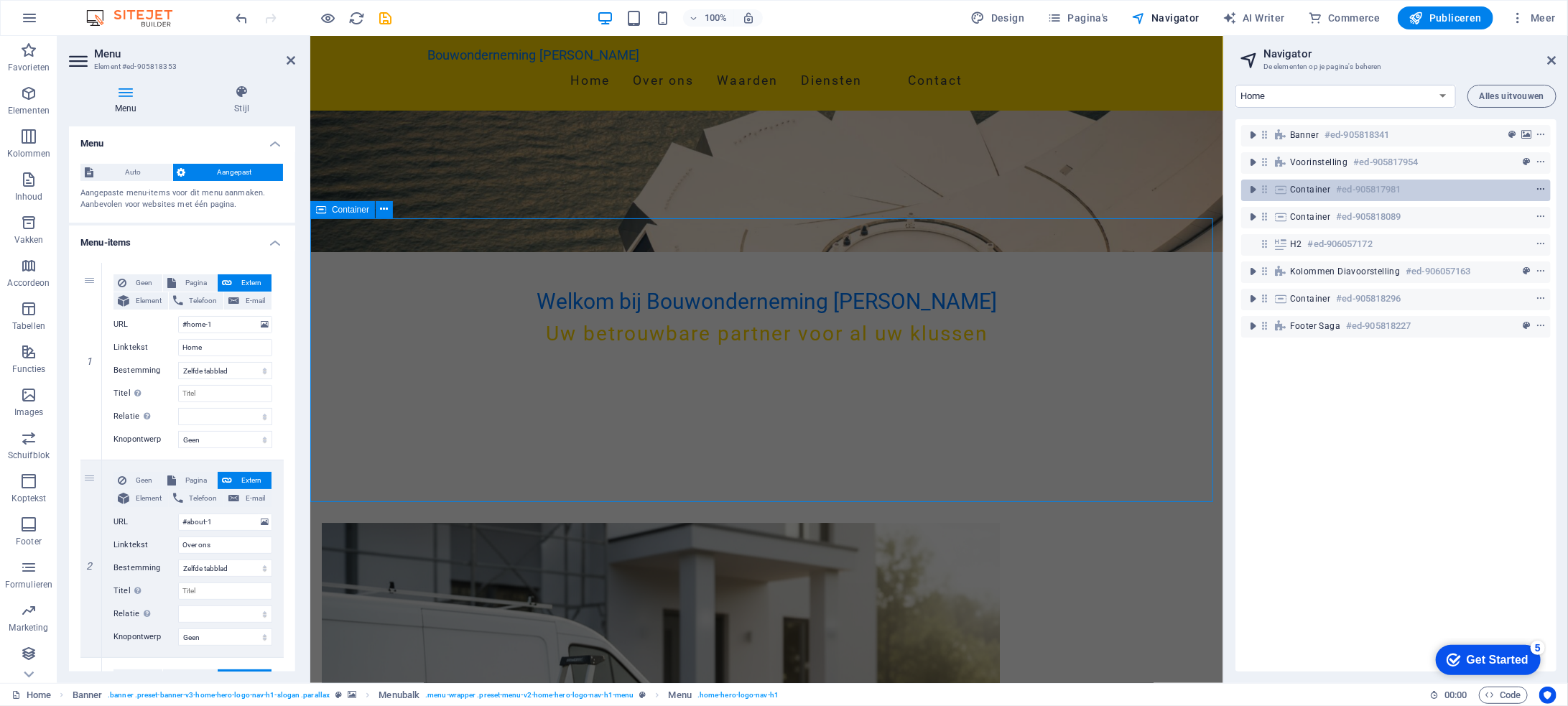
scroll to position [639, 0]
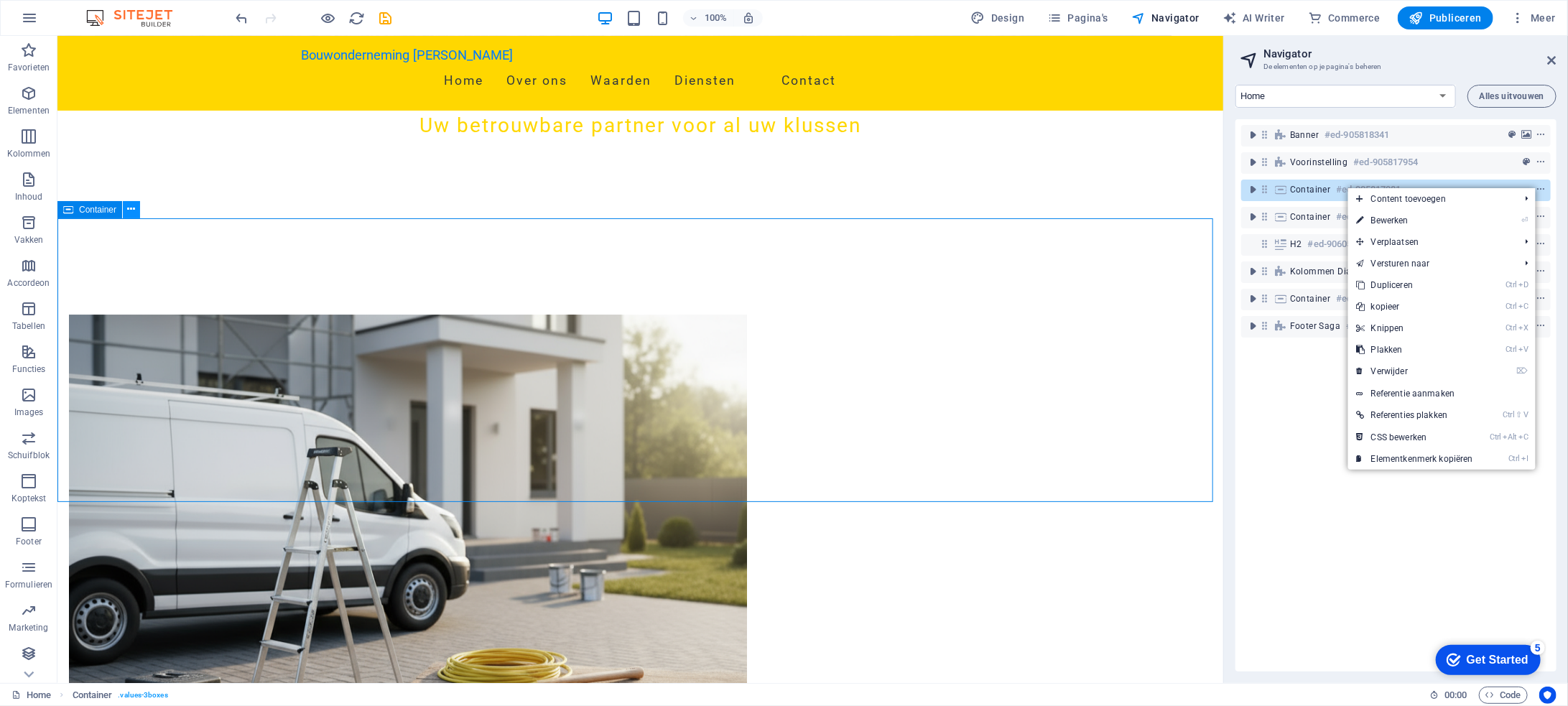
click at [131, 208] on icon at bounding box center [132, 210] width 8 height 15
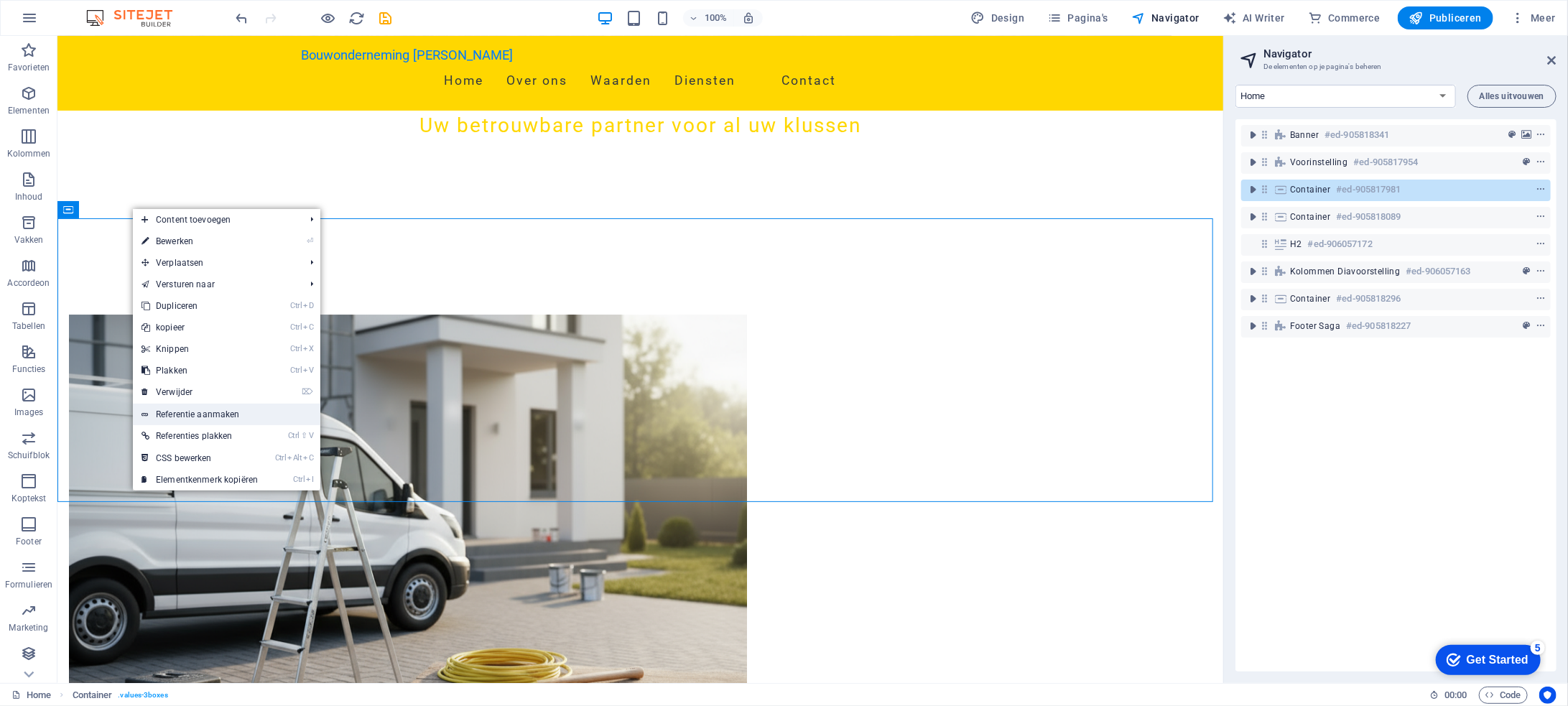
click at [228, 411] on link "Referentie aanmaken" at bounding box center [227, 414] width 187 height 21
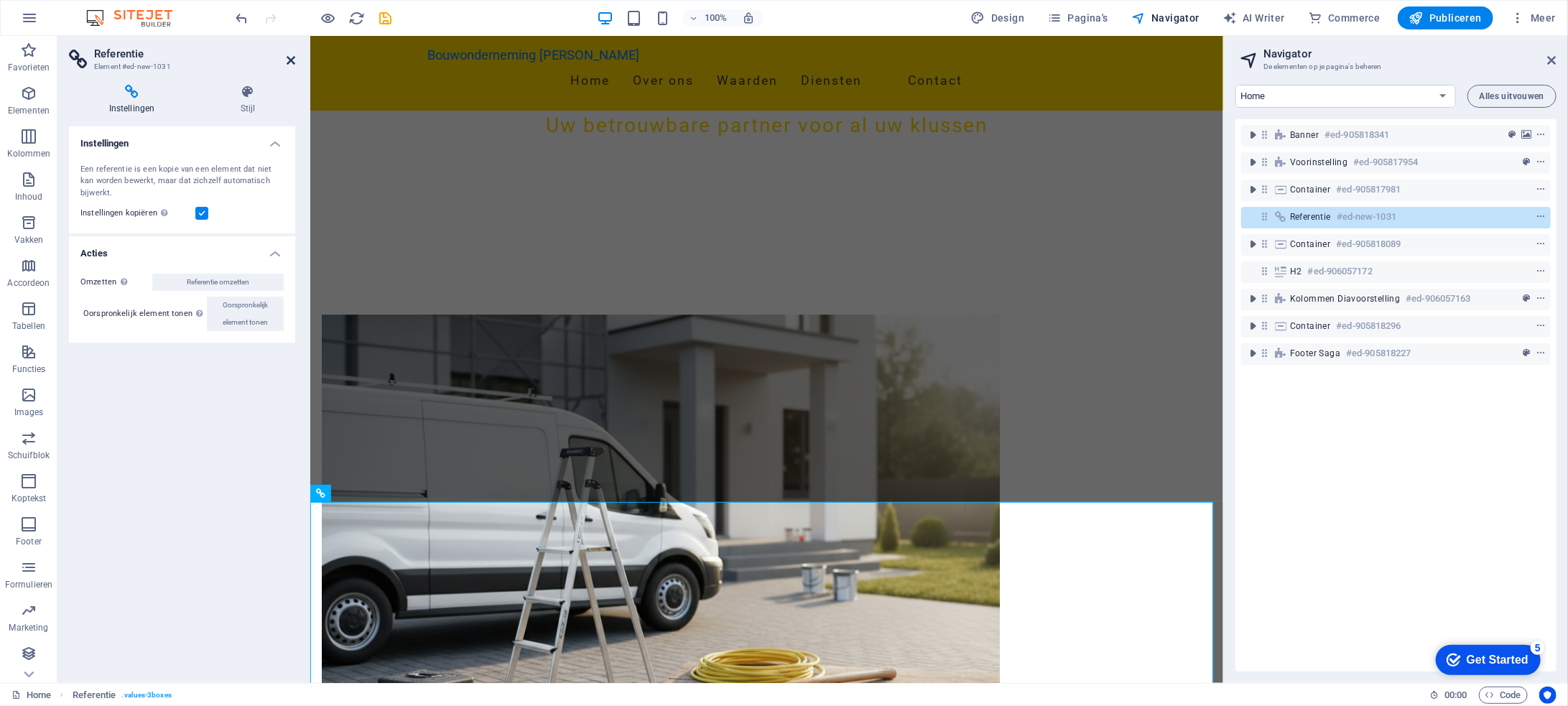
drag, startPoint x: 293, startPoint y: 55, endPoint x: 237, endPoint y: 20, distance: 66.0
click at [293, 55] on icon at bounding box center [291, 60] width 8 height 12
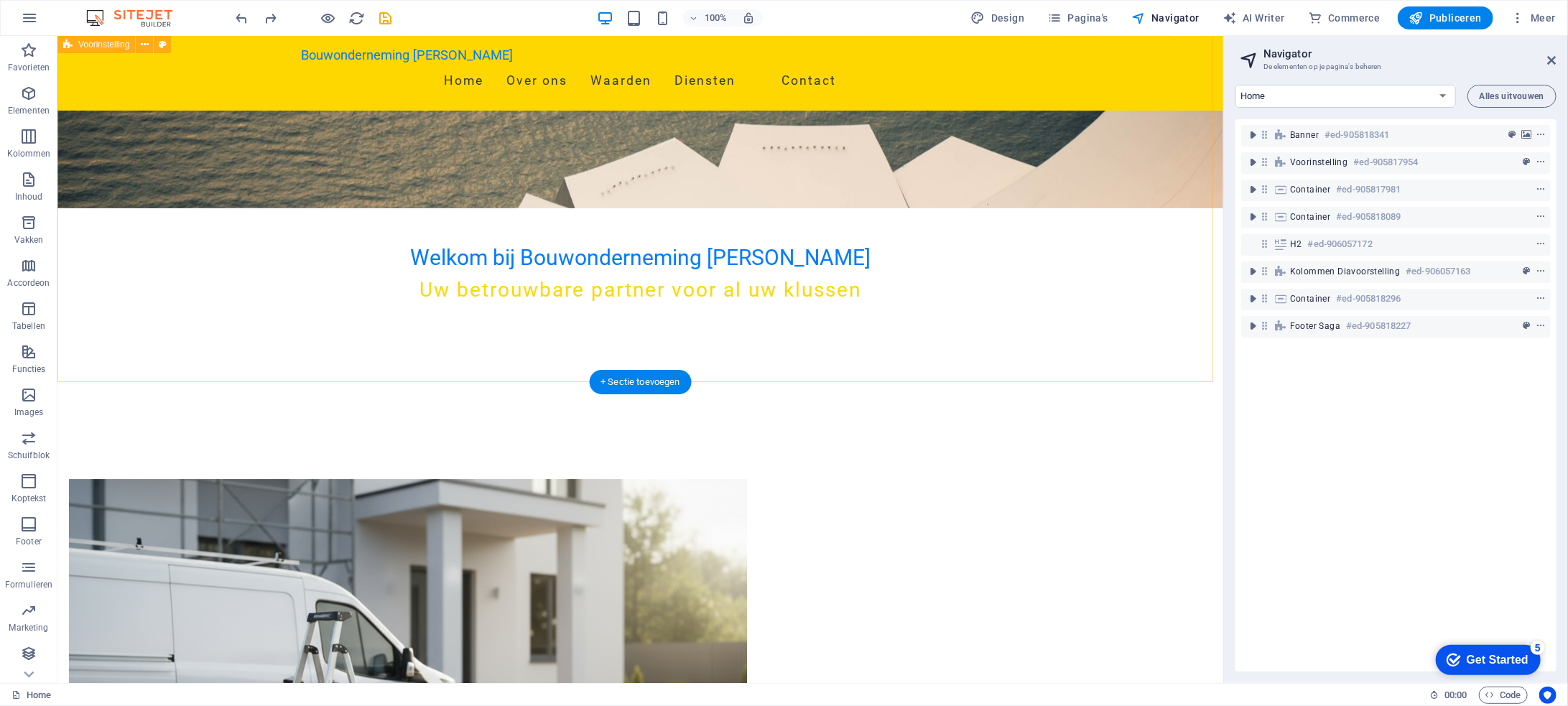
scroll to position [424, 0]
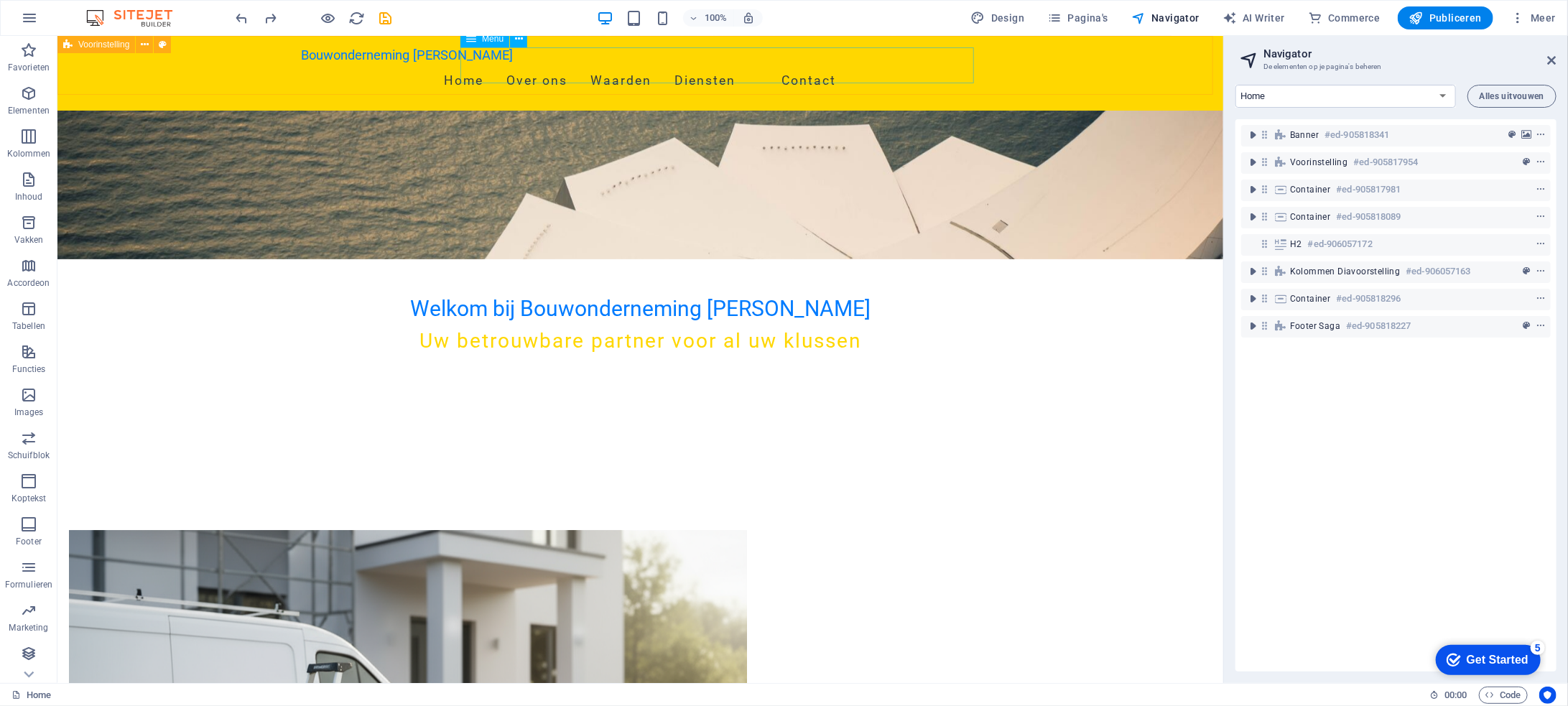
click at [823, 65] on nav "Home Over ons Waarden Diensten Contact" at bounding box center [639, 81] width 678 height 36
select select
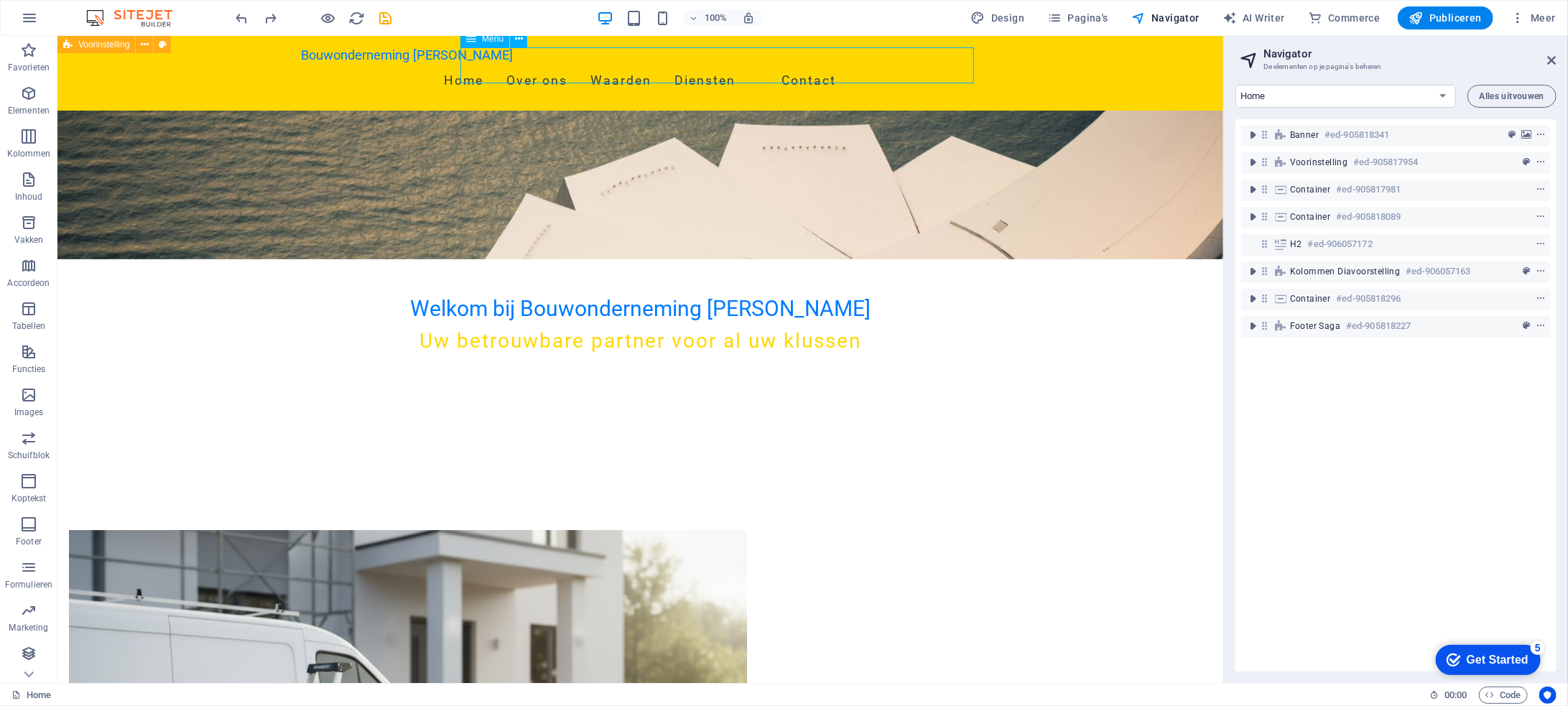
select select
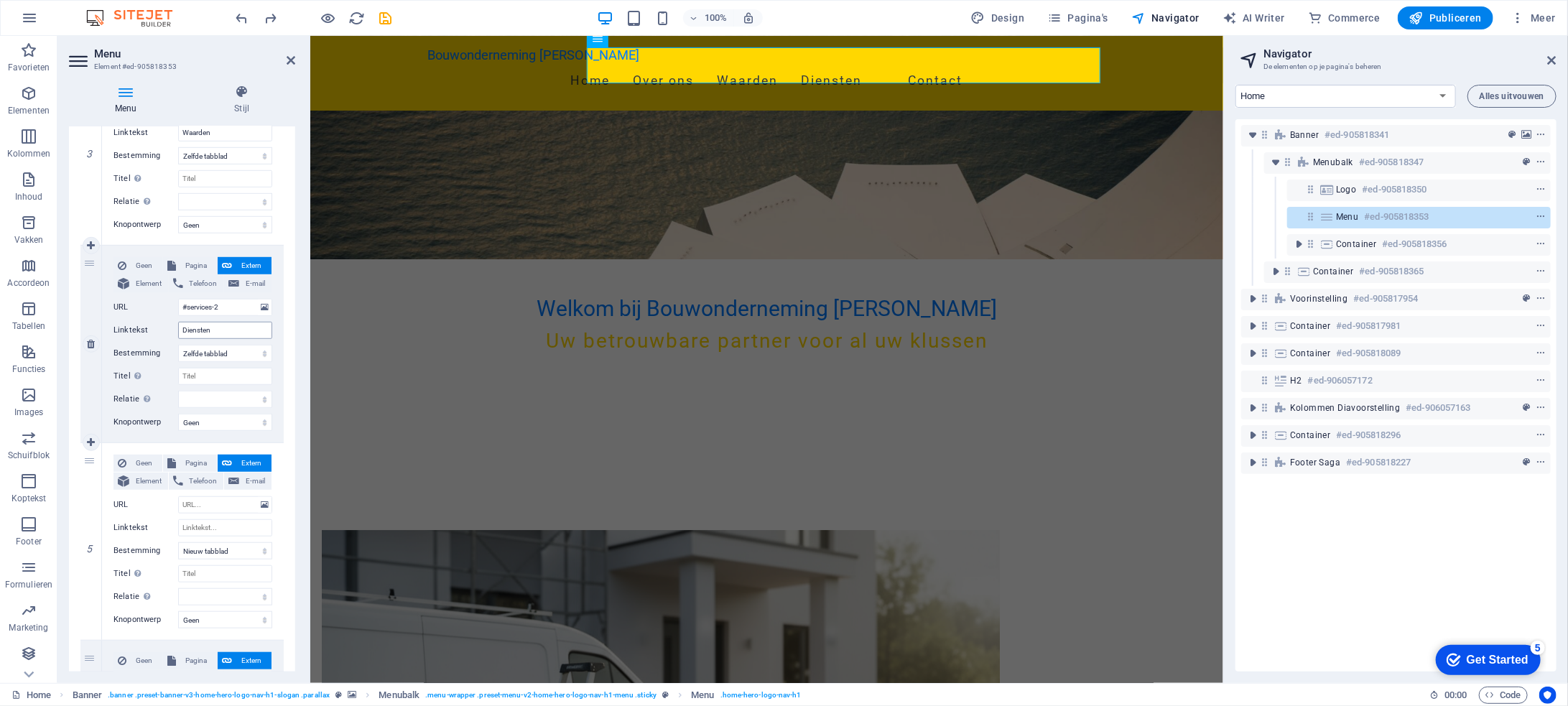
scroll to position [647, 0]
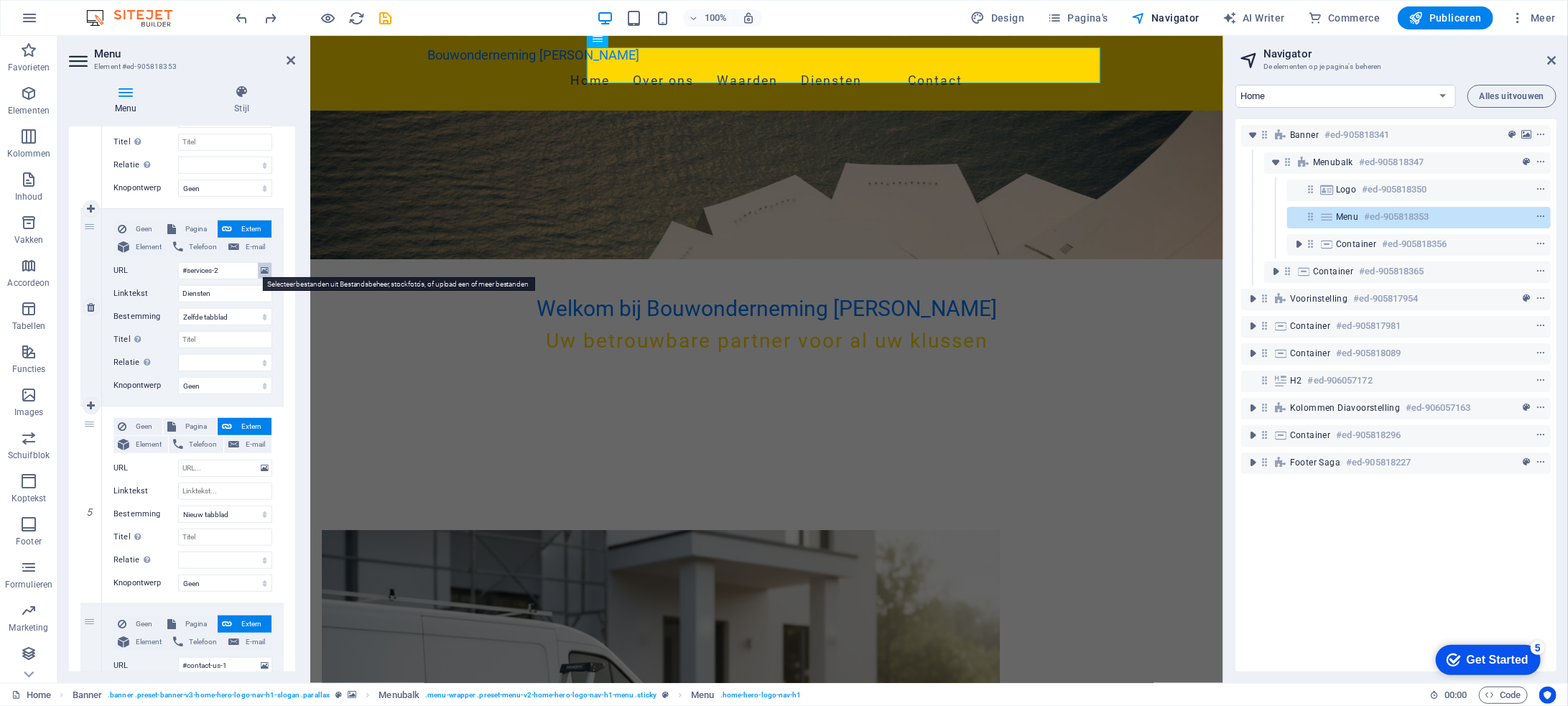
click at [263, 268] on icon at bounding box center [264, 270] width 8 height 16
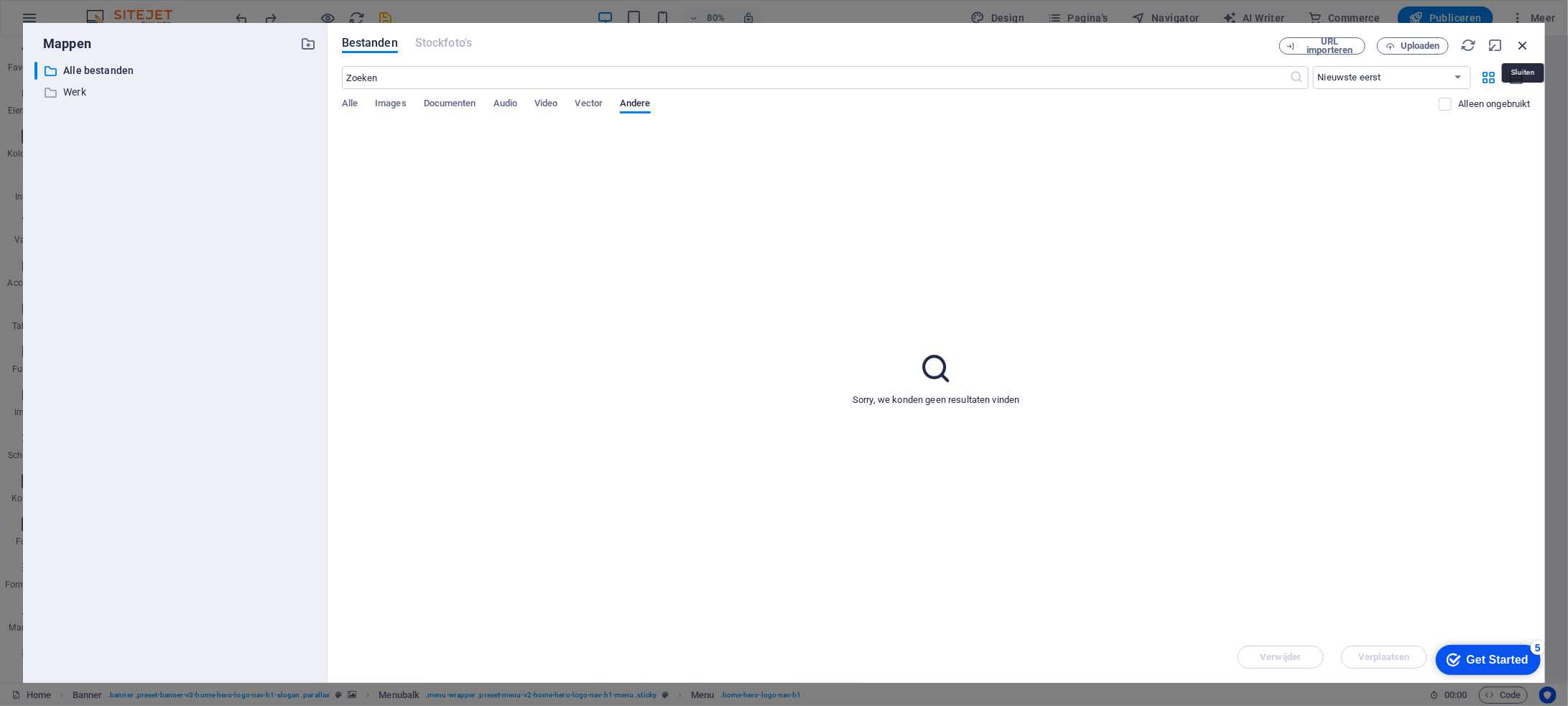
click at [1523, 44] on icon "button" at bounding box center [1522, 44] width 16 height 16
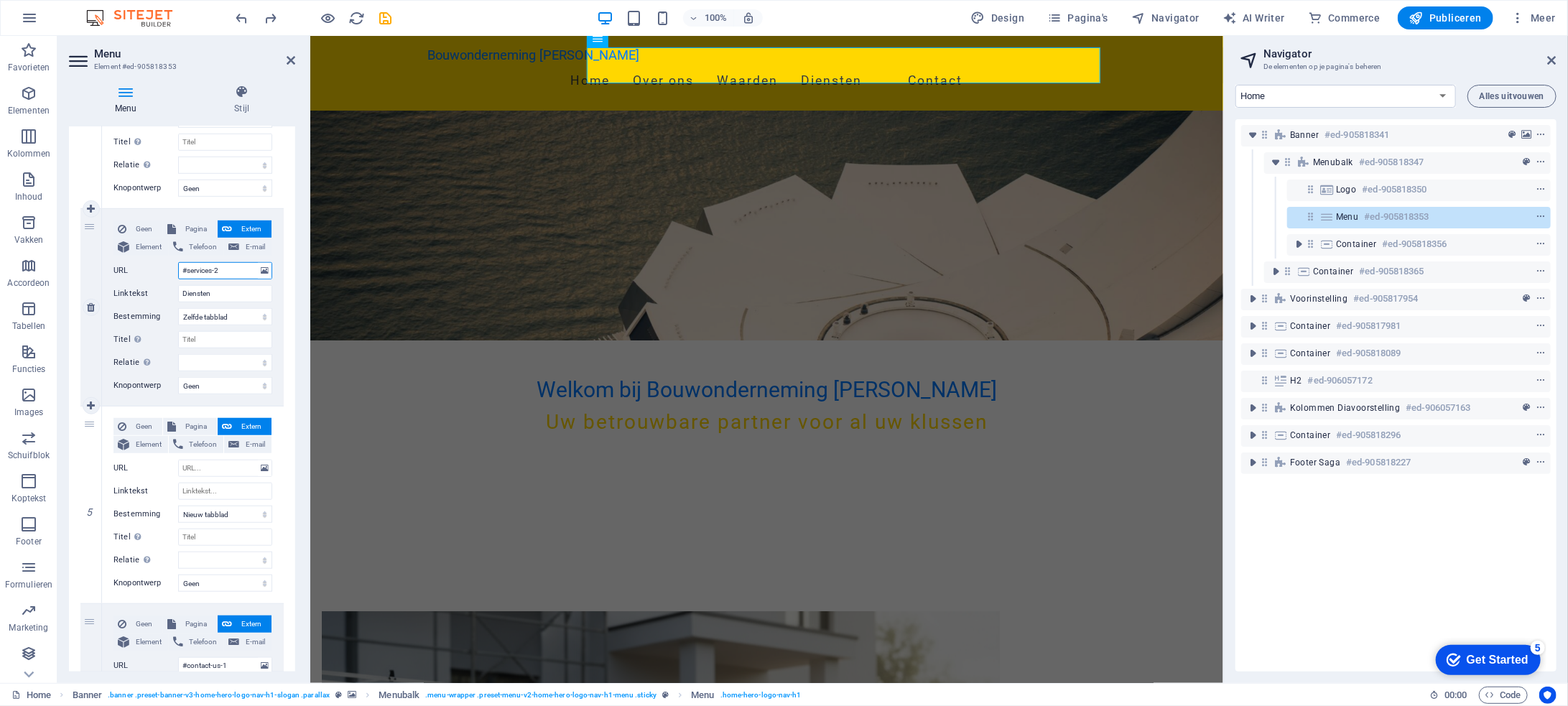
click at [226, 271] on input "#services-2" at bounding box center [225, 270] width 94 height 17
click at [232, 468] on input "URL" at bounding box center [225, 468] width 94 height 17
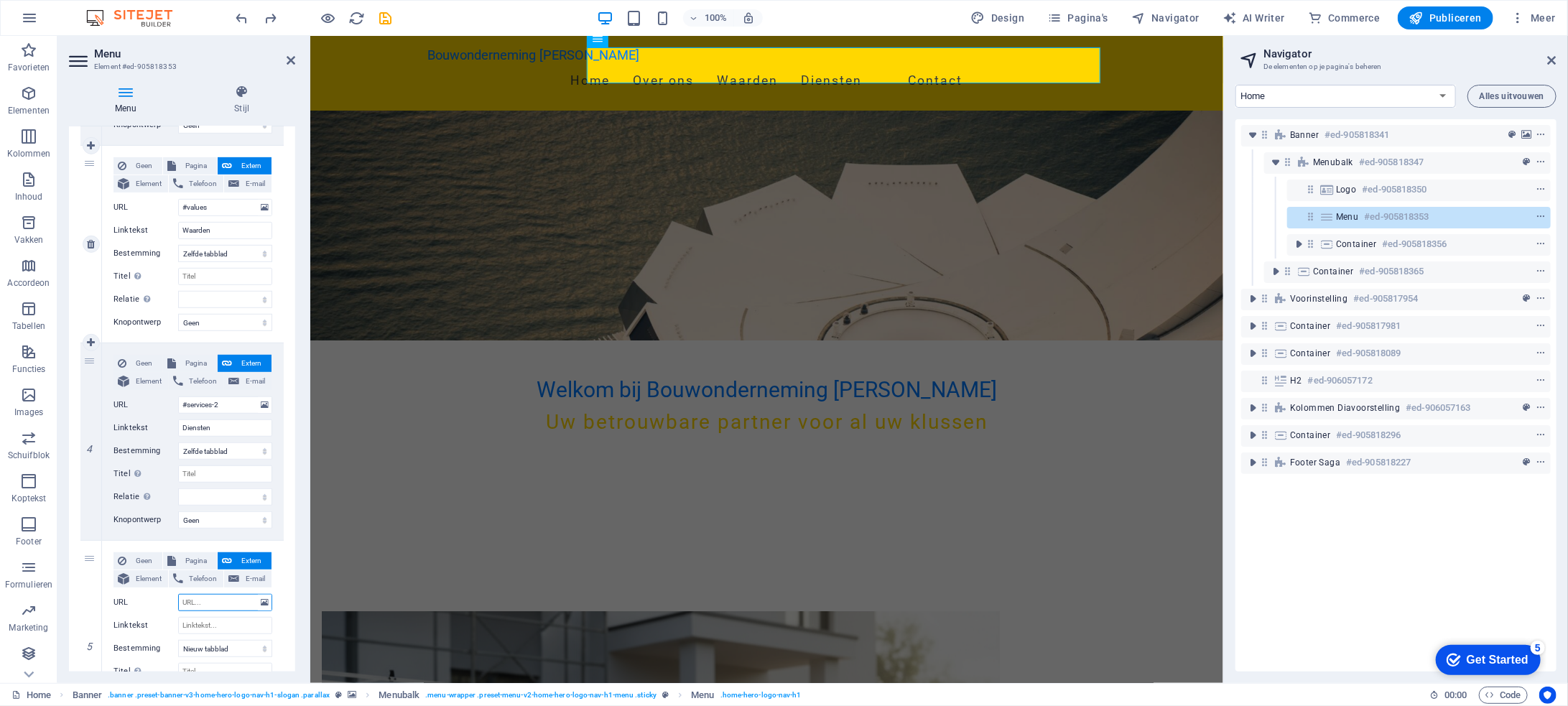
scroll to position [538, 0]
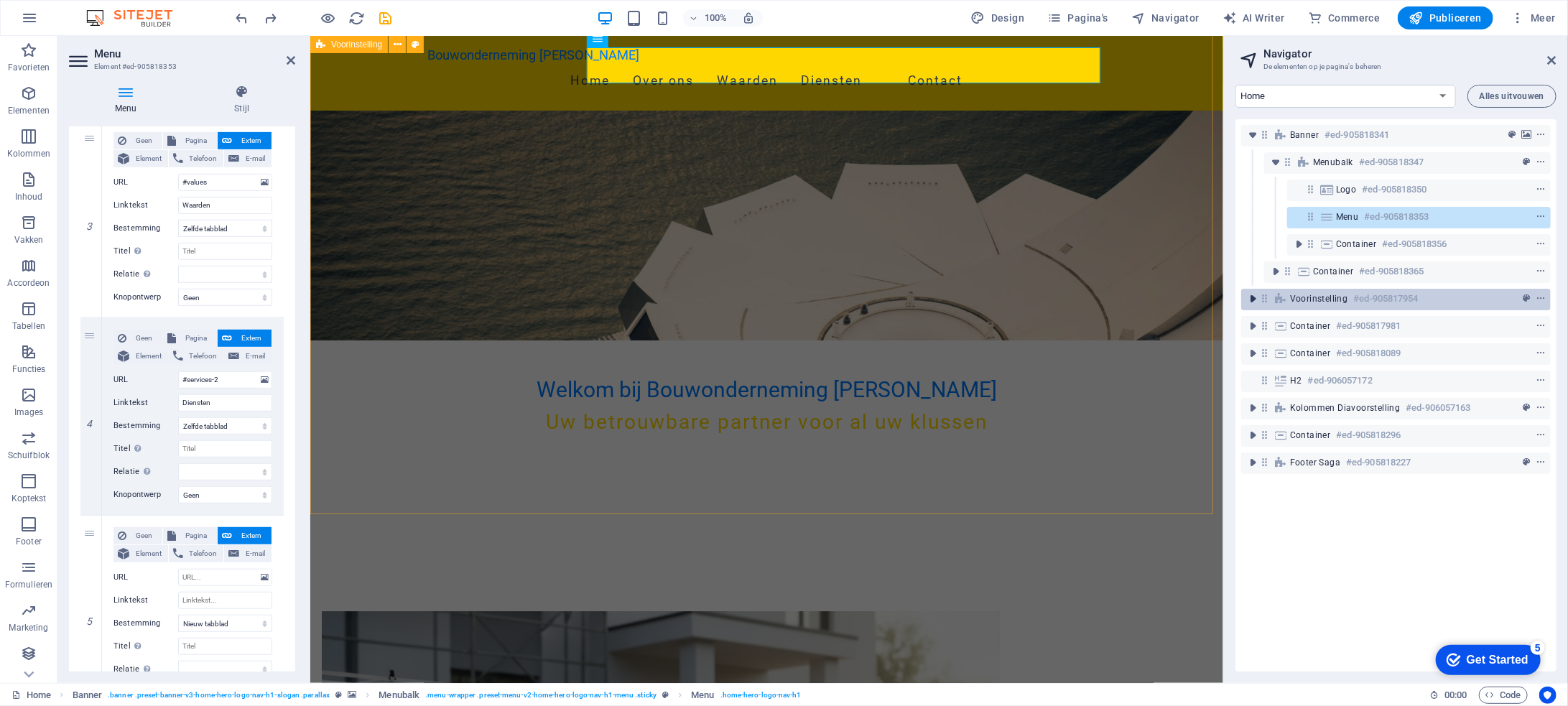
click at [1252, 299] on icon "toggle-expand" at bounding box center [1252, 298] width 14 height 14
click at [1425, 304] on div "Voorinstelling #ed-905817954" at bounding box center [1384, 298] width 189 height 17
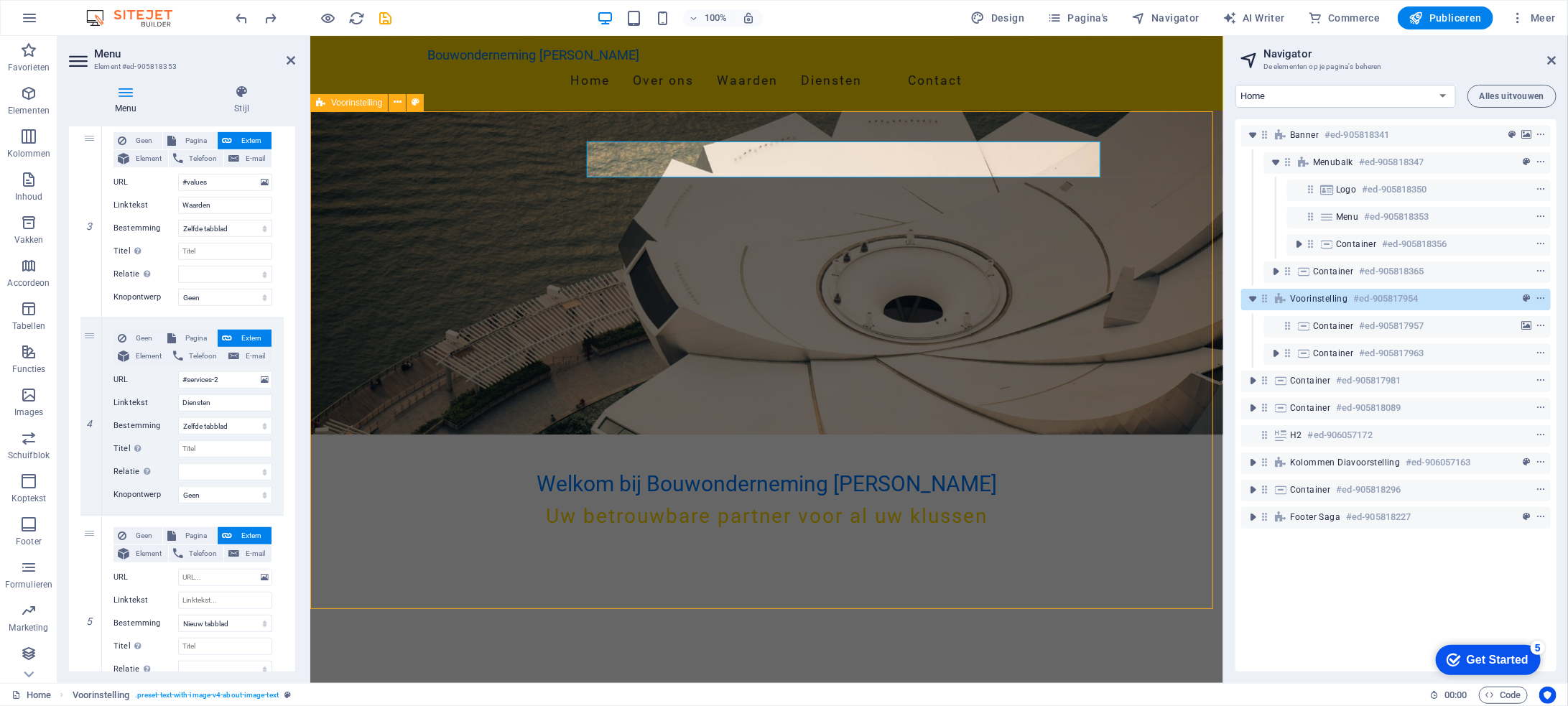
click at [1425, 304] on div "Voorinstelling #ed-905817954" at bounding box center [1384, 298] width 189 height 17
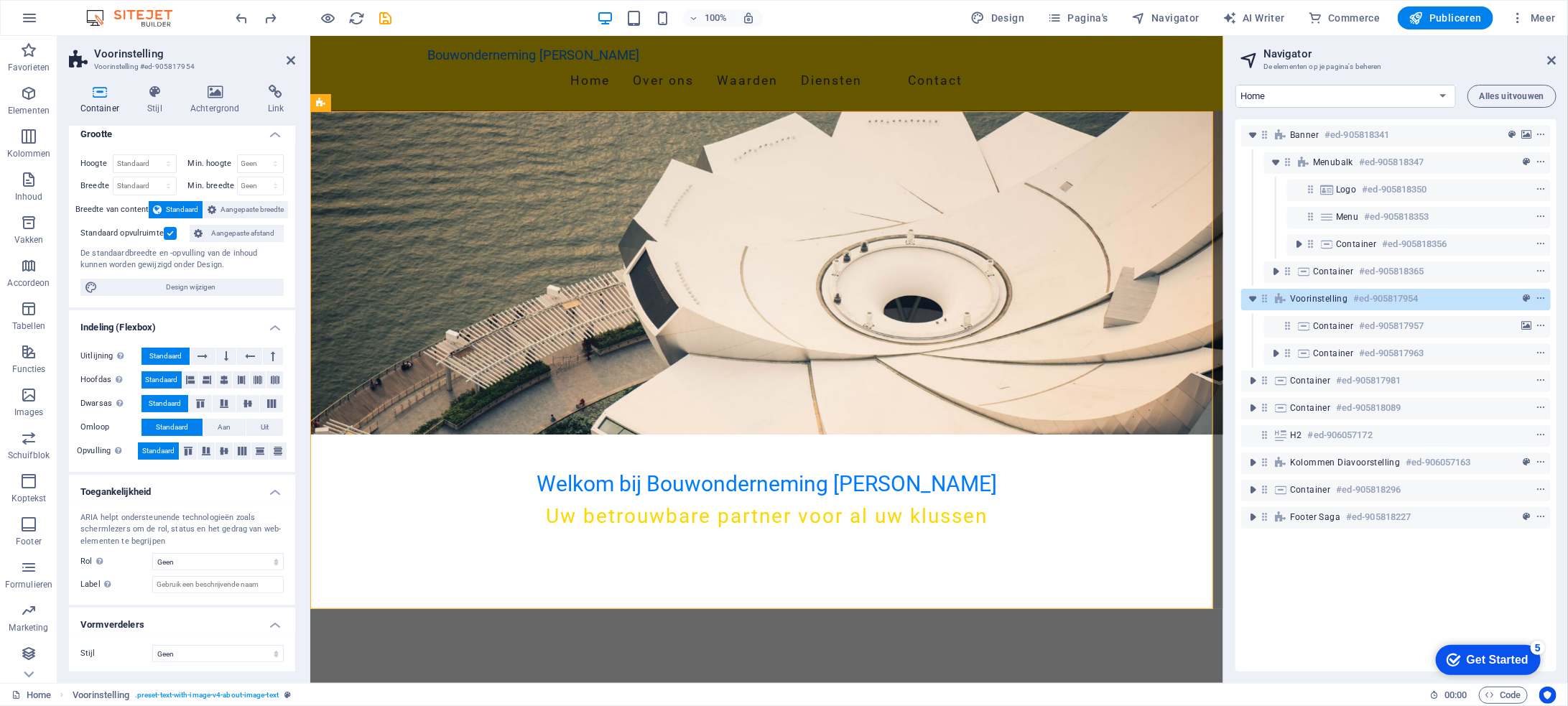
scroll to position [0, 0]
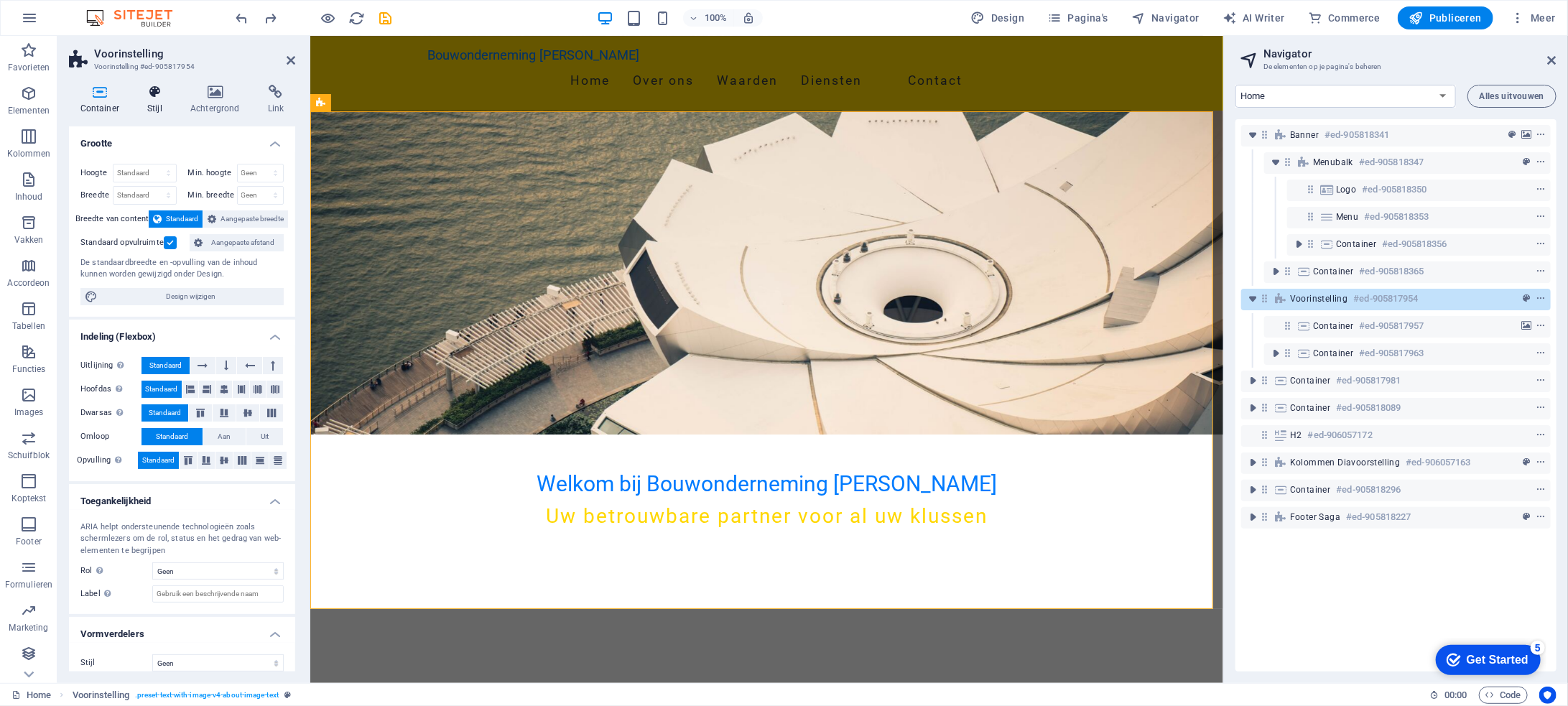
click at [149, 101] on h4 "Stijl" at bounding box center [158, 99] width 43 height 30
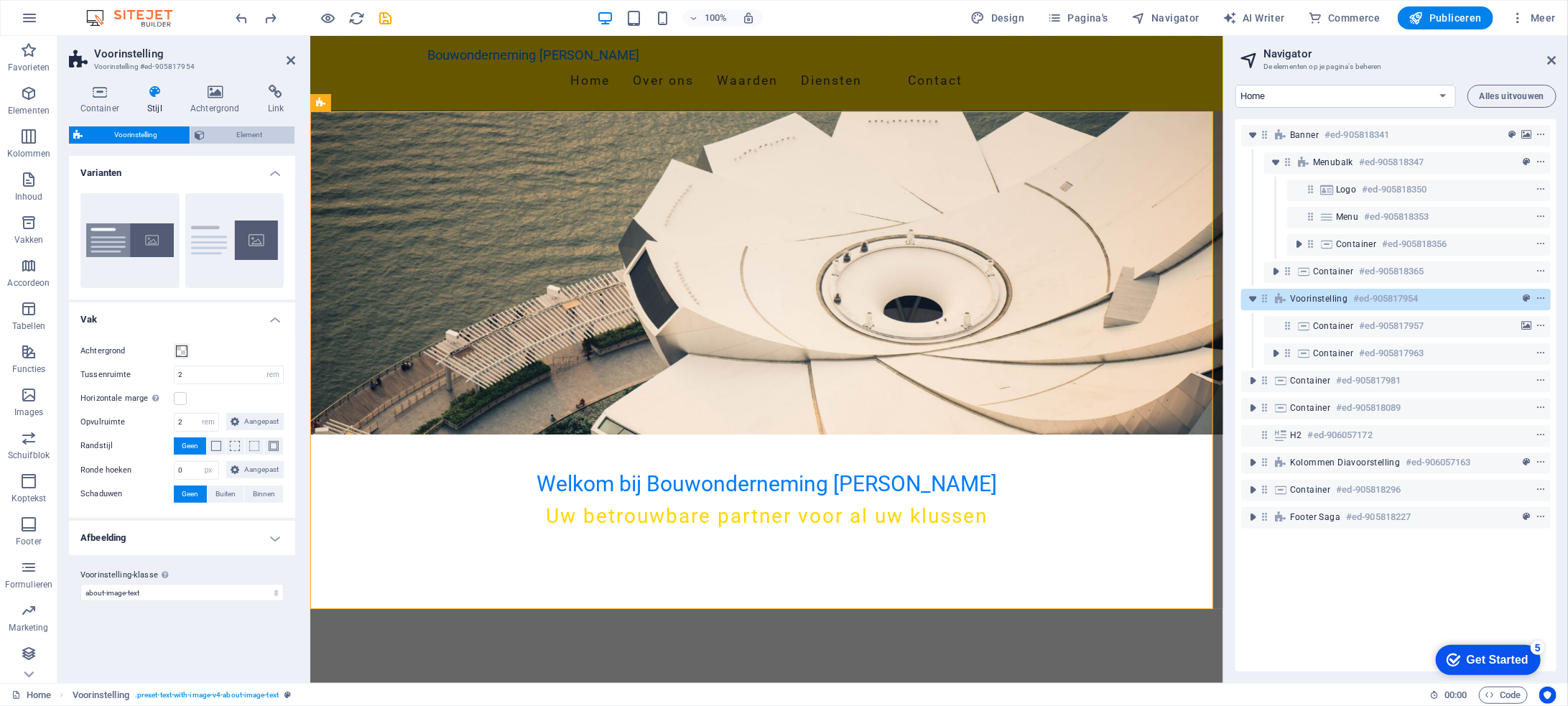
click at [243, 136] on span "Element" at bounding box center [249, 135] width 81 height 17
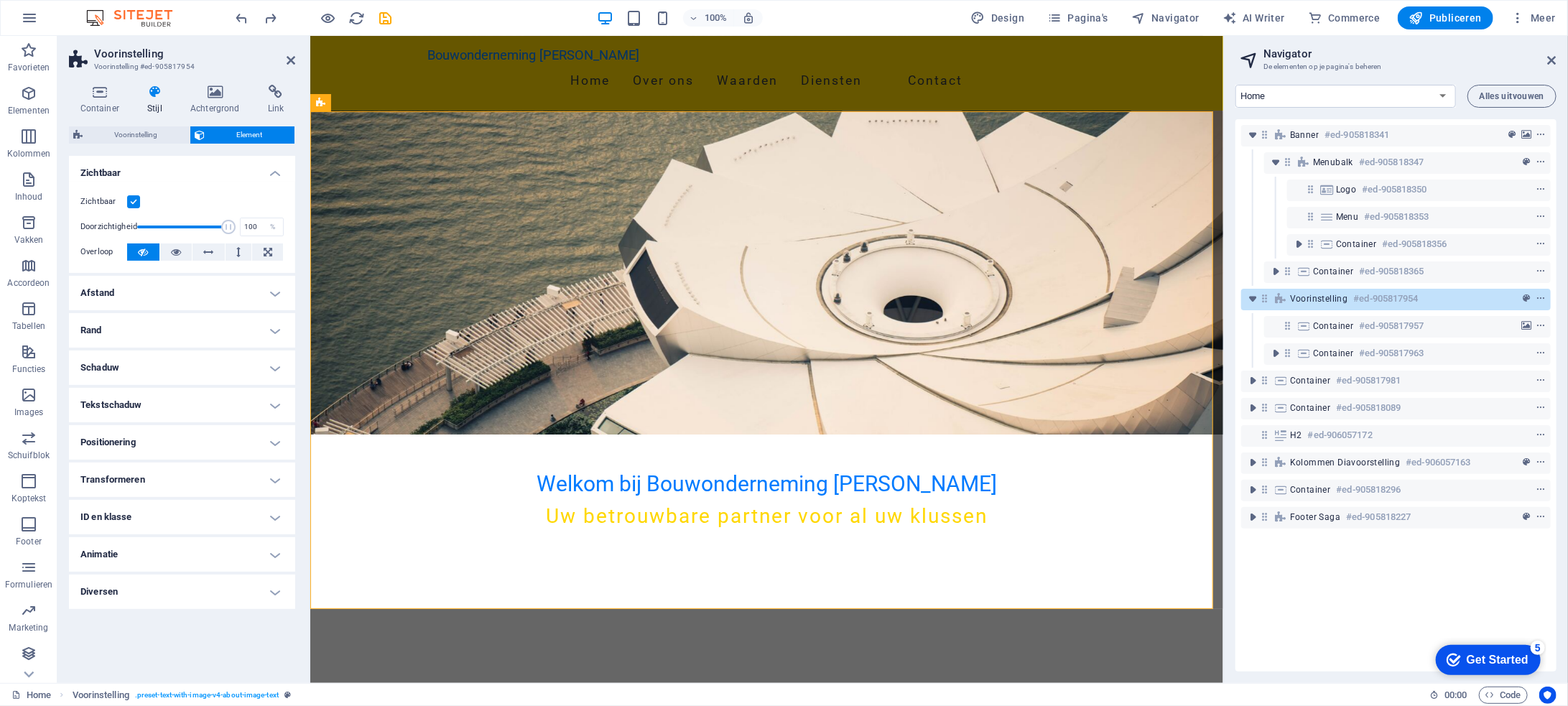
click at [278, 594] on h4 "Diversen" at bounding box center [182, 592] width 226 height 35
click at [275, 551] on h4 "Animatie" at bounding box center [182, 555] width 226 height 35
click at [276, 522] on h4 "ID en klasse" at bounding box center [182, 518] width 226 height 35
click at [163, 538] on h4 "Container (div)" at bounding box center [163, 545] width 52 height 16
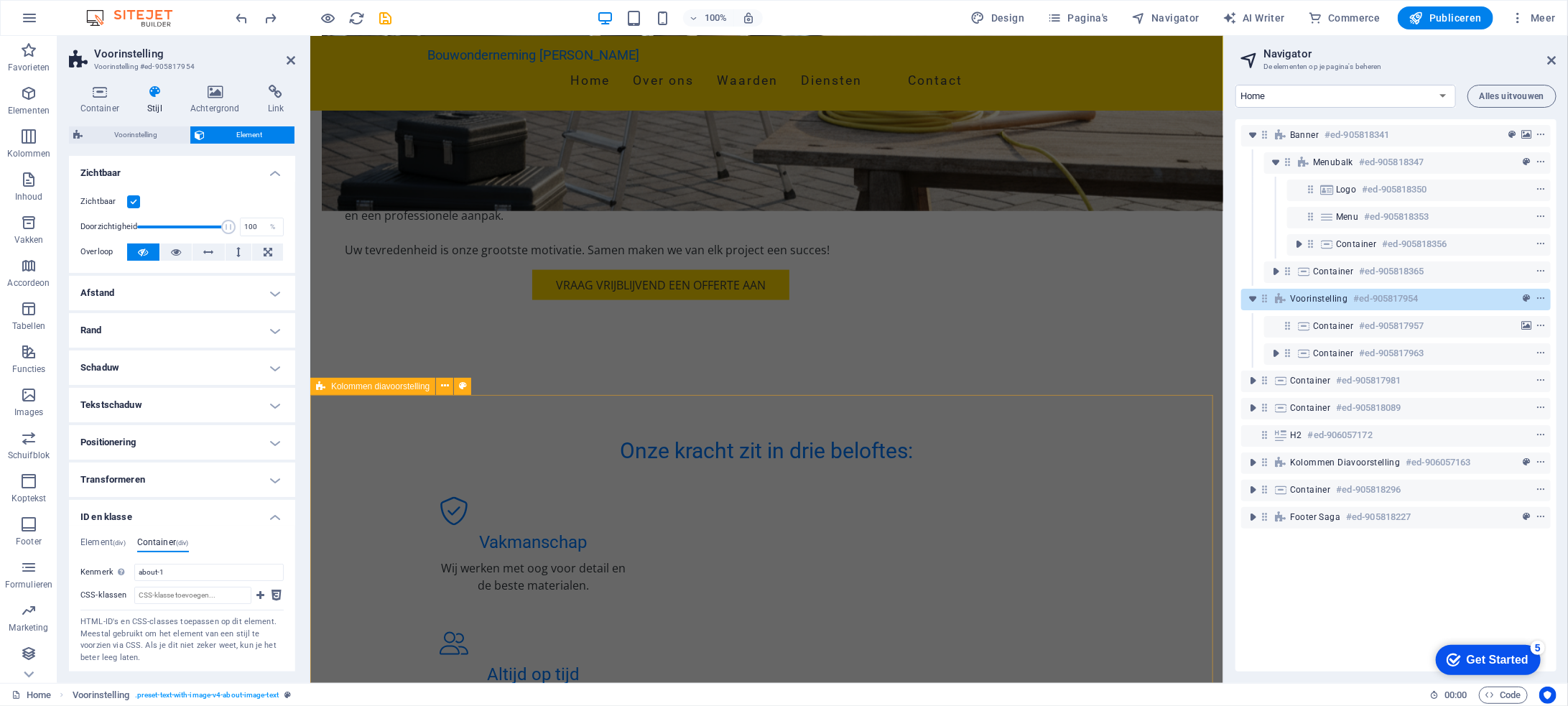
scroll to position [1398, 0]
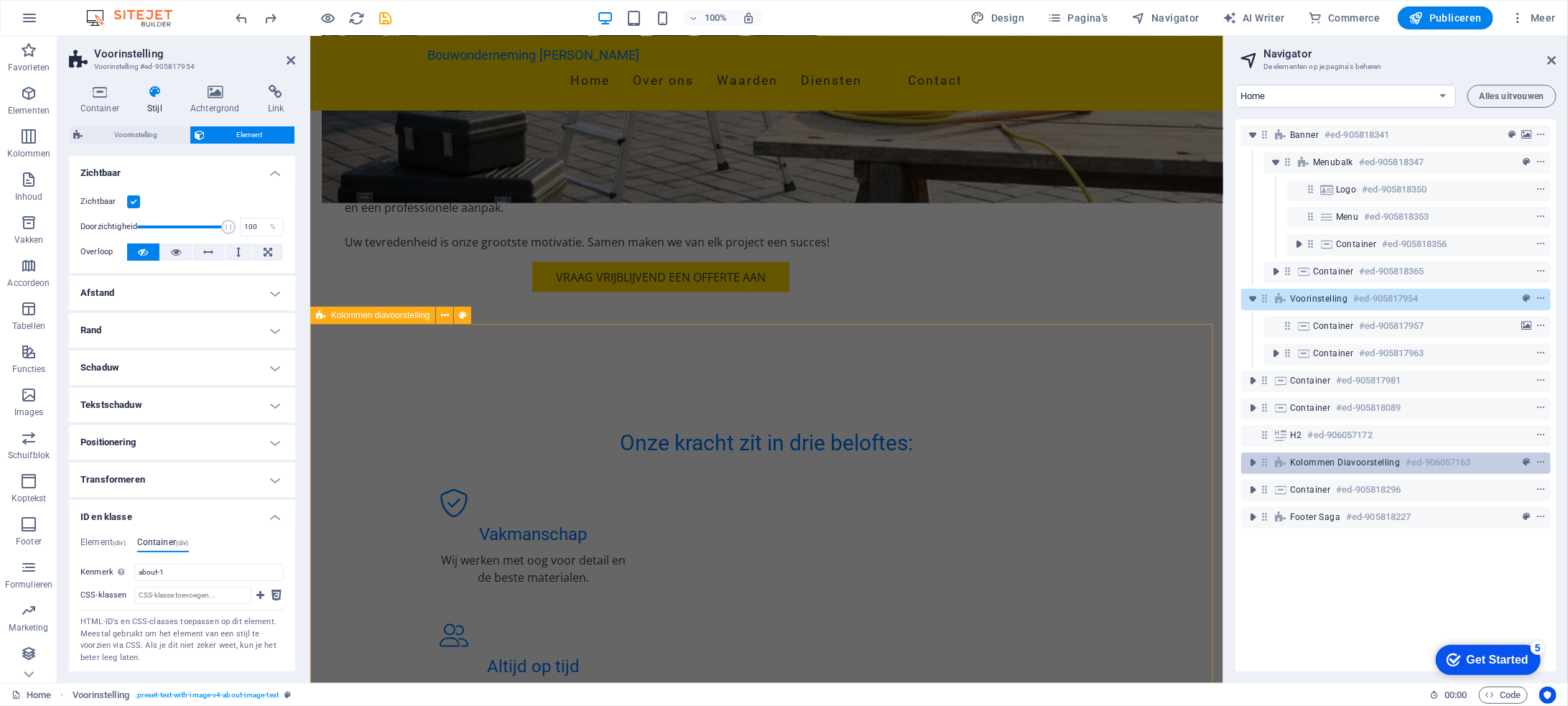
click at [1350, 471] on div "Kolommen diavoorstelling #ed-906057163" at bounding box center [1384, 463] width 189 height 17
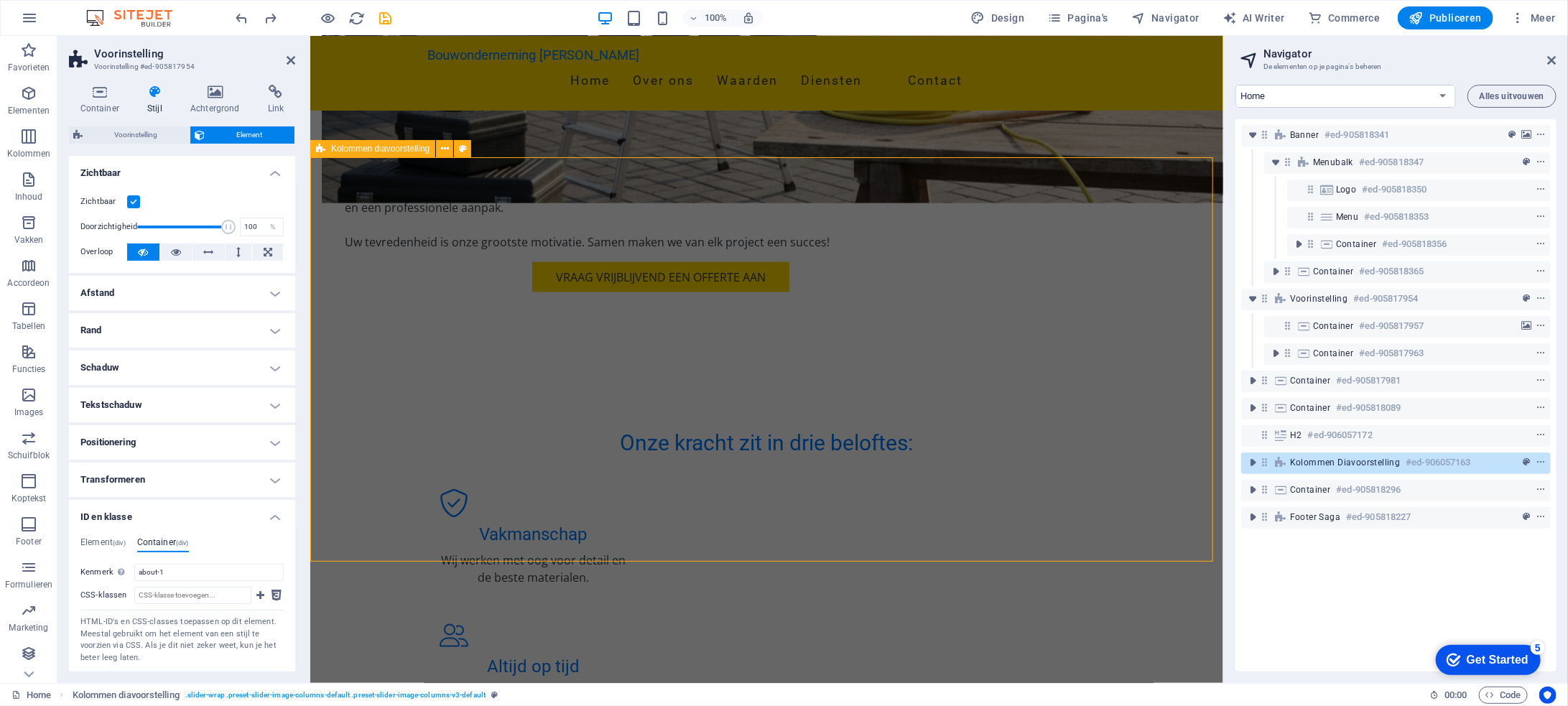
scroll to position [1565, 0]
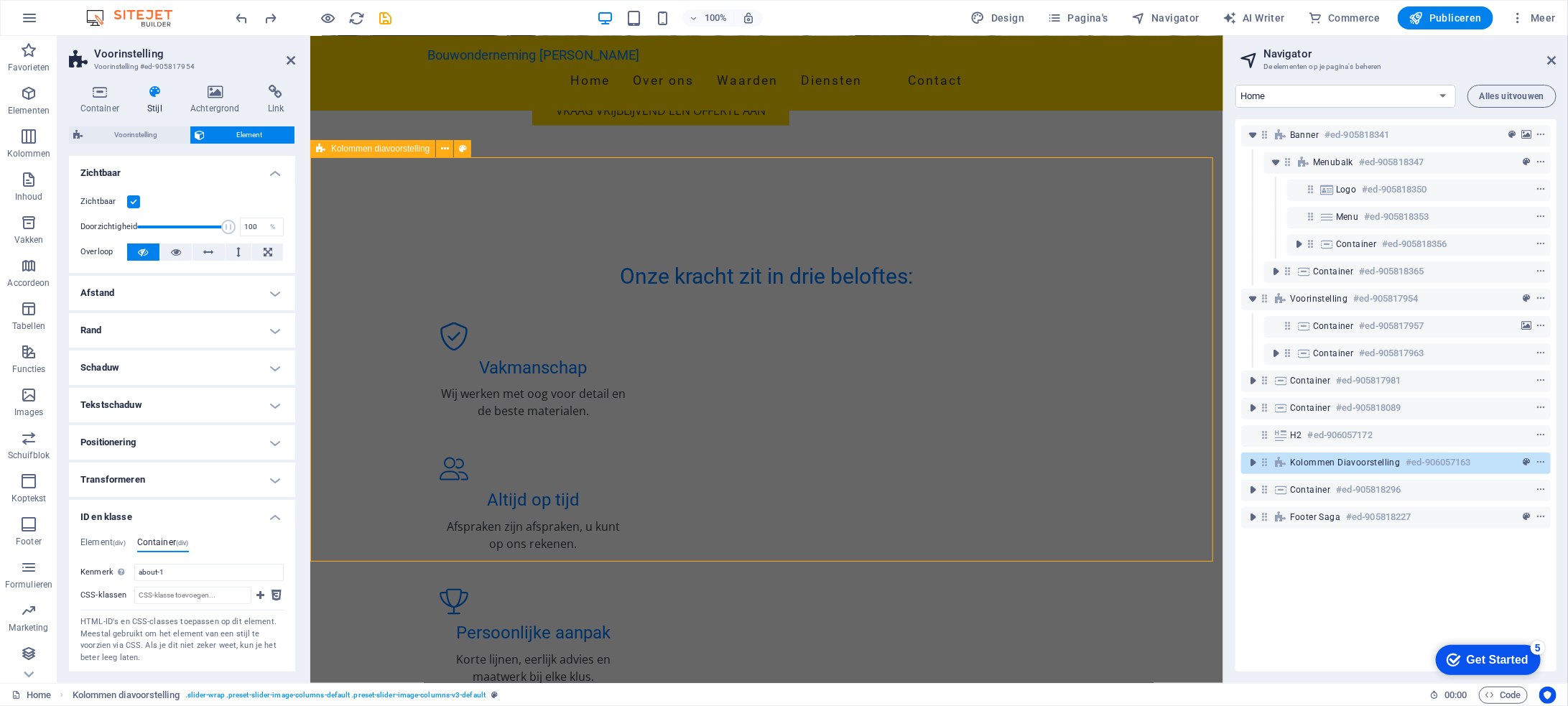
click at [1350, 471] on div "Kolommen diavoorstelling #ed-906057163" at bounding box center [1384, 463] width 189 height 17
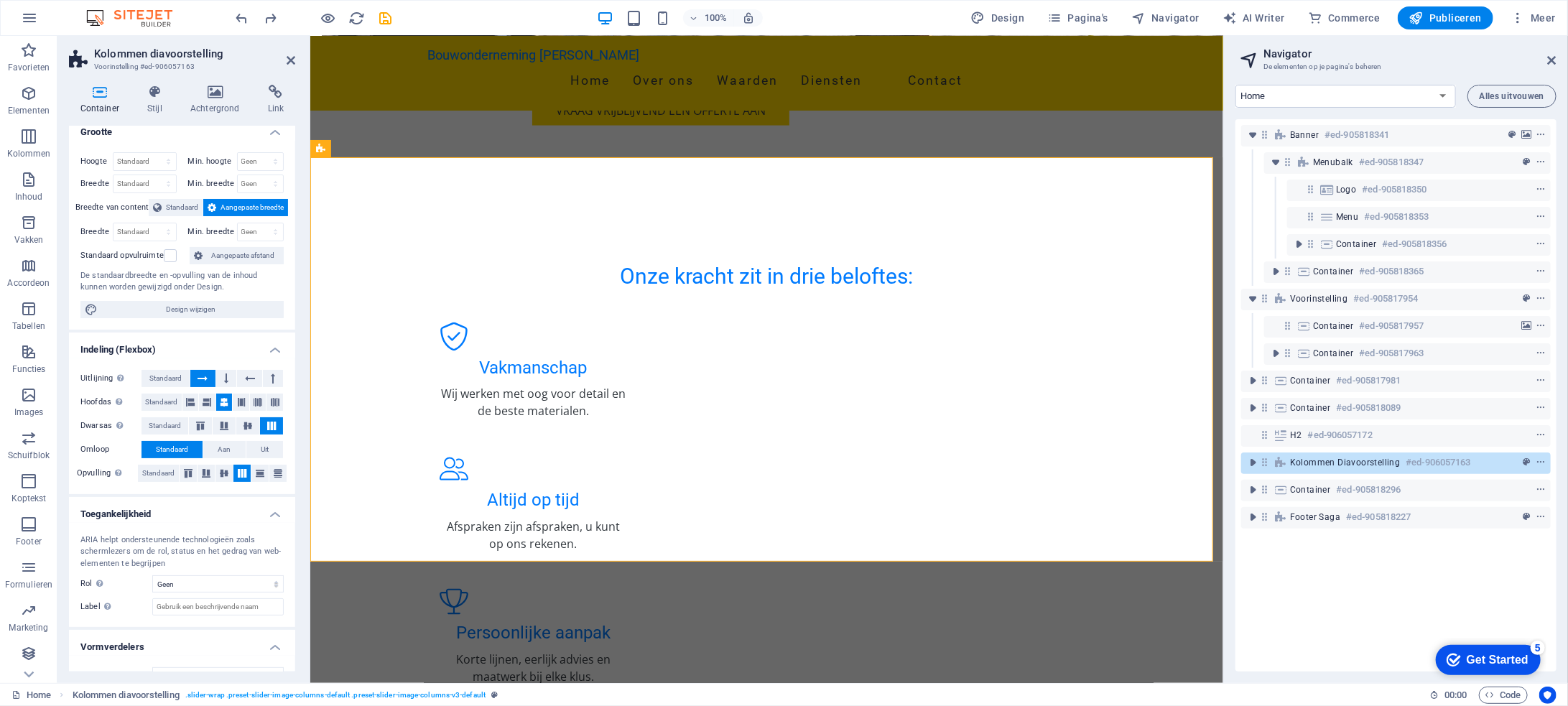
scroll to position [0, 0]
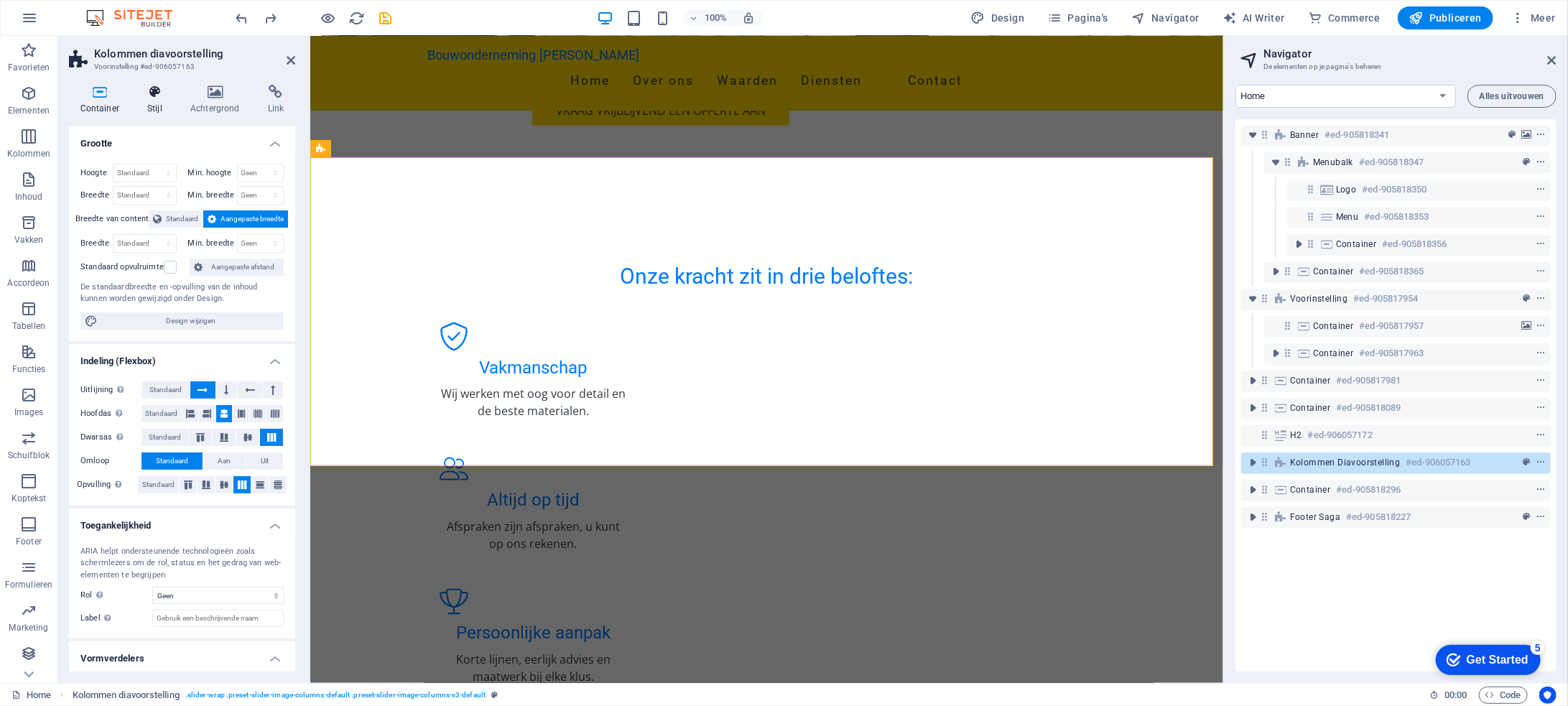
click at [147, 97] on icon at bounding box center [154, 91] width 37 height 14
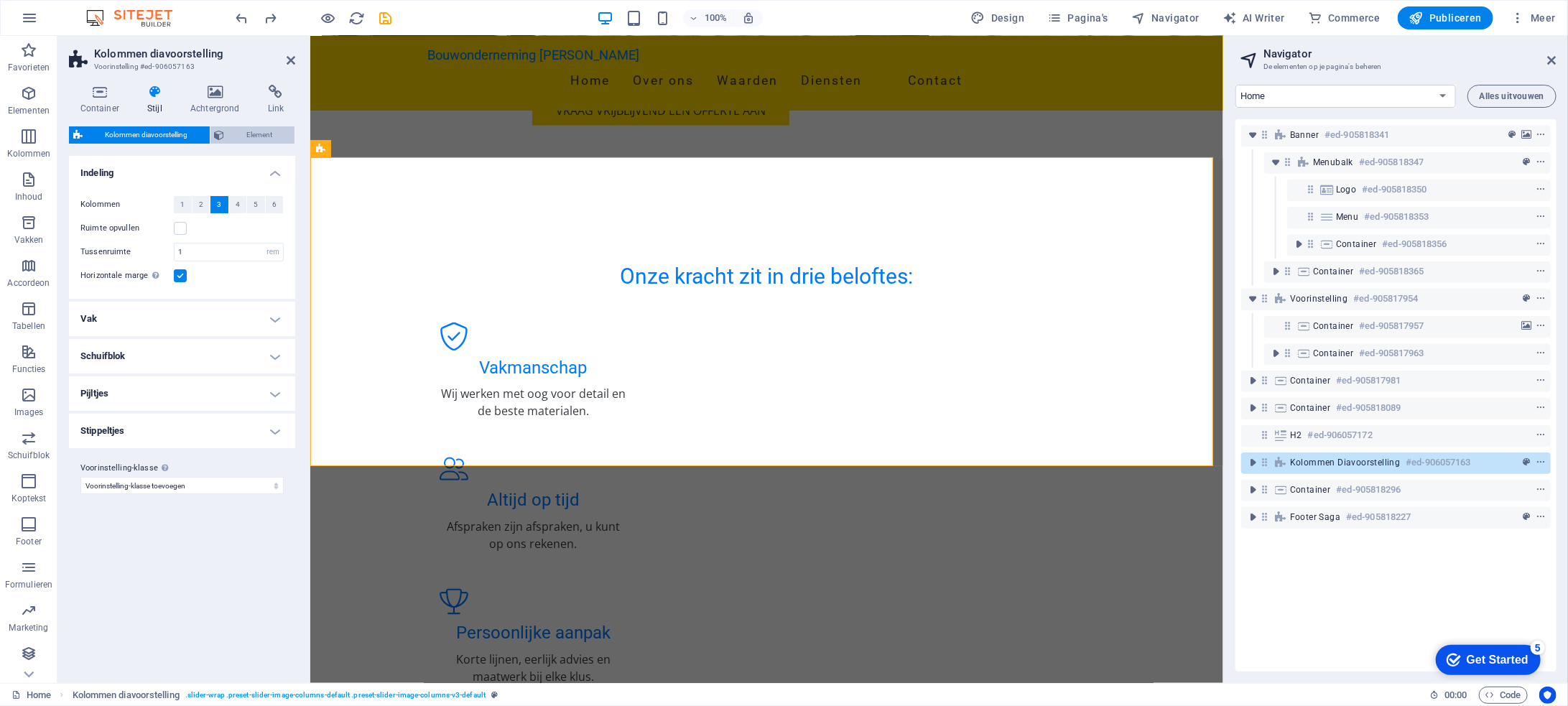
click at [254, 137] on span "Element" at bounding box center [260, 135] width 62 height 17
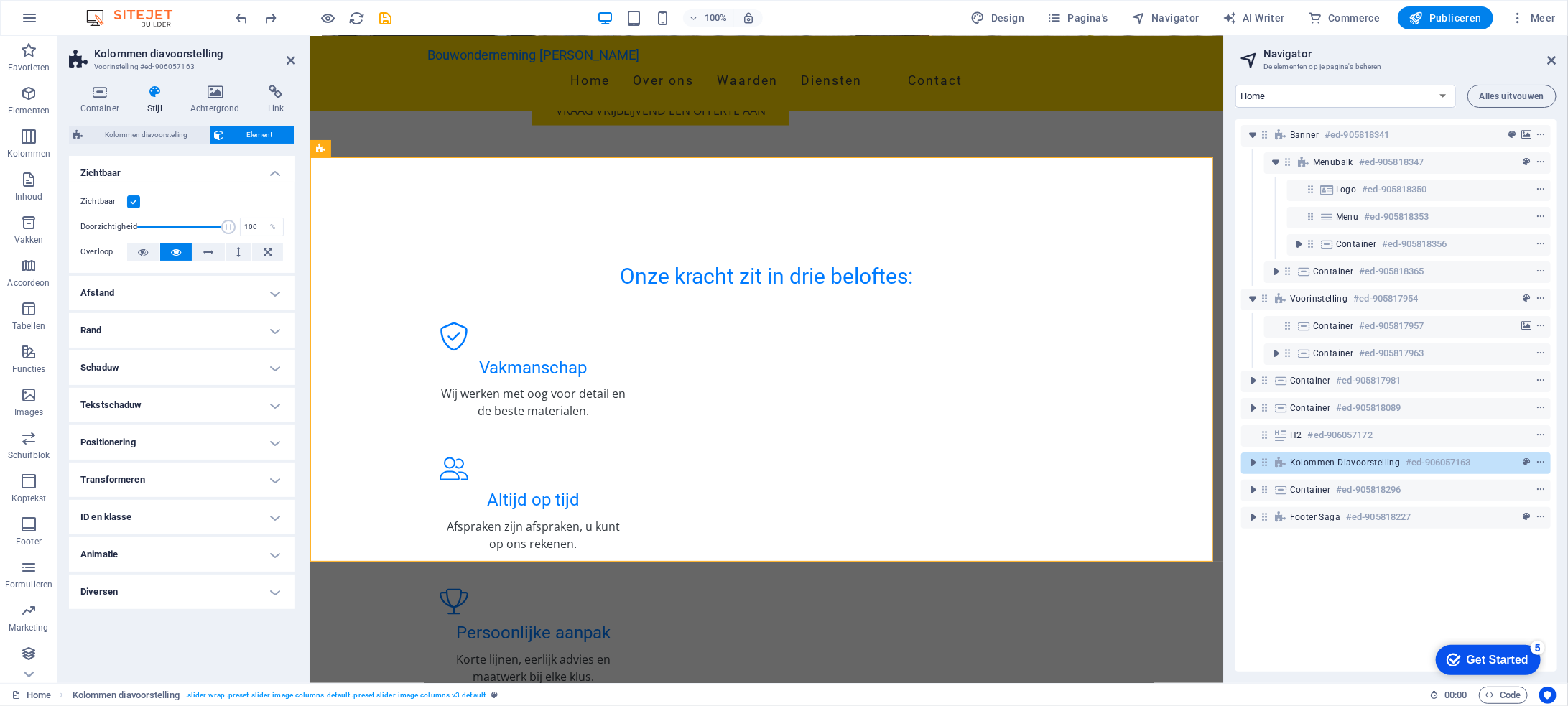
click at [275, 513] on h4 "ID en klasse" at bounding box center [182, 518] width 226 height 35
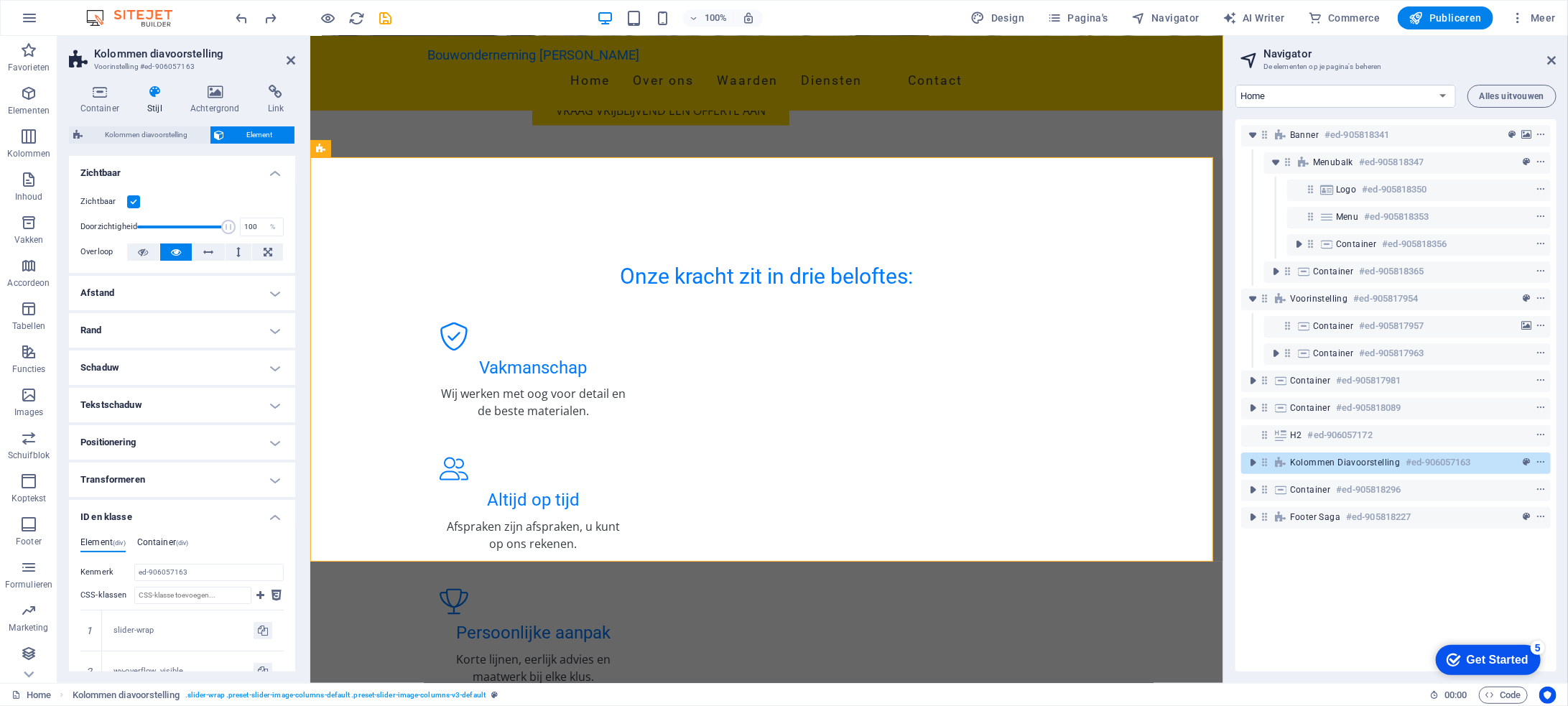
click at [186, 541] on span "(div)" at bounding box center [182, 543] width 13 height 7
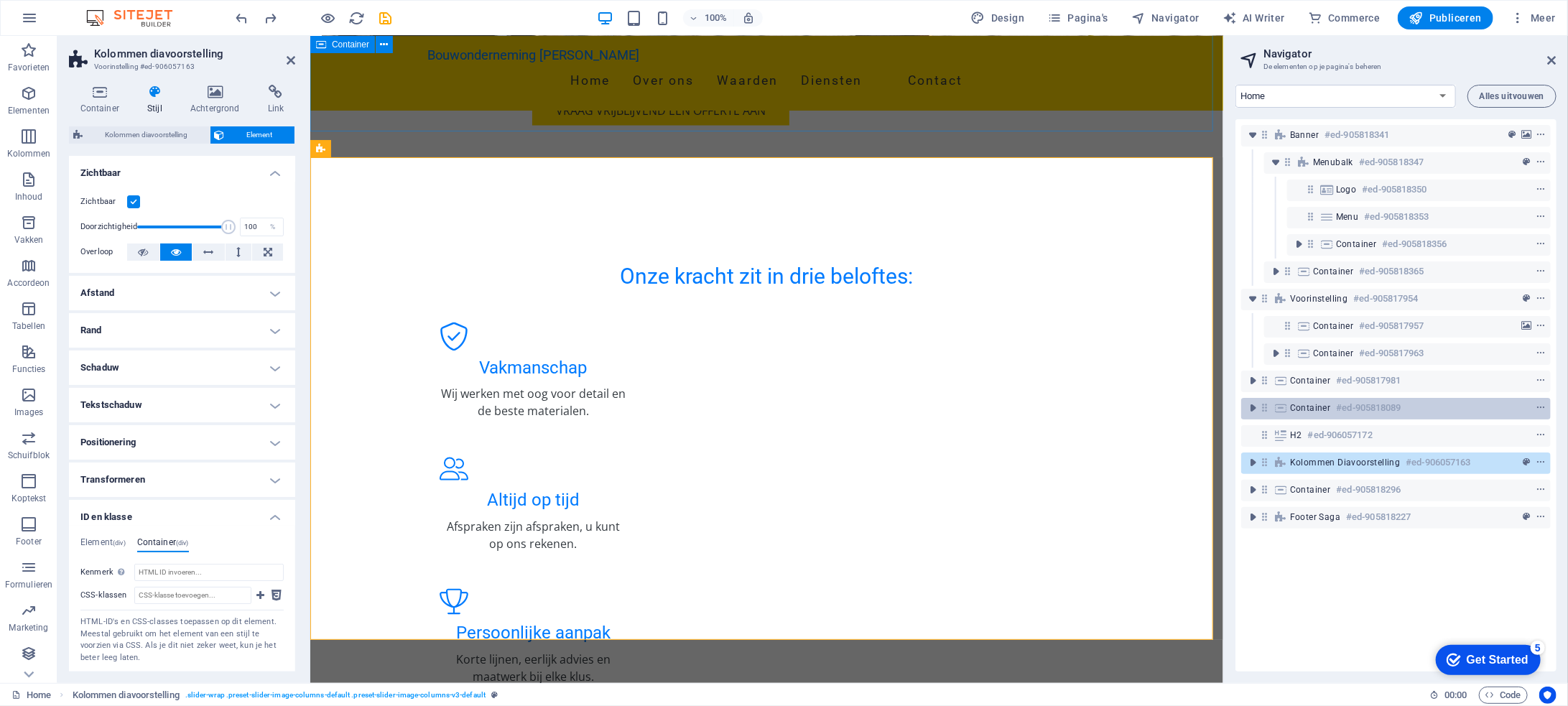
click at [1353, 411] on h6 "#ed-905818089" at bounding box center [1368, 408] width 65 height 17
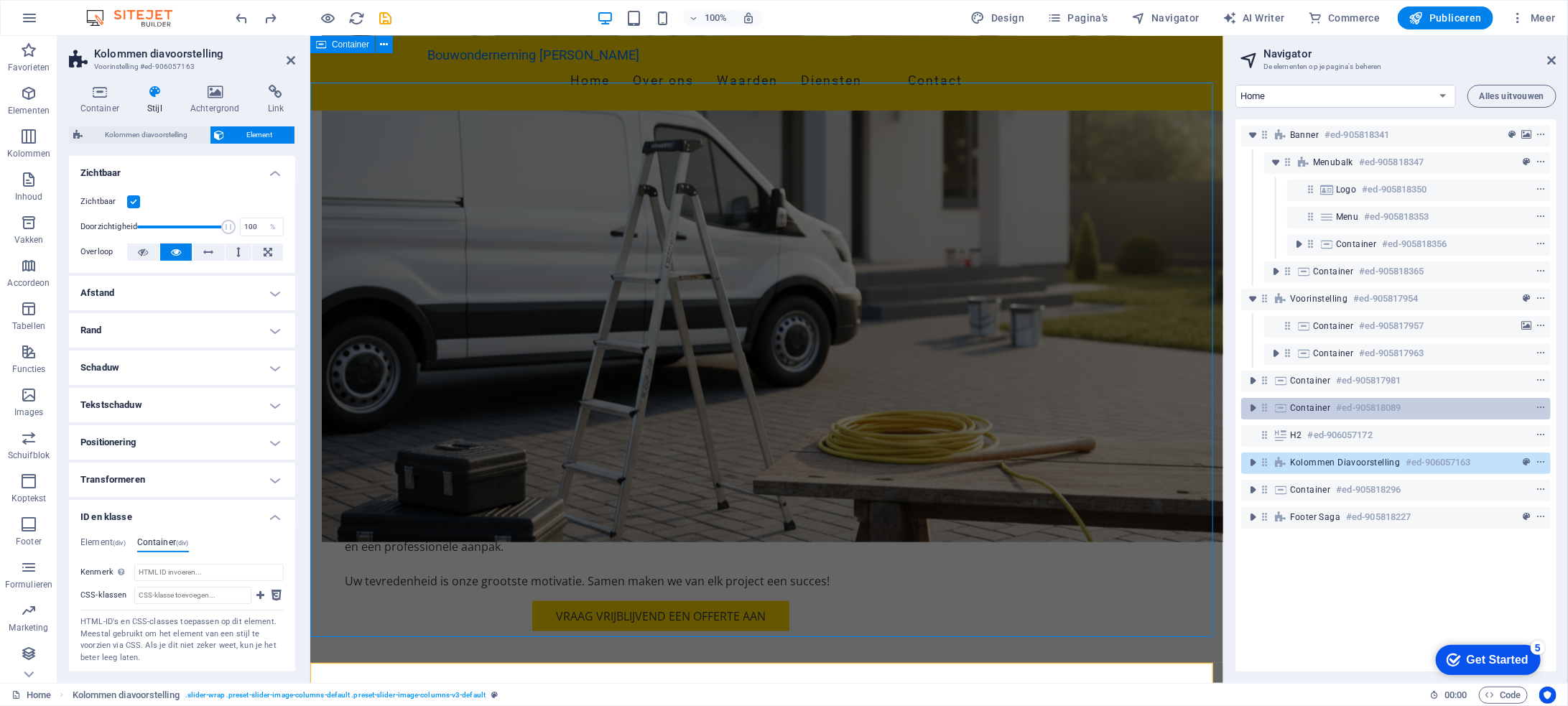
click at [1353, 411] on h6 "#ed-905818089" at bounding box center [1368, 408] width 65 height 17
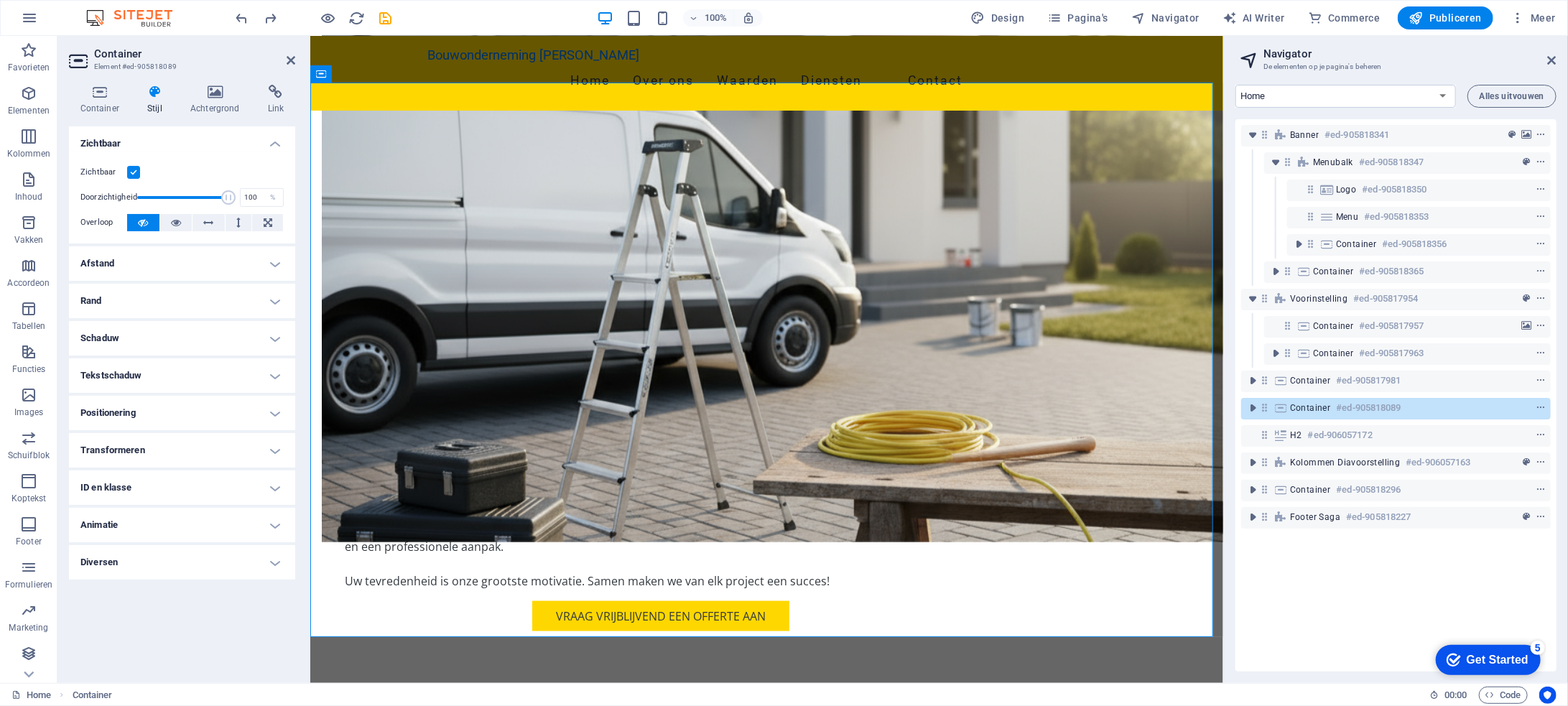
click at [159, 491] on h4 "ID en klasse" at bounding box center [182, 488] width 226 height 35
click at [168, 511] on h4 "Container (div)" at bounding box center [163, 515] width 52 height 16
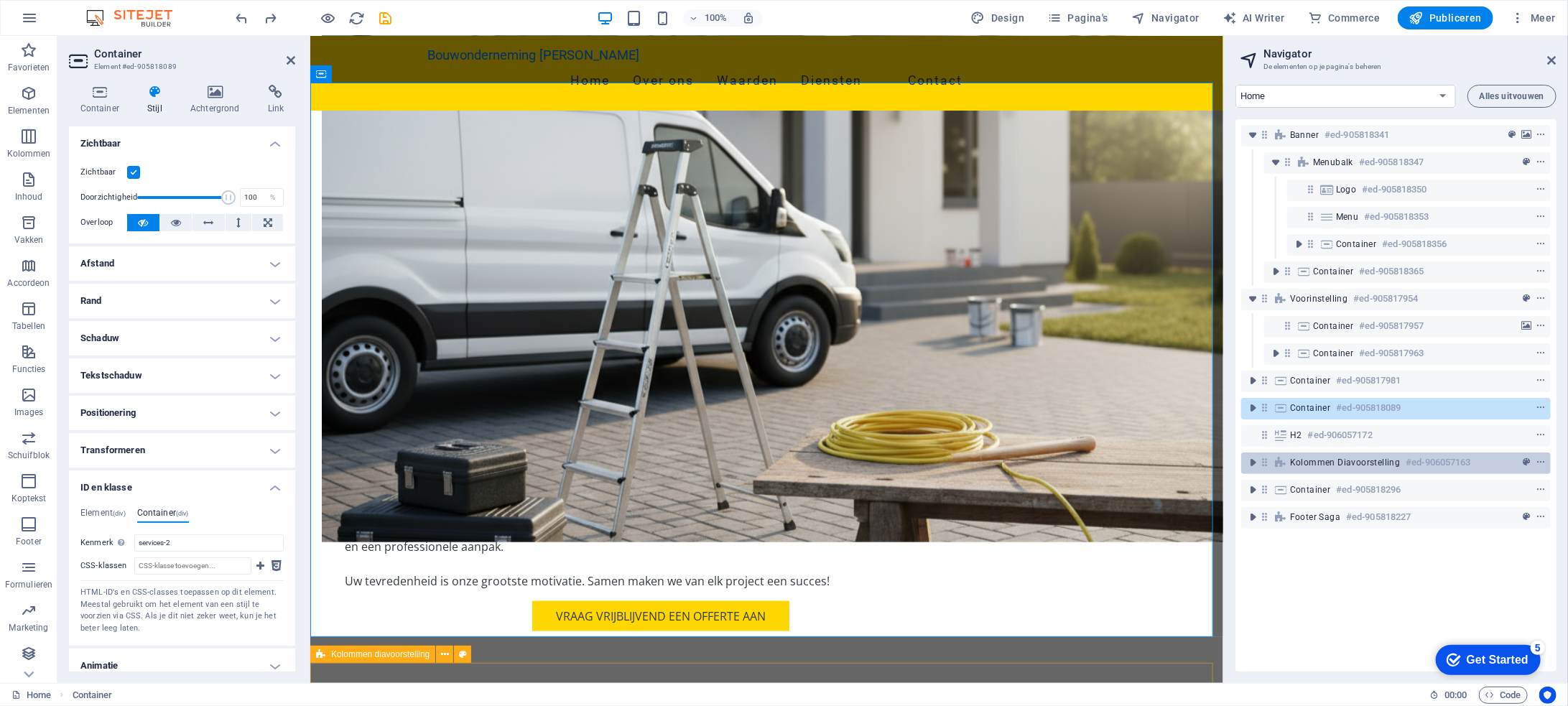
click at [1332, 468] on span "Kolommen diavoorstelling" at bounding box center [1345, 463] width 111 height 12
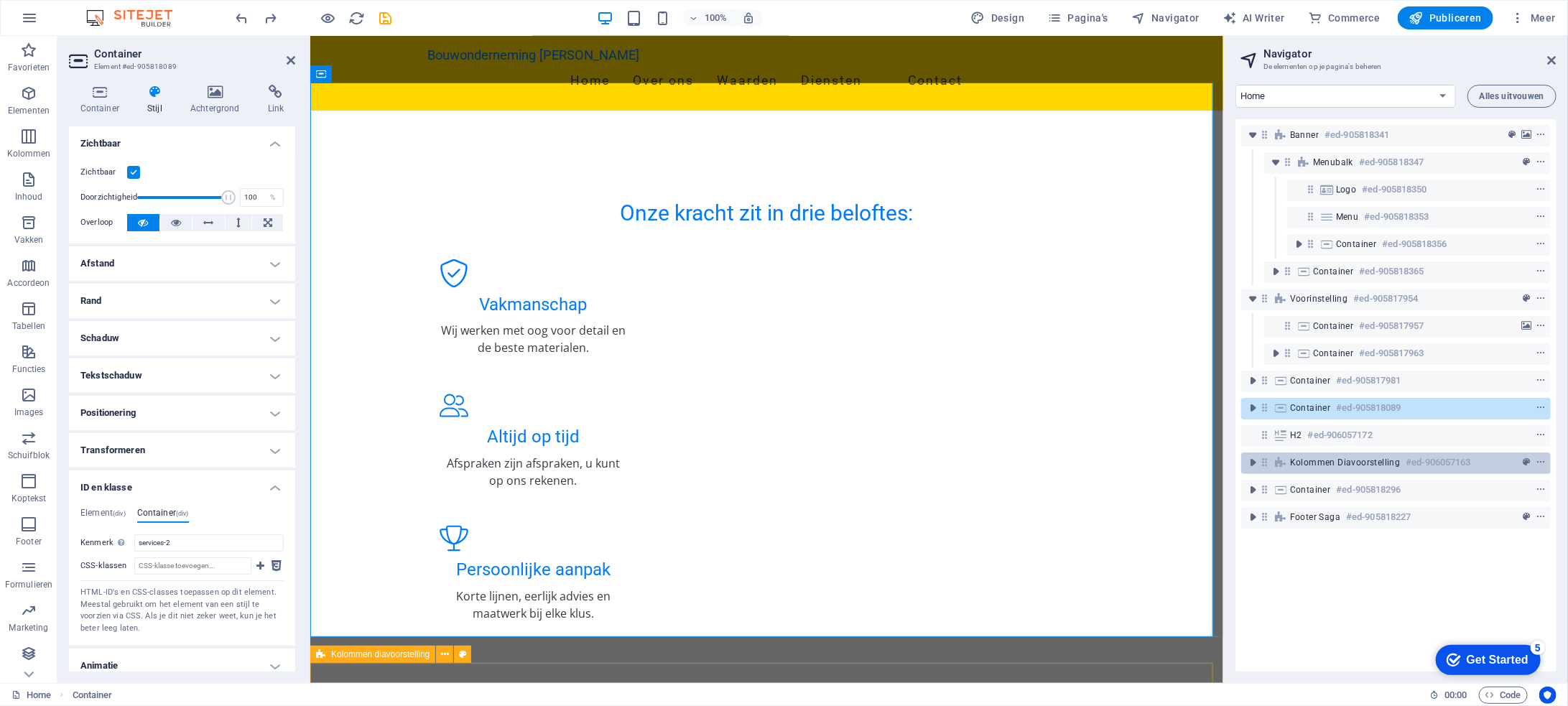
click at [1332, 468] on span "Kolommen diavoorstelling" at bounding box center [1345, 463] width 111 height 12
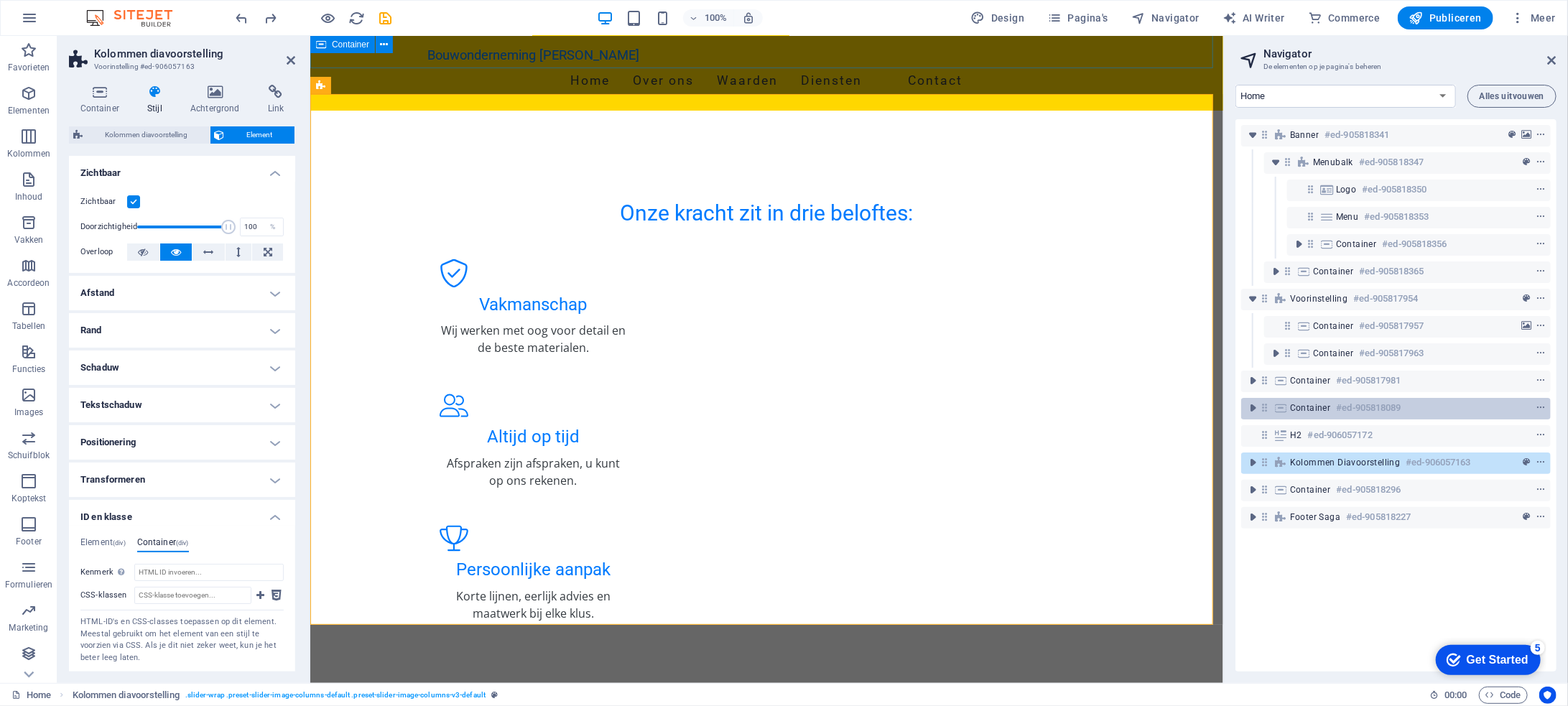
click at [1308, 407] on span "Container" at bounding box center [1310, 408] width 41 height 12
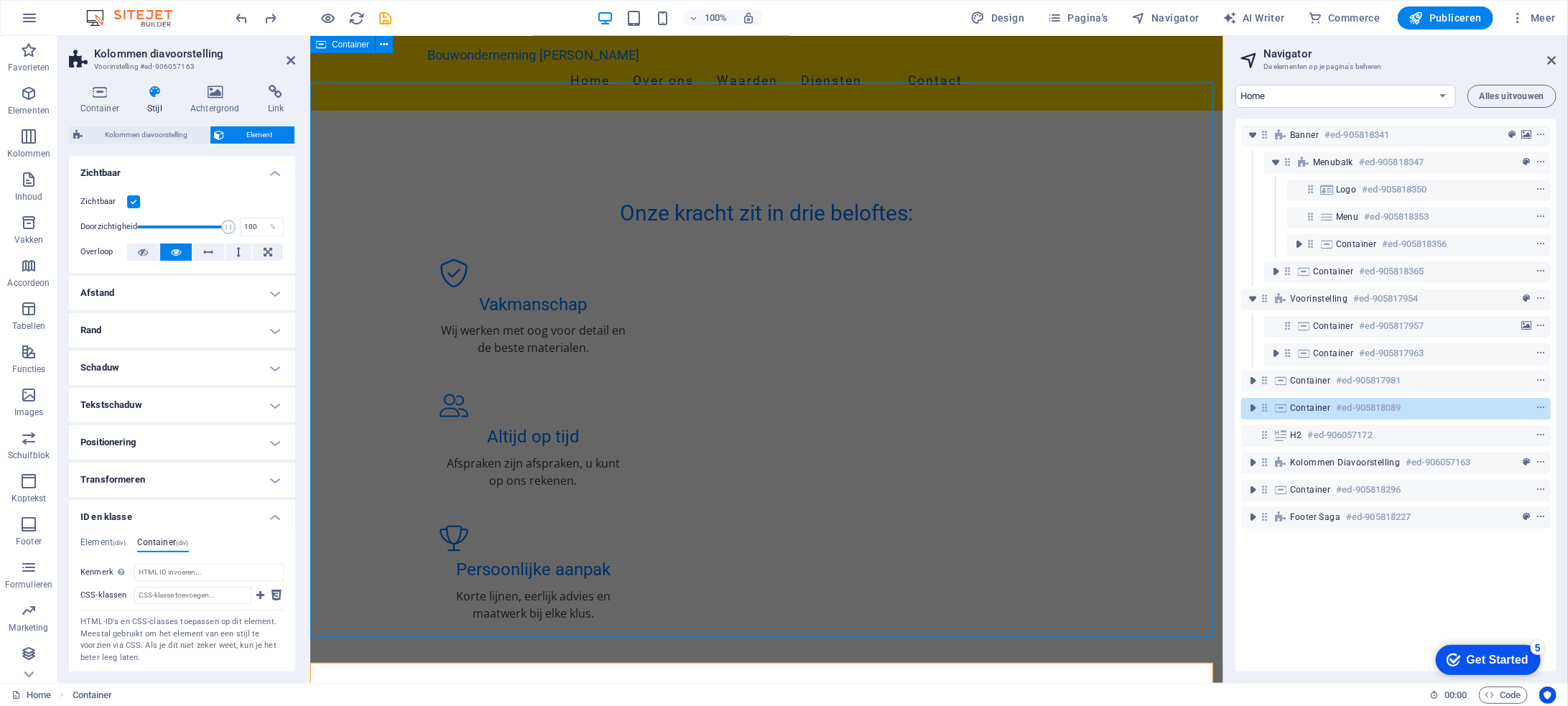
scroll to position [1059, 0]
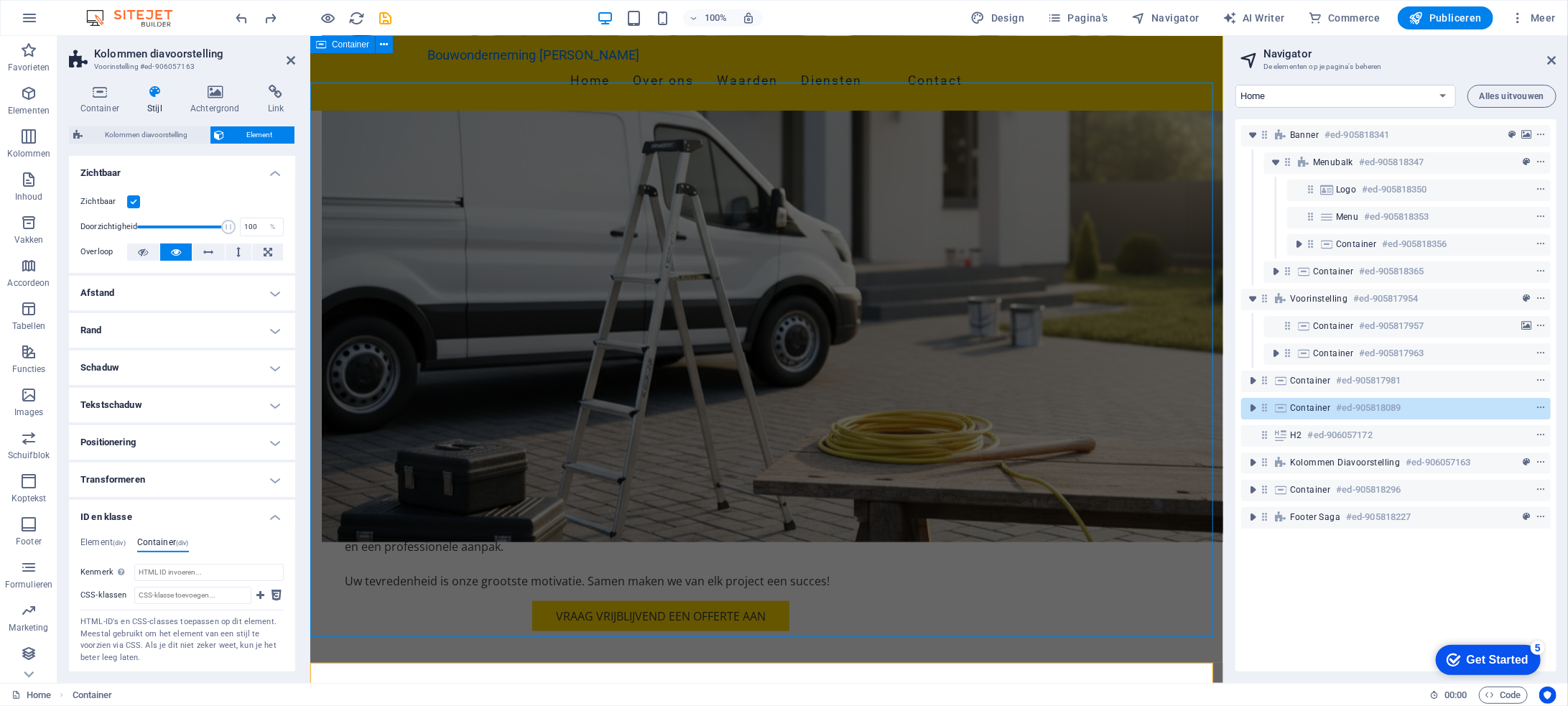
click at [1308, 407] on span "Container" at bounding box center [1310, 408] width 41 height 12
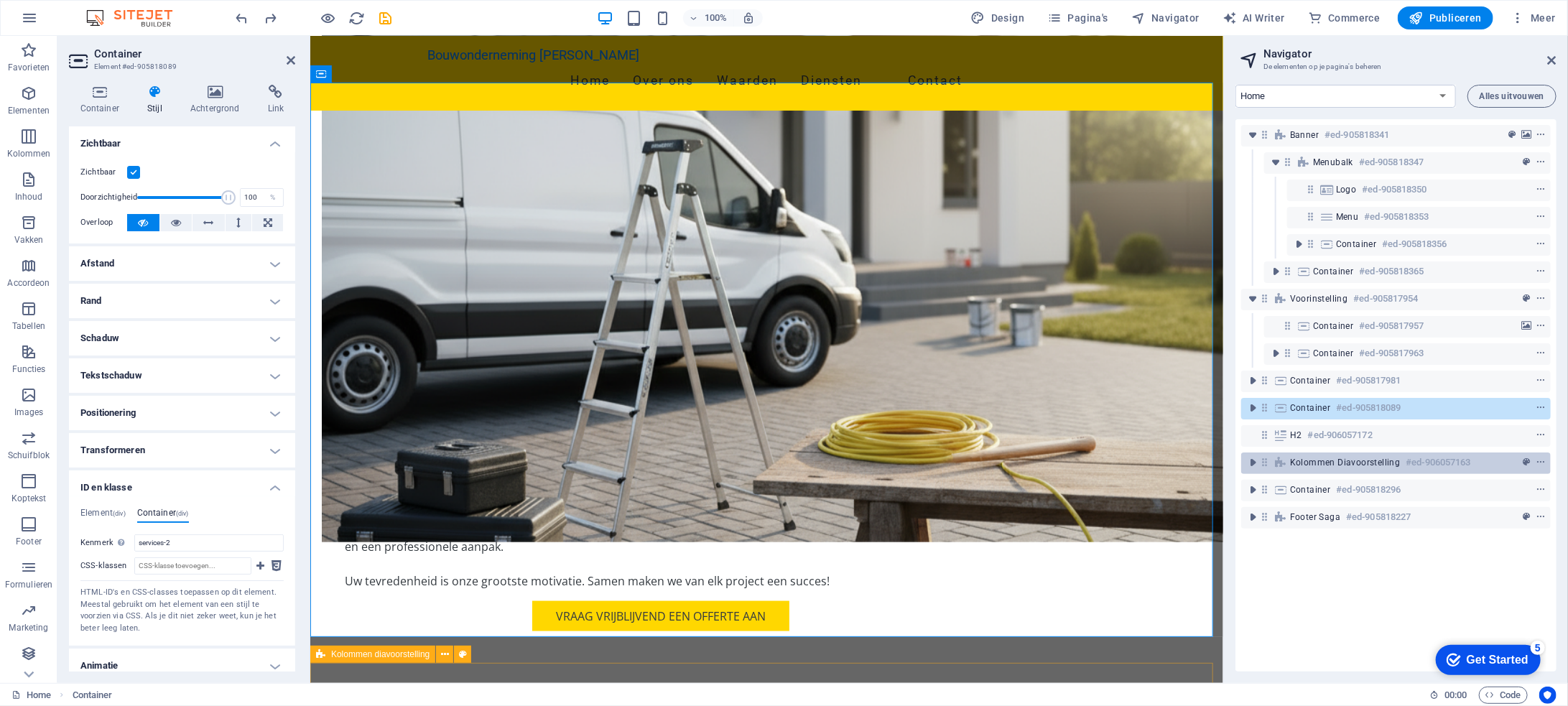
click at [1340, 462] on span "Kolommen diavoorstelling" at bounding box center [1345, 463] width 111 height 12
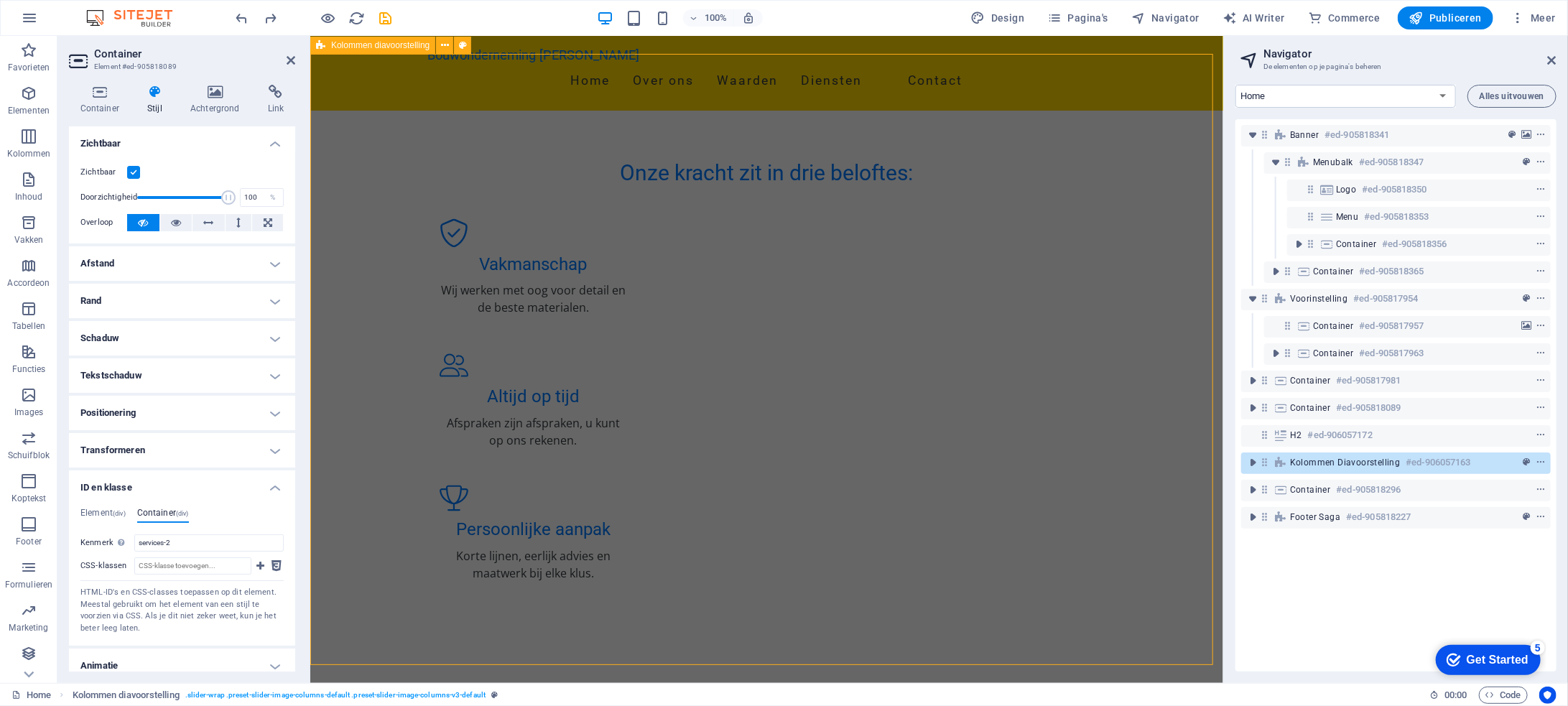
click at [1340, 462] on span "Kolommen diavoorstelling" at bounding box center [1345, 463] width 111 height 12
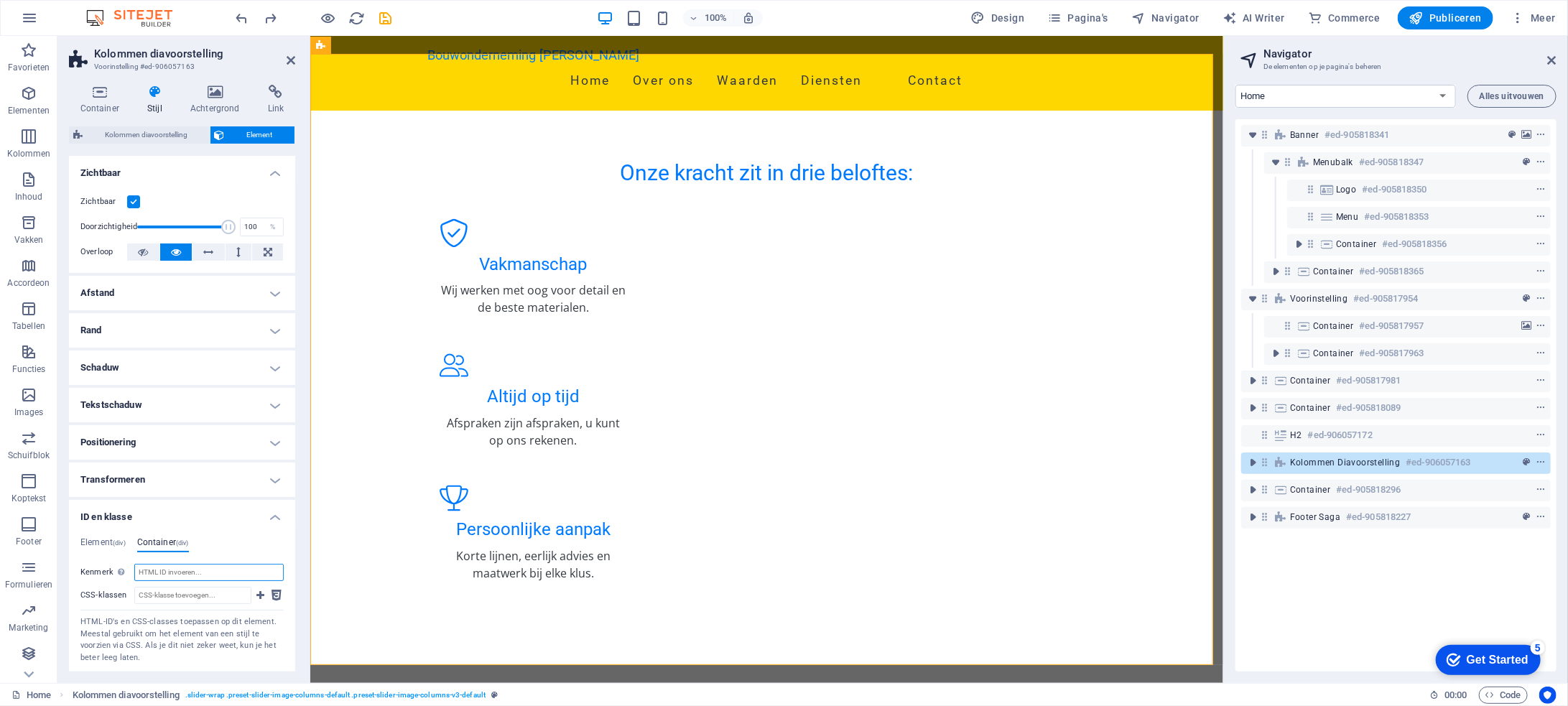
click at [201, 571] on input "Kenmerk Spaties en speciaal tekens (anders dan "-" en "_") worden niet geaccept…" at bounding box center [209, 572] width 149 height 17
type input "o"
type input "ons_werk"
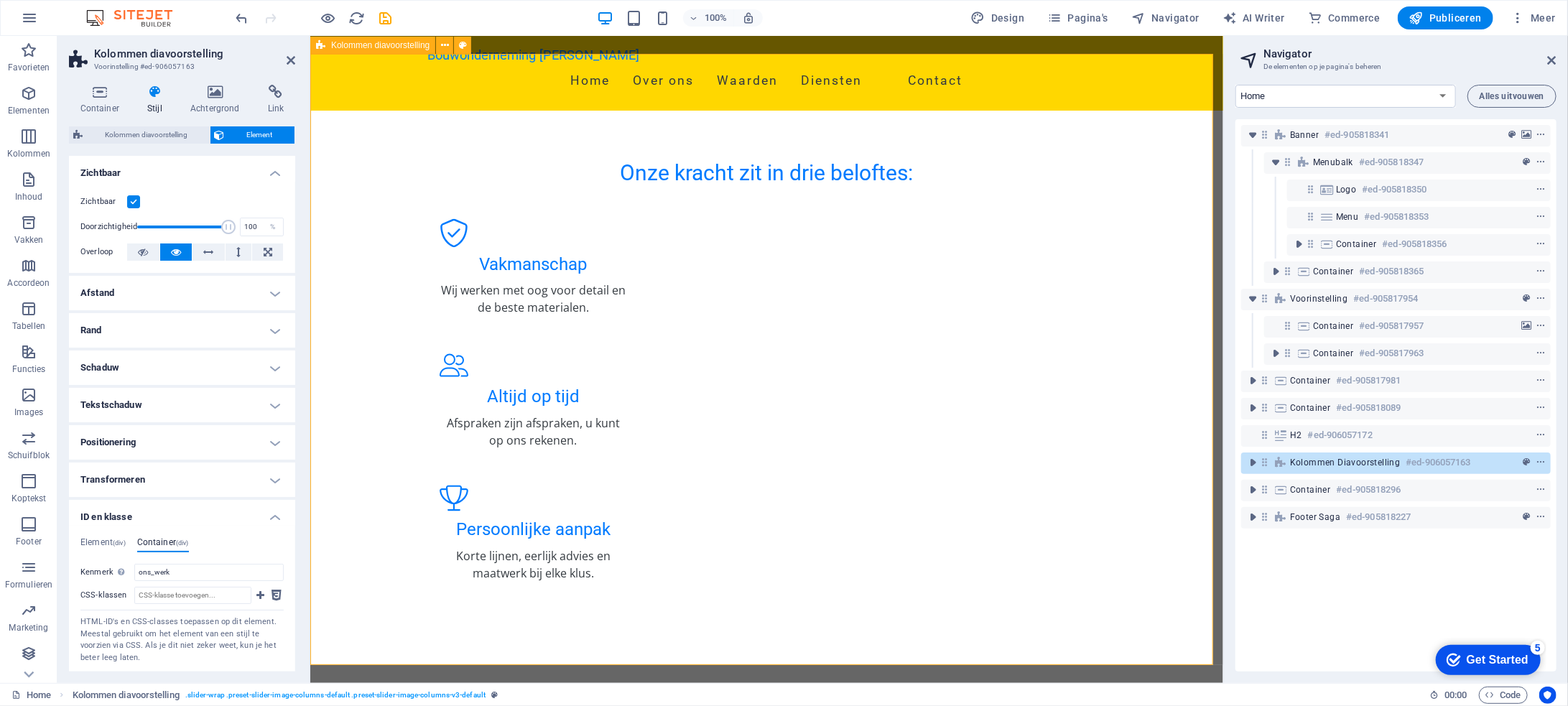
click at [290, 62] on icon at bounding box center [291, 60] width 8 height 12
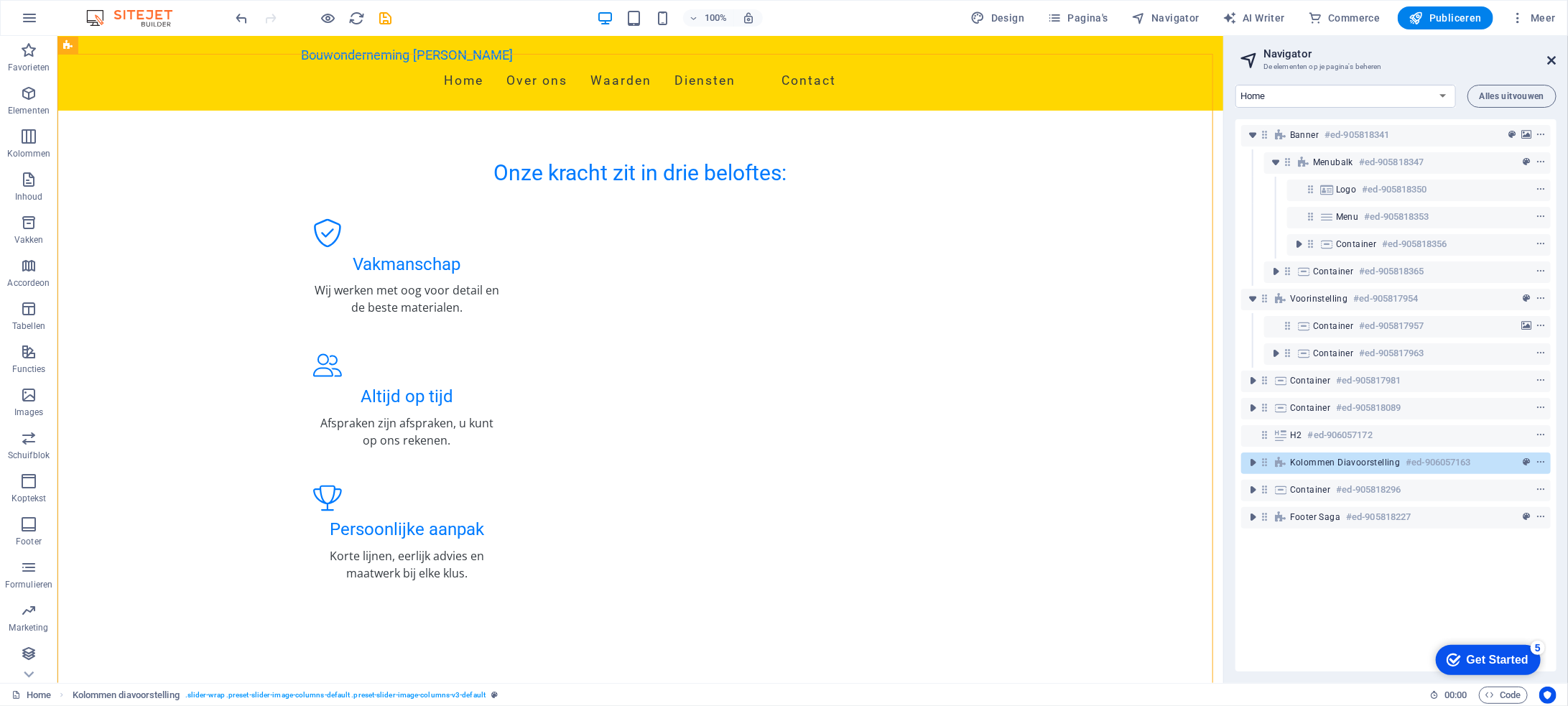
click at [1555, 59] on icon at bounding box center [1552, 60] width 8 height 12
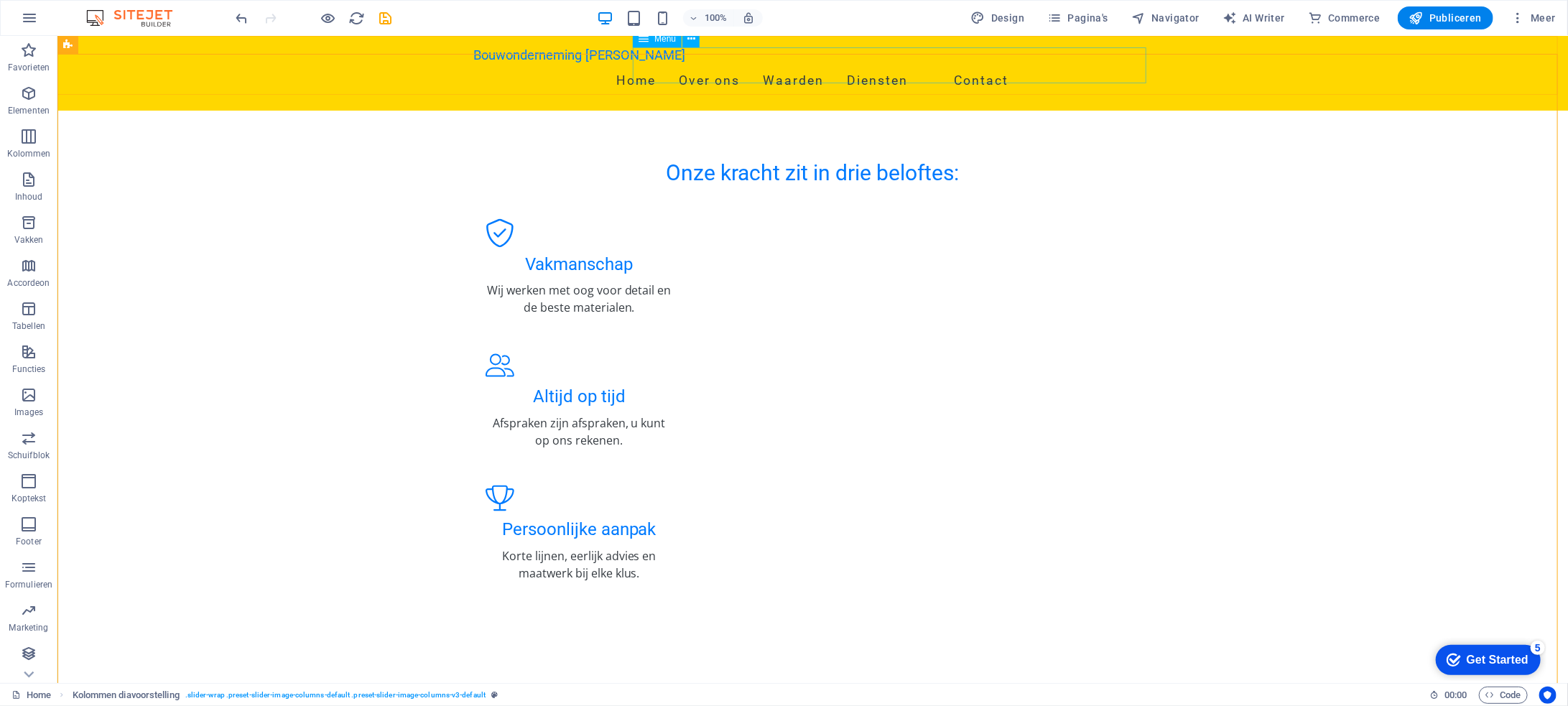
click at [994, 62] on nav "Home Over ons Waarden Diensten Contact" at bounding box center [812, 81] width 678 height 36
select select
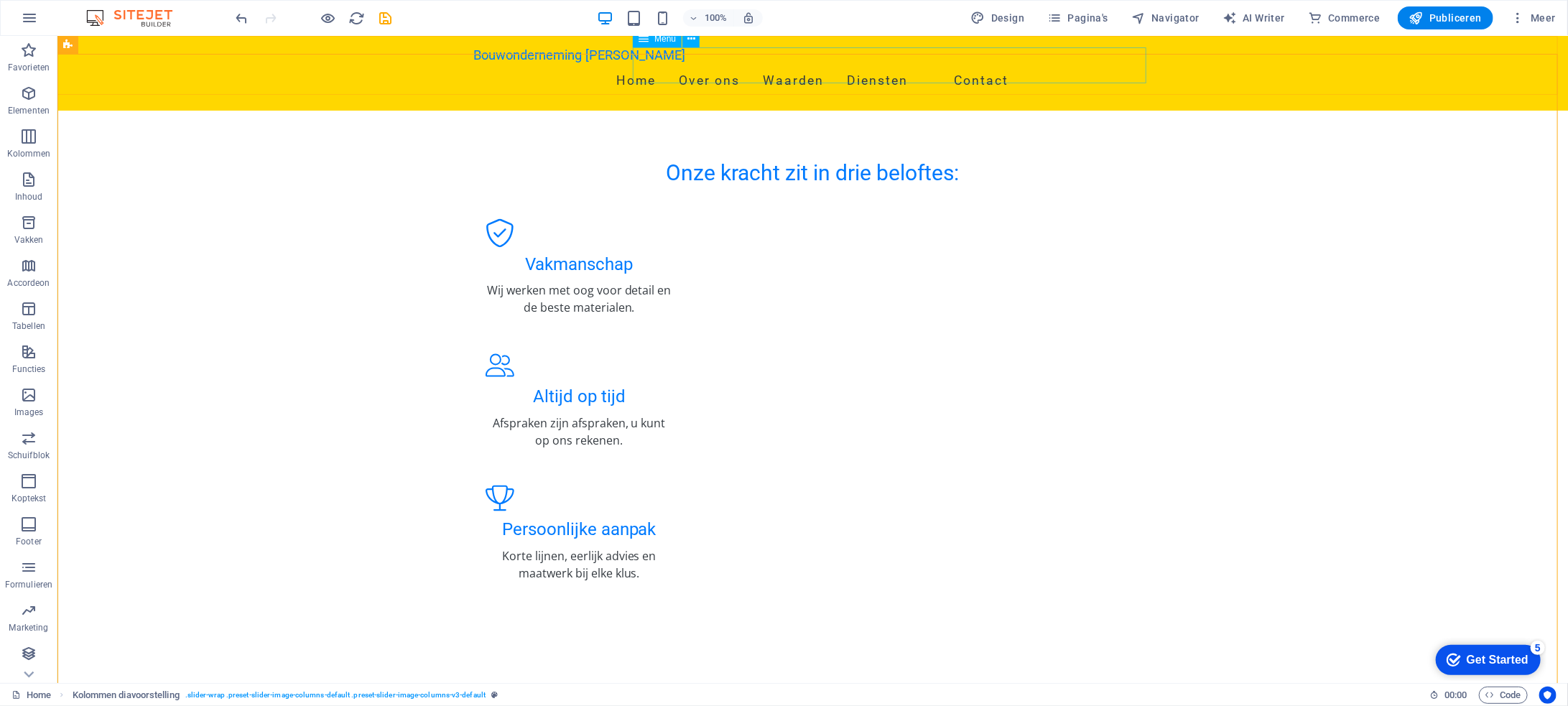
select select
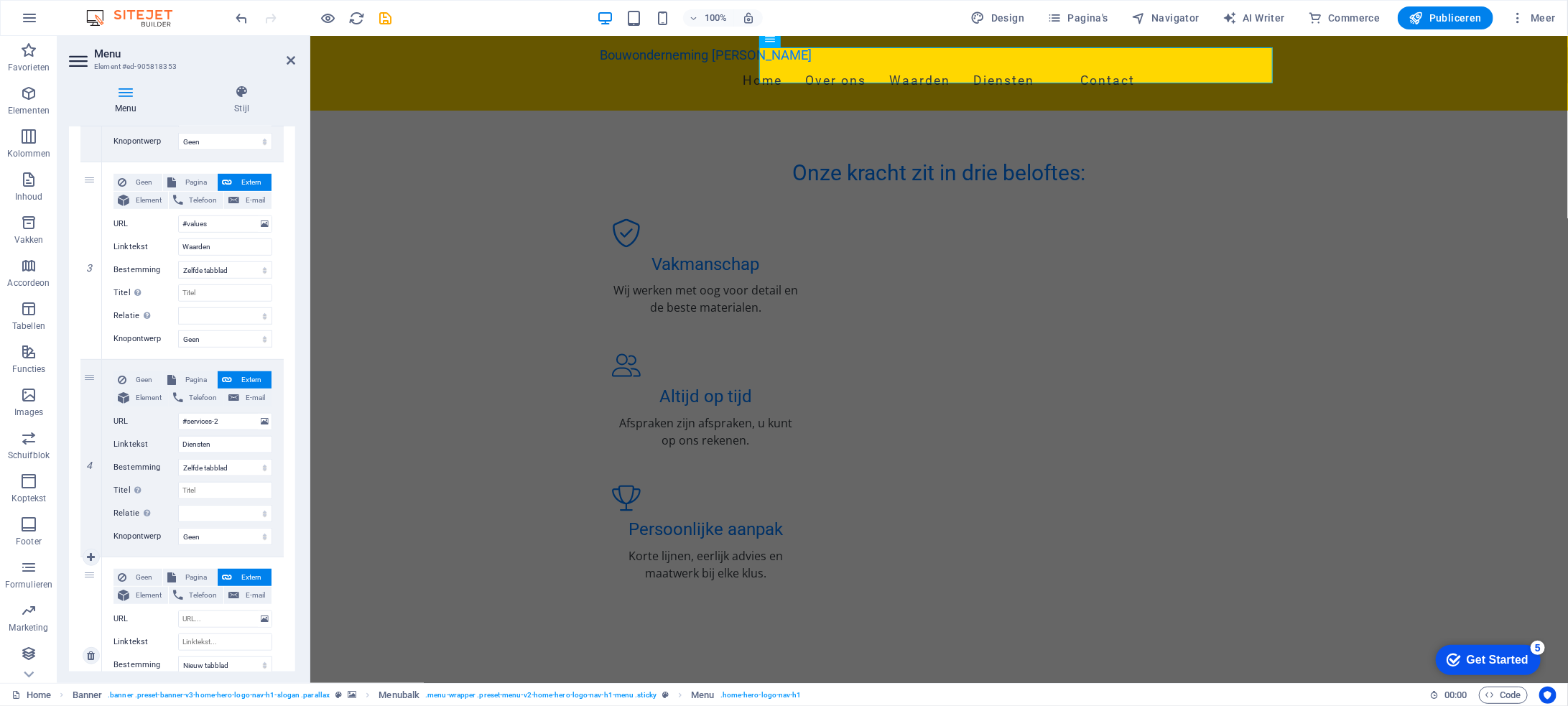
scroll to position [574, 0]
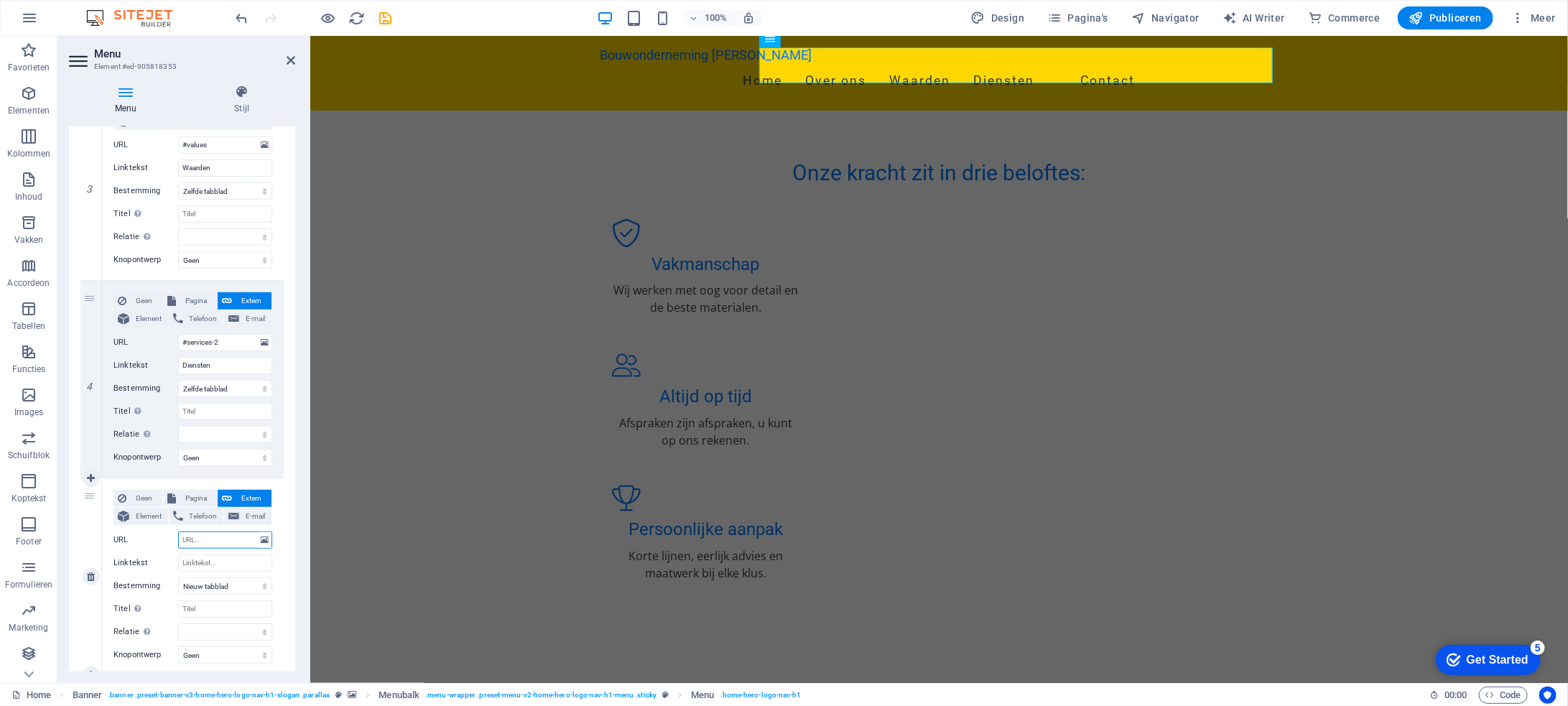
click at [226, 542] on input "URL" at bounding box center [225, 540] width 94 height 17
type input "#"
select select
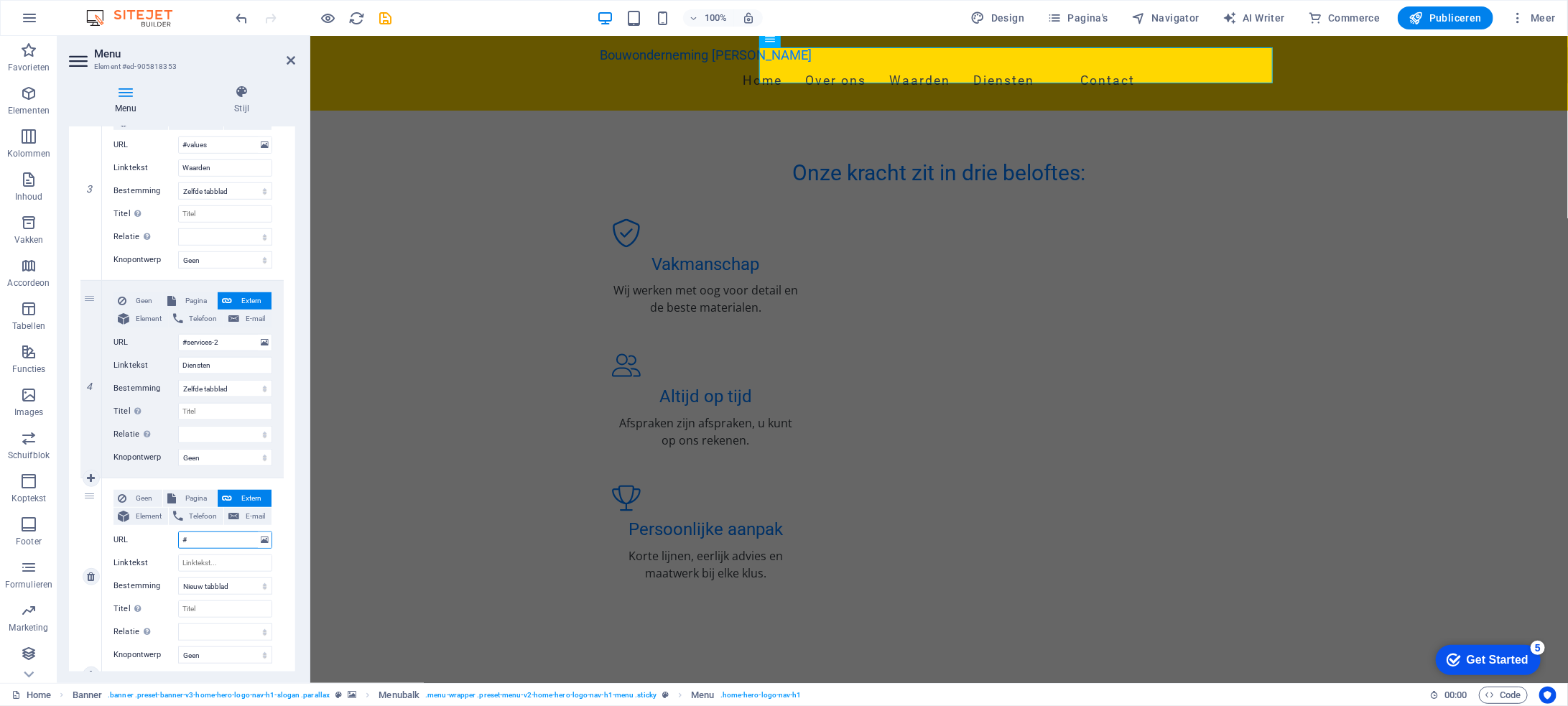
select select
paste input "ons_werk"
type input "#ons_werk"
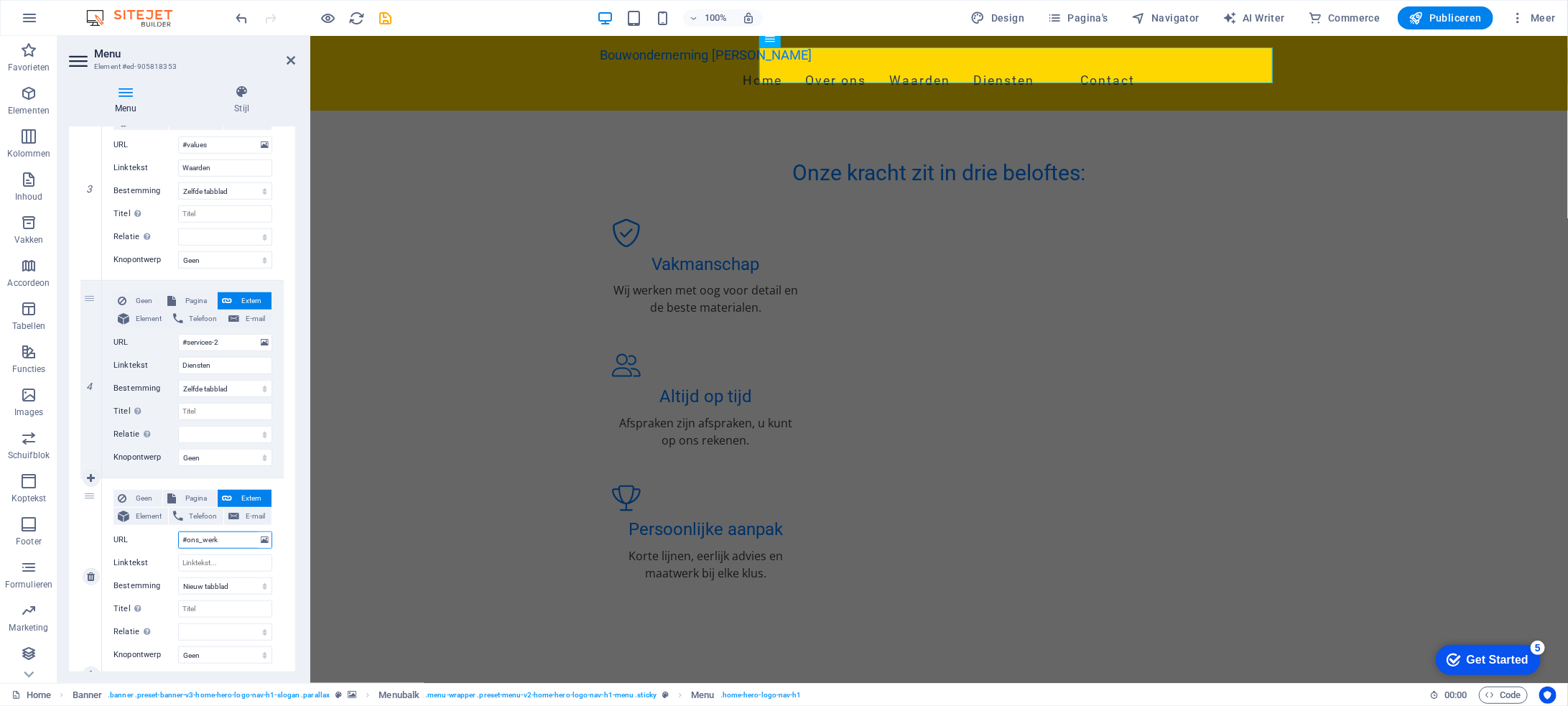
select select
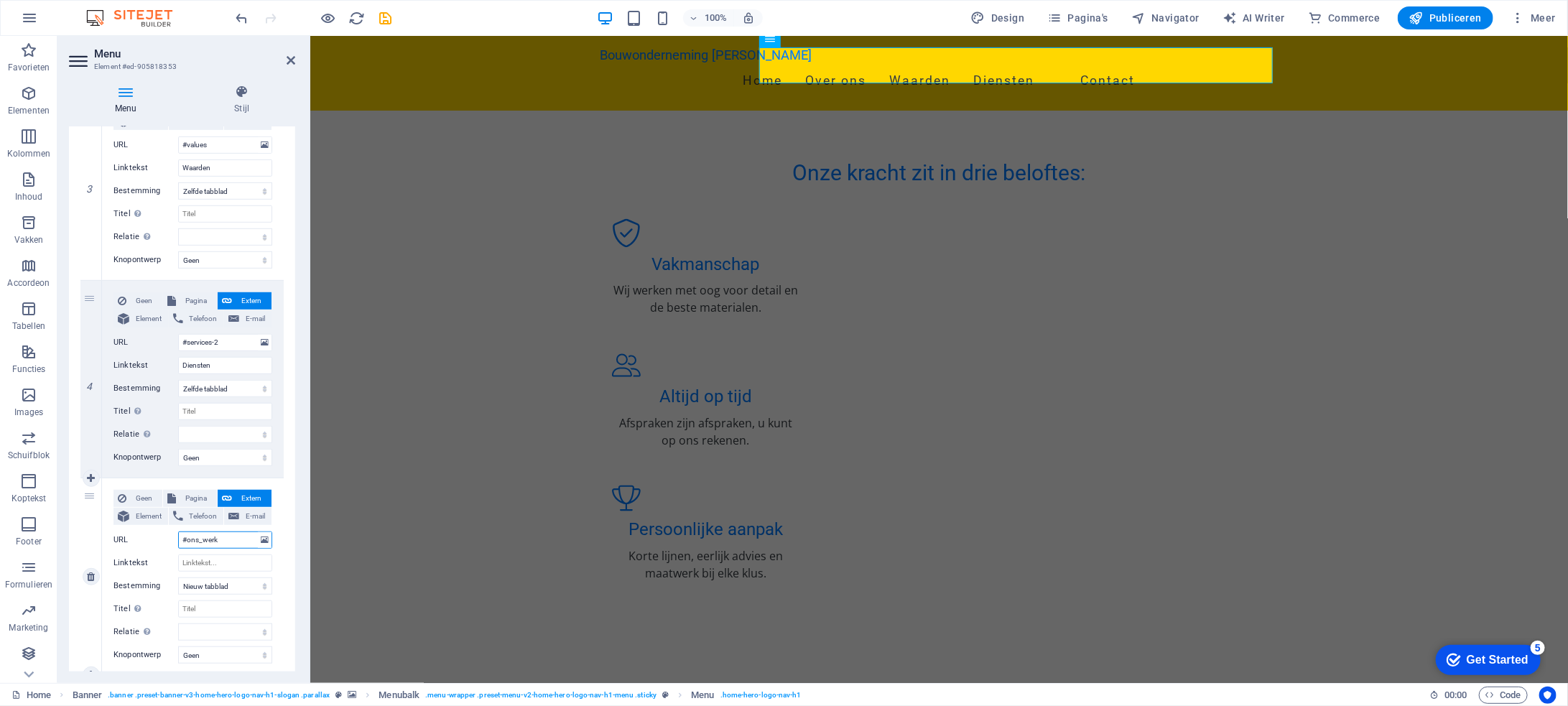
select select
type input "#ons_werk"
click at [281, 547] on div "1 Geen Pagina Extern Element Telefoon E-mail Pagina Home Disclamer Privacy Offe…" at bounding box center [182, 281] width 226 height 1208
click at [232, 561] on input "Linktekst" at bounding box center [225, 563] width 94 height 17
type input "O"
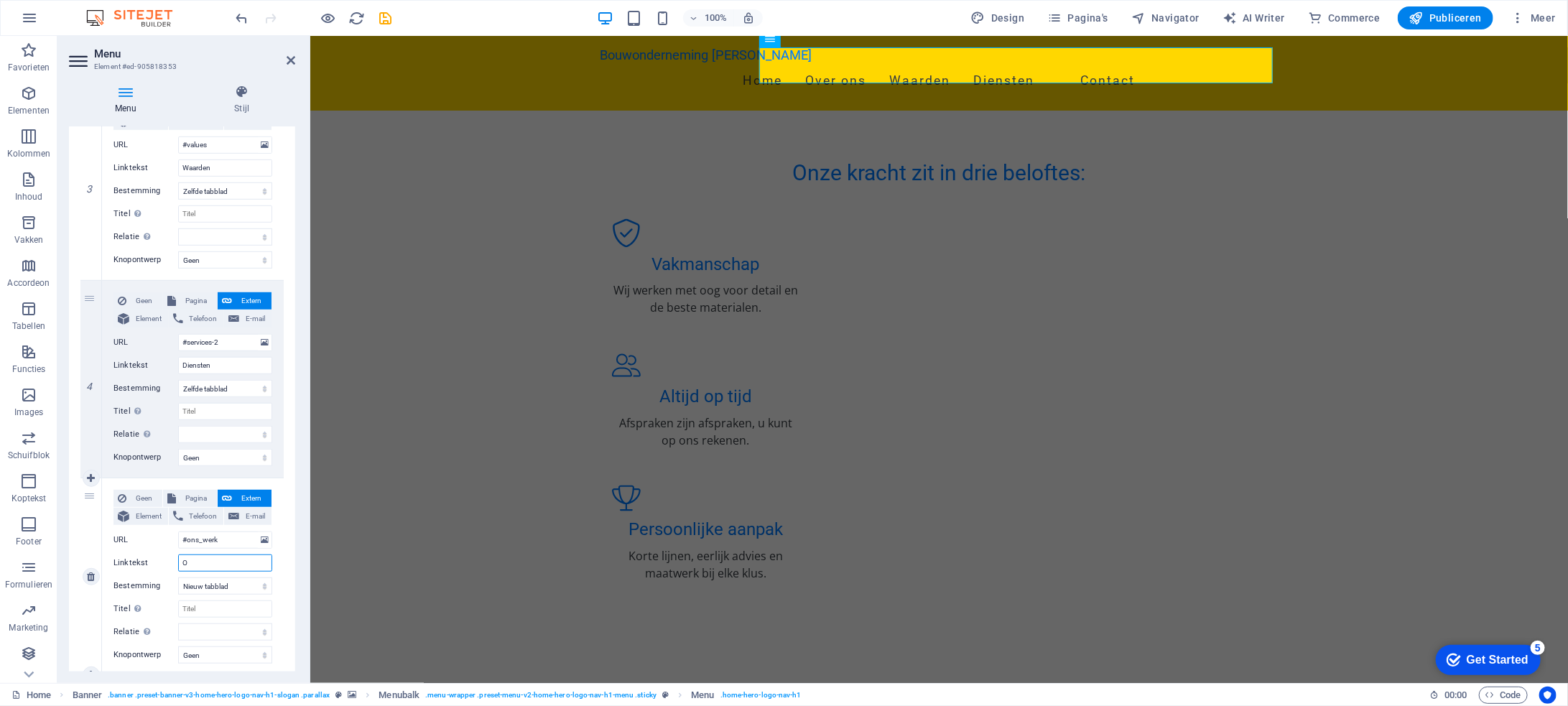
select select
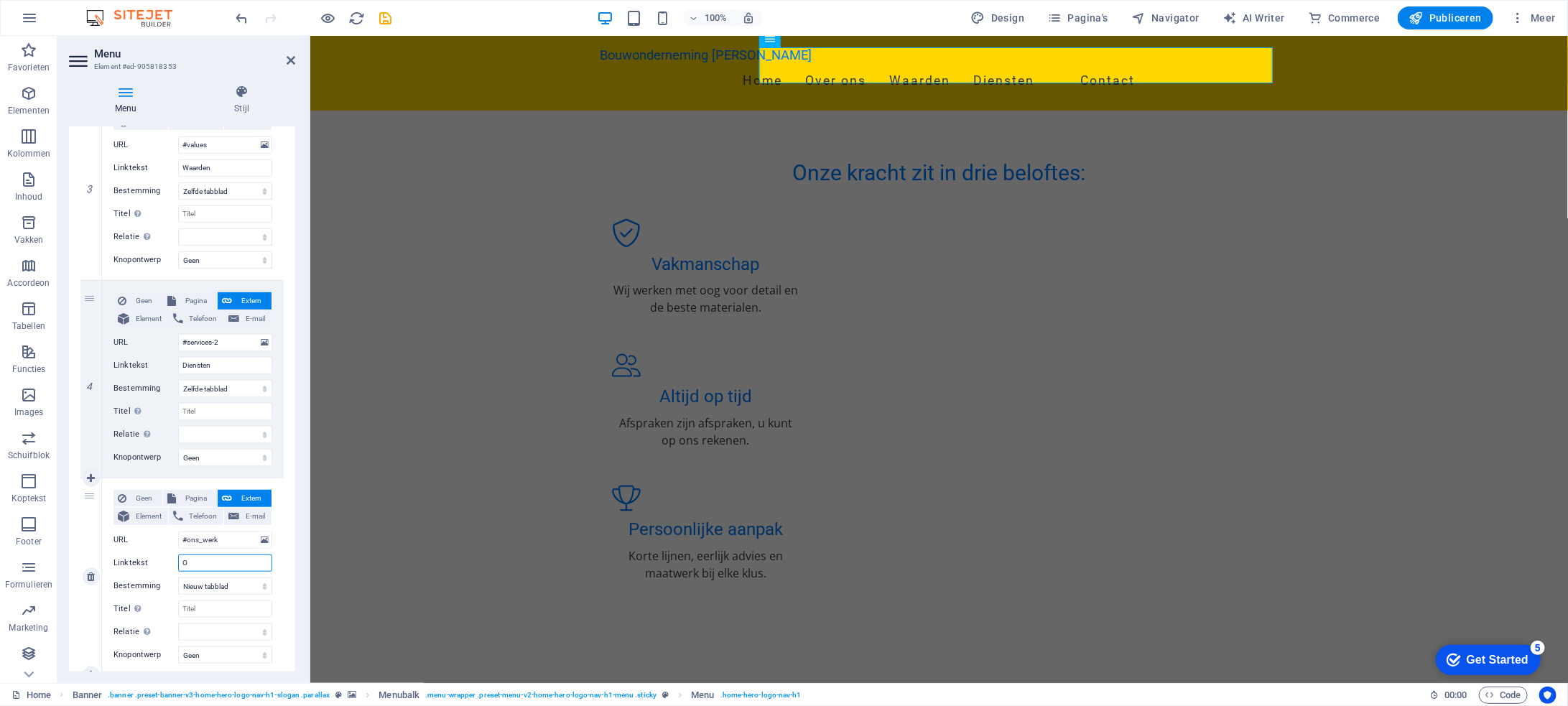
select select
type input "ONS"
select select
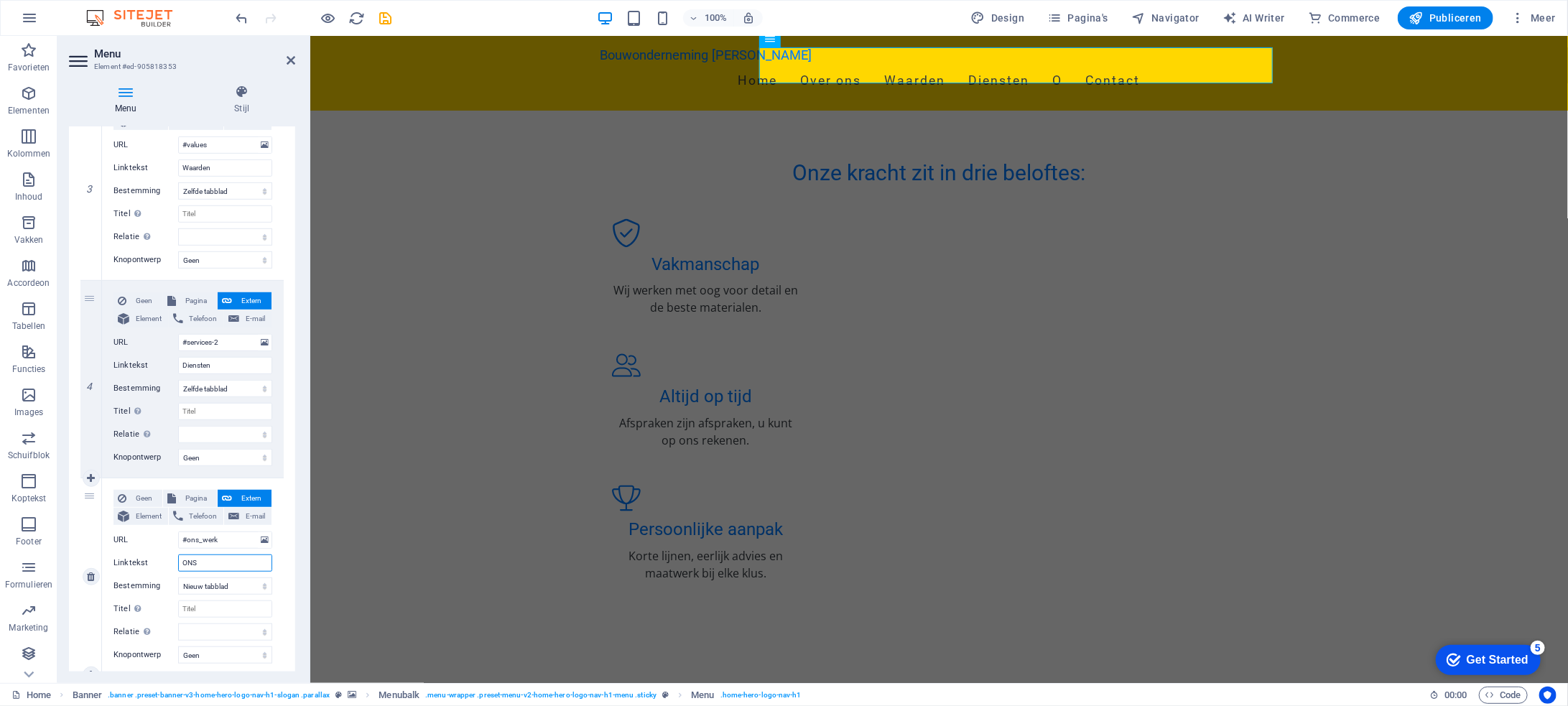
select select
type input "ONS WER"
select select
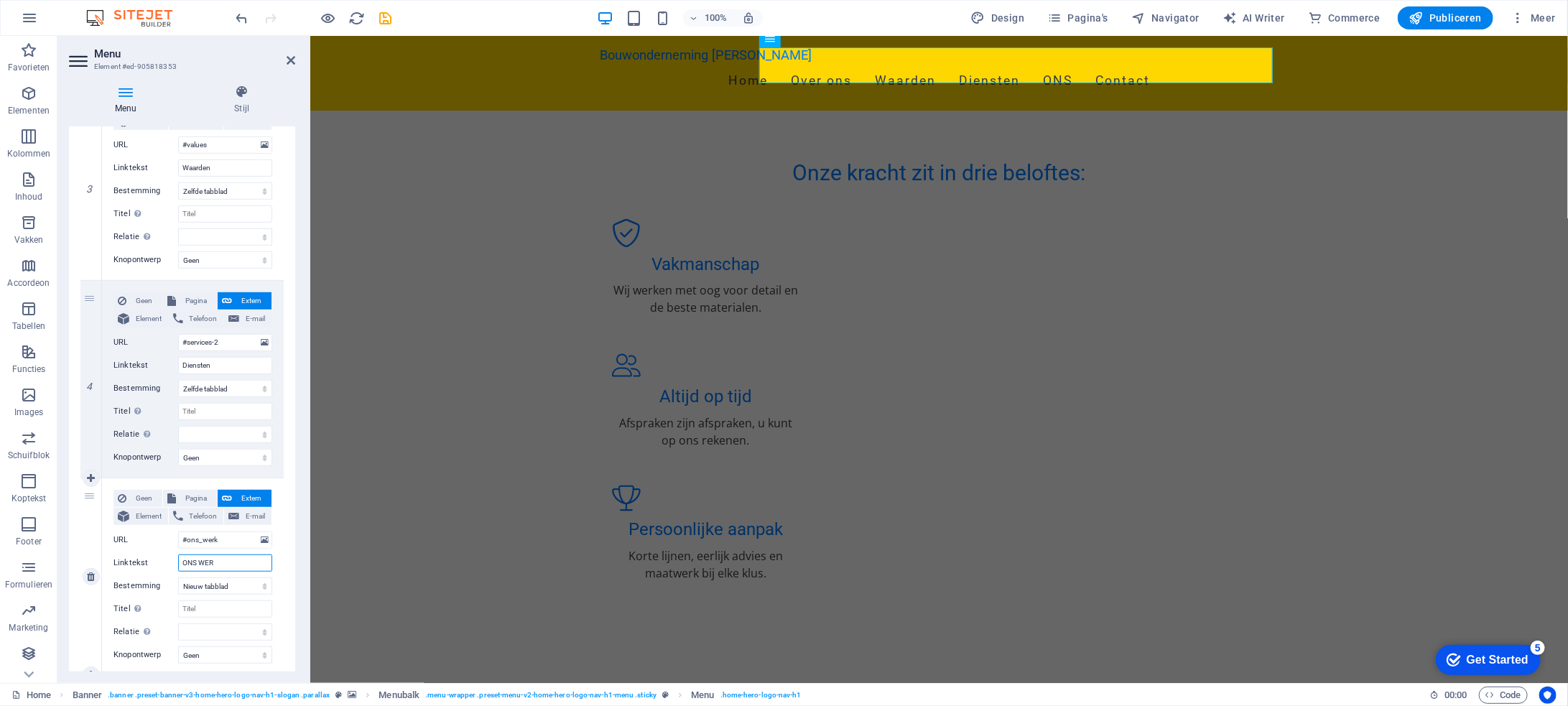
select select
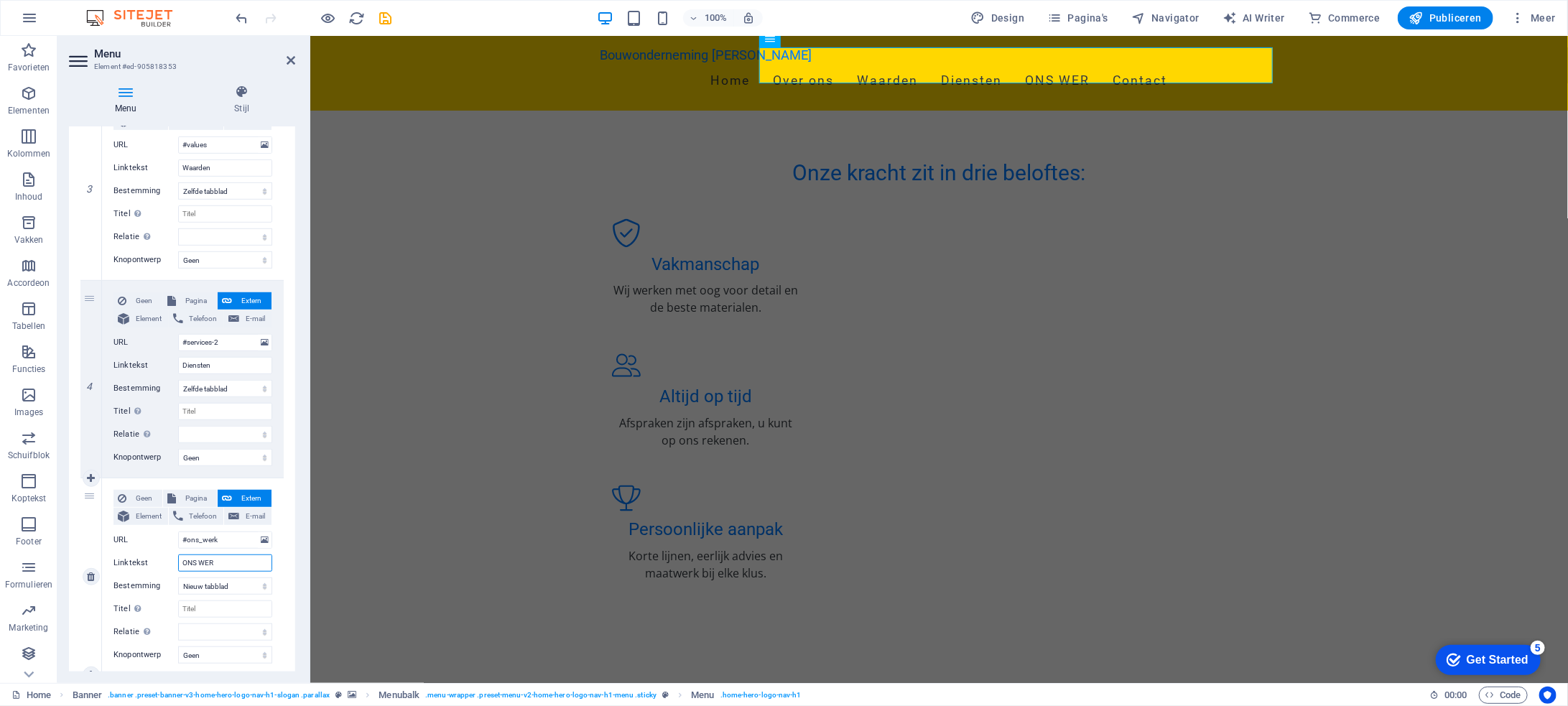
type input "ONS WERK"
select select
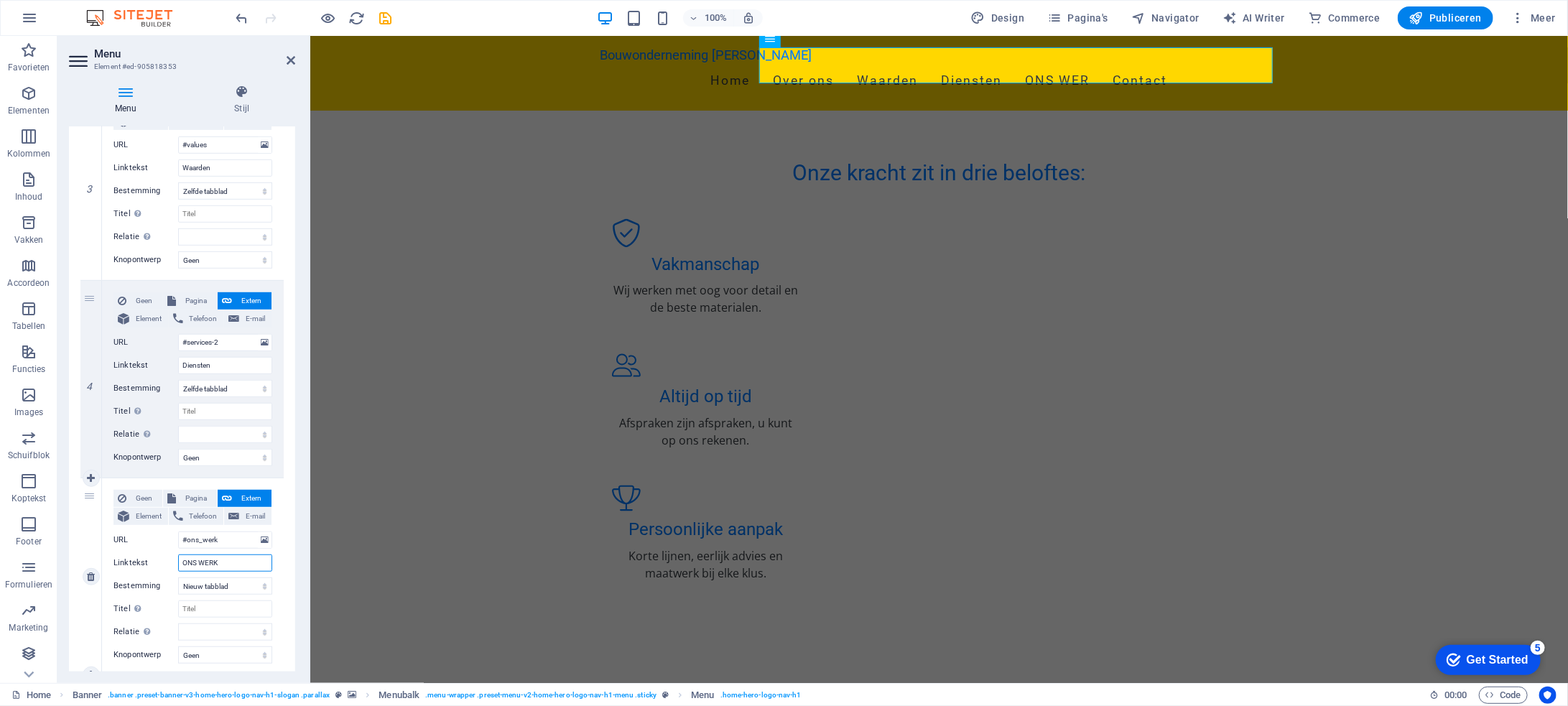
select select
drag, startPoint x: 232, startPoint y: 563, endPoint x: 154, endPoint y: 565, distance: 78.0
click at [154, 565] on div "Linktekst ONS WERK" at bounding box center [192, 563] width 159 height 17
type input "O"
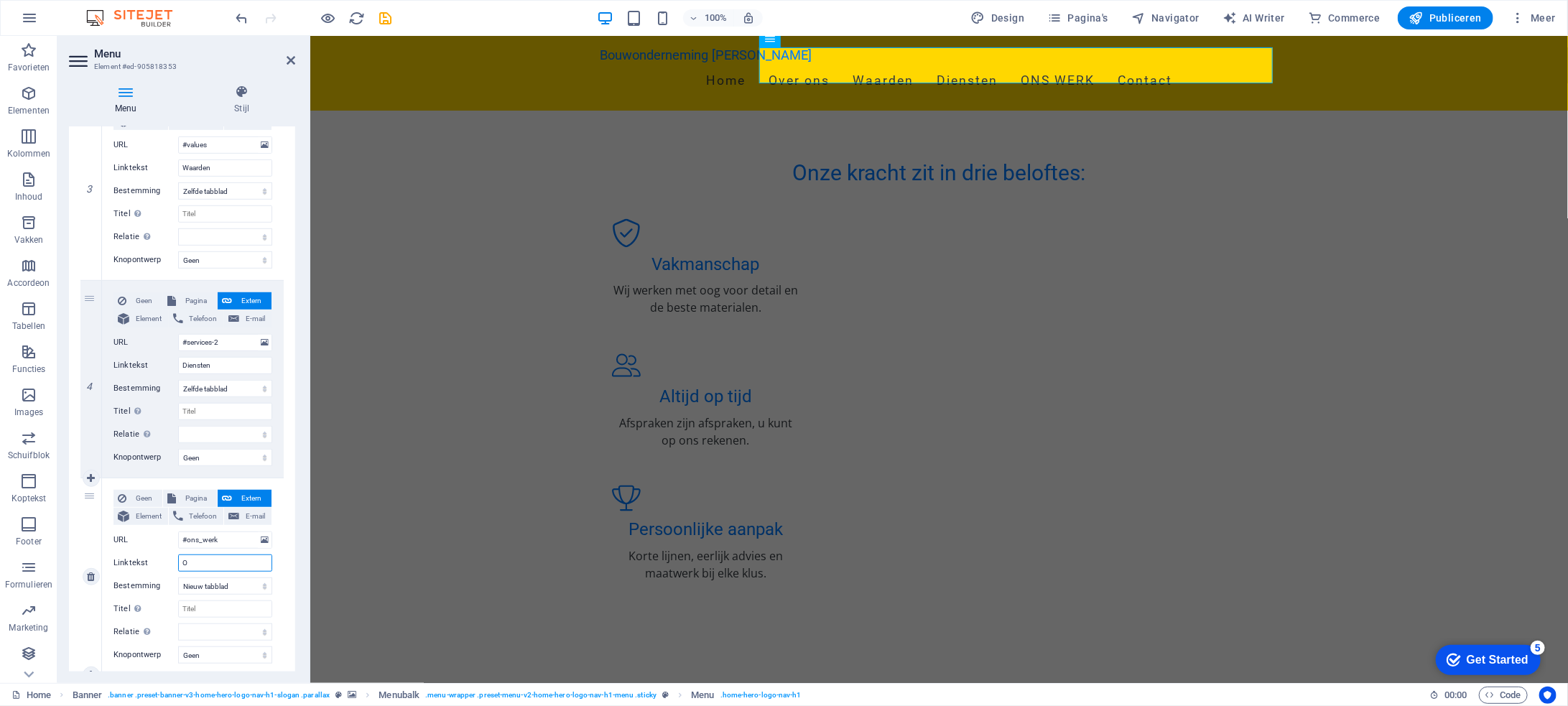
select select
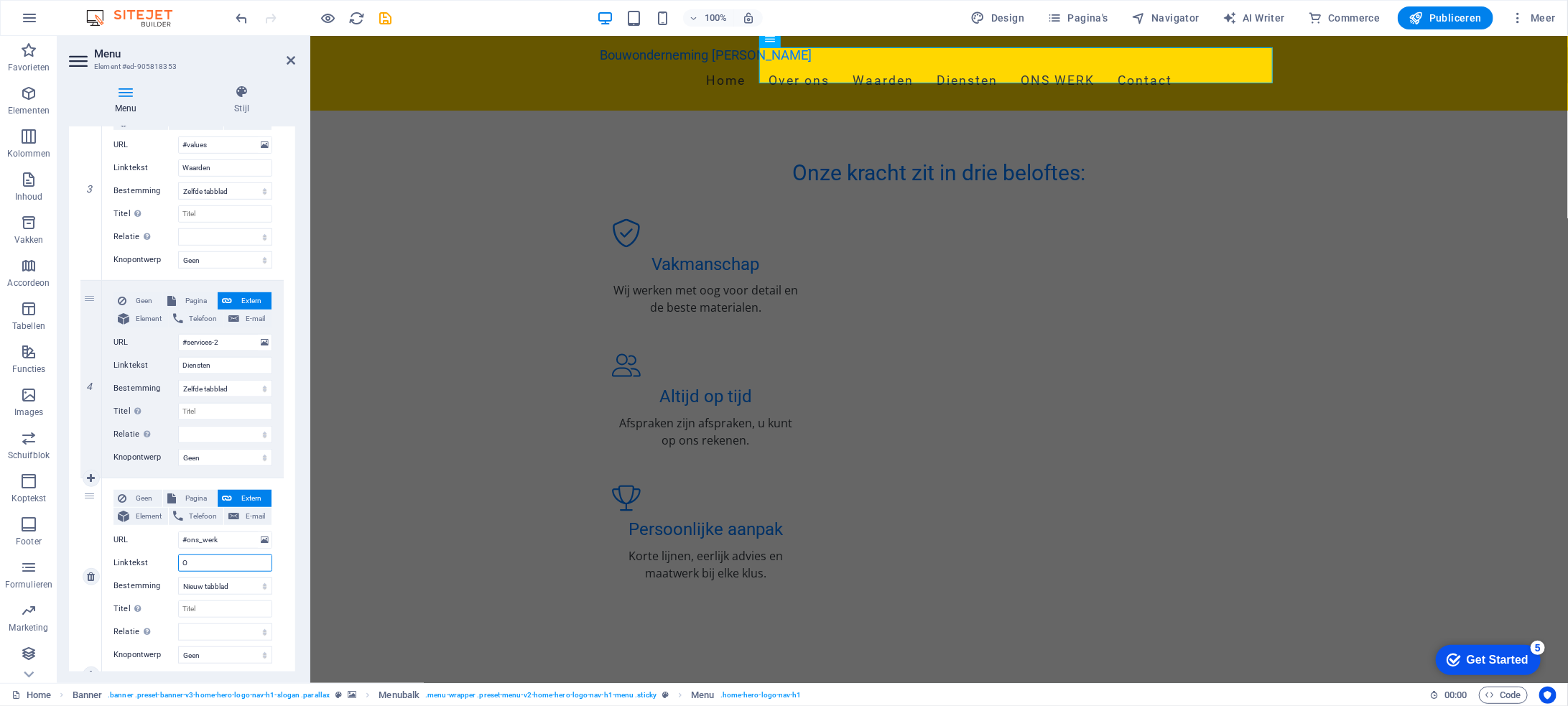
select select
type input "Ons werk"
select select
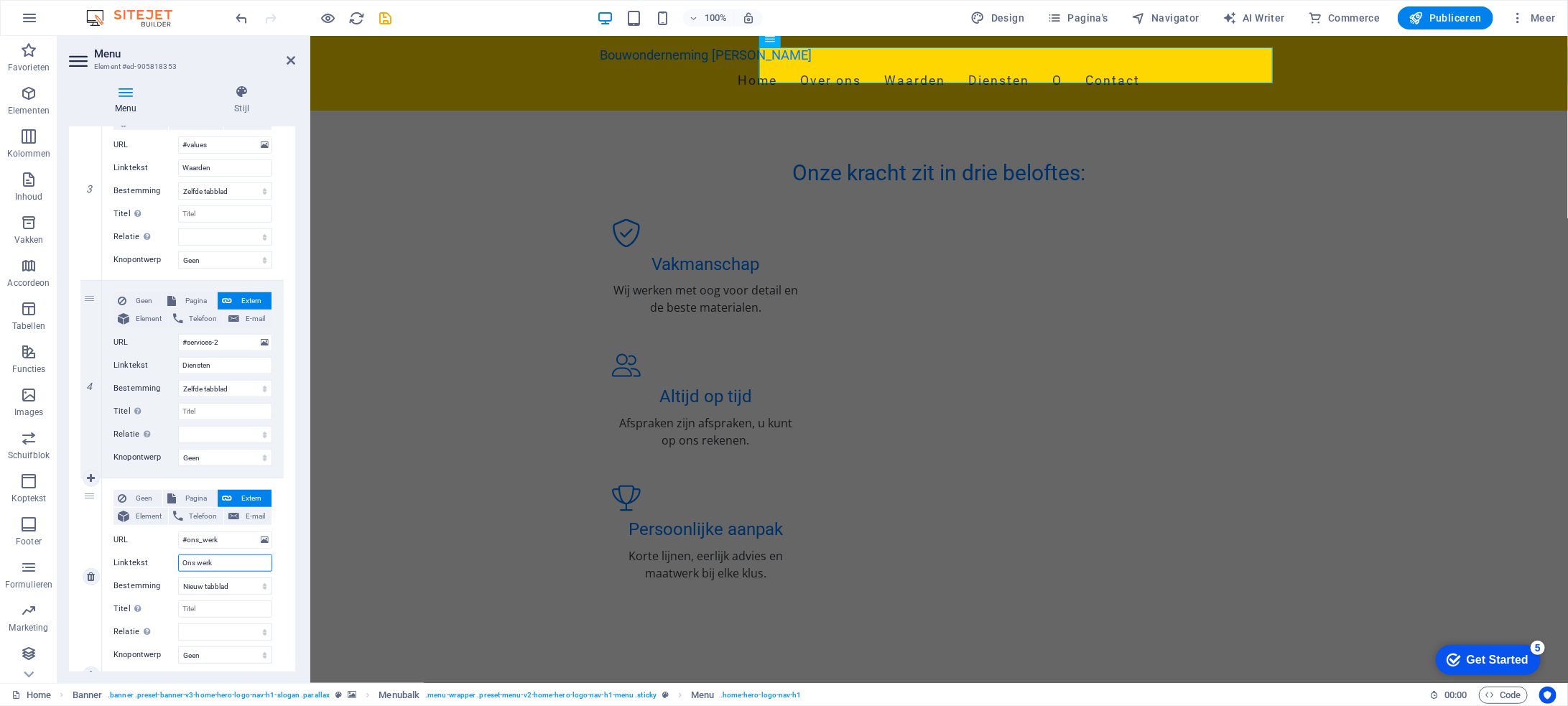
select select
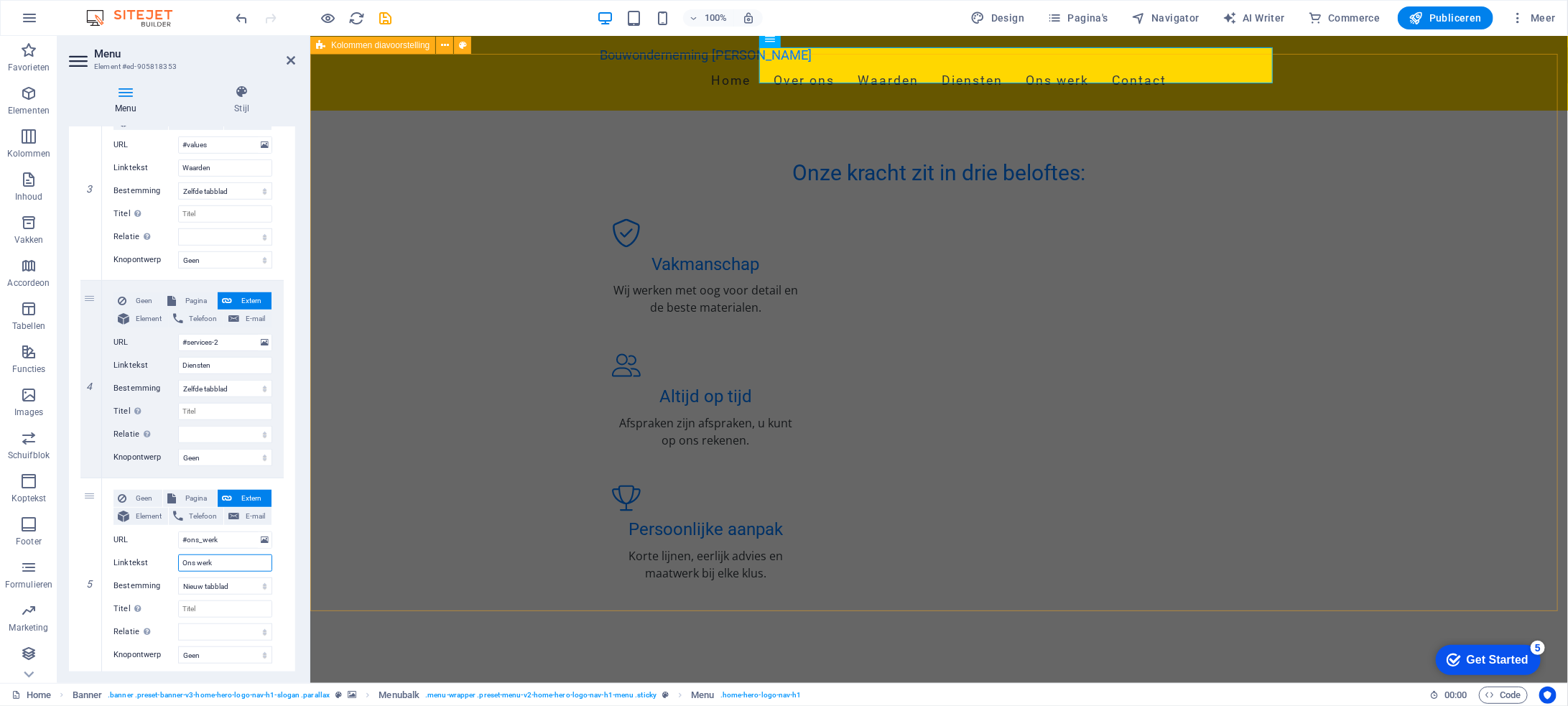
type input "Ons werk"
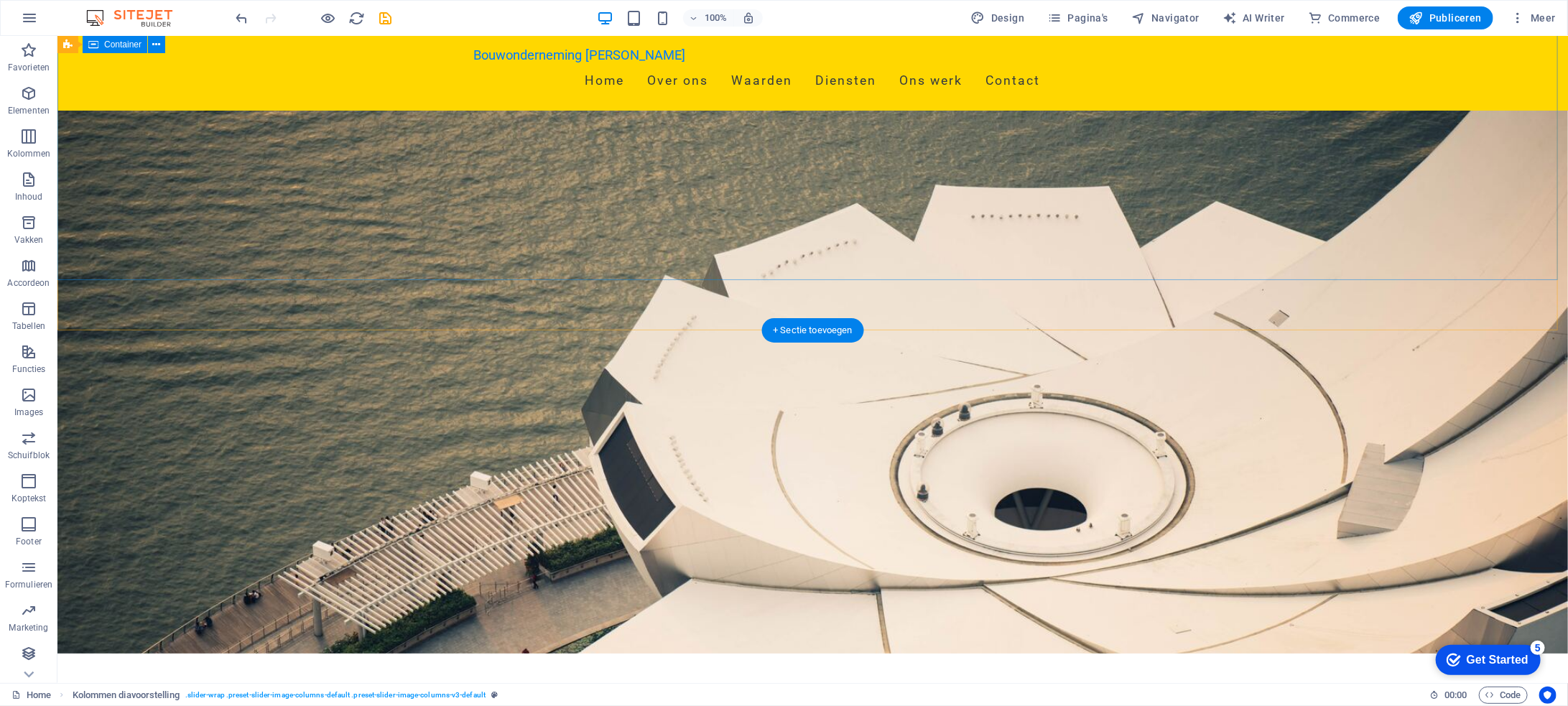
scroll to position [0, 0]
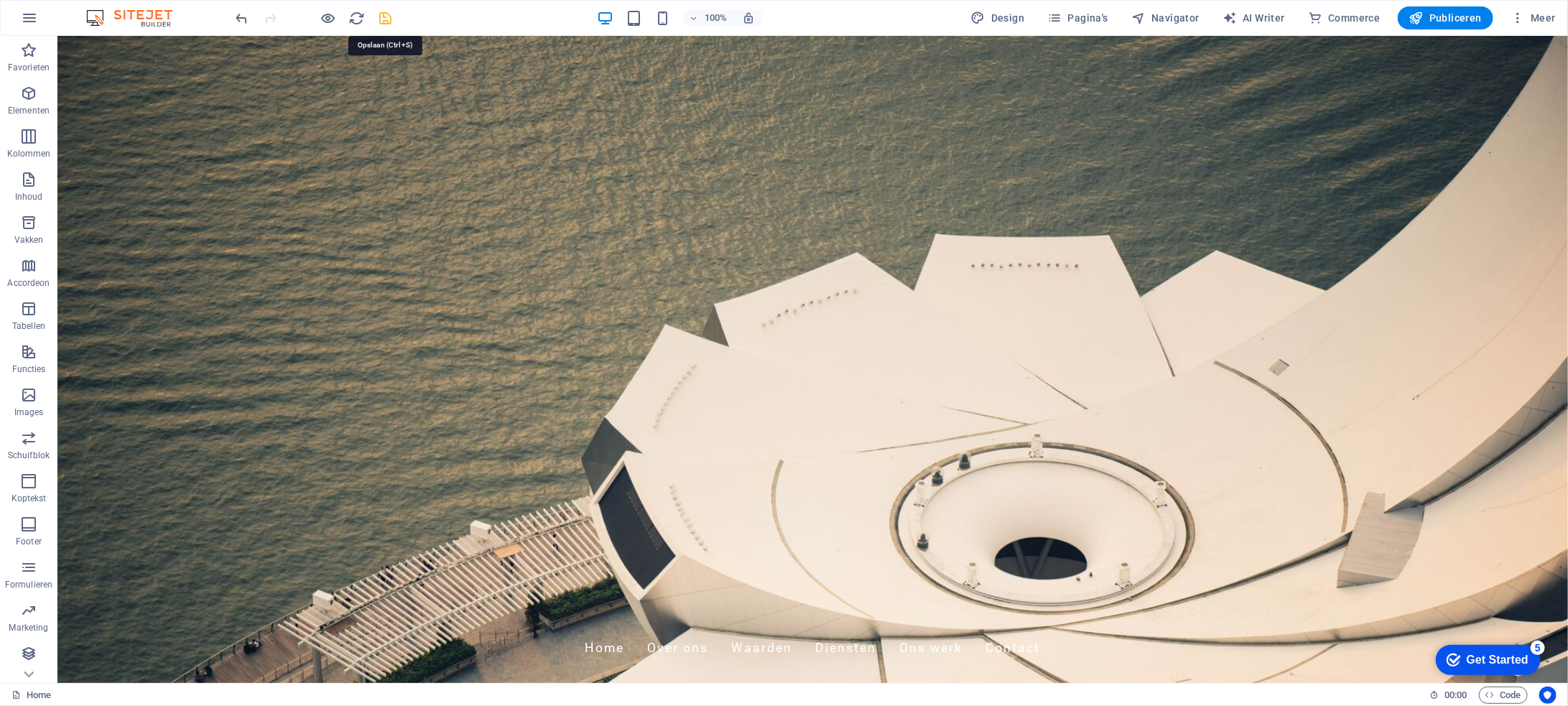
click at [380, 12] on icon "save" at bounding box center [386, 18] width 16 height 16
drag, startPoint x: 1431, startPoint y: 13, endPoint x: 1346, endPoint y: 44, distance: 90.5
click at [1431, 13] on span "Publiceren" at bounding box center [1445, 17] width 72 height 14
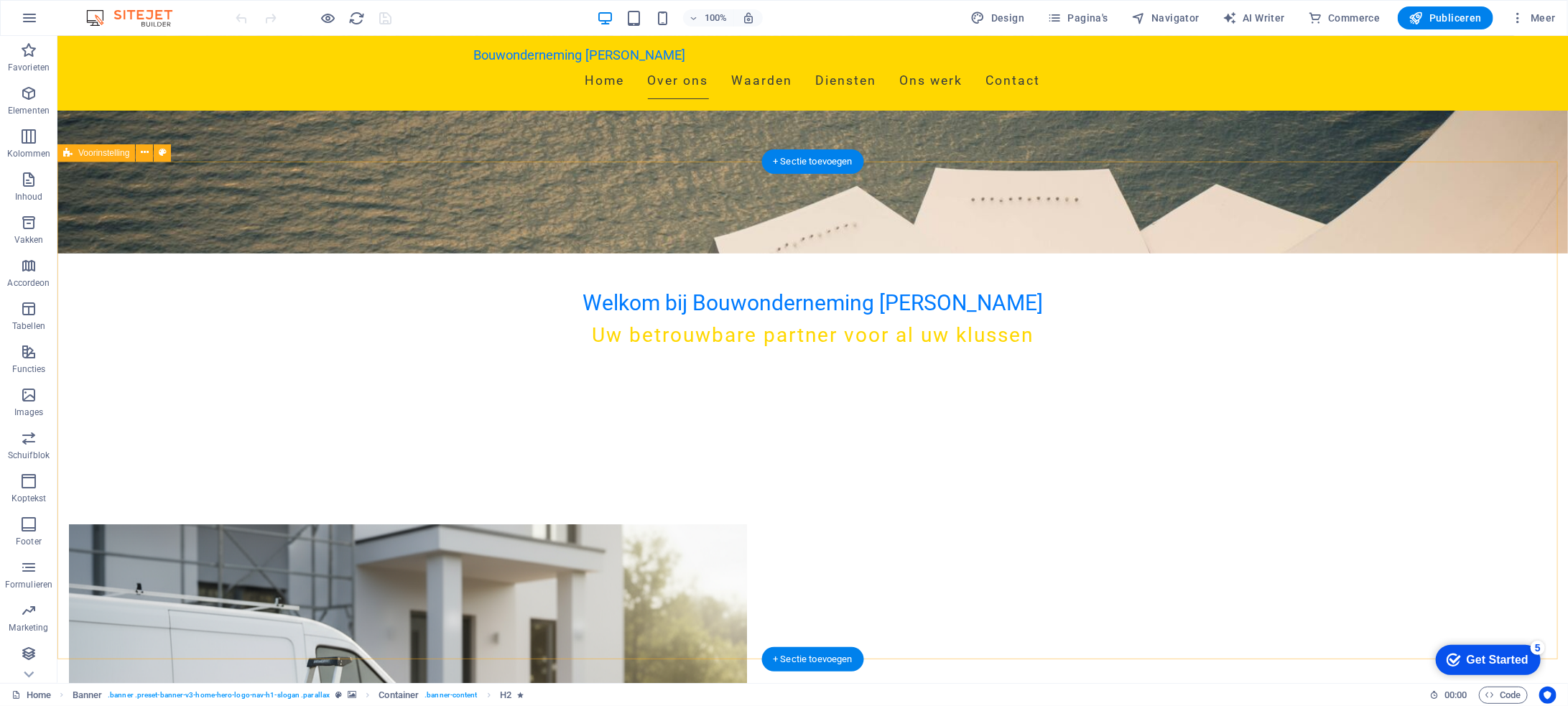
scroll to position [431, 0]
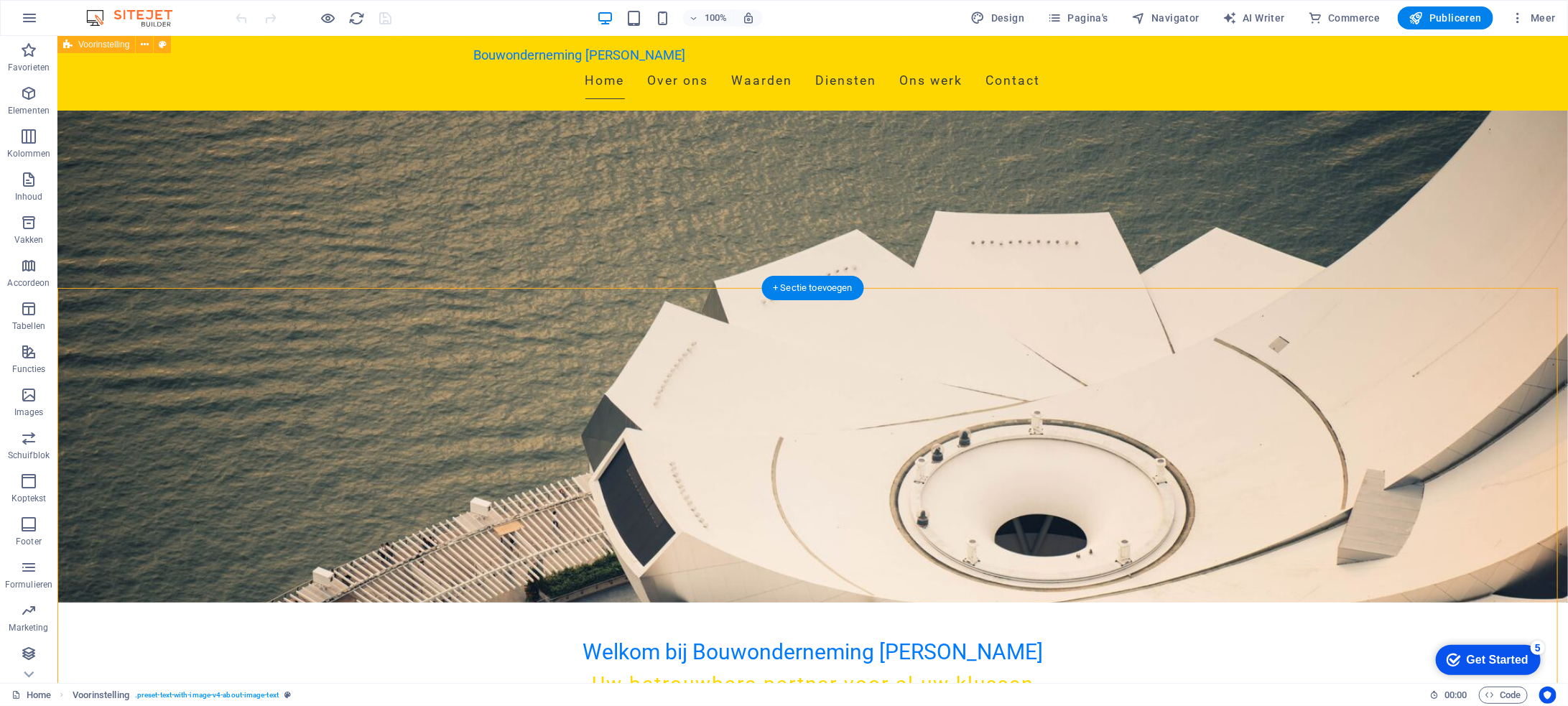
scroll to position [72, 0]
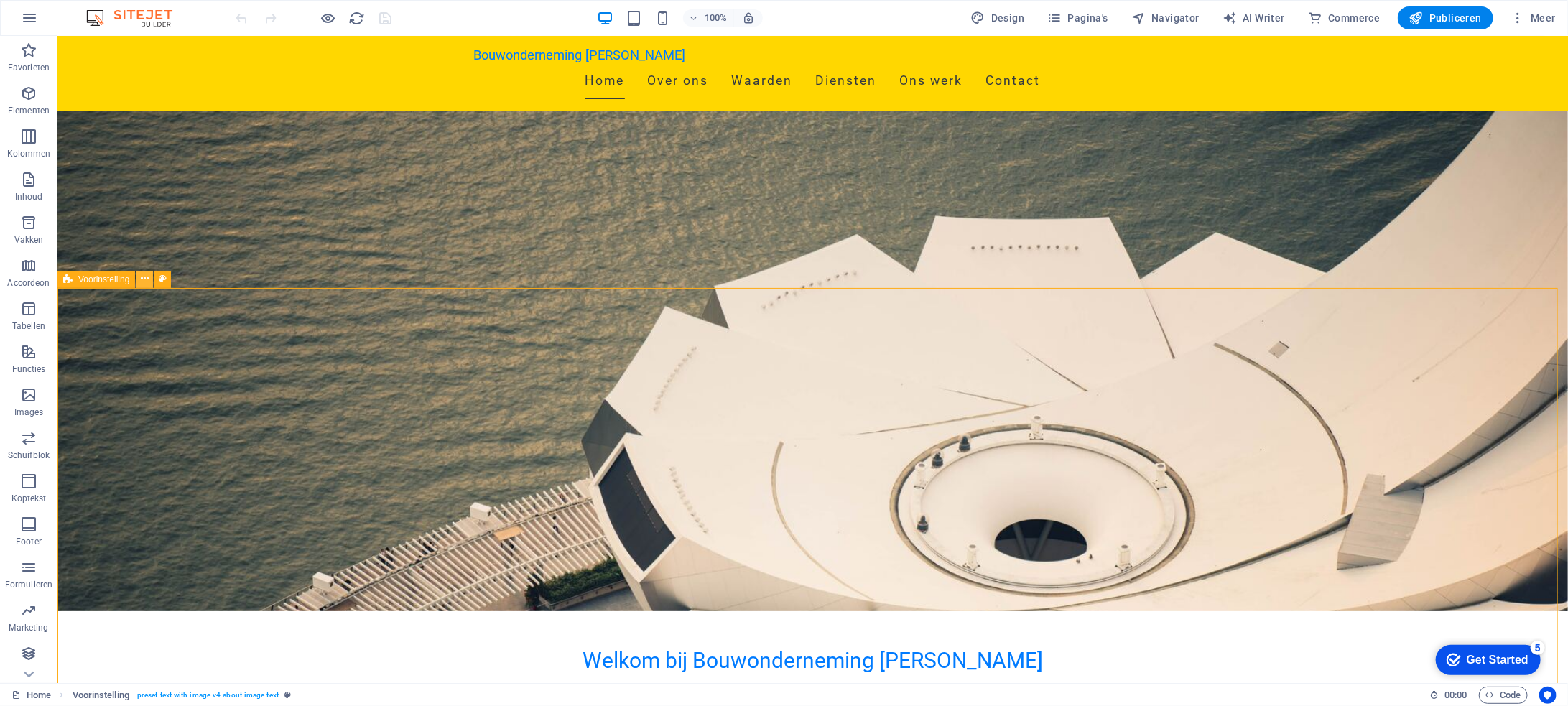
click at [147, 281] on icon at bounding box center [145, 279] width 8 height 15
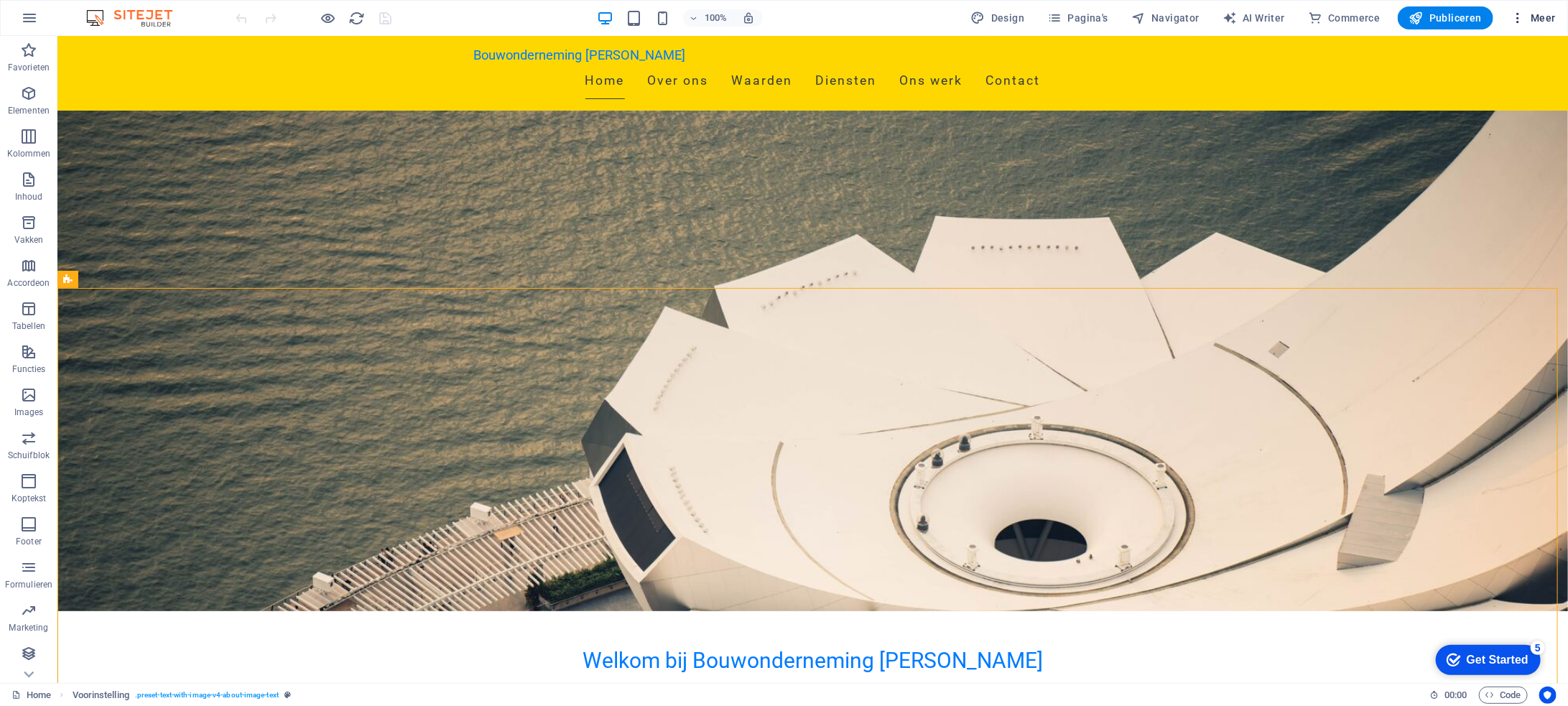
click at [1534, 14] on span "Meer" at bounding box center [1533, 17] width 45 height 14
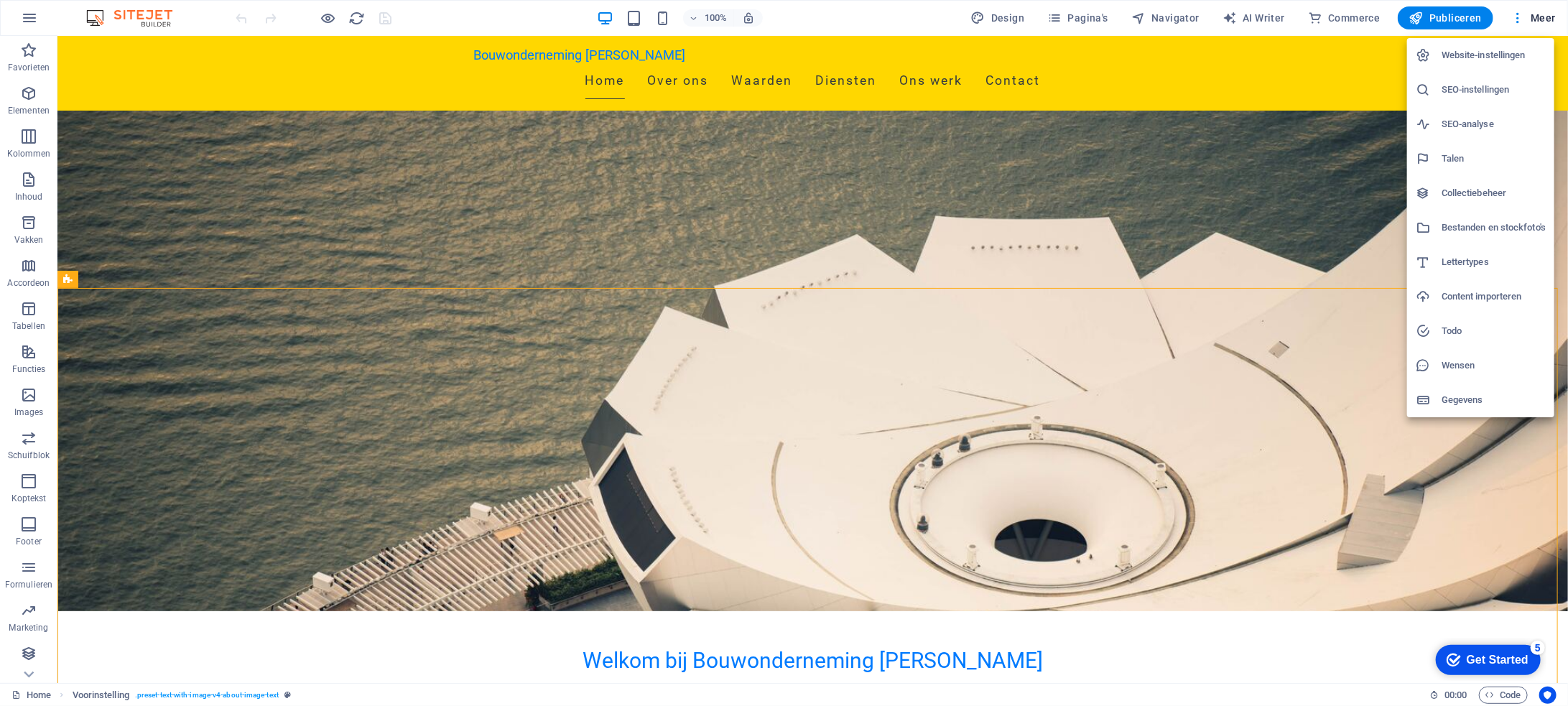
click at [1492, 50] on h6 "Website-instellingen" at bounding box center [1493, 55] width 104 height 17
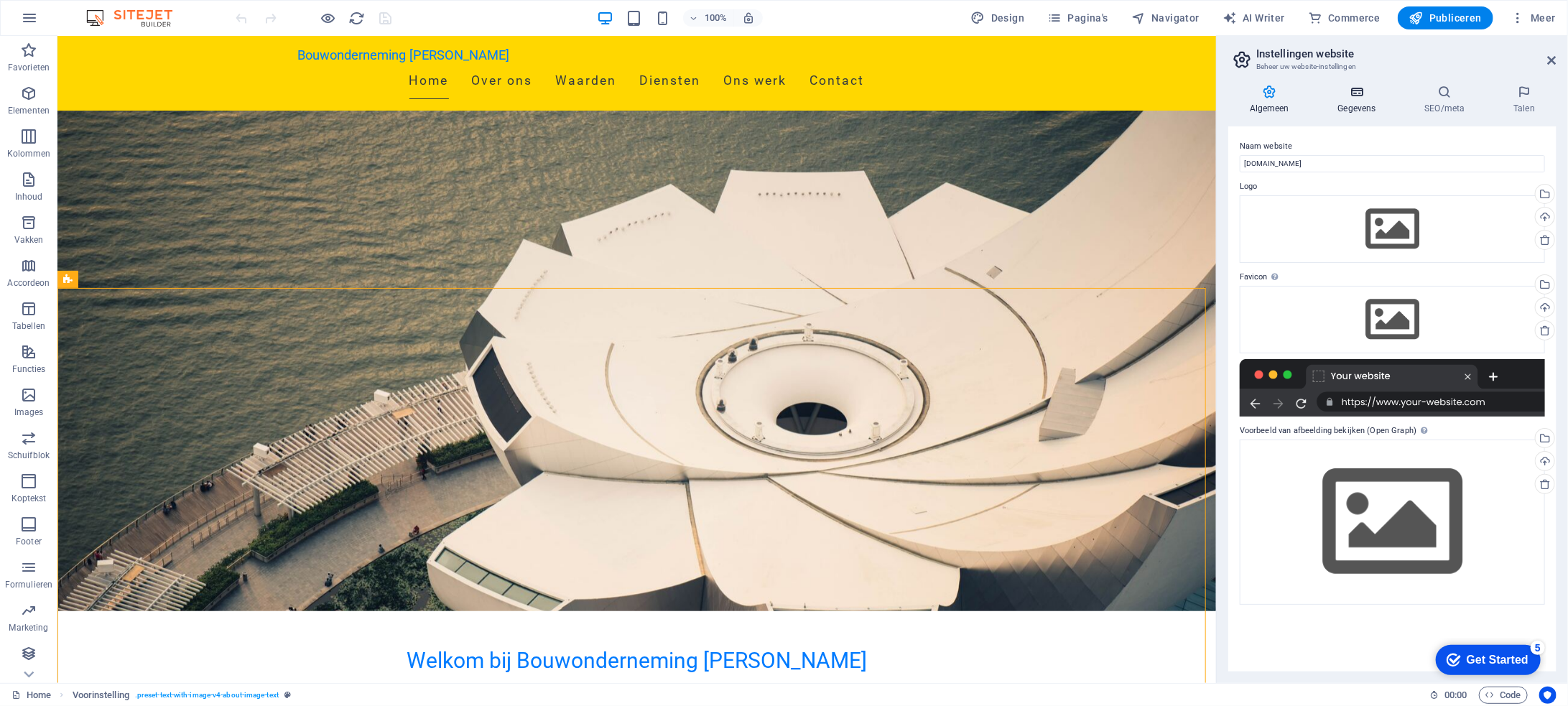
click at [1361, 105] on h4 "Gegevens" at bounding box center [1360, 99] width 87 height 30
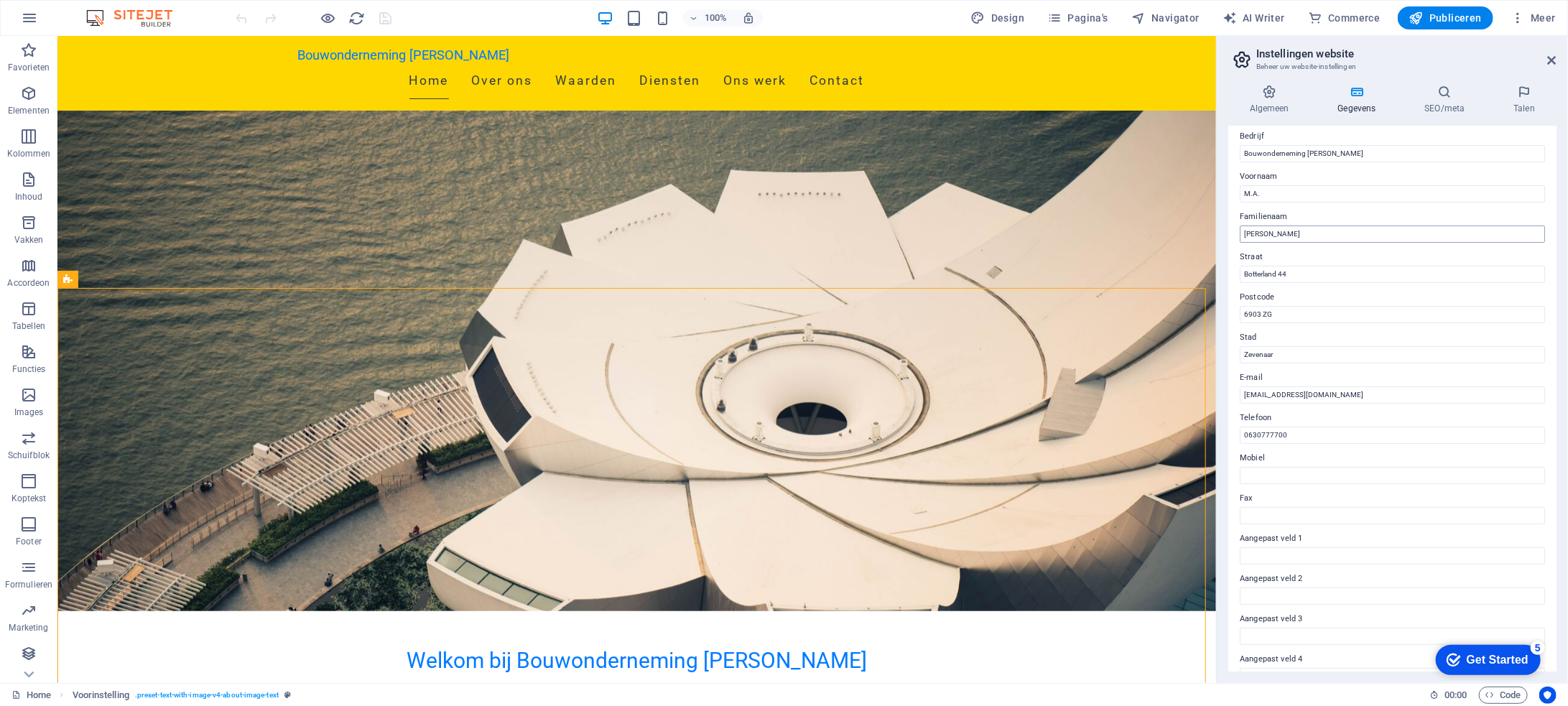
scroll to position [0, 0]
click at [1446, 91] on icon at bounding box center [1444, 91] width 83 height 14
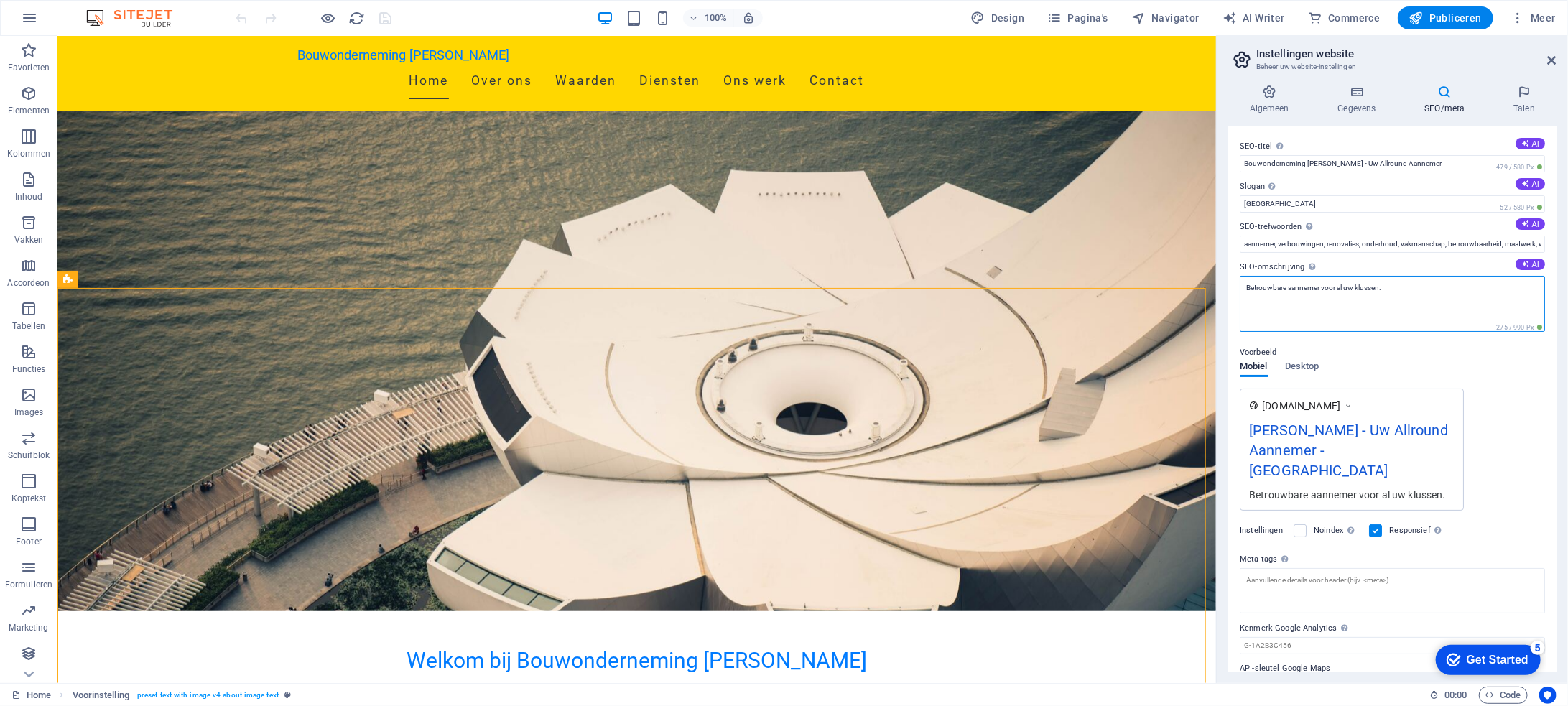
click at [1383, 306] on textarea "Betrouwbare aannemer voor al uw klussen." at bounding box center [1392, 304] width 306 height 56
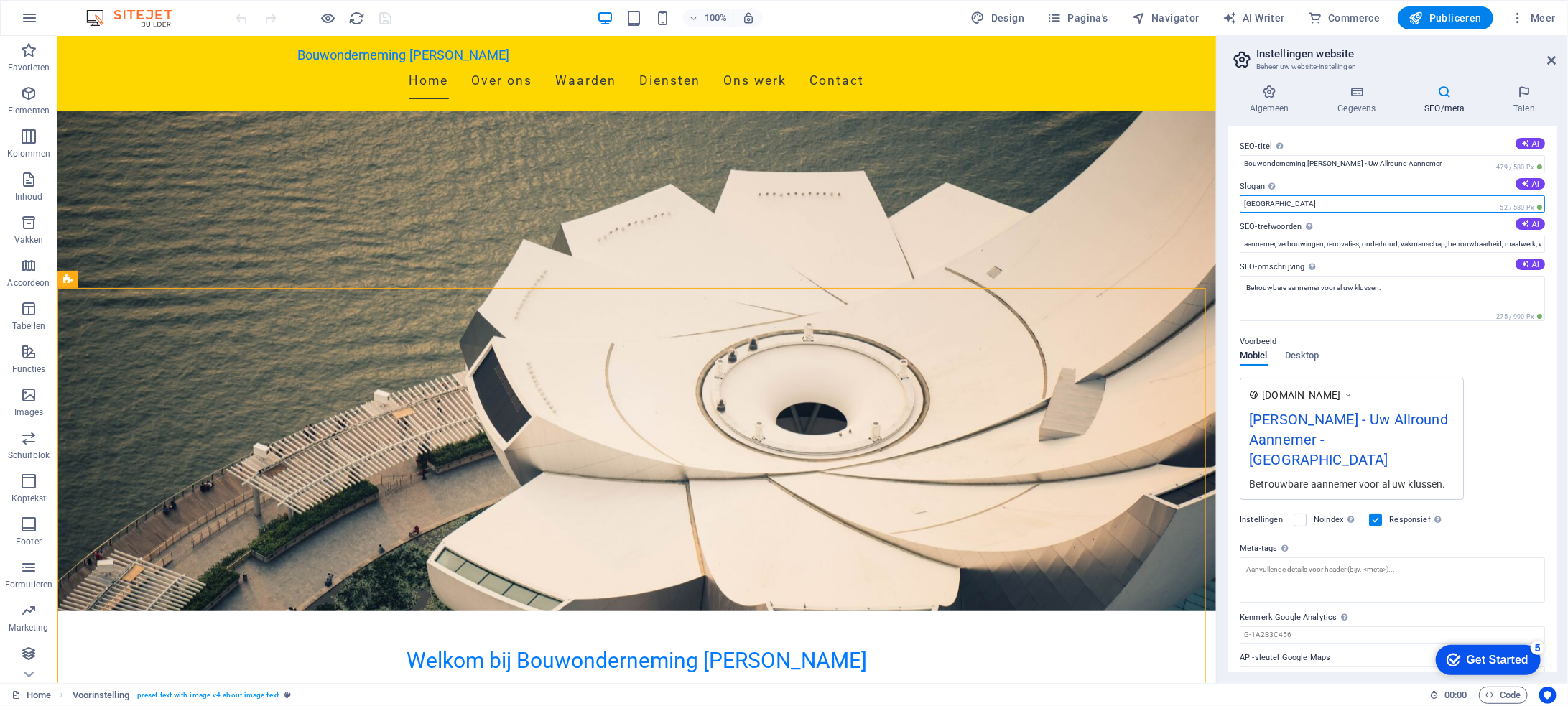
drag, startPoint x: 1276, startPoint y: 201, endPoint x: 1243, endPoint y: 203, distance: 33.1
click at [1243, 203] on input "[GEOGRAPHIC_DATA]" at bounding box center [1392, 204] width 306 height 17
paste input "ouwen met vertrouwe"
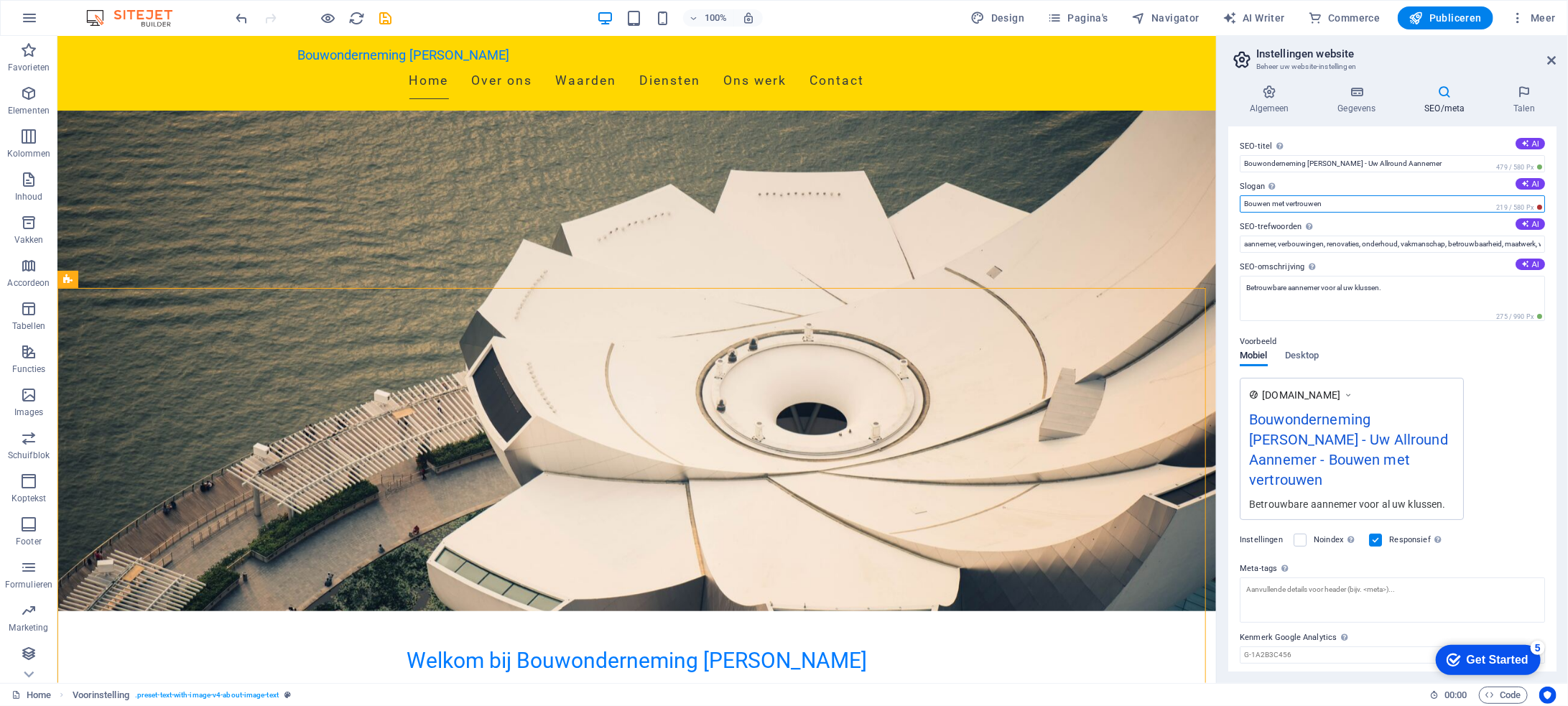
type input "Bouwen met vertrouwen"
click at [1506, 422] on div "[DOMAIN_NAME] Bouwonderneming [PERSON_NAME] - Uw Allround Aannemer - Bouwen met…" at bounding box center [1392, 449] width 306 height 142
click at [1551, 56] on icon at bounding box center [1552, 60] width 8 height 12
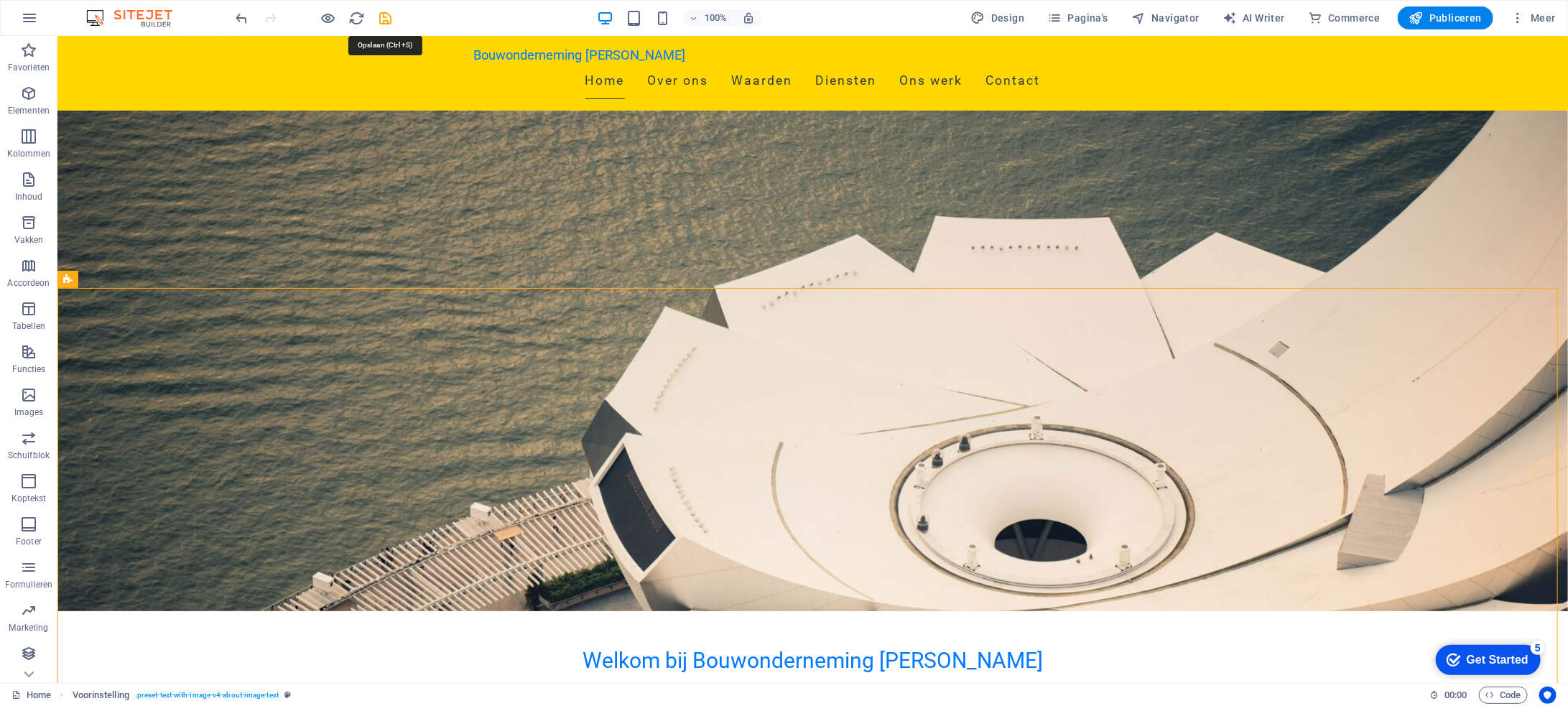
click at [391, 19] on icon "save" at bounding box center [386, 18] width 16 height 16
click at [1462, 14] on span "Publiceren" at bounding box center [1445, 17] width 72 height 14
